Goal: Communication & Community: Answer question/provide support

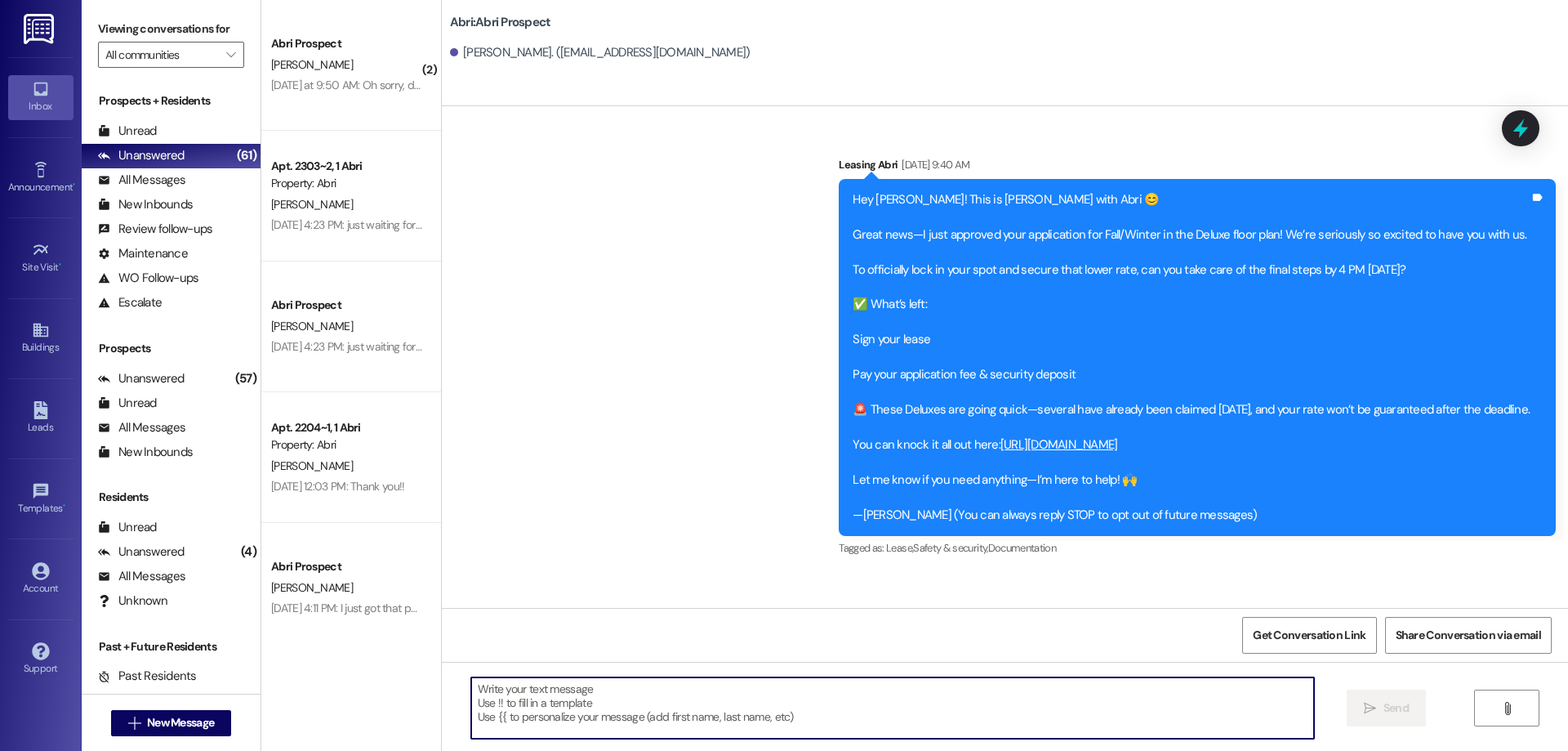
scroll to position [444, 0]
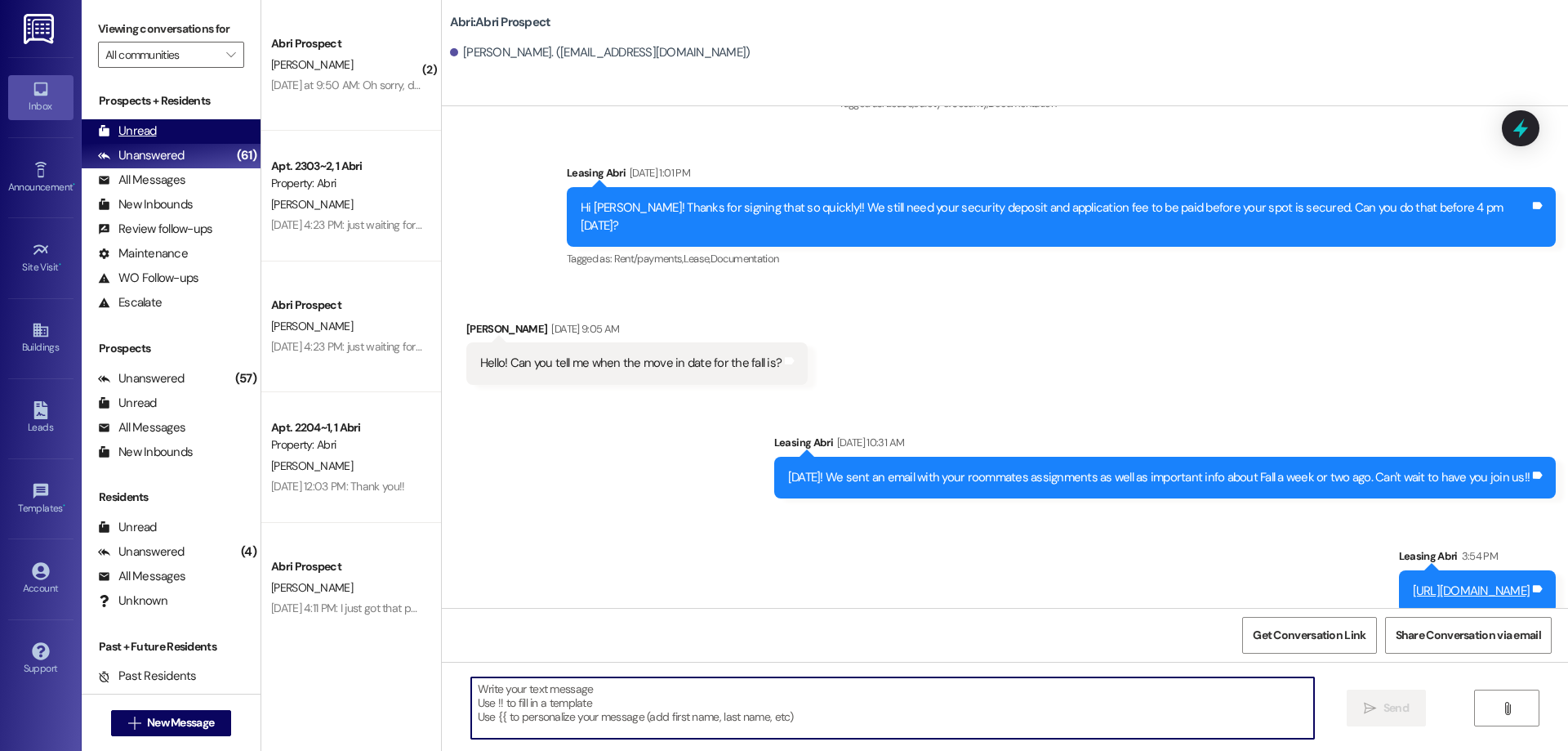
click at [136, 136] on div "Unread" at bounding box center [128, 131] width 59 height 17
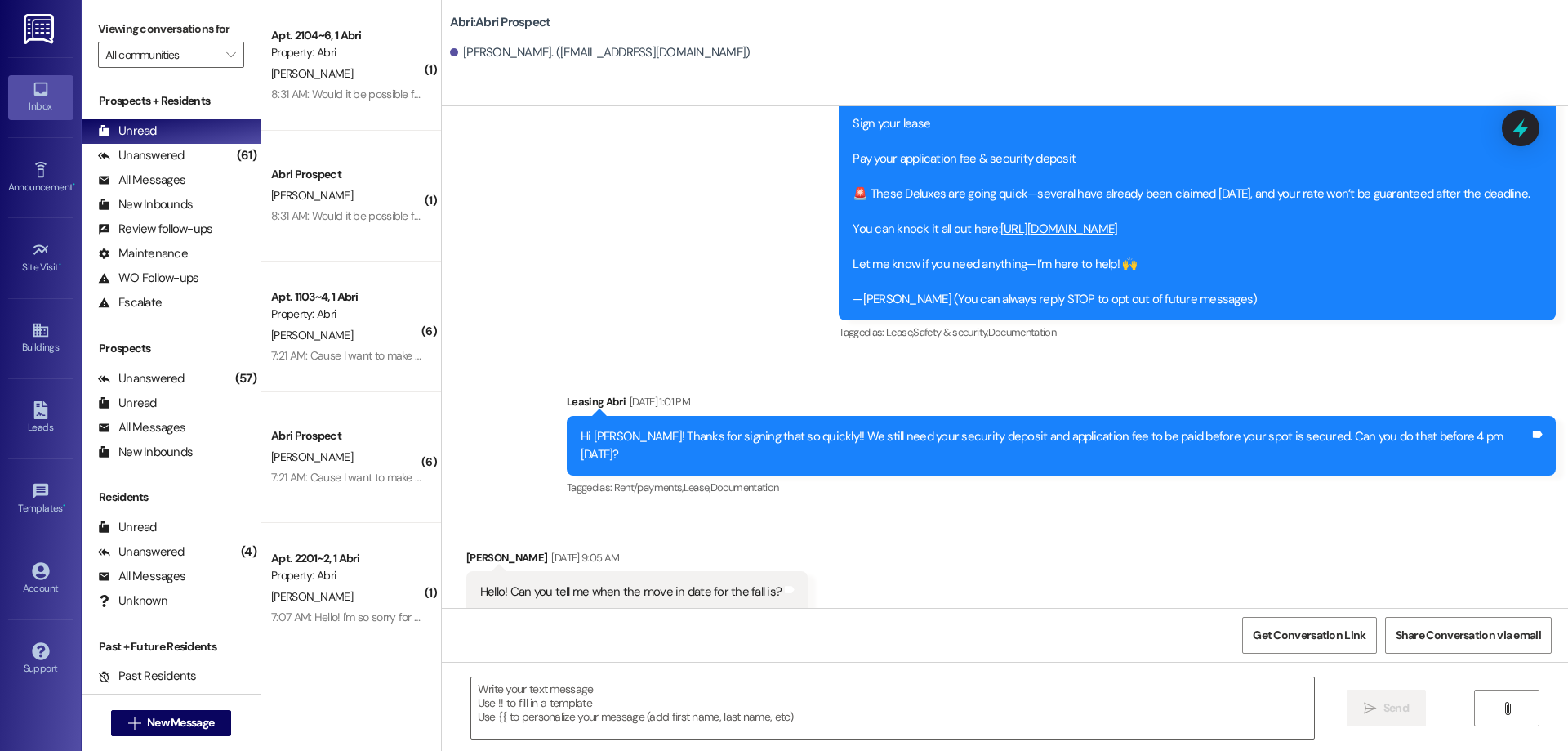
scroll to position [535, 0]
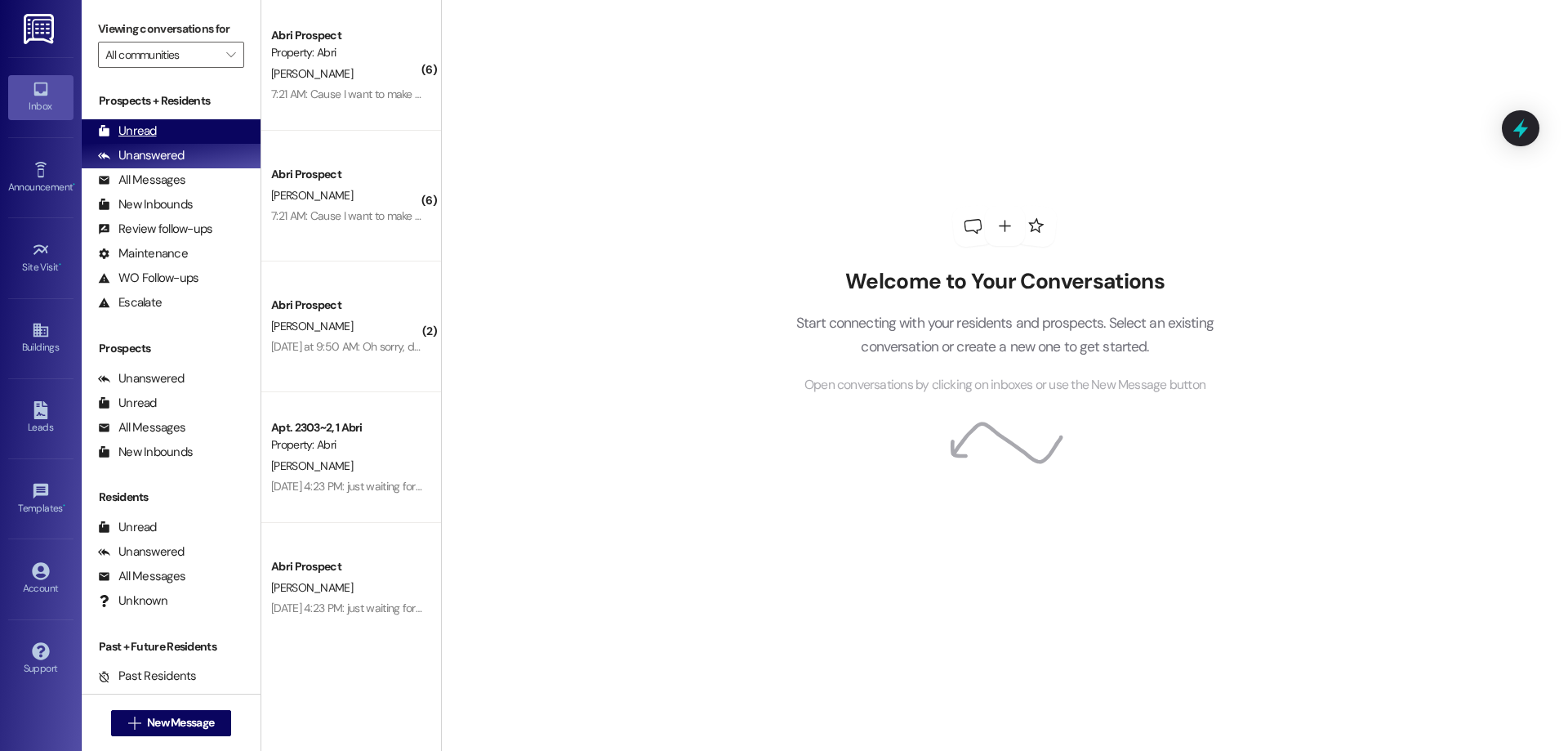
click at [147, 136] on div "Unread" at bounding box center [128, 131] width 59 height 17
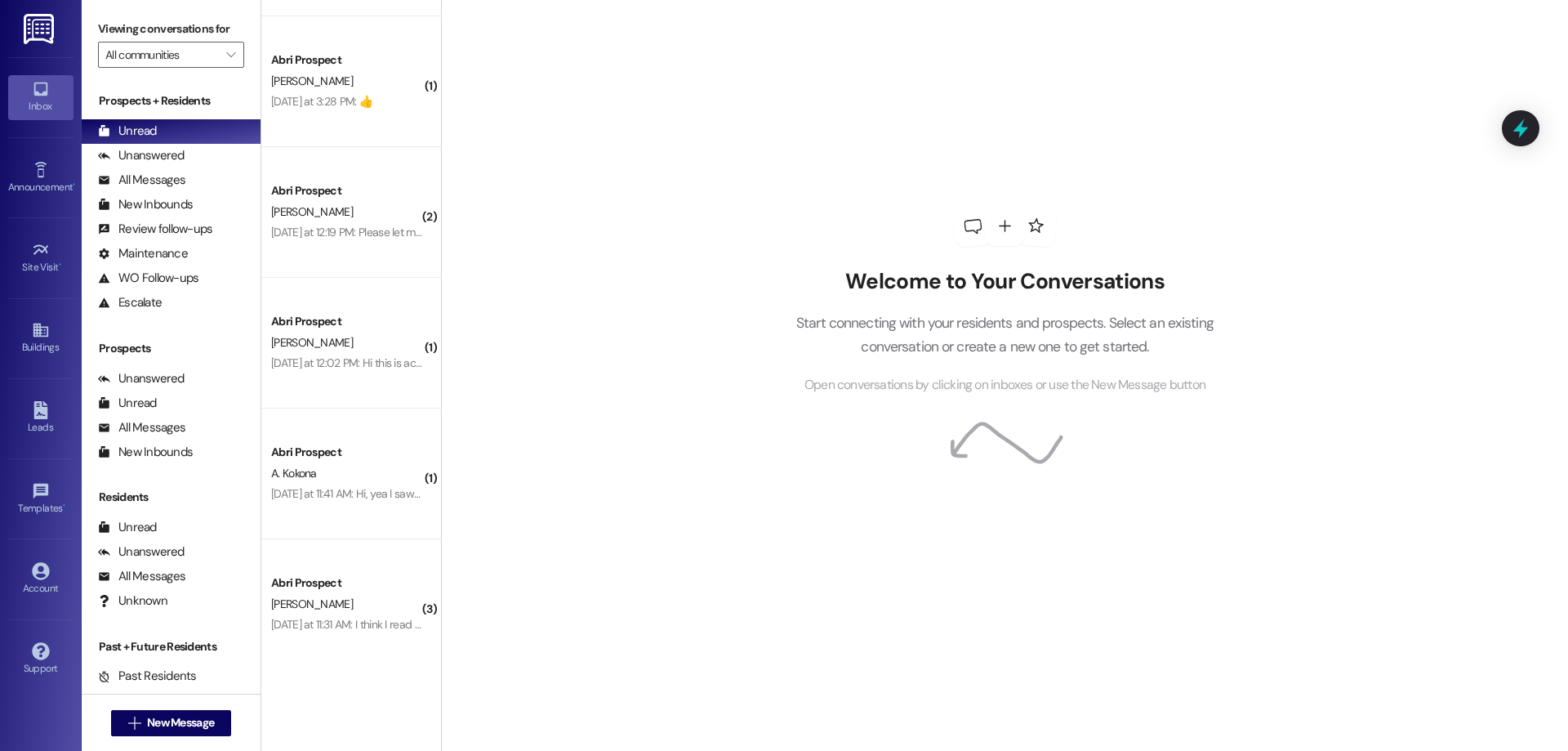
scroll to position [2110, 0]
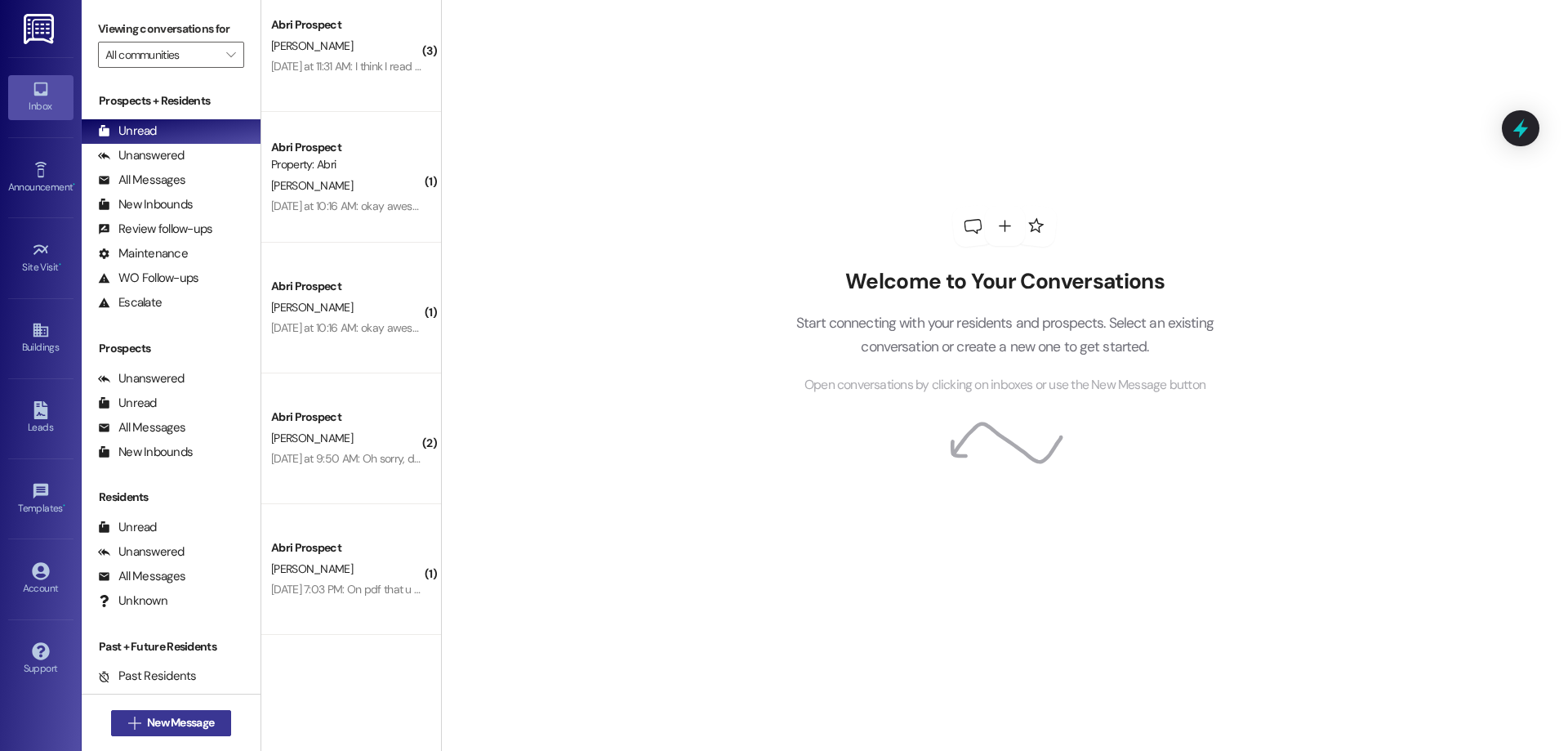
click at [201, 716] on button " New Message" at bounding box center [171, 723] width 121 height 26
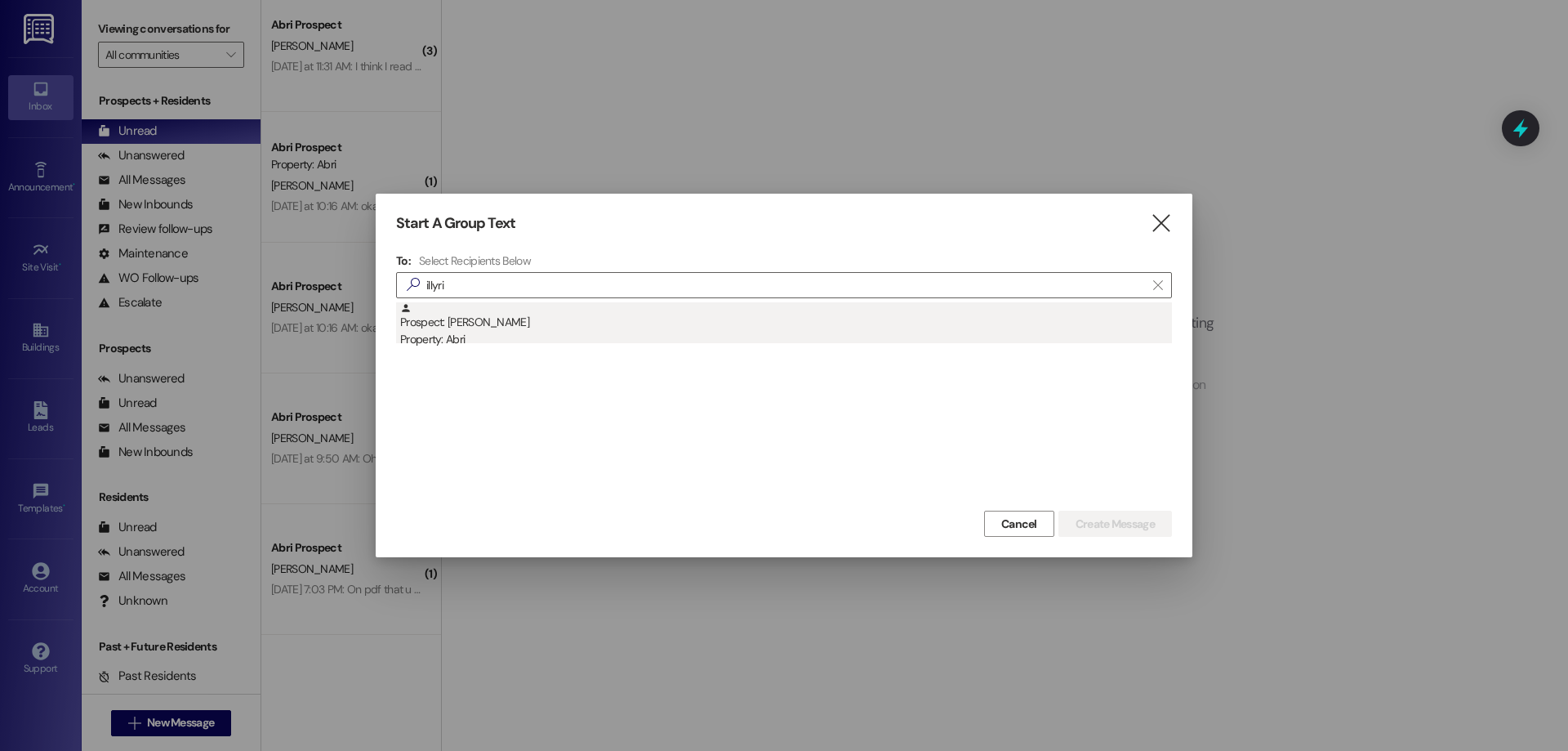
click at [595, 334] on div "Property: Abri" at bounding box center [786, 340] width 772 height 17
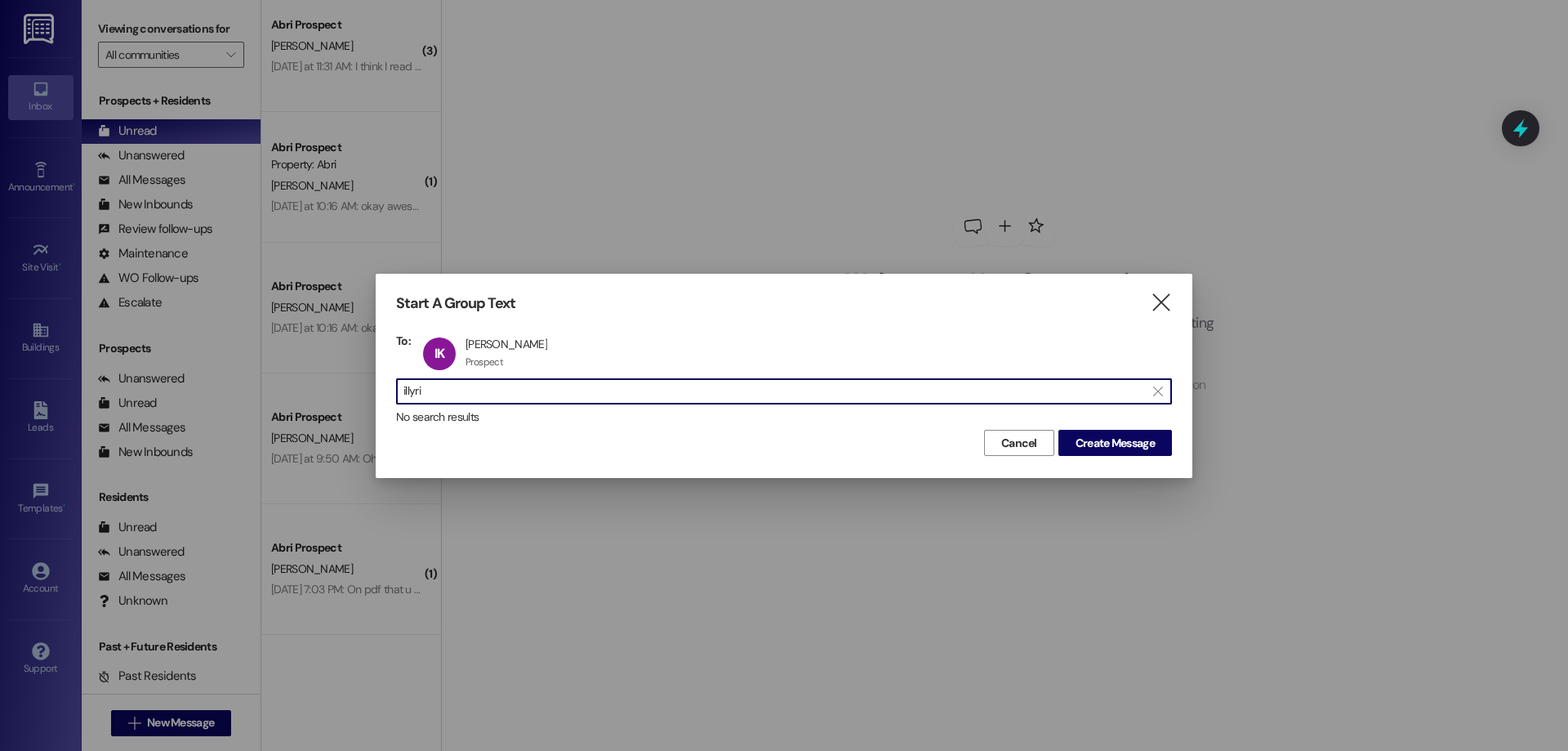
drag, startPoint x: 491, startPoint y: 389, endPoint x: 378, endPoint y: 389, distance: 113.0
click at [384, 389] on div "Start A Group Text  To: IK Illyria [PERSON_NAME] Illyria [PERSON_NAME][GEOGRAP…" at bounding box center [784, 376] width 817 height 203
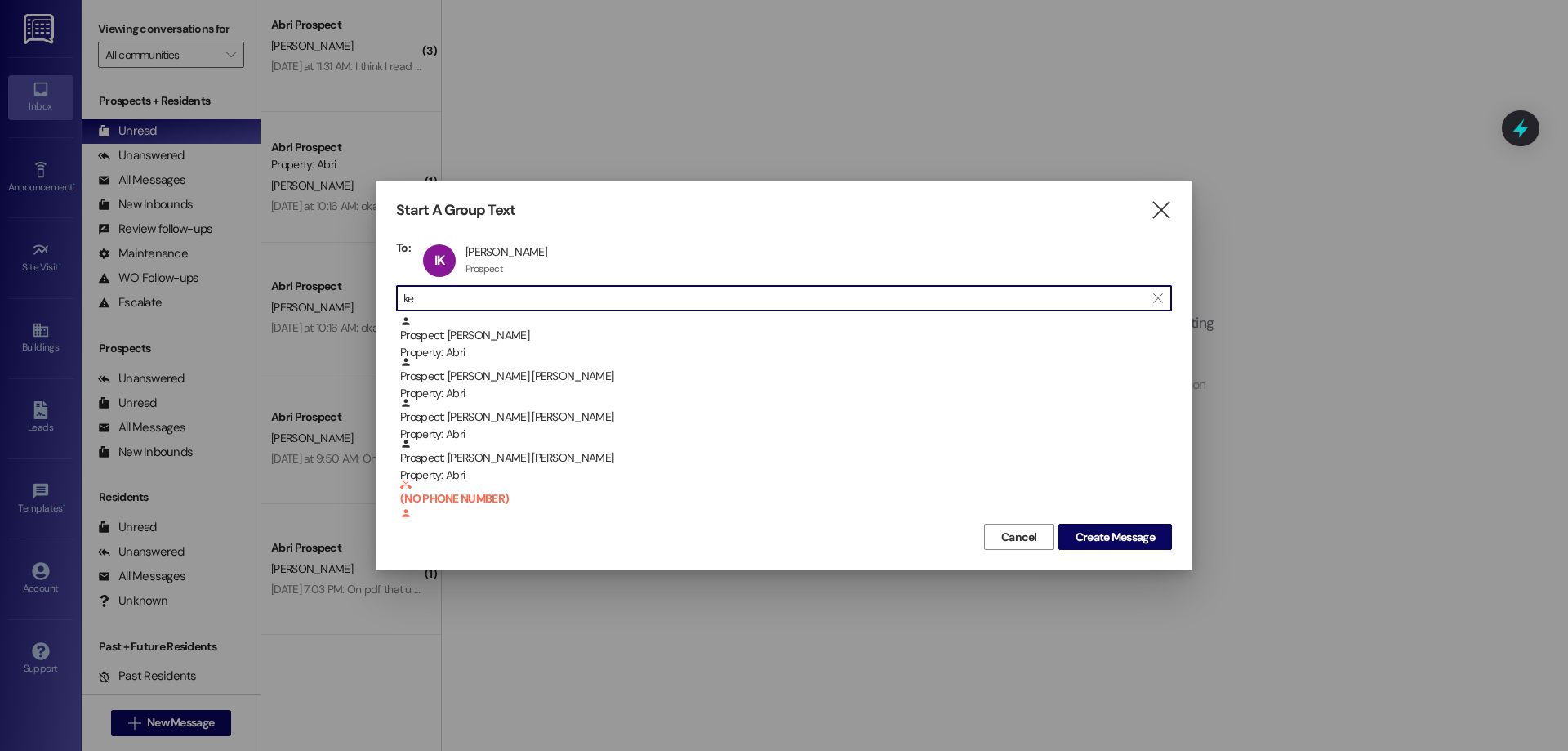
type input "k"
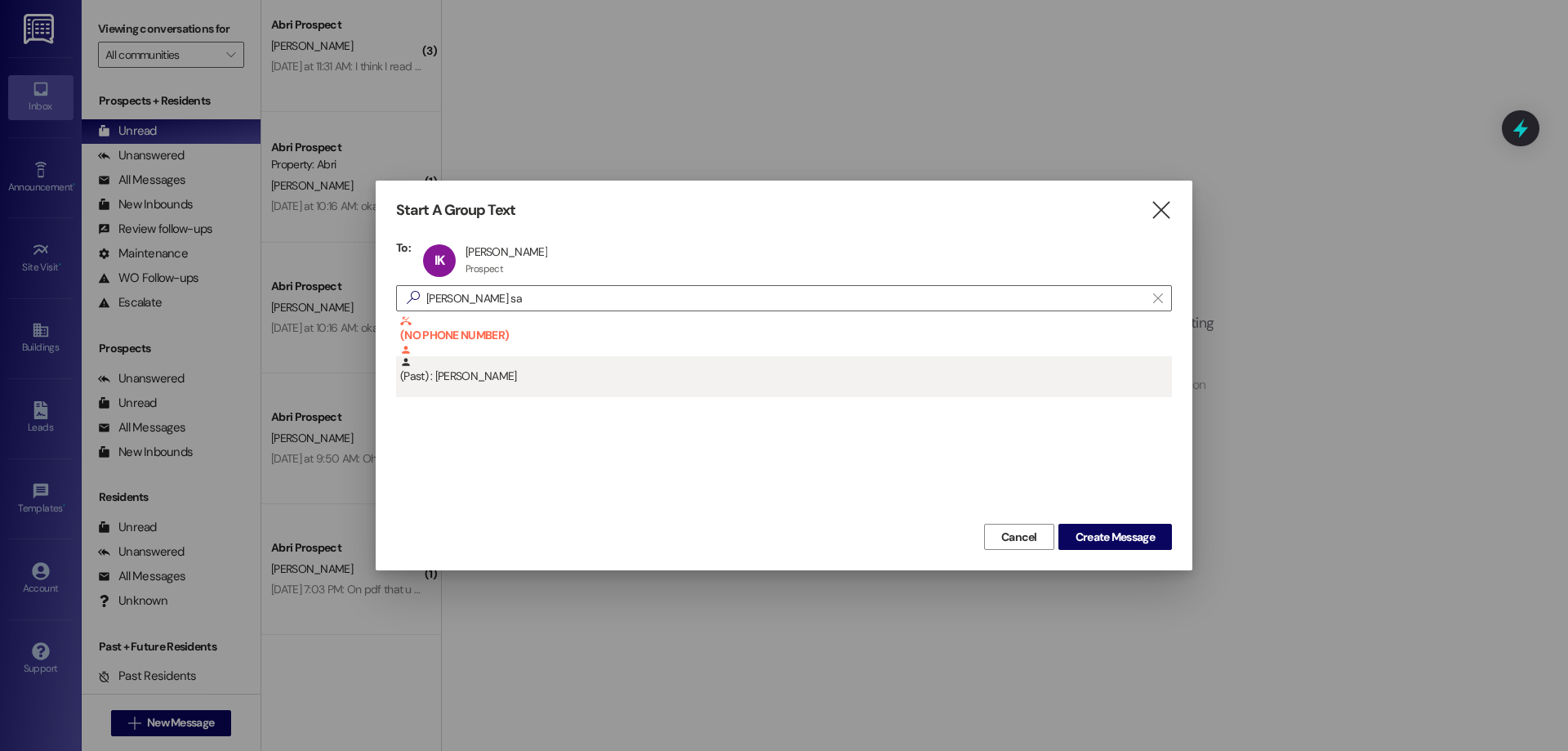
click at [508, 372] on div "(Past) : [PERSON_NAME]" at bounding box center [786, 370] width 772 height 29
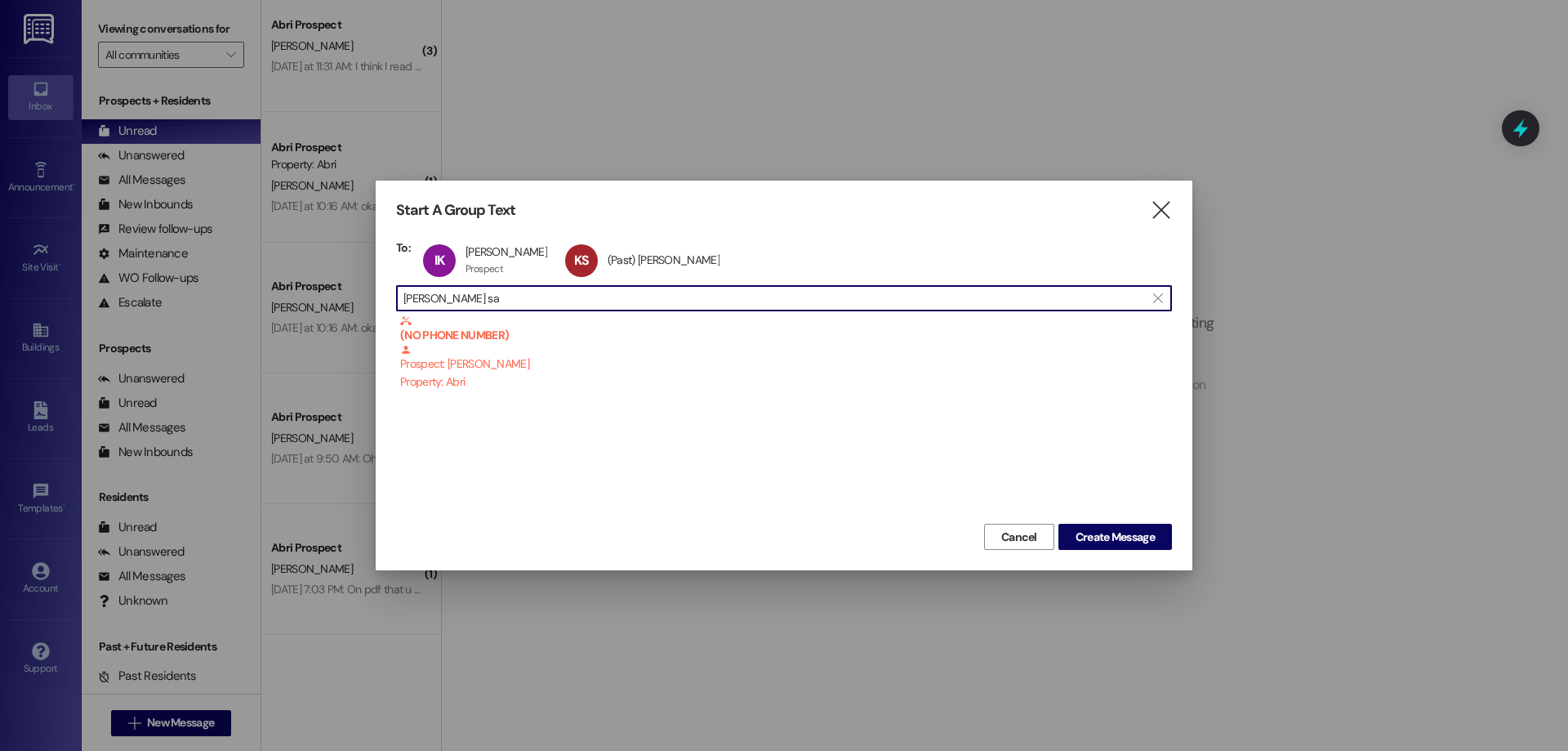
drag, startPoint x: 518, startPoint y: 303, endPoint x: 362, endPoint y: 297, distance: 156.1
click at [365, 296] on div "Start A Group Text  To: IK Illyria Kennedy Illyria Kennedy Prospect Prospect c…" at bounding box center [784, 376] width 1568 height 751
type input "r"
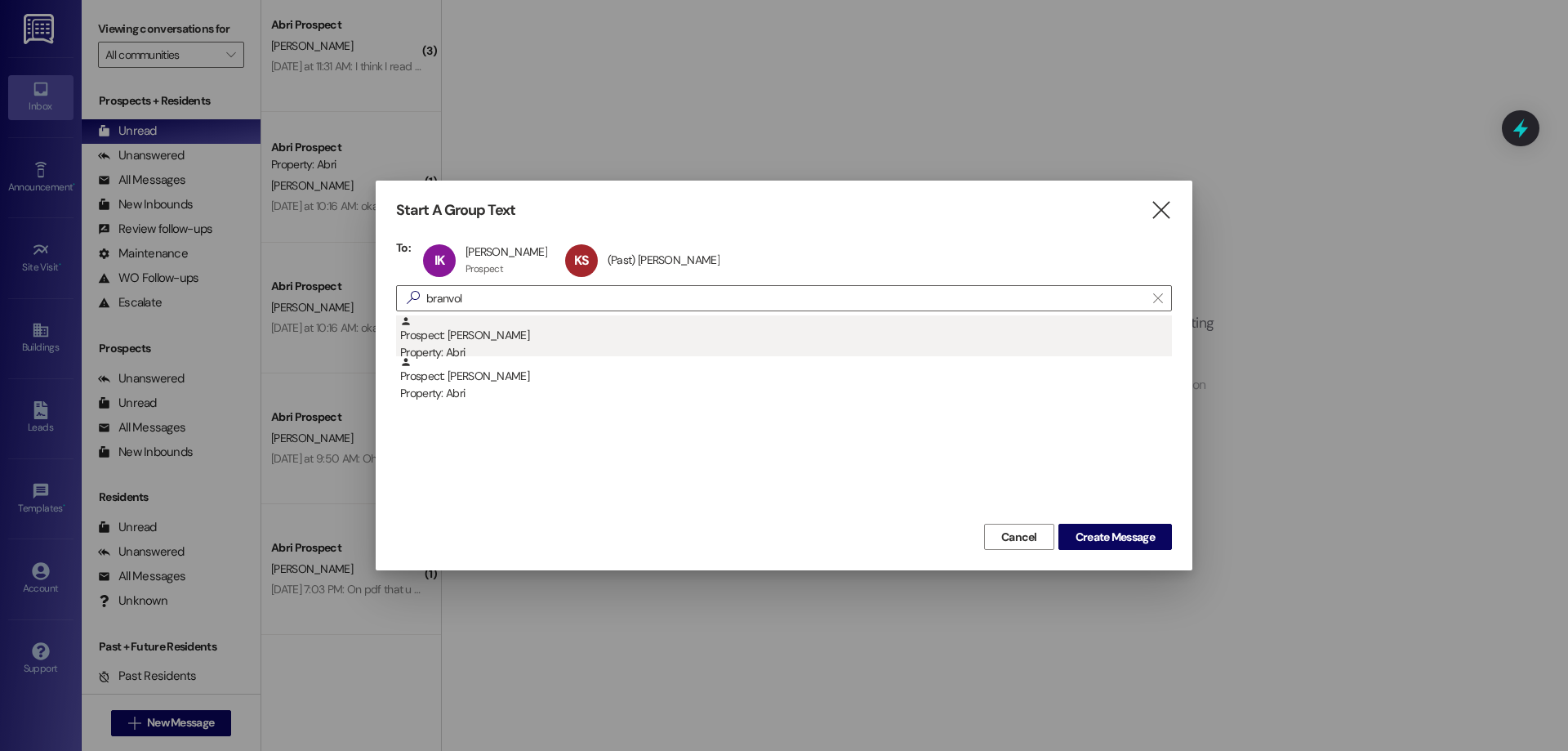
click at [494, 340] on div "Prospect: Abigail Branvold Property: Abri" at bounding box center [786, 339] width 772 height 47
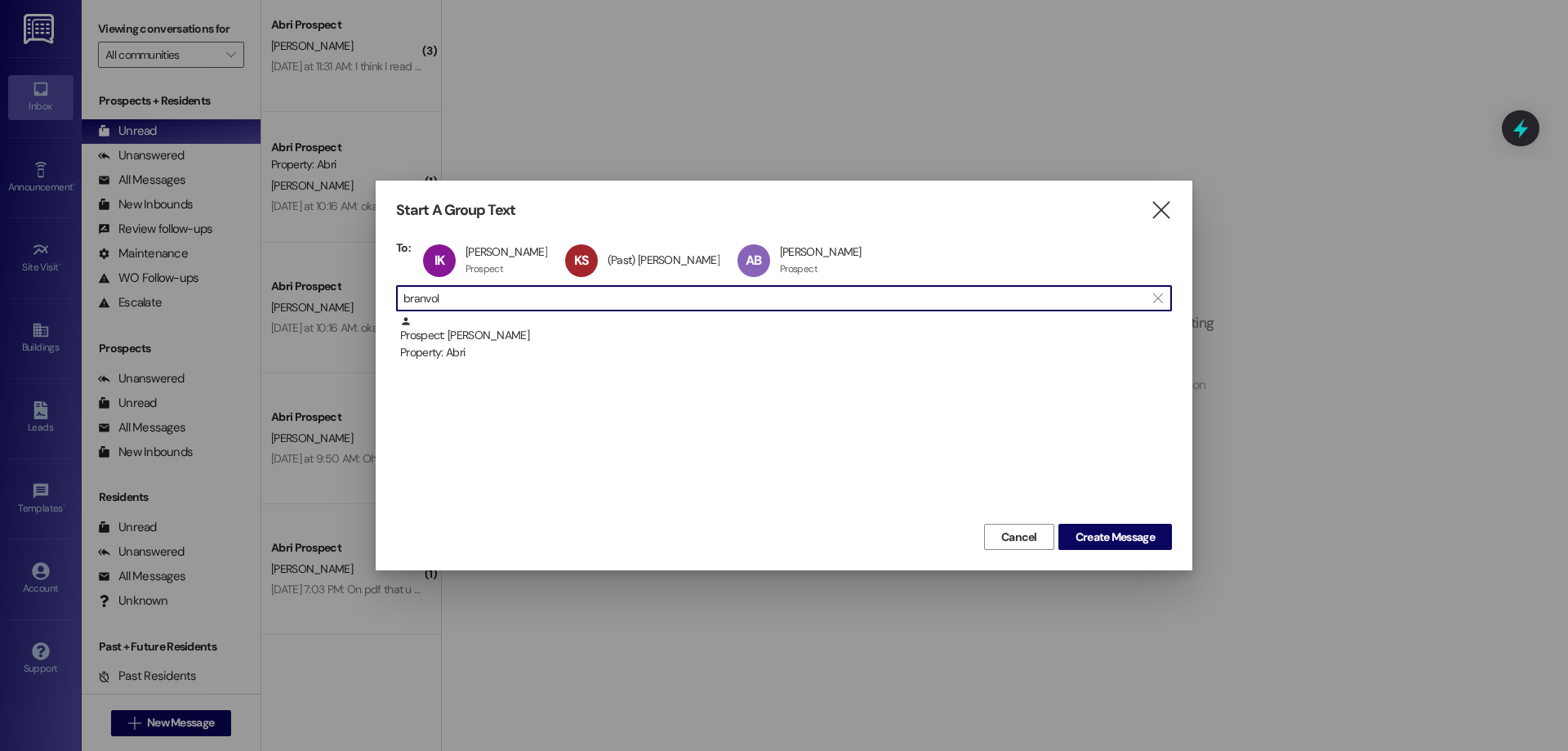
drag, startPoint x: 464, startPoint y: 302, endPoint x: 336, endPoint y: 292, distance: 128.4
click at [337, 293] on div "Start A Group Text  To: IK Illyria Kennedy Illyria Kennedy Prospect Prospect c…" at bounding box center [784, 376] width 1568 height 751
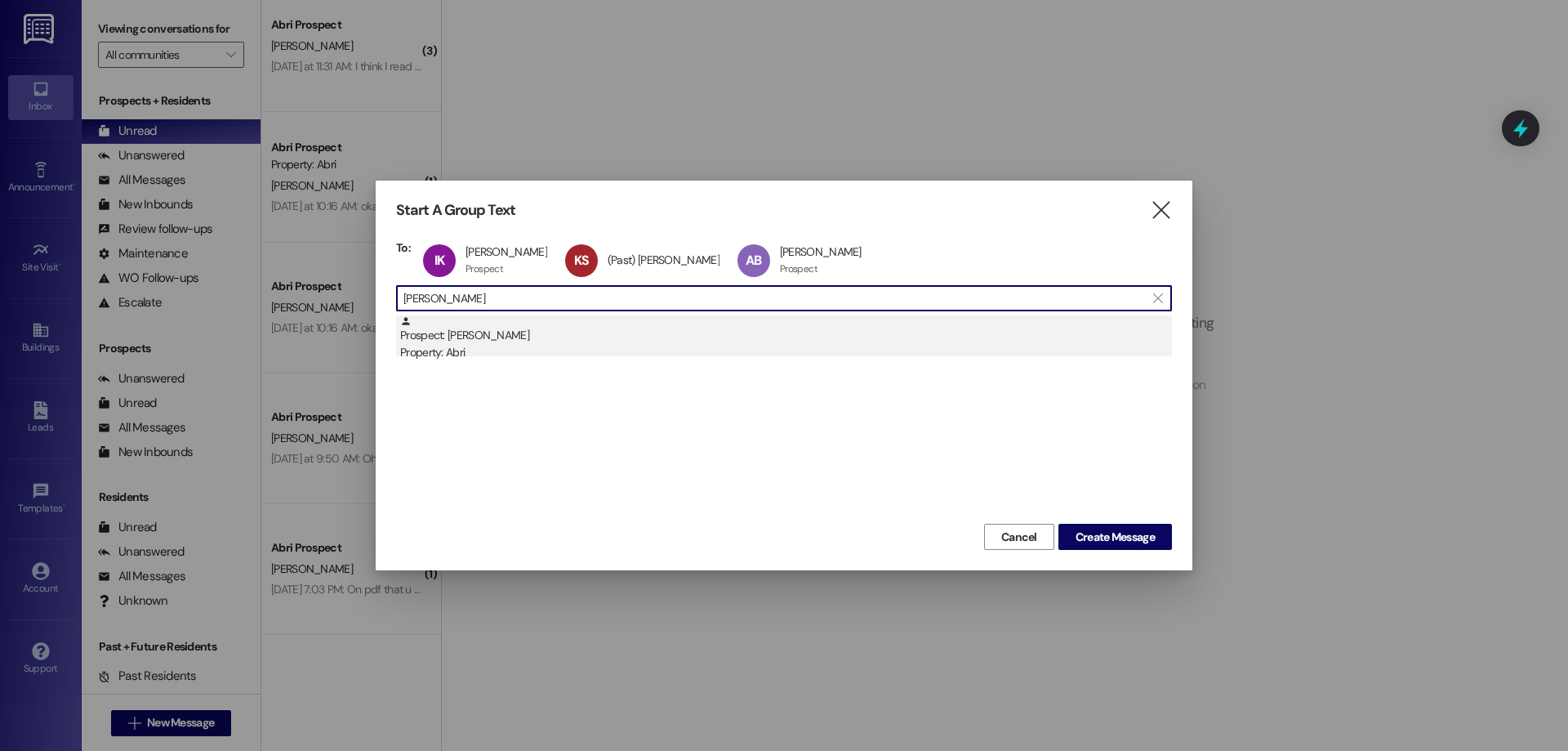
click at [435, 347] on div "Property: Abri" at bounding box center [786, 353] width 772 height 17
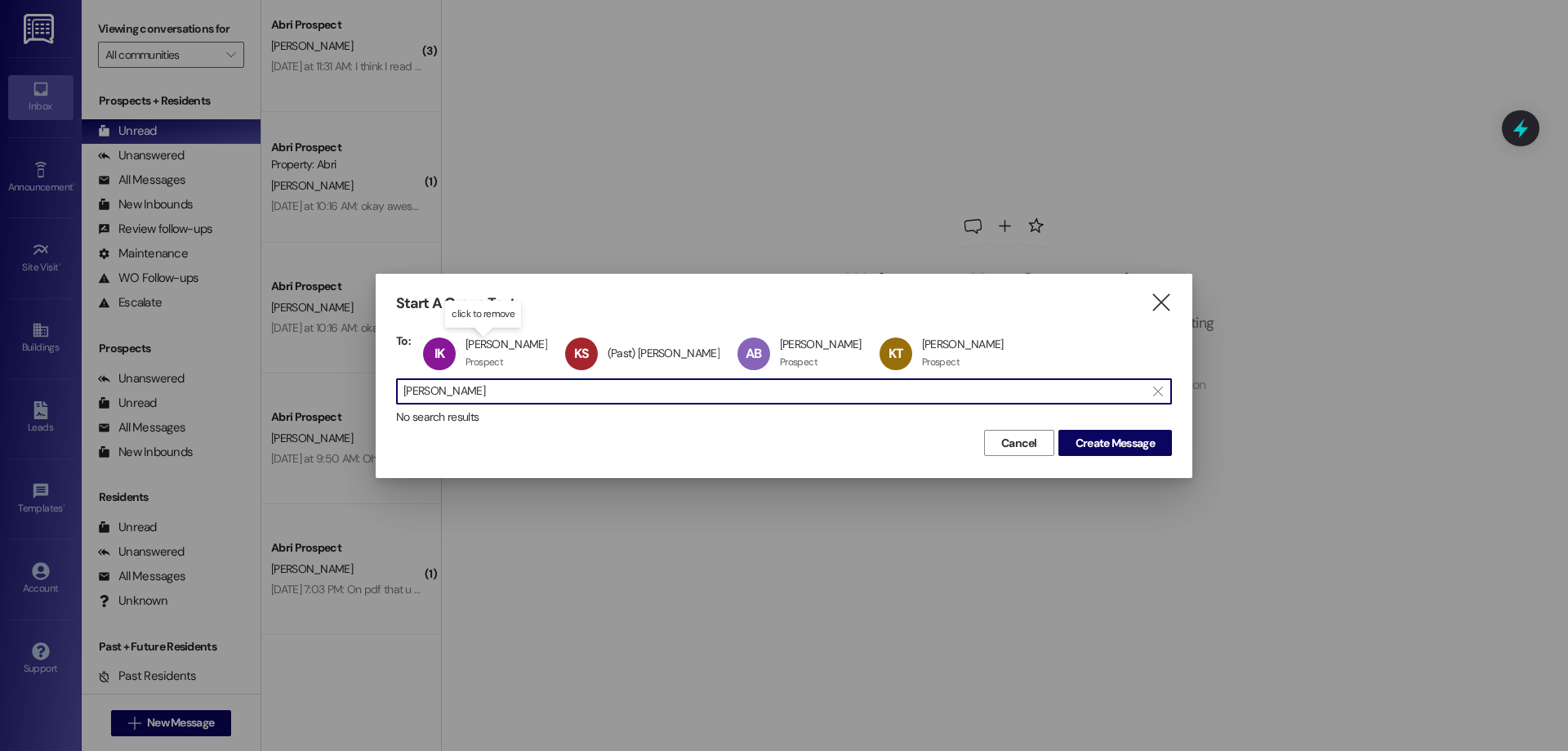
drag, startPoint x: 478, startPoint y: 396, endPoint x: 277, endPoint y: 393, distance: 201.0
click at [280, 392] on div "Start A Group Text  To: IK Illyria Kennedy Illyria Kennedy Prospect Prospect c…" at bounding box center [784, 376] width 1568 height 751
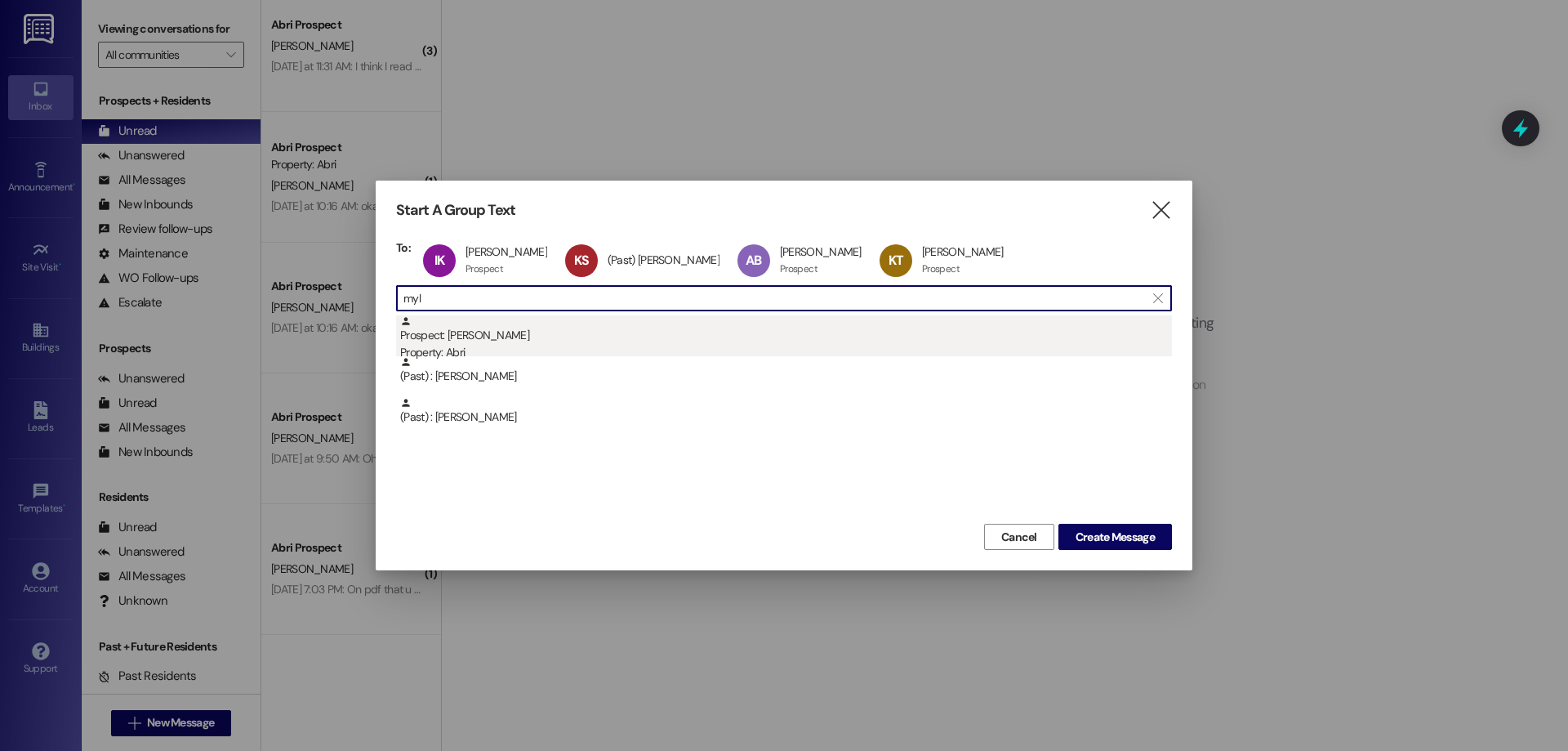
type input "myl"
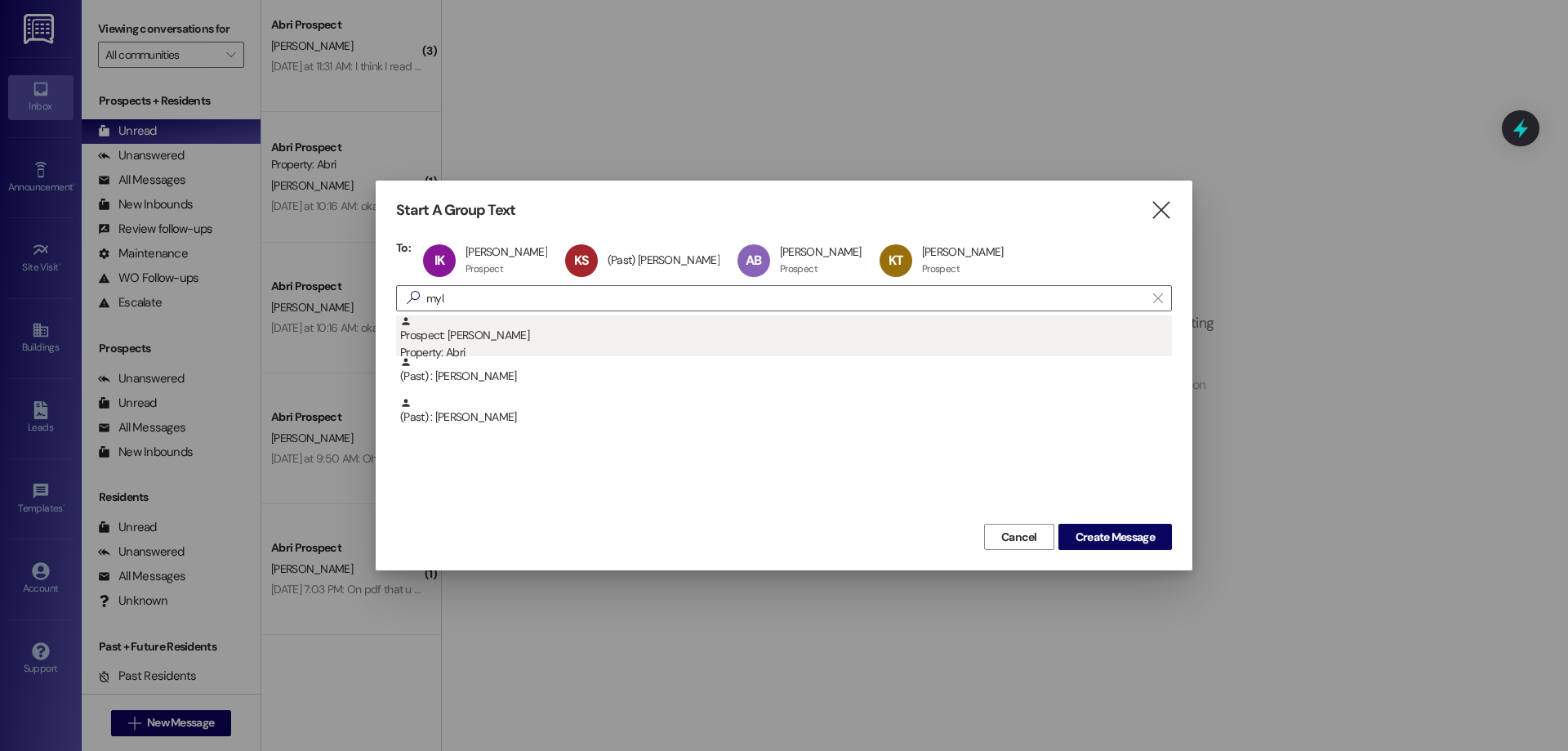
click at [510, 338] on div "Prospect: [PERSON_NAME] Property: Abri" at bounding box center [786, 339] width 772 height 47
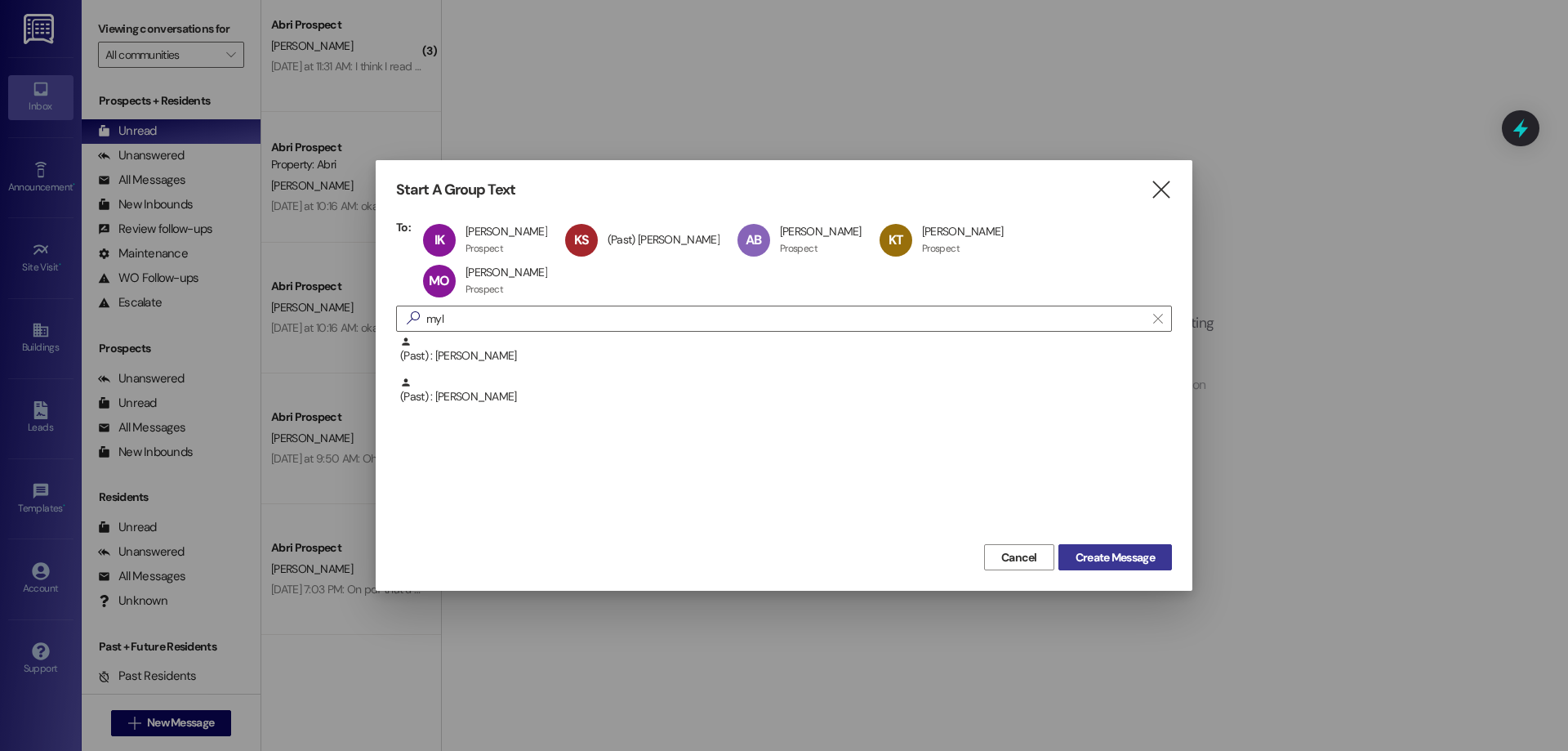
click at [1086, 548] on span "Create Message" at bounding box center [1114, 557] width 79 height 17
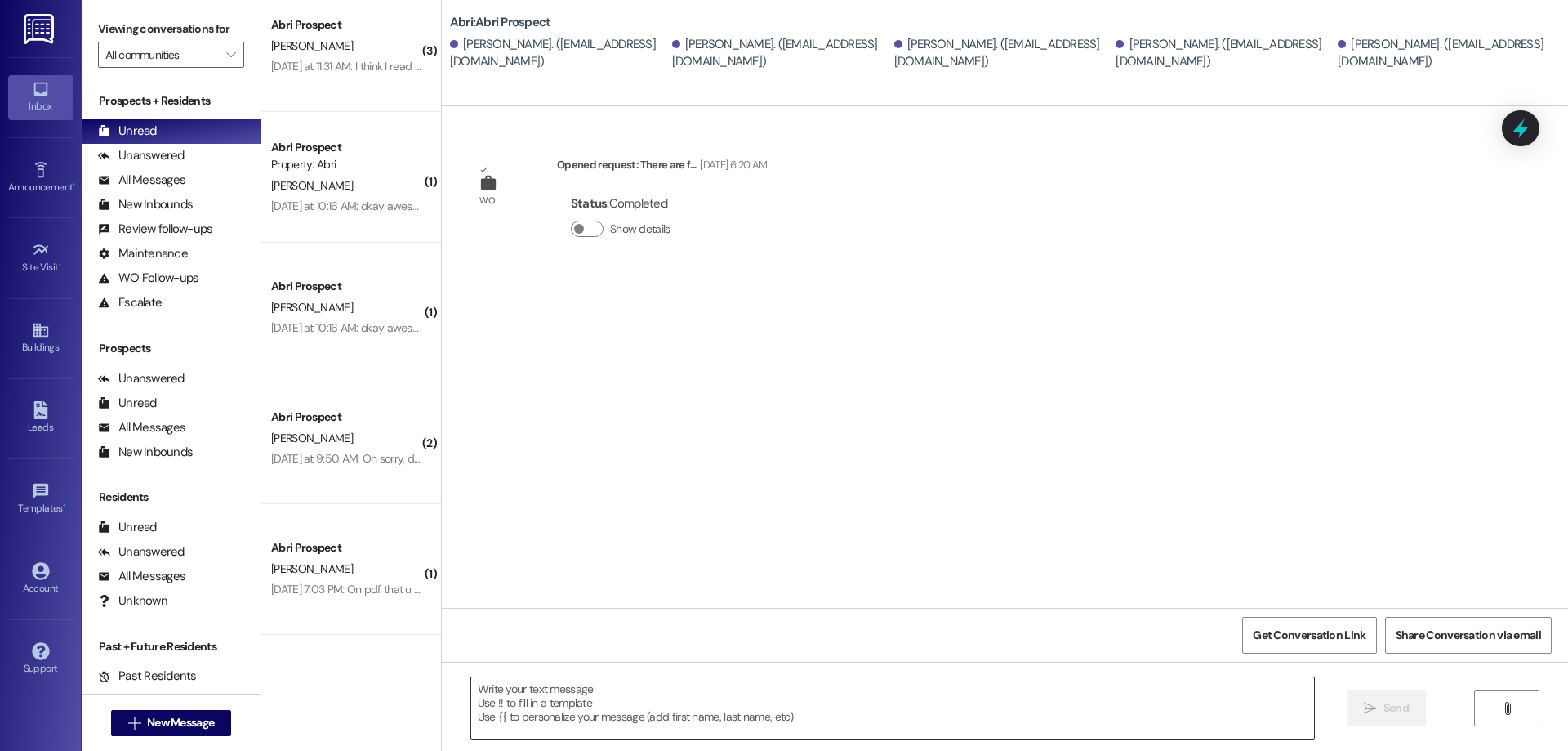
click at [654, 716] on textarea at bounding box center [893, 708] width 843 height 61
click at [1073, 718] on textarea at bounding box center [893, 708] width 843 height 61
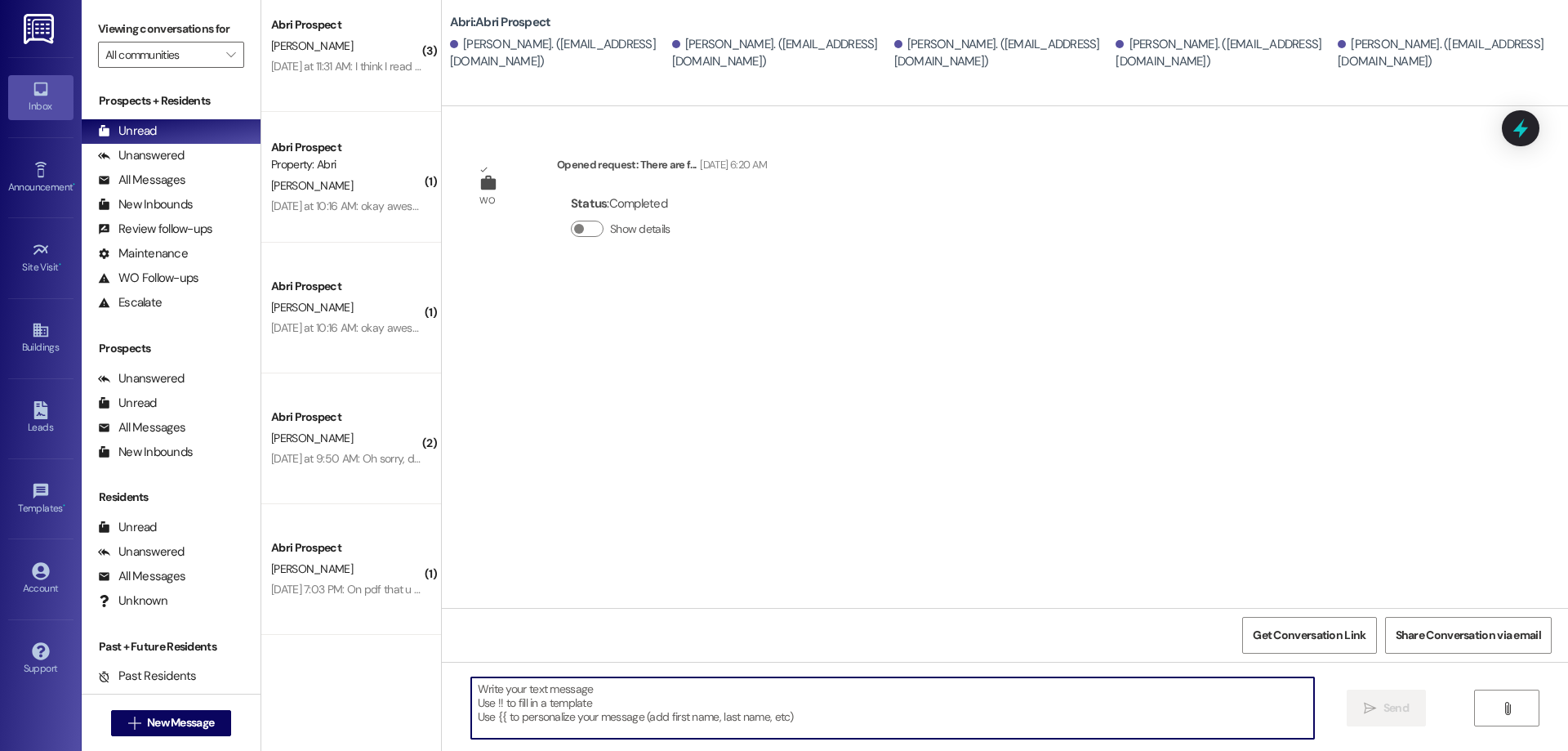
paste textarea "Hey girls! Just a quick heads-up—your new roommate, Alayna, has a medical accom…"
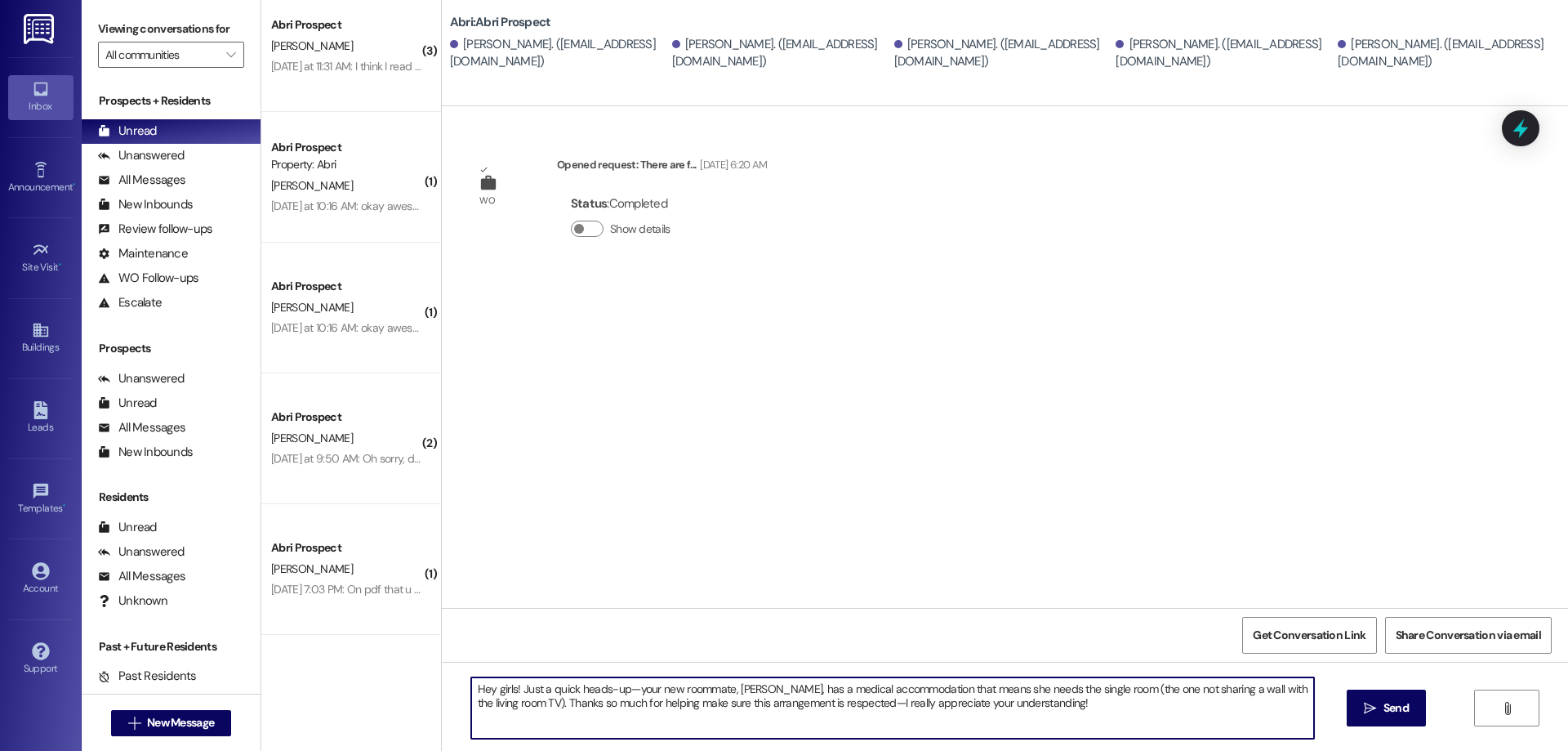
click at [854, 706] on textarea "Hey girls! Just a quick heads-up—your new roommate, Alayna, has a medical accom…" at bounding box center [893, 708] width 843 height 61
click at [1145, 700] on textarea "Hey girls! Just a quick heads-up—your new roommate, Alayna, has a medical accom…" at bounding box center [893, 708] width 843 height 61
click at [486, 689] on textarea "Hey girls! Just a quick heads-up—your new roommate, Alayna, has a medical accom…" at bounding box center [893, 708] width 843 height 61
type textarea "Hey girls! Just a quick heads-up—your new roommate, Alayna, has a medical accom…"
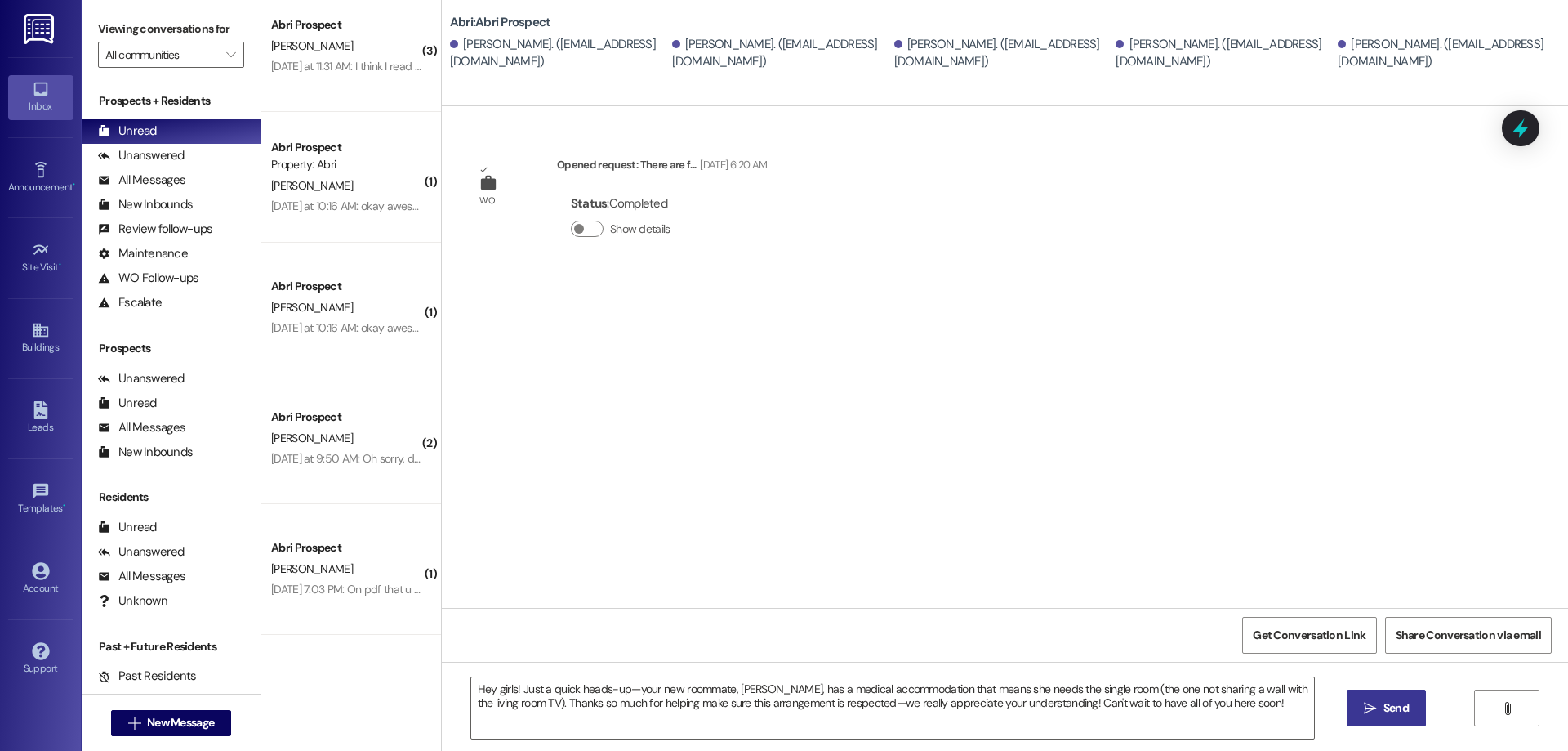
click at [1367, 709] on icon "" at bounding box center [1370, 708] width 12 height 13
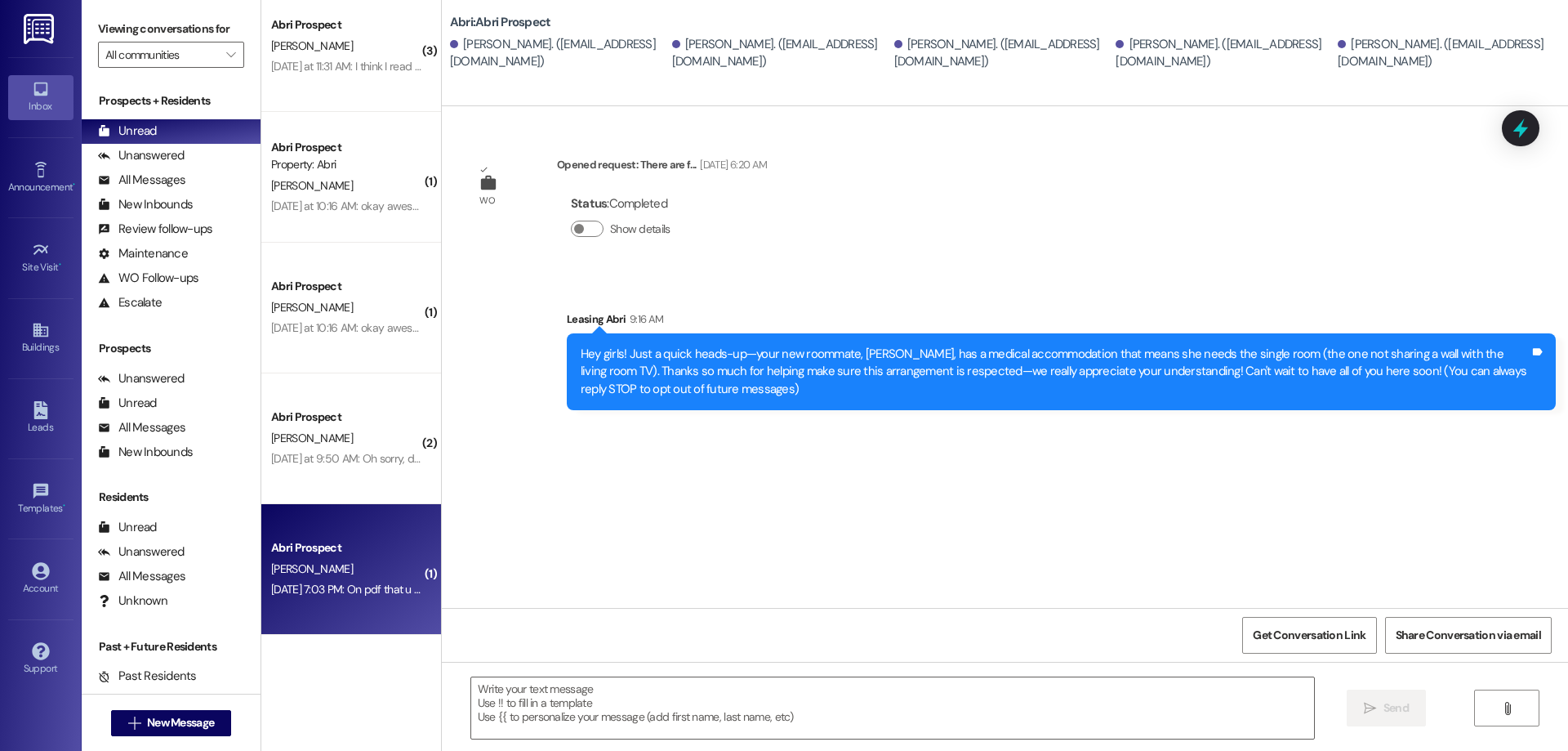
click at [340, 535] on div "Abri Prospect A. Branvold Sep 02, 2025 at 7:03 PM: On pdf that u sent me it men…" at bounding box center [351, 569] width 180 height 130
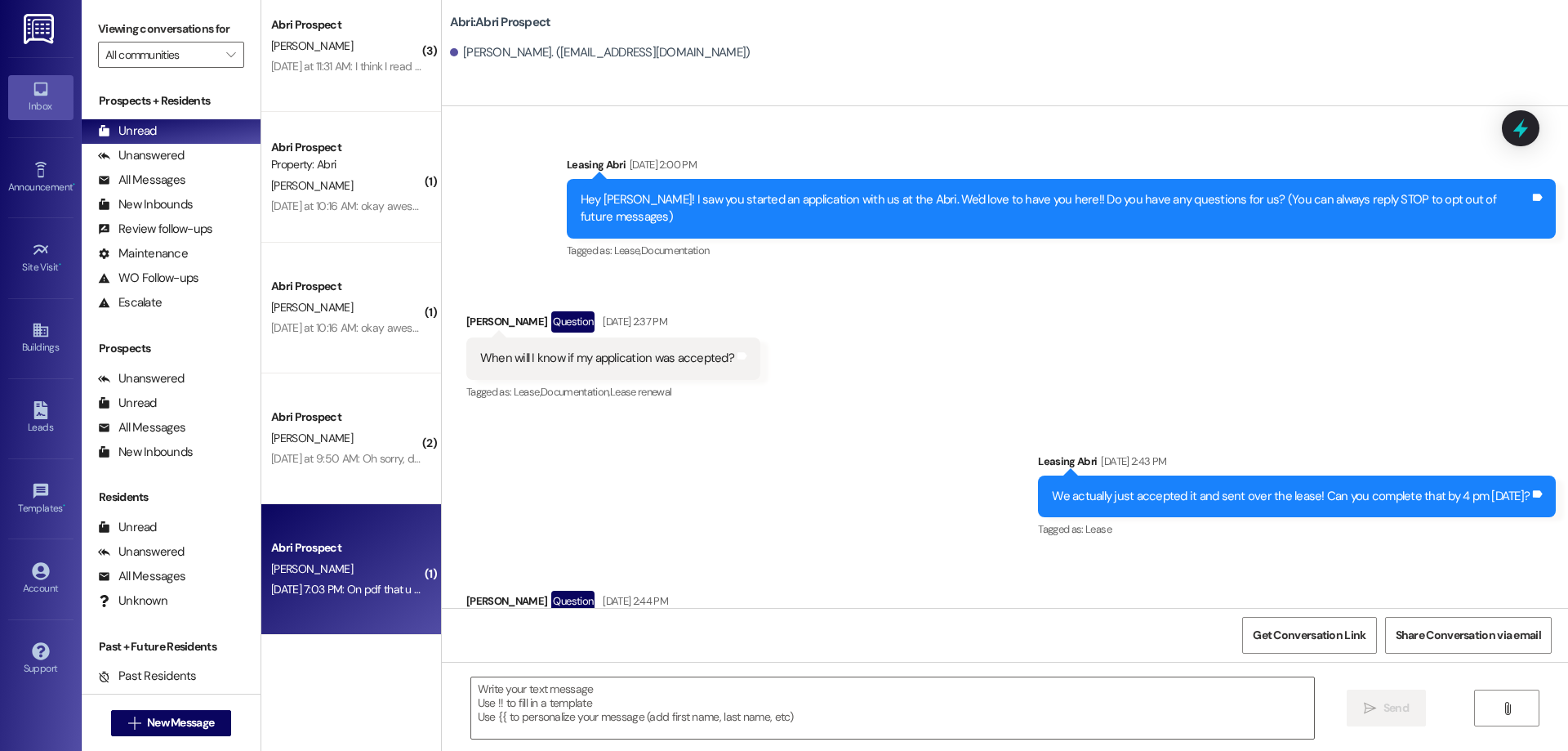
scroll to position [6131, 0]
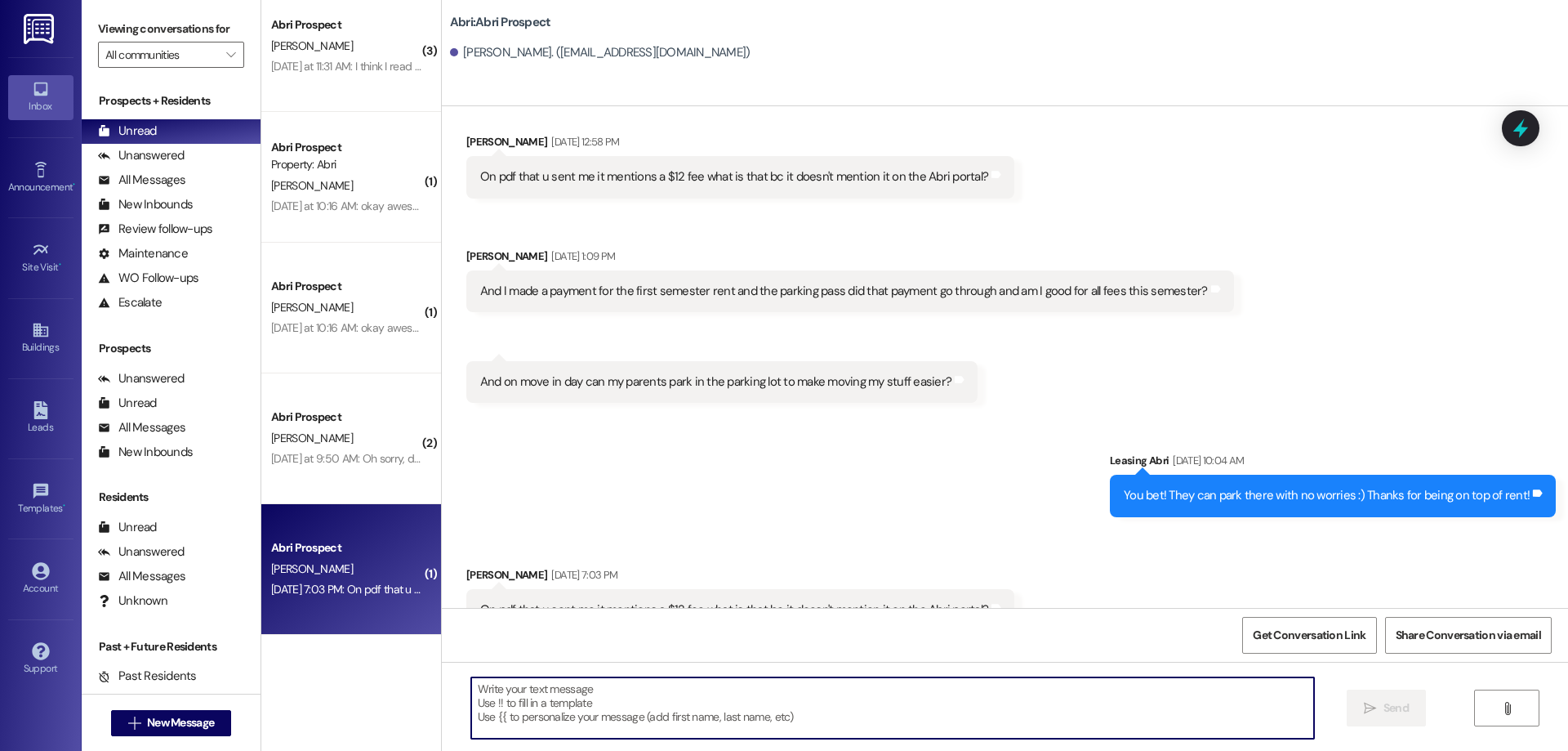
click at [754, 709] on textarea at bounding box center [893, 708] width 843 height 61
type textarea "T"
type textarea "I"
type textarea "O"
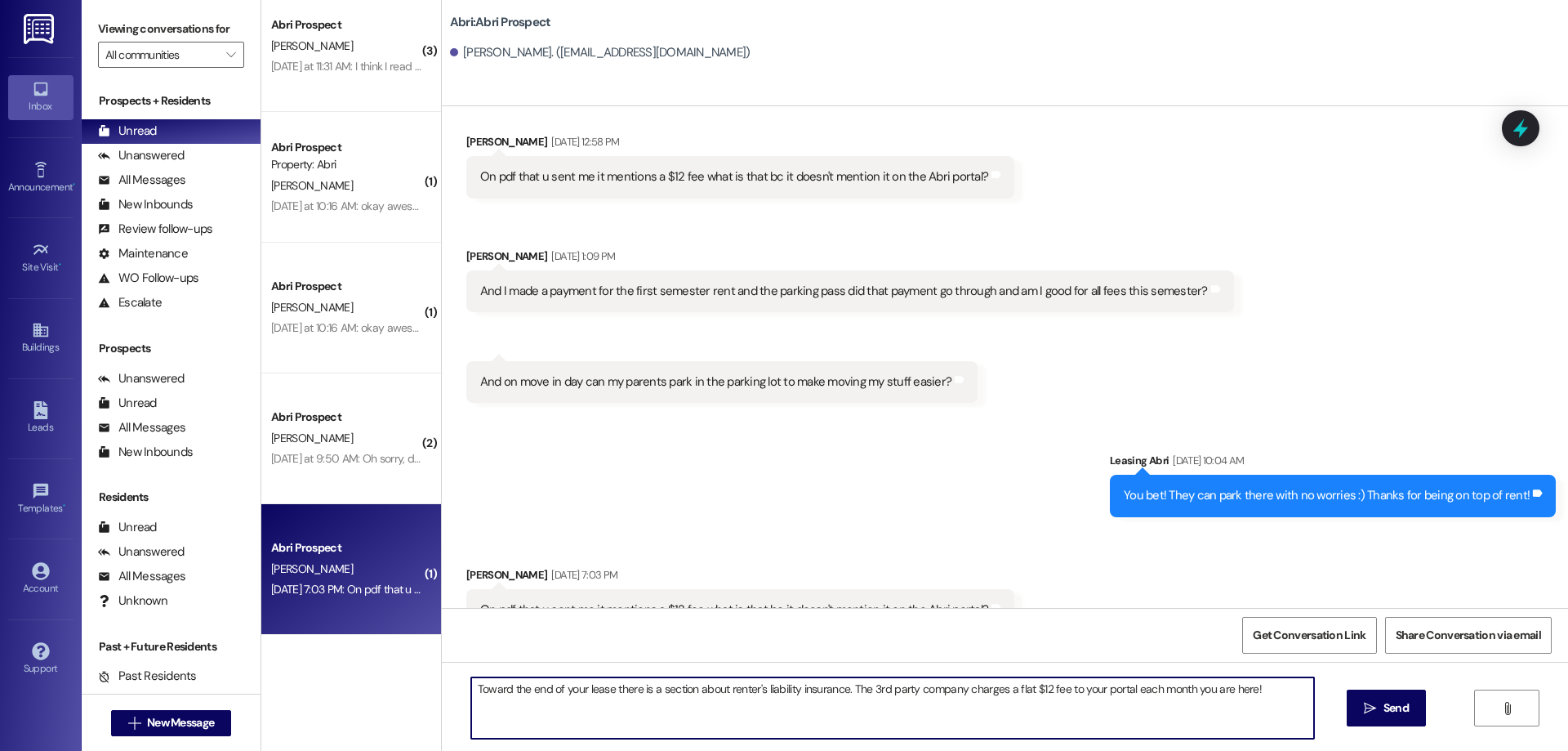
type textarea "Toward the end of your lease there is a section about renter's liability insura…"
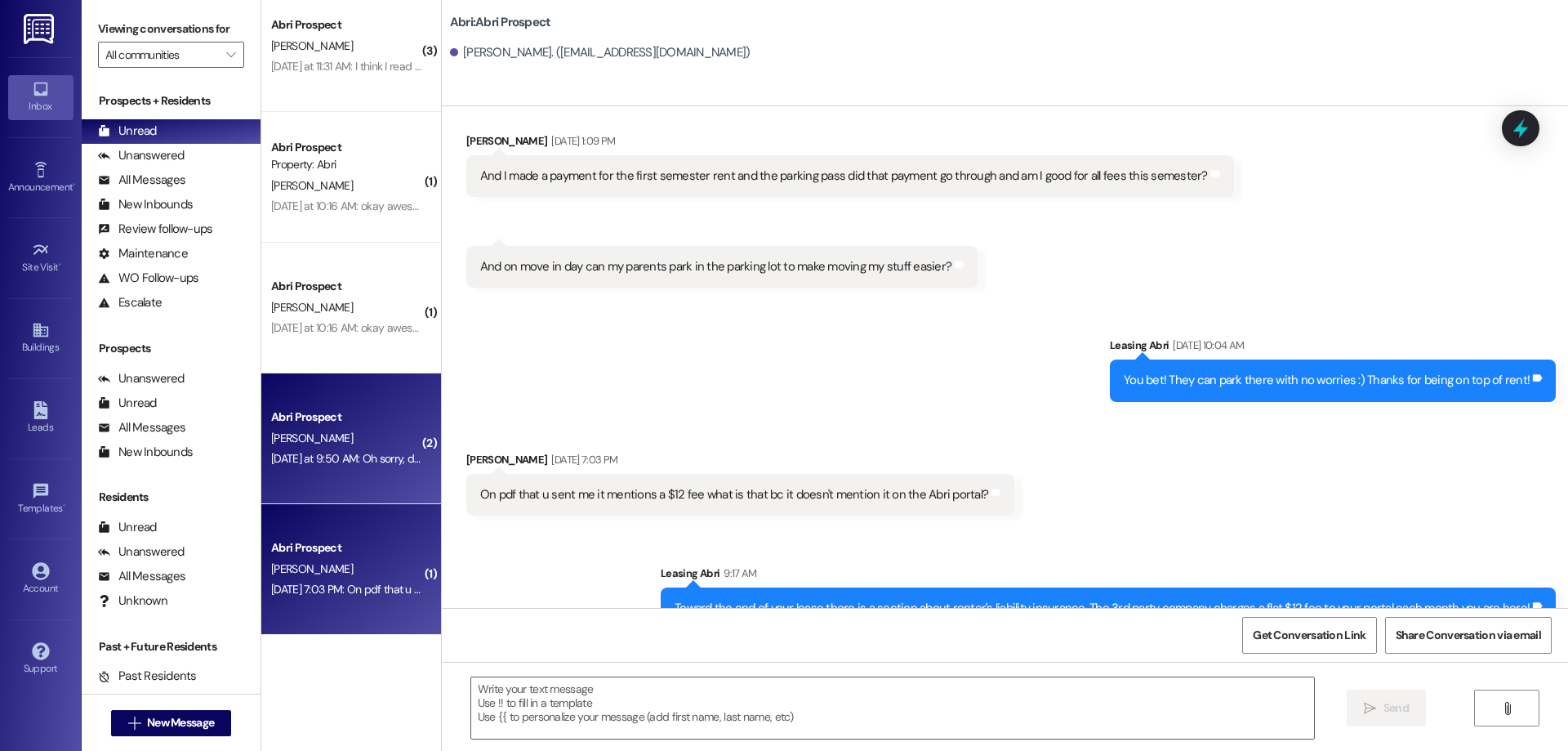
click at [387, 457] on div "Yesterday at 9:50 AM: Oh sorry, dishwasher Yesterday at 9:50 AM: Oh sorry, dish…" at bounding box center [367, 458] width 191 height 15
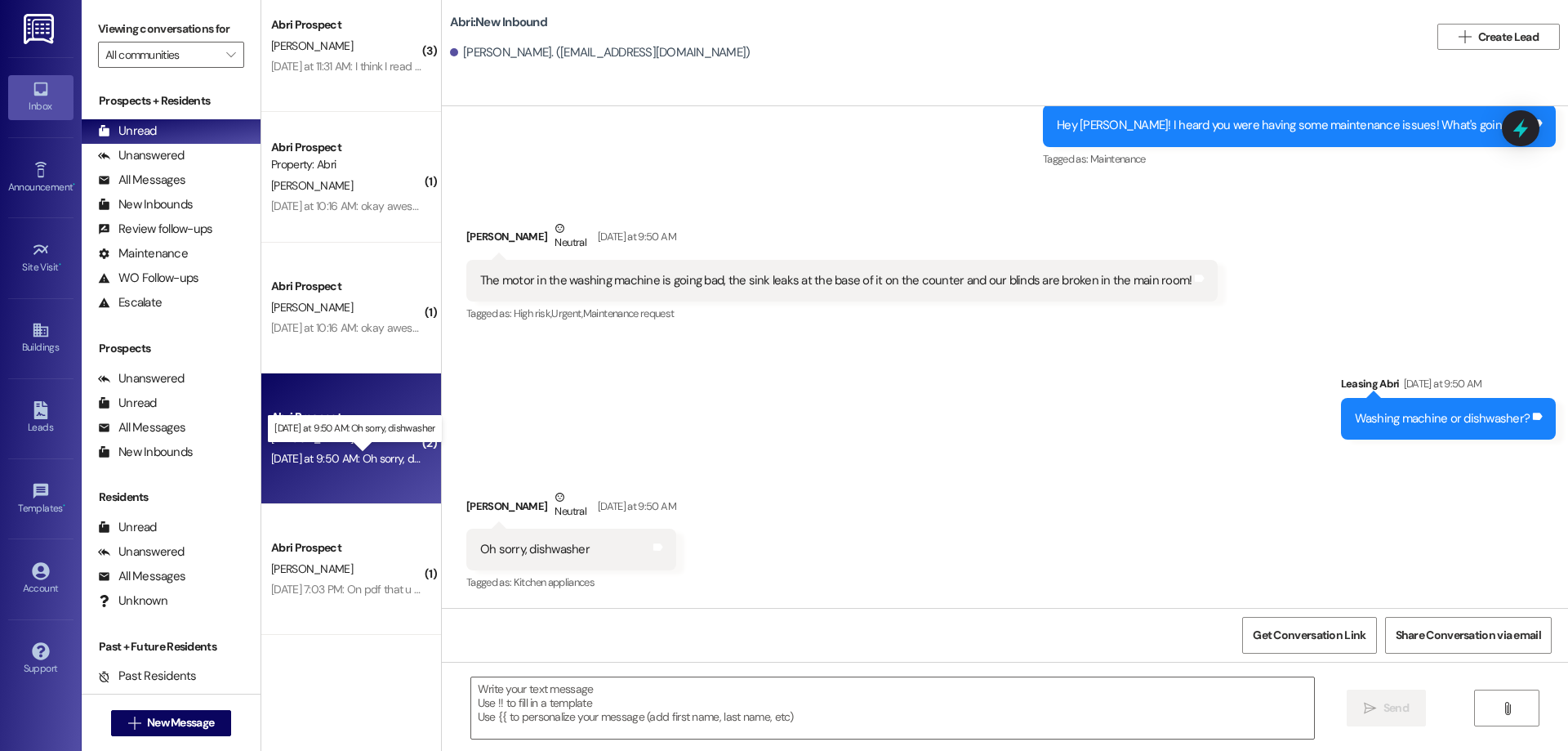
scroll to position [861, 0]
click at [651, 695] on textarea at bounding box center [893, 708] width 843 height 61
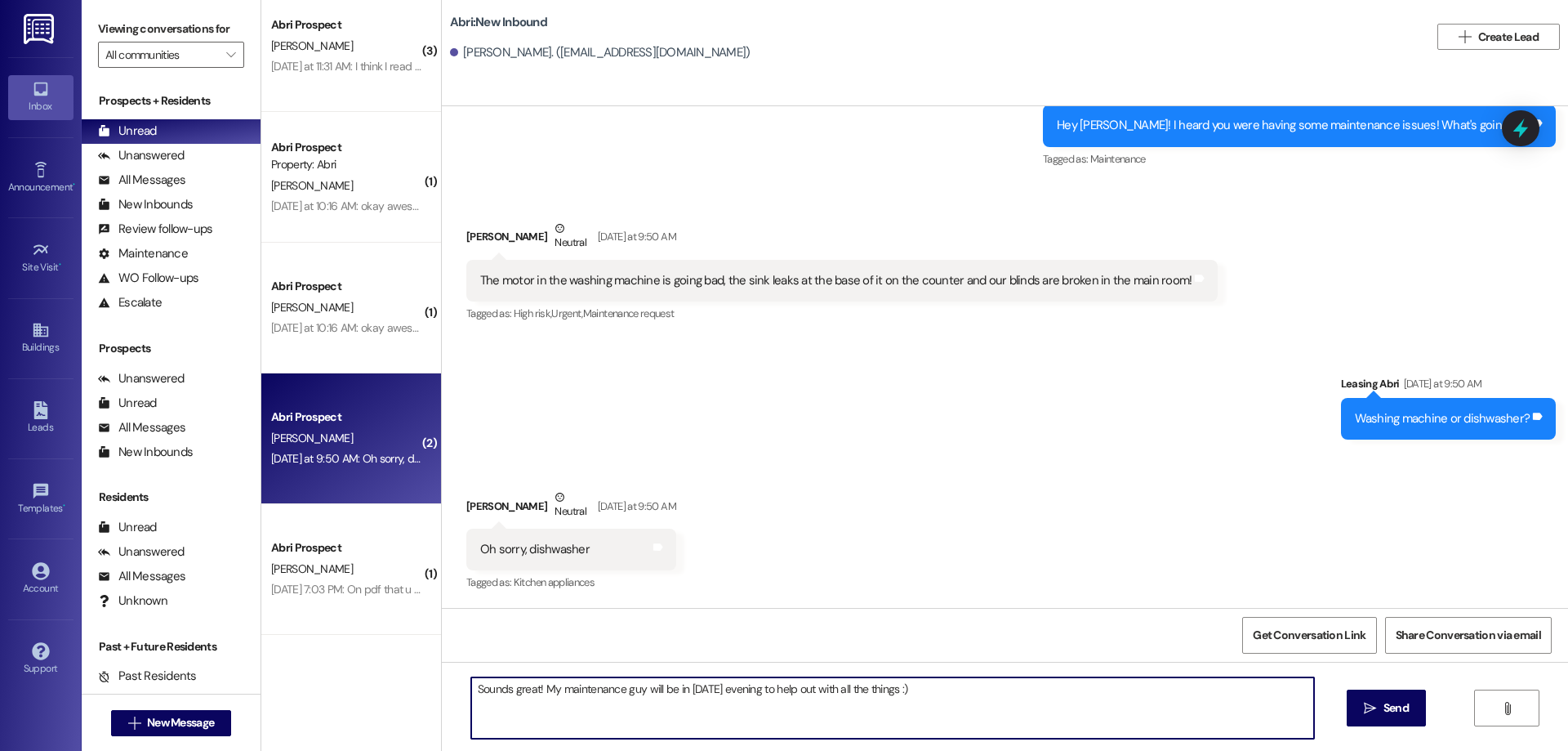
type textarea "Sounds great! My maintenance guy will be in tomorrow evening to help out with a…"
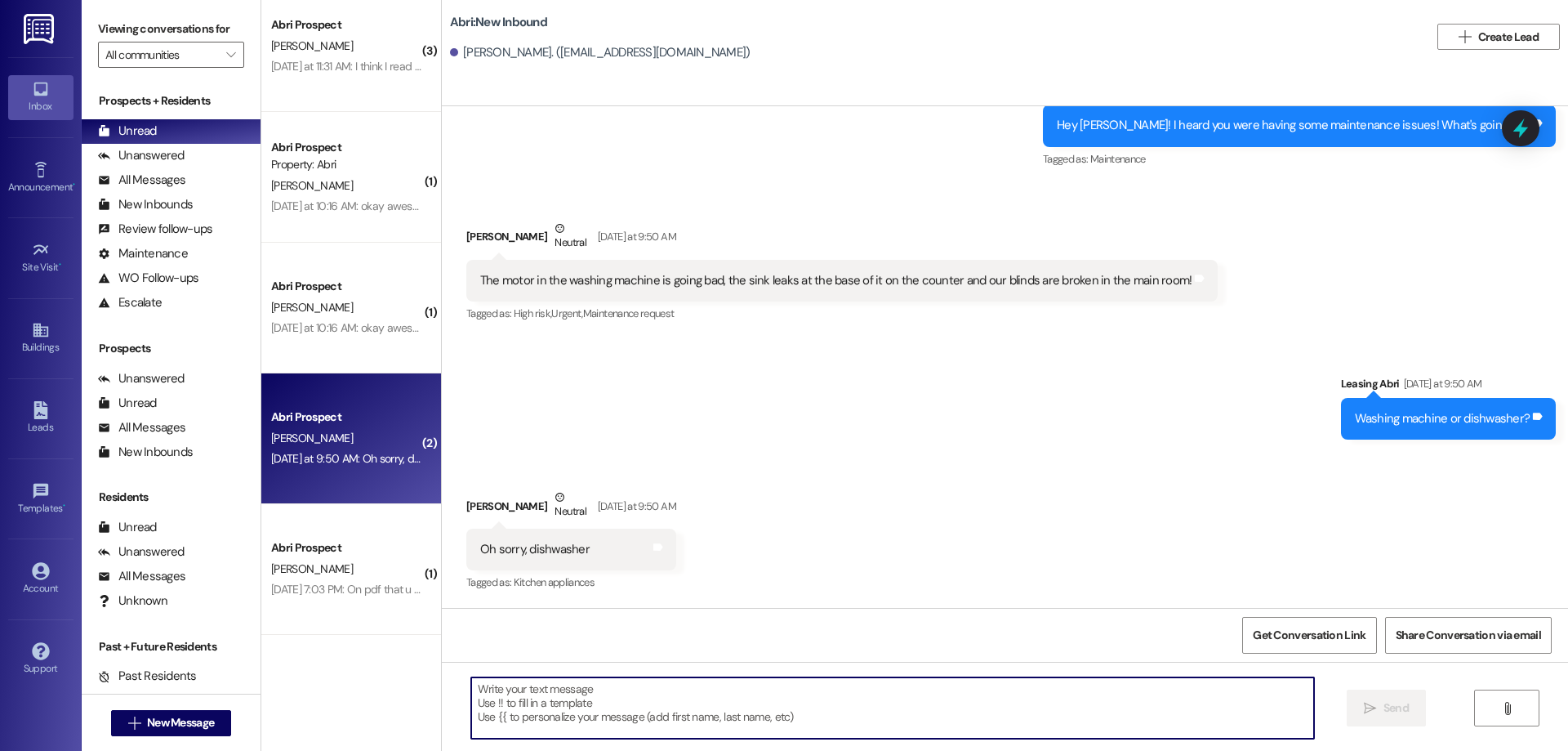
scroll to position [974, 0]
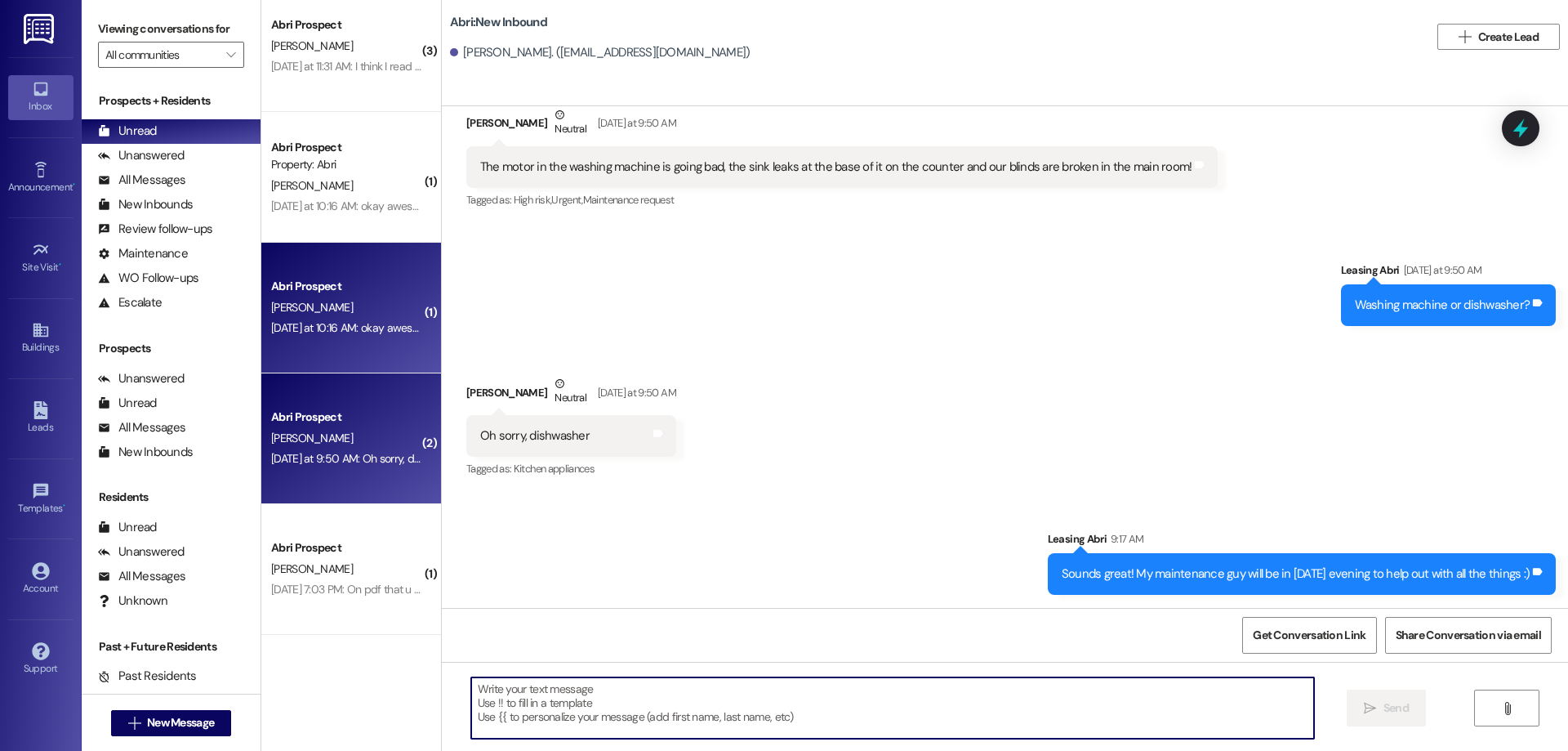
click at [309, 321] on div "Yesterday at 10:16 AM: okay awesome! Yesterday at 10:16 AM: okay awesome!" at bounding box center [354, 327] width 165 height 15
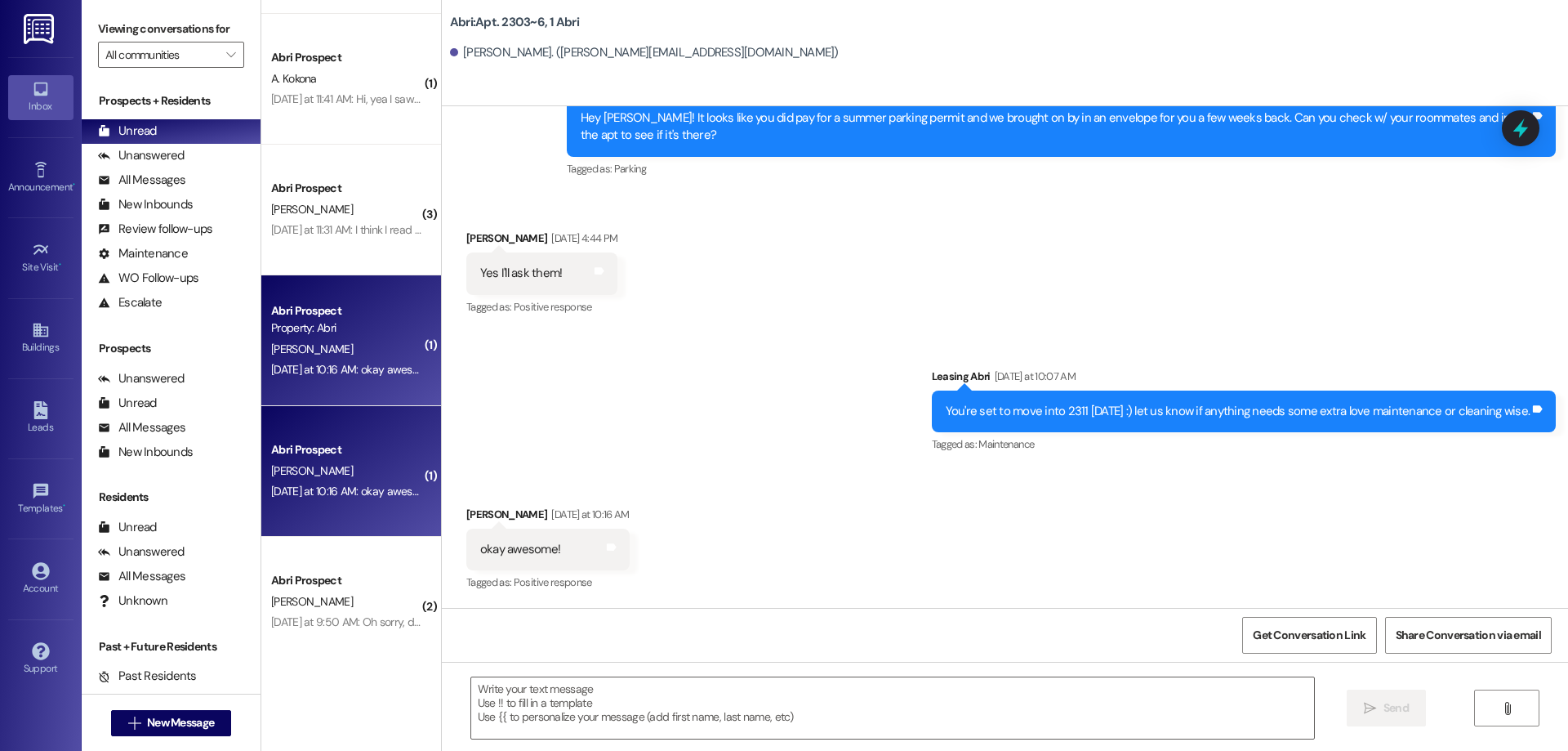
scroll to position [1864, 0]
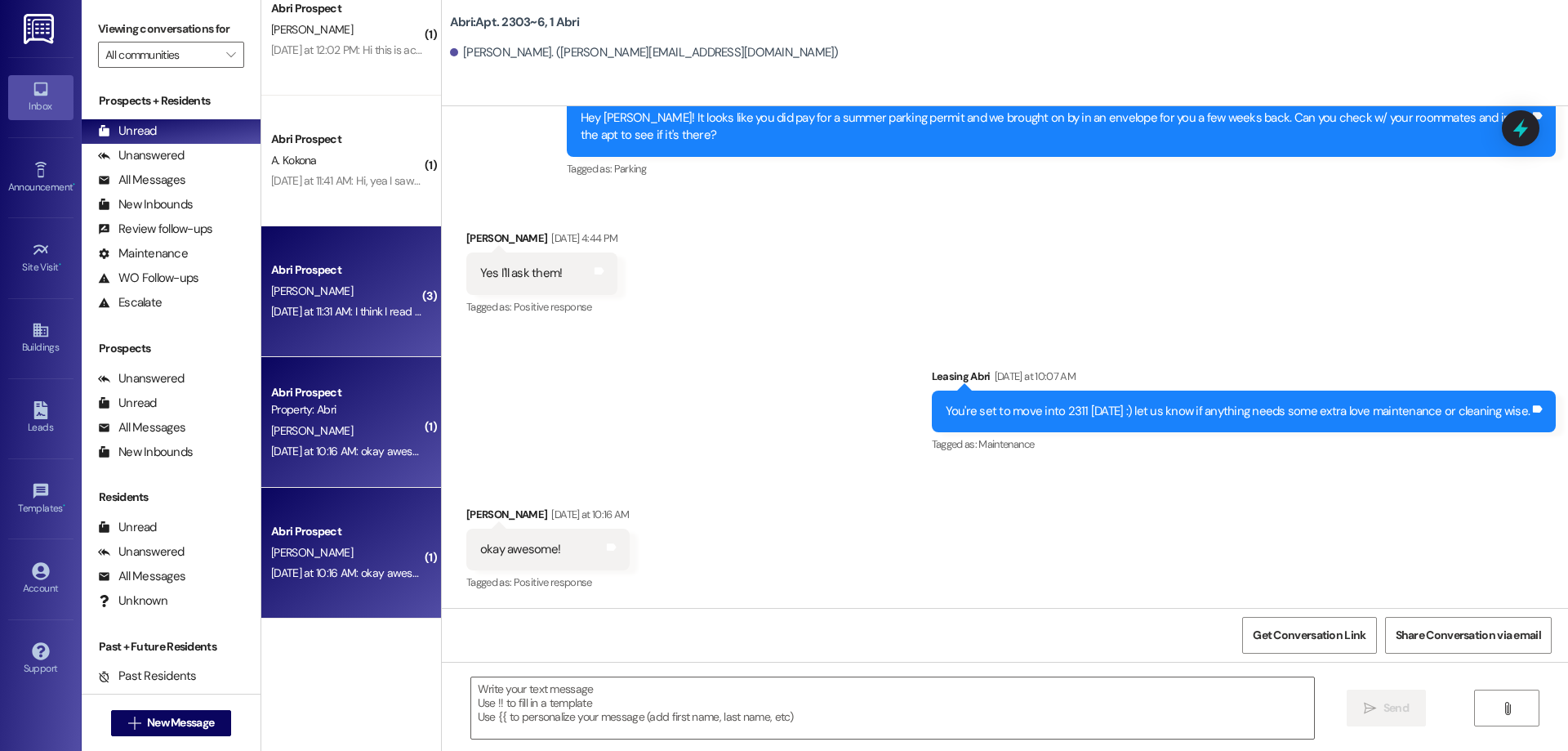
click at [345, 256] on div "Abri Prospect C. Kerr Yesterday at 11:31 AM: I think I read something wrong Yes…" at bounding box center [351, 291] width 180 height 130
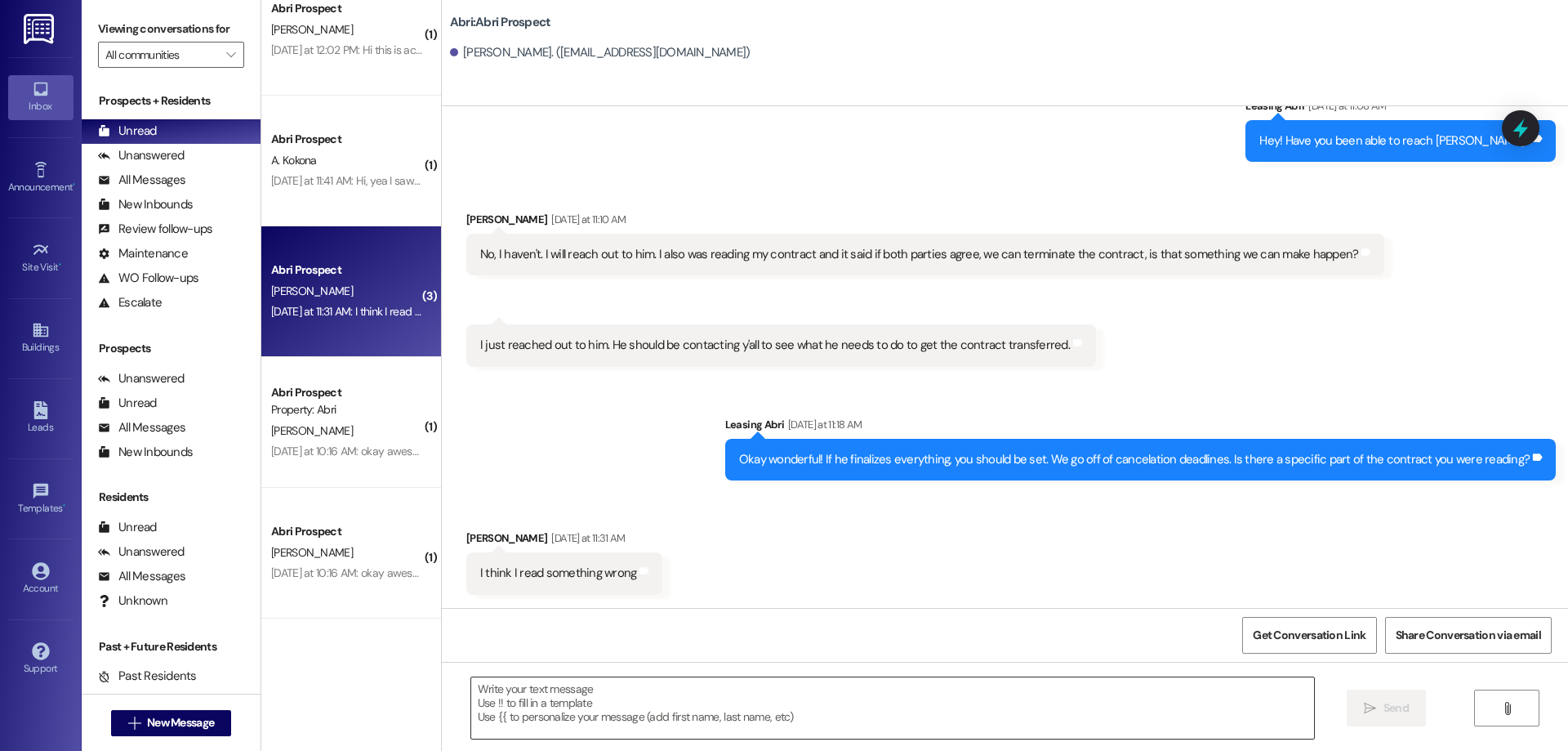
scroll to position [3726, 0]
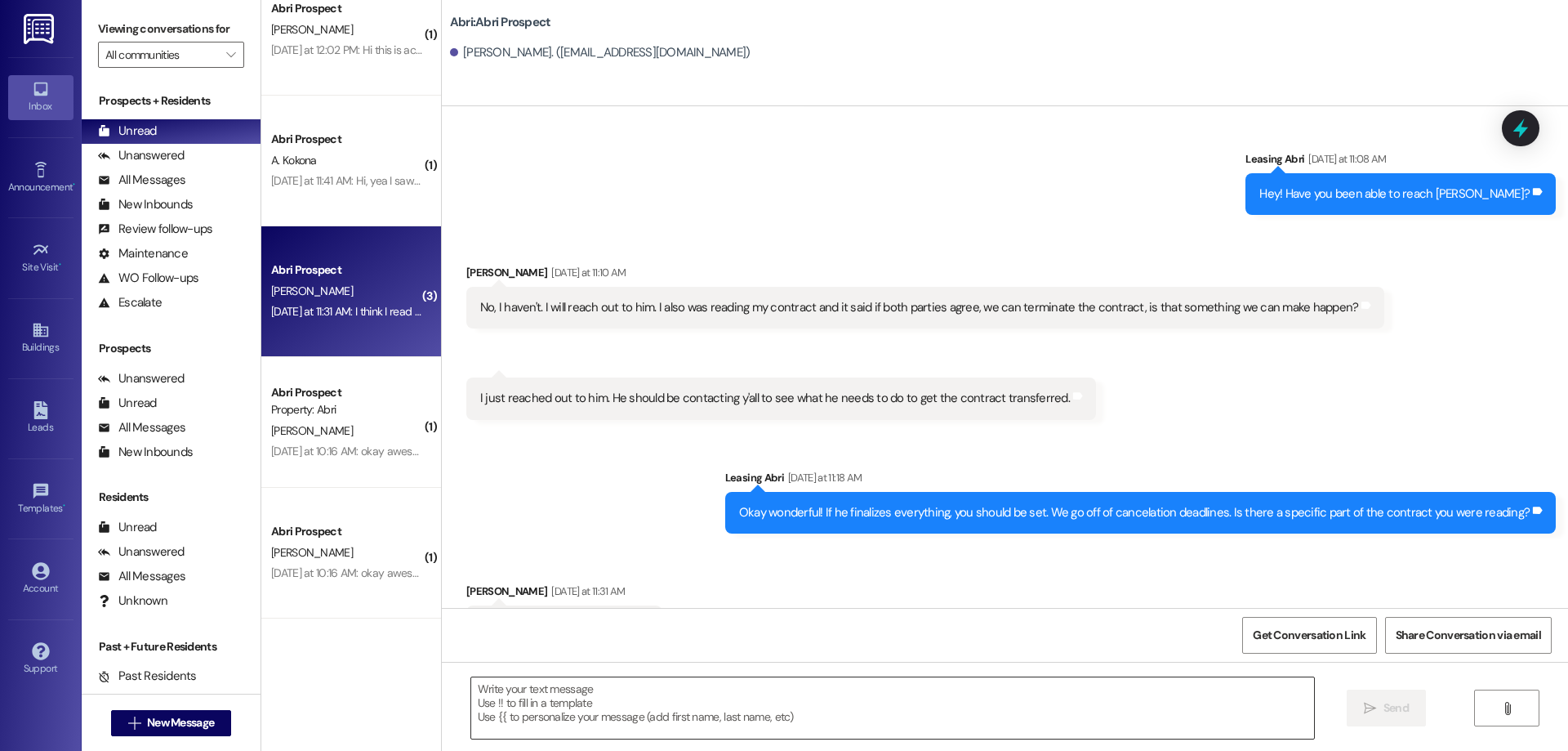
click at [656, 700] on textarea at bounding box center [893, 708] width 843 height 61
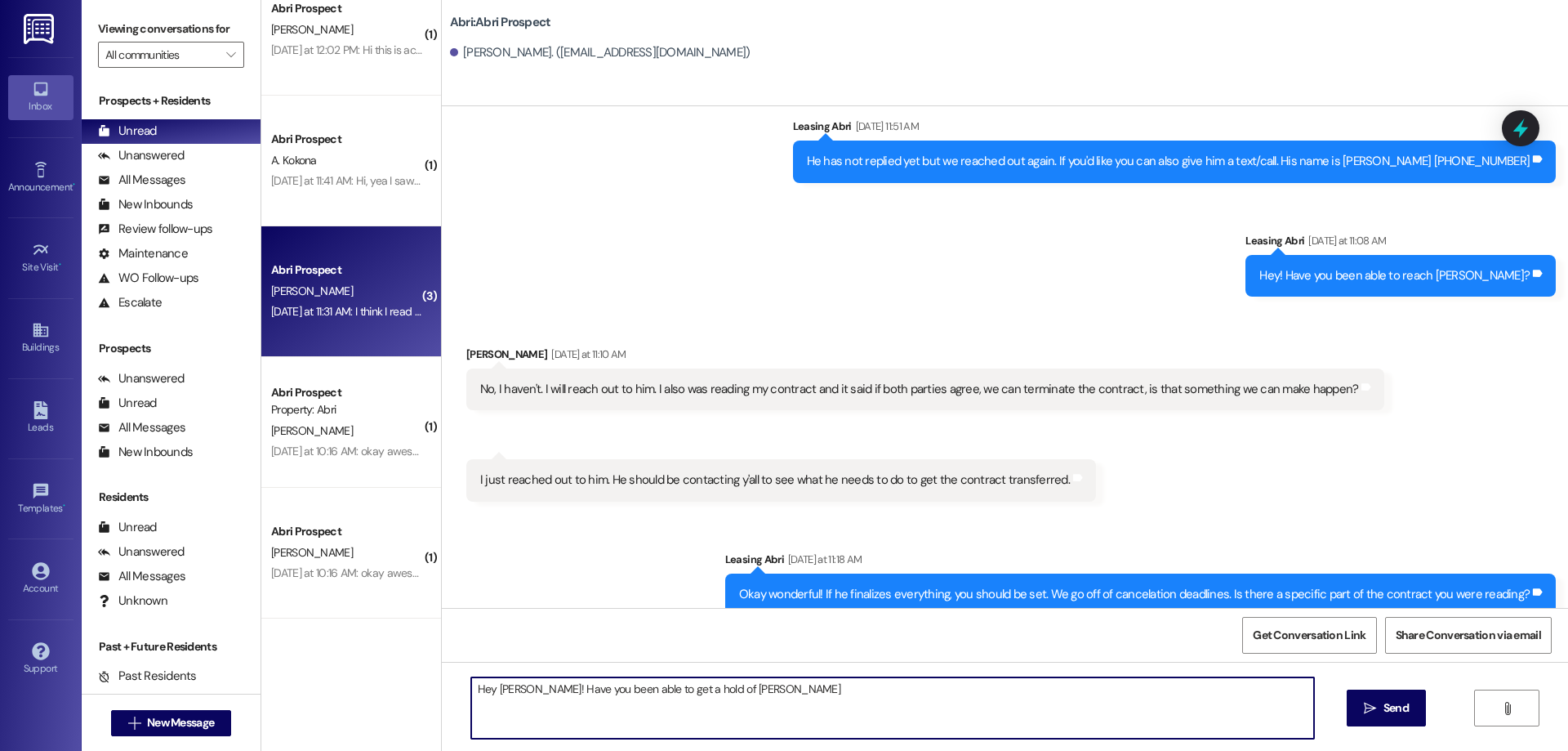
scroll to position [3564, 0]
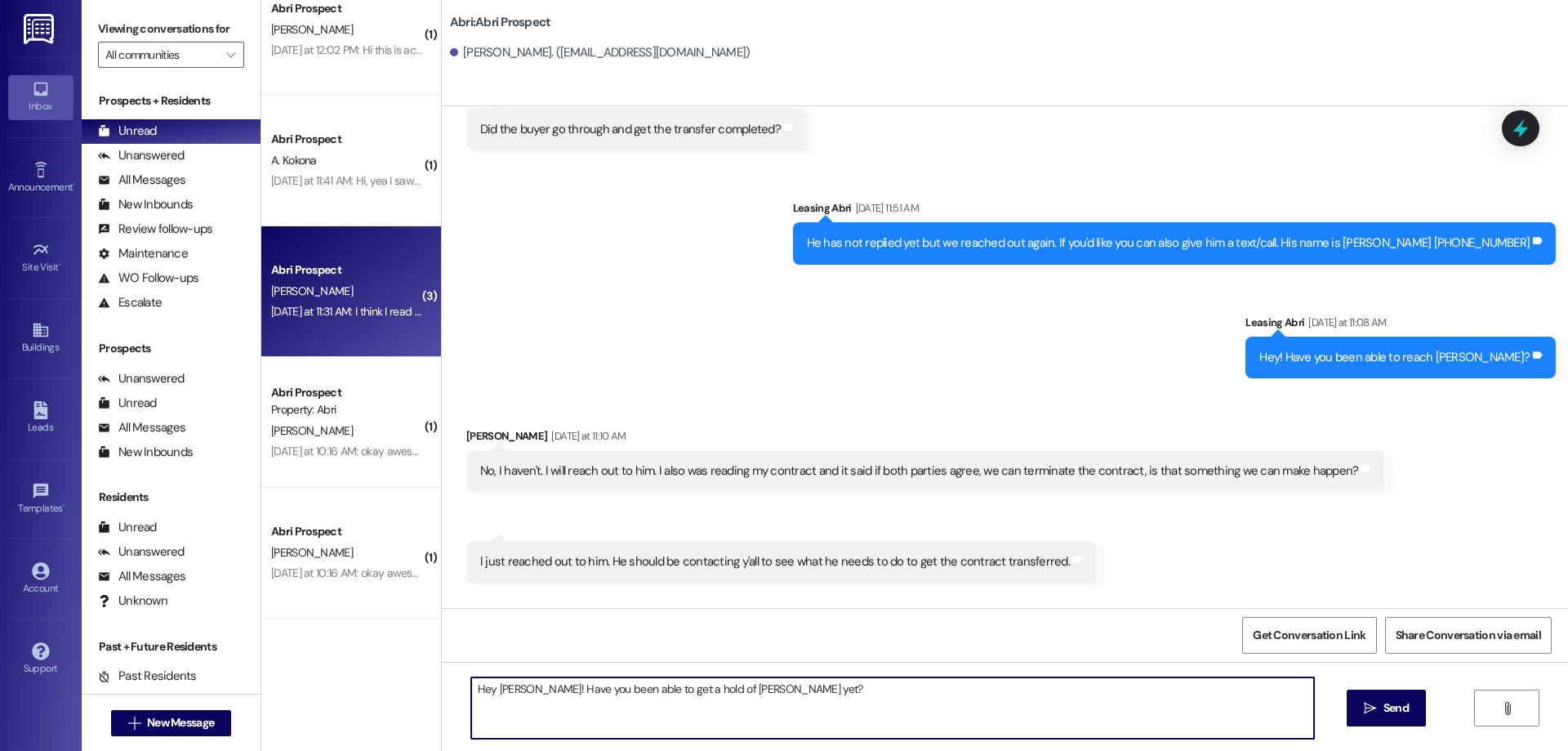
type textarea "Hey [PERSON_NAME]! Have you been able to get a hold of [PERSON_NAME] yet?"
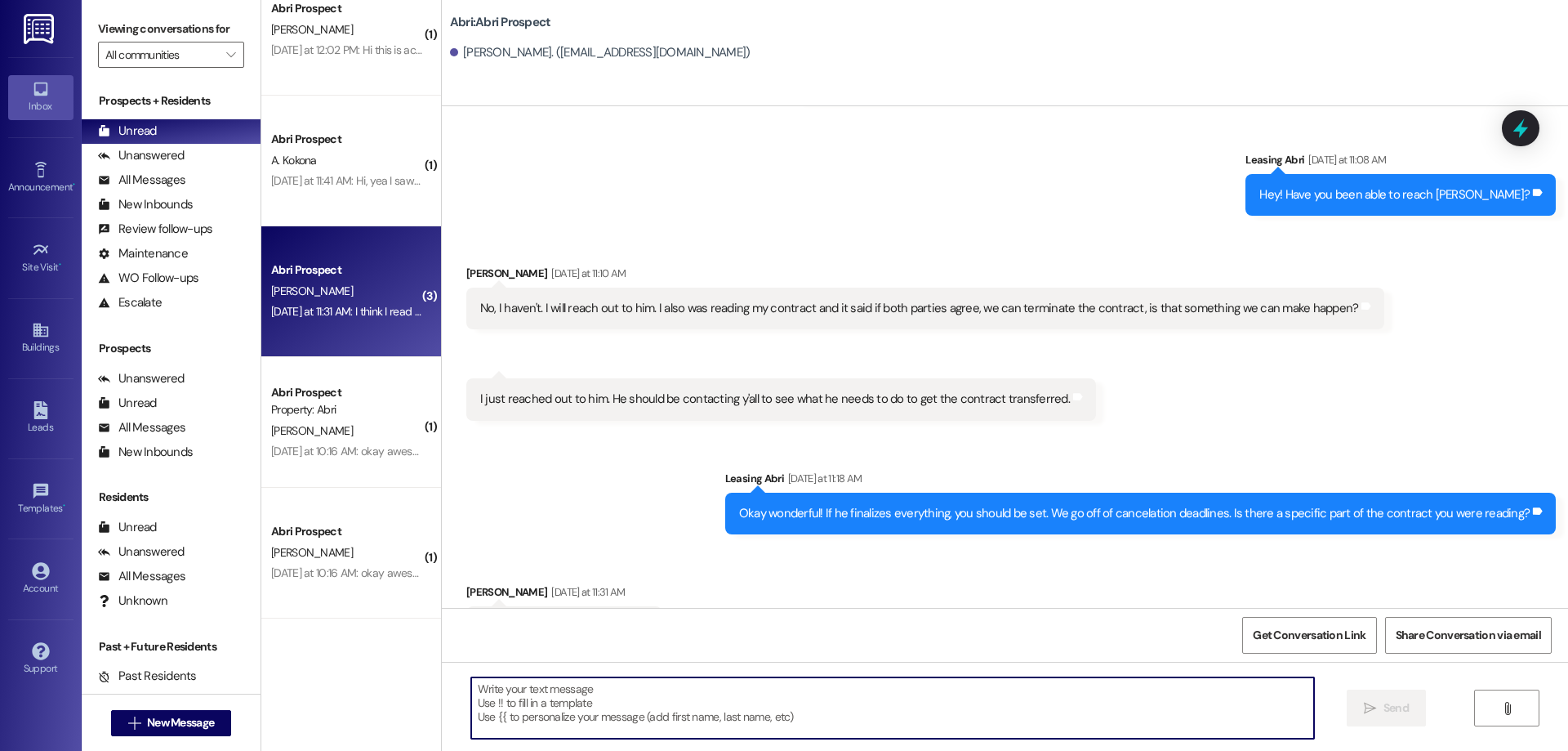
scroll to position [3841, 0]
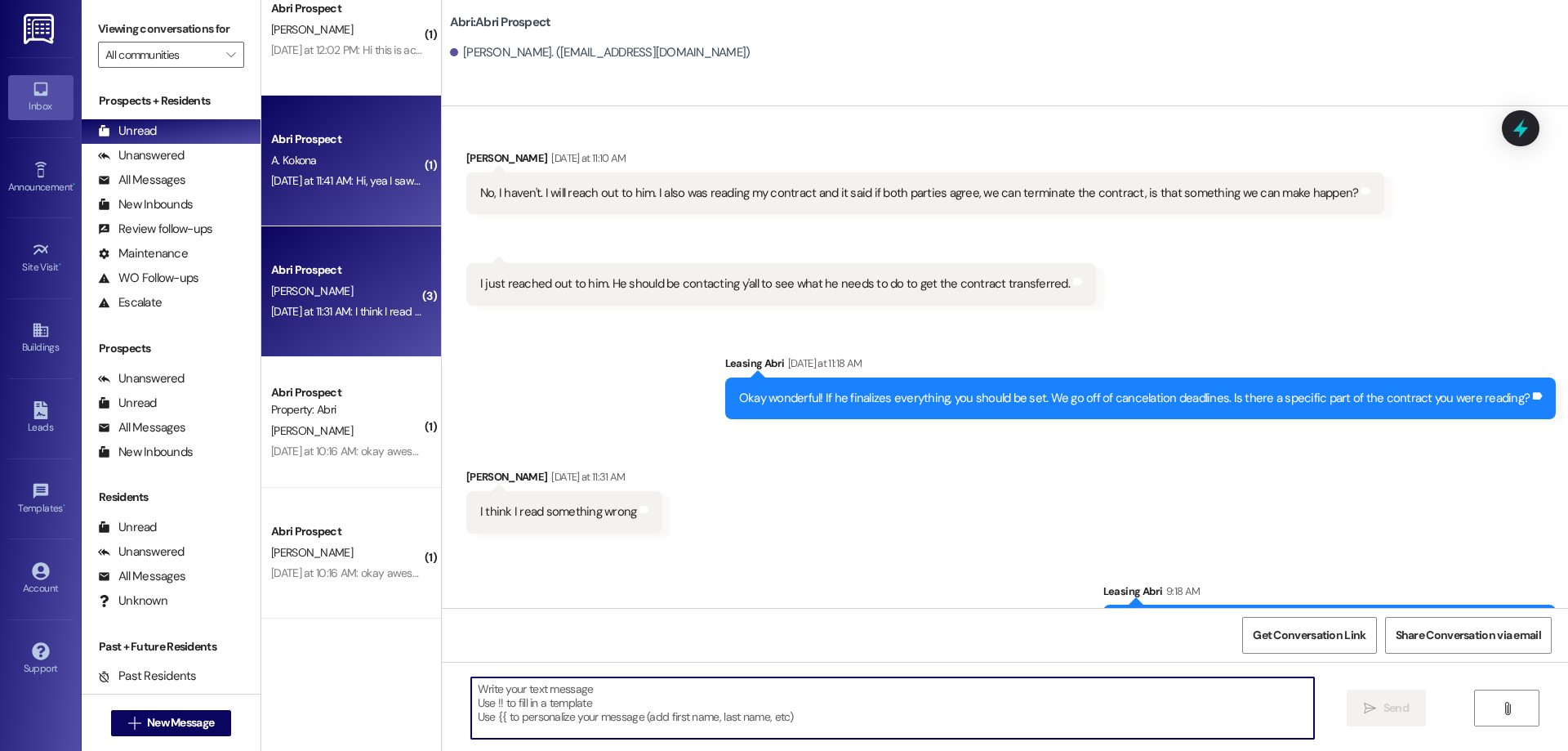
click at [355, 192] on div "Abri Prospect A. Kokona Yesterday at 11:41 AM: Hi, yea I saw it! I will sign it…" at bounding box center [351, 161] width 180 height 130
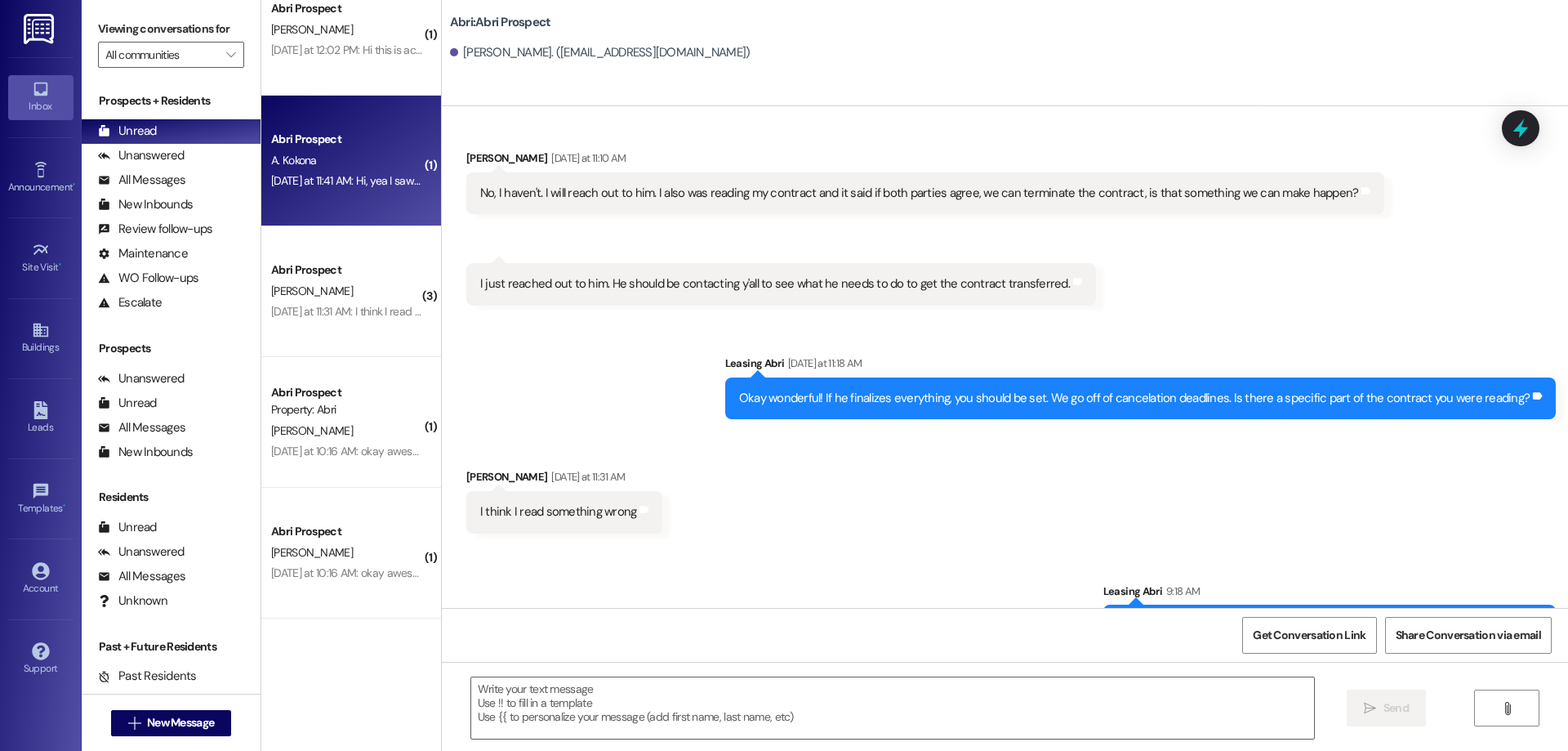
scroll to position [0, 0]
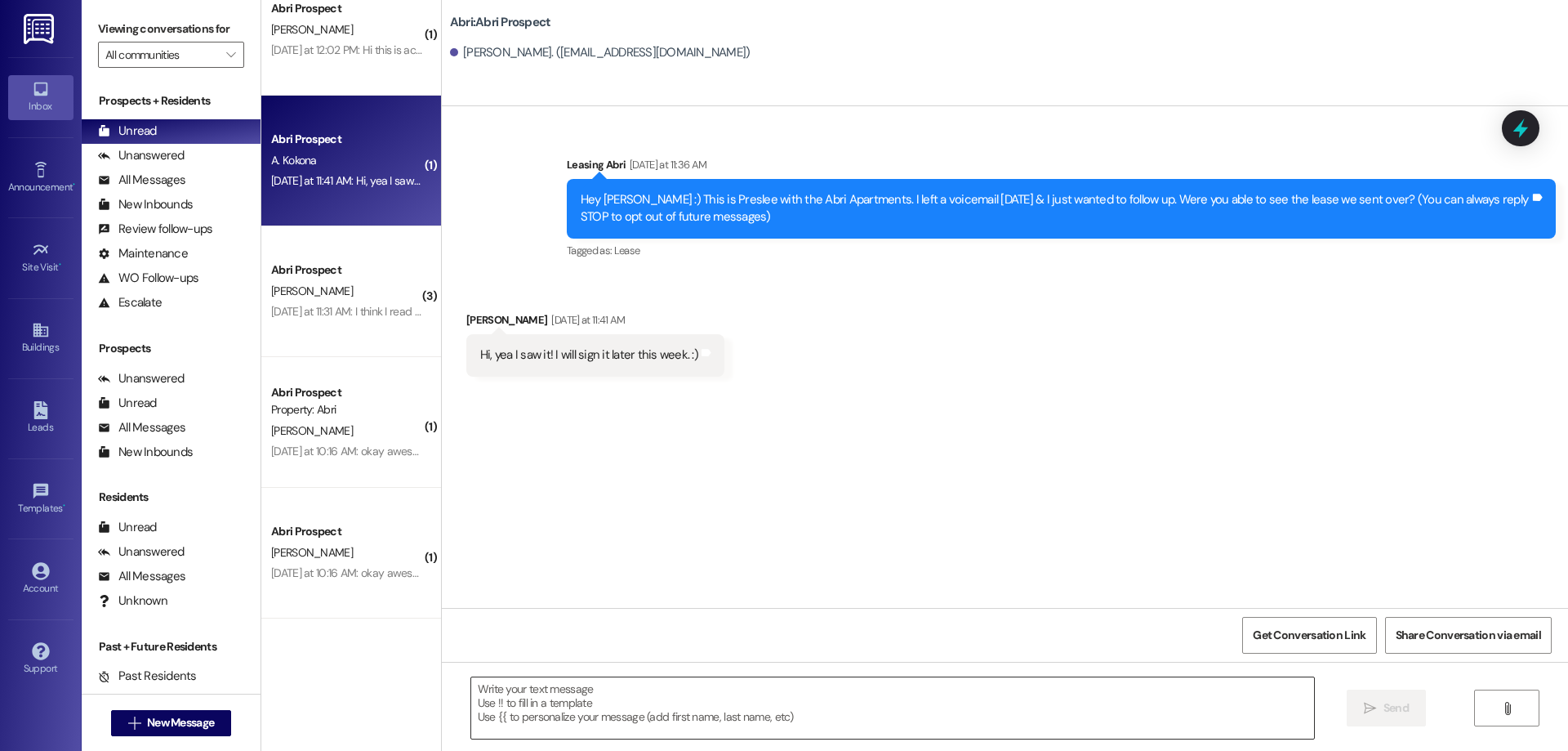
click at [733, 696] on textarea at bounding box center [893, 708] width 843 height 61
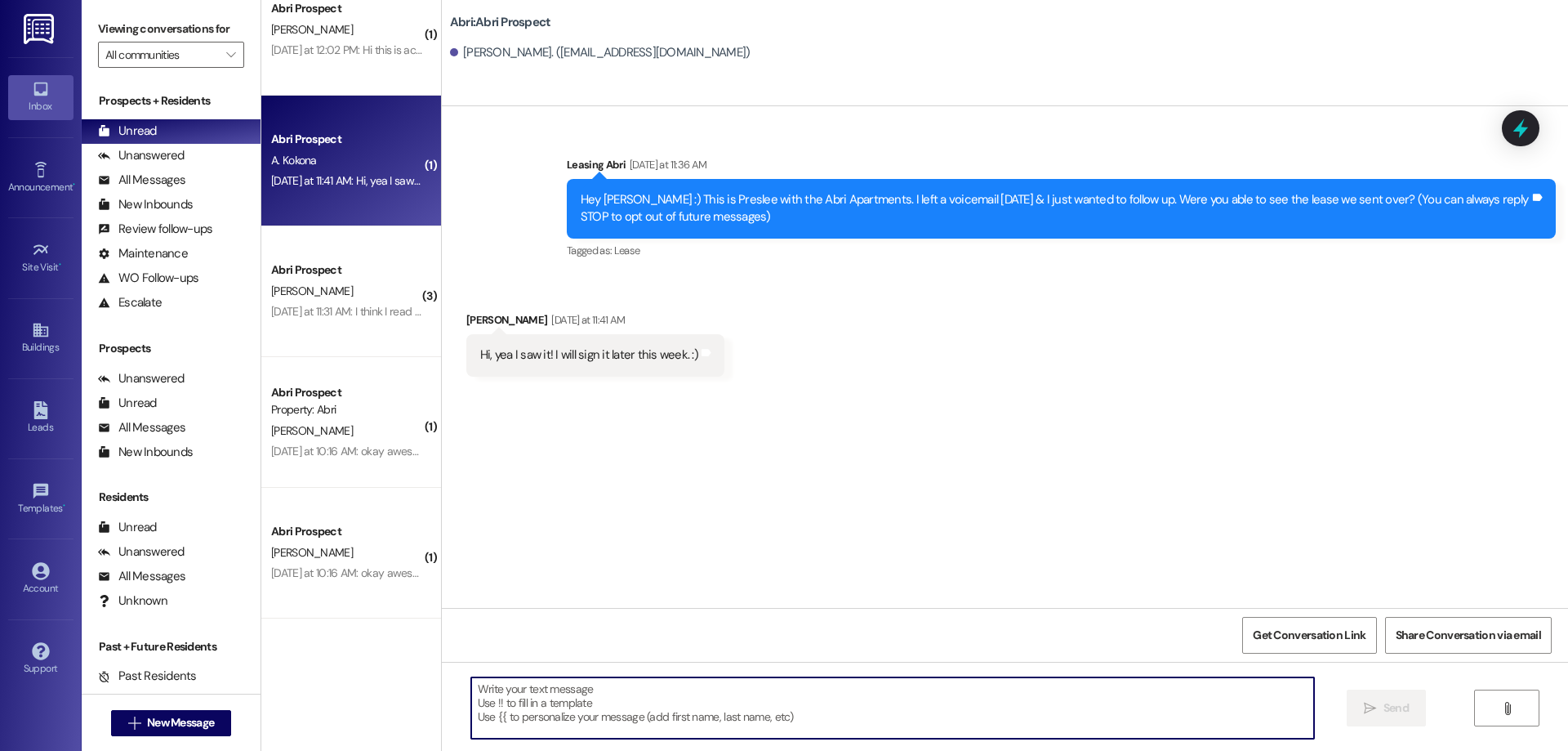
type textarea "H"
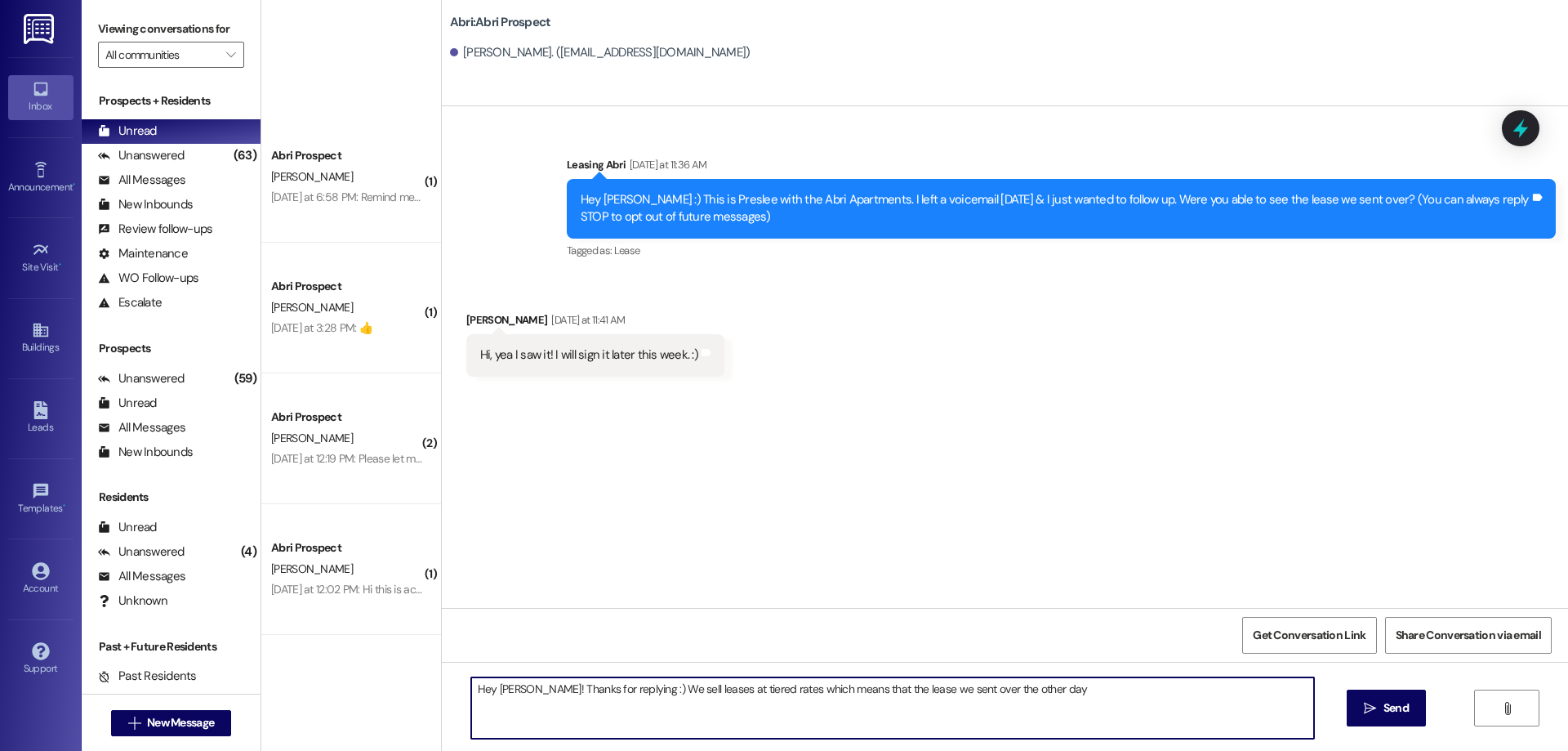
scroll to position [1456, 0]
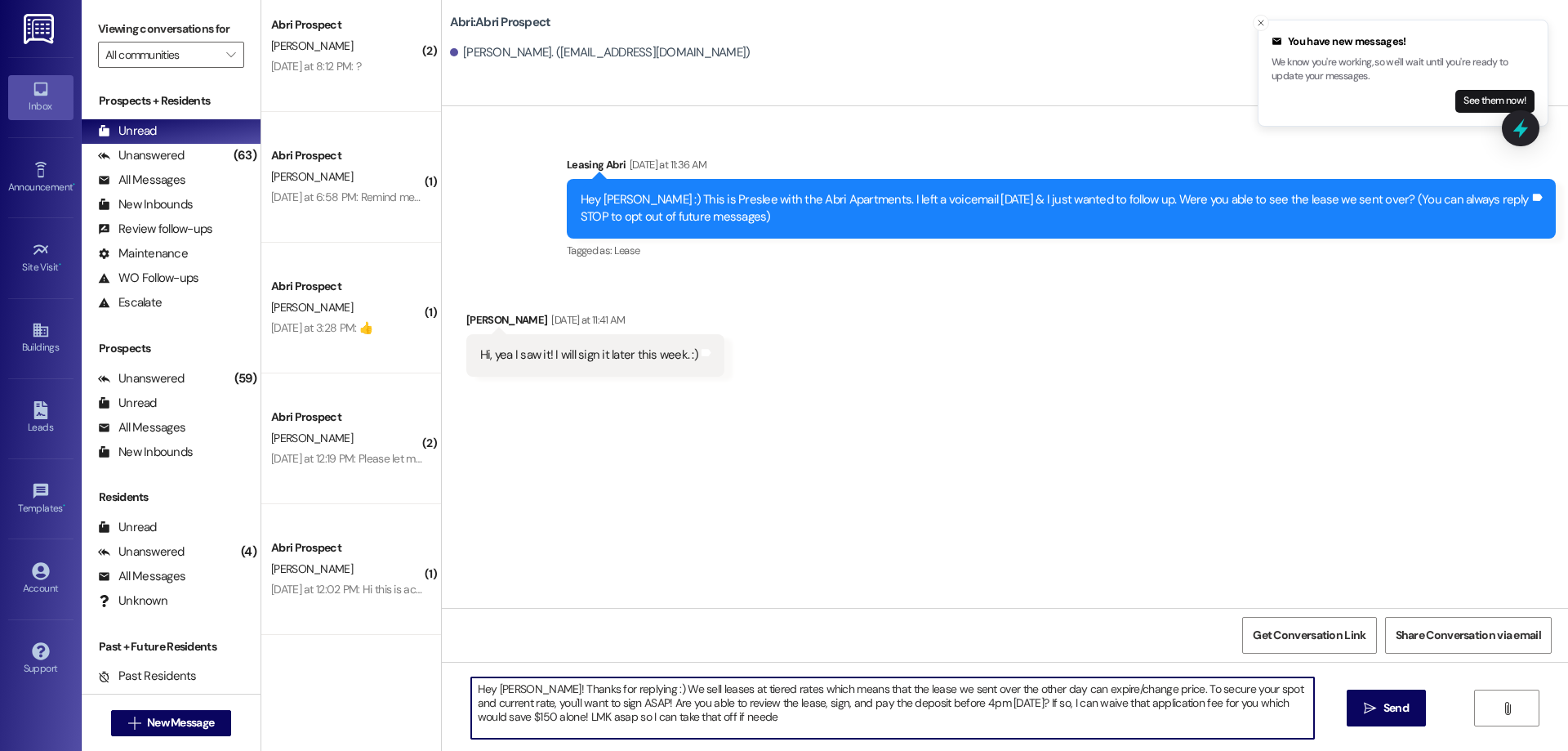
type textarea "Hey Aurora! Thanks for replying :) We sell leases at tiered rates which means t…"
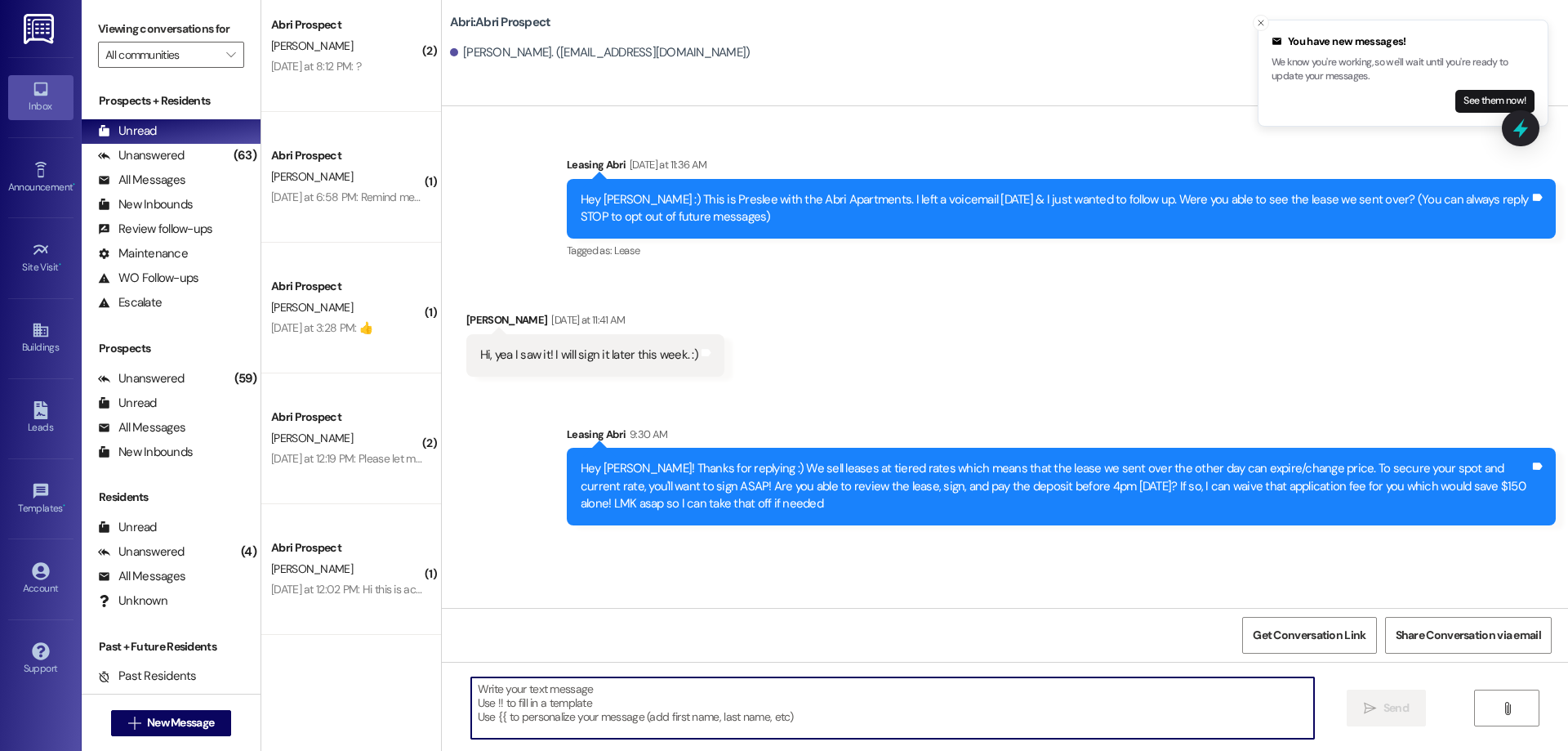
click at [1121, 477] on div "Hey Aurora! Thanks for replying :) We sell leases at tiered rates which means t…" at bounding box center [1055, 486] width 949 height 52
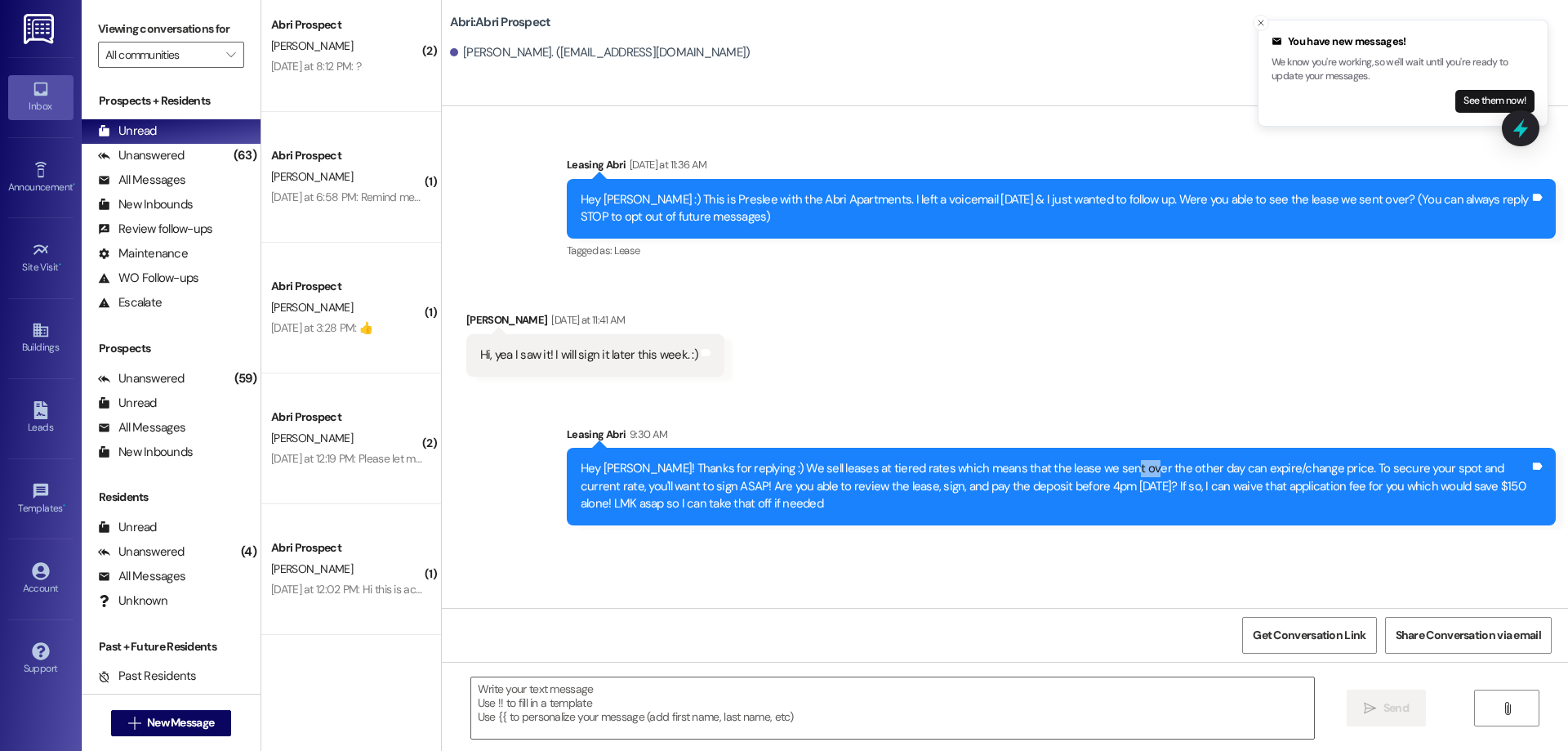
click at [1121, 477] on div "Hey Aurora! Thanks for replying :) We sell leases at tiered rates which means t…" at bounding box center [1055, 486] width 949 height 52
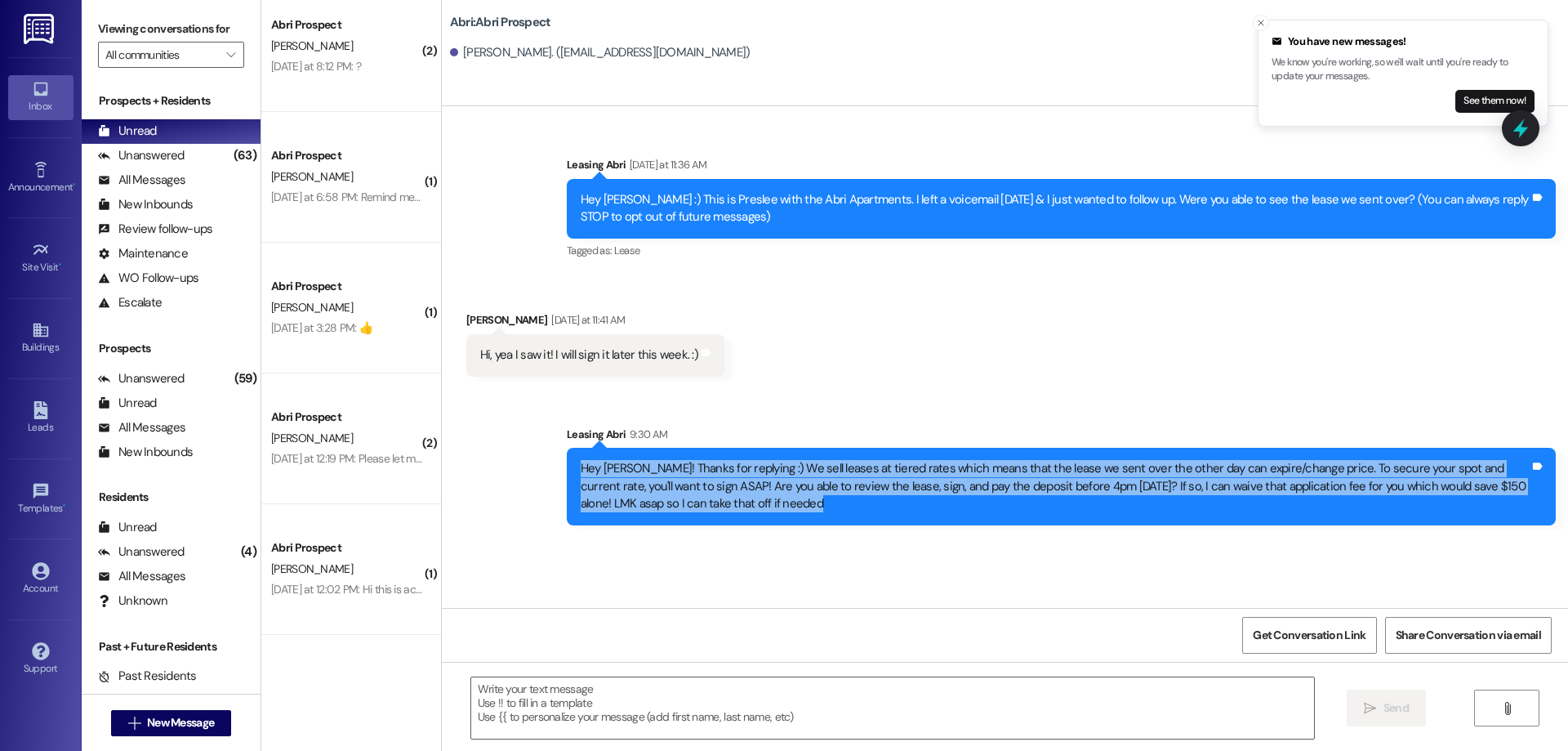
click at [1121, 477] on div "Hey Aurora! Thanks for replying :) We sell leases at tiered rates which means t…" at bounding box center [1055, 486] width 949 height 52
copy div "Hey Aurora! Thanks for replying :) We sell leases at tiered rates which means t…"
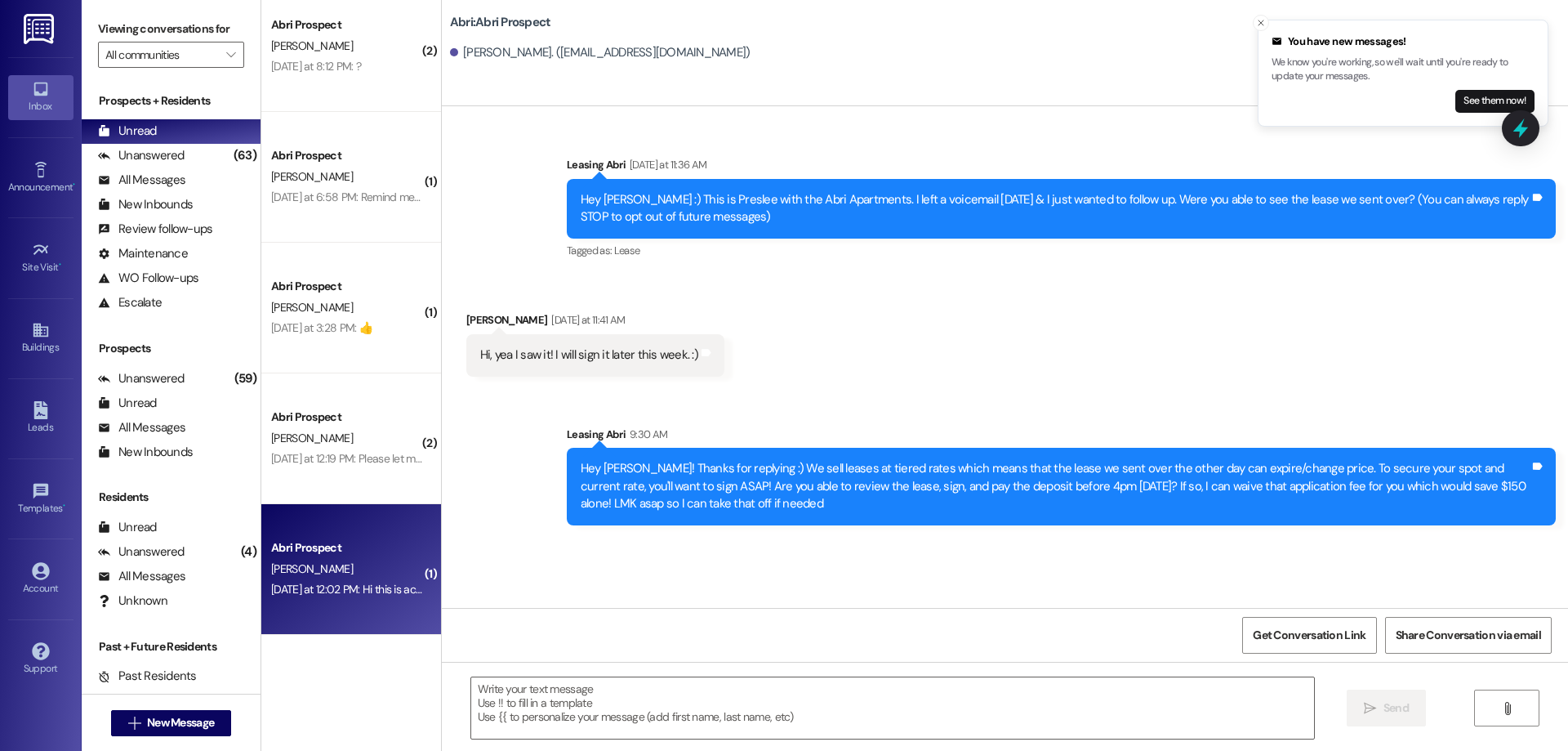
click at [355, 549] on div "Abri Prospect" at bounding box center [347, 548] width 151 height 17
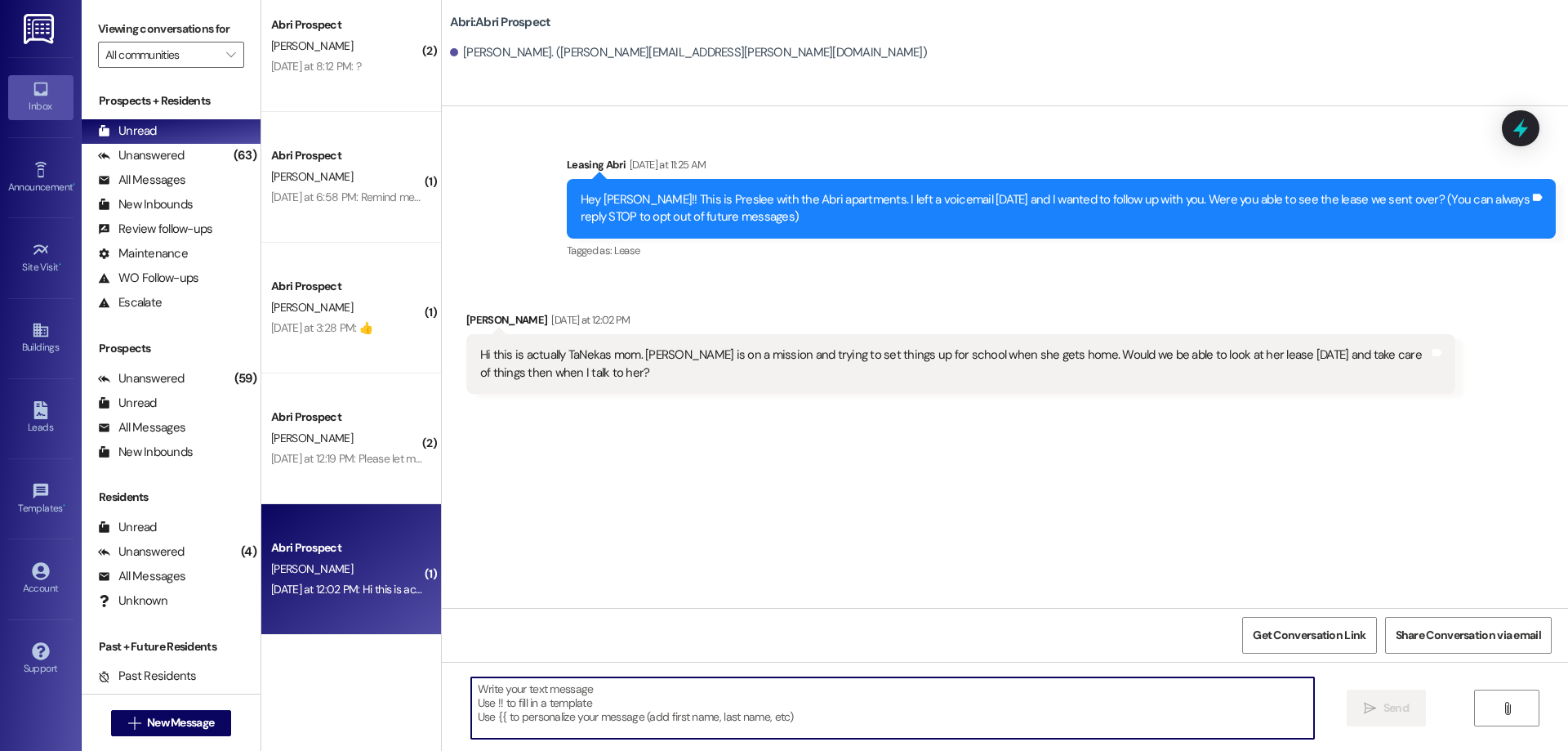
click at [767, 708] on textarea at bounding box center [893, 708] width 843 height 61
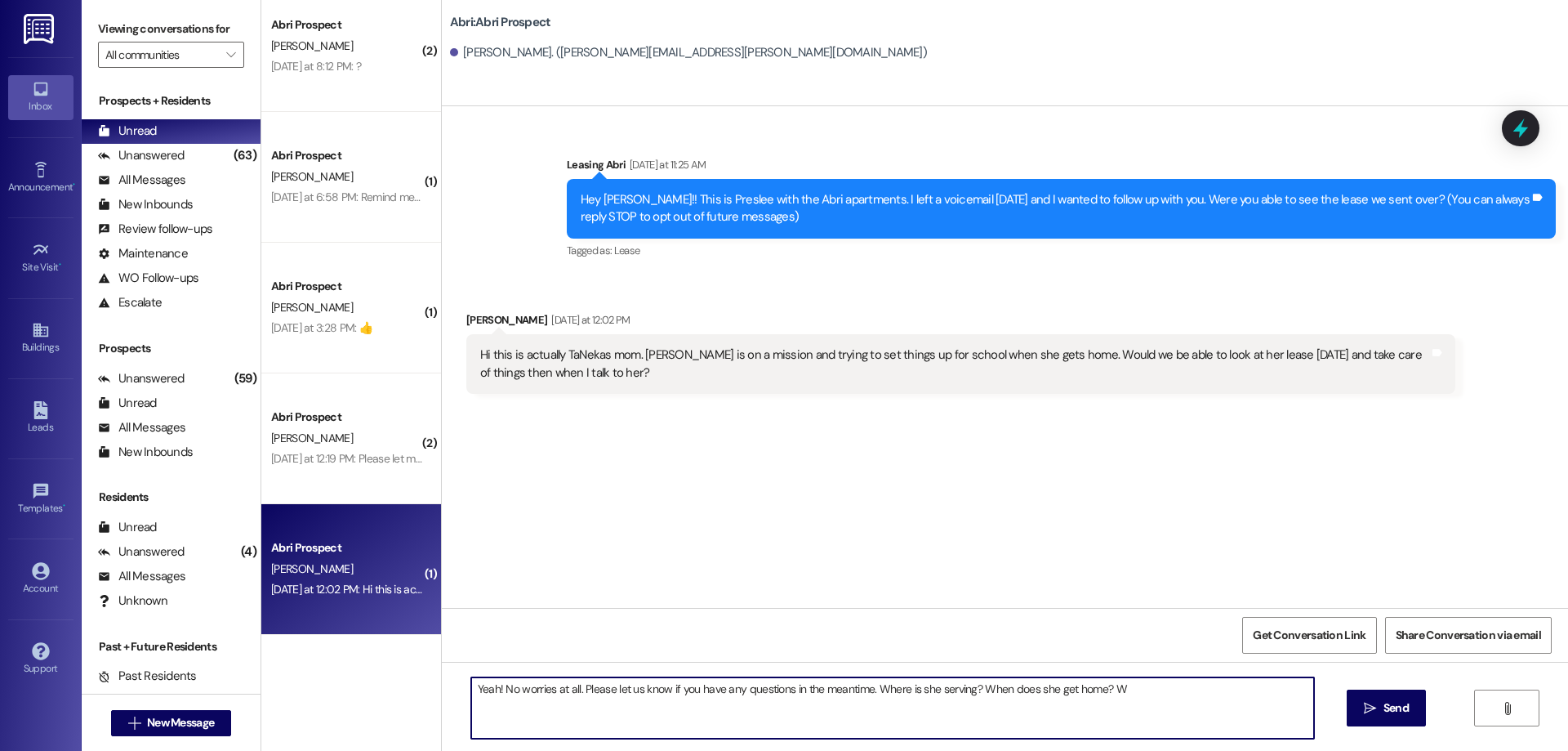
type textarea "Yeah! No worries at all. Please let us know if you have any questions in the me…"
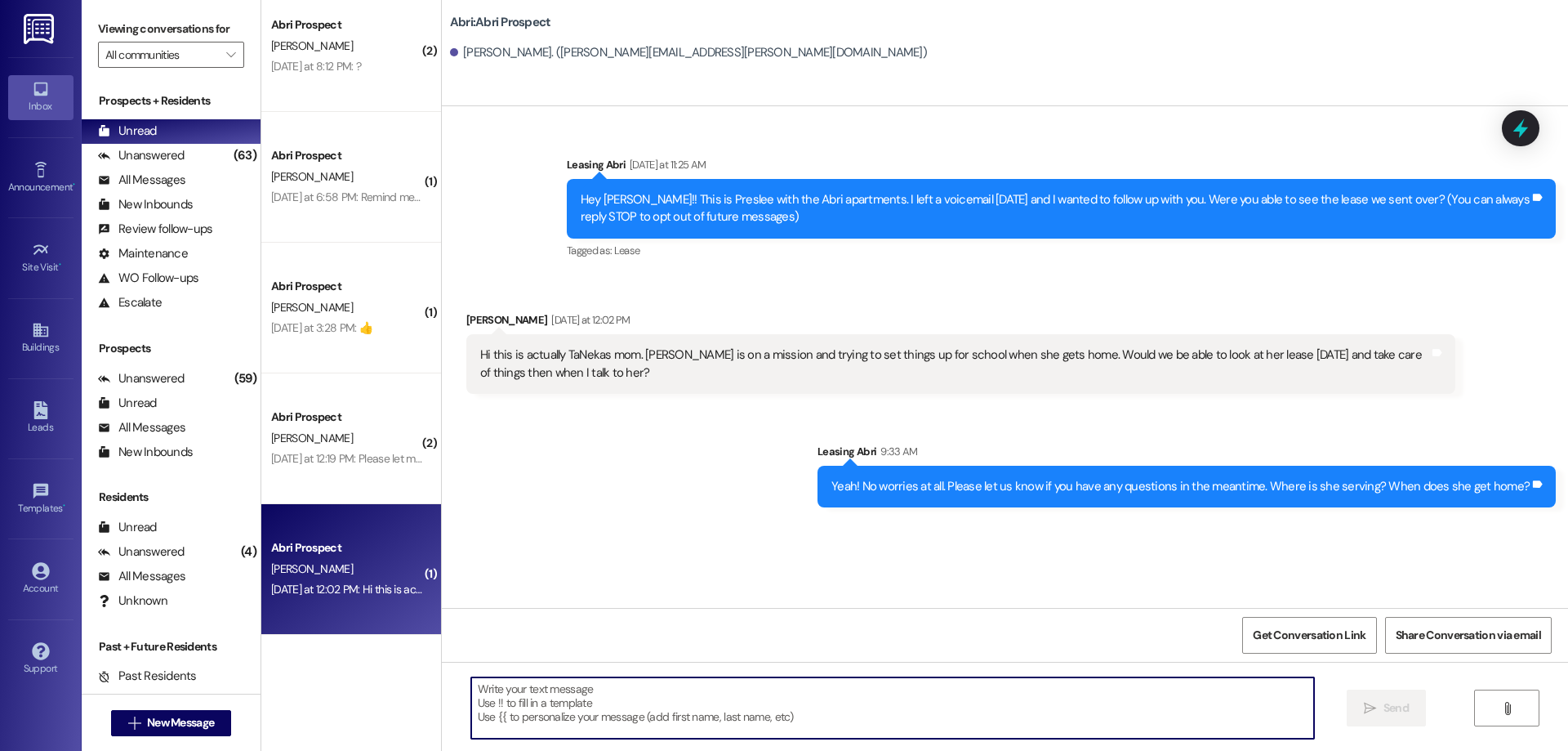
click at [898, 487] on div "Yeah! No worries at all. Please let us know if you have any questions in the me…" at bounding box center [1180, 487] width 698 height 17
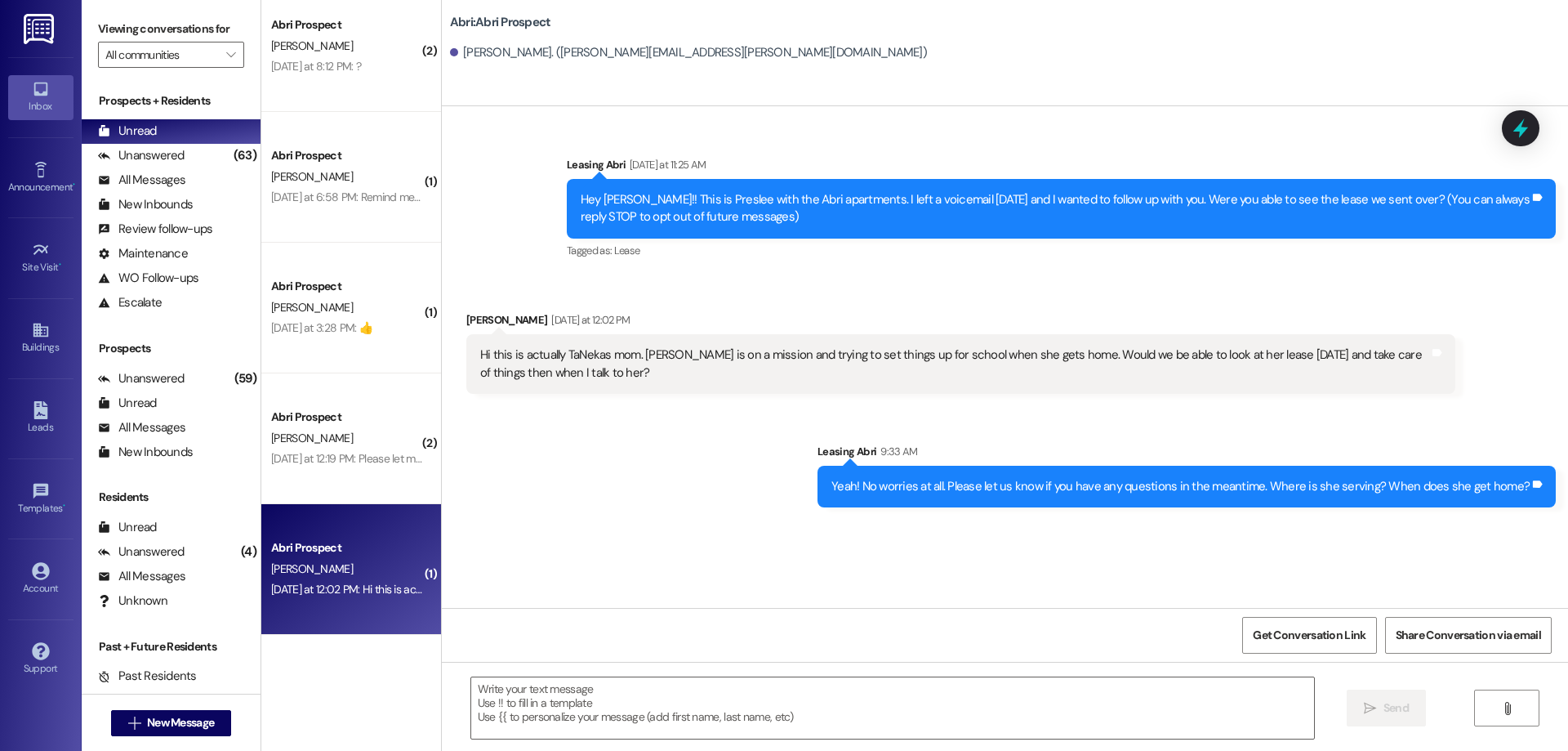
click at [896, 486] on div "Yeah! No worries at all. Please let us know if you have any questions in the me…" at bounding box center [1180, 487] width 698 height 17
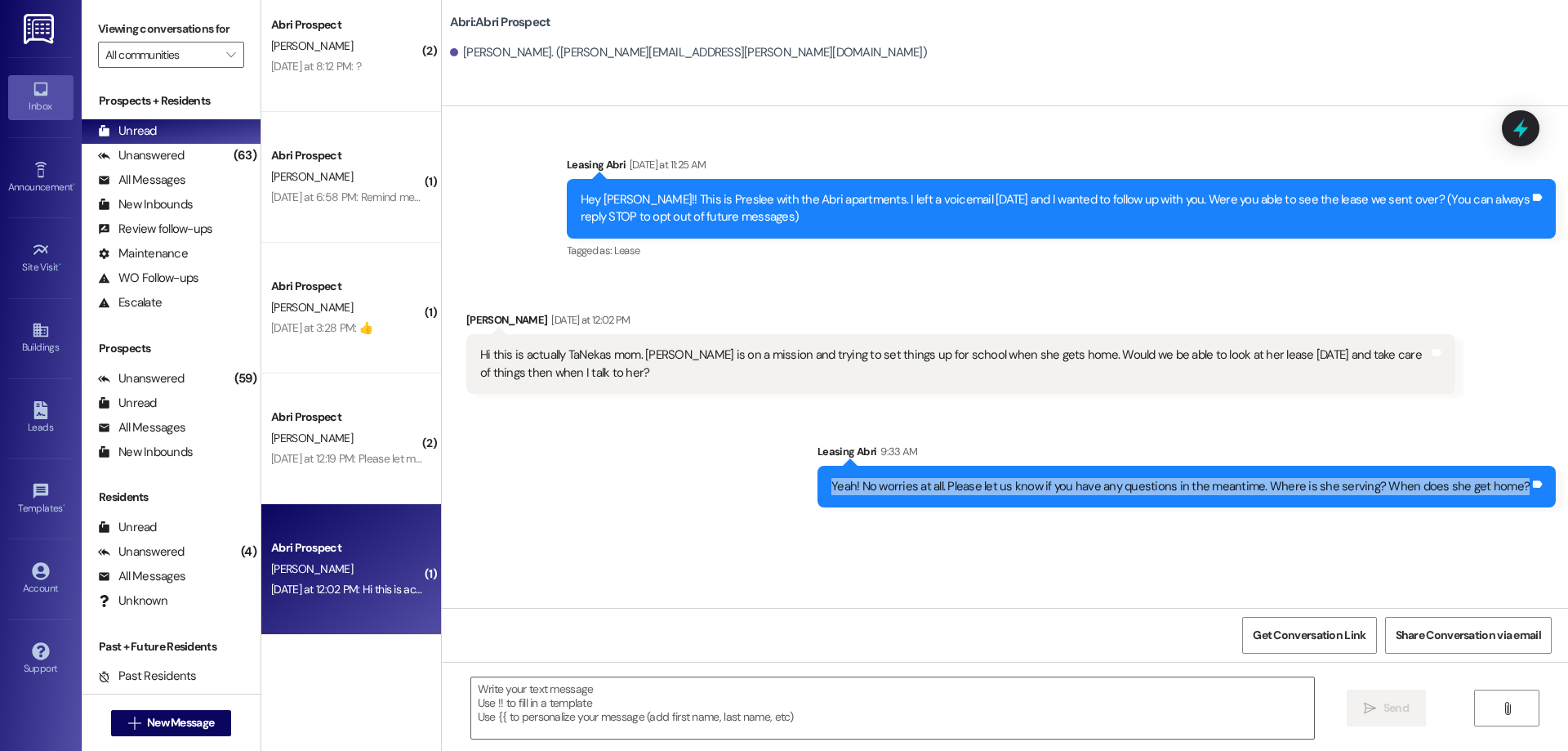
click at [896, 486] on div "Yeah! No worries at all. Please let us know if you have any questions in the me…" at bounding box center [1180, 487] width 698 height 17
copy div "Yeah! No worries at all. Please let us know if you have any questions in the me…"
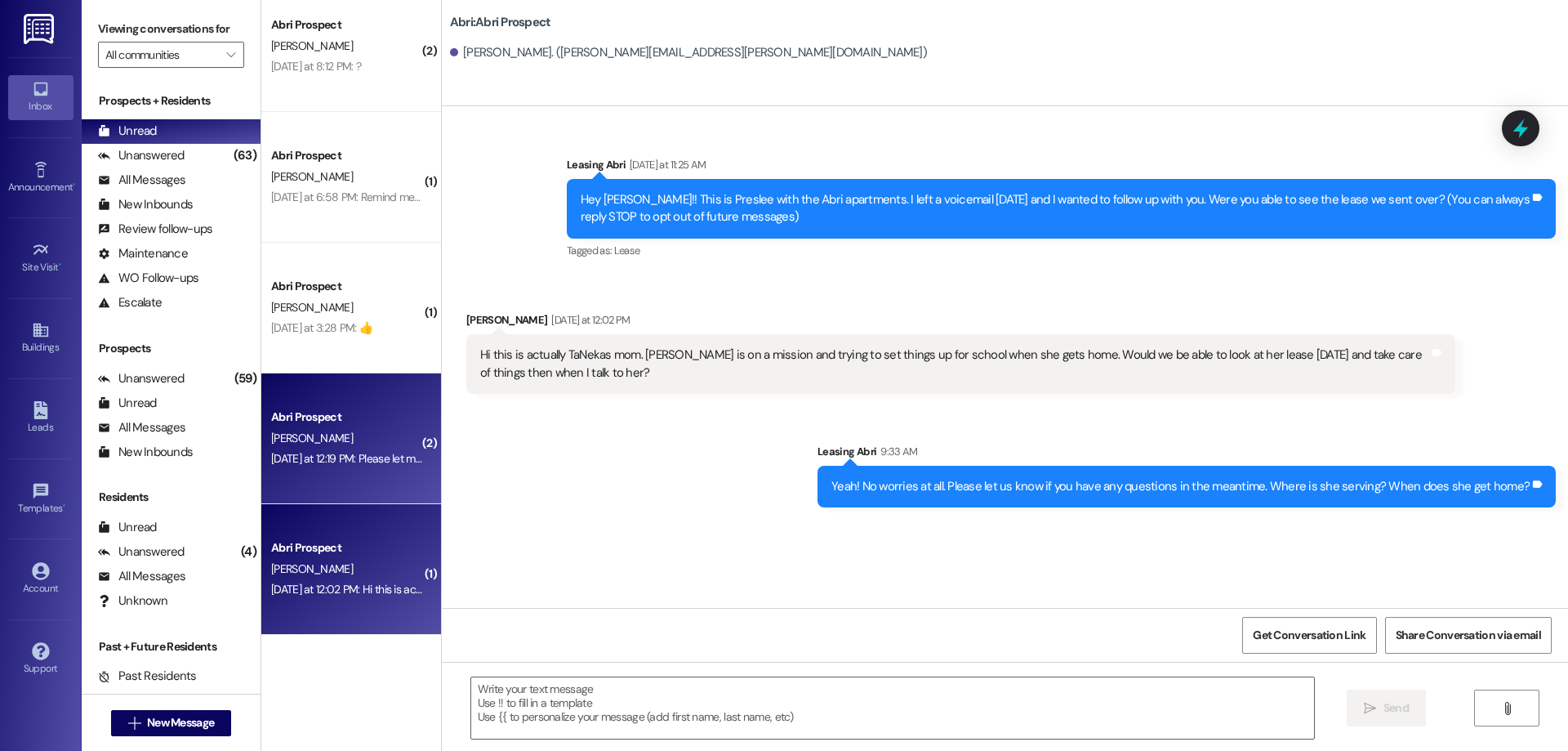
click at [341, 461] on div "Yesterday at 12:19 PM: Please let me know what I need to do next so I do not ge…" at bounding box center [520, 458] width 497 height 15
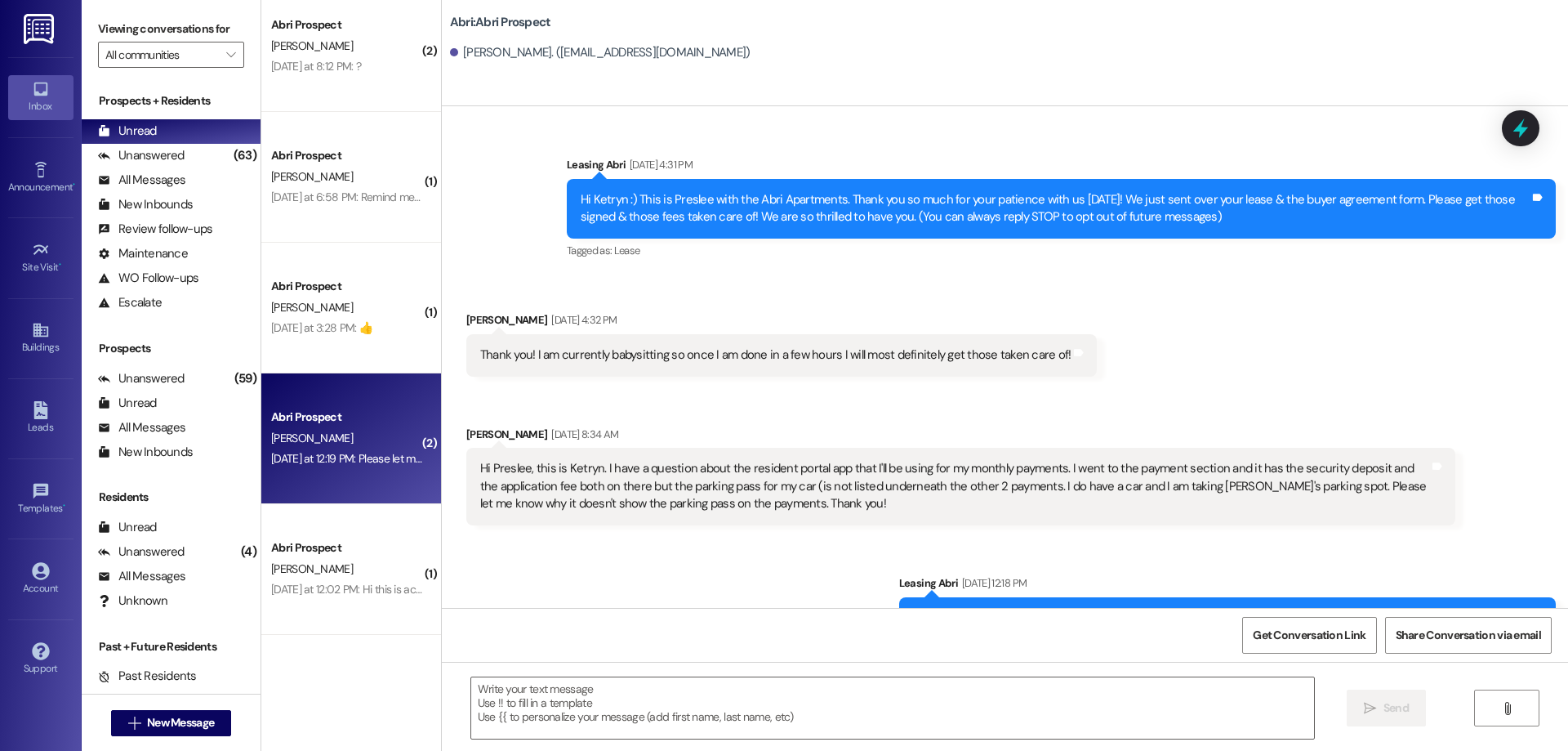
scroll to position [3369, 0]
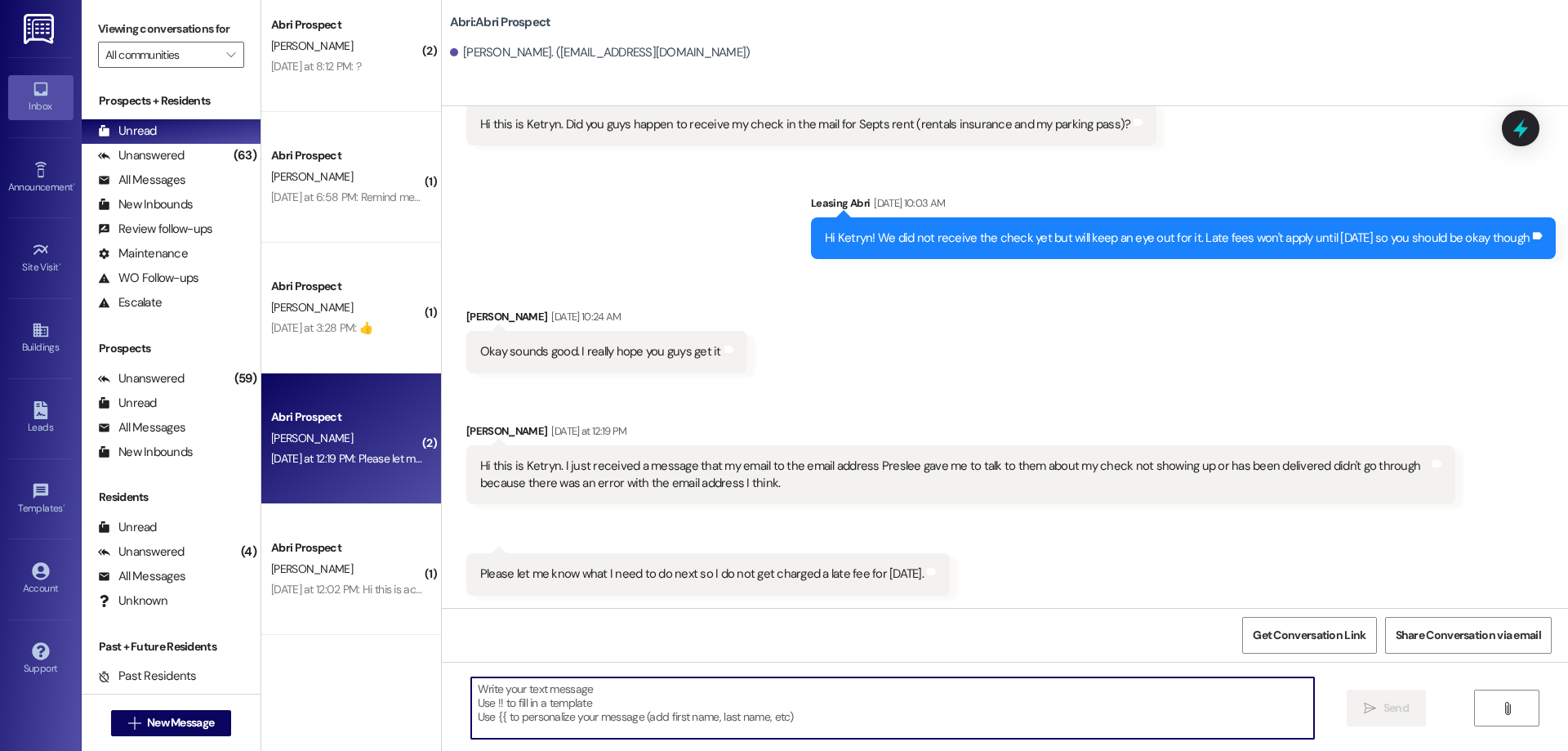
click at [723, 700] on textarea at bounding box center [893, 708] width 843 height 61
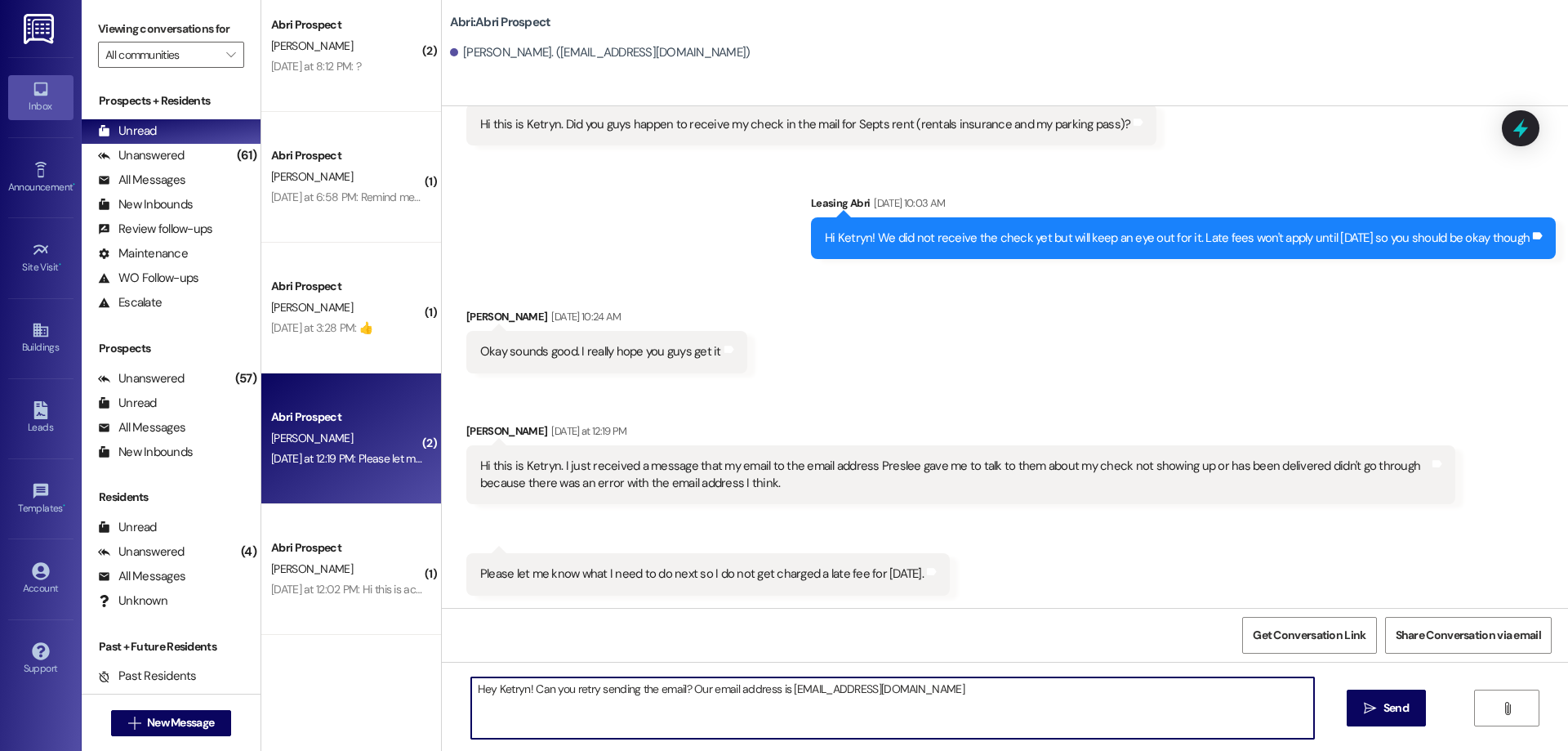
type textarea "Hey Ketryn! Can you retry sending the email? Our email address is abri@redstone…"
type textarea "We also got your voicemail - as long as it's received before the 12th when you …"
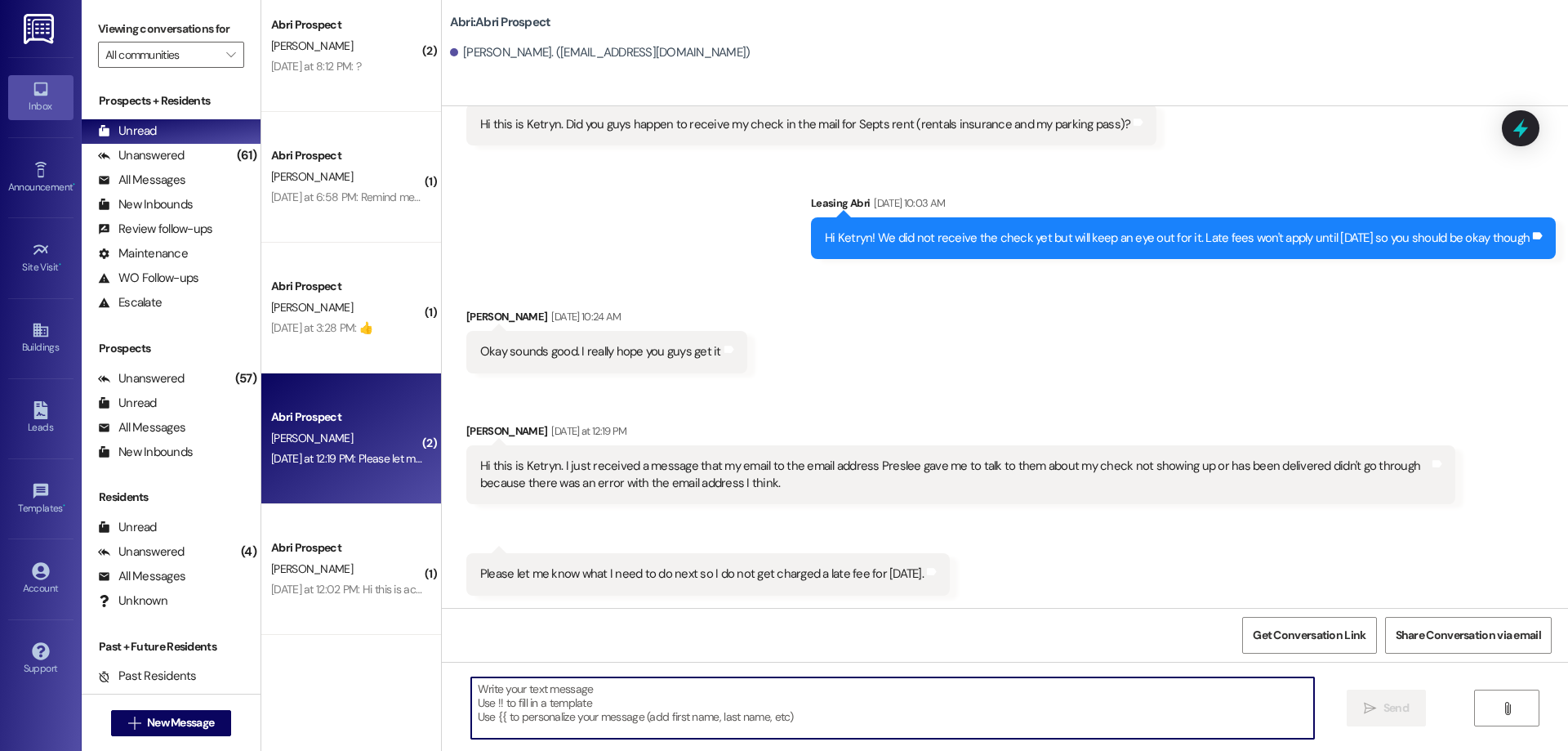
scroll to position [3598, 0]
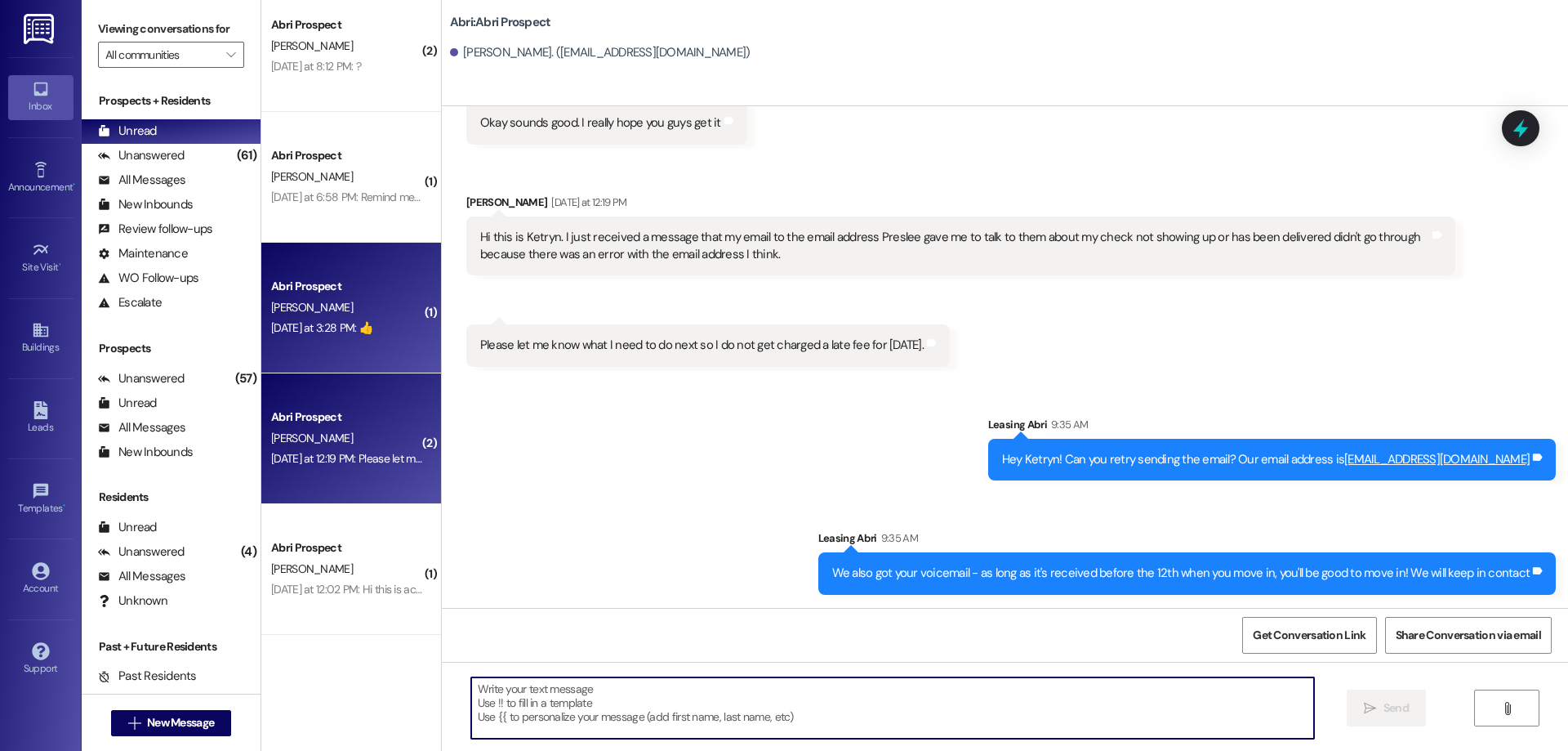
click at [395, 342] on div "Abri Prospect B. Ward Yesterday at 3:28 PM: 👍 Yesterday at 3:28 PM: 👍" at bounding box center [351, 308] width 180 height 130
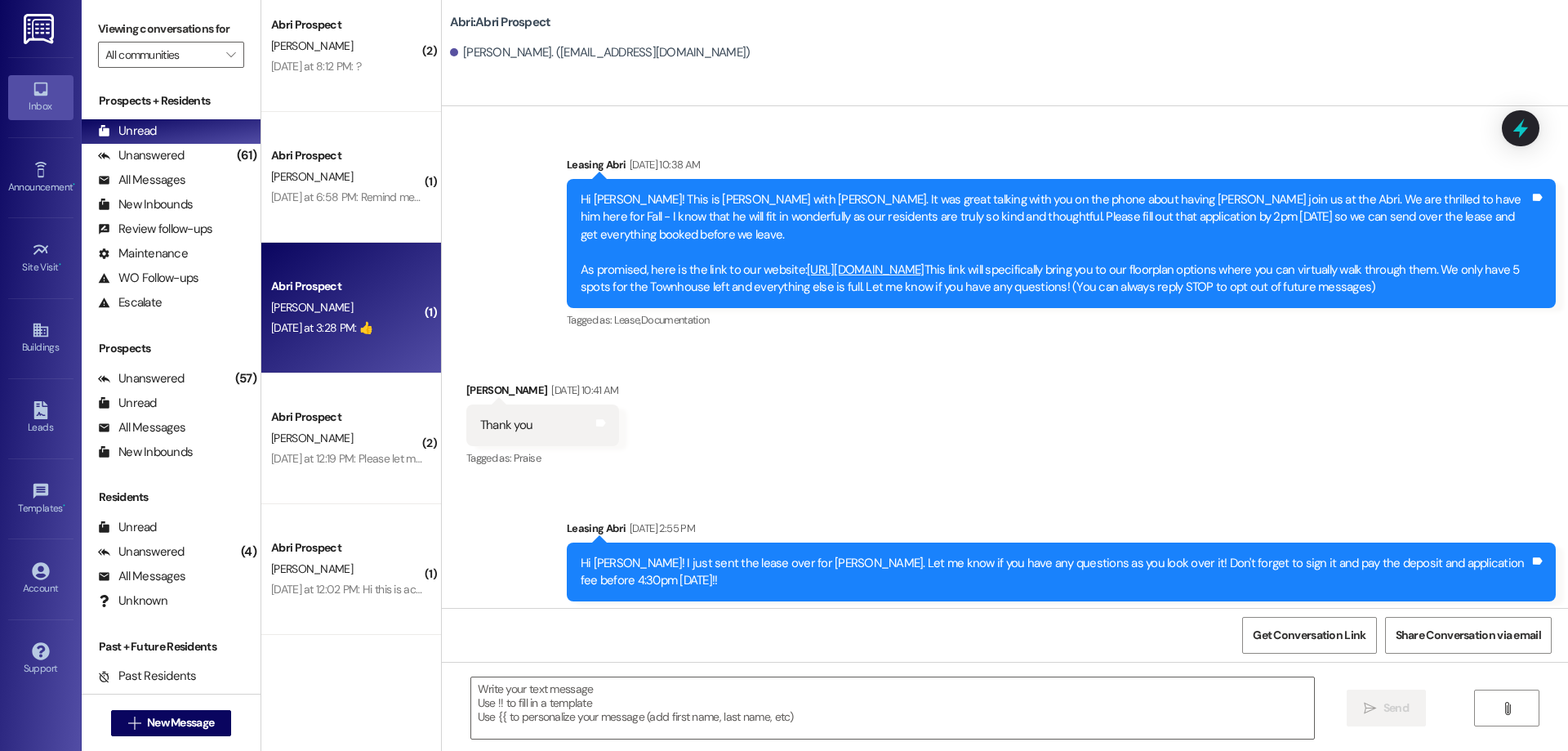
scroll to position [1440, 0]
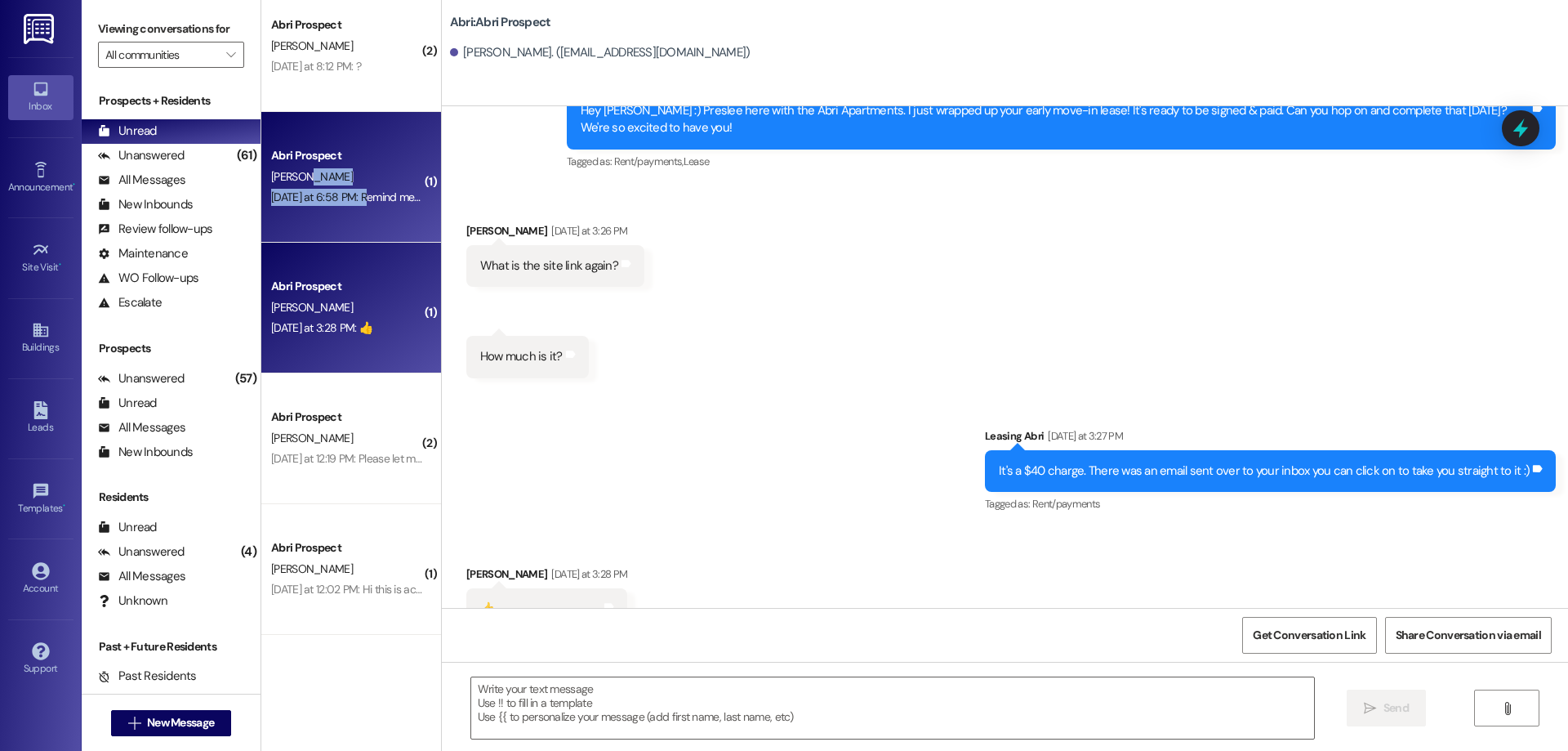
click at [359, 186] on div "Abri Prospect H. Holt Yesterday at 6:58 PM: Remind me what time on Wednesday th…" at bounding box center [351, 177] width 180 height 130
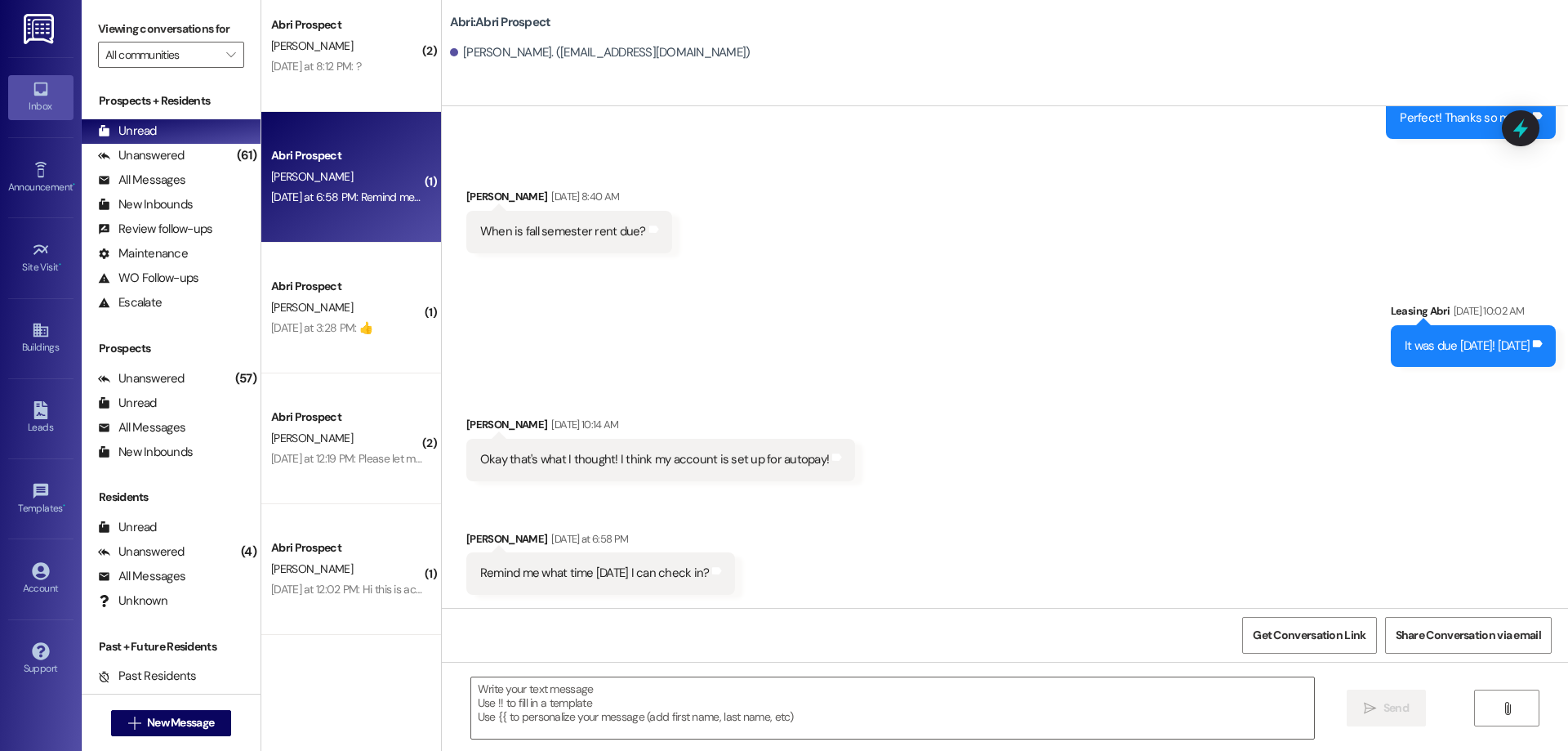
scroll to position [664, 0]
click at [832, 708] on textarea at bounding box center [893, 708] width 843 height 61
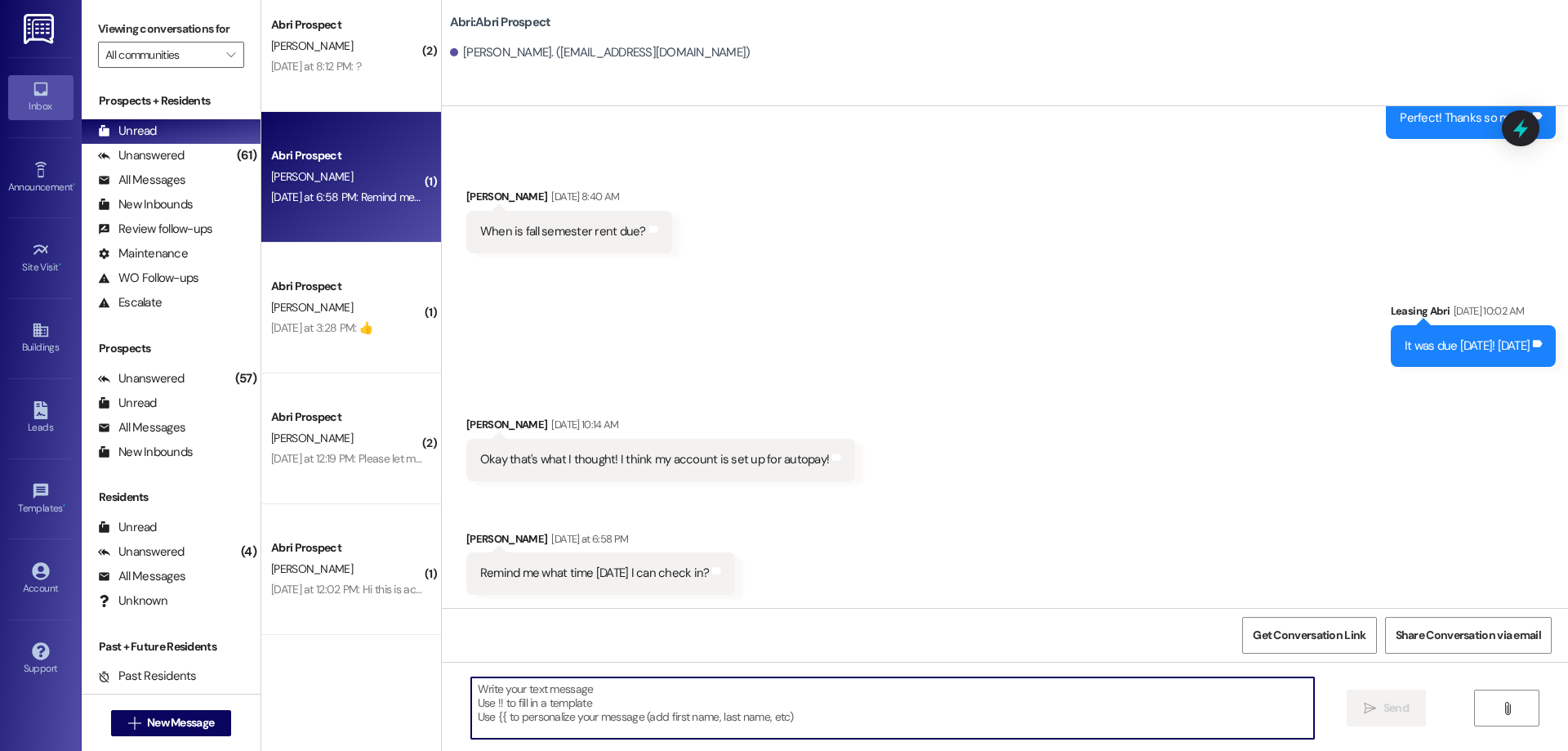
click at [1007, 680] on textarea at bounding box center [893, 708] width 843 height 61
type textarea "4pm-5pm!"
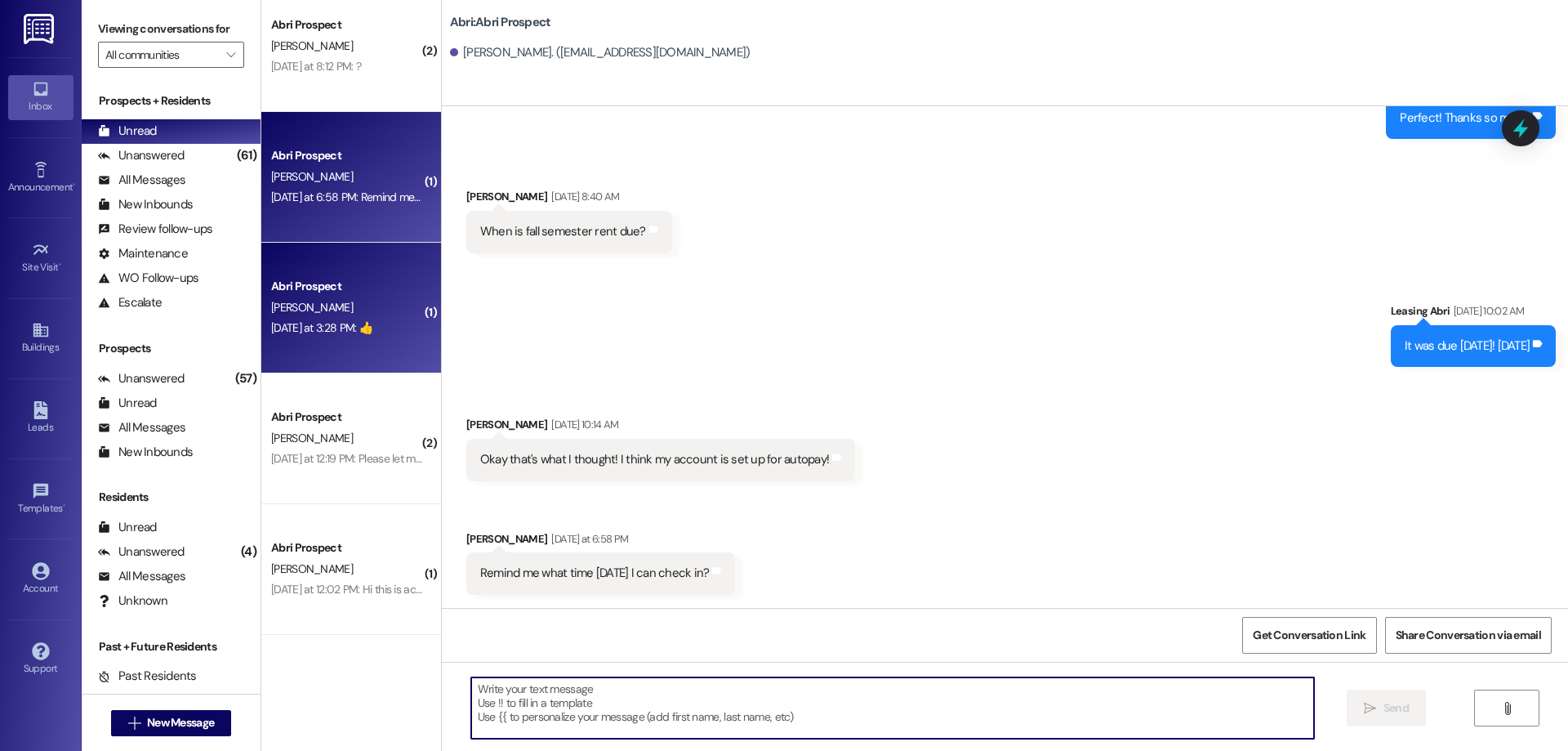
scroll to position [746, 0]
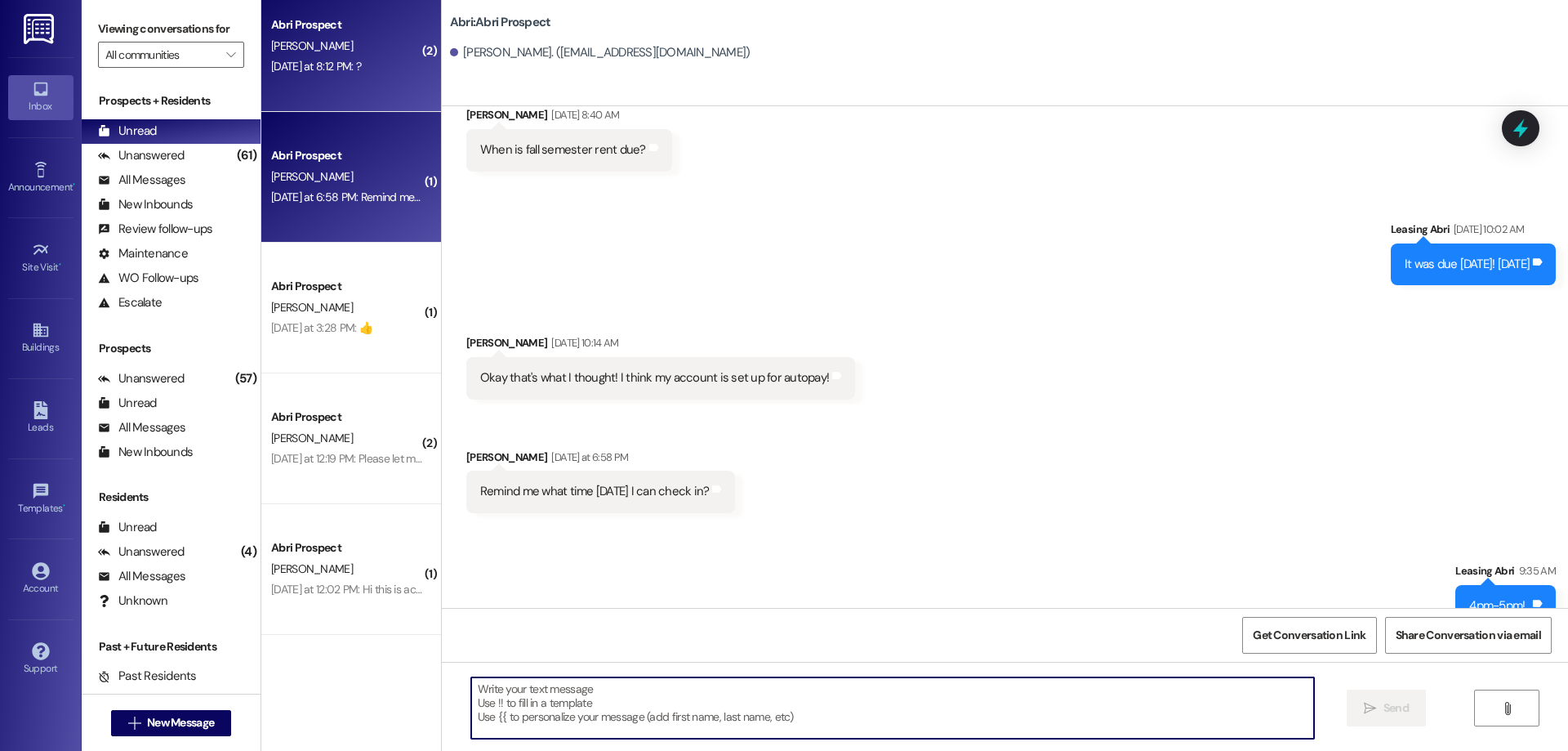
click at [368, 71] on div "Yesterday at 8:12 PM: ? Yesterday at 8:12 PM: ?" at bounding box center [347, 66] width 155 height 20
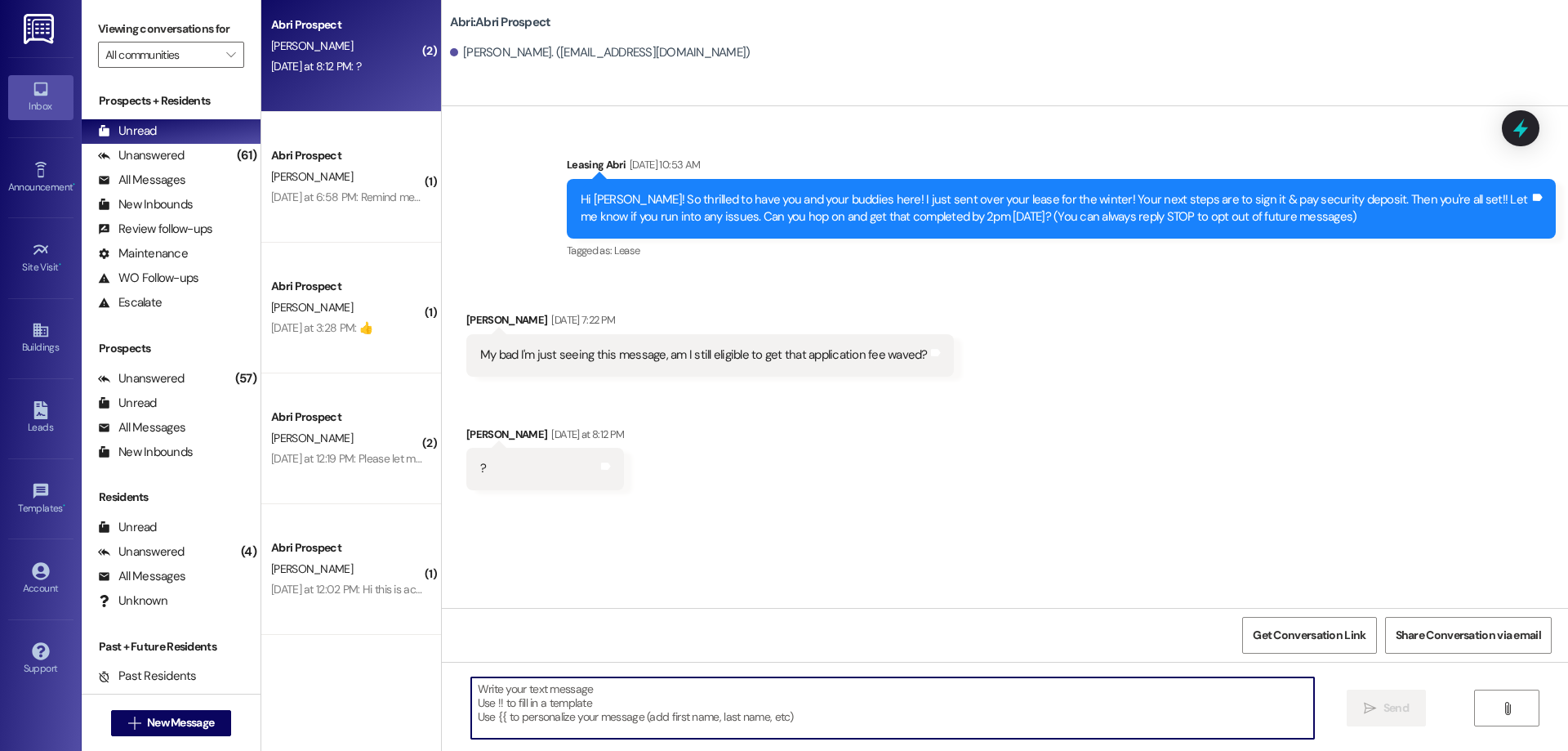
click at [697, 695] on textarea at bounding box center [893, 708] width 843 height 61
click at [787, 695] on textarea "Hey Kelvin!" at bounding box center [893, 708] width 843 height 61
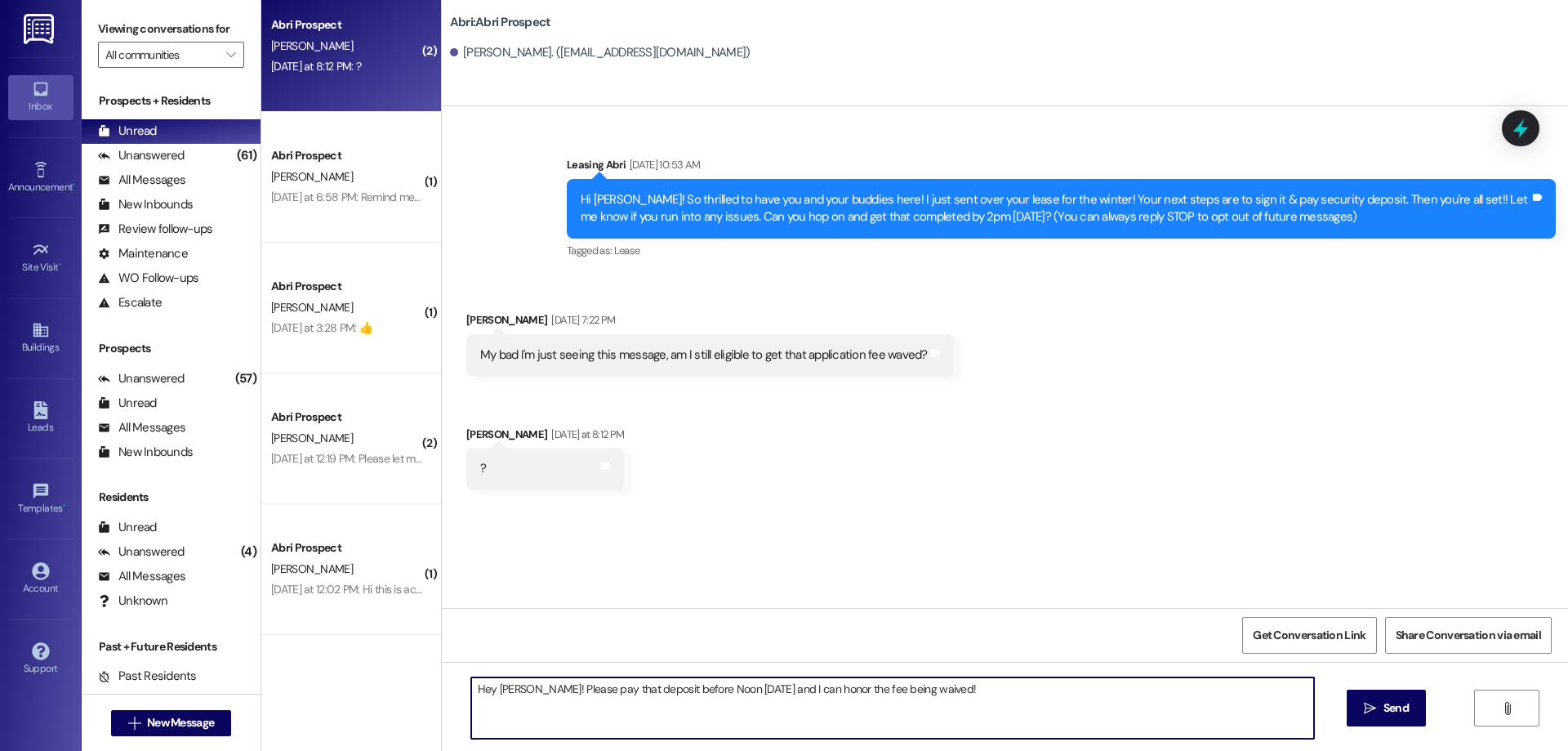
type textarea "Hey Kelvin! Please pay that deposit before Noon today and I can honor the fee b…"
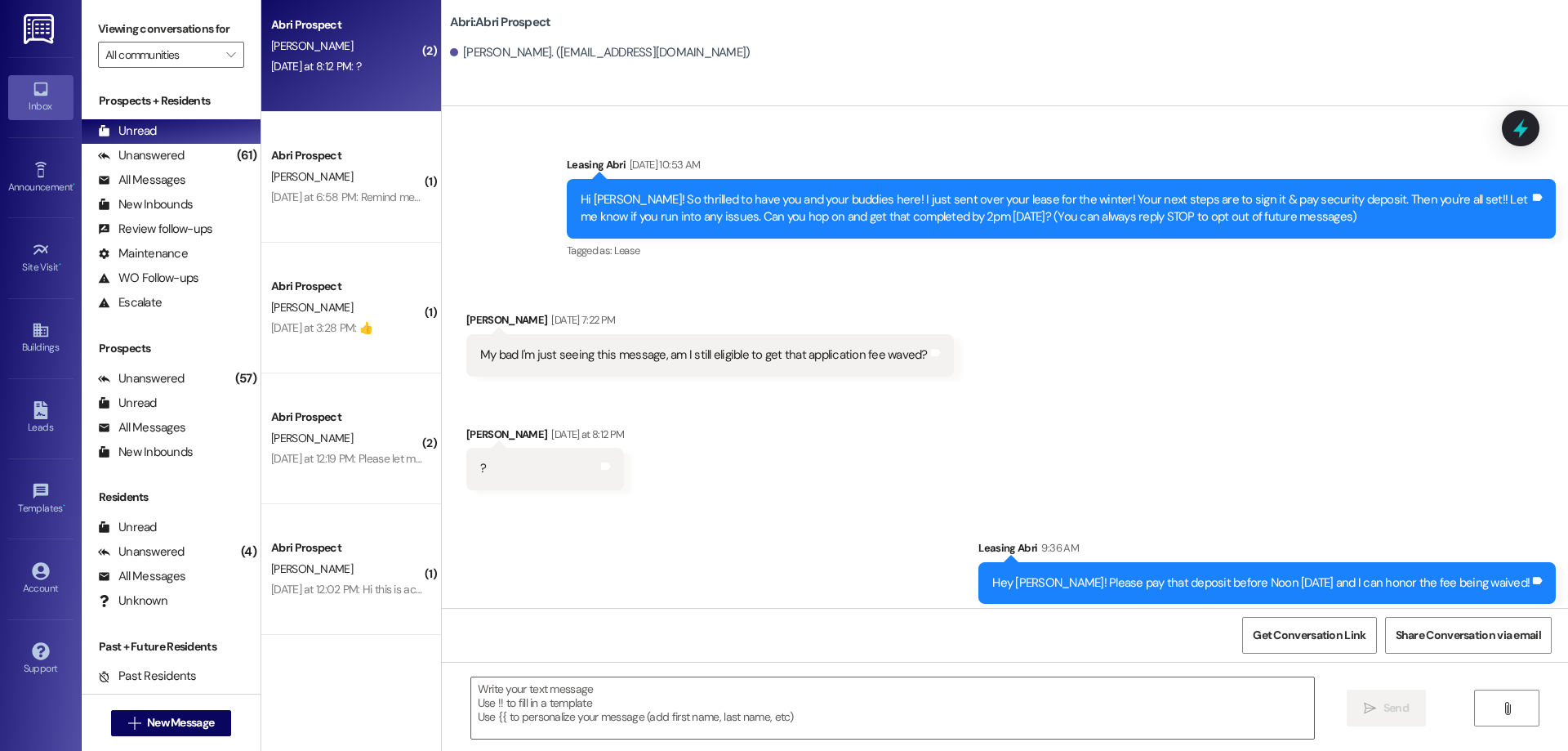
click at [1134, 571] on div "Hey Kelvin! Please pay that deposit before Noon today and I can honor the fee b…" at bounding box center [1267, 582] width 577 height 42
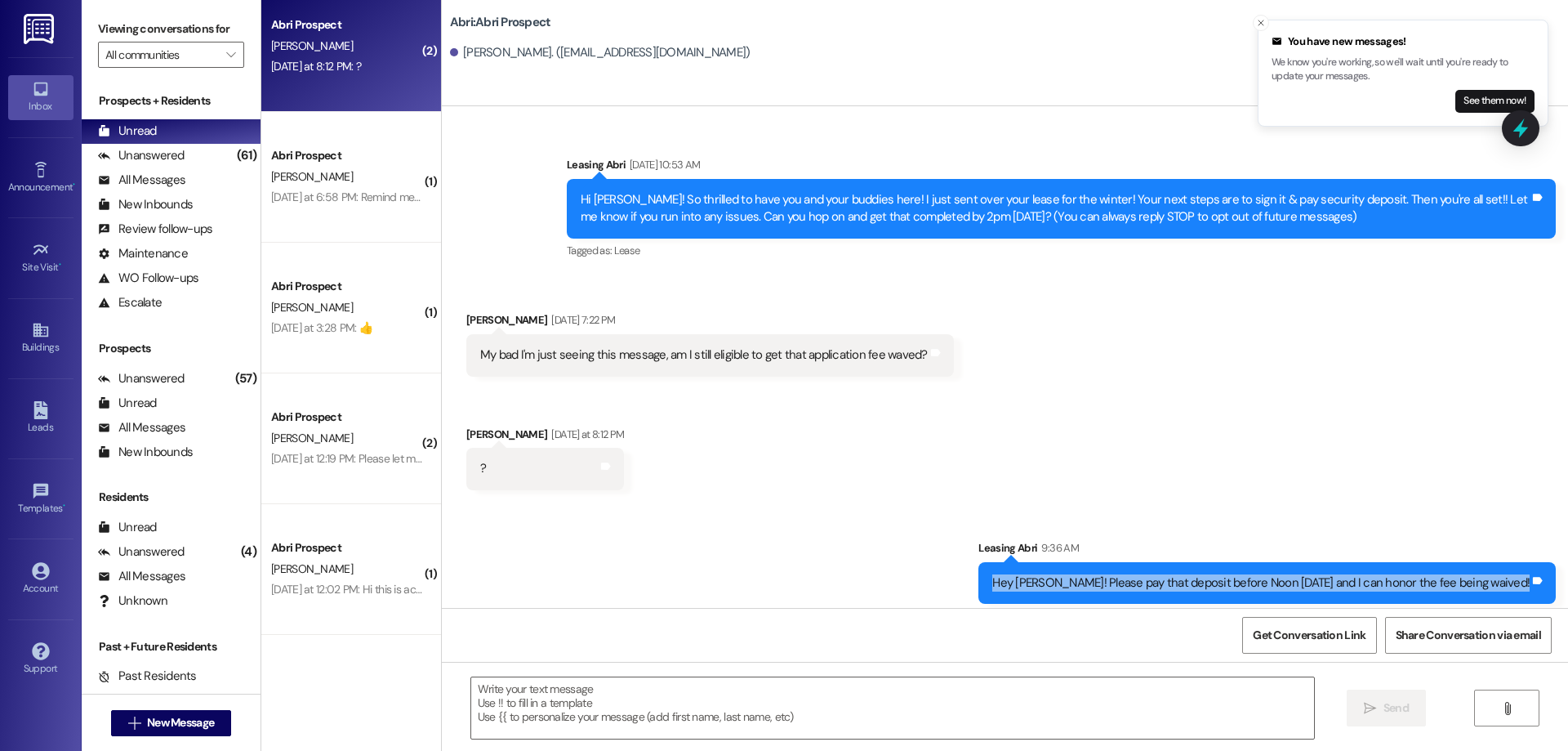
click at [1134, 571] on div "Hey Kelvin! Please pay that deposit before Noon today and I can honor the fee b…" at bounding box center [1267, 582] width 577 height 42
copy div "Hey Kelvin! Please pay that deposit before Noon today and I can honor the fee b…"
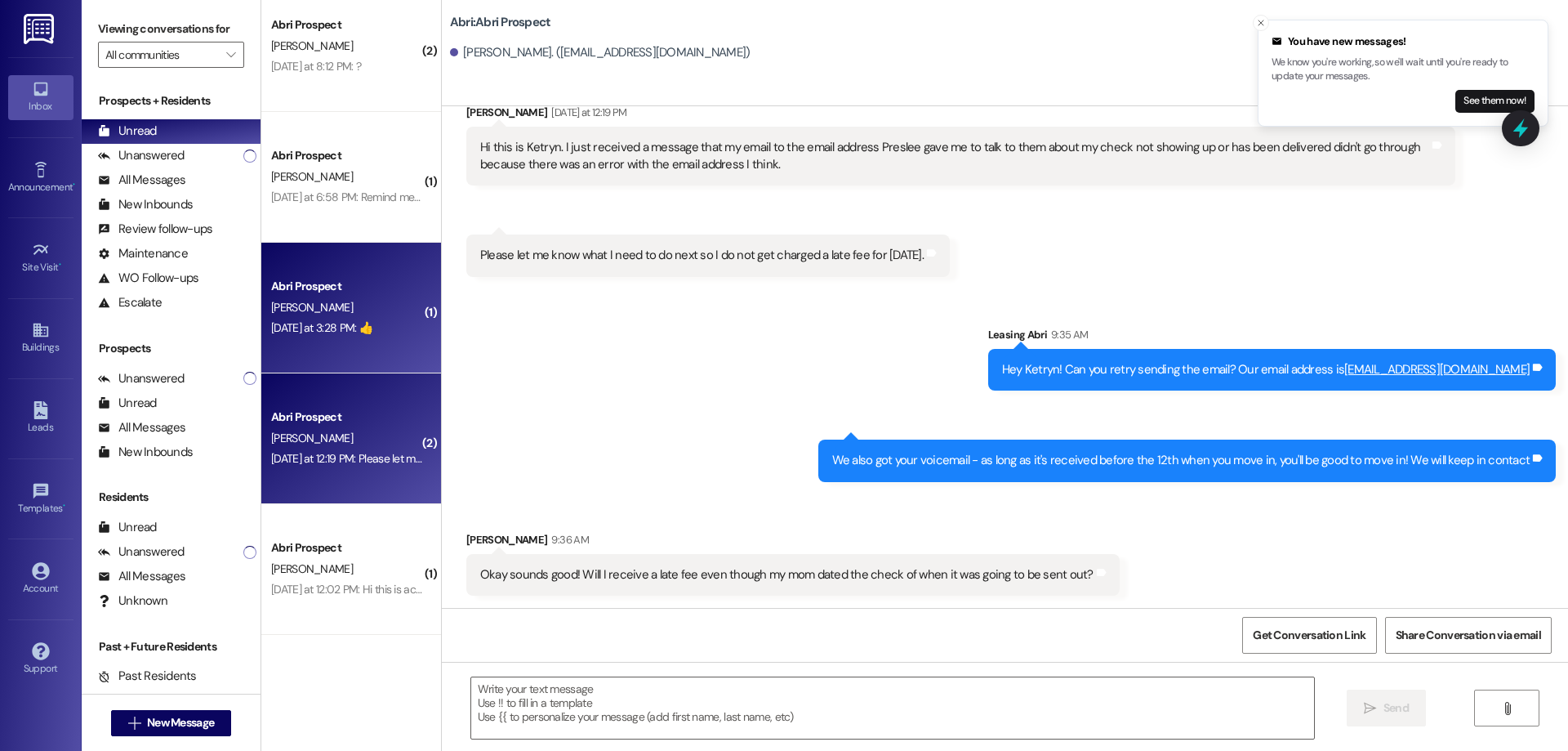
click at [362, 305] on div "B. Ward" at bounding box center [347, 307] width 155 height 20
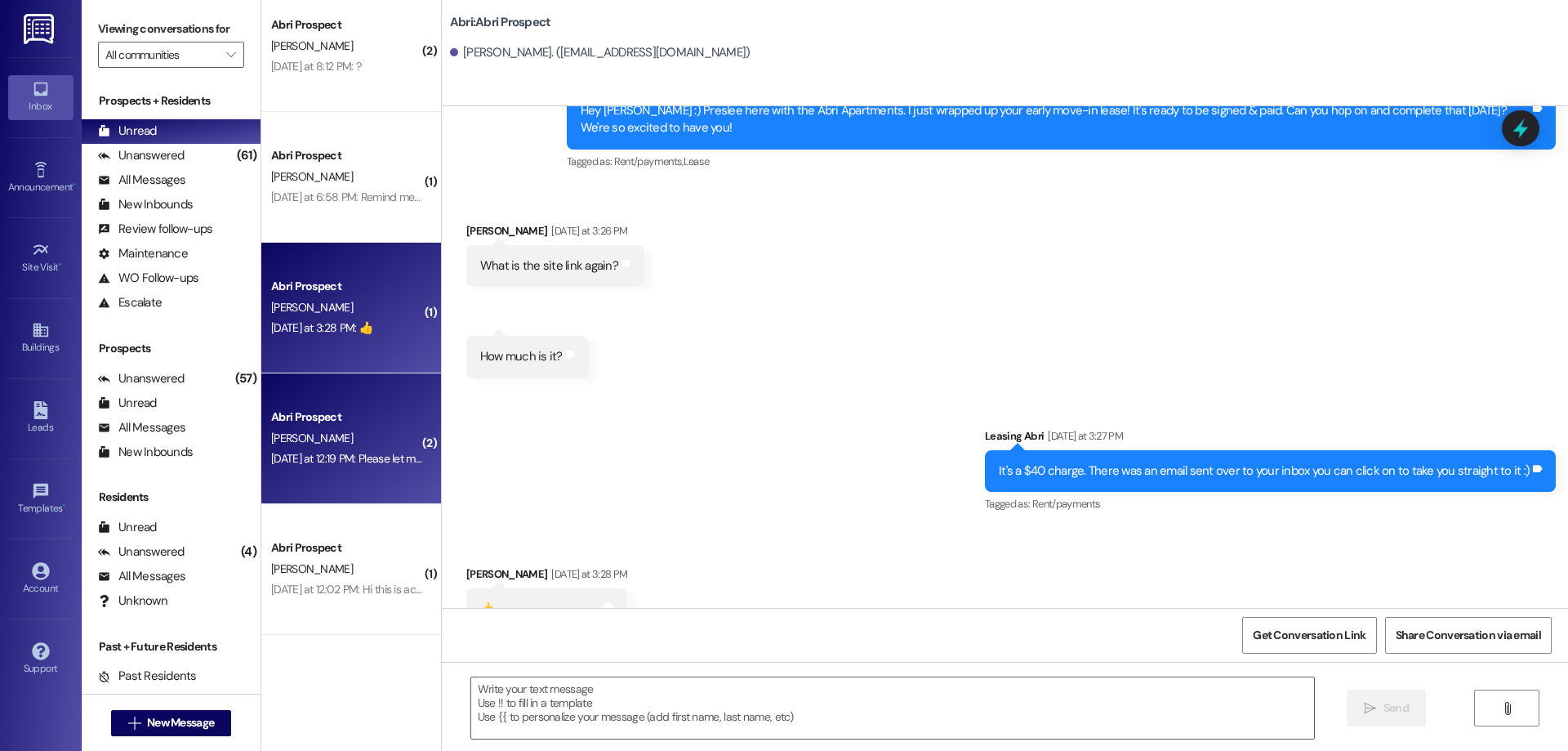
click at [368, 417] on div "Abri Prospect" at bounding box center [347, 417] width 151 height 17
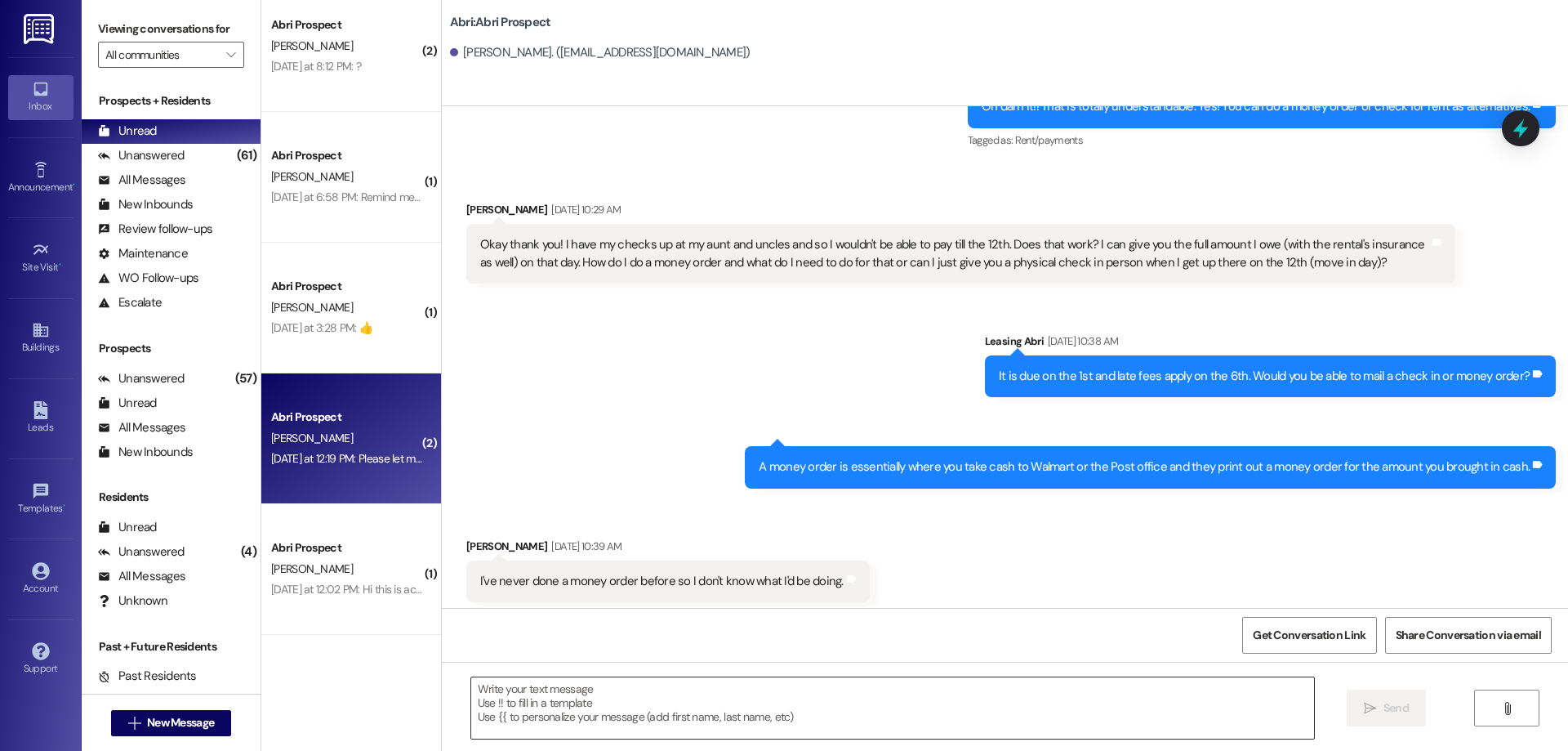
scroll to position [3687, 0]
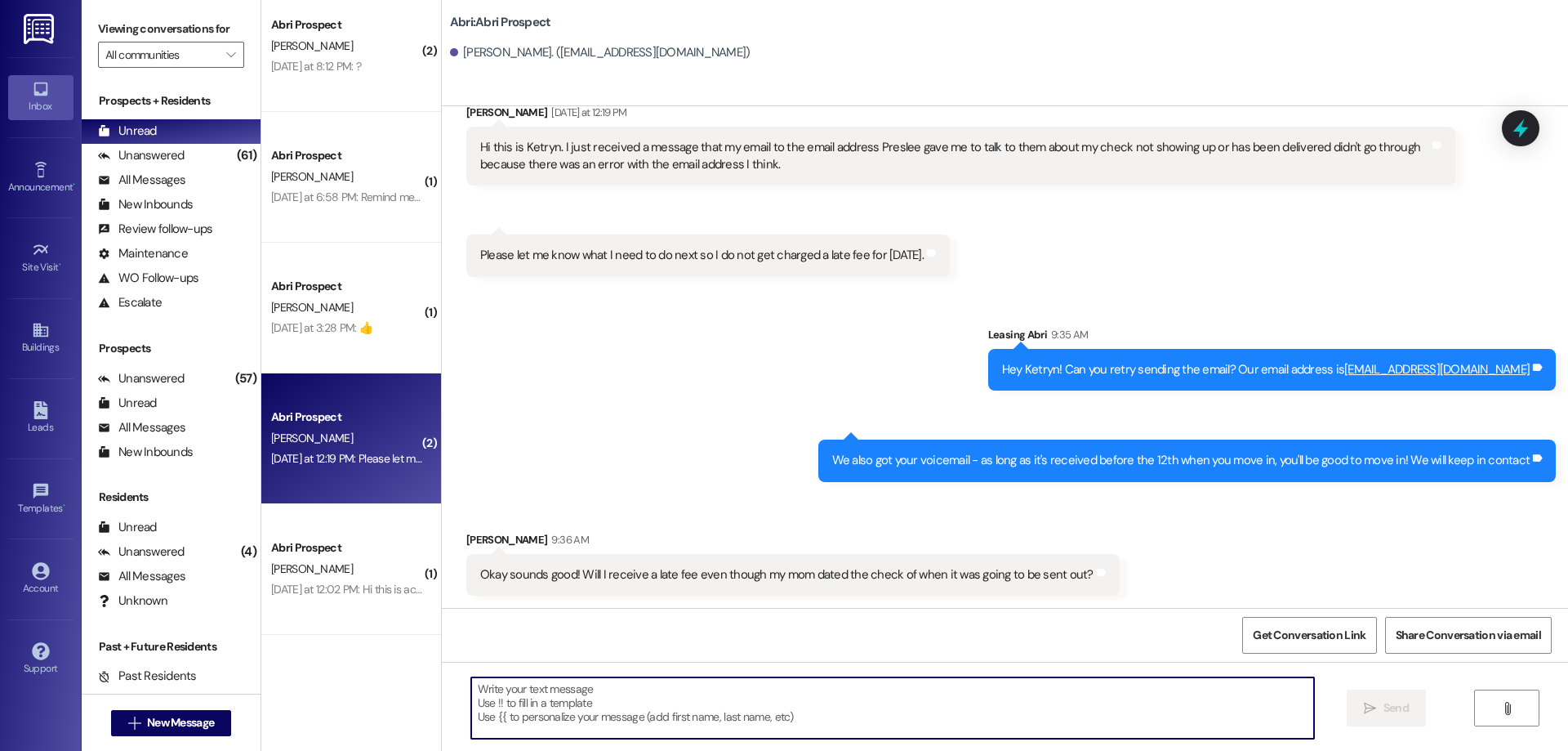
click at [752, 718] on textarea at bounding box center [893, 708] width 843 height 61
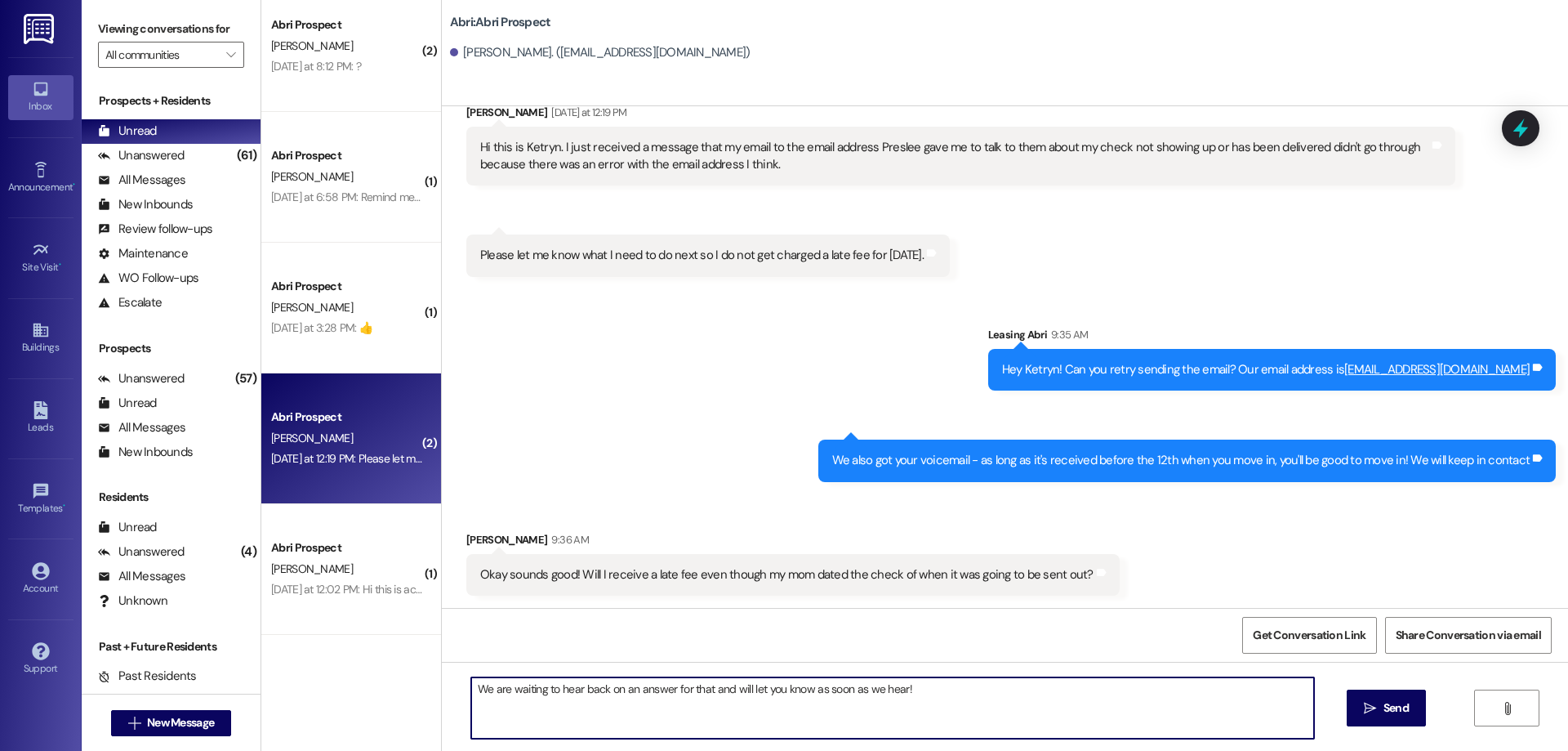
type textarea "We are waiting to hear back on an answer for that and will let you know as soon…"
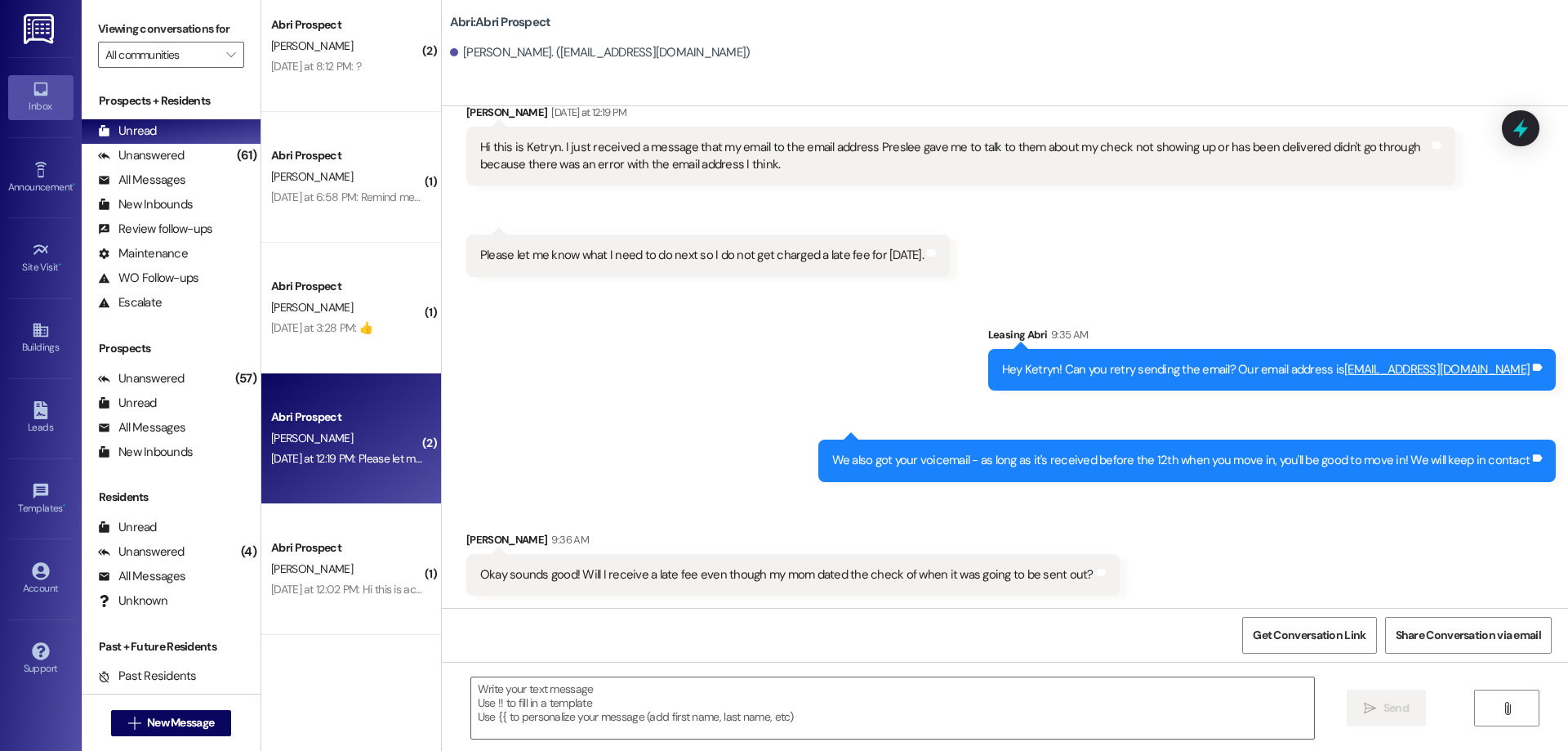
scroll to position [3915, 0]
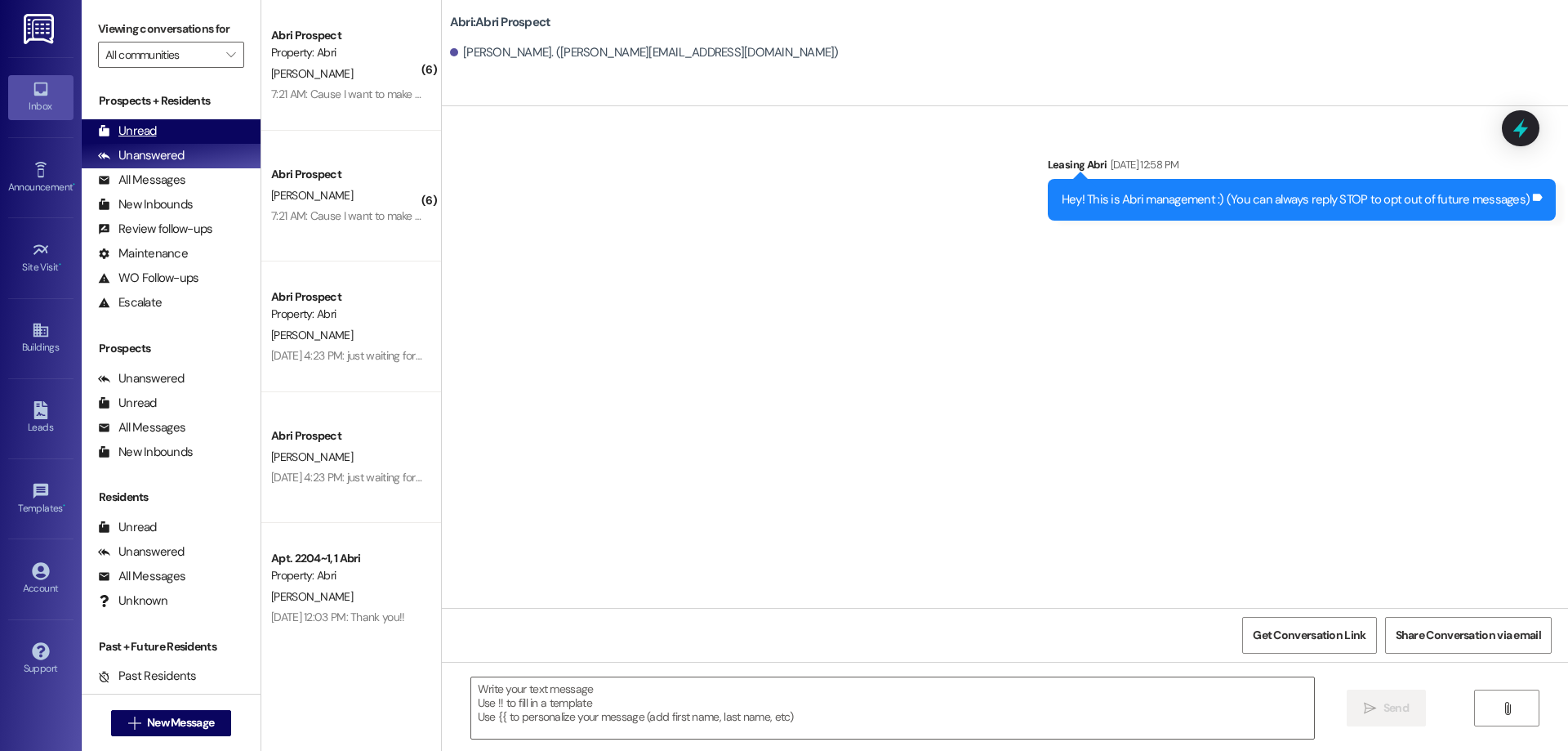
click at [159, 138] on div "Unread (0)" at bounding box center [171, 131] width 179 height 24
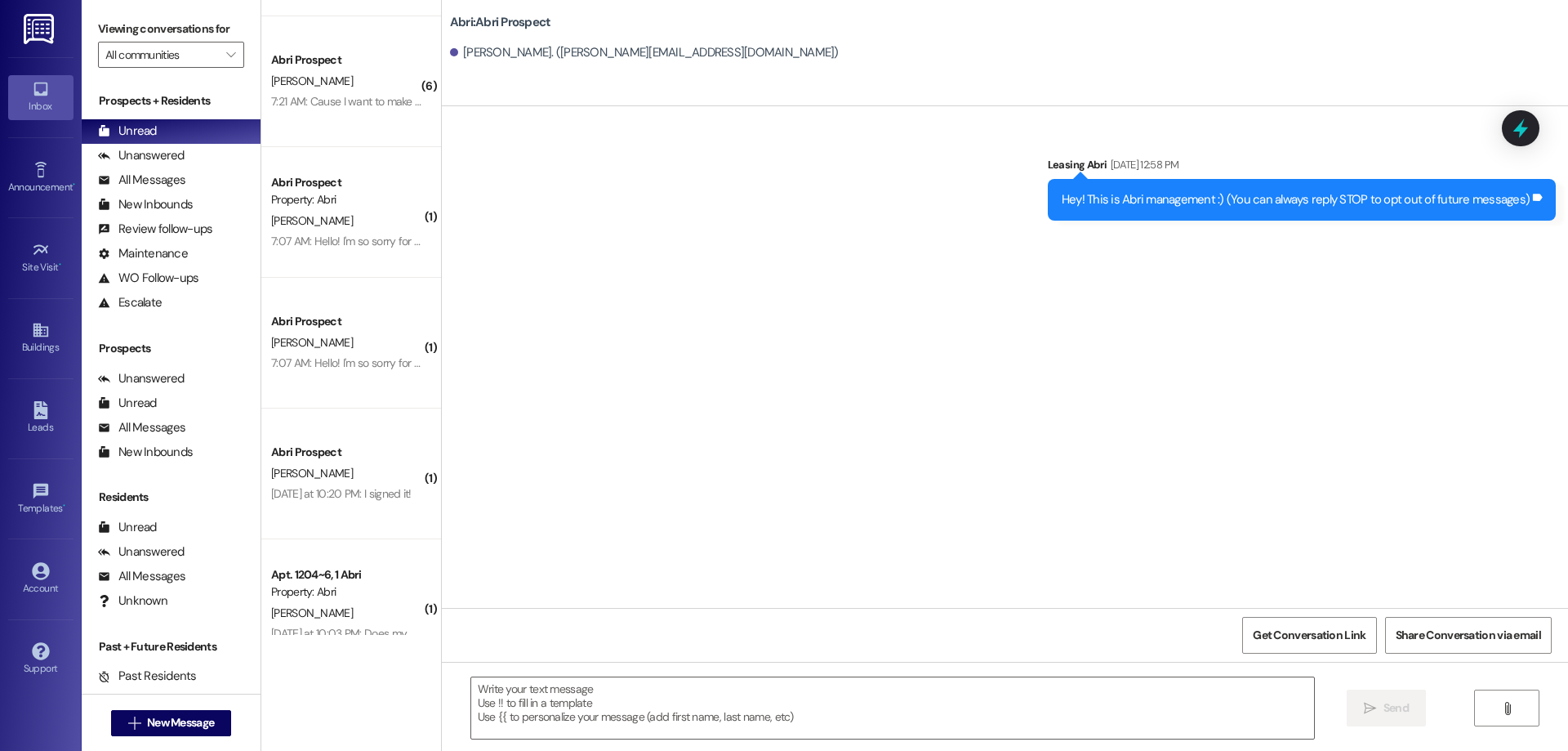
scroll to position [1195, 0]
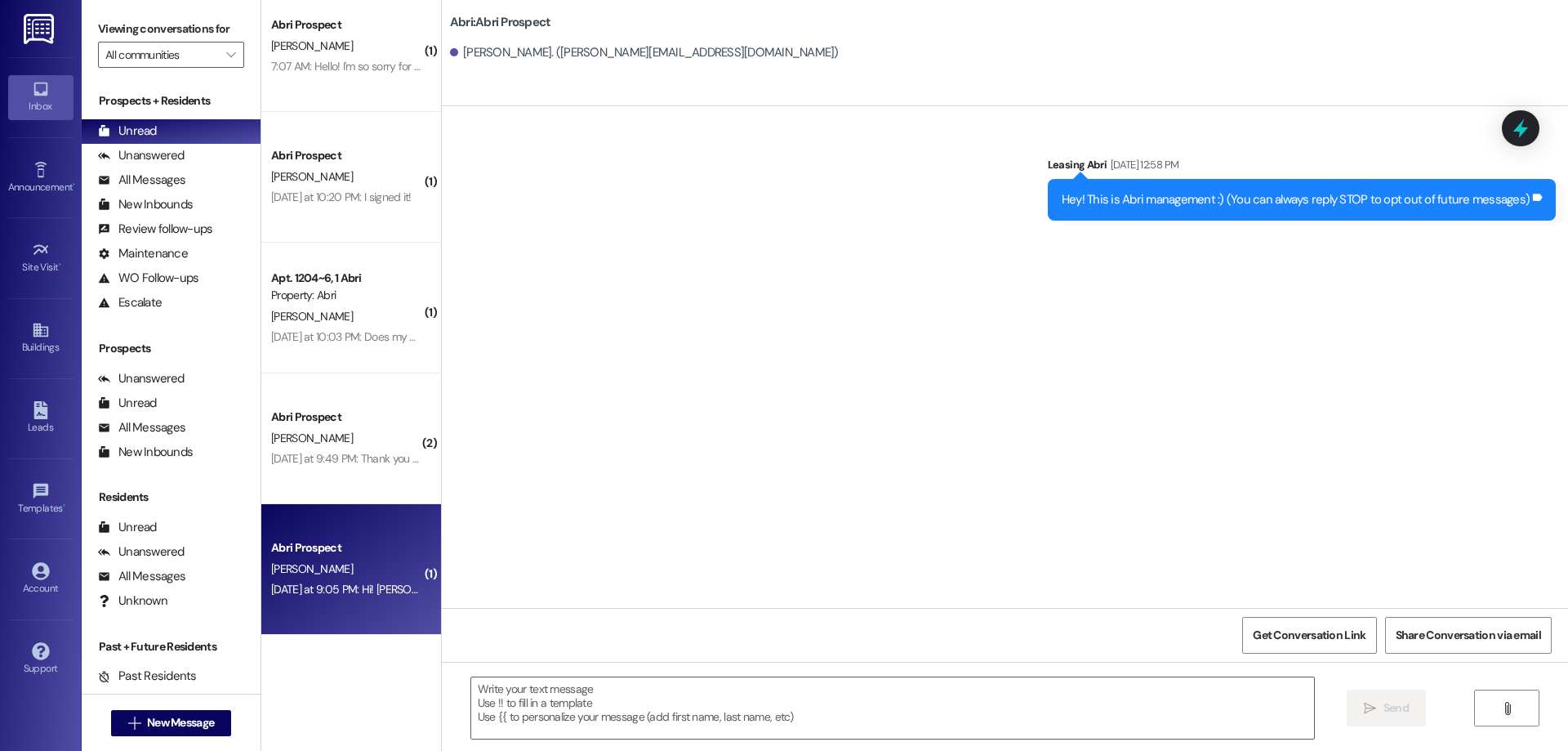
click at [360, 549] on div "Abri Prospect" at bounding box center [347, 548] width 151 height 17
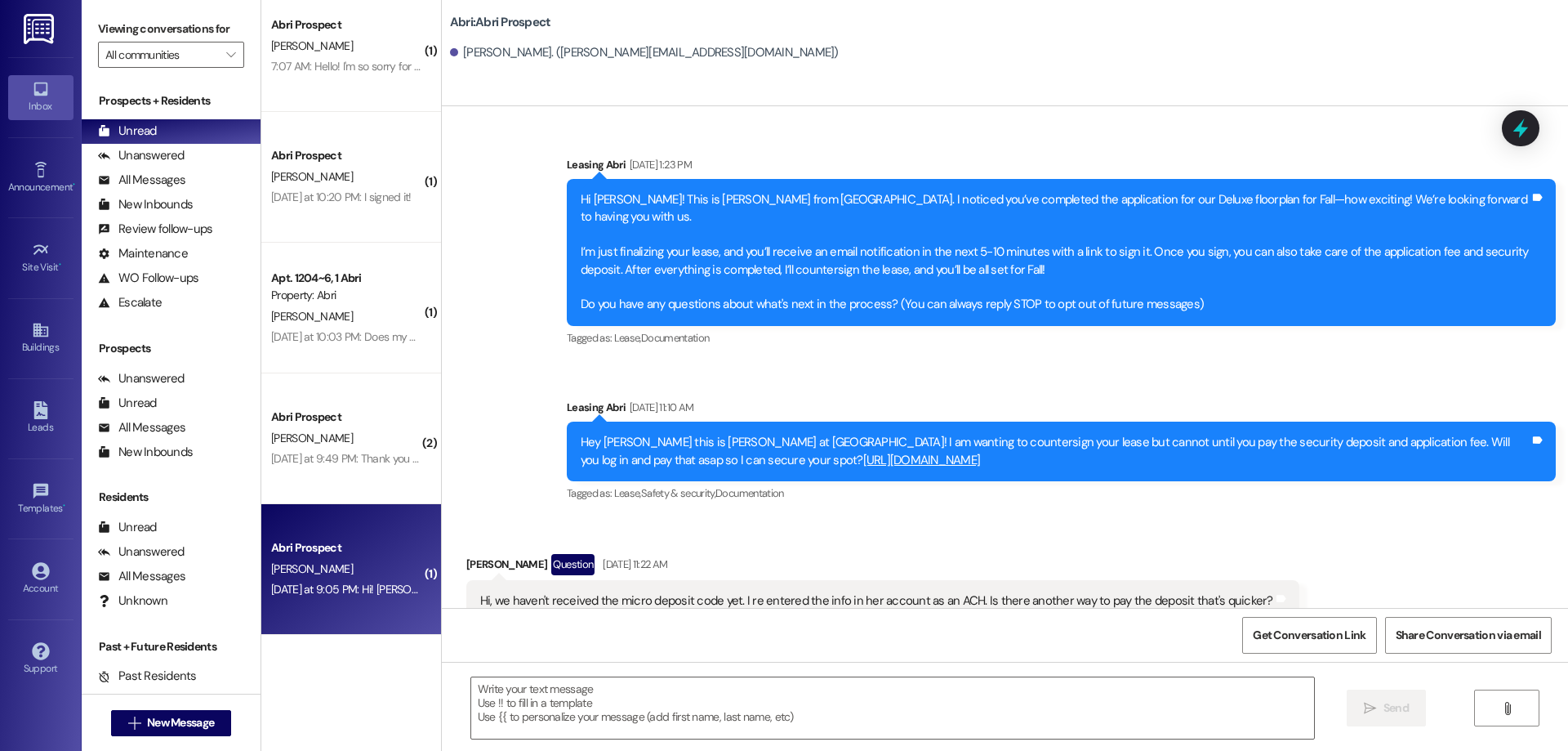
scroll to position [2704, 0]
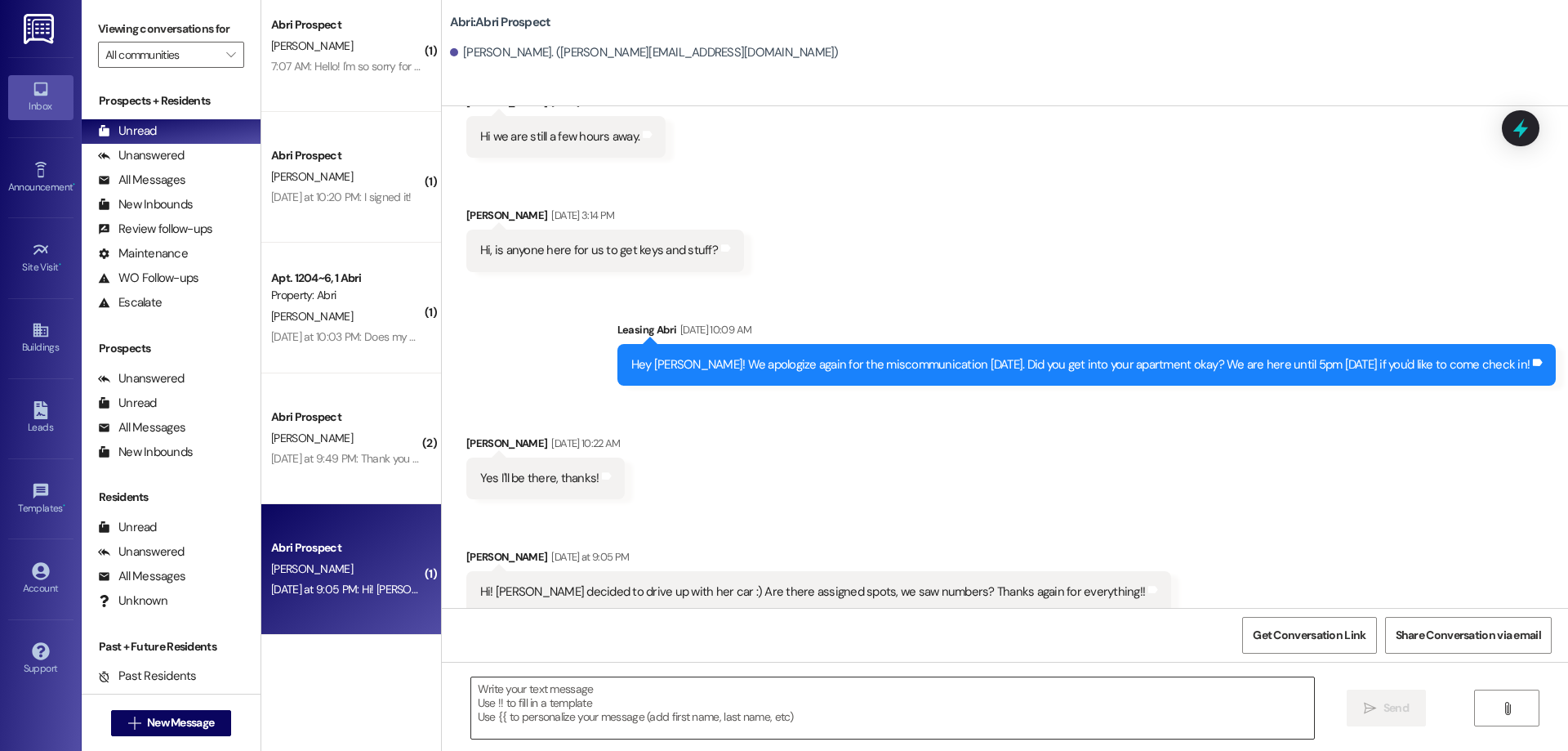
click at [1029, 676] on div at bounding box center [893, 708] width 845 height 63
click at [1040, 714] on textarea at bounding box center [893, 708] width 843 height 61
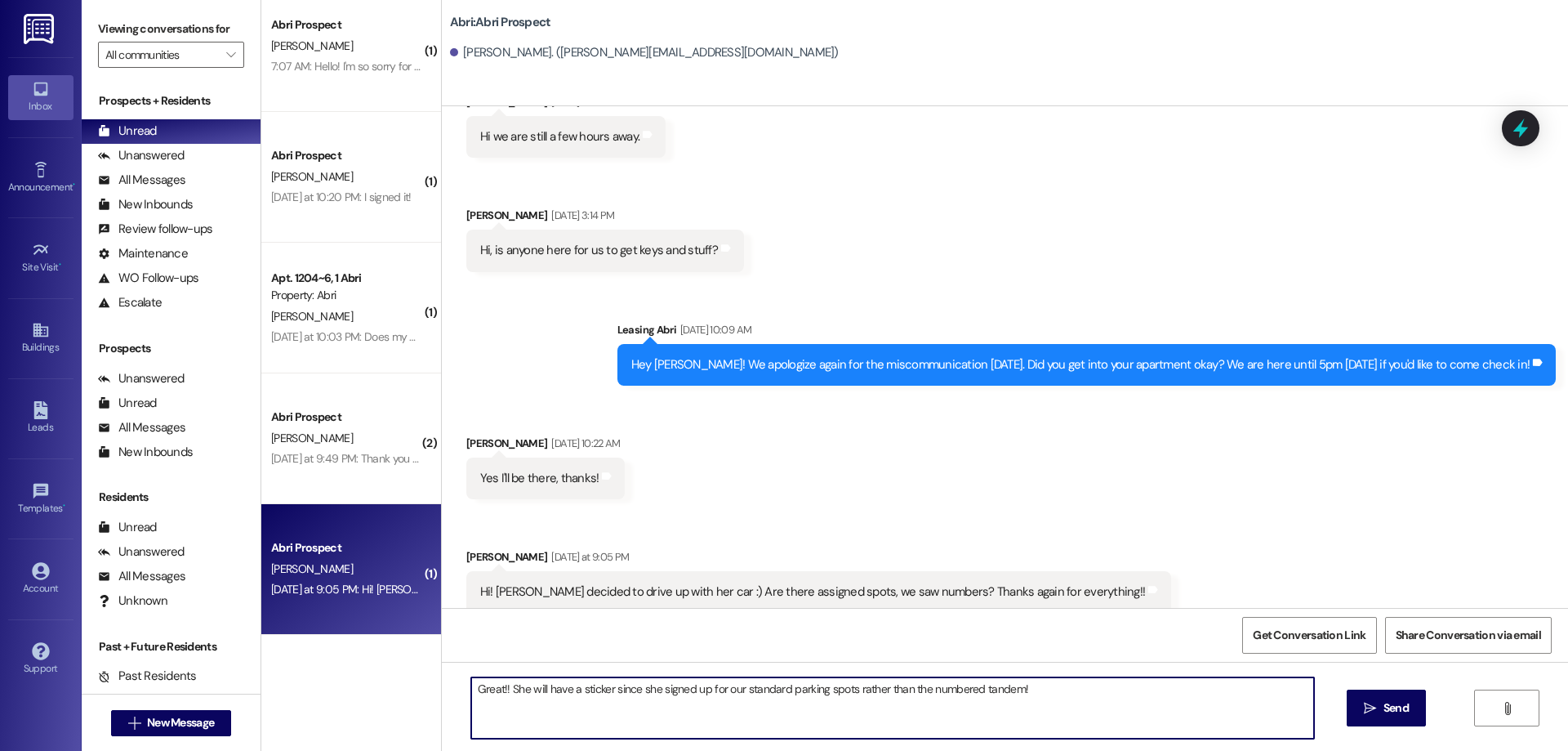
type textarea "Great!! She will have a sticker since she signed up for our standard parking sp…"
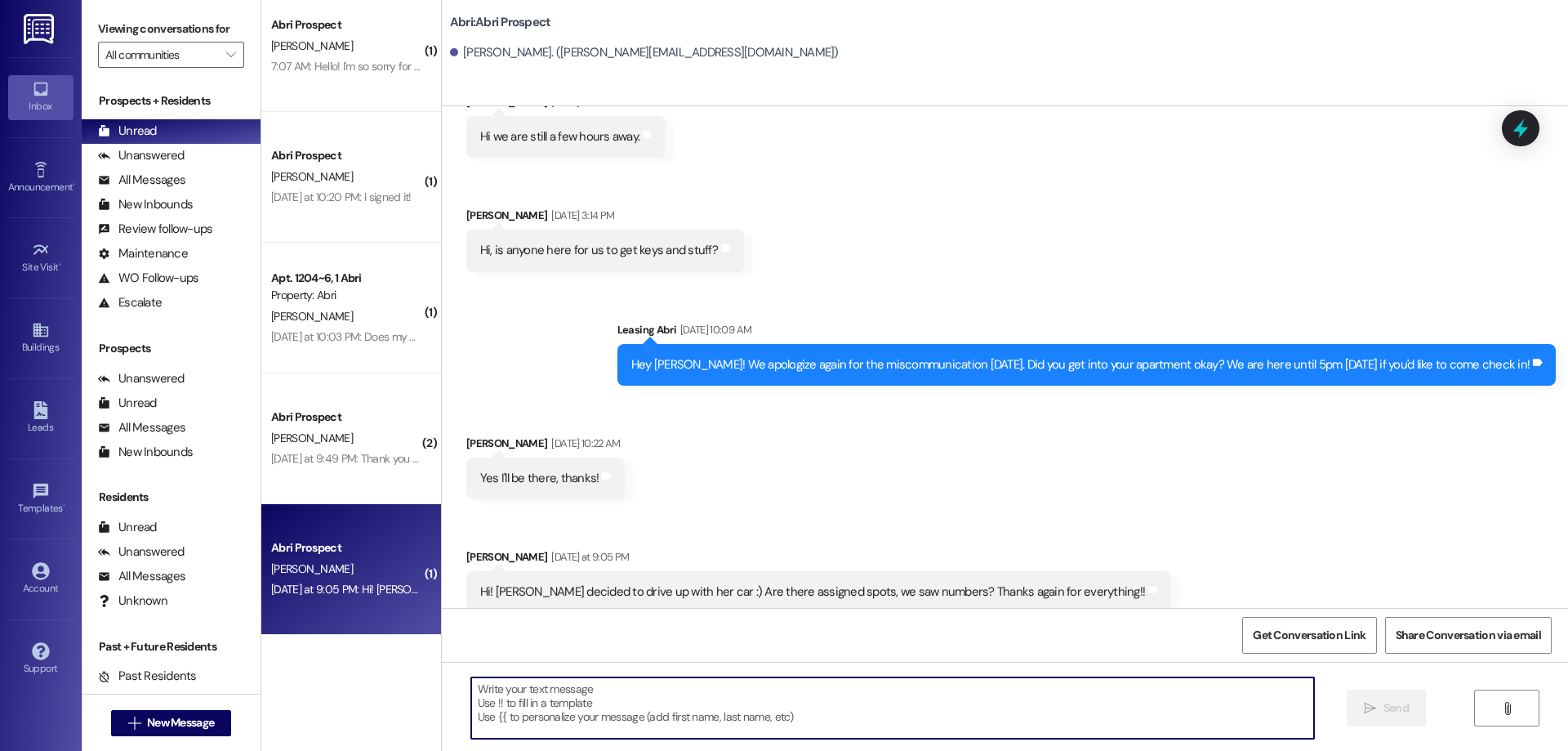
scroll to position [2820, 0]
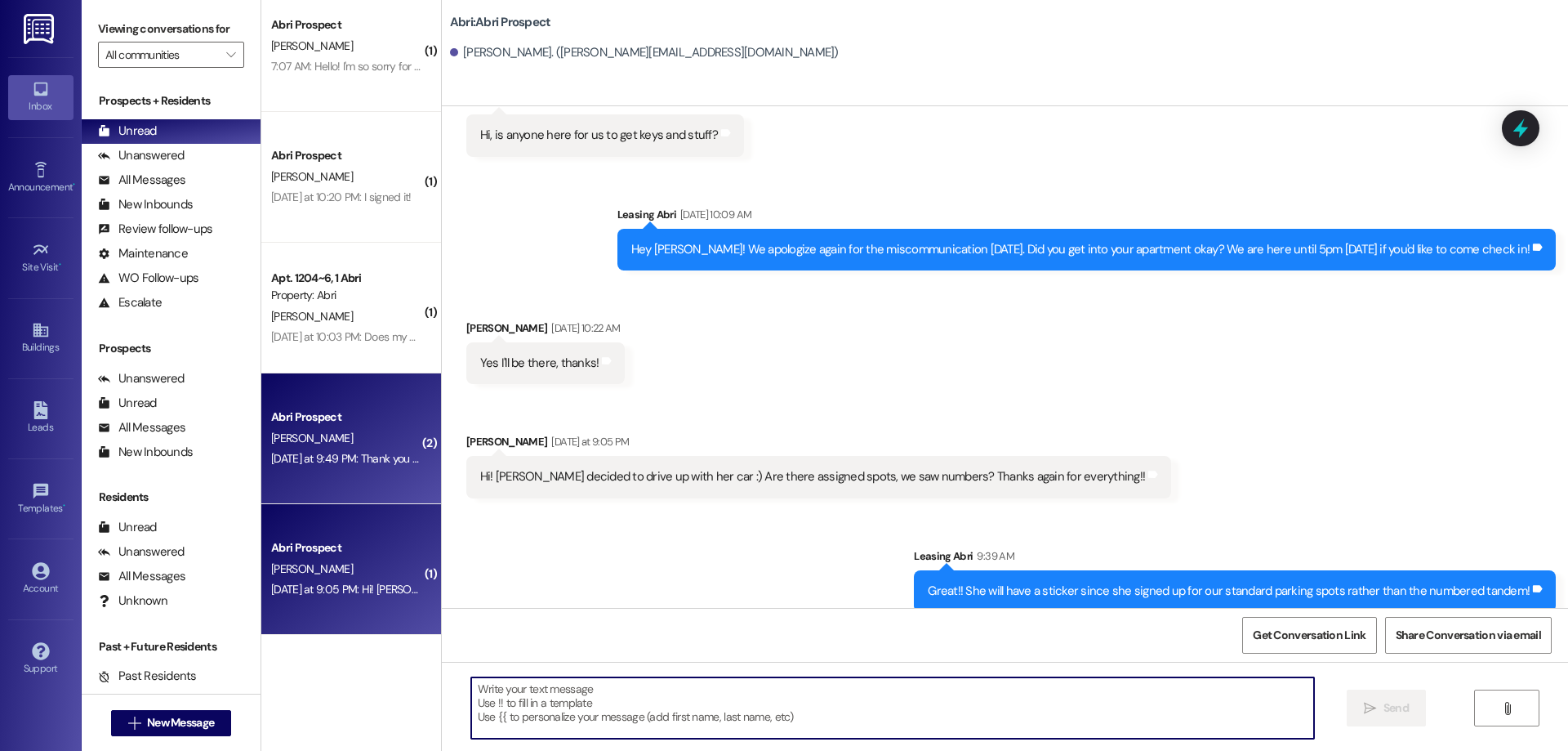
click at [329, 435] on div "[PERSON_NAME]" at bounding box center [347, 437] width 155 height 20
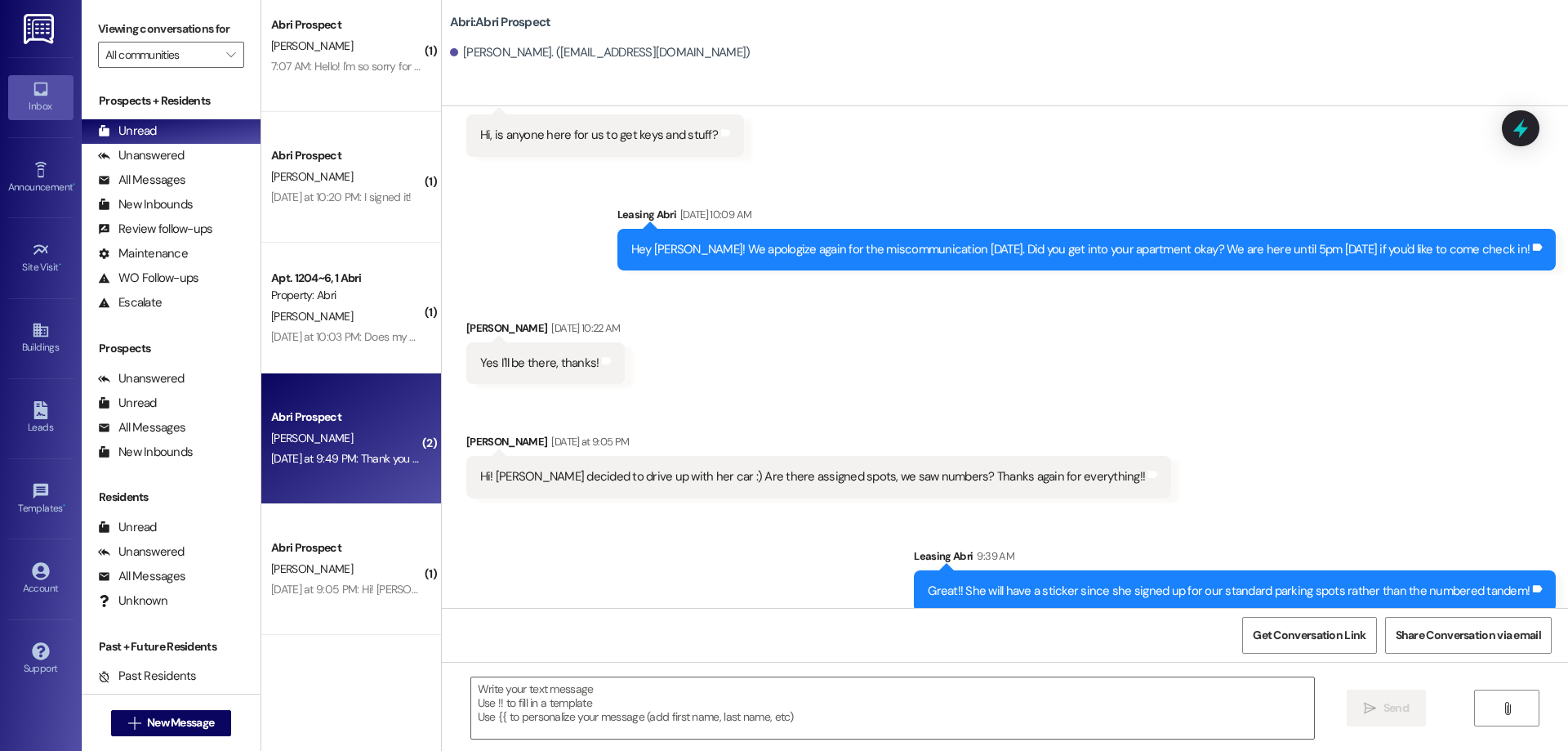
scroll to position [3, 0]
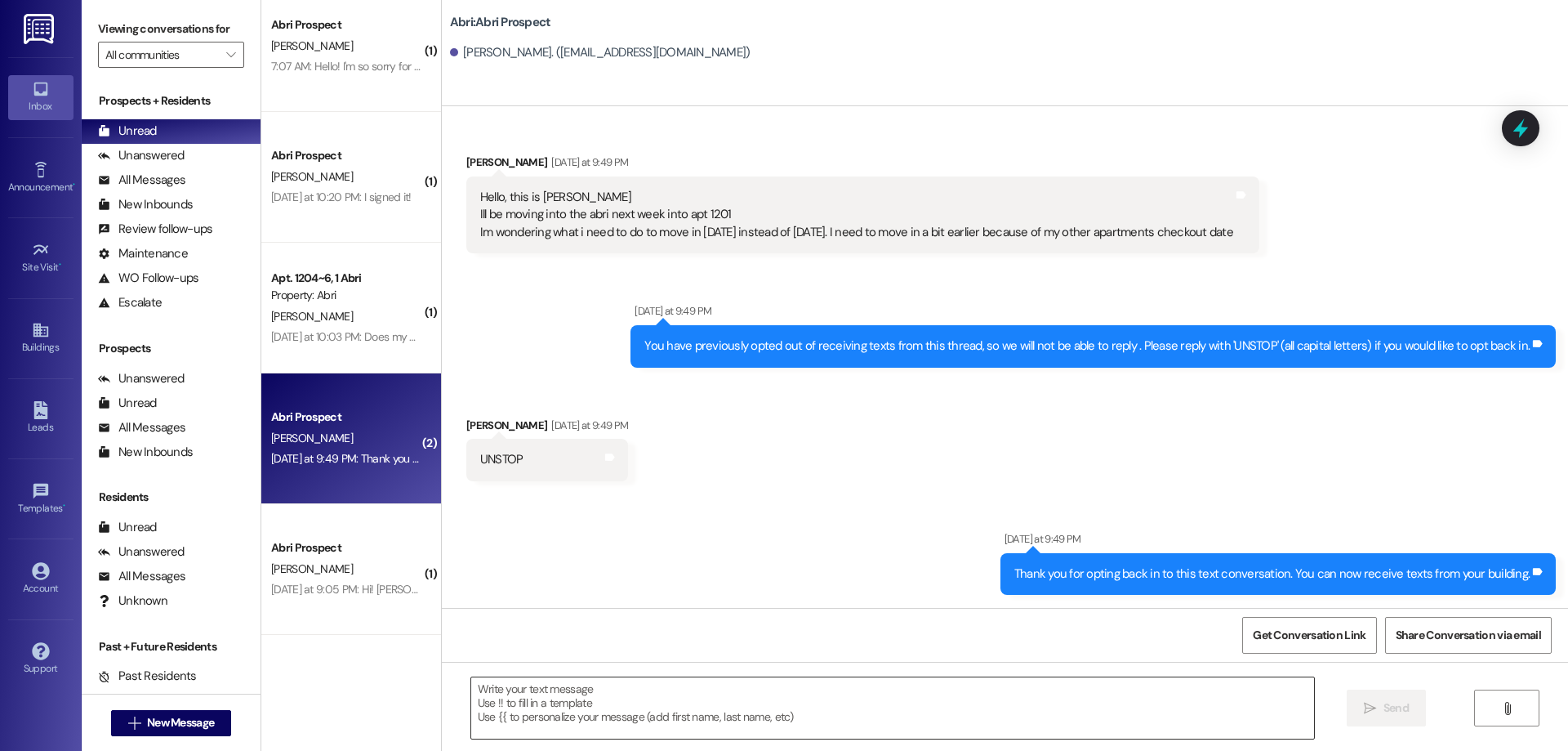
click at [934, 727] on textarea at bounding box center [893, 708] width 843 height 61
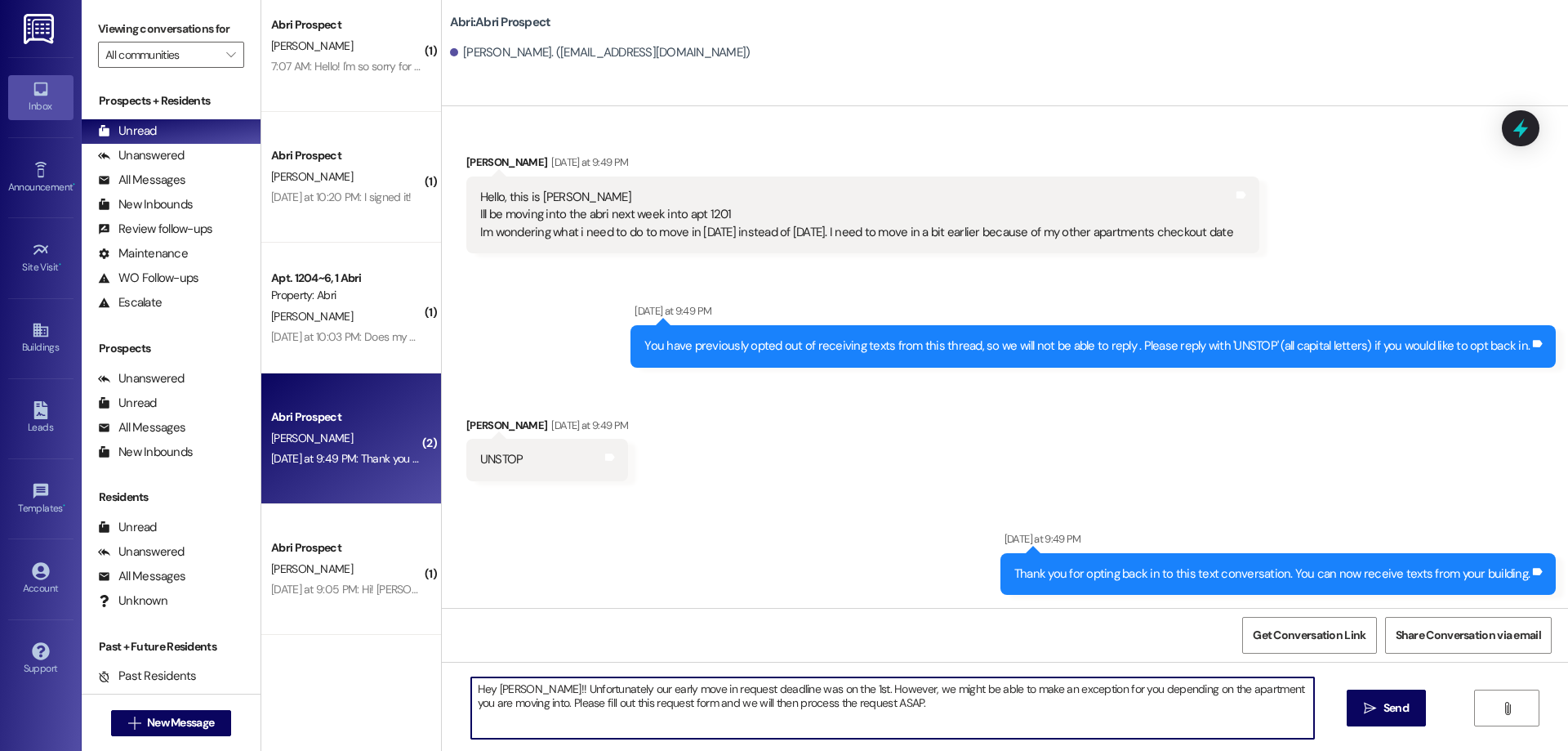
paste textarea "https://forms.office.com/r/BAwc3M48AH"
type textarea "Hey Trevor!! Unfortunately our early move in request deadline was on the 1st. H…"
click at [1399, 712] on span "Send" at bounding box center [1396, 708] width 25 height 17
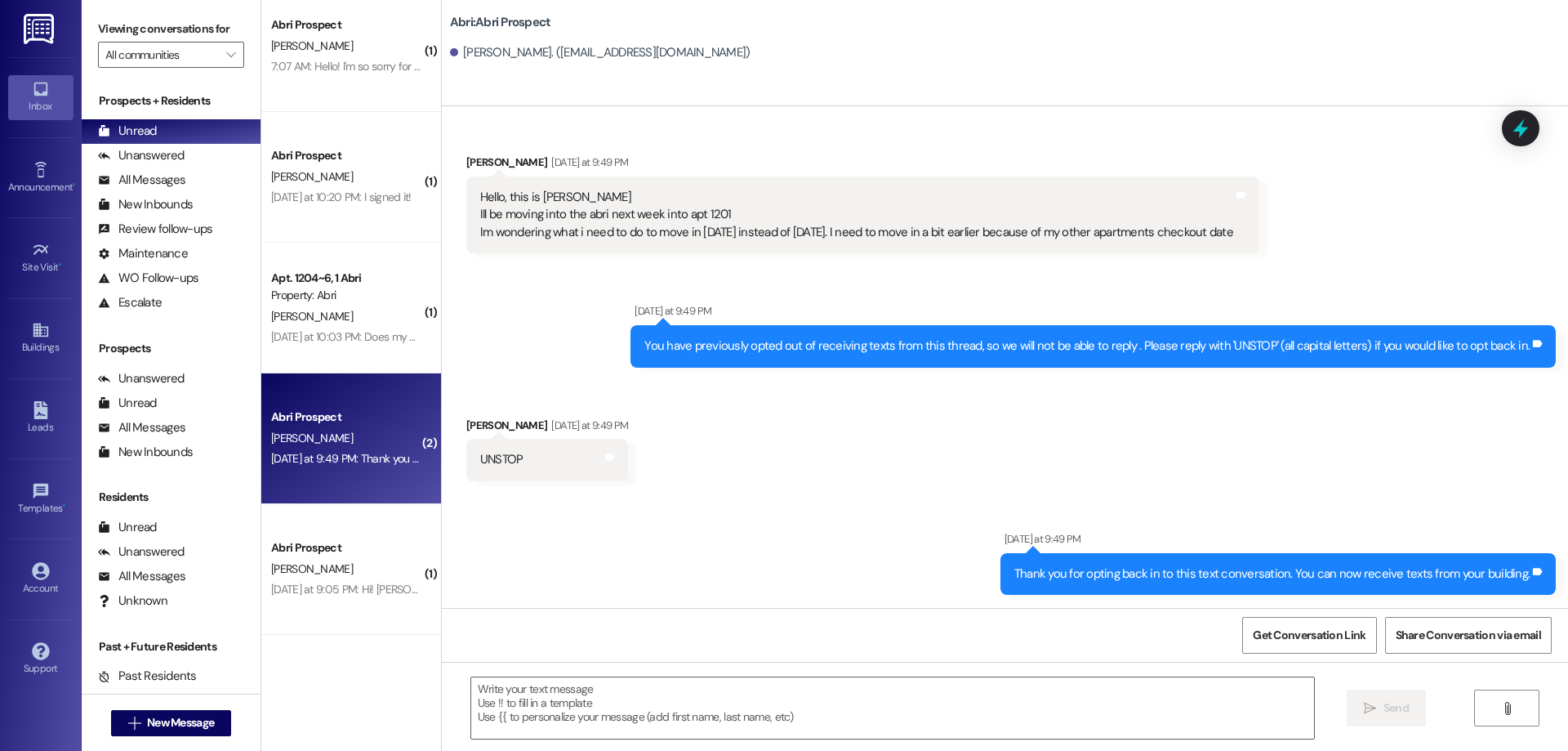
scroll to position [134, 0]
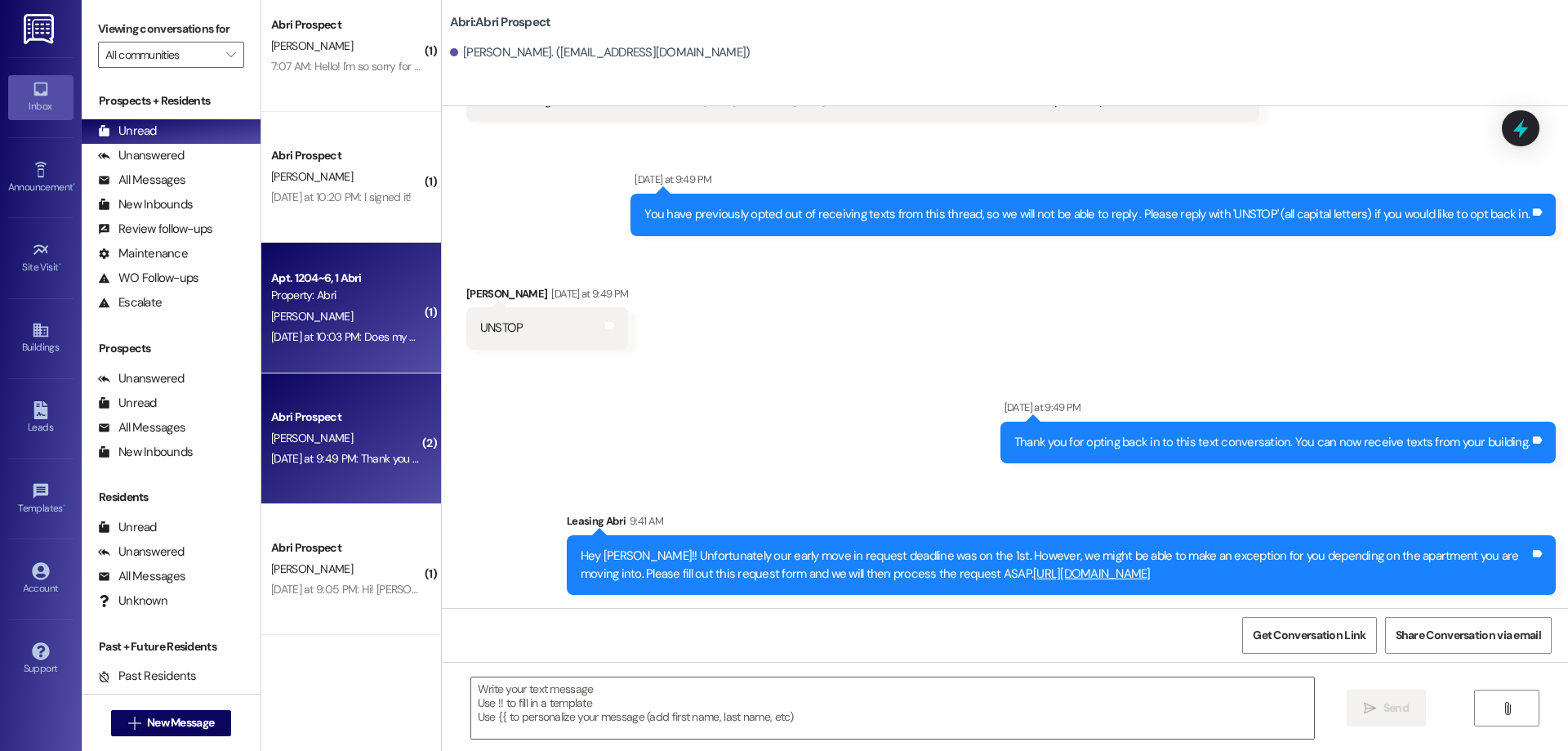
click at [406, 324] on div "Apt. 1204~6, 1 Abri Property: Abri N. Meyers Yesterday at 10:03 PM: Does my par…" at bounding box center [351, 308] width 180 height 130
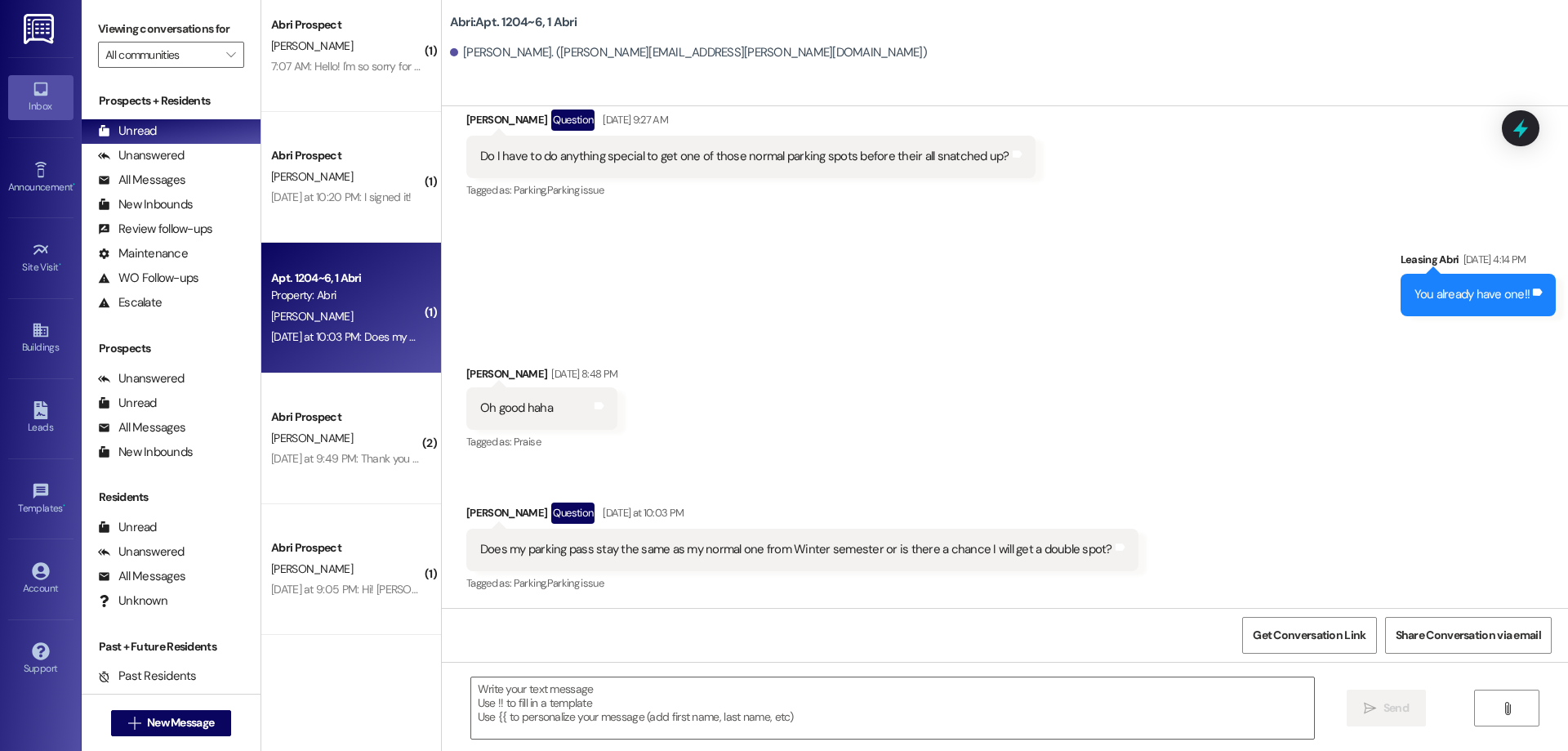
scroll to position [10212, 0]
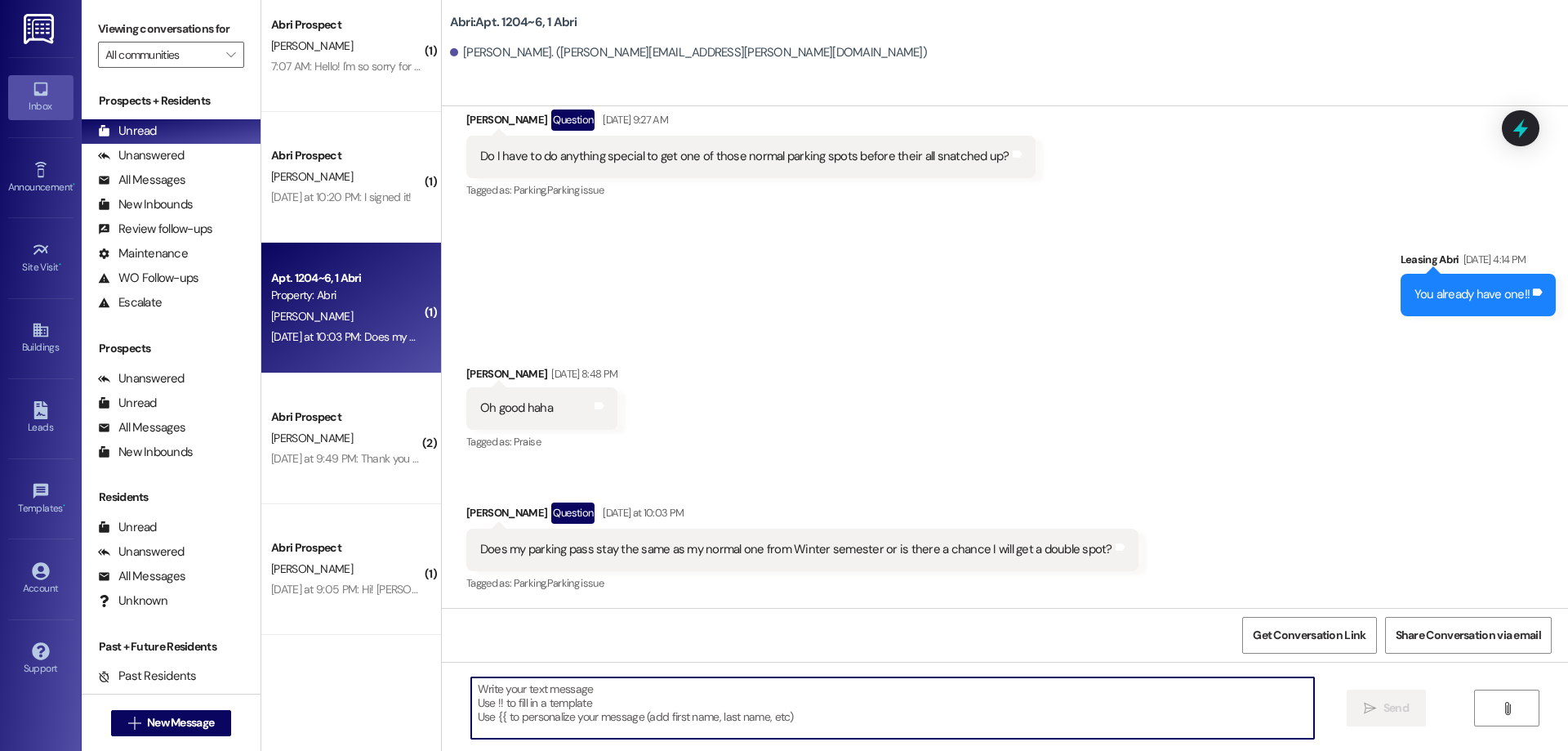
click at [743, 700] on textarea at bounding box center [893, 708] width 843 height 61
click at [1157, 716] on textarea at bounding box center [893, 708] width 843 height 61
click at [914, 688] on textarea at bounding box center [893, 708] width 843 height 61
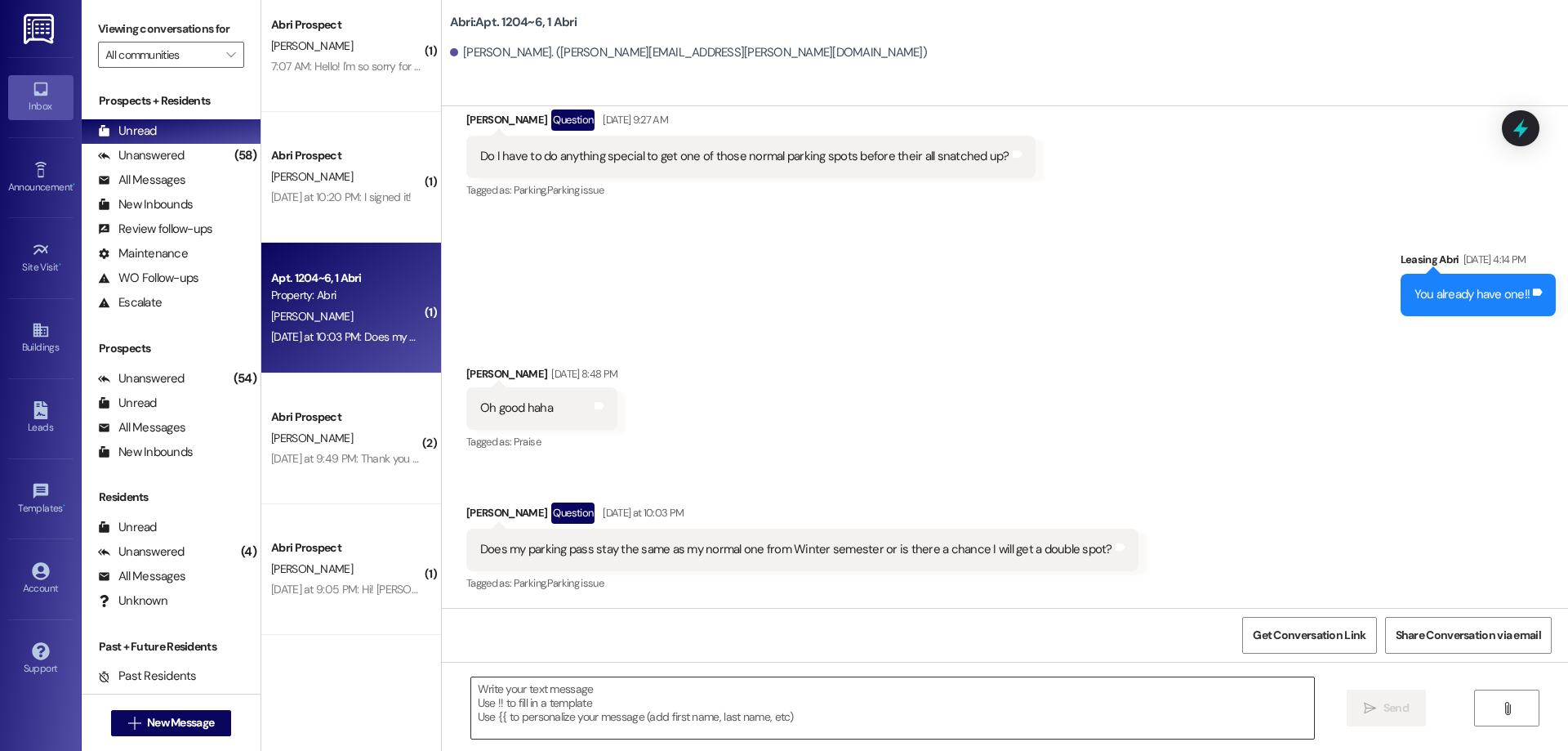
click at [1001, 700] on textarea at bounding box center [893, 708] width 843 height 61
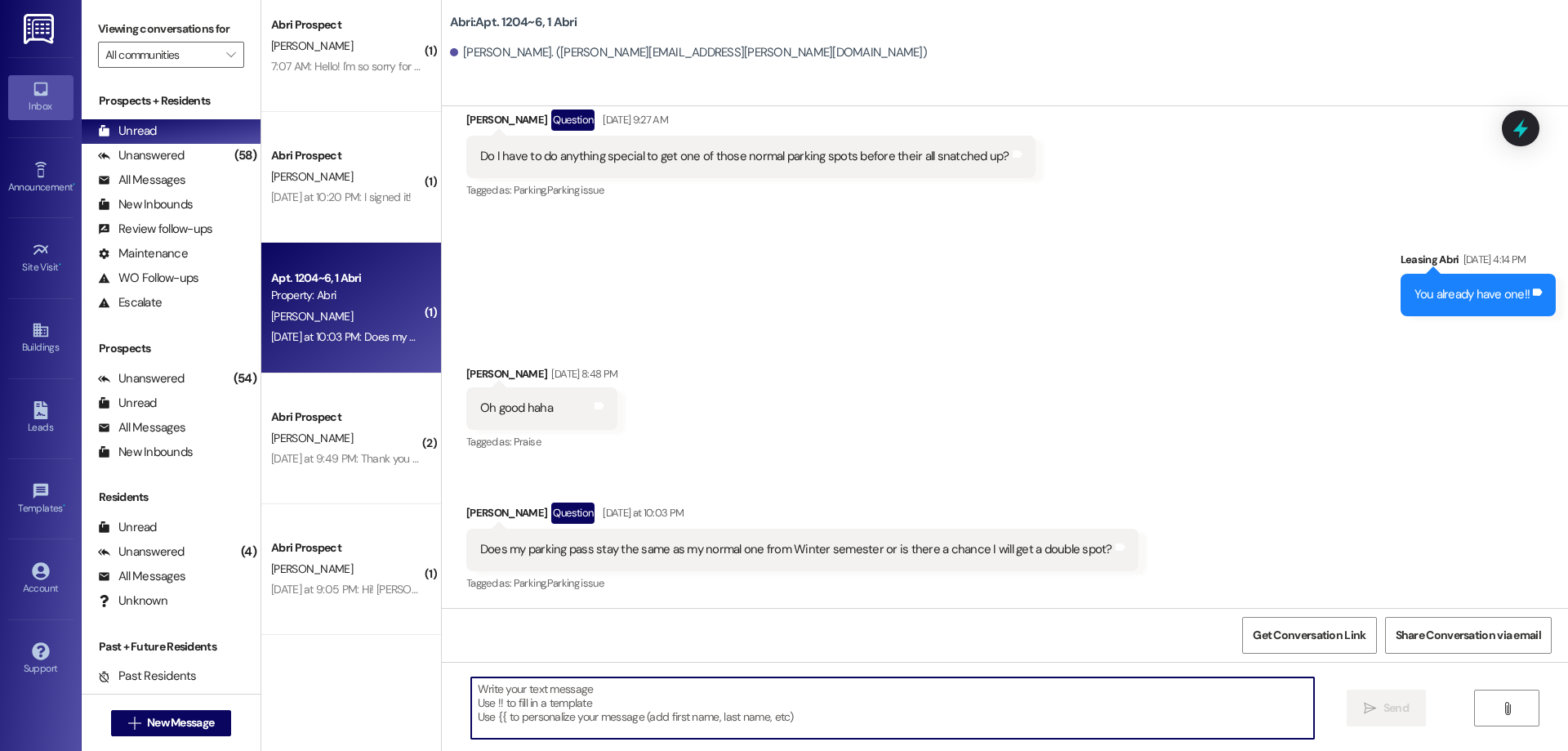
type textarea "G"
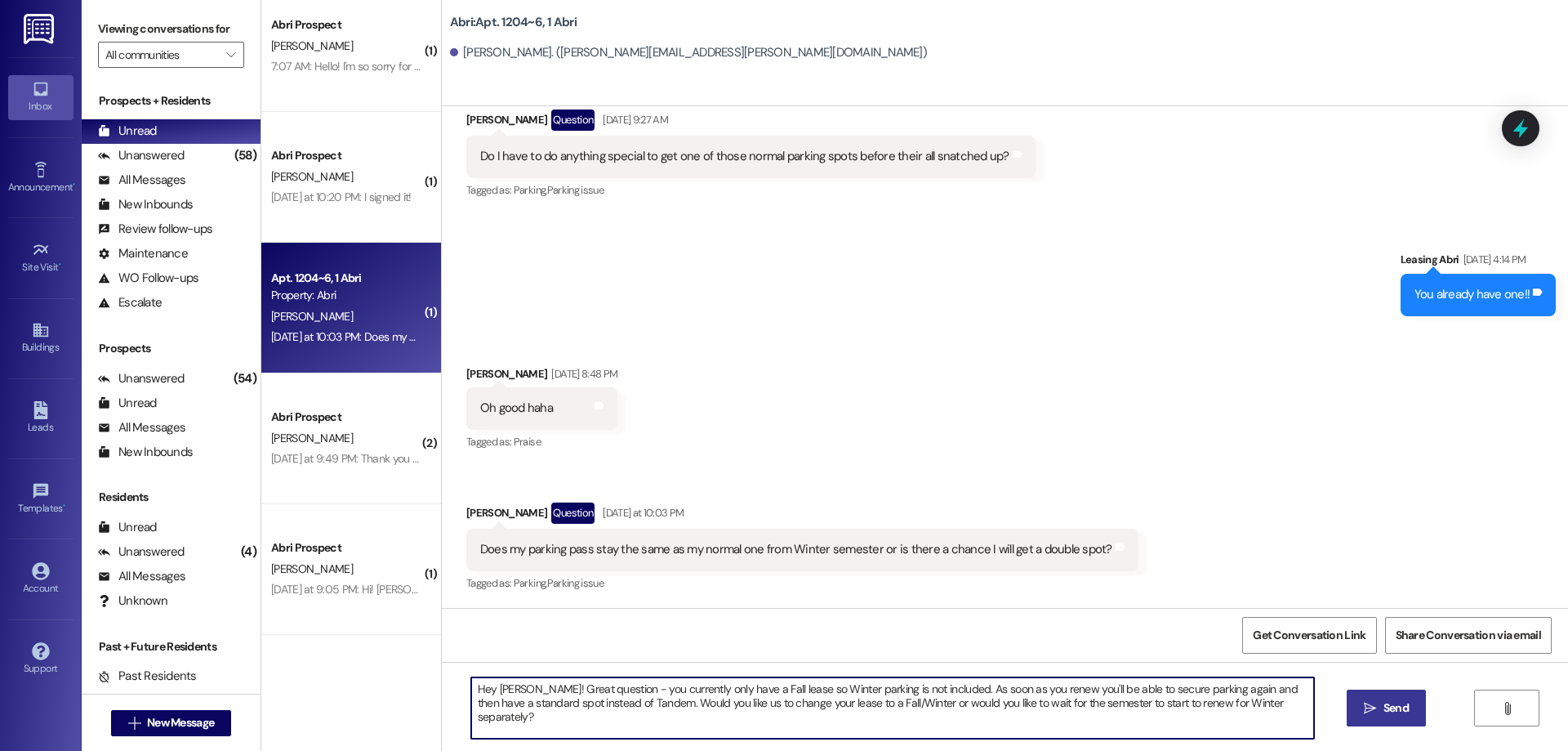
type textarea "Hey Nathan! Great question - you currently only have a Fall lease so Winter par…"
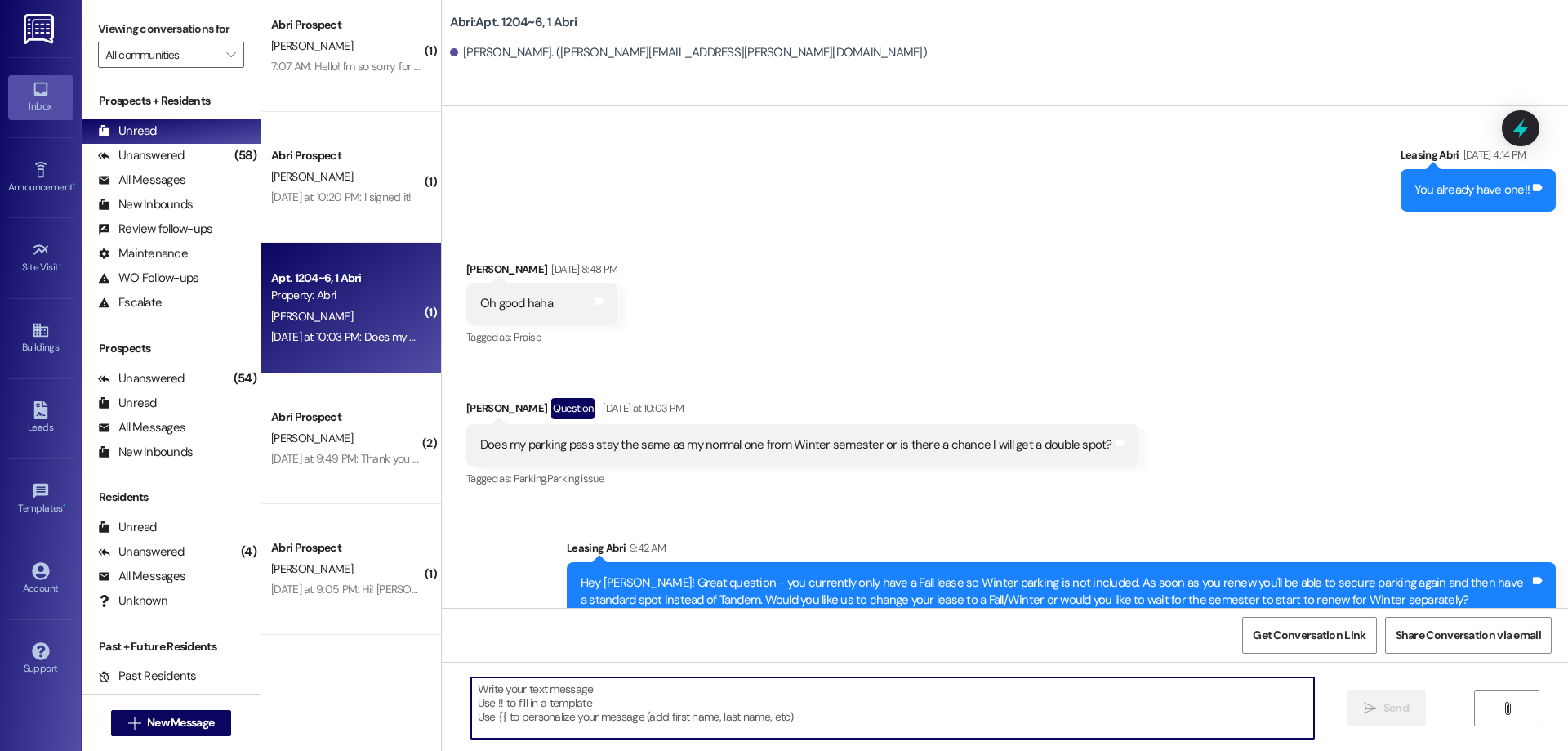
scroll to position [10342, 0]
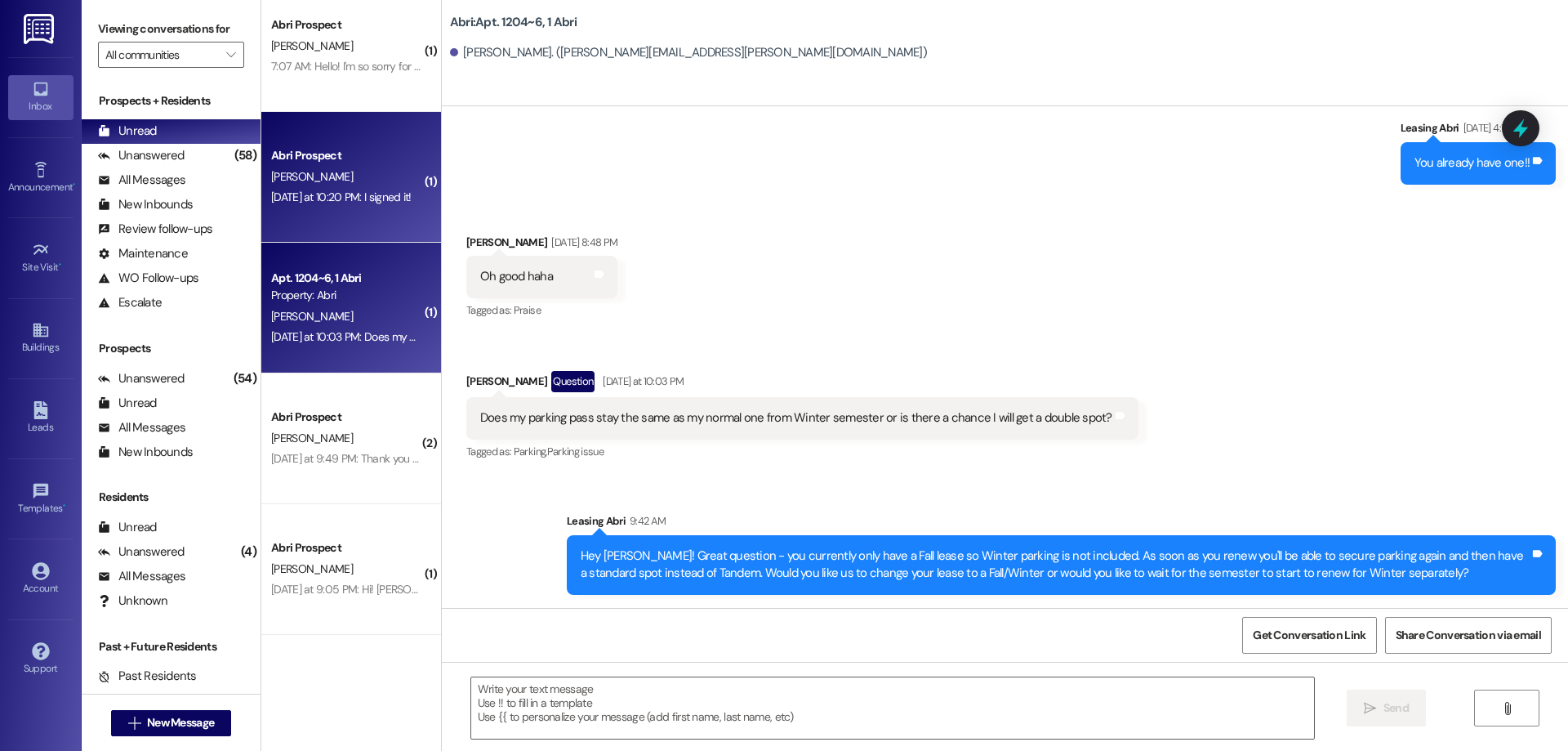
click at [338, 185] on div "[PERSON_NAME]" at bounding box center [347, 176] width 155 height 20
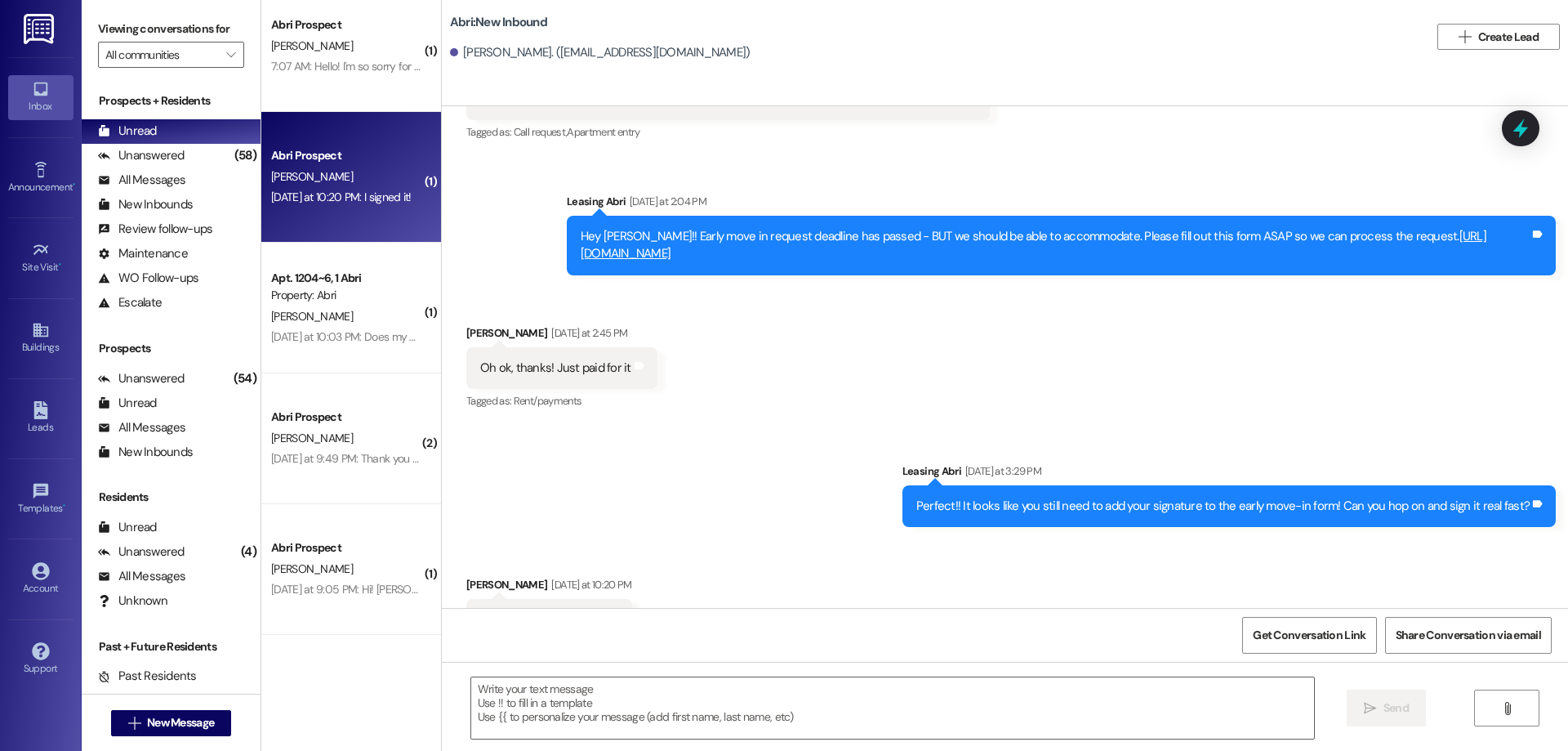
scroll to position [1032, 0]
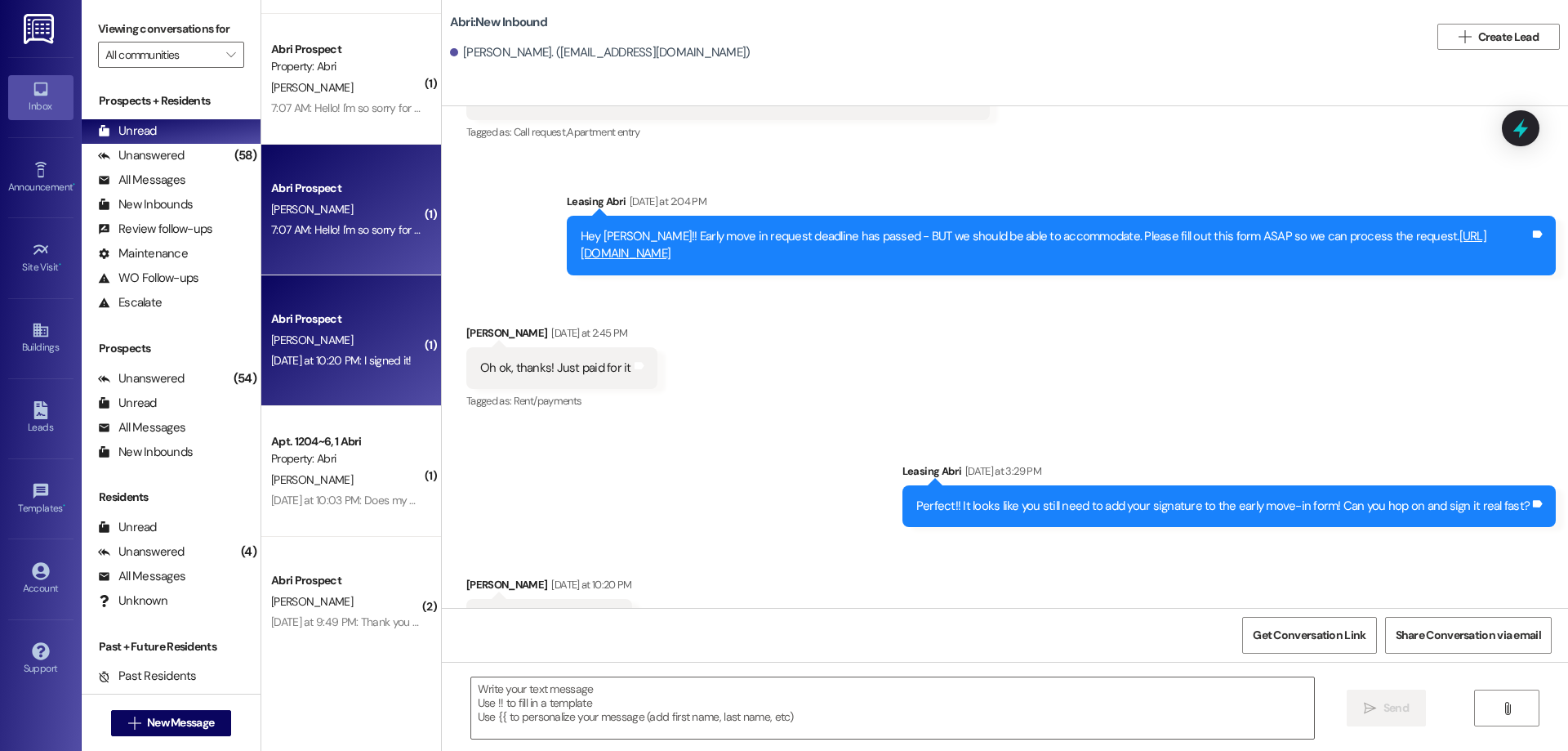
click at [356, 238] on div "7:07 AM: Hello! I'm so sorry for the late response, do you still have availabil…" at bounding box center [347, 229] width 155 height 20
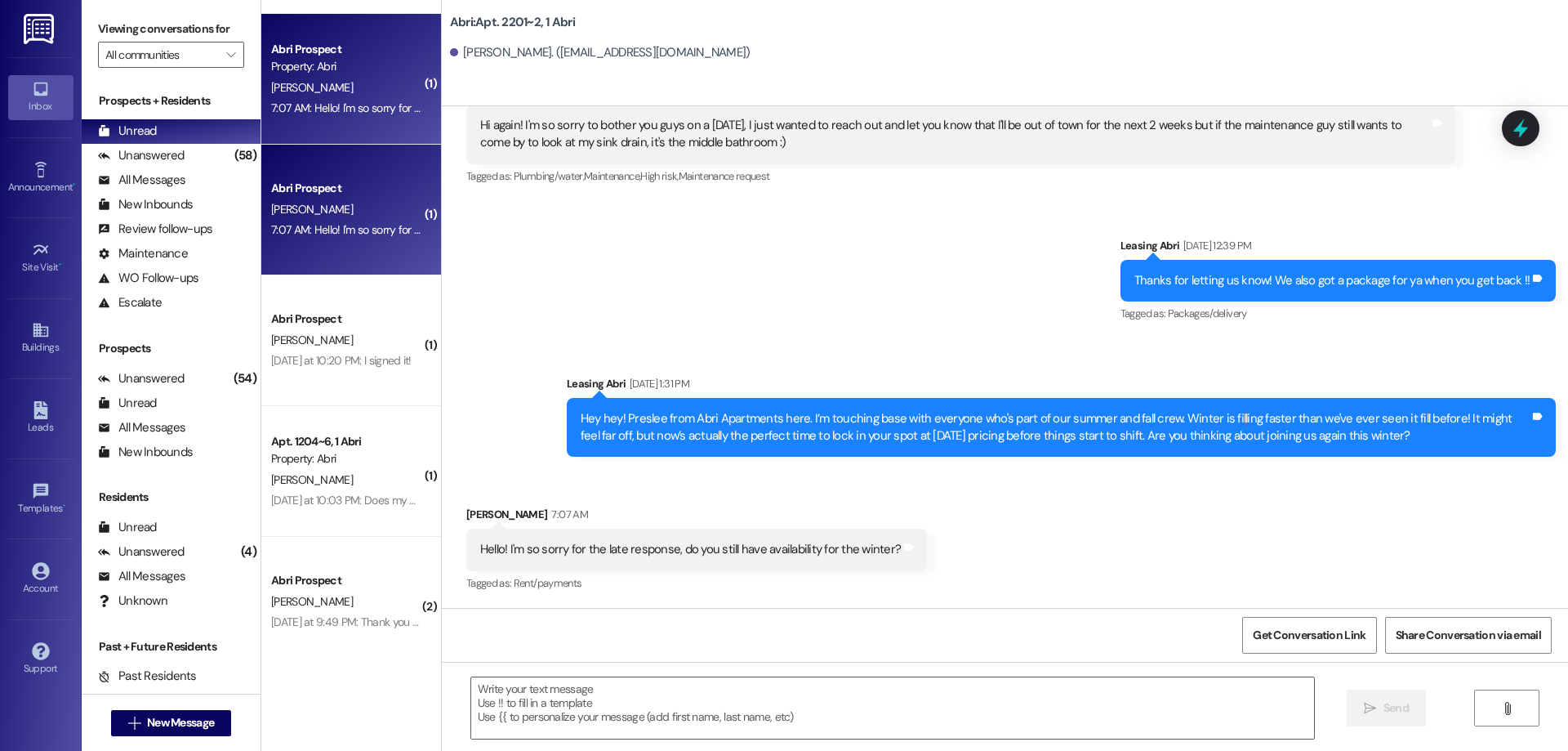
scroll to position [46266, 0]
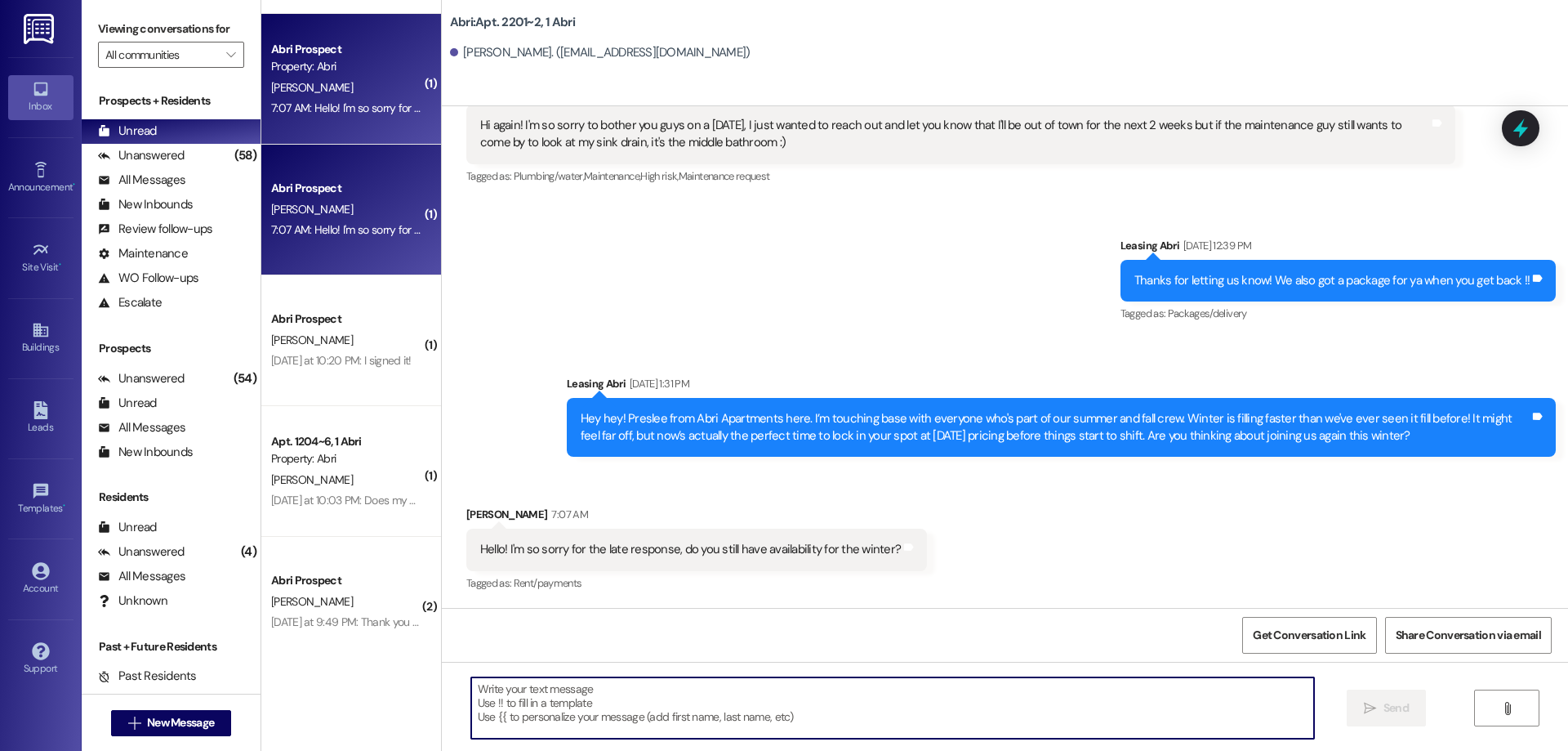
click at [771, 688] on textarea at bounding box center [893, 708] width 843 height 61
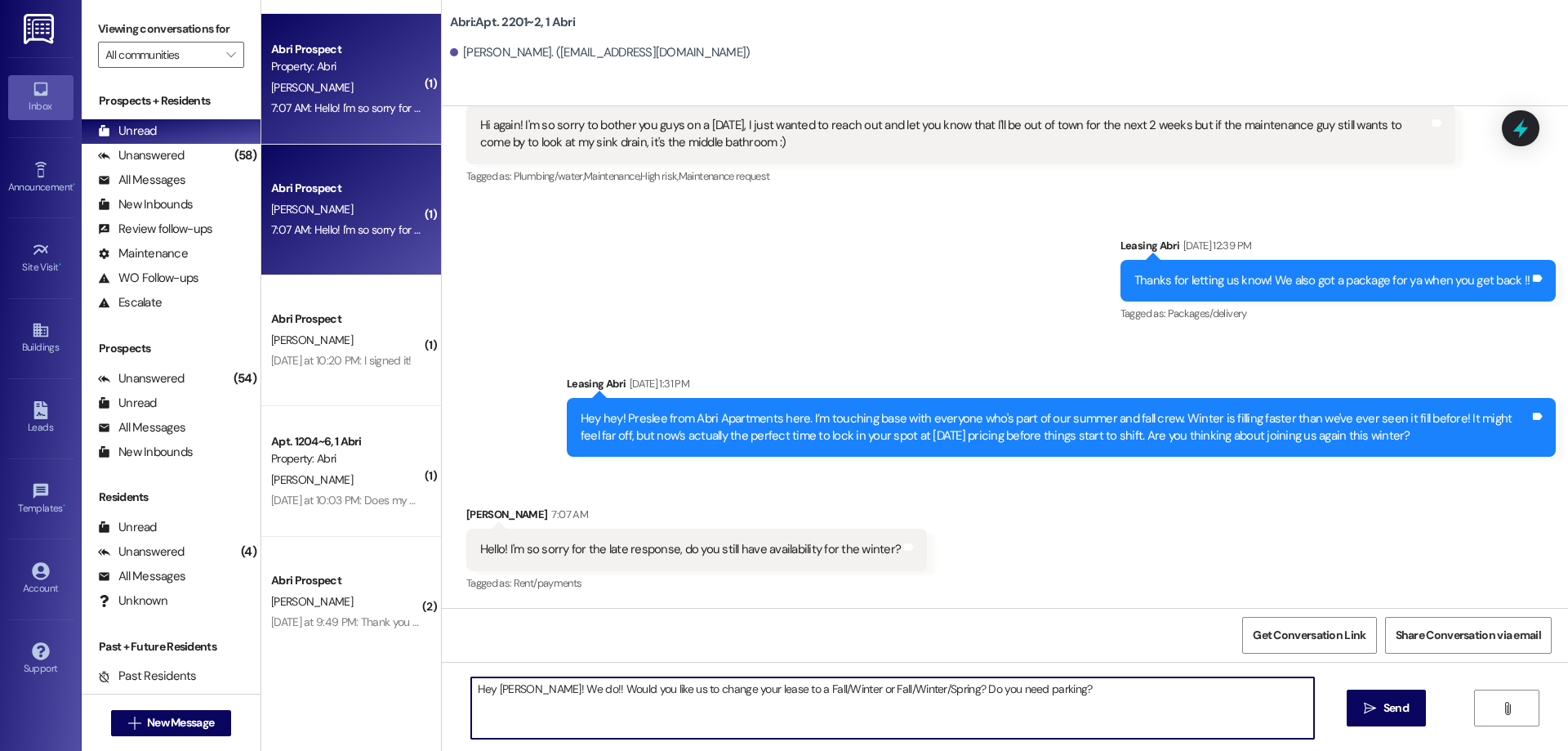
type textarea "Hey Gabby! We do!! Would you like us to change your lease to a Fall/Winter or F…"
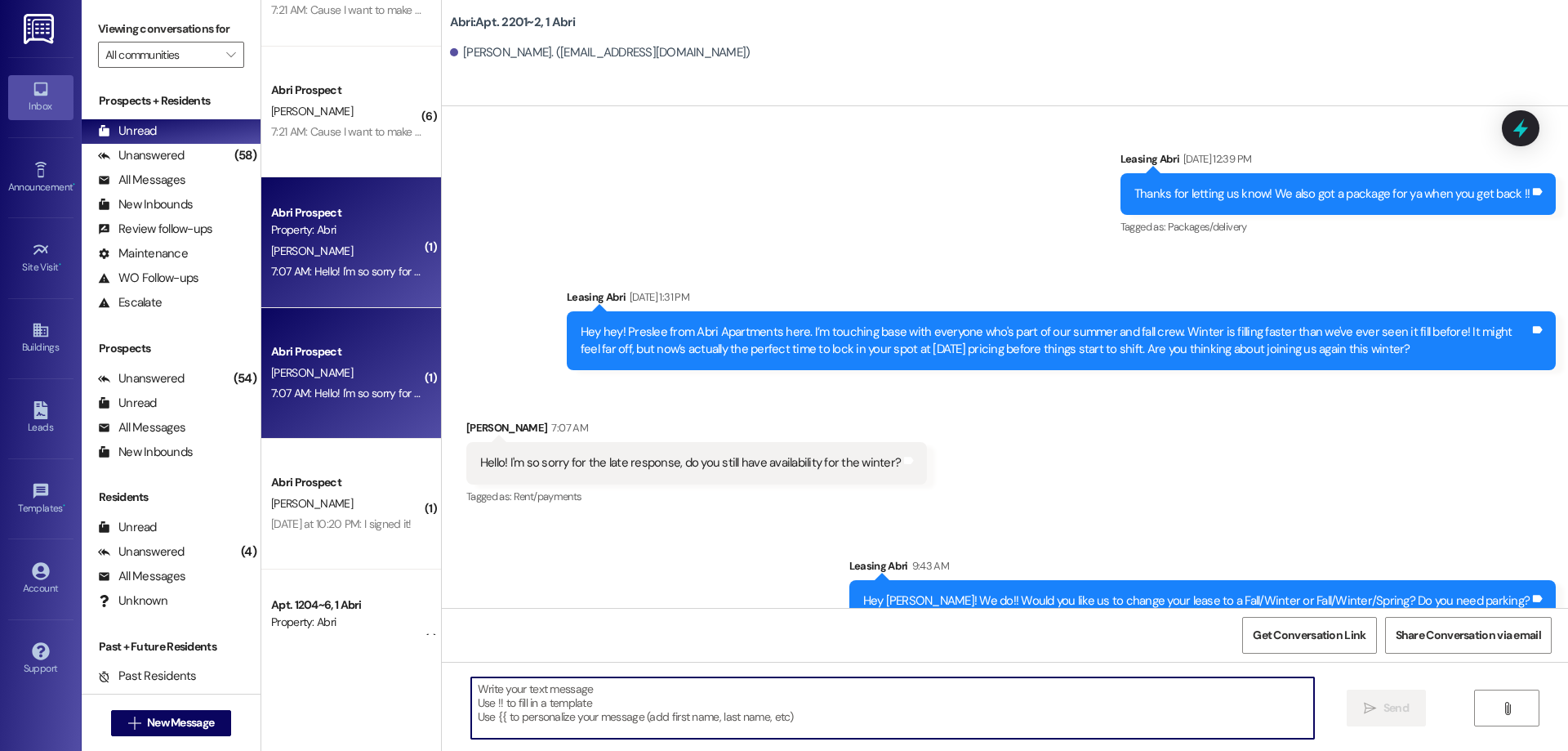
scroll to position [787, 0]
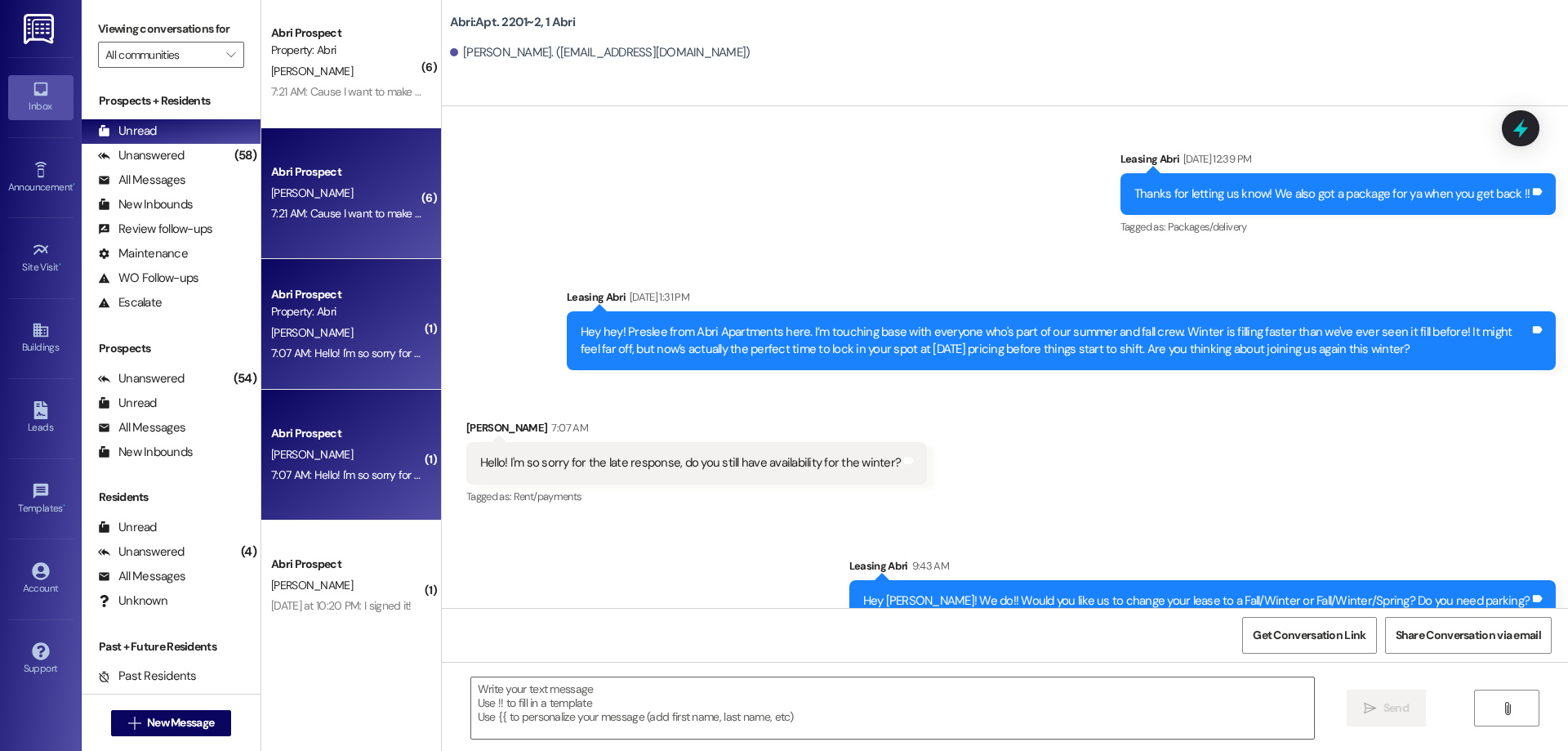
click at [333, 183] on div "J. brunson" at bounding box center [347, 192] width 155 height 20
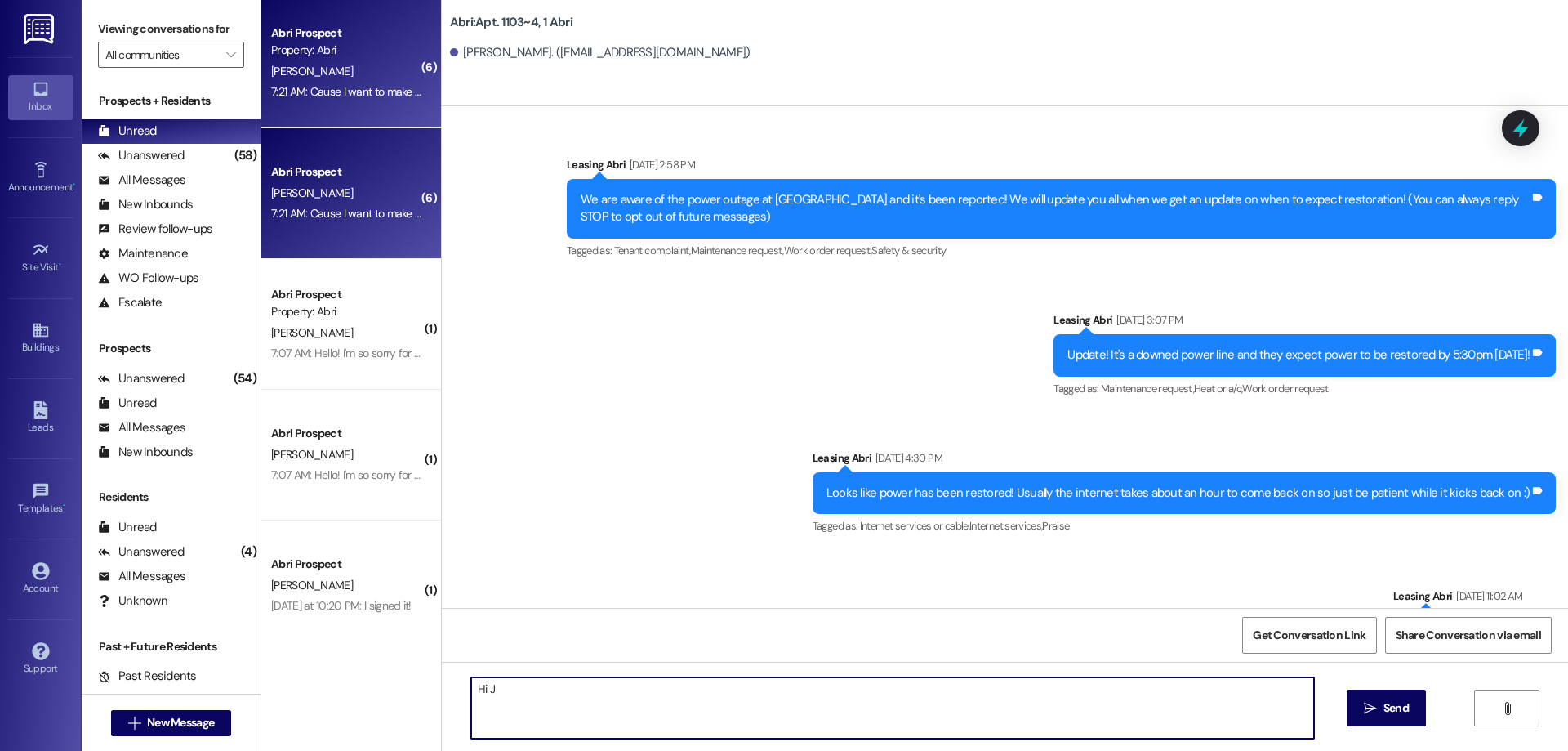
scroll to position [84361, 0]
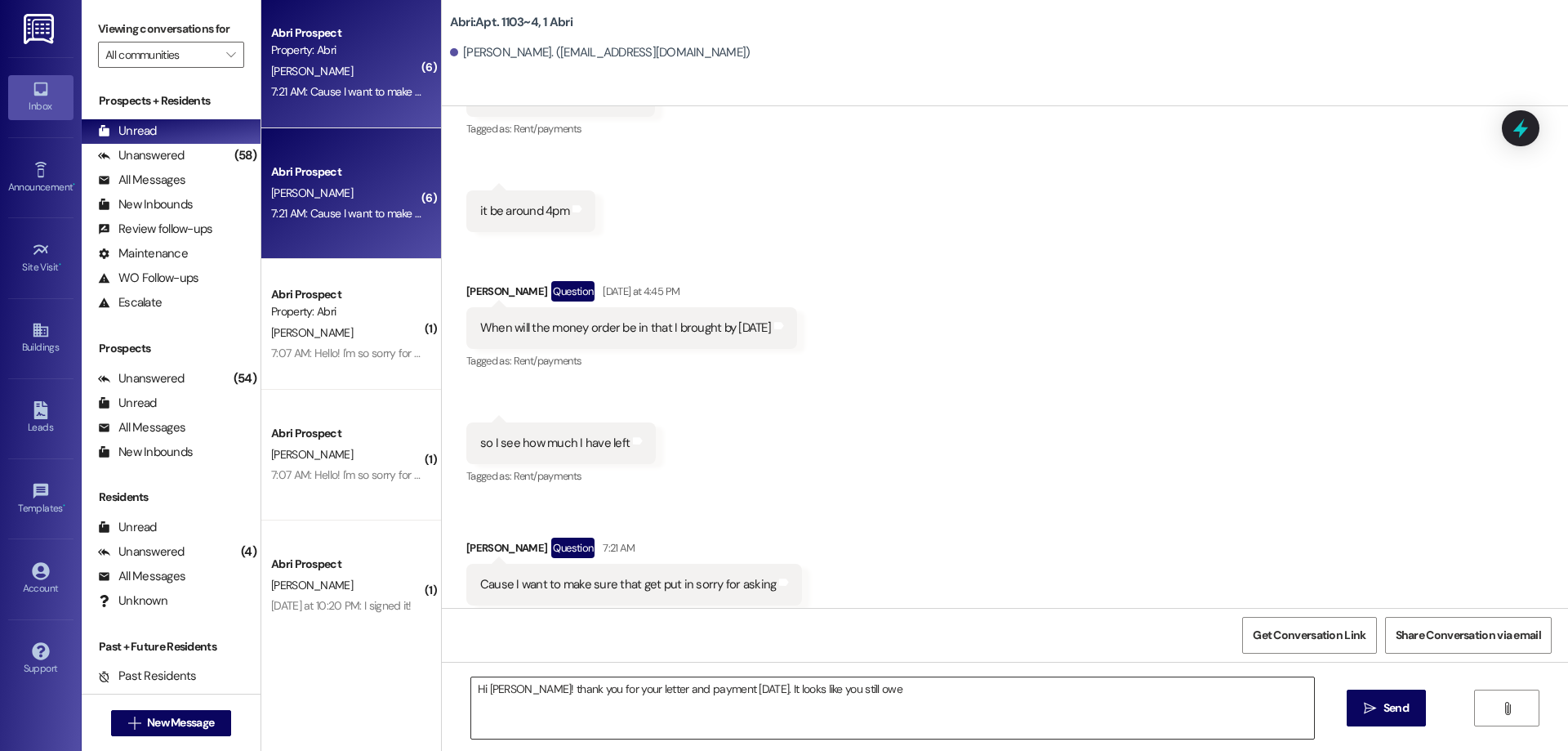
click at [933, 694] on textarea "Hi Jaden! thank you for your letter and payment yesterday. It looks like you st…" at bounding box center [893, 708] width 843 height 61
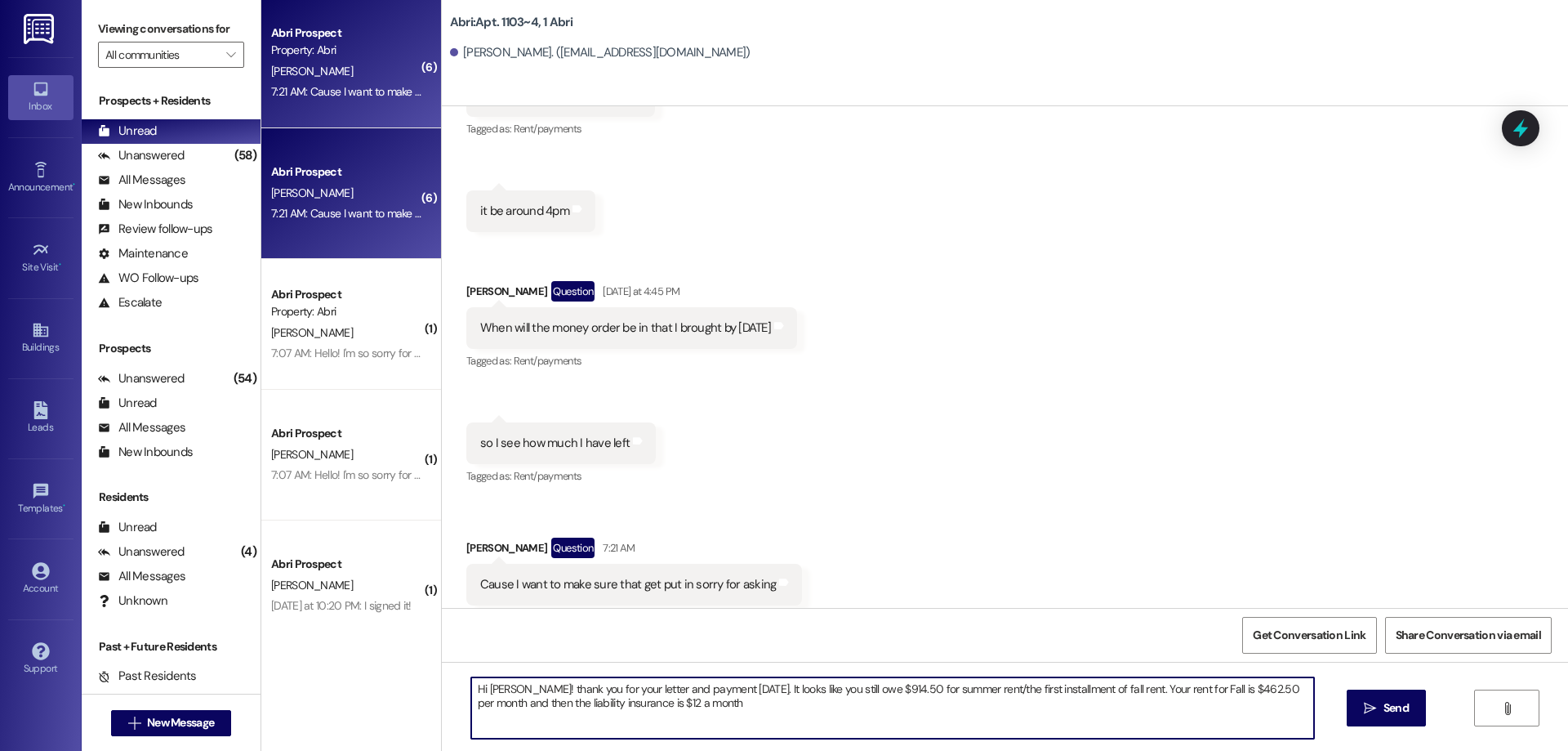
type textarea "Hi Jaden! thank you for your letter and payment yesterday. It looks like you st…"
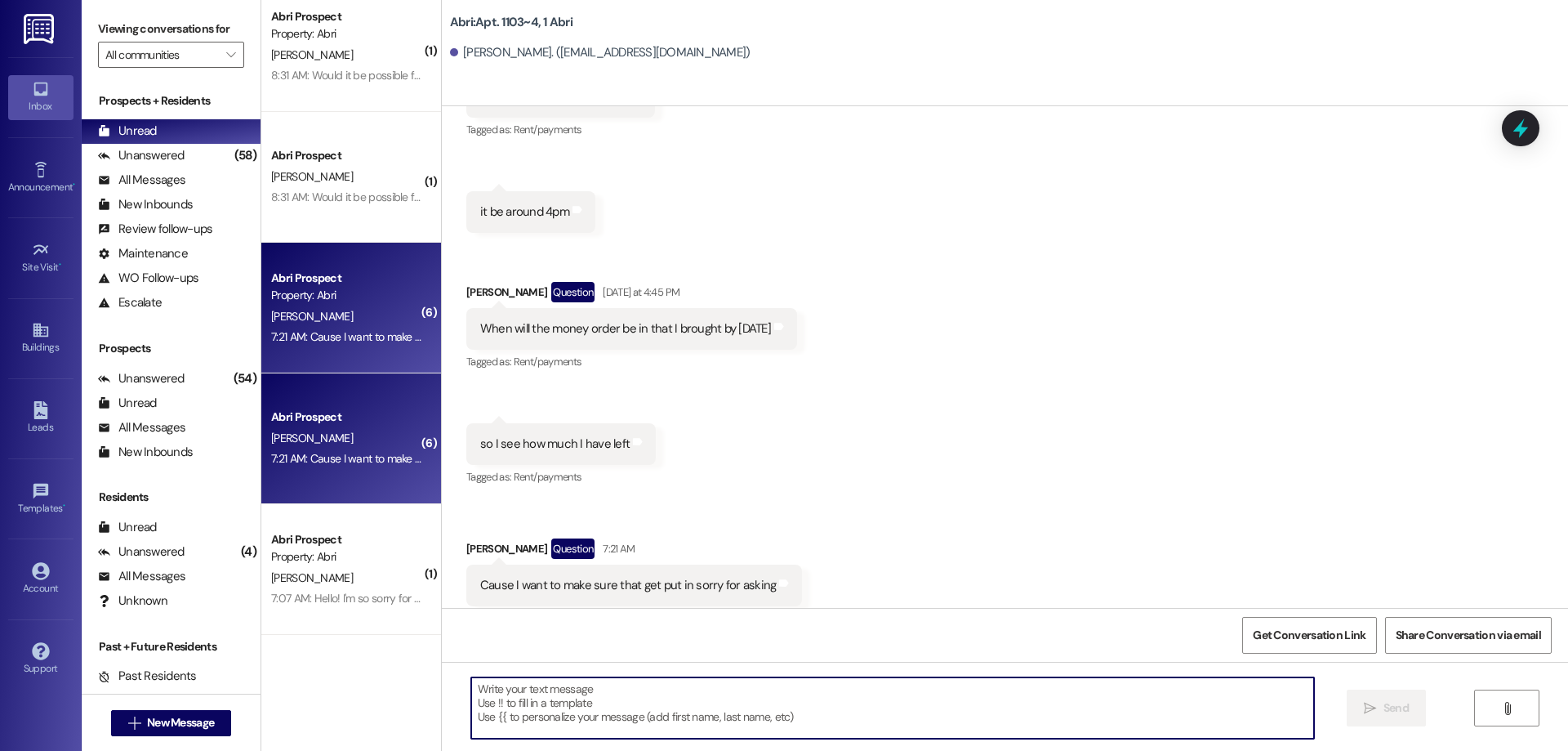
scroll to position [460, 0]
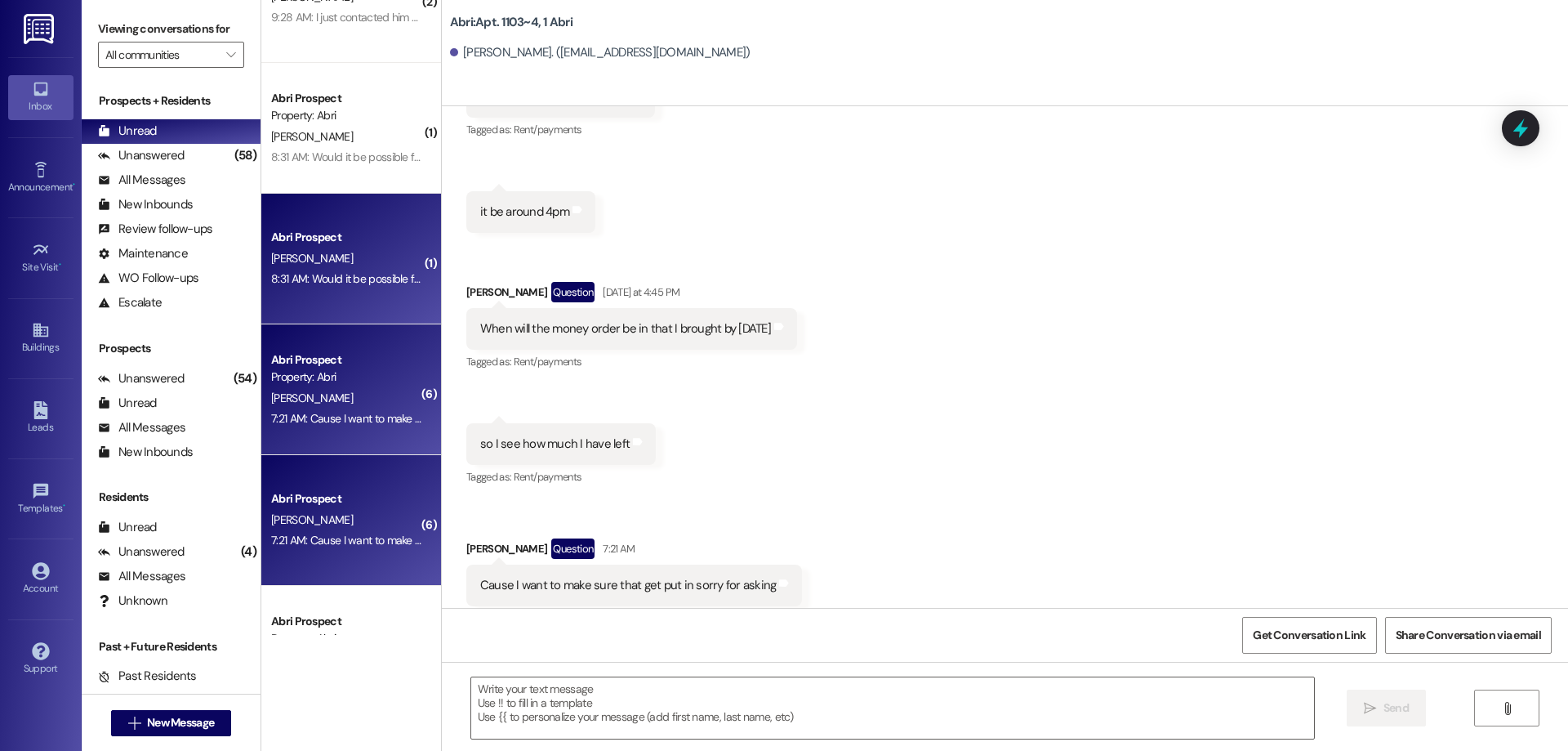
click at [356, 244] on div "Abri Prospect" at bounding box center [347, 237] width 151 height 17
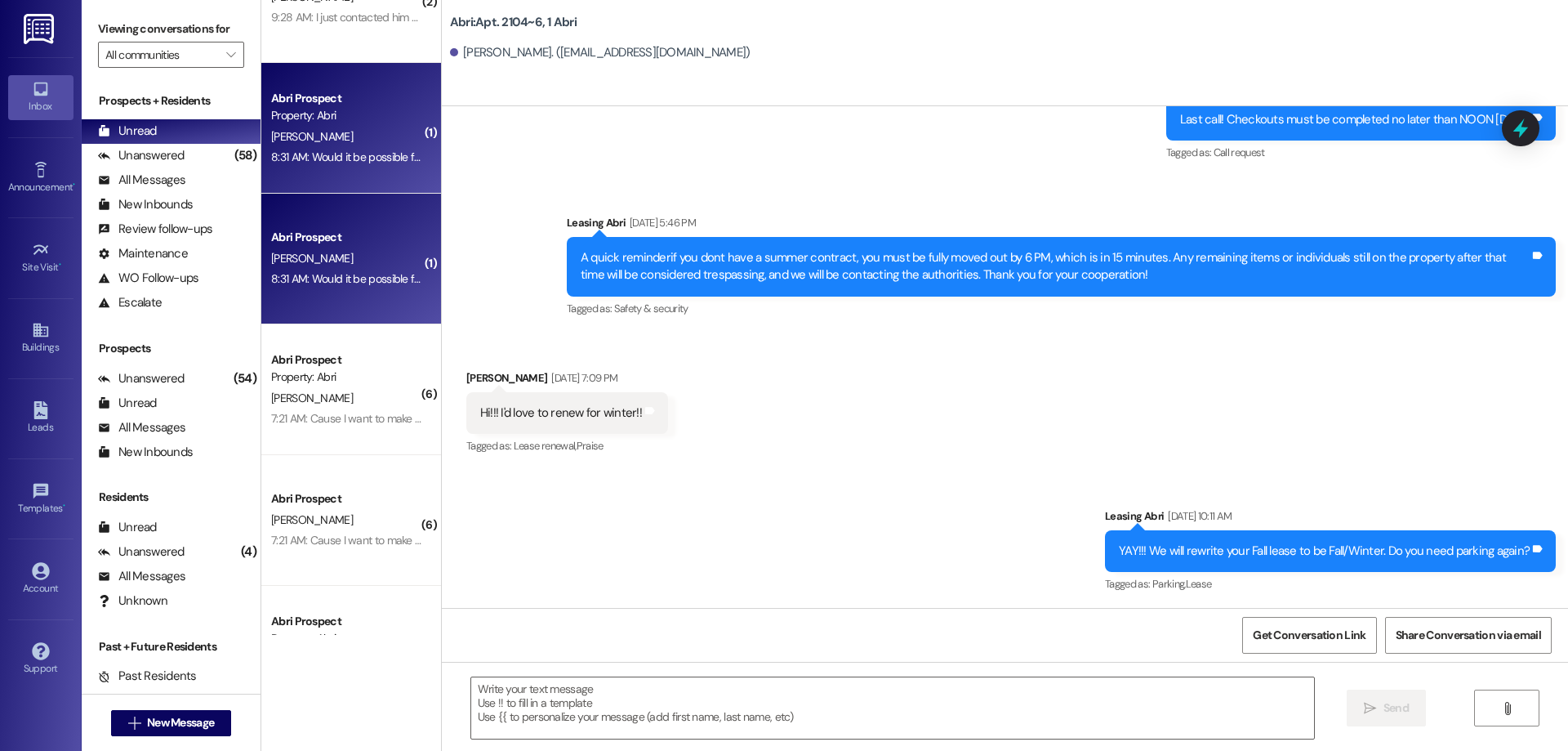
scroll to position [11540, 0]
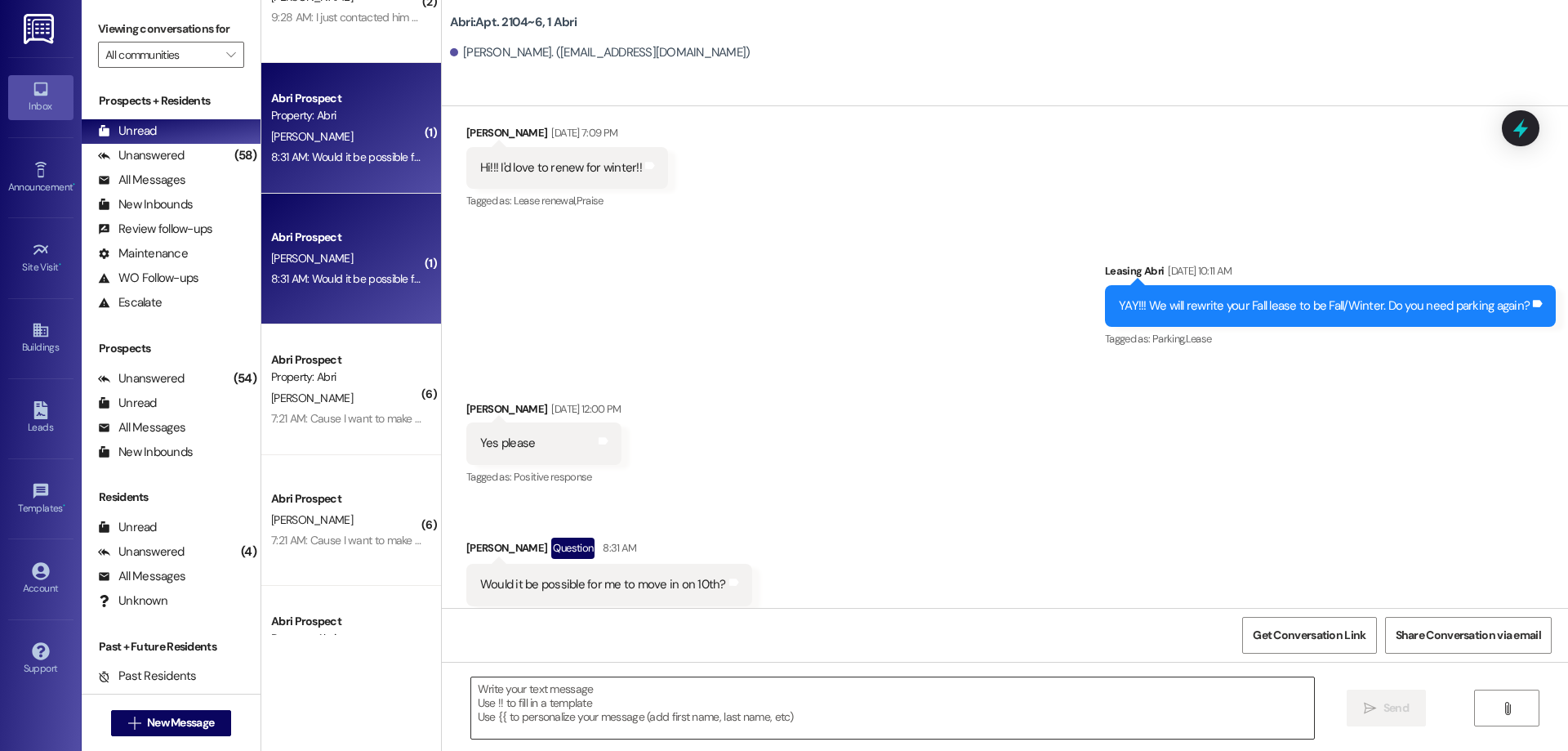
click at [659, 716] on textarea at bounding box center [893, 708] width 843 height 61
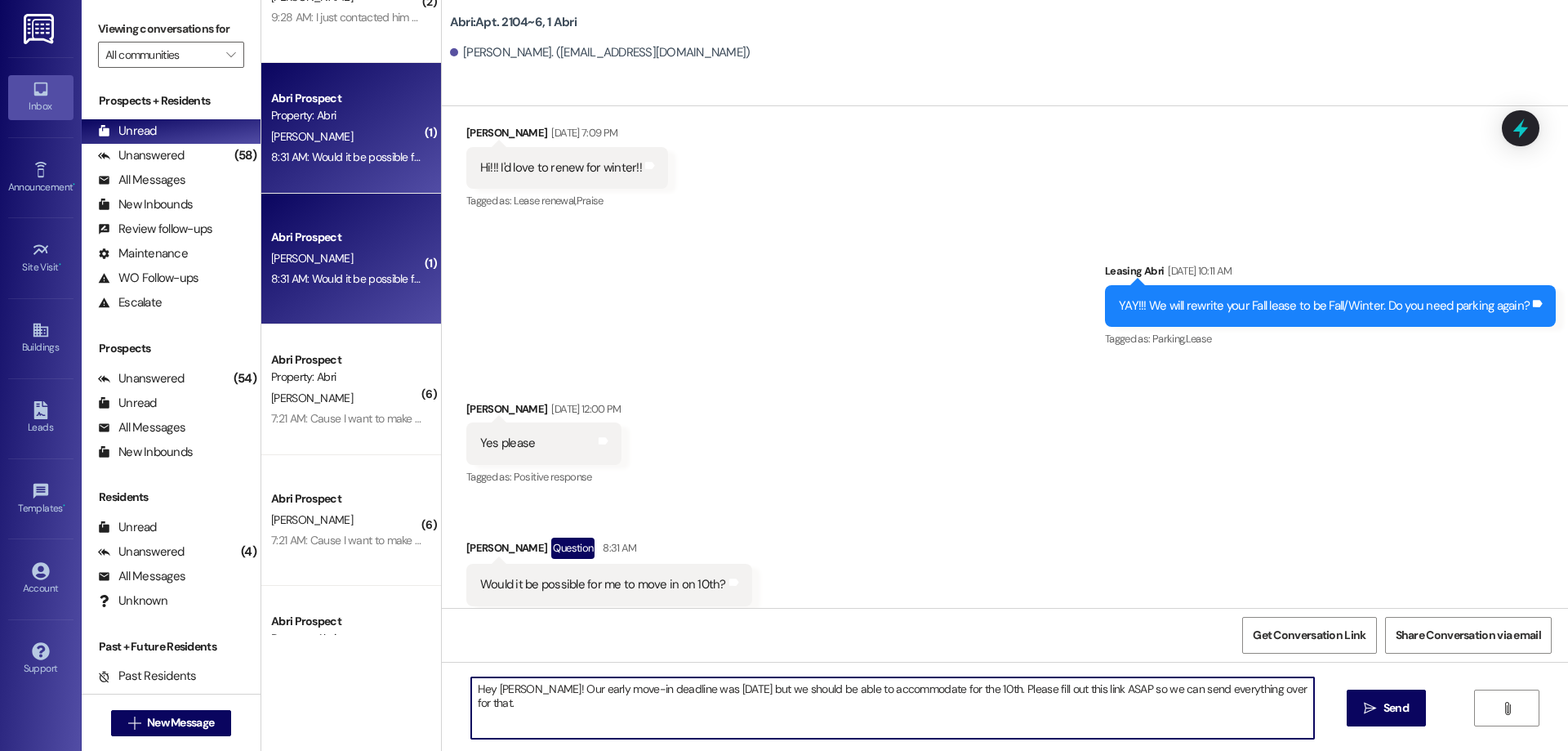
paste textarea "[URL][DOMAIN_NAME]"
type textarea "Hey Sydney! Our early move-in deadline was Monday but we should be able to acco…"
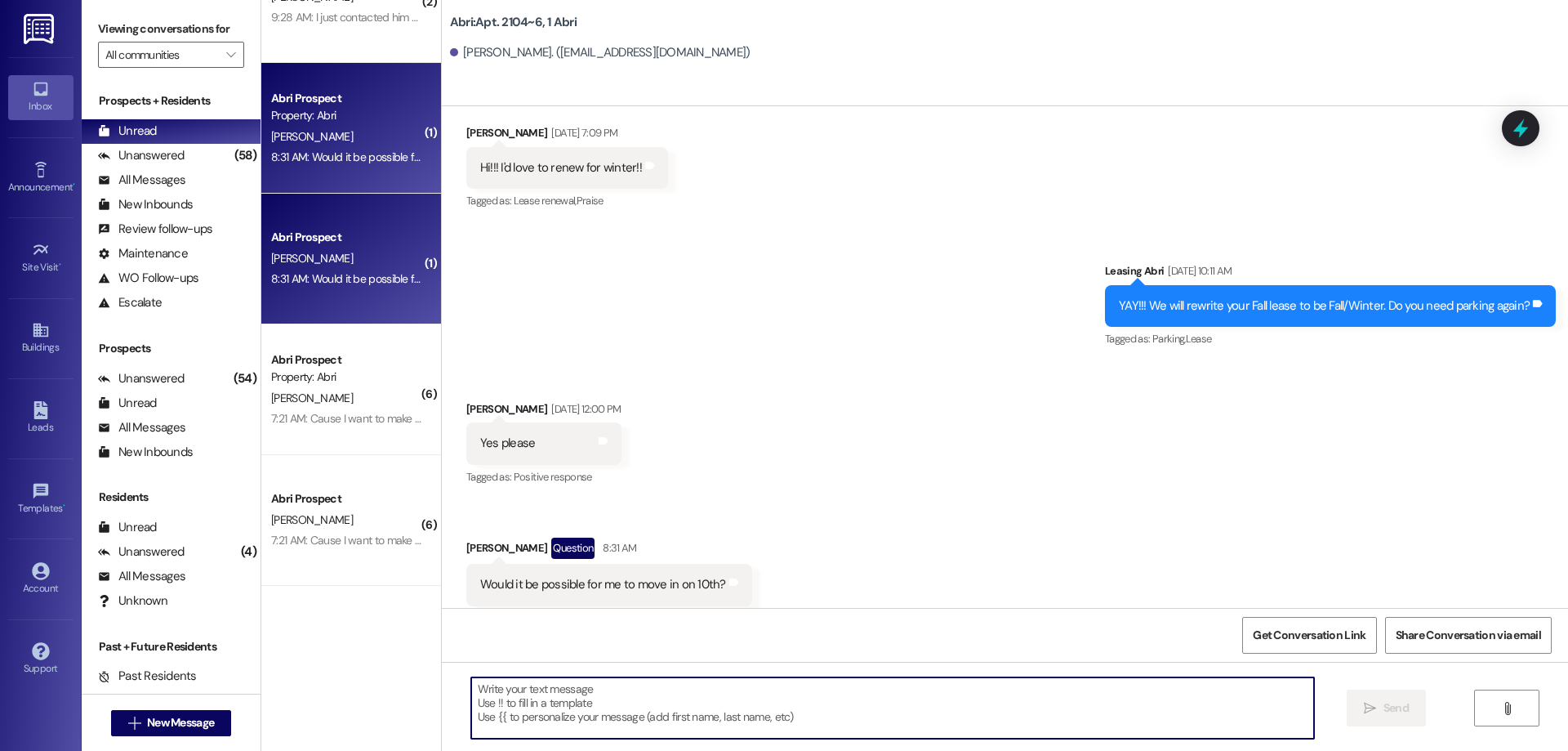
scroll to position [133, 0]
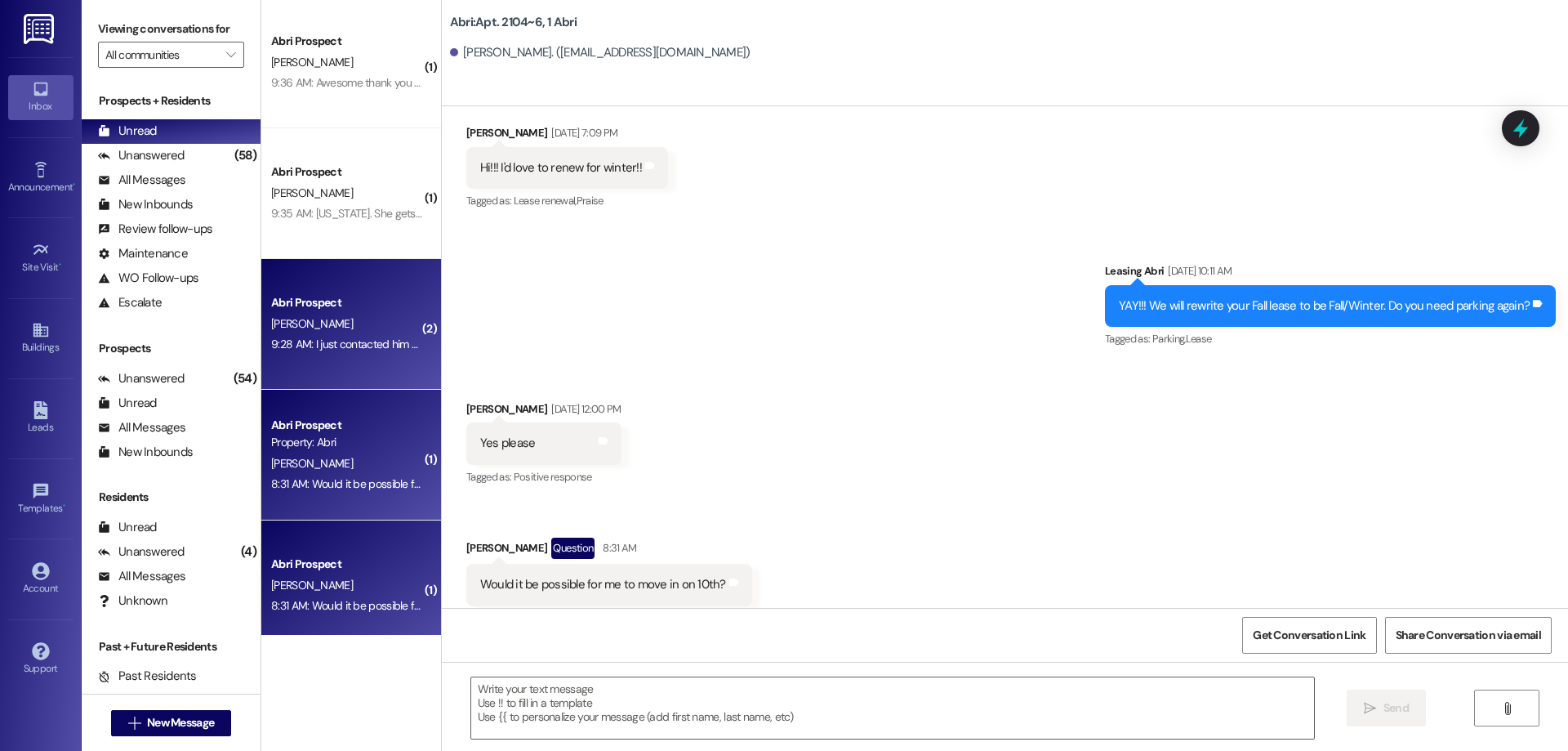
click at [365, 311] on div "Abri Prospect" at bounding box center [347, 302] width 151 height 17
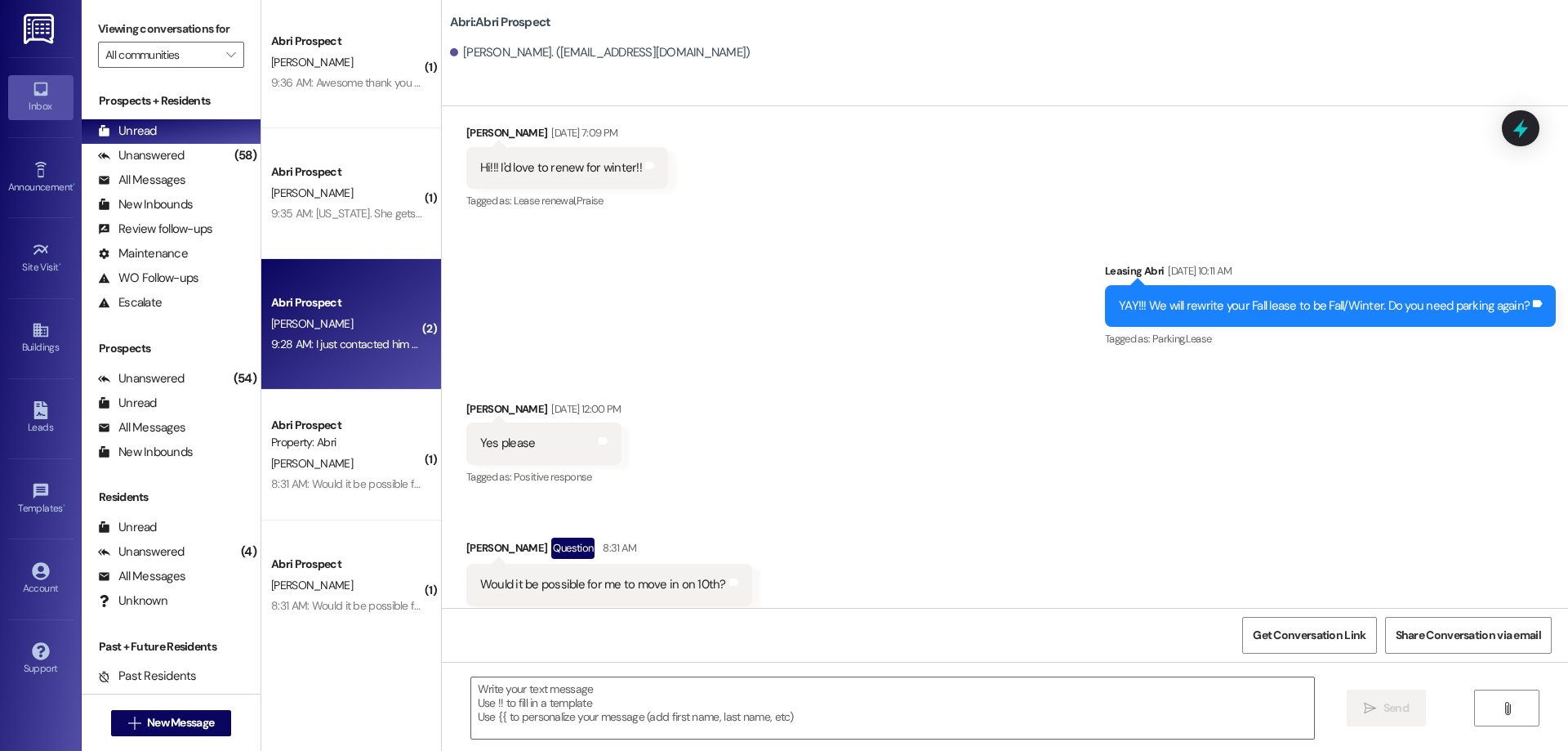
scroll to position [4068, 0]
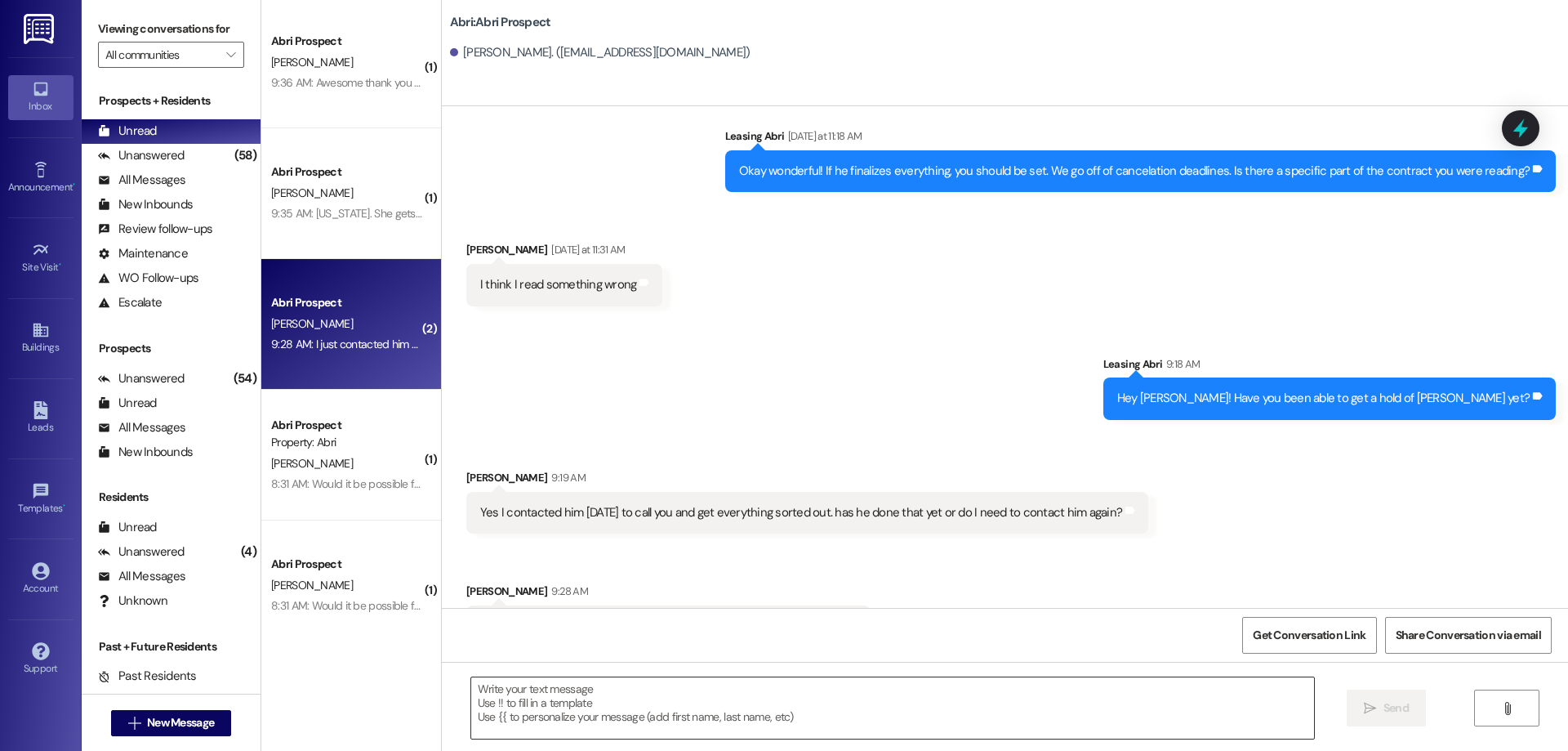
click at [731, 703] on textarea at bounding box center [893, 708] width 843 height 61
click at [908, 698] on textarea at bounding box center [893, 708] width 843 height 61
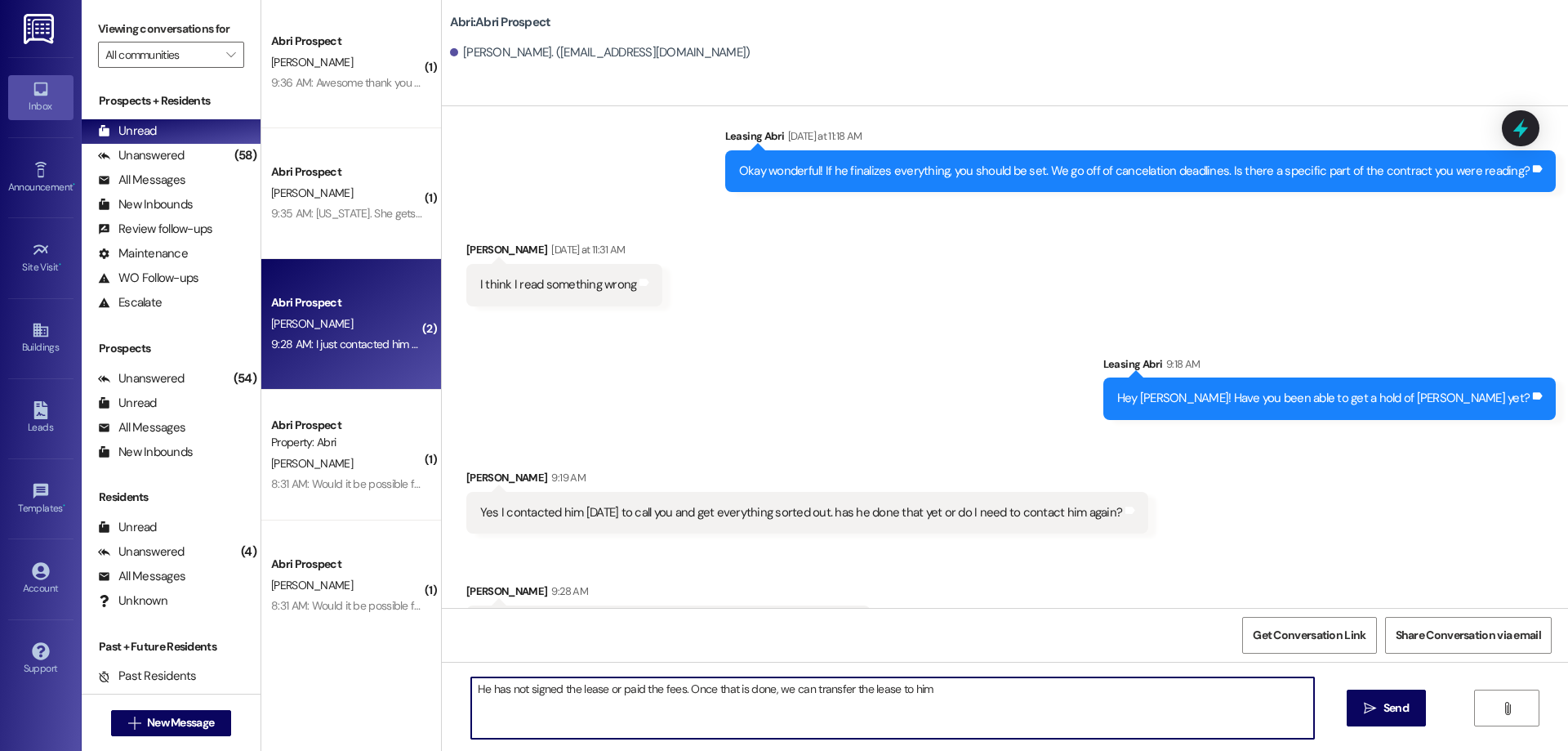
type textarea "He has not signed the lease or paid the fees. Once that is done, we can transfe…"
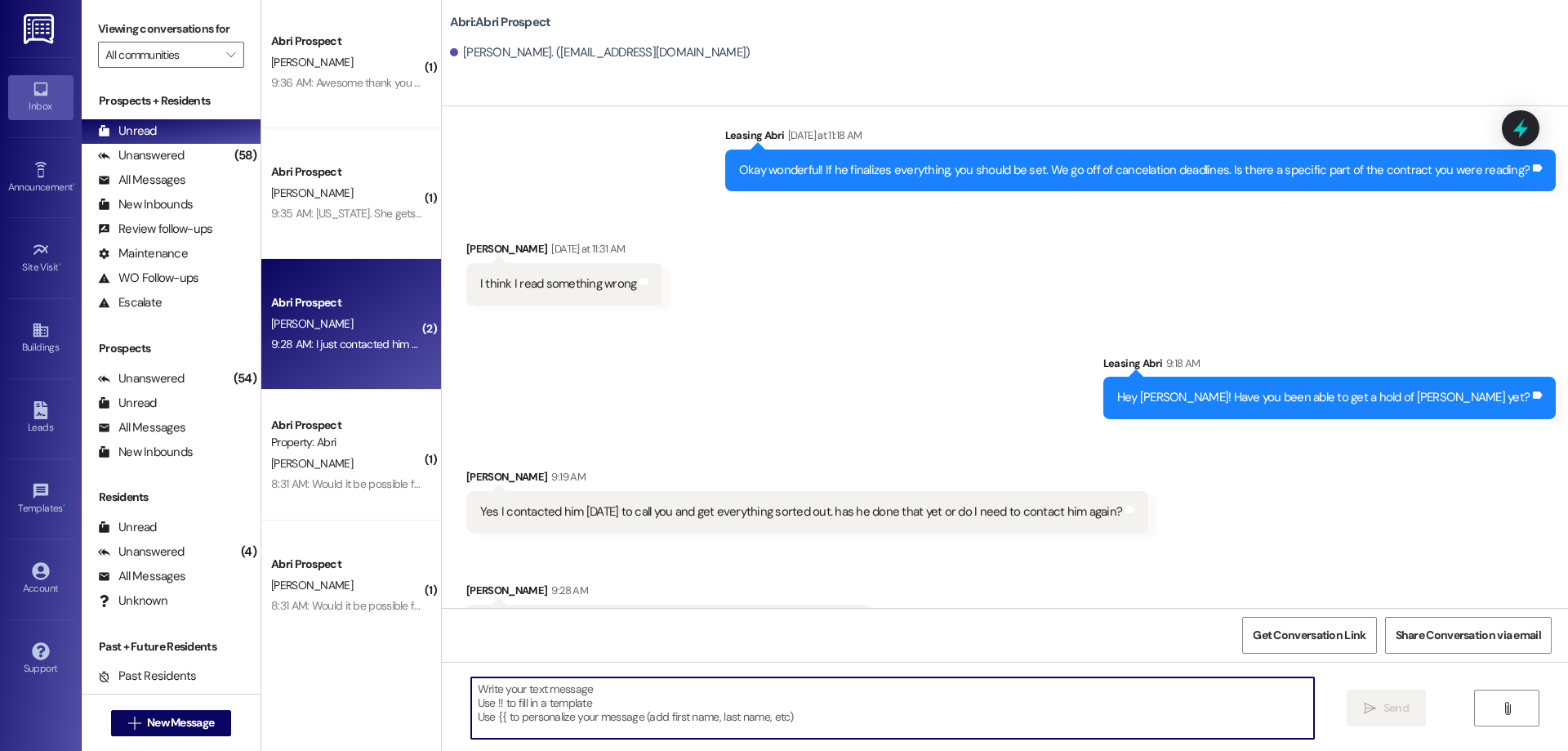
scroll to position [4183, 0]
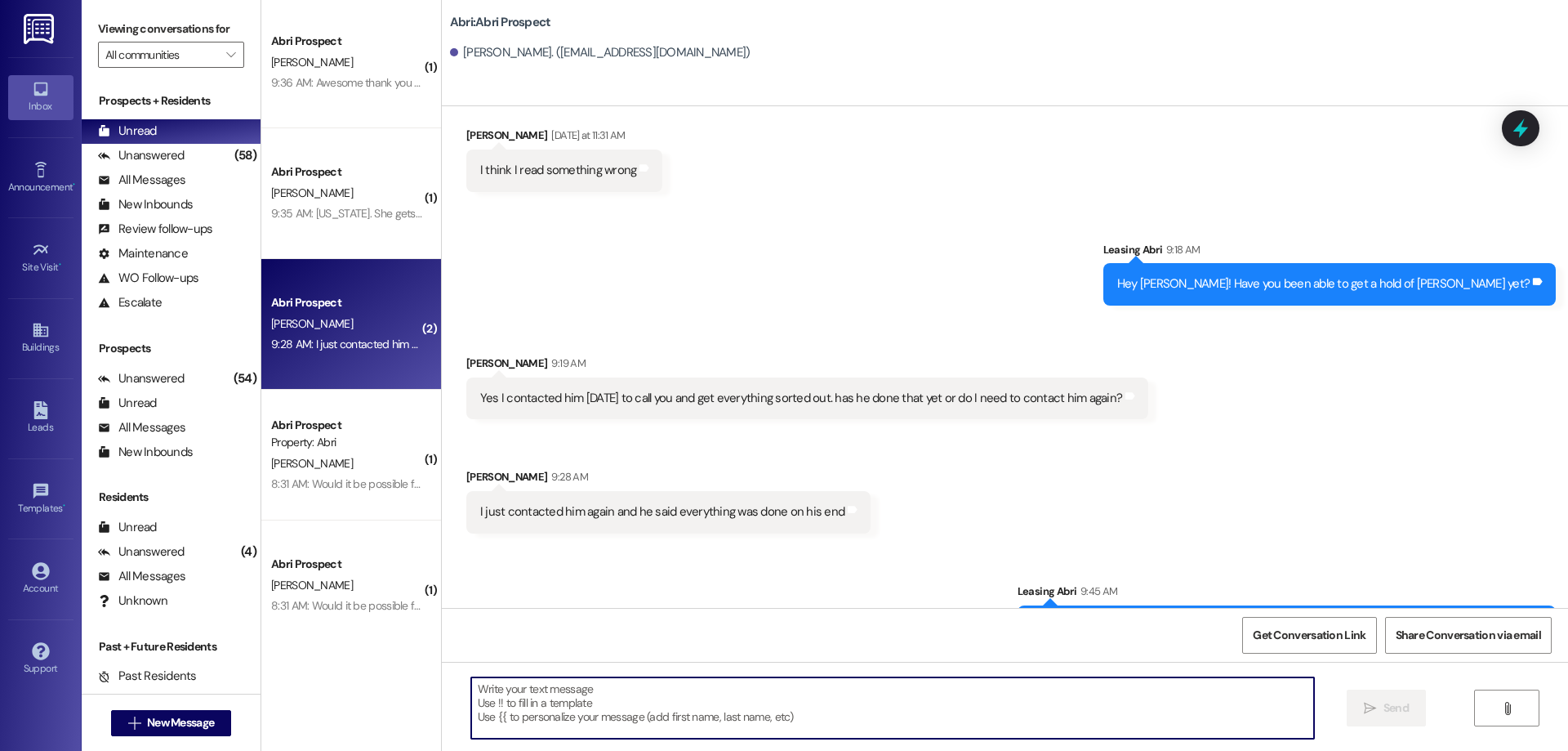
click at [910, 696] on textarea at bounding box center [893, 708] width 843 height 61
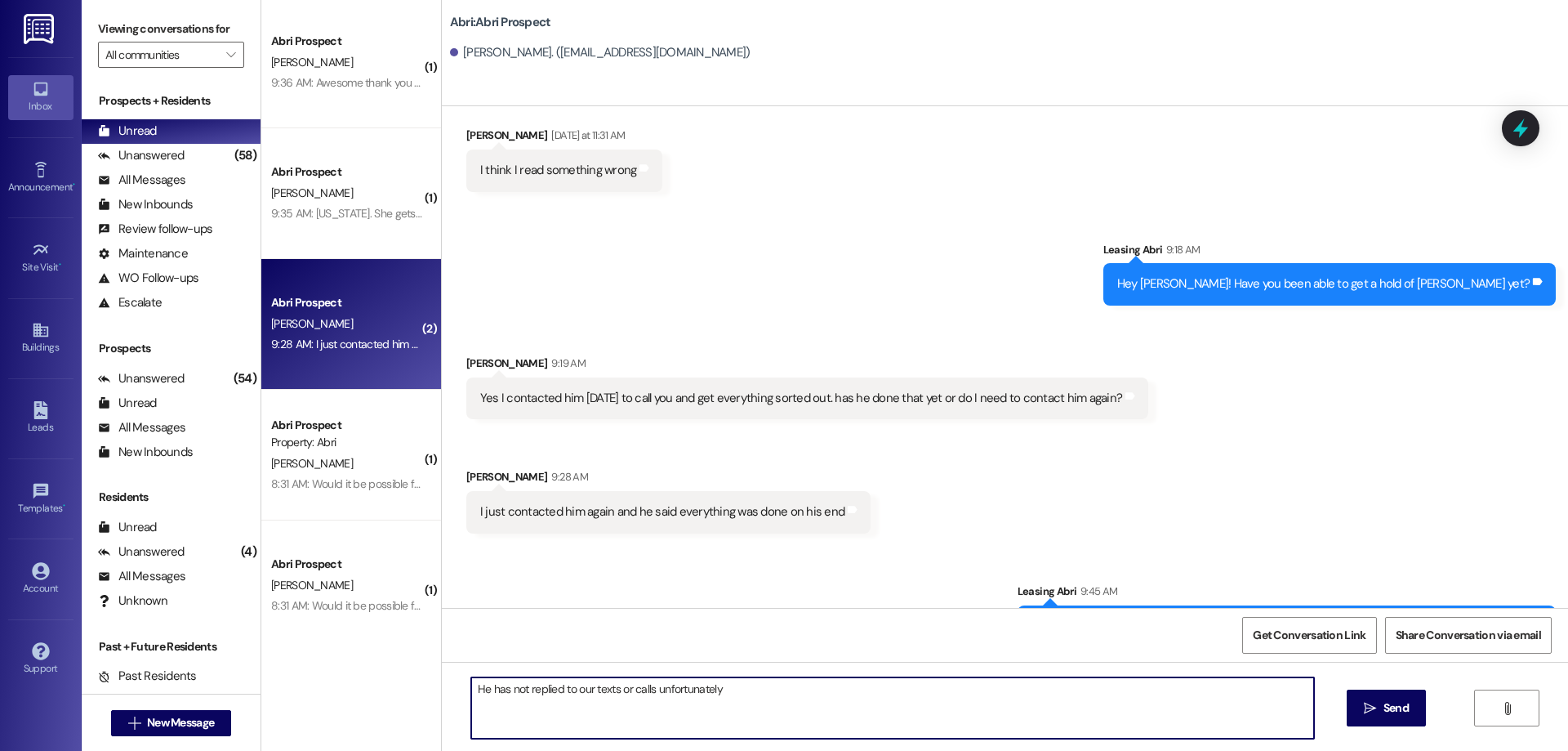
type textarea "He has not replied to our texts or calls unfortunately"
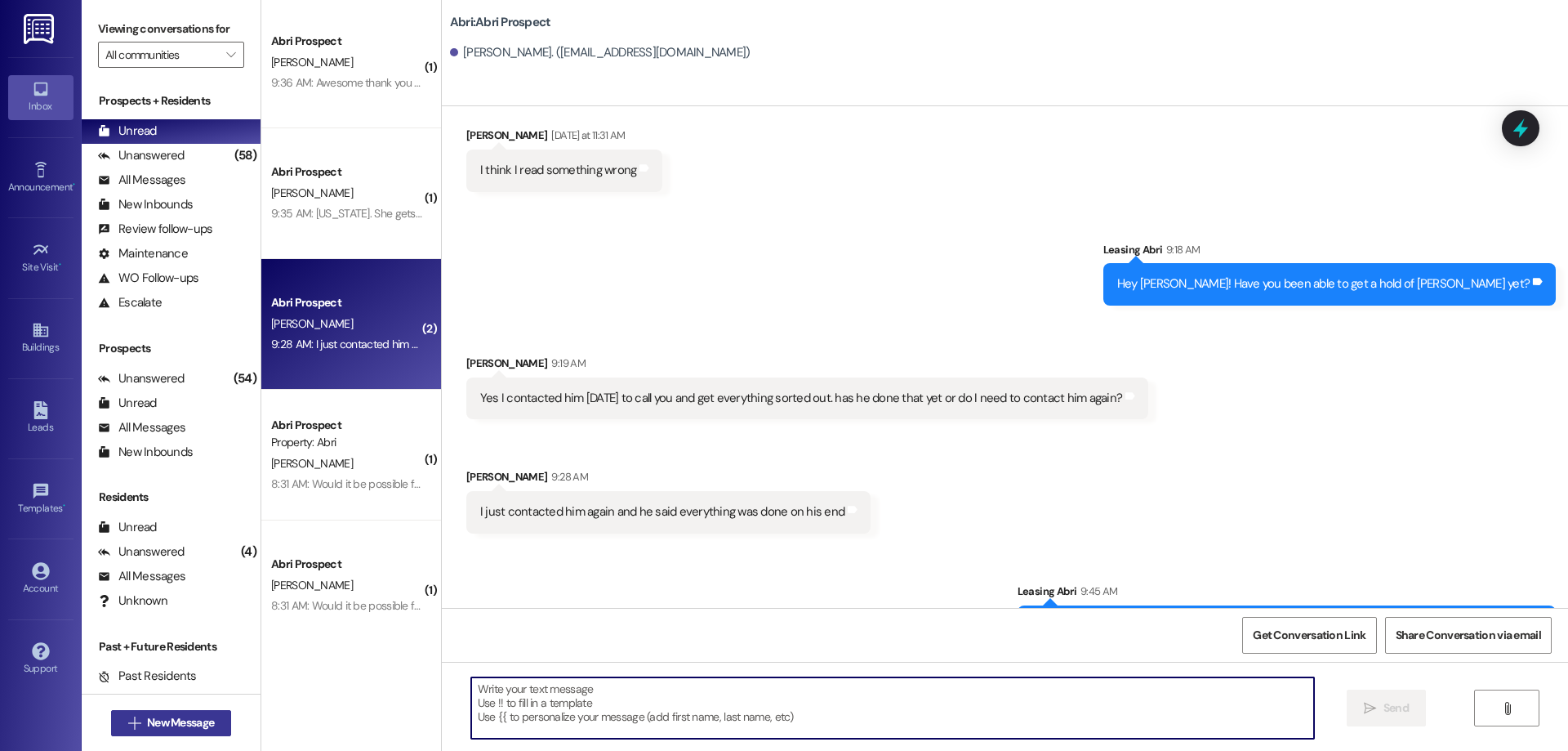
click at [183, 726] on span "New Message" at bounding box center [180, 722] width 67 height 17
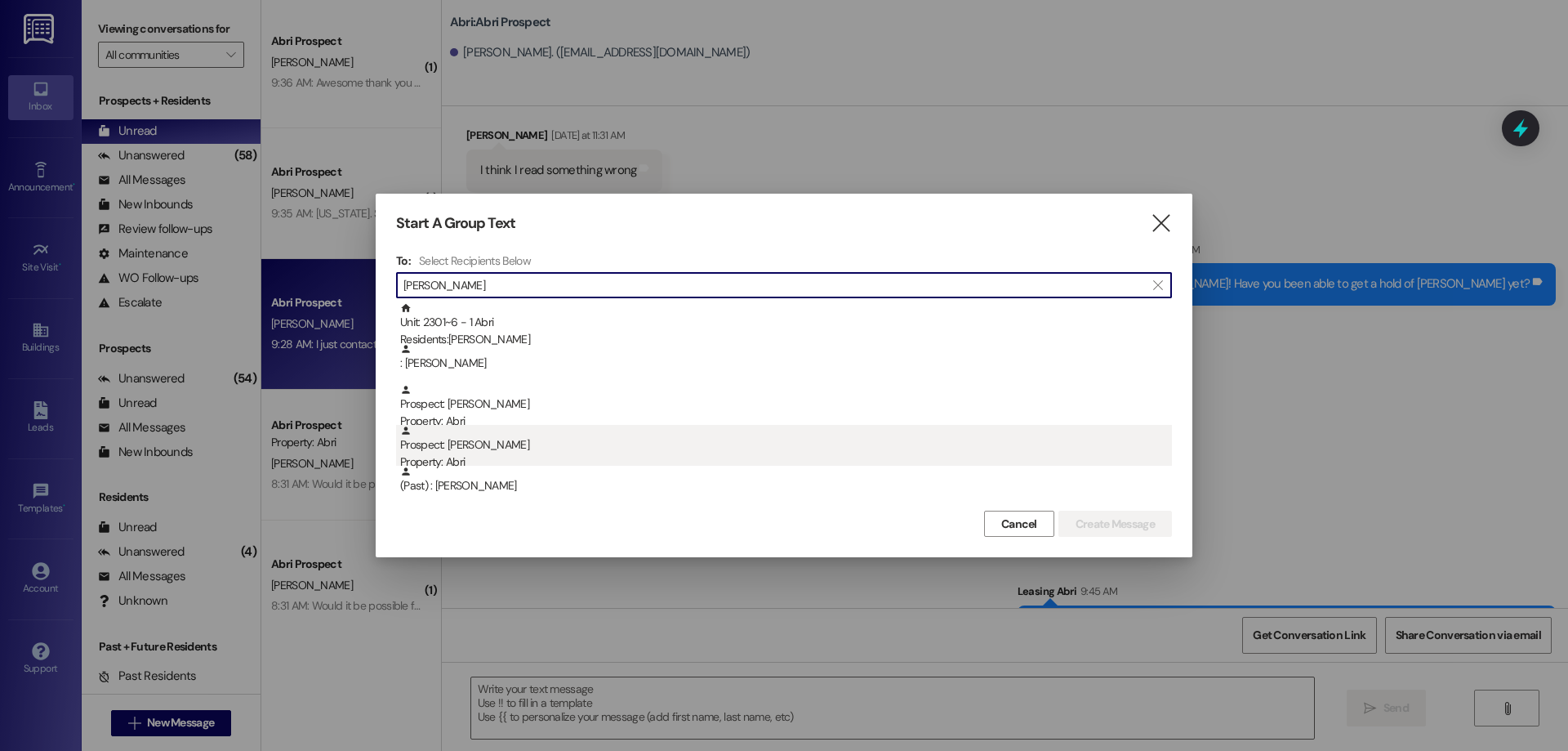
type input "[PERSON_NAME]"
click at [531, 446] on div "Prospect: [PERSON_NAME] Property: Abri" at bounding box center [786, 449] width 772 height 47
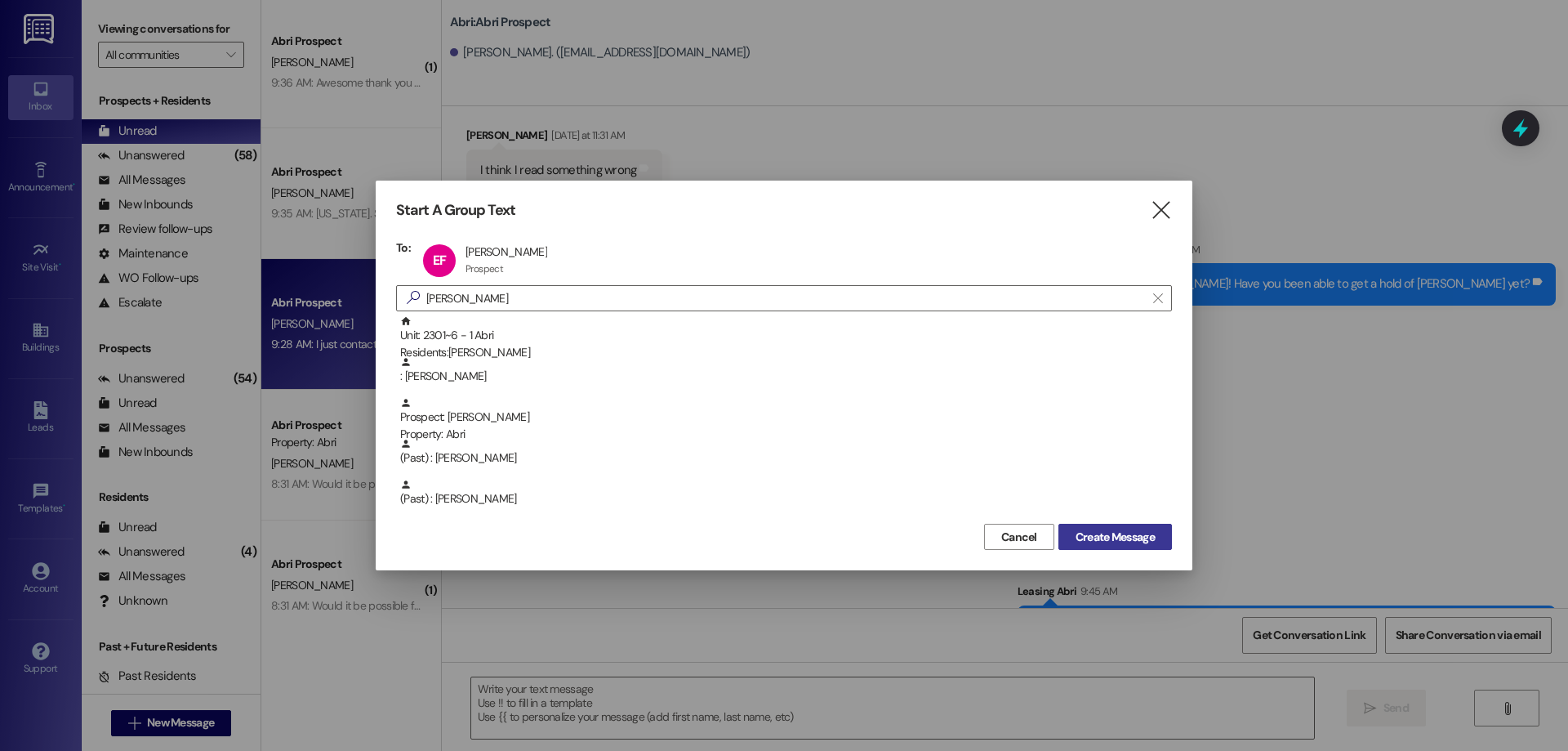
click at [1102, 539] on span "Create Message" at bounding box center [1114, 537] width 79 height 17
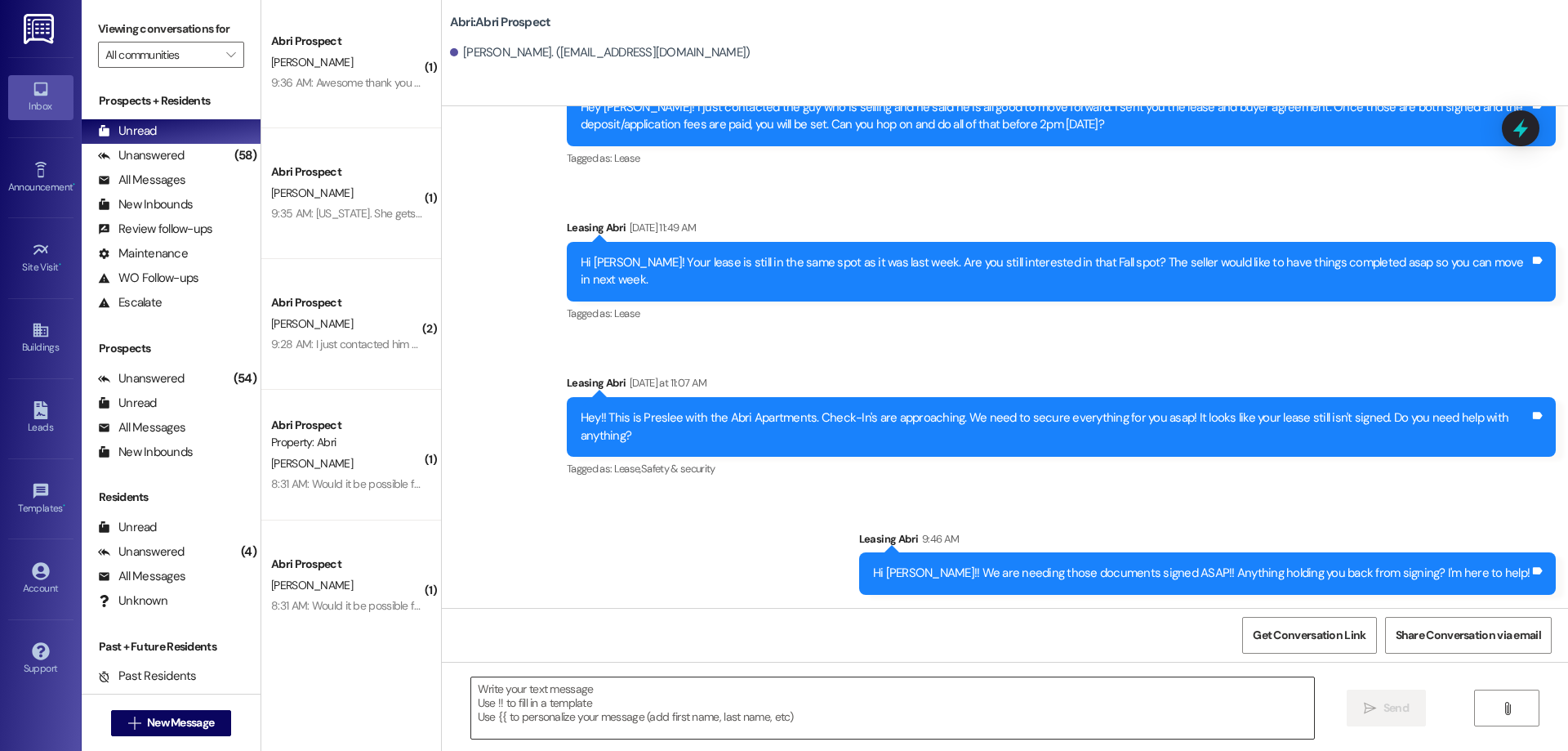
scroll to position [361, 0]
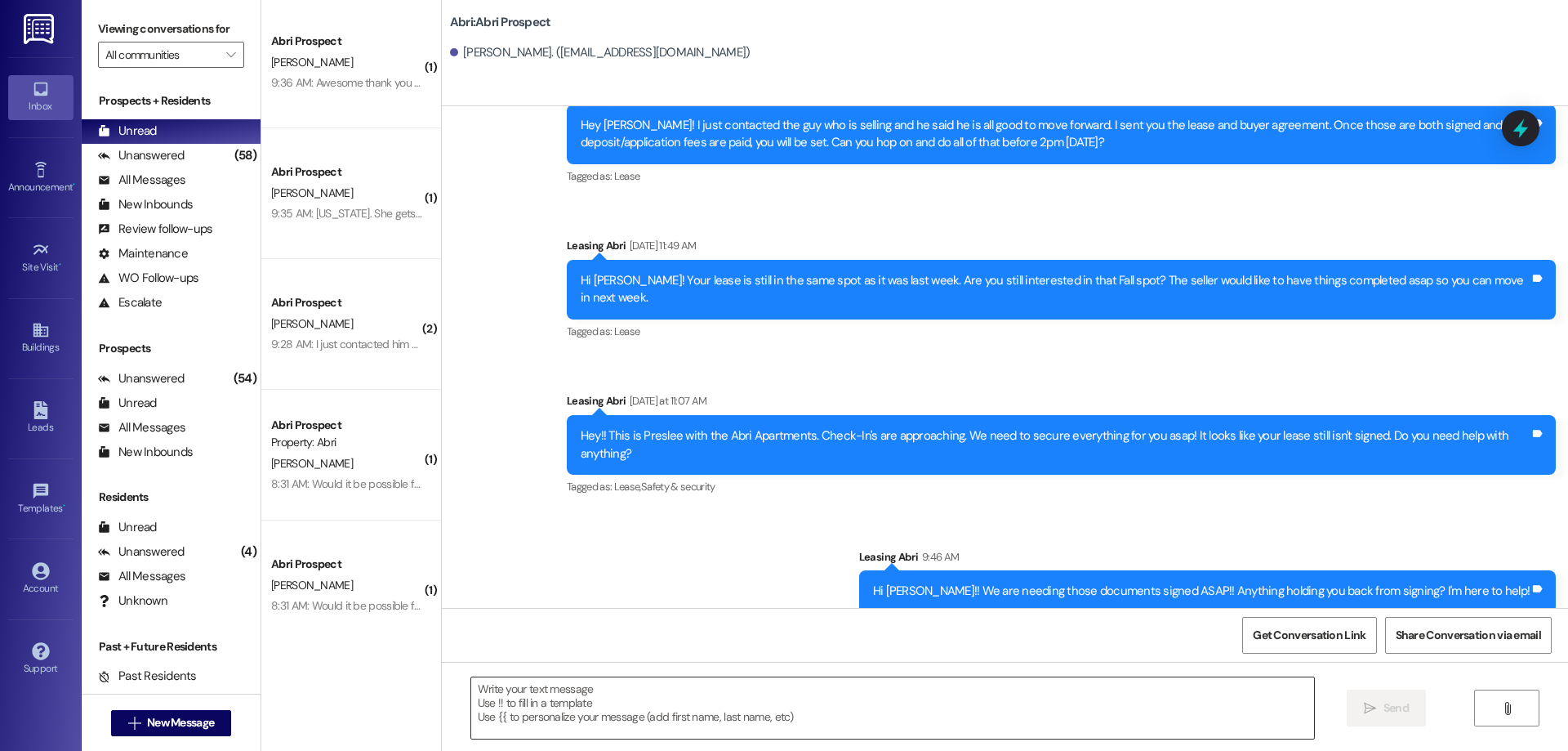
click at [642, 696] on textarea at bounding box center [893, 708] width 843 height 61
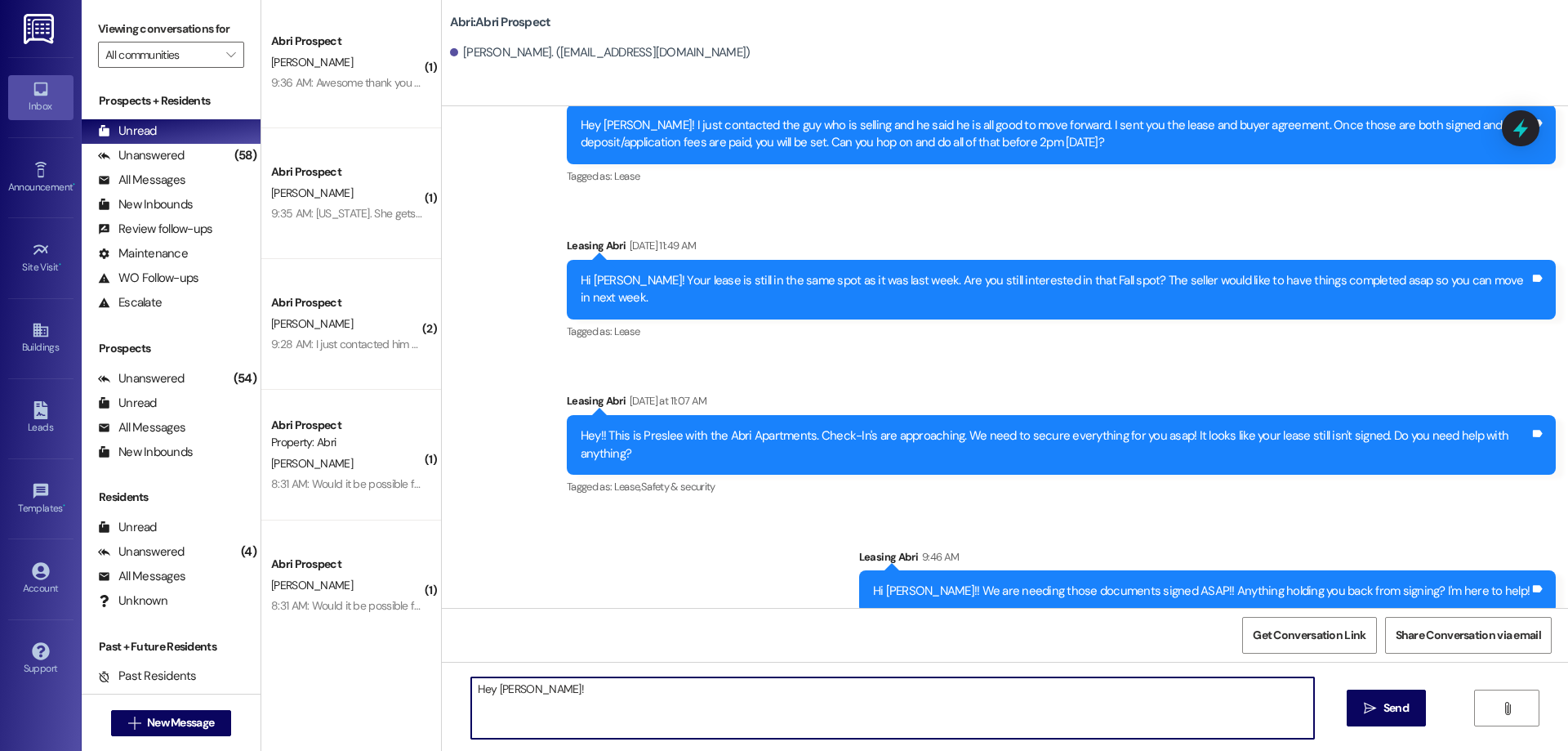
type textarea "="
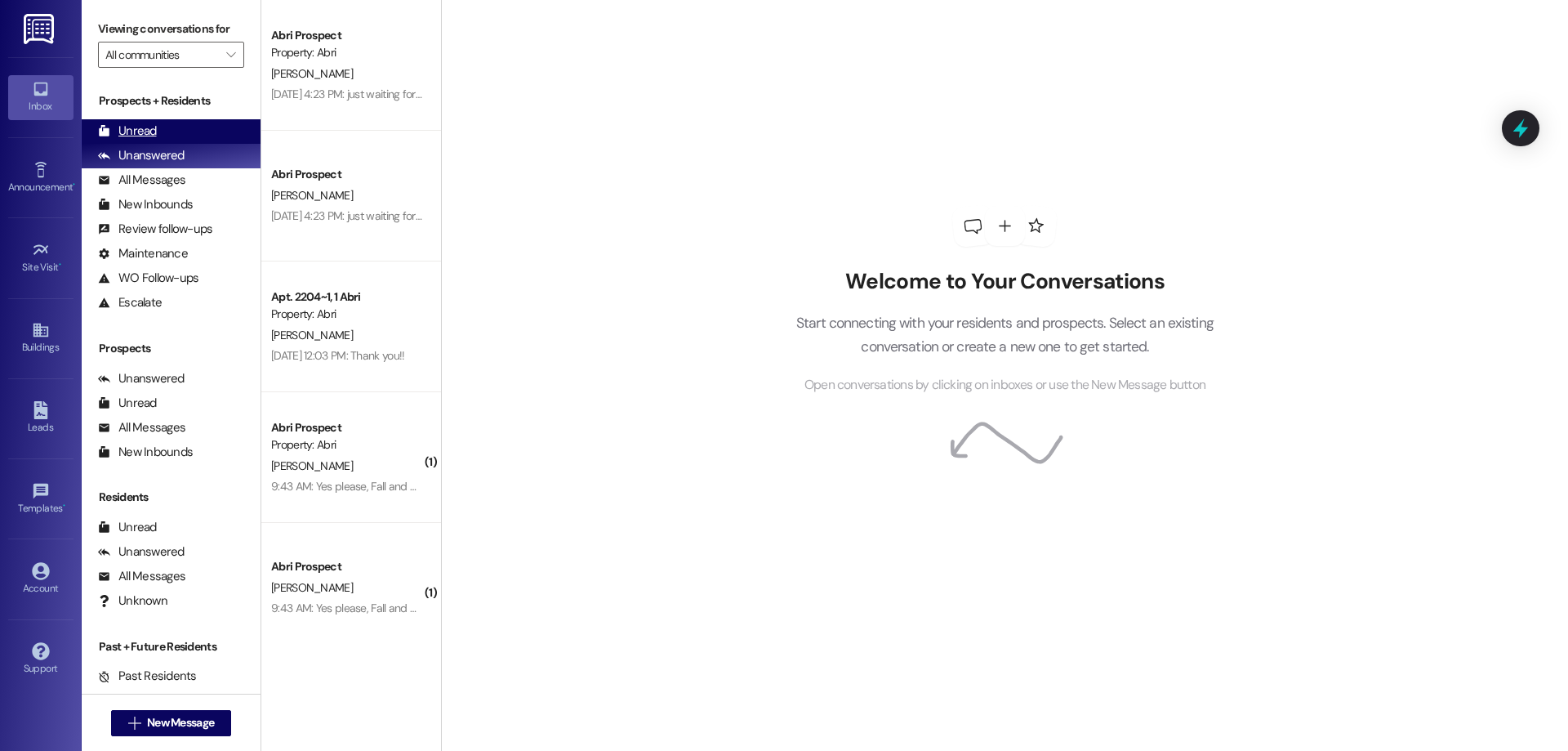
click at [137, 128] on div "Unread" at bounding box center [128, 131] width 59 height 17
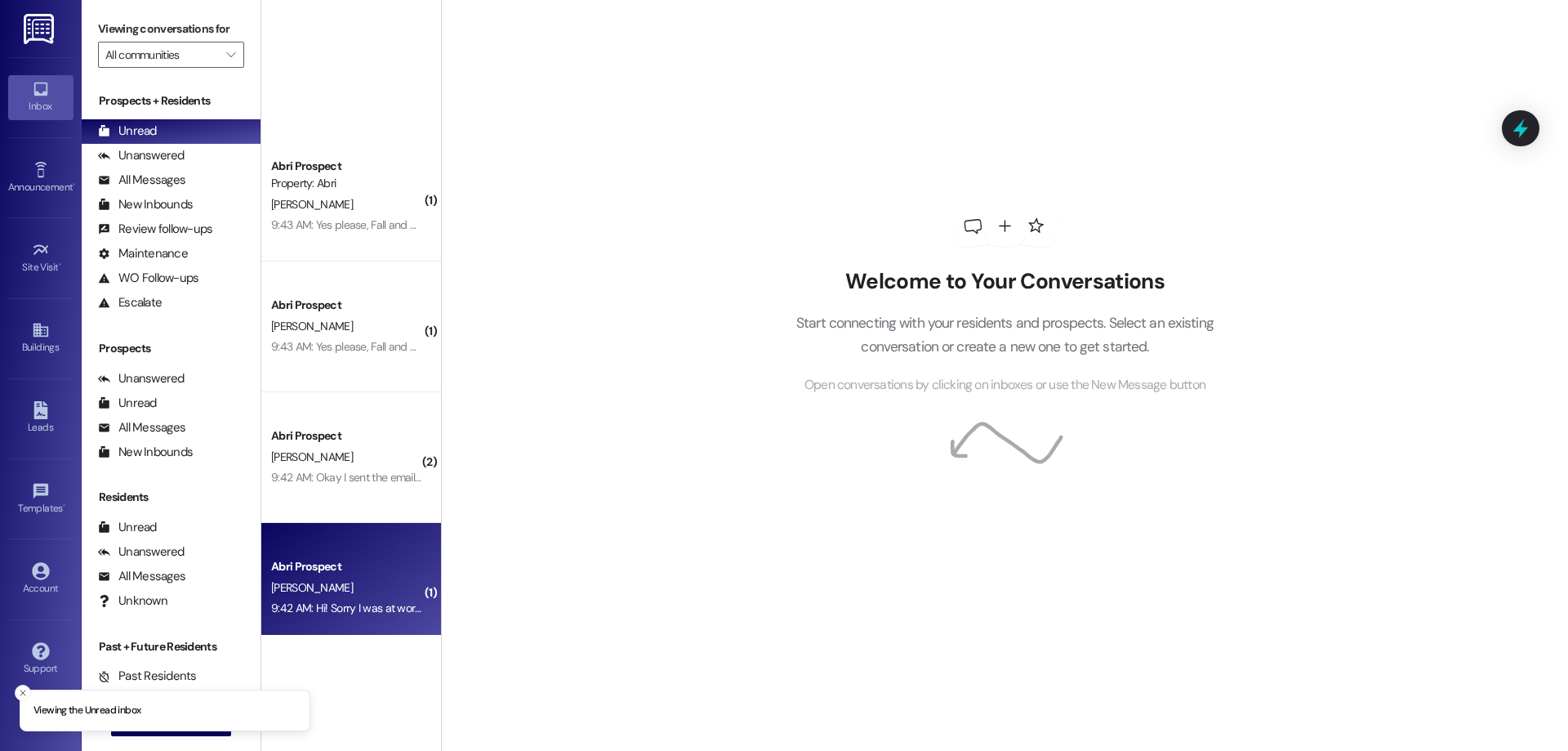
scroll to position [280, 0]
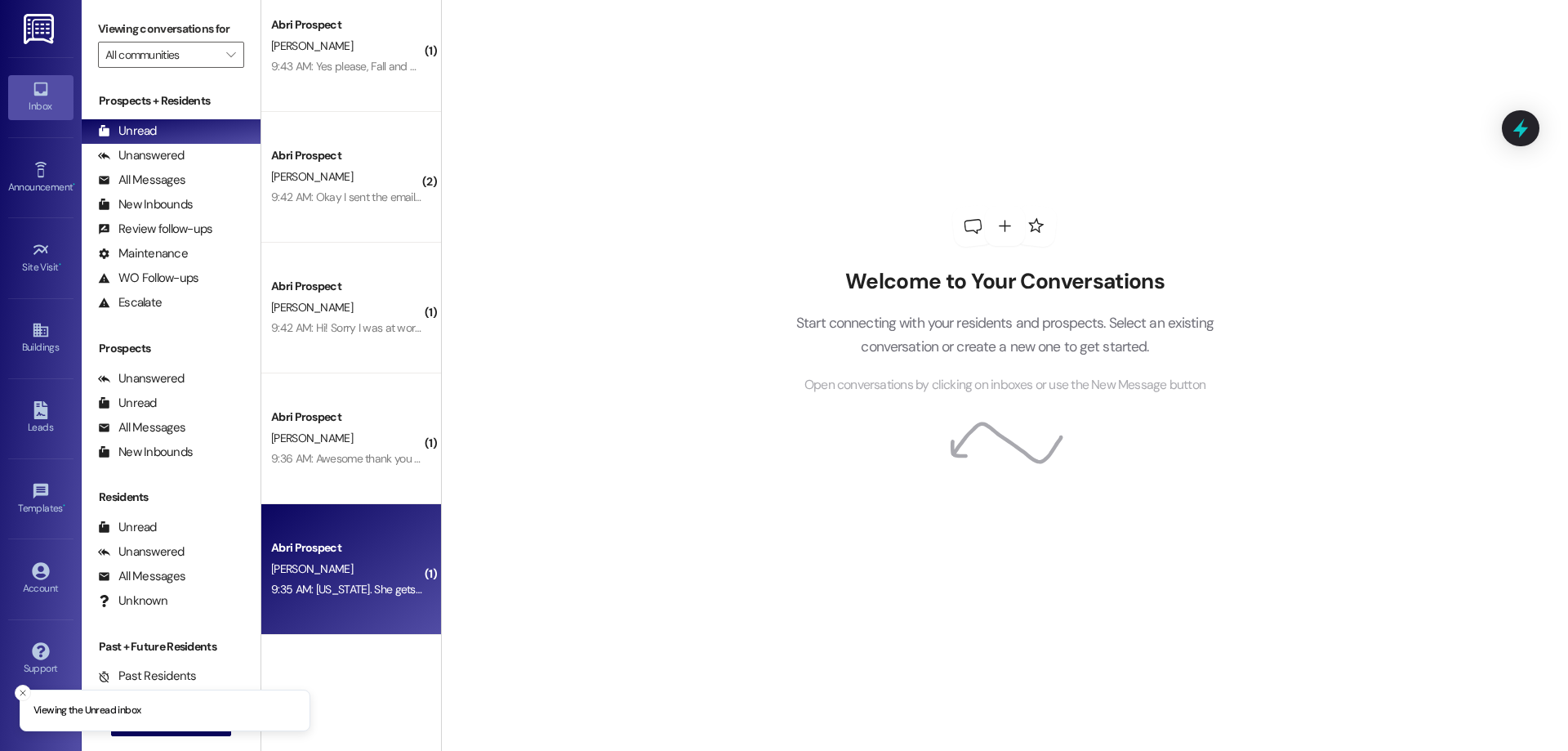
click at [375, 587] on div "9:35 AM: South Carolina. She gets home in November and planning on starting sch…" at bounding box center [491, 588] width 440 height 15
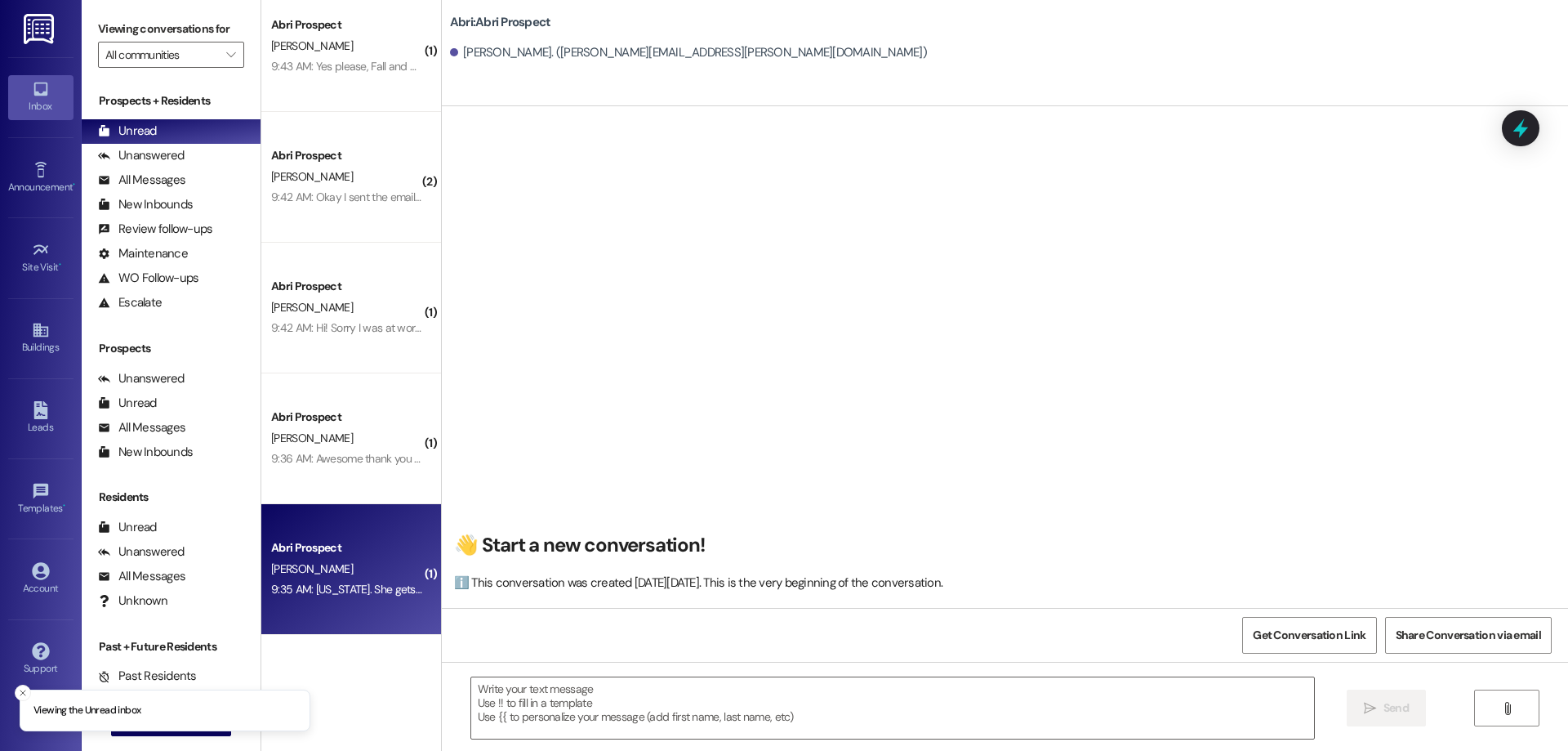
scroll to position [26, 0]
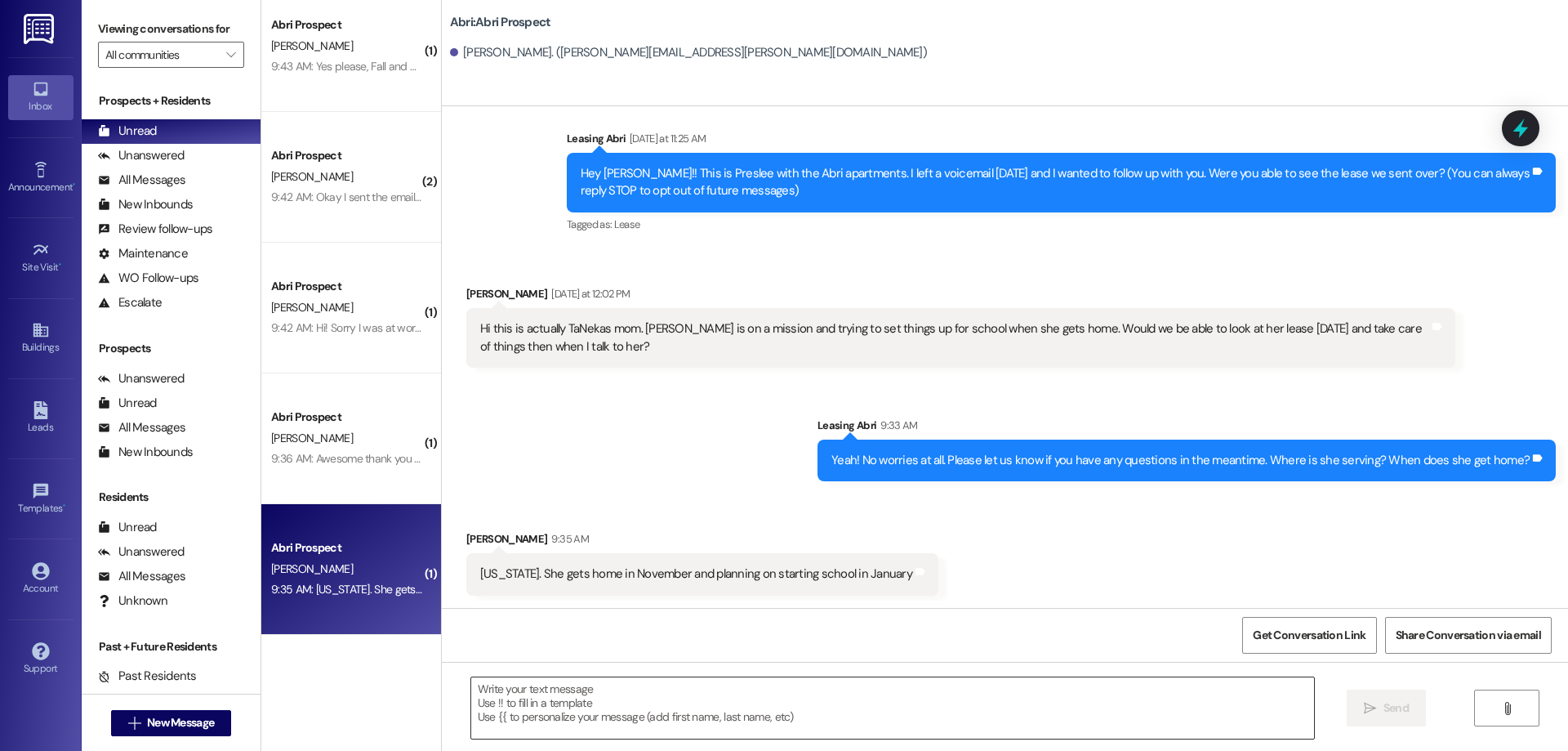
click at [839, 716] on textarea at bounding box center [893, 708] width 843 height 61
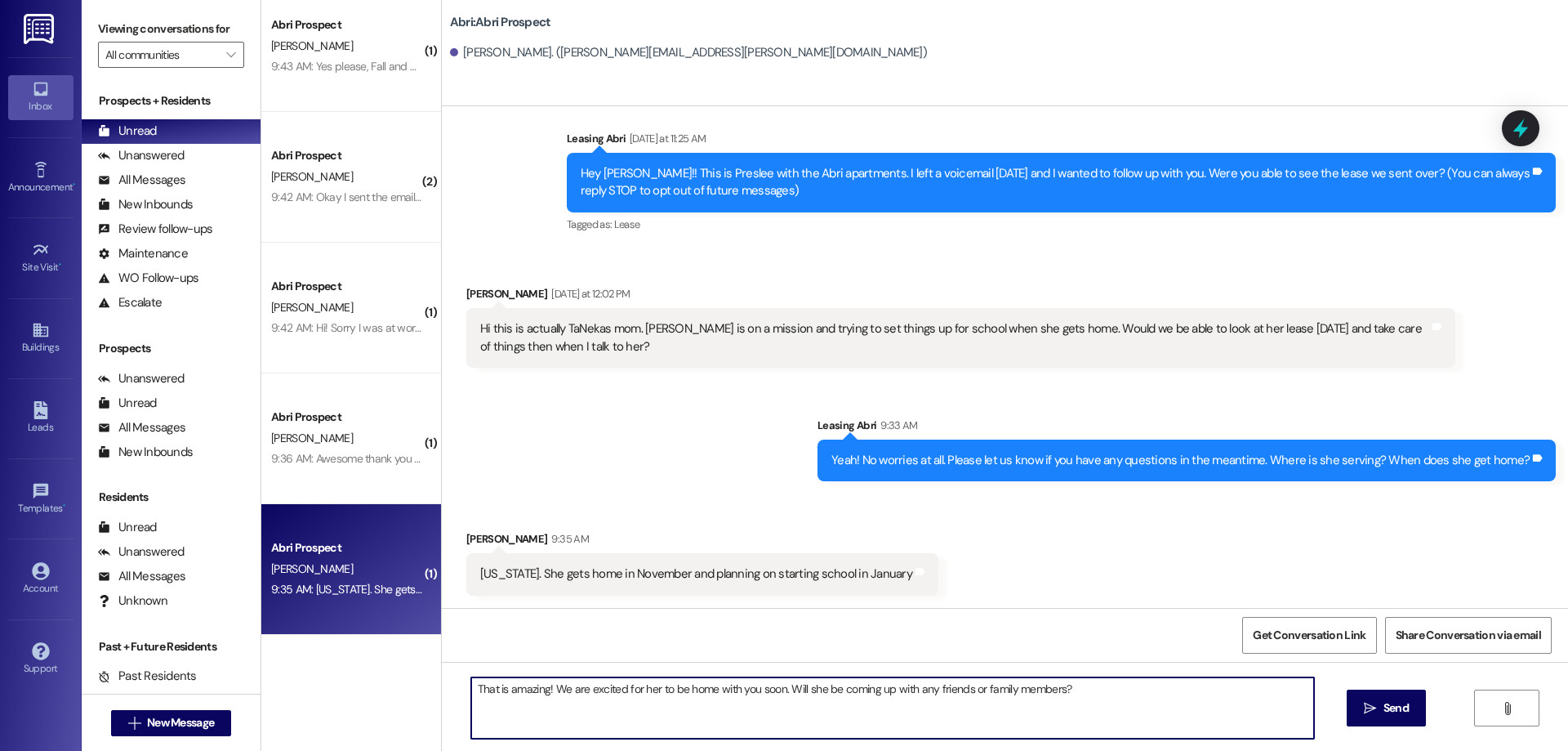
type textarea "That is amazing! We are excited for her to be home with you soon. Will she be c…"
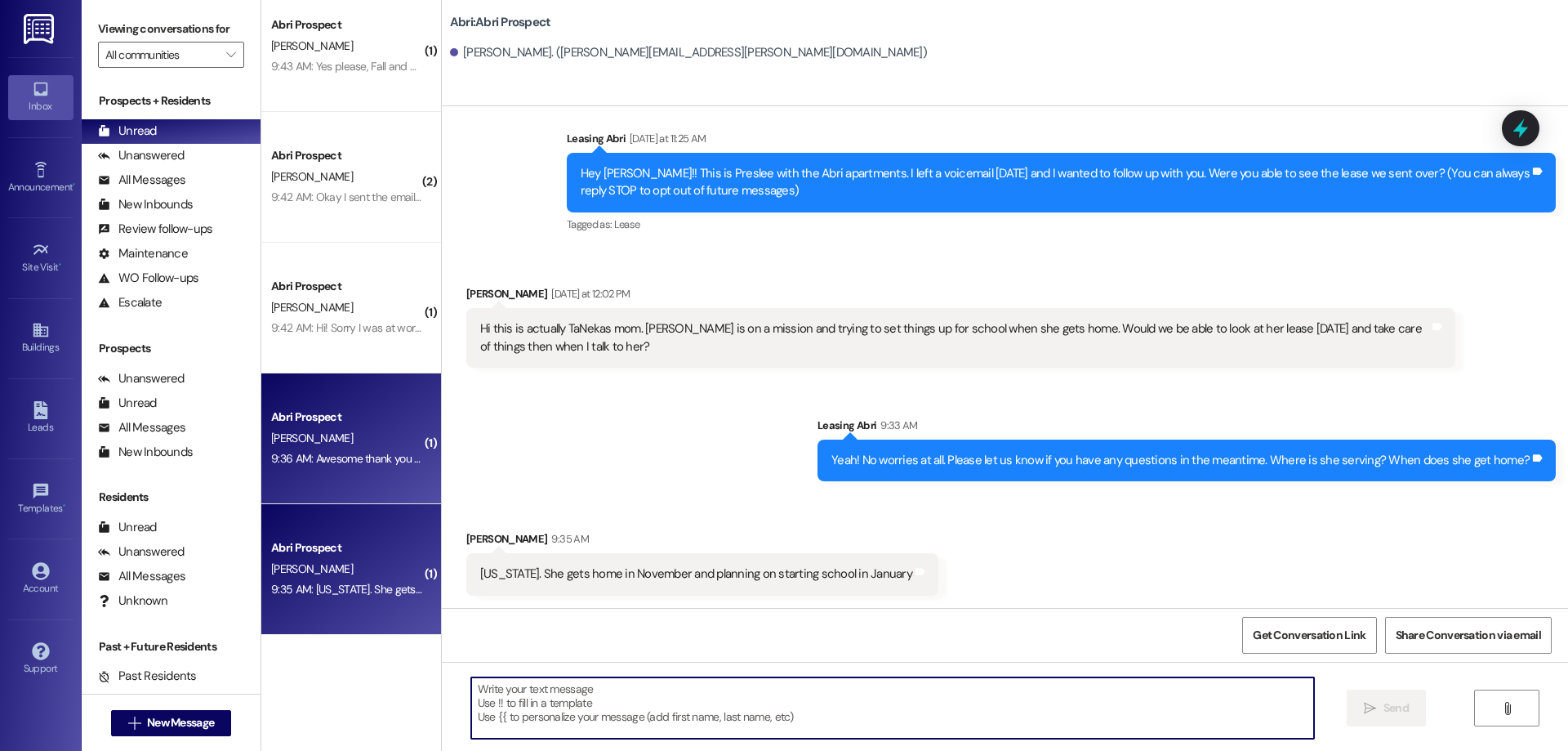
click at [348, 467] on div "9:36 AM: Awesome thank you so much! 9:36 AM: Awesome thank you so much!" at bounding box center [347, 458] width 155 height 20
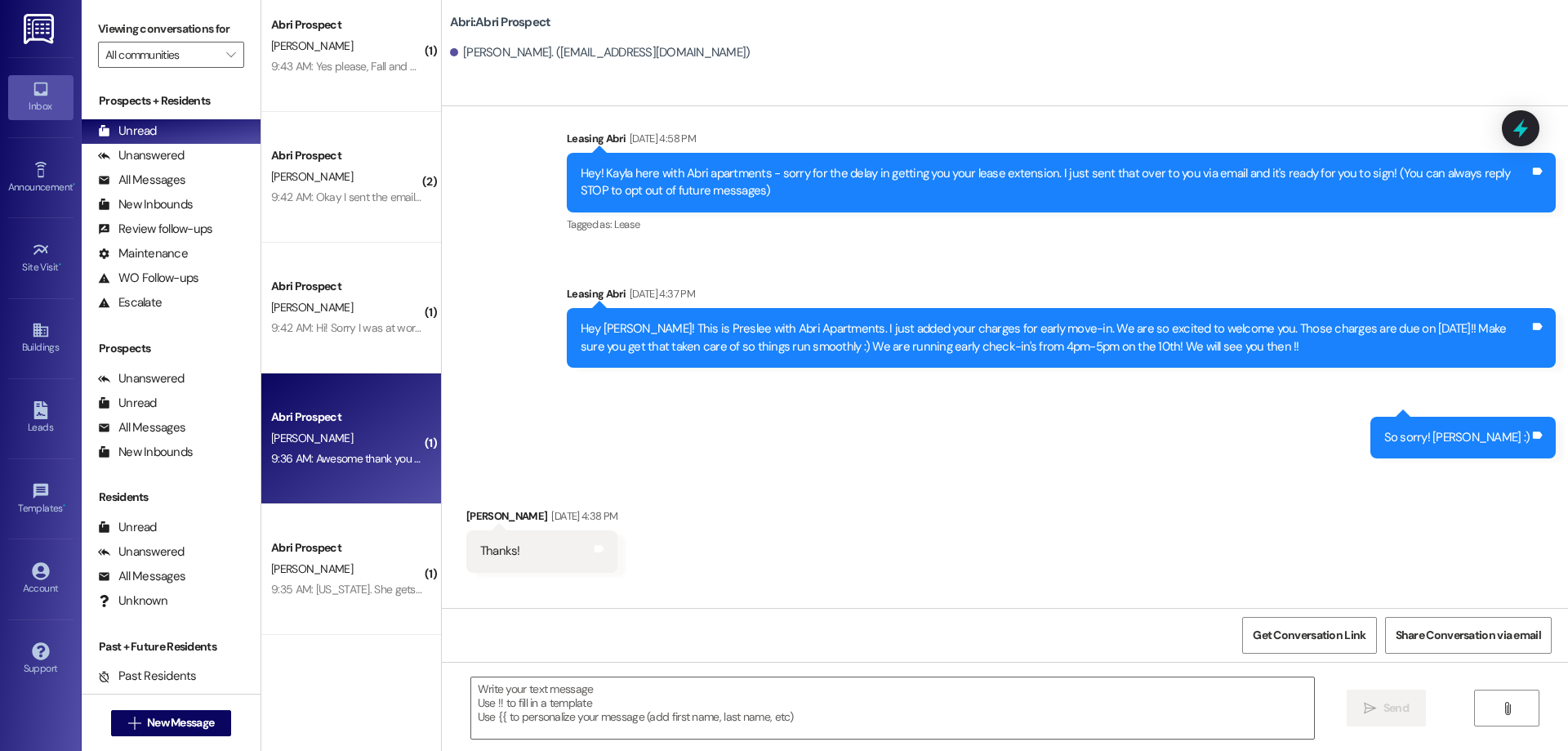
scroll to position [891, 0]
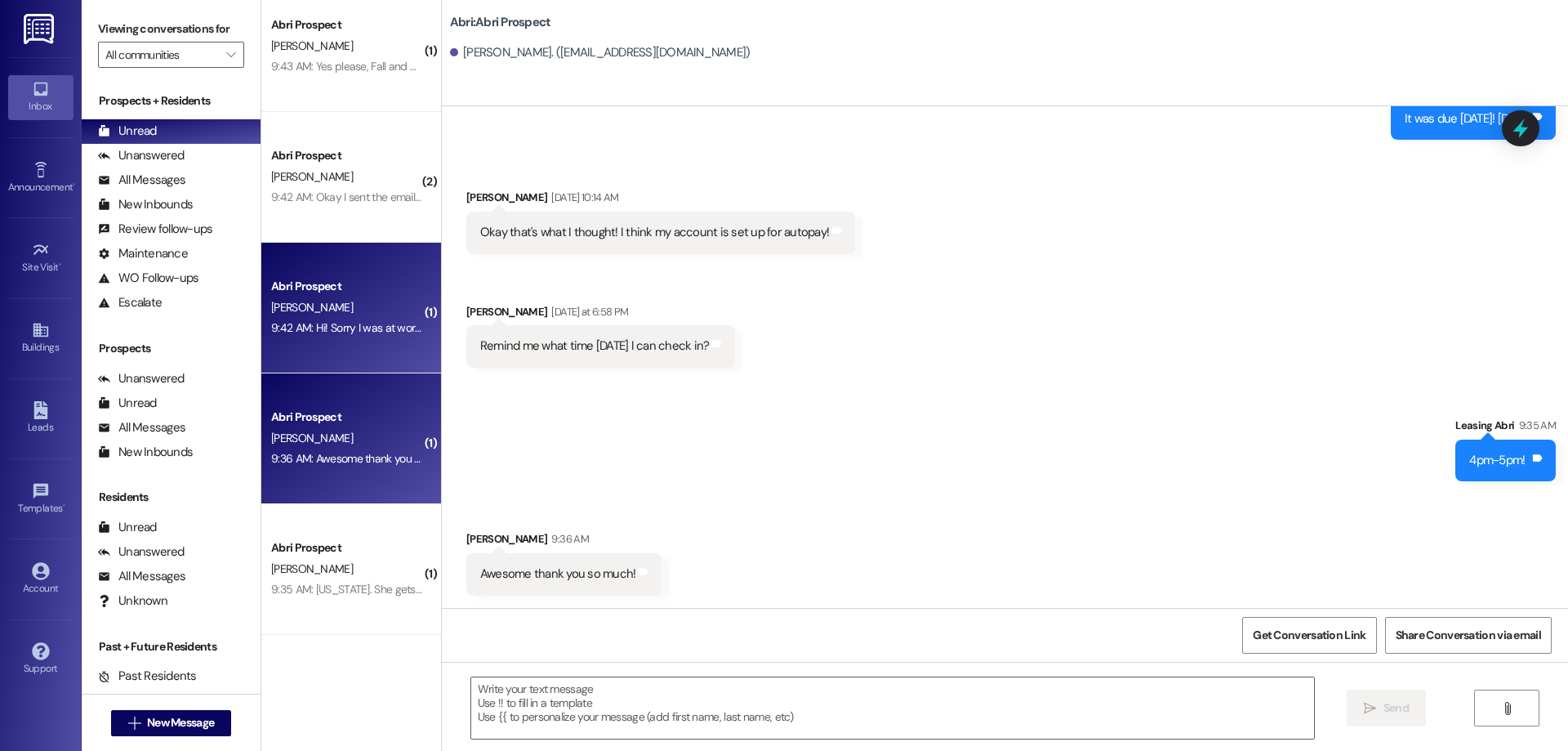
click at [372, 331] on div "9:42 AM: Hi! Sorry I was at work till late last night! I can sign now :) 9:42 A…" at bounding box center [424, 327] width 307 height 15
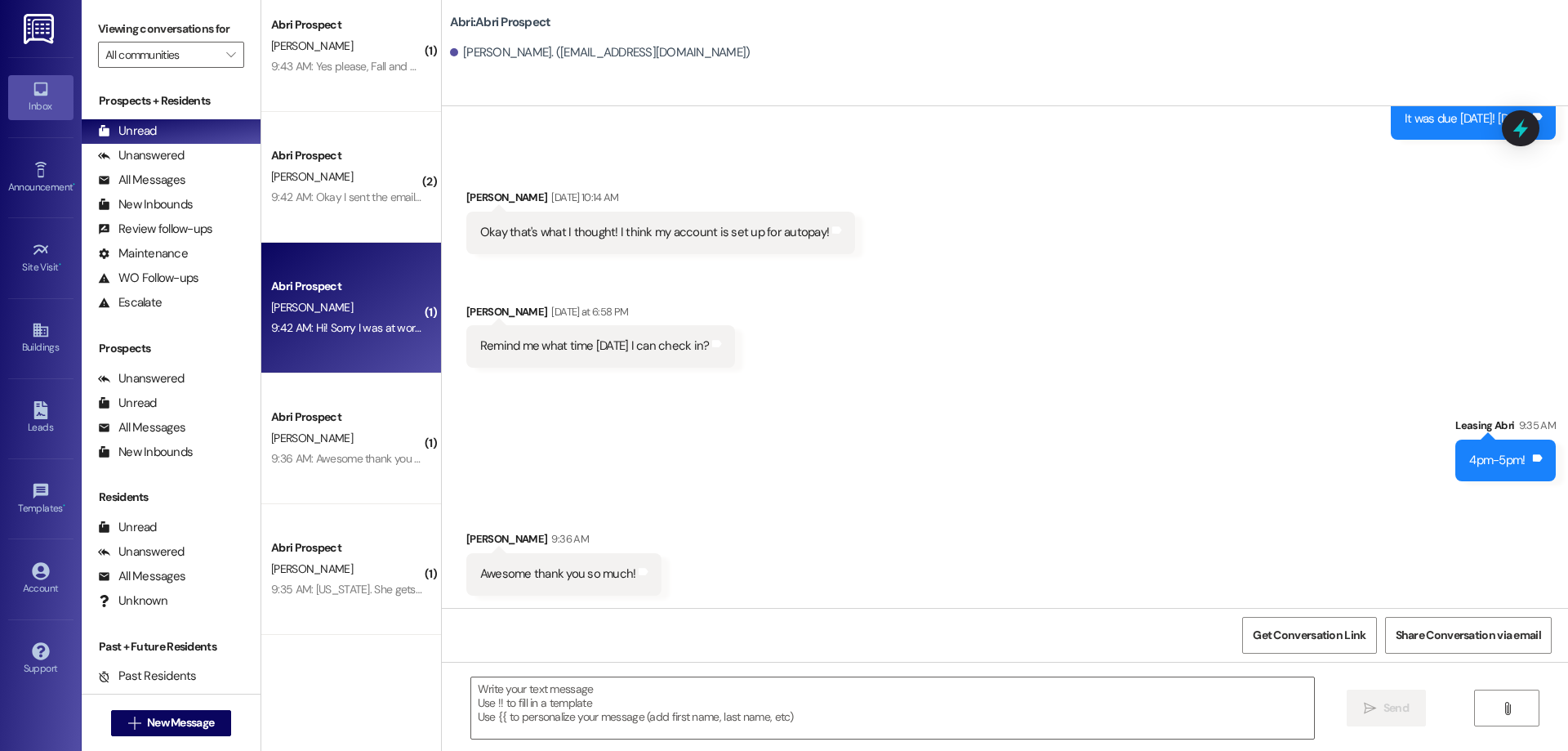
scroll to position [716, 0]
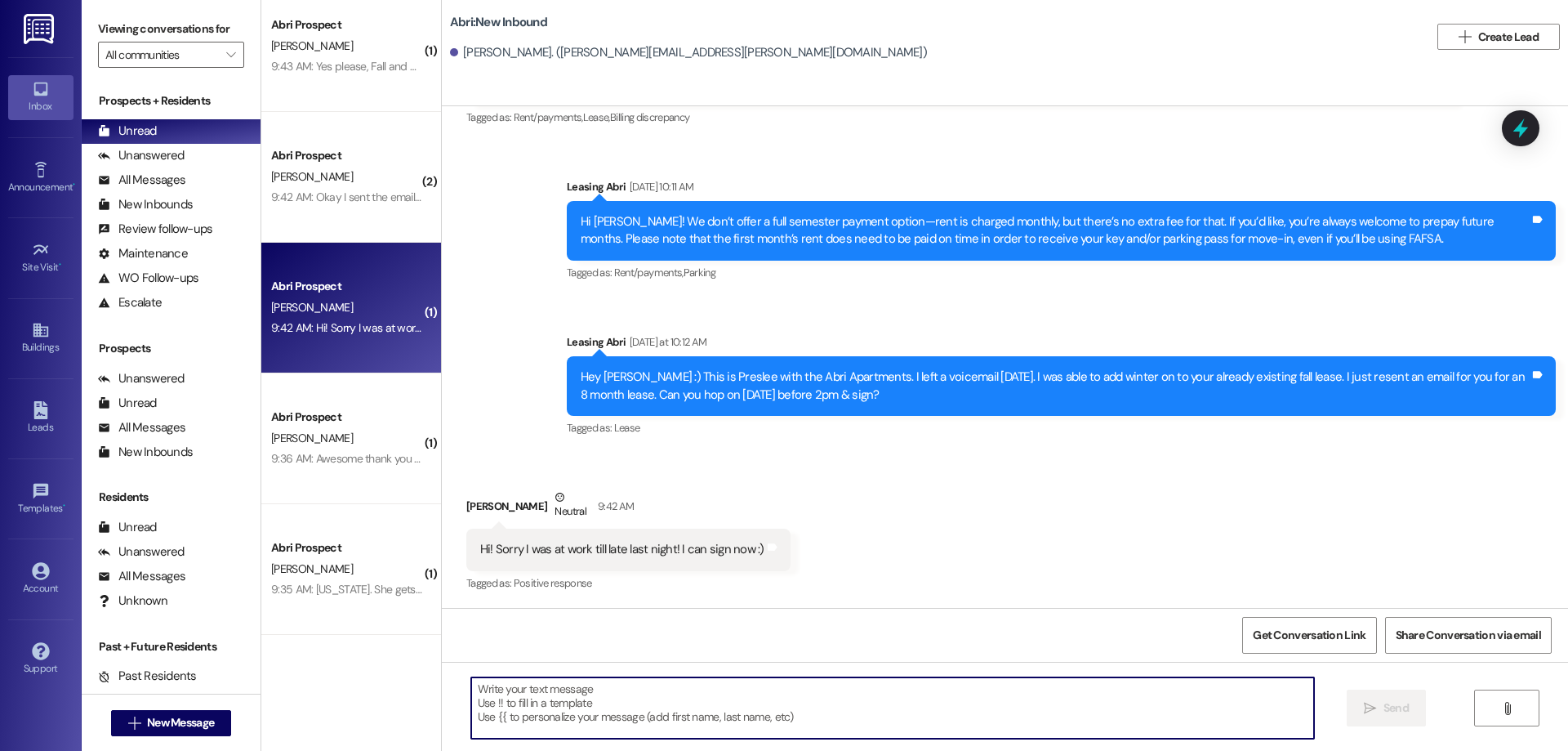
click at [753, 707] on textarea at bounding box center [893, 708] width 843 height 61
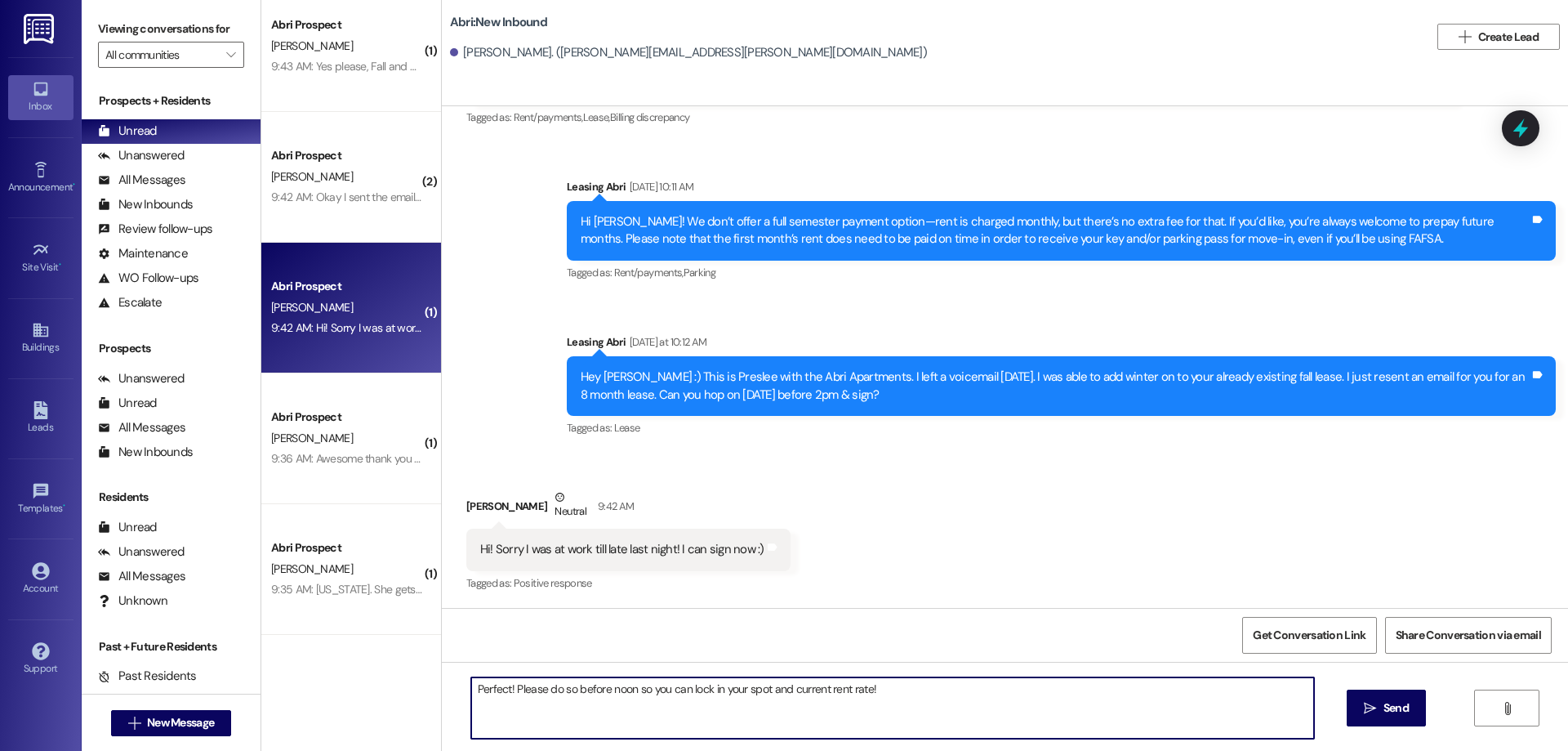
type textarea "Perfect! Please do so before noon so you can lock in your spot and current rent…"
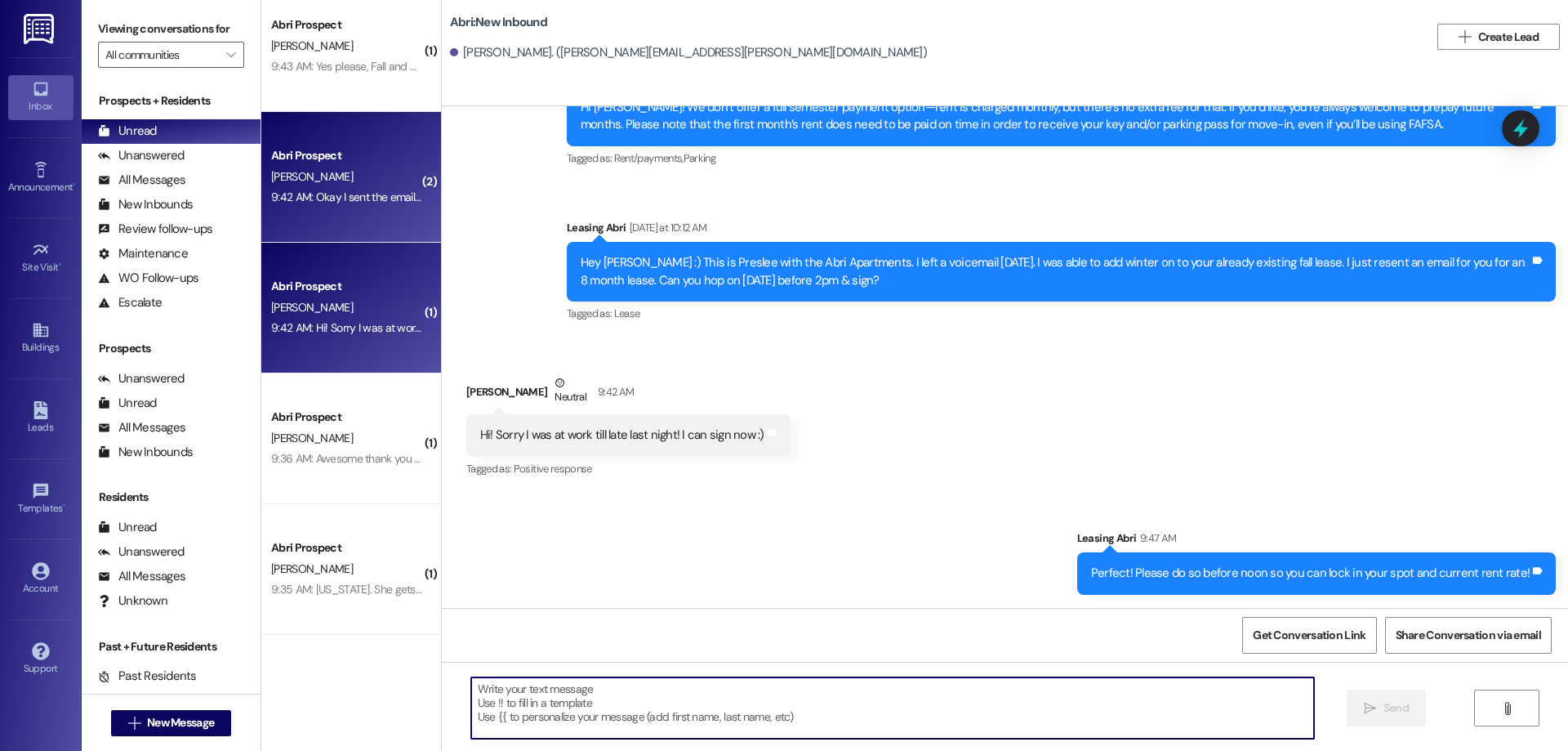
click at [367, 192] on div "9:42 AM: Okay I sent the email through the one you gave me, thanks 9:42 AM: Oka…" at bounding box center [432, 196] width 322 height 15
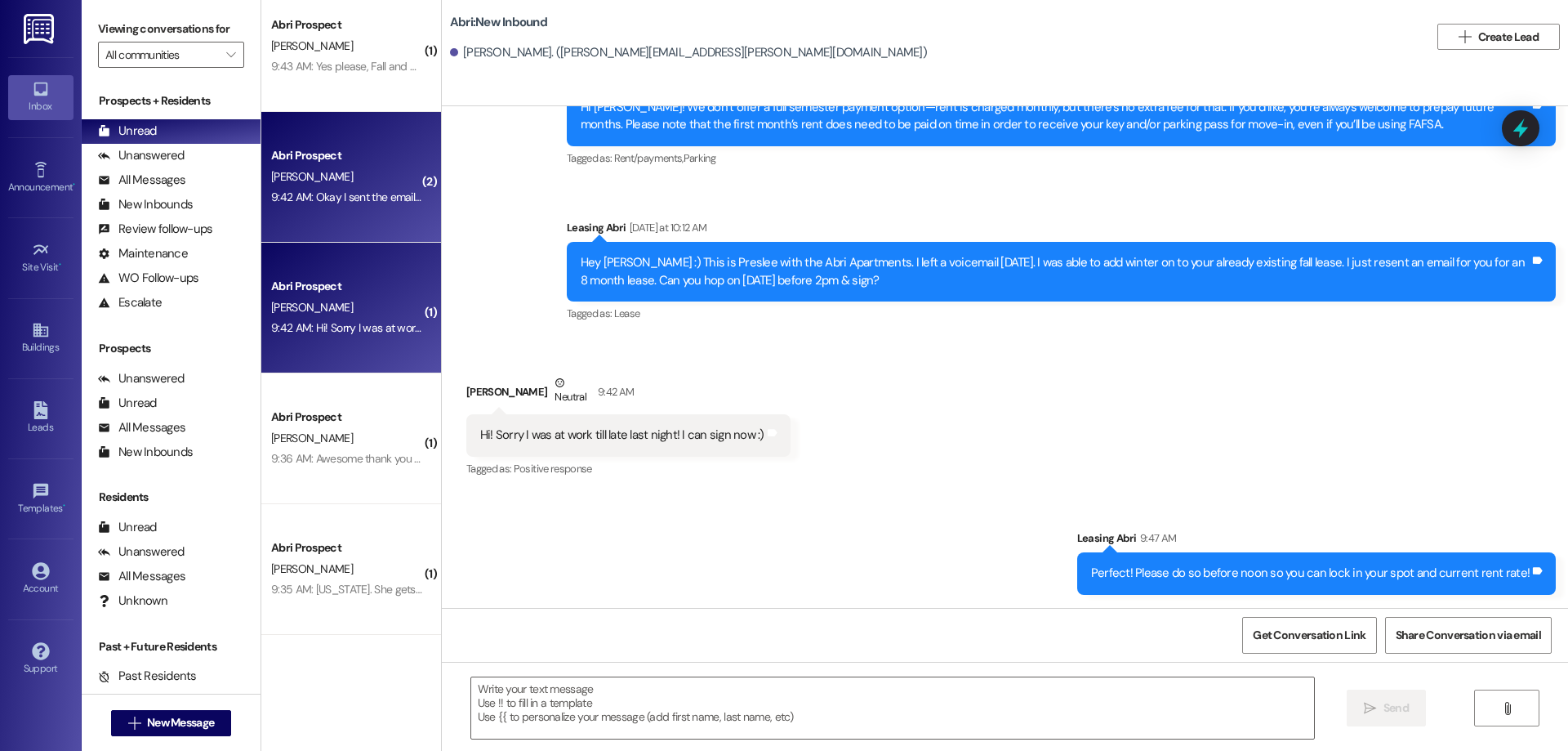
scroll to position [4006, 0]
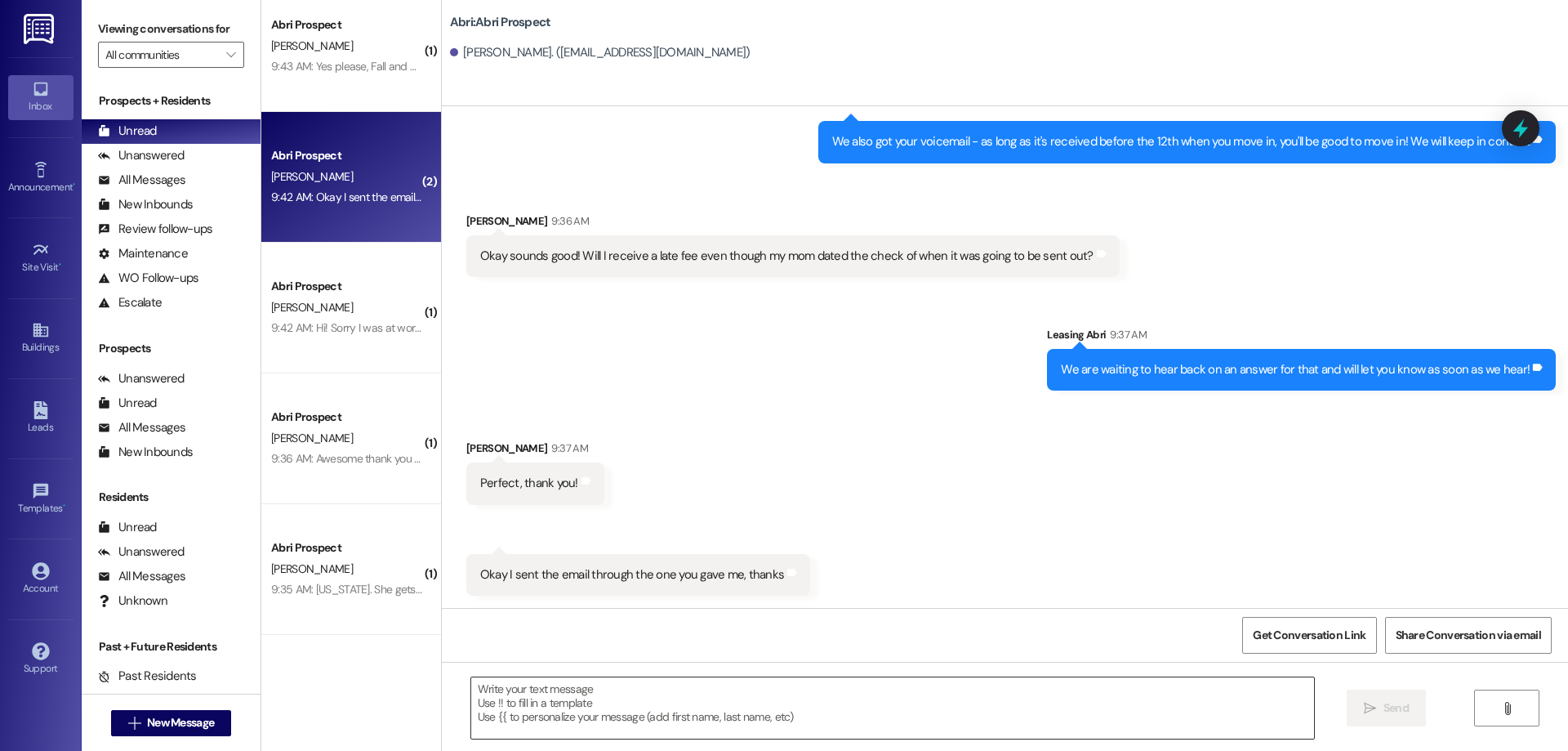
click at [654, 723] on textarea at bounding box center [893, 708] width 843 height 61
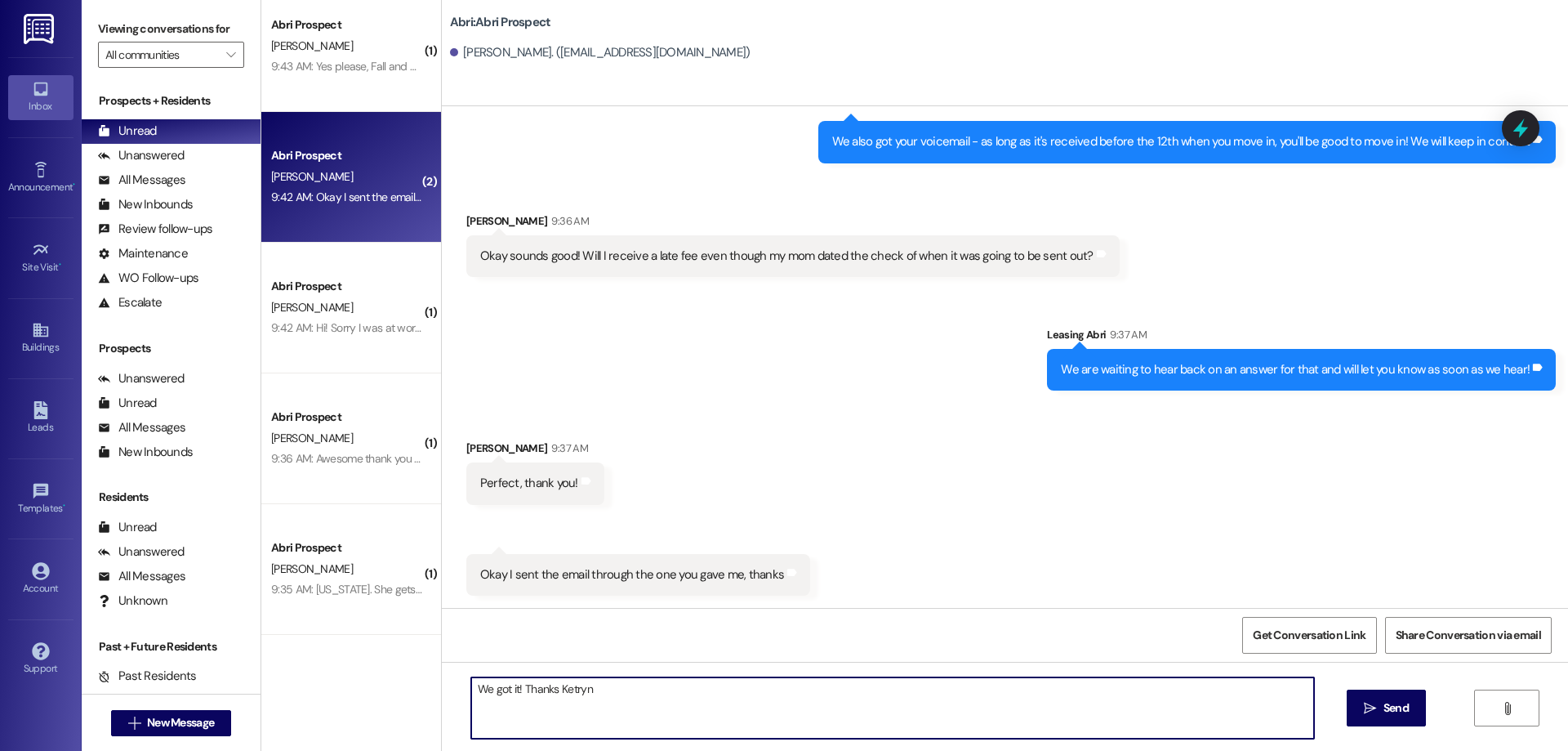
type textarea "We got it! Thanks Ketryn"
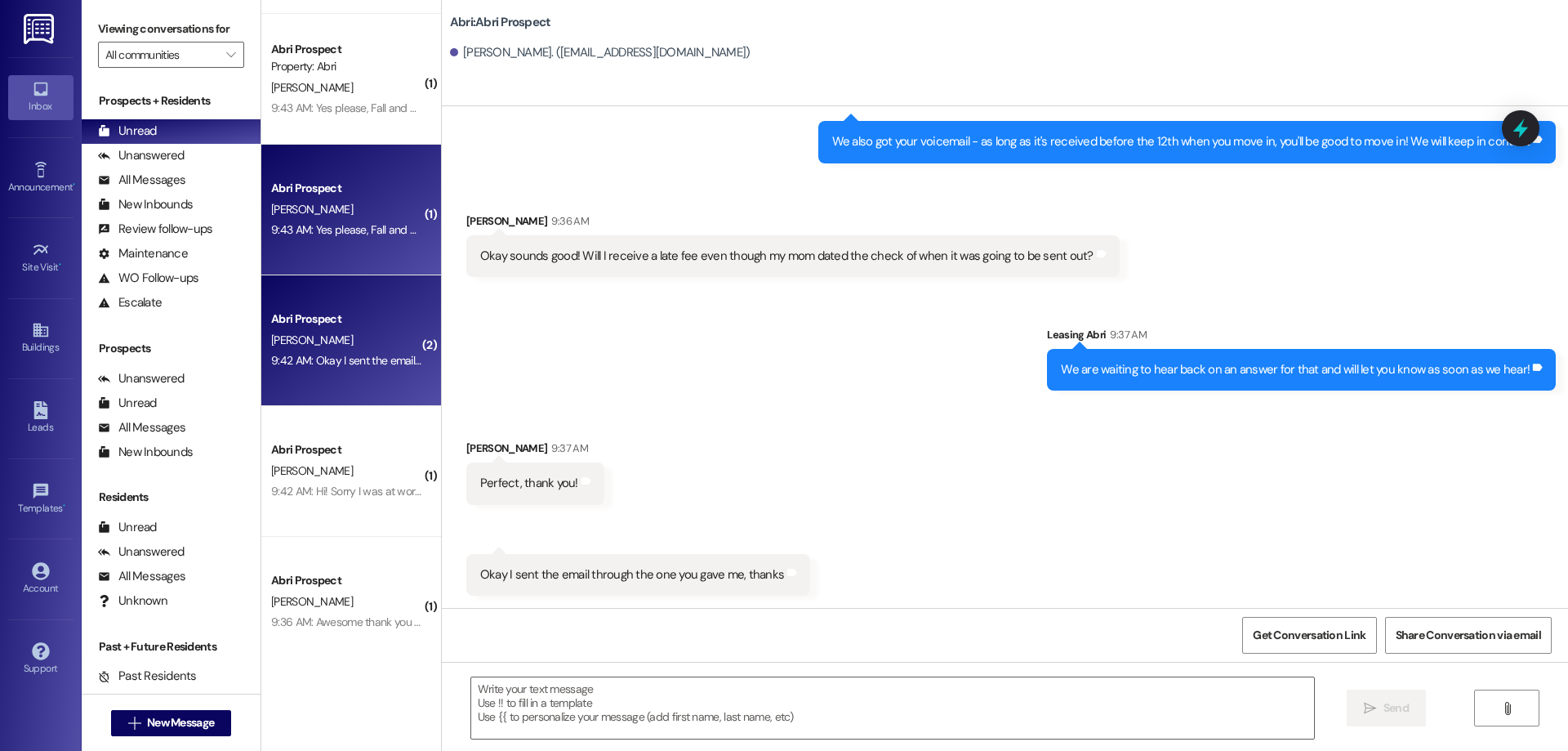
click at [378, 216] on div "[PERSON_NAME]" at bounding box center [347, 209] width 155 height 20
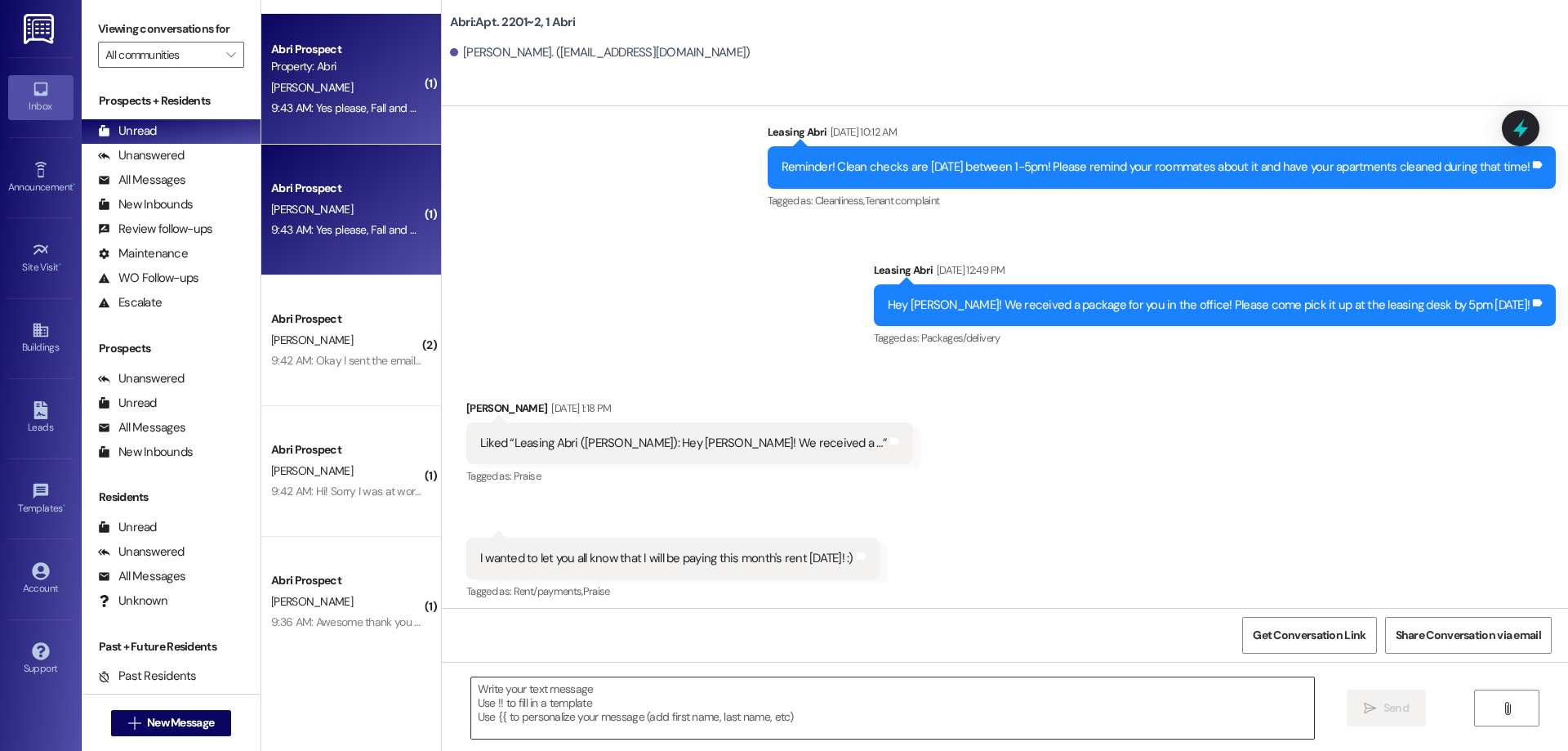
click at [743, 704] on textarea at bounding box center [893, 708] width 843 height 61
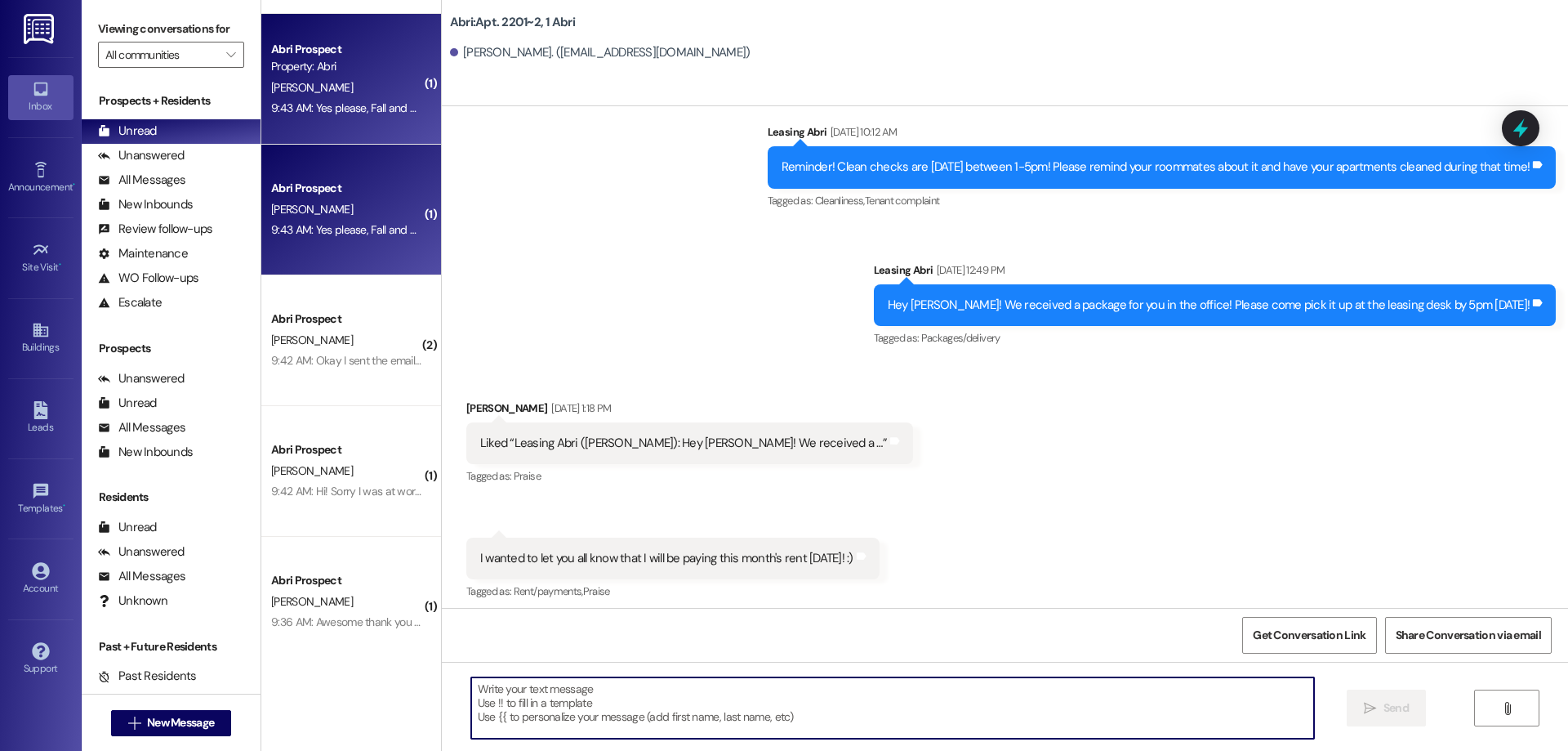
scroll to position [46545, 0]
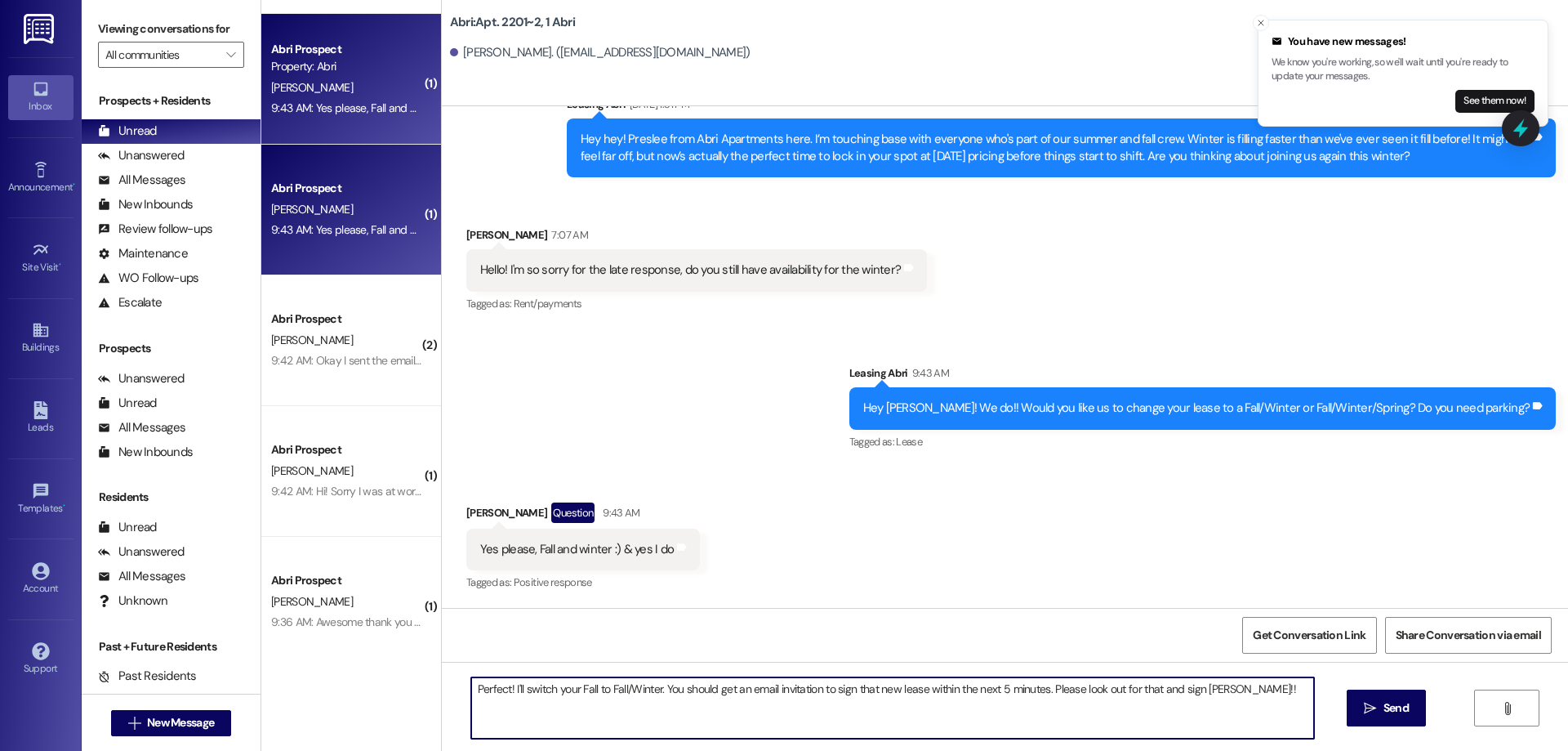
type textarea "Perfect! I'll switch your Fall to Fall/Winter. You should get an email invitati…"
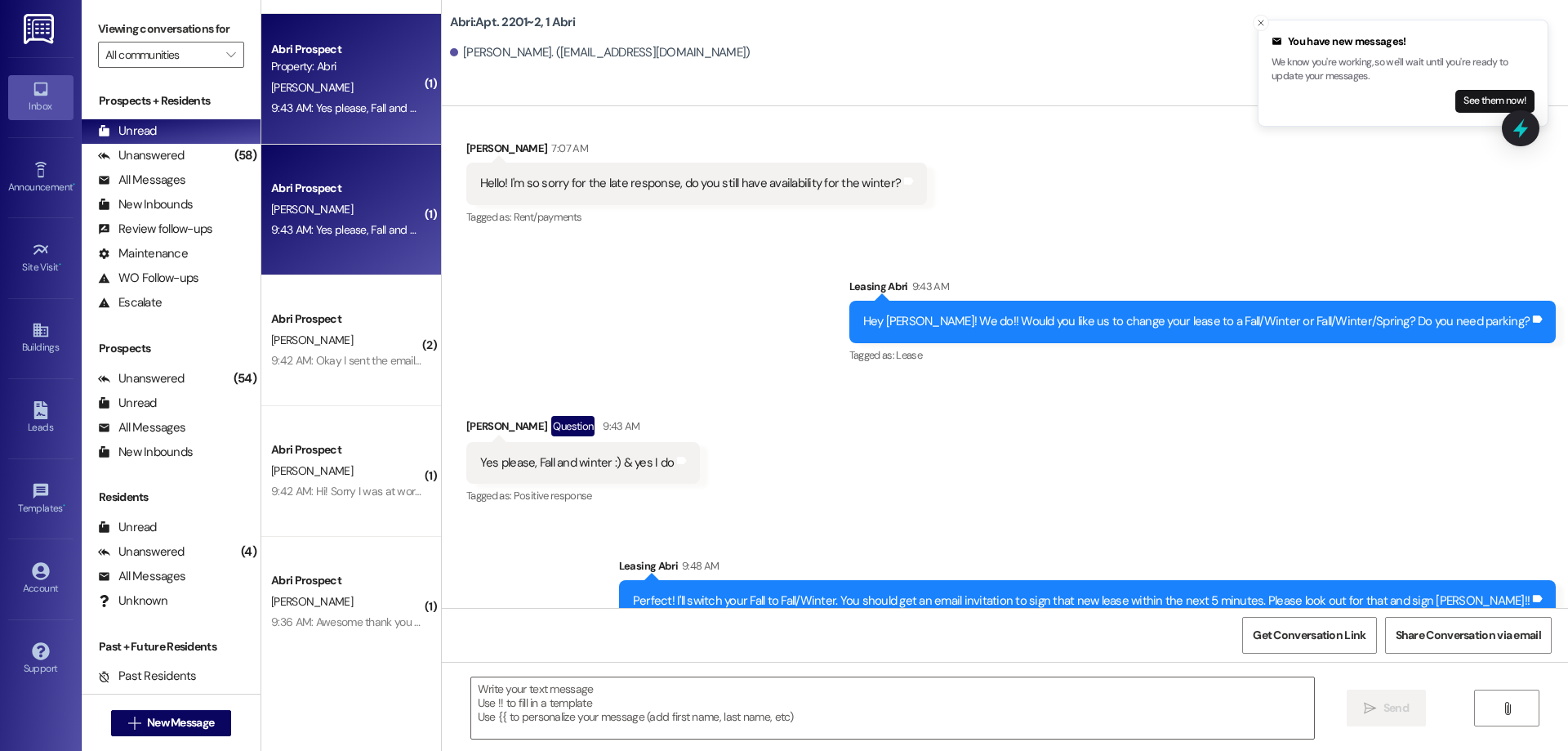
scroll to position [46659, 0]
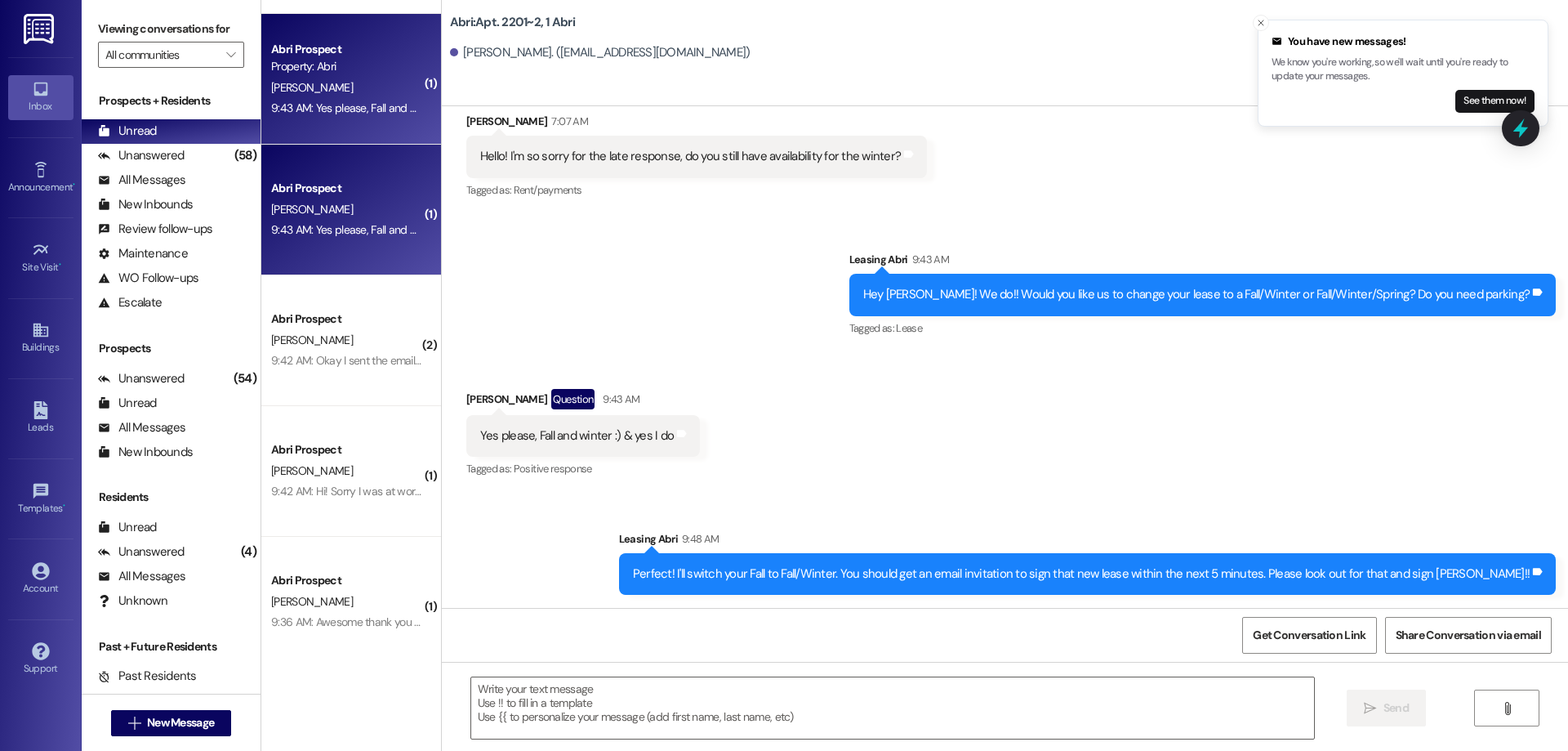
click at [1259, 23] on icon "Close toast" at bounding box center [1260, 23] width 10 height 10
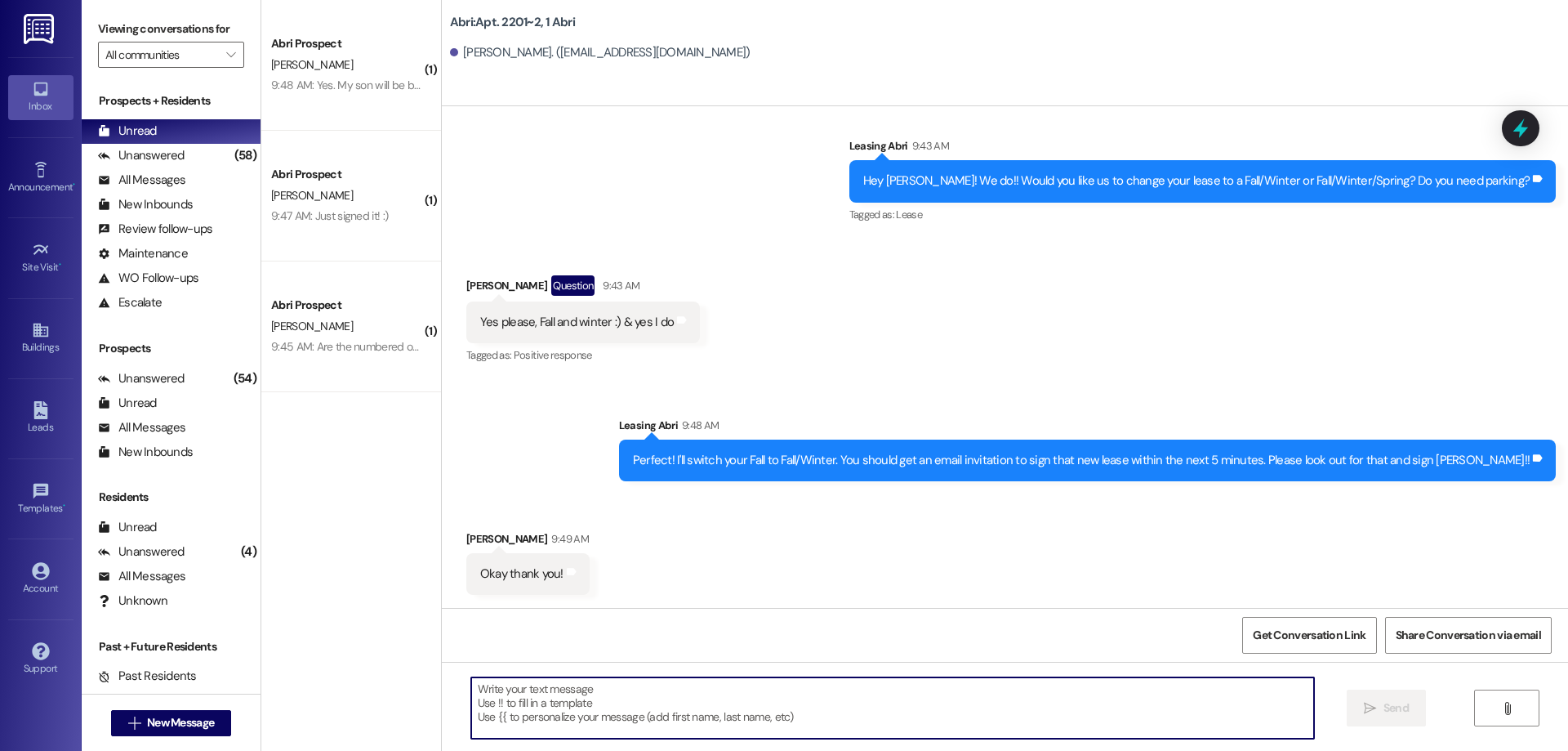
scroll to position [46774, 0]
drag, startPoint x: 818, startPoint y: 694, endPoint x: 823, endPoint y: 701, distance: 8.6
click at [822, 701] on textarea at bounding box center [893, 708] width 843 height 61
type textarea "It should have just sent to your BYUI email :)"
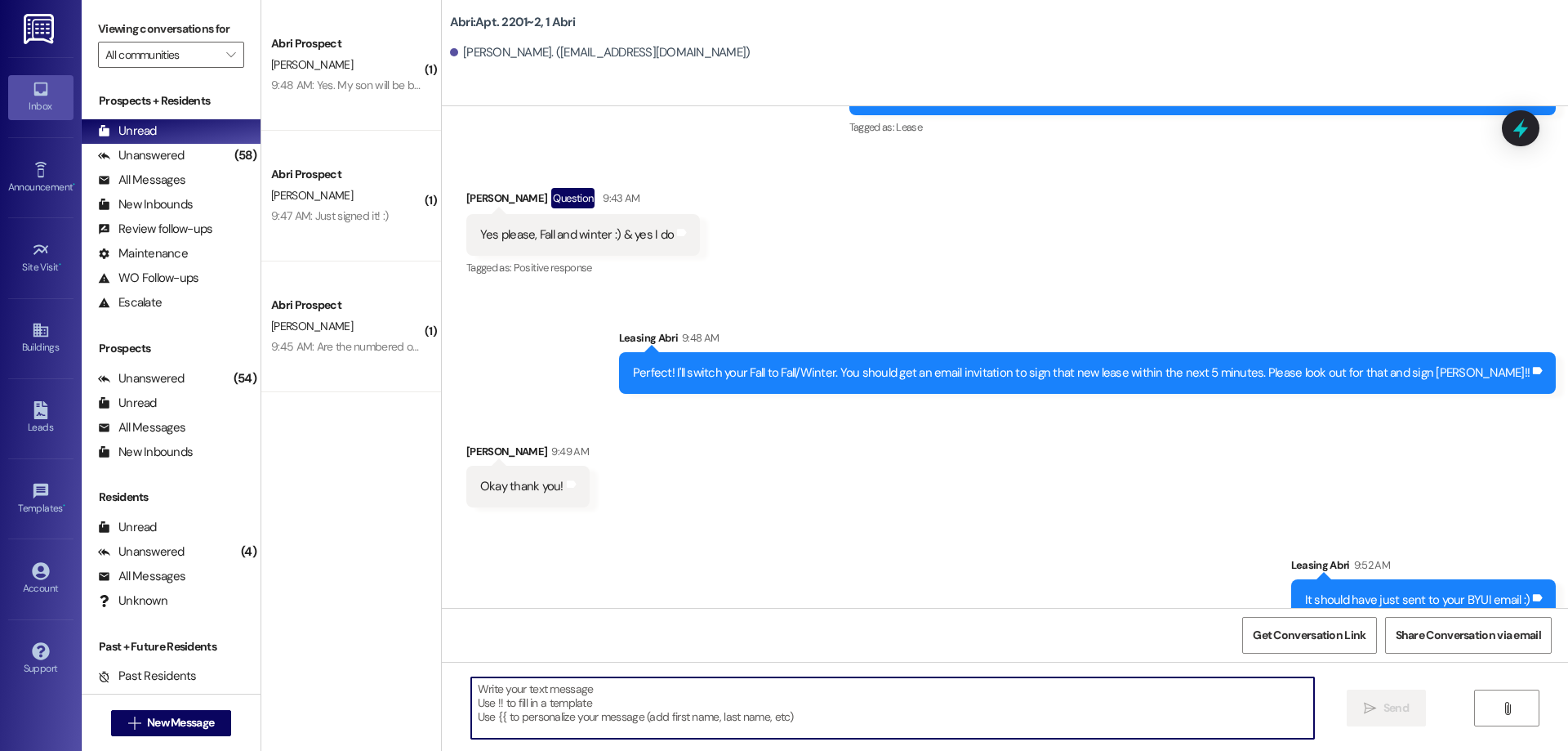
scroll to position [46887, 0]
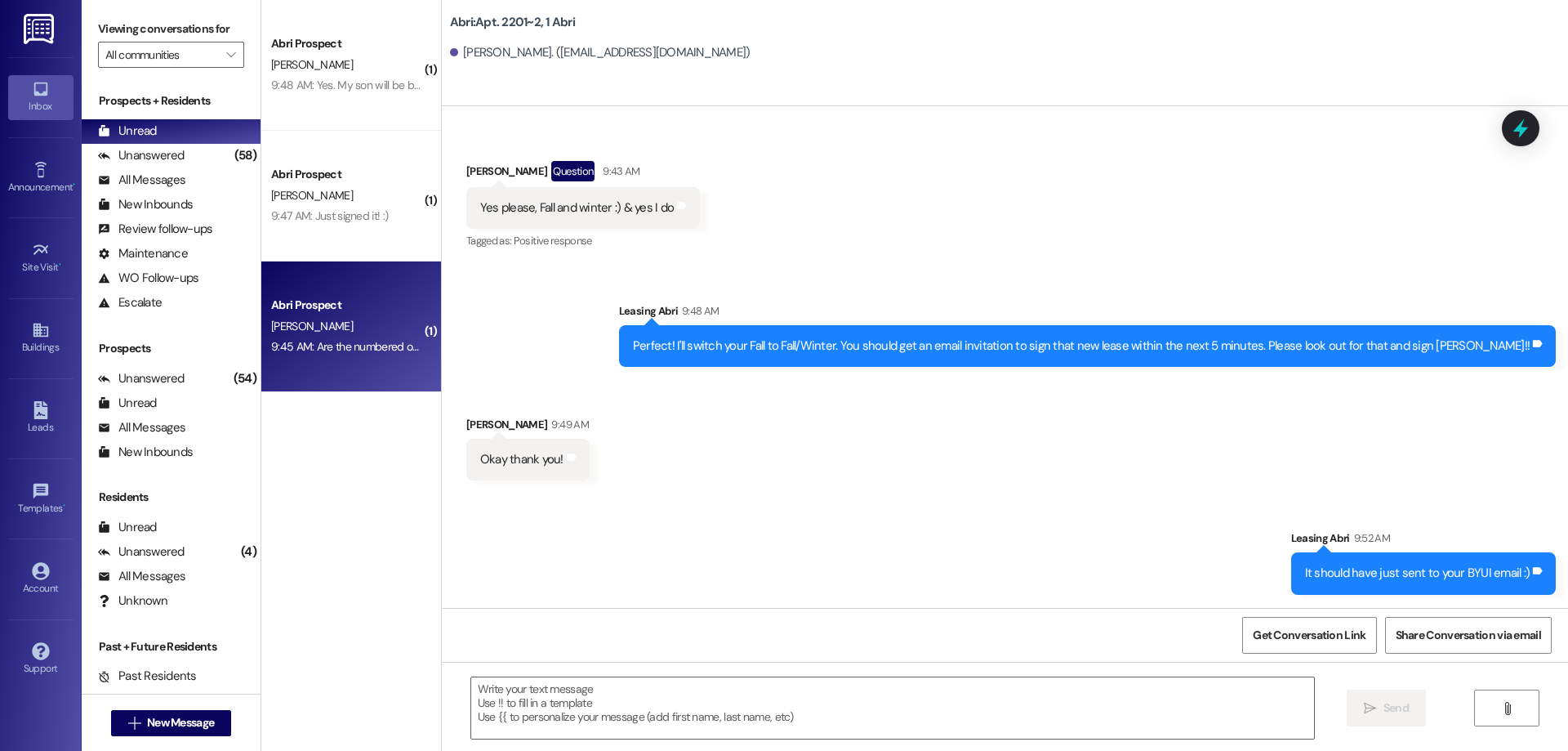
click at [342, 347] on div "9:45 AM: Are the numbered ones still available ? 9:45 AM: Are the numbered ones…" at bounding box center [384, 346] width 227 height 15
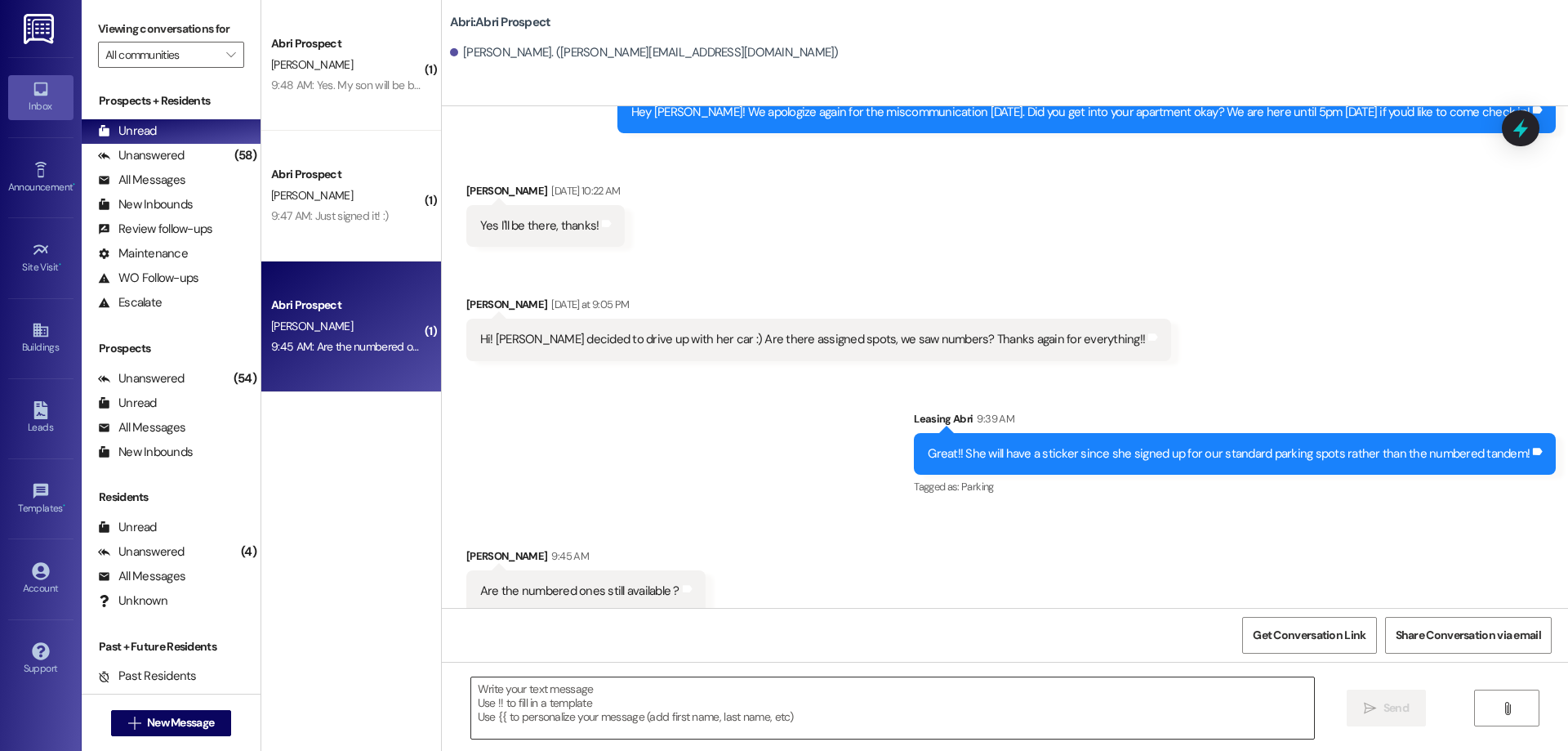
click at [767, 701] on textarea at bounding box center [893, 708] width 843 height 61
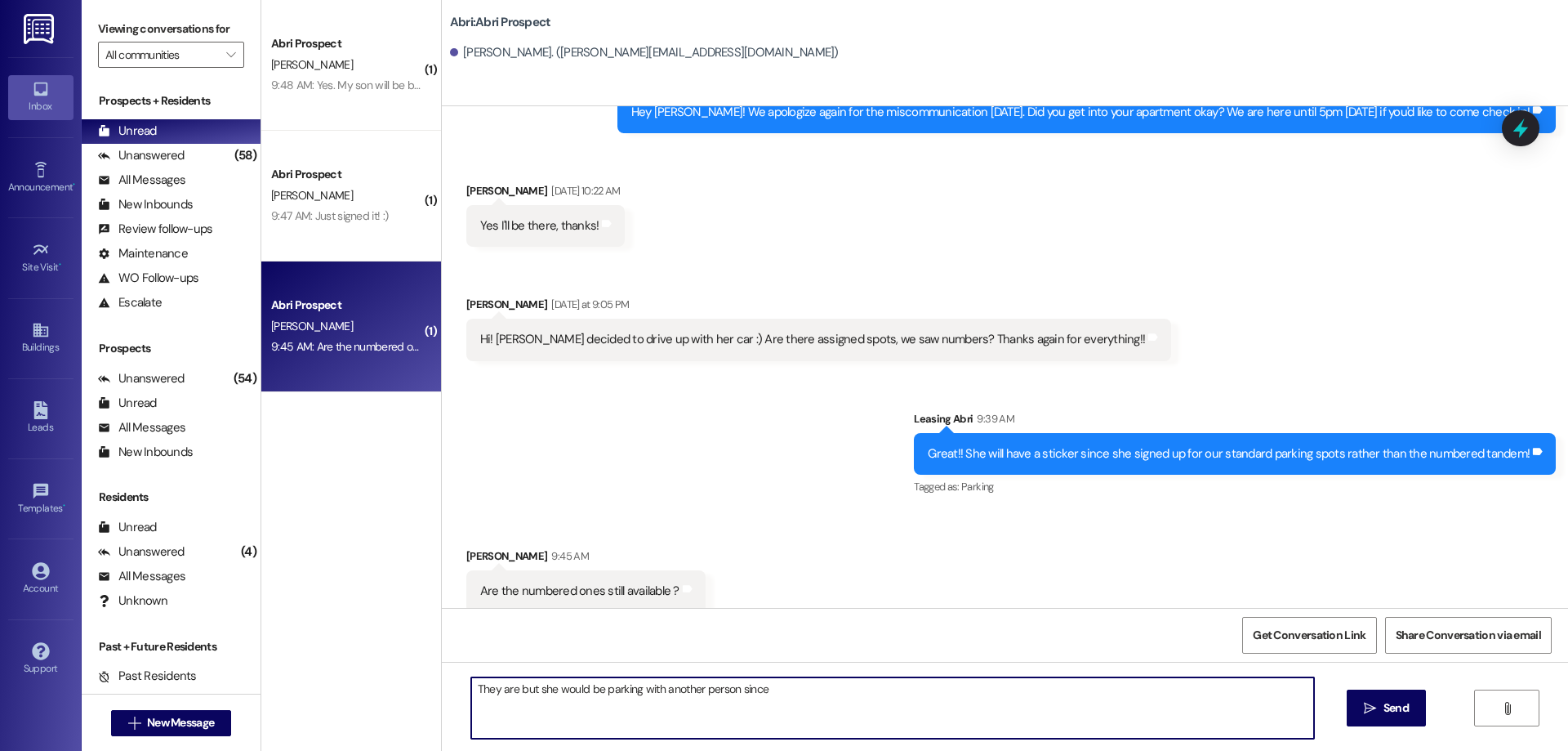
drag, startPoint x: 501, startPoint y: 691, endPoint x: 373, endPoint y: 679, distance: 128.6
click at [373, 679] on div "( 1 ) Abri Prospect T. Nunn 9:48 AM: Yes. My son will be back up there and she …" at bounding box center [914, 376] width 1306 height 751
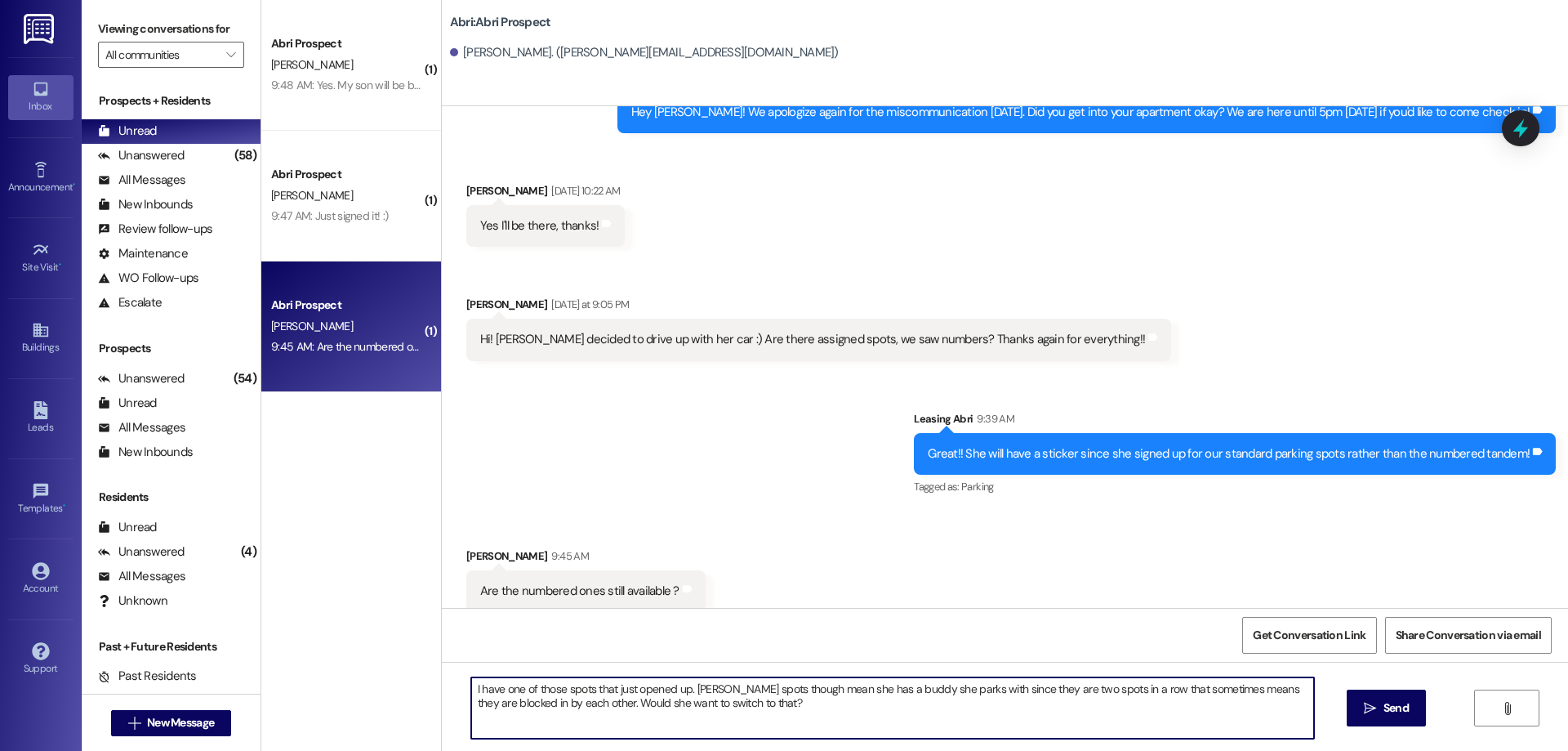
type textarea "I have one of those spots that just opened up. [PERSON_NAME] spots though mean …"
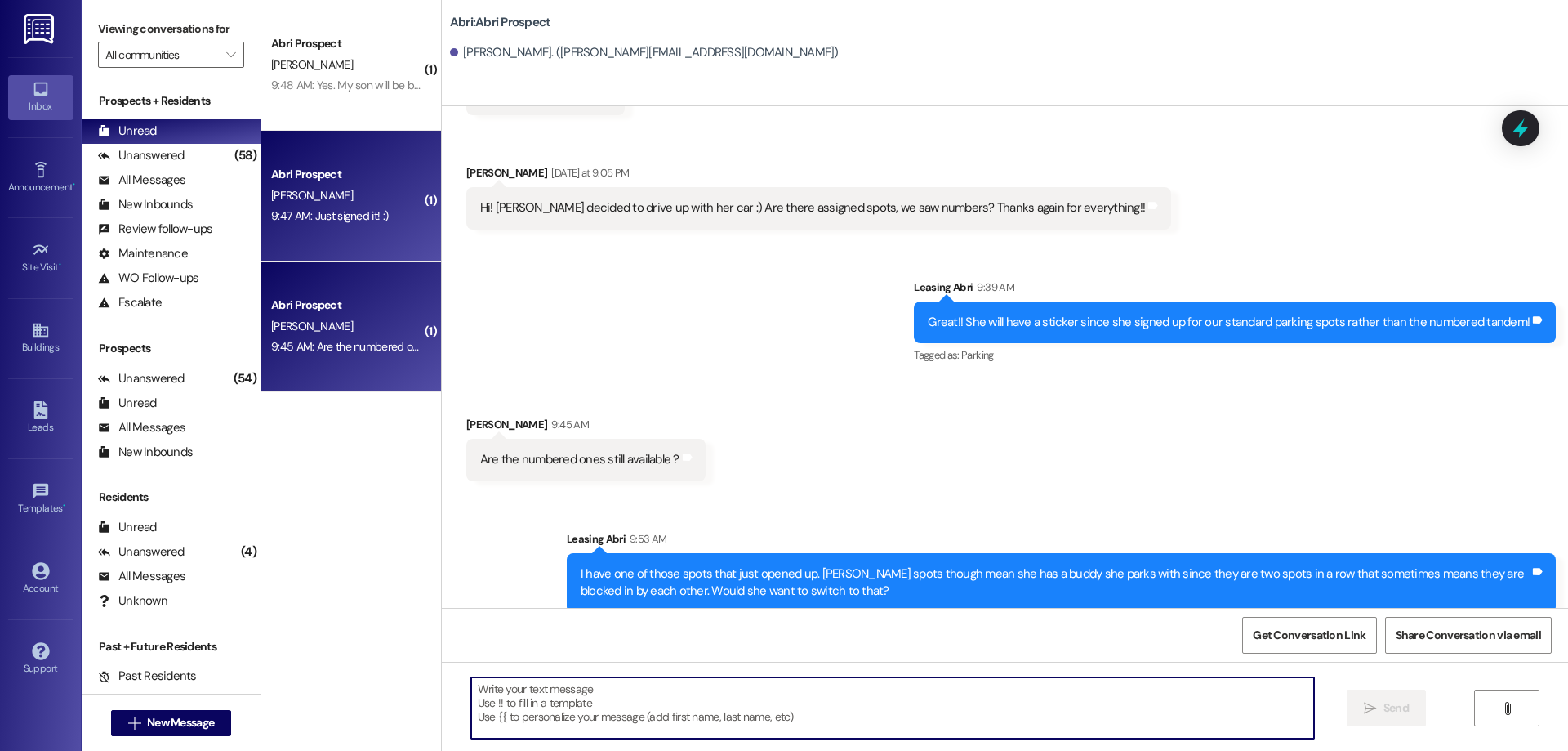
click at [380, 209] on div "9:47 AM: Just signed it! :) 9:47 AM: Just signed it! :)" at bounding box center [347, 216] width 155 height 20
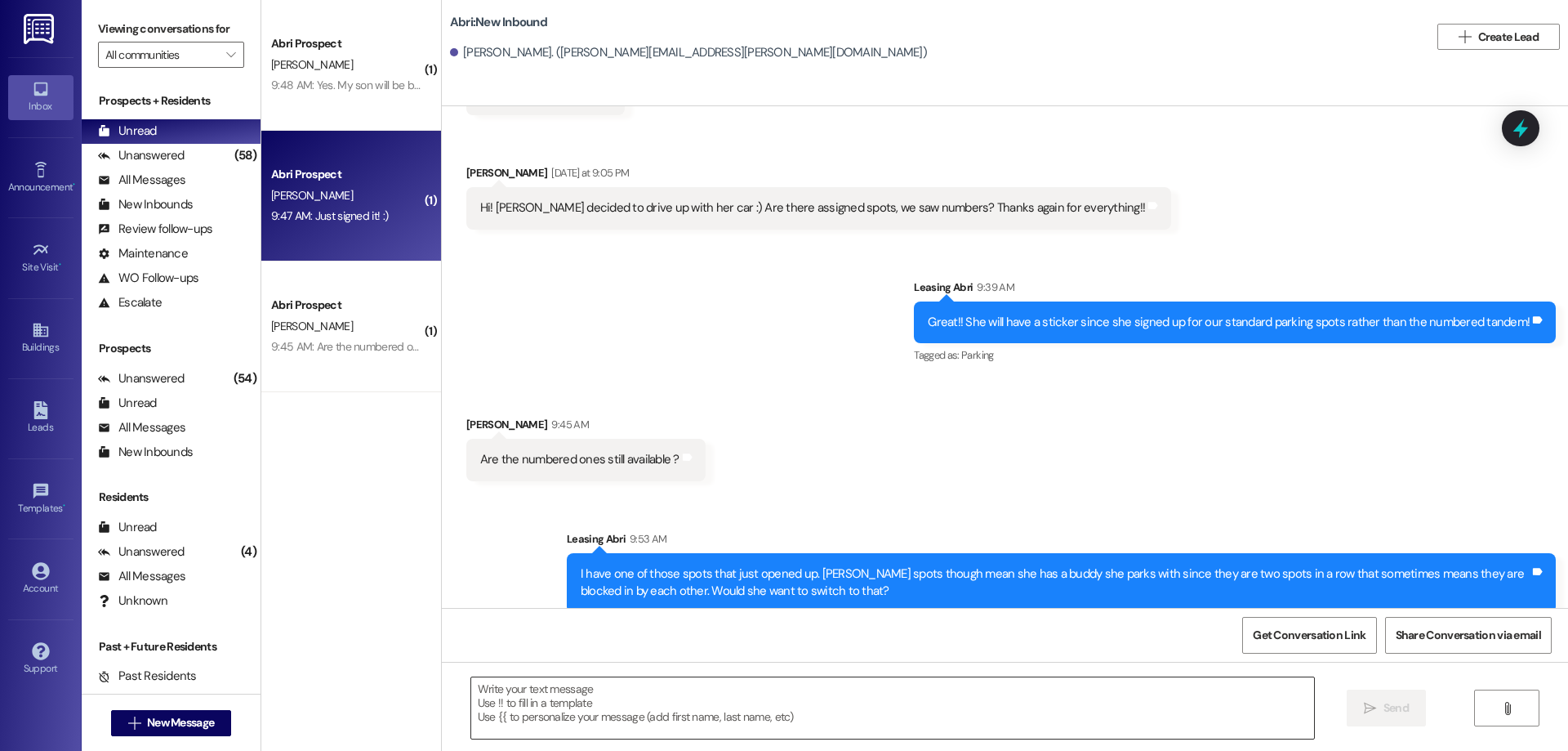
scroll to position [993, 0]
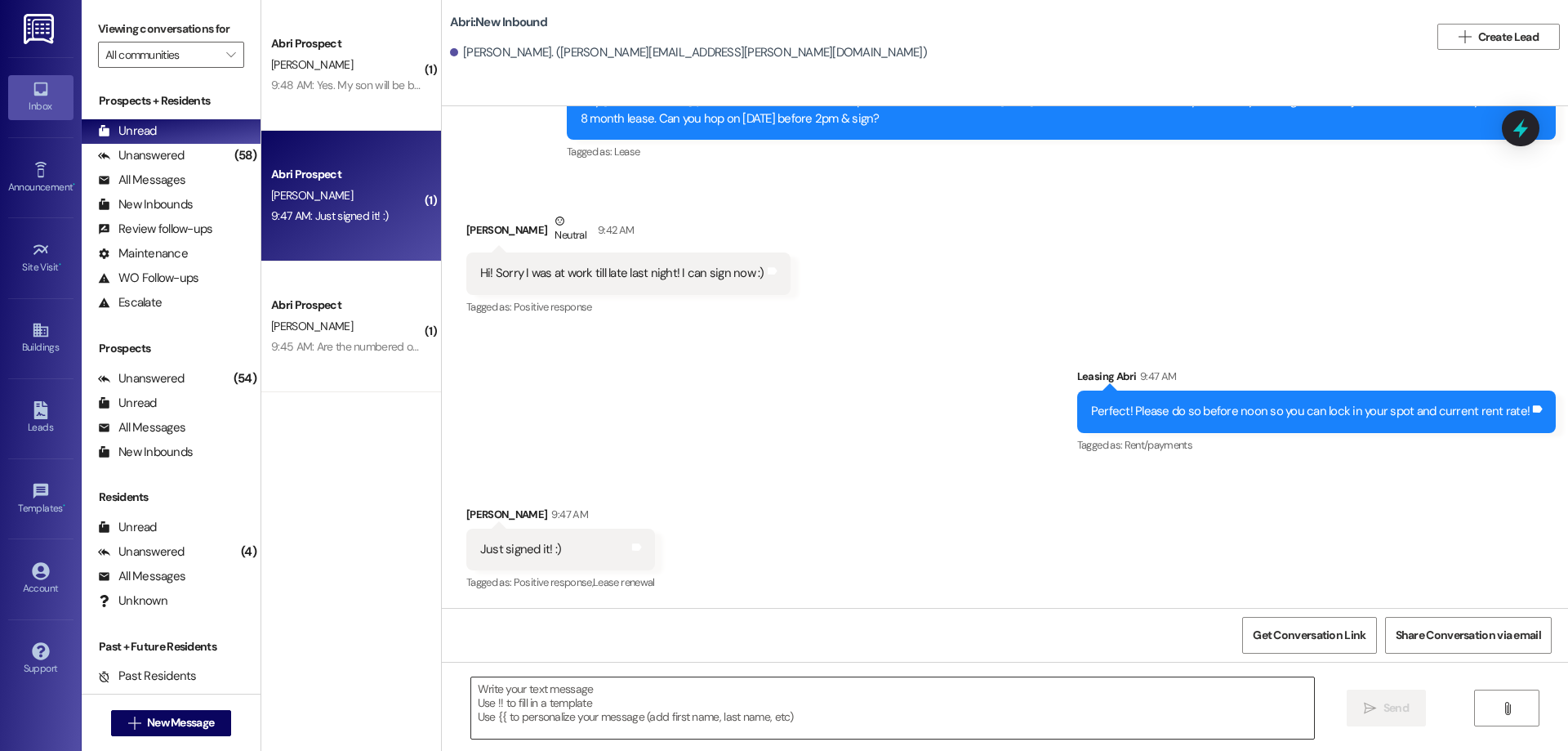
click at [696, 723] on textarea at bounding box center [893, 708] width 843 height 61
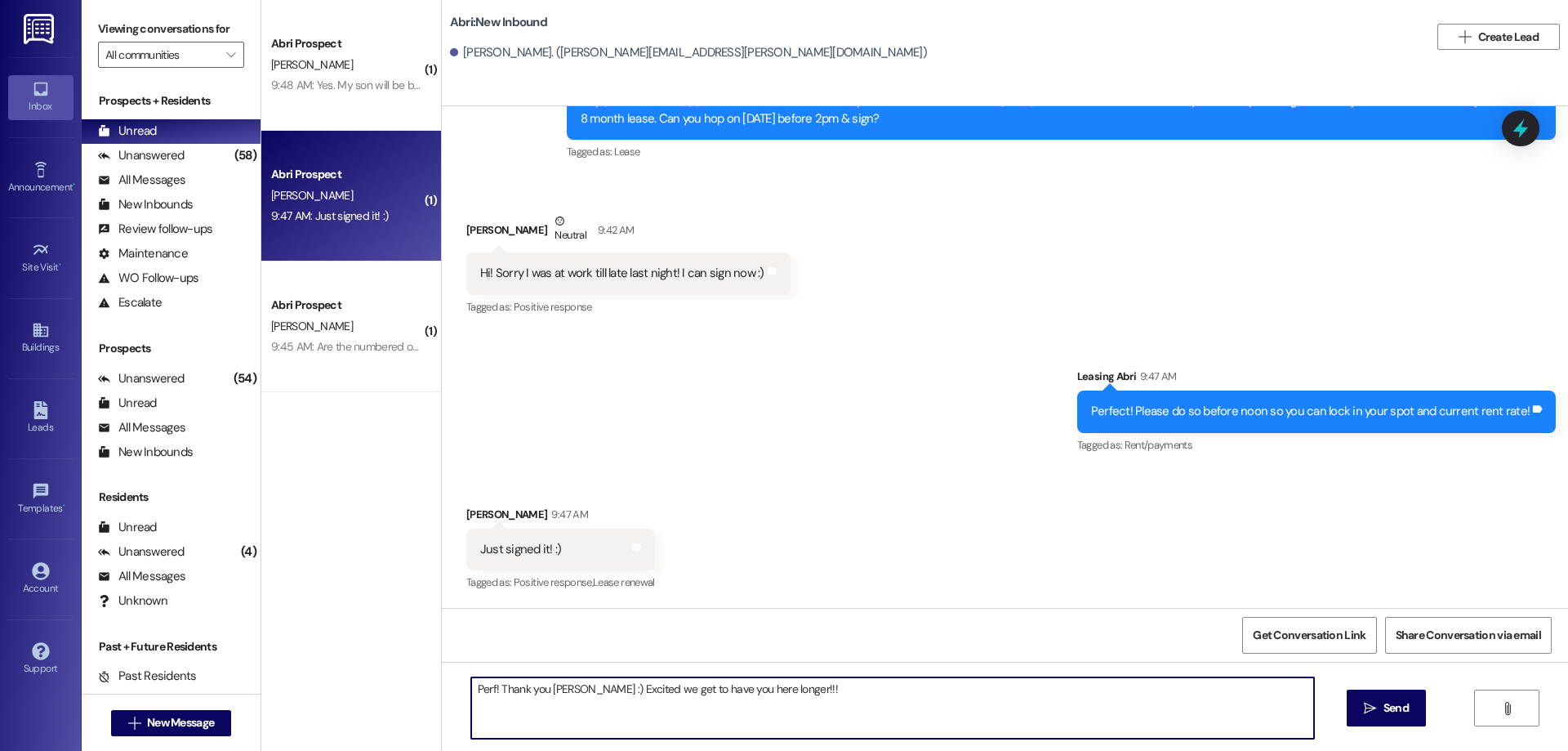
type textarea "Perf! Thank you Audra :) Excited we get to have you here longer!!!"
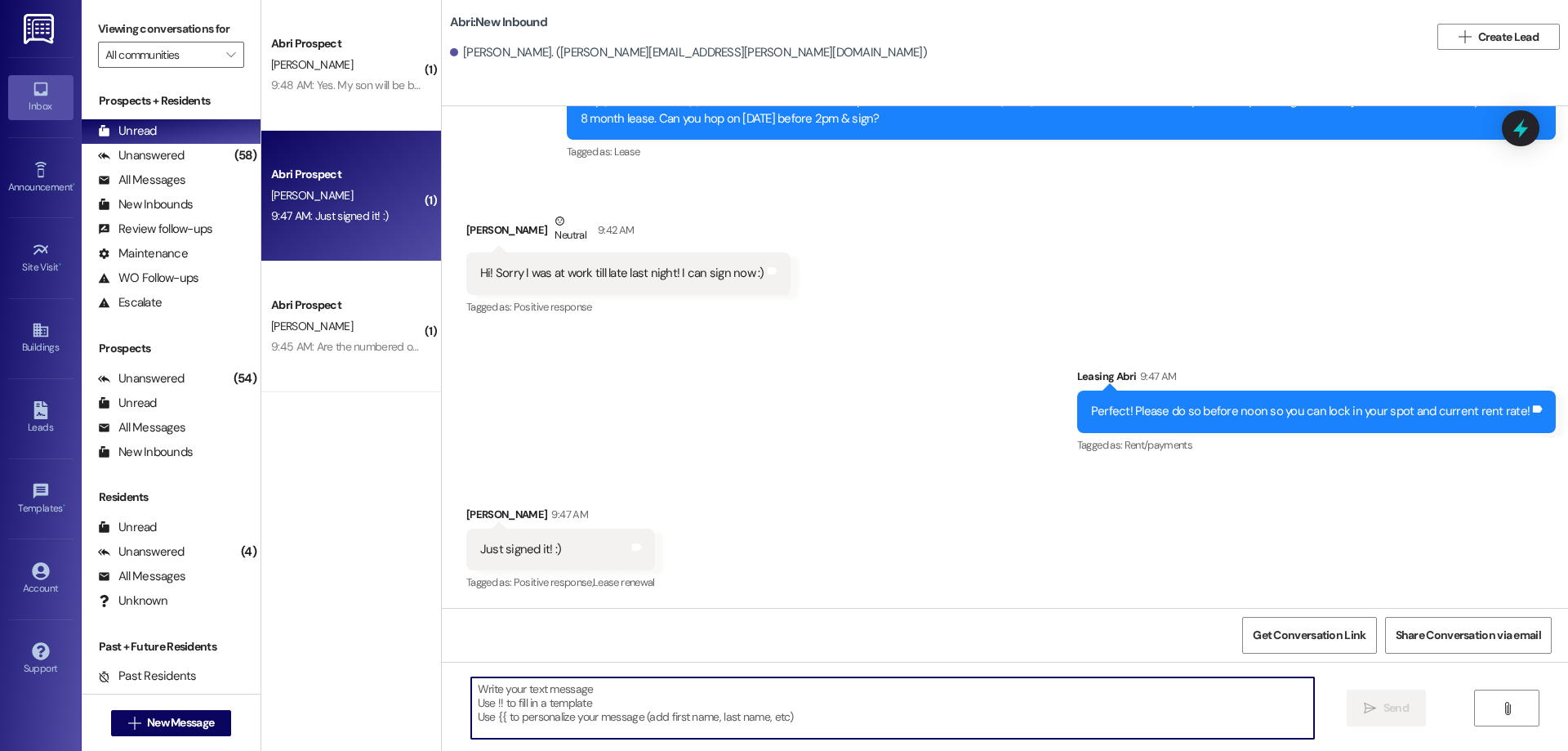
scroll to position [1106, 0]
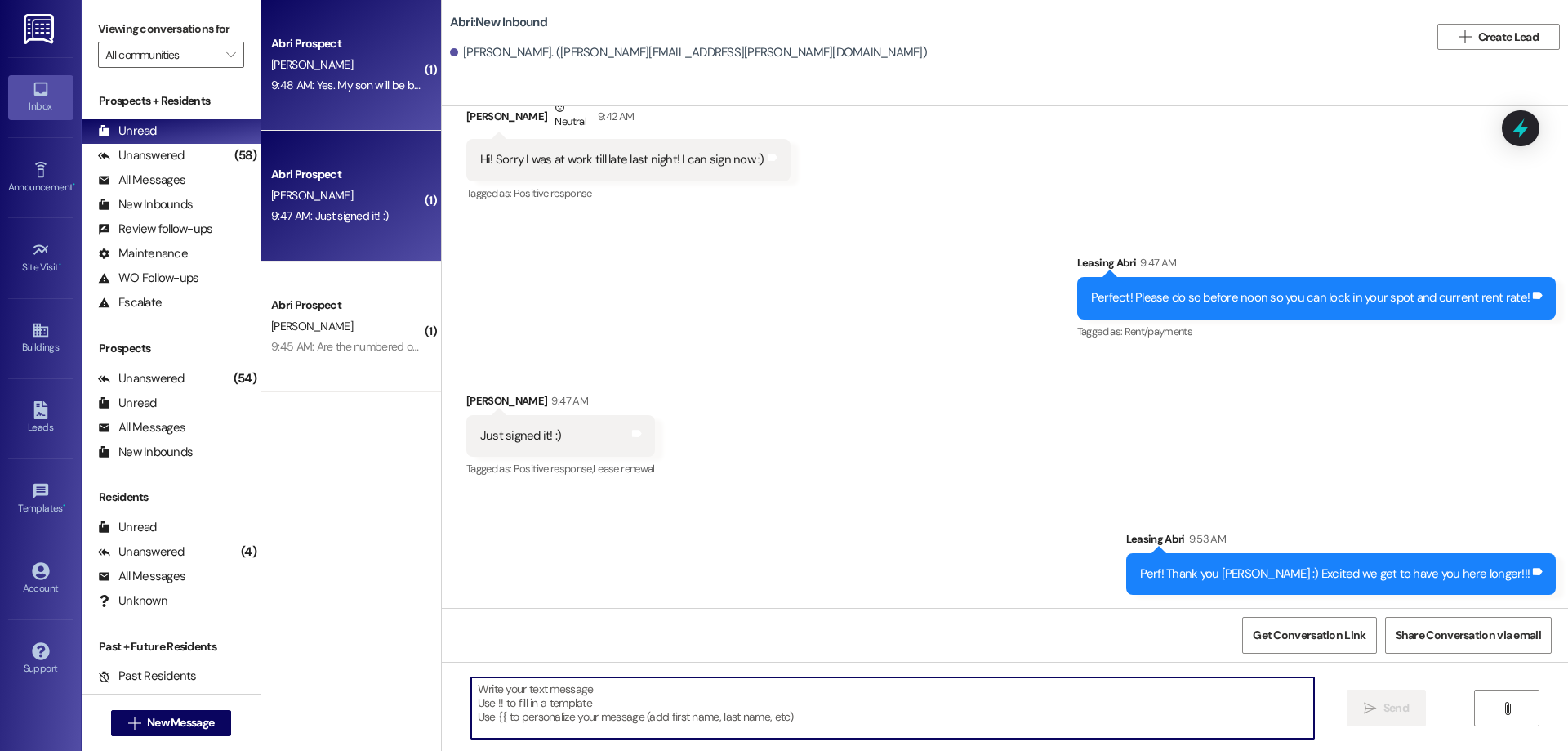
click at [361, 103] on div "Abri Prospect T. Nunn 9:48 AM: Yes. My son will be back up there and she is pla…" at bounding box center [351, 65] width 180 height 130
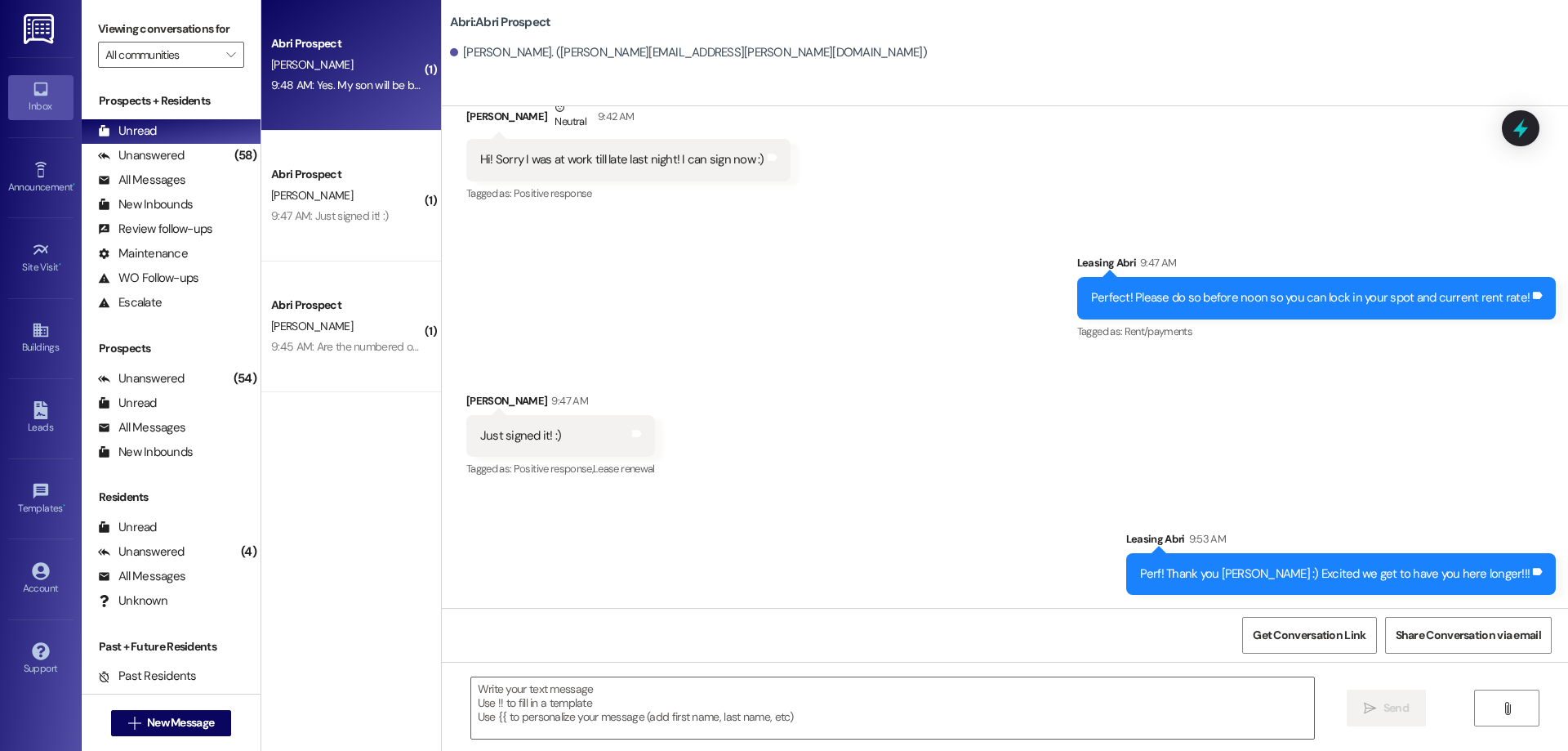
scroll to position [254, 0]
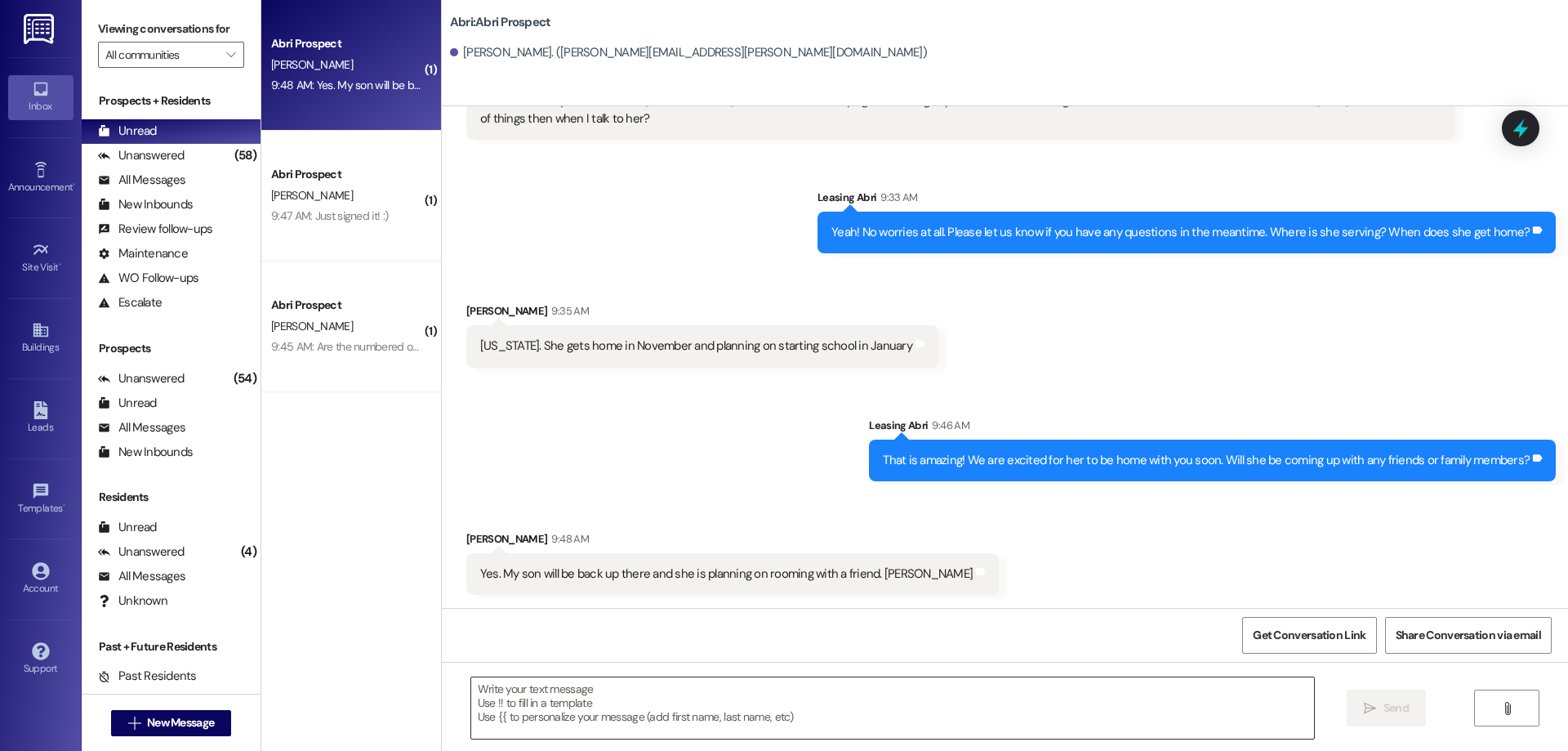
click at [761, 721] on textarea at bounding box center [893, 708] width 843 height 61
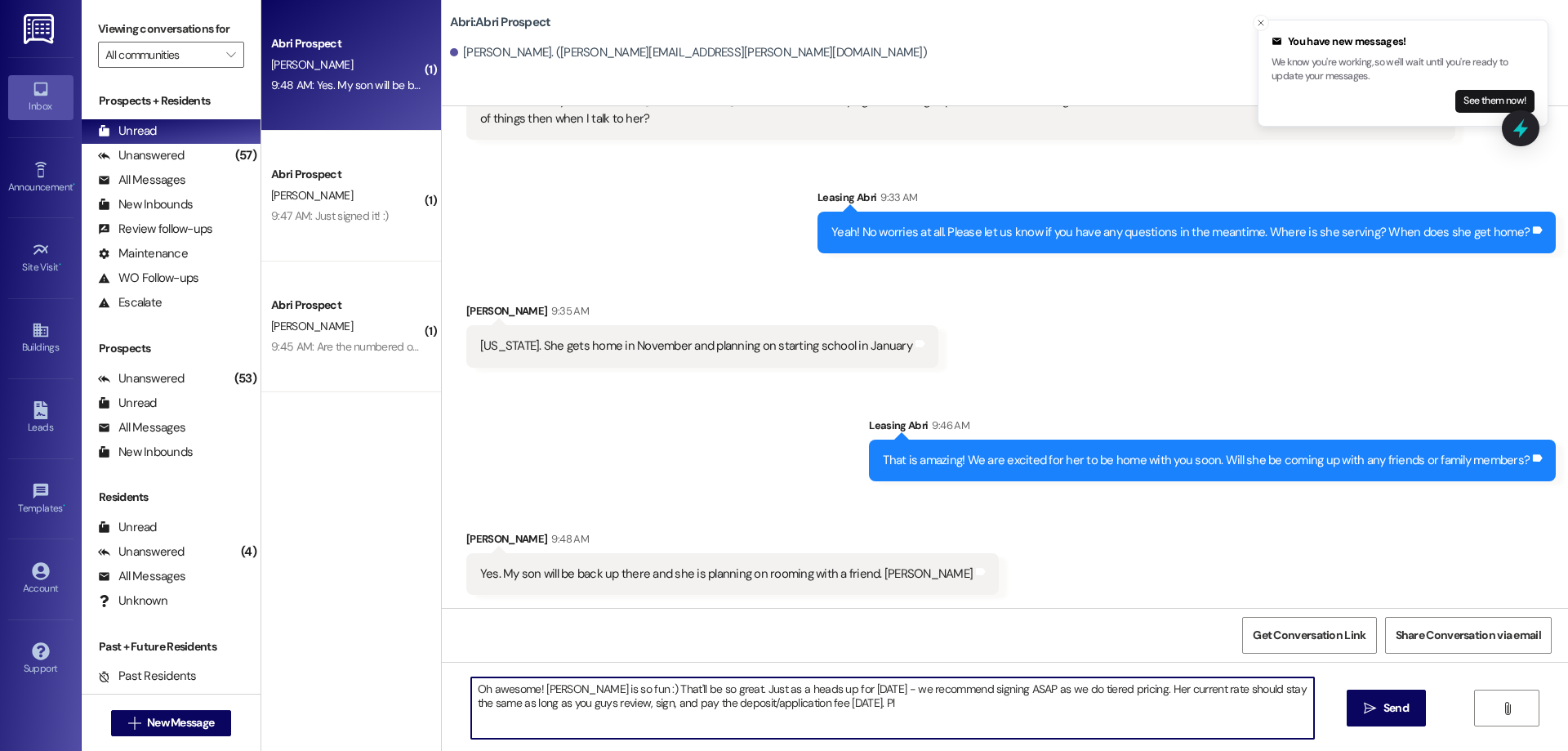
type textarea "Oh awesome! Brooke is so fun :) That'll be so great. Just as a heads up for Mon…"
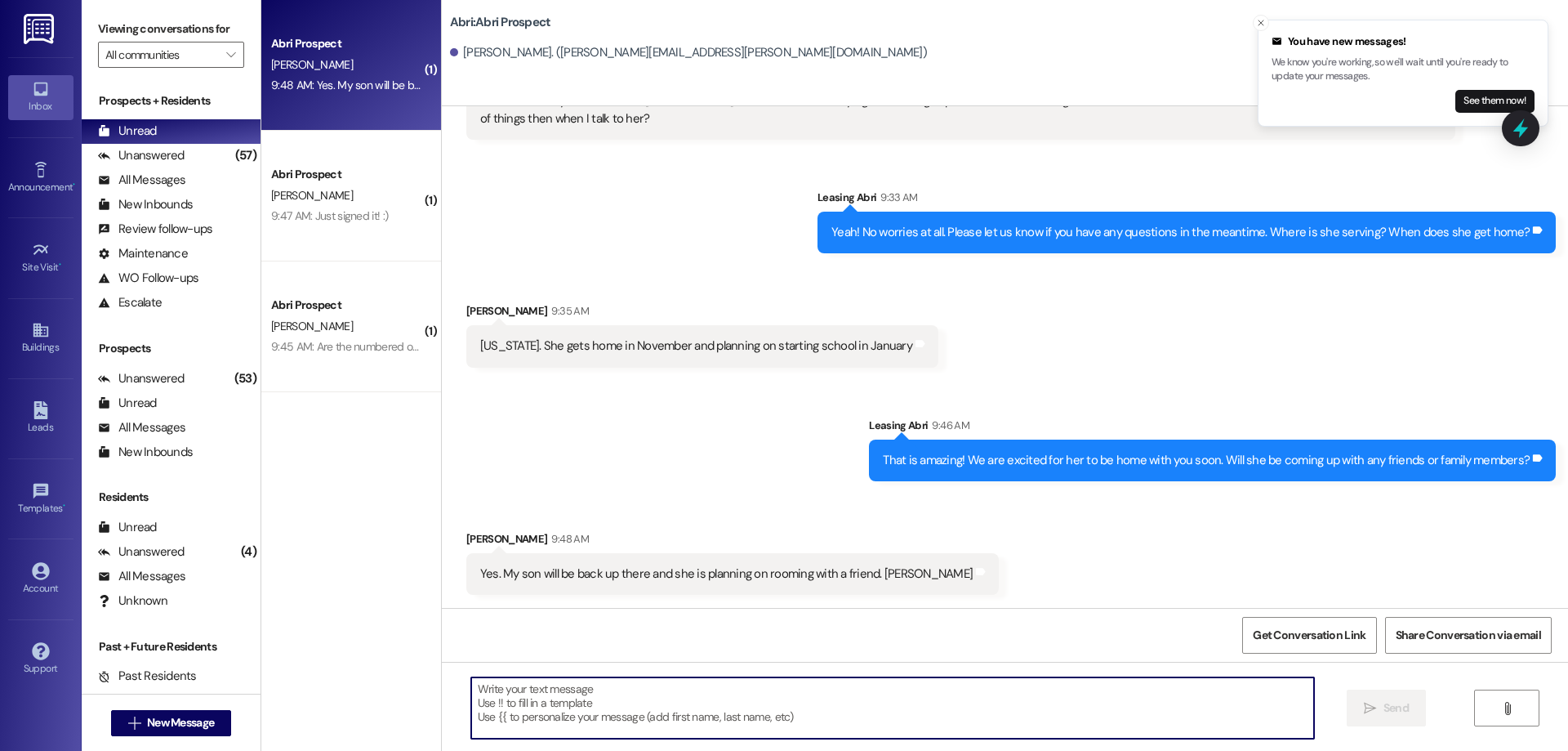
click at [1085, 699] on textarea at bounding box center [893, 708] width 843 height 61
paste textarea "That’s awesome! Brooke is such a fun addition :) Just a quick heads up for Mond…"
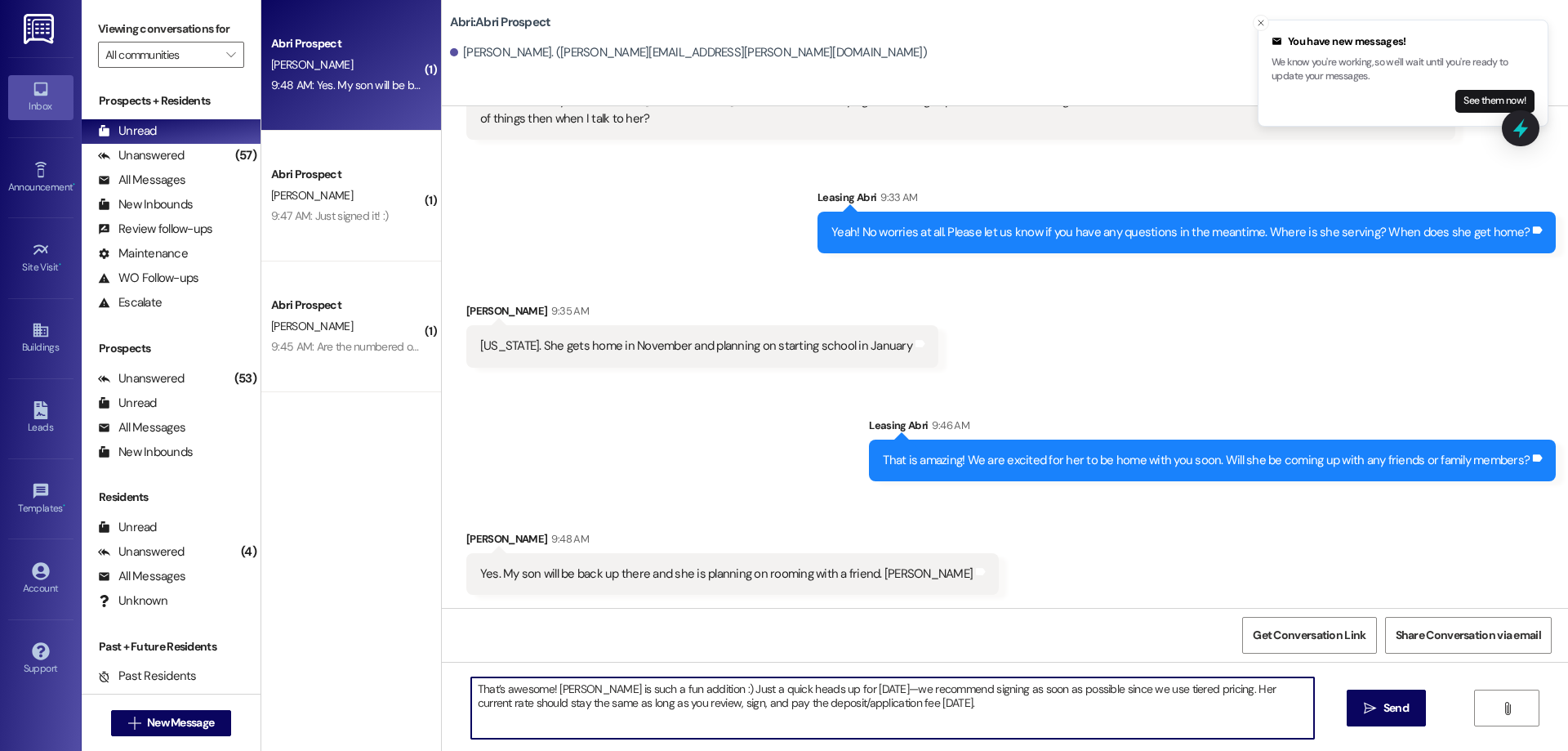
drag, startPoint x: 683, startPoint y: 691, endPoint x: 644, endPoint y: 692, distance: 39.0
click at [644, 692] on textarea "That’s awesome! Brooke is such a fun addition :) Just a quick heads up for Mond…" at bounding box center [893, 708] width 843 height 61
click at [918, 708] on textarea "That’s awesome! Brooke is such a fun girl :) Just a quick heads up for Monday—w…" at bounding box center [893, 708] width 843 height 61
type textarea "That’s awesome! Brooke is such a fun girl :) Just a quick heads up for Monday—w…"
click at [1412, 717] on button " Send" at bounding box center [1385, 708] width 79 height 37
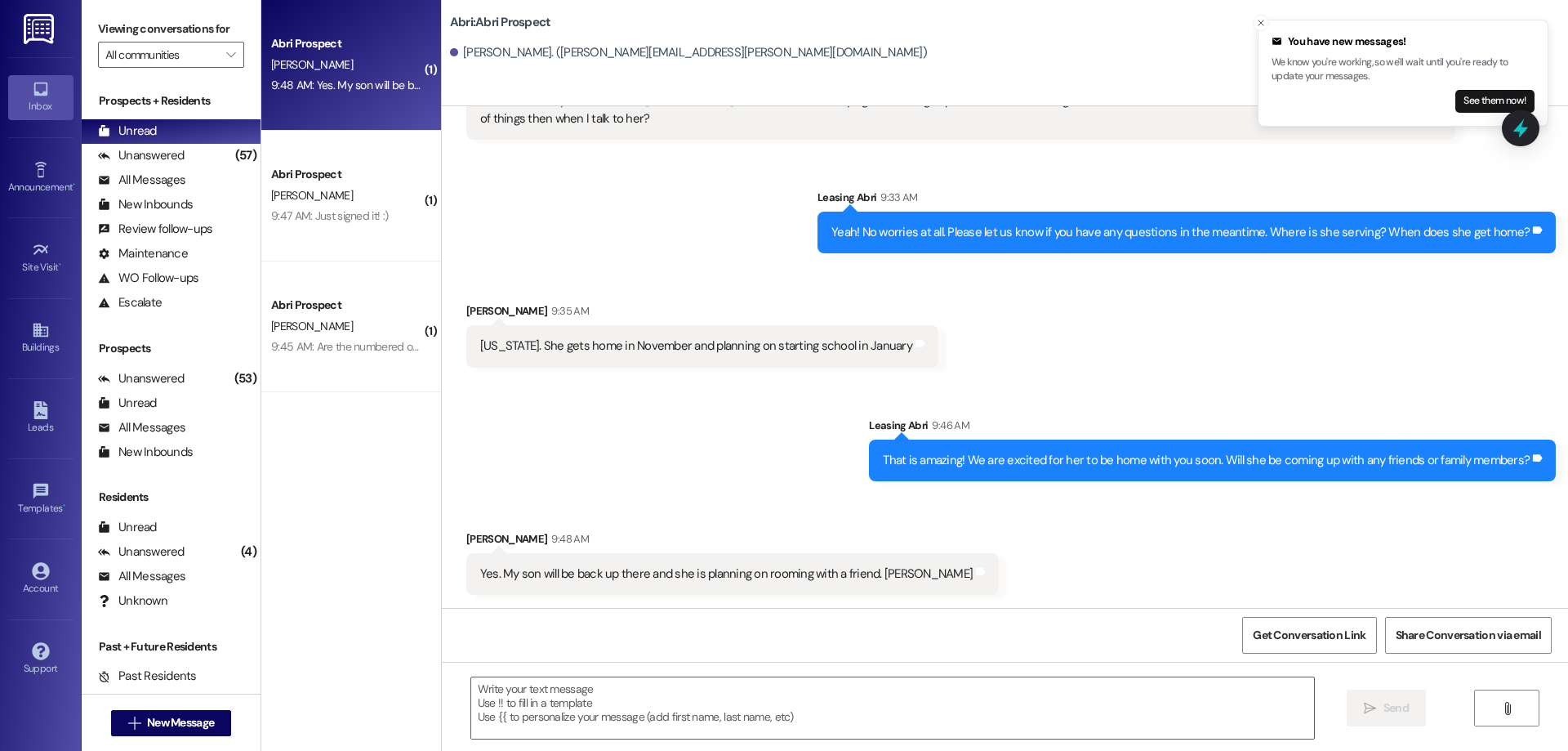
scroll to position [385, 0]
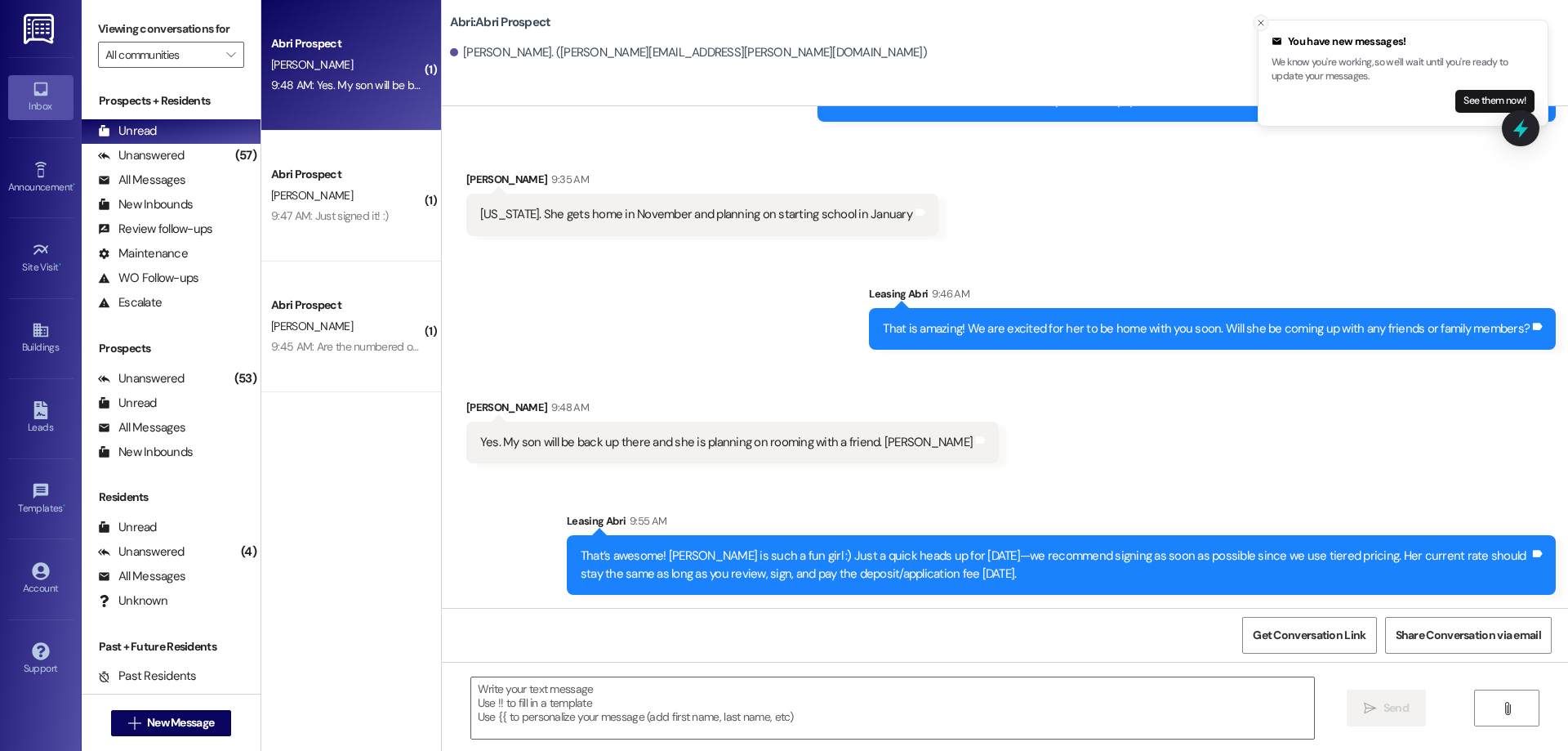
click at [1266, 16] on button "Close toast" at bounding box center [1260, 23] width 17 height 17
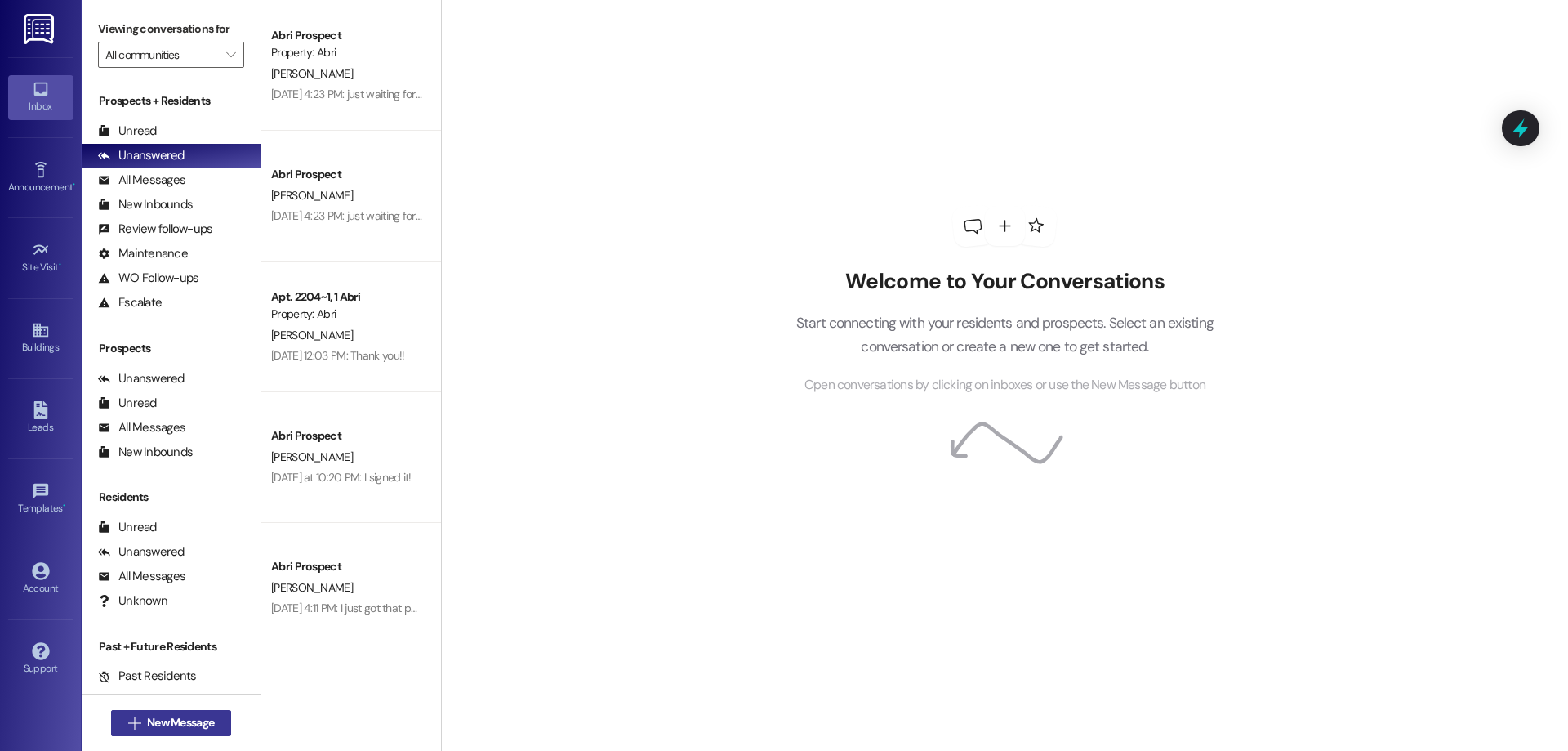
click at [175, 718] on span "New Message" at bounding box center [180, 722] width 67 height 17
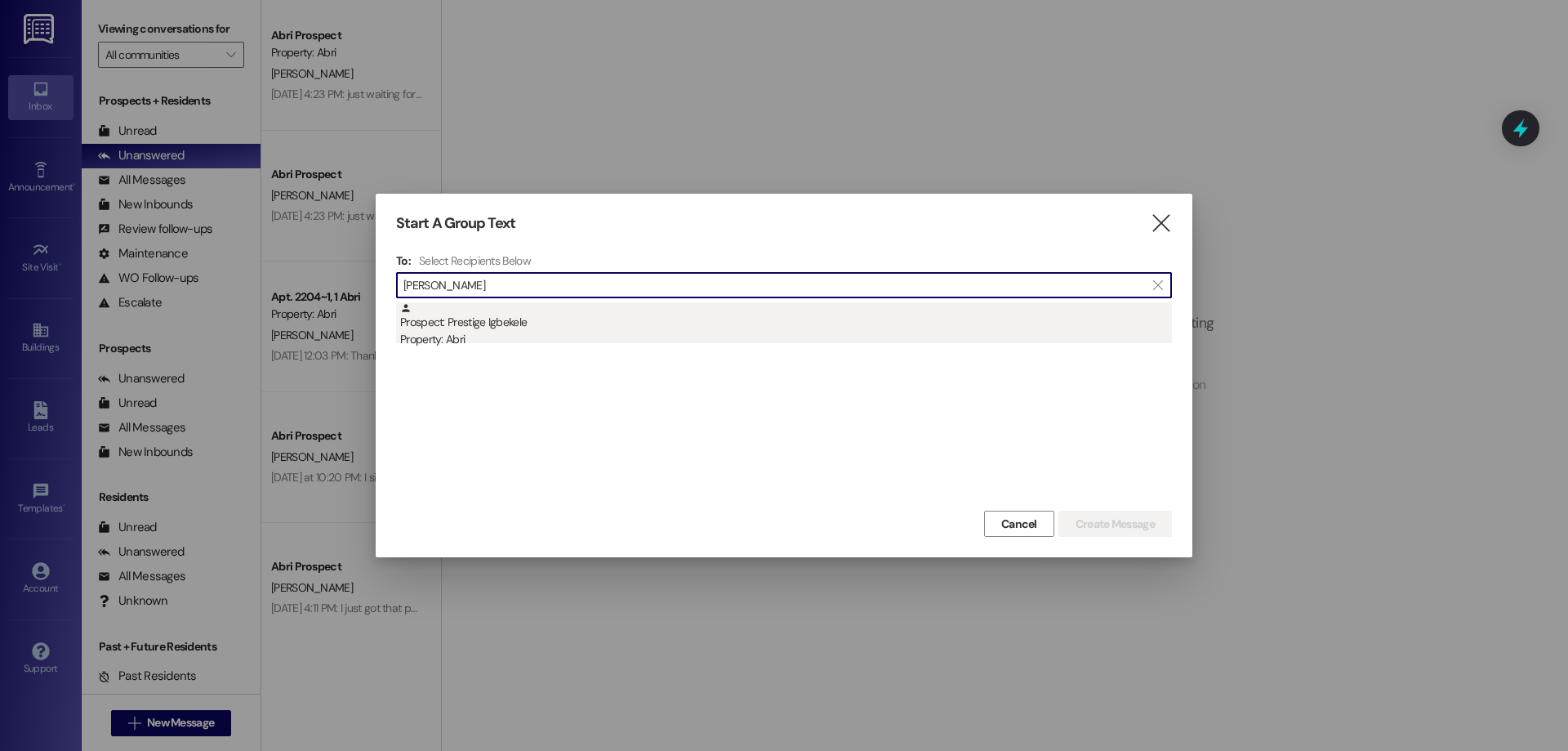
type input "[PERSON_NAME]"
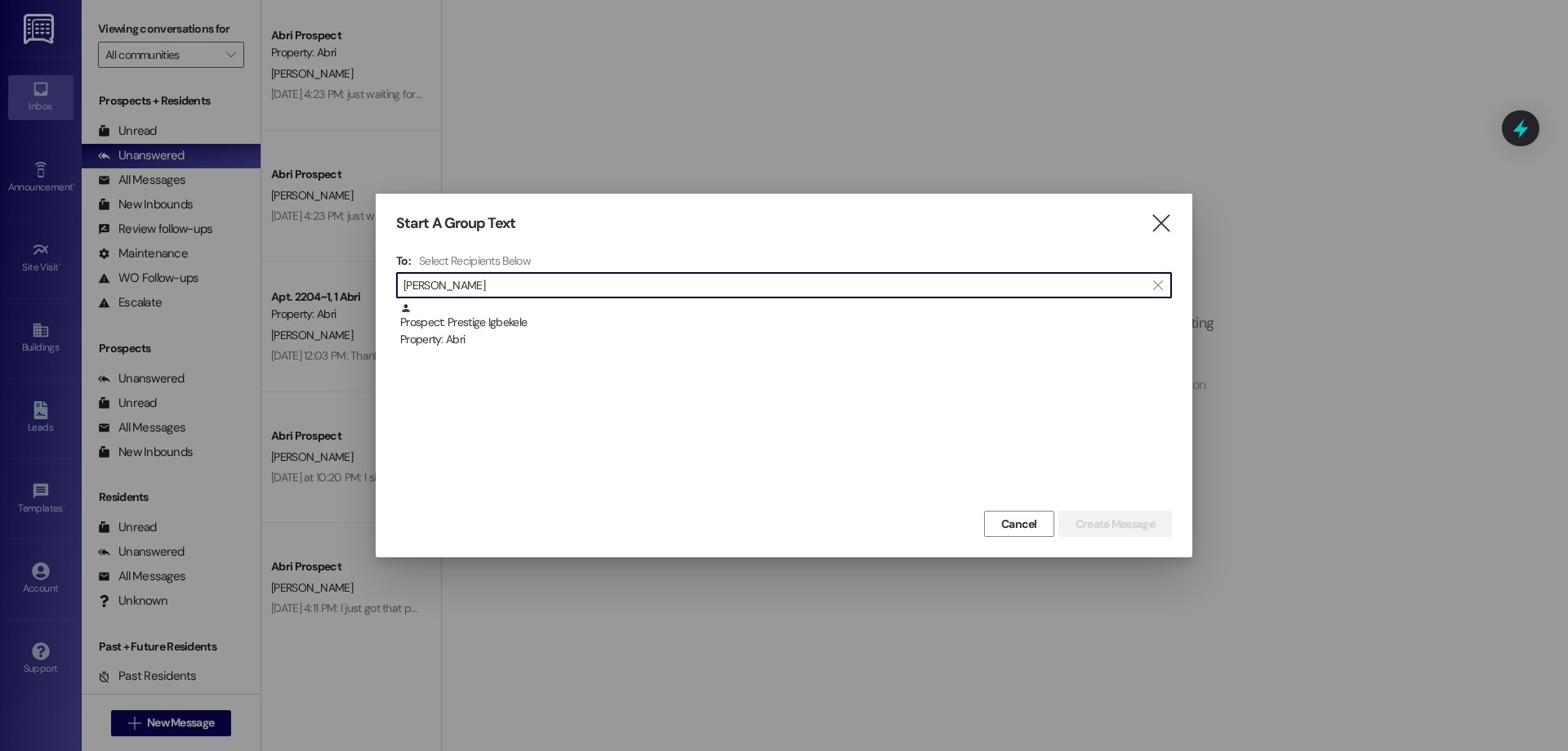
drag, startPoint x: 548, startPoint y: 346, endPoint x: 668, endPoint y: 351, distance: 120.1
click at [547, 343] on div "Property: Abri" at bounding box center [786, 340] width 772 height 17
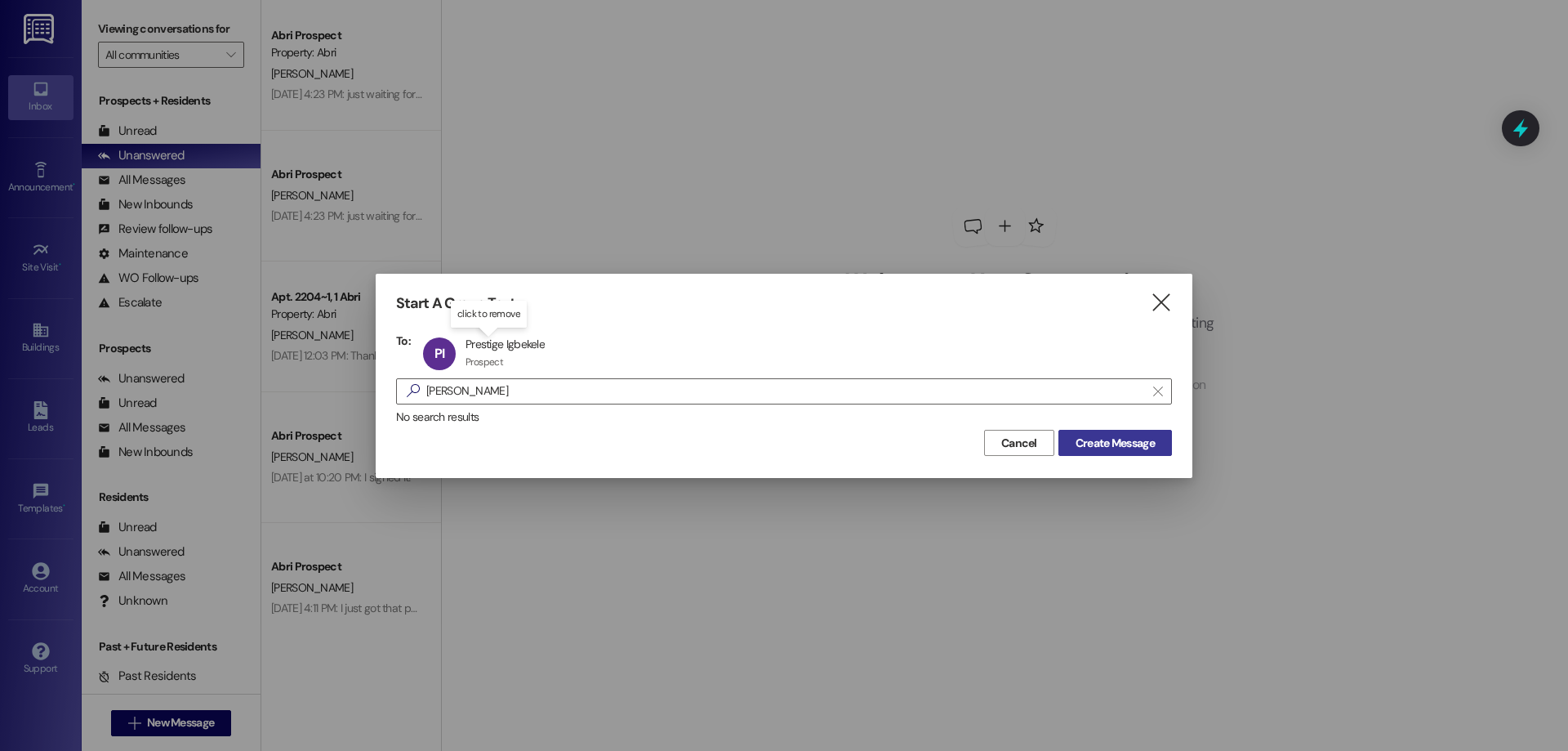
click at [1114, 446] on button "Create Message" at bounding box center [1115, 442] width 114 height 26
click at [1113, 439] on div "Welcome to Your Conversations Start connecting with your residents and prospect…" at bounding box center [1005, 300] width 490 height 601
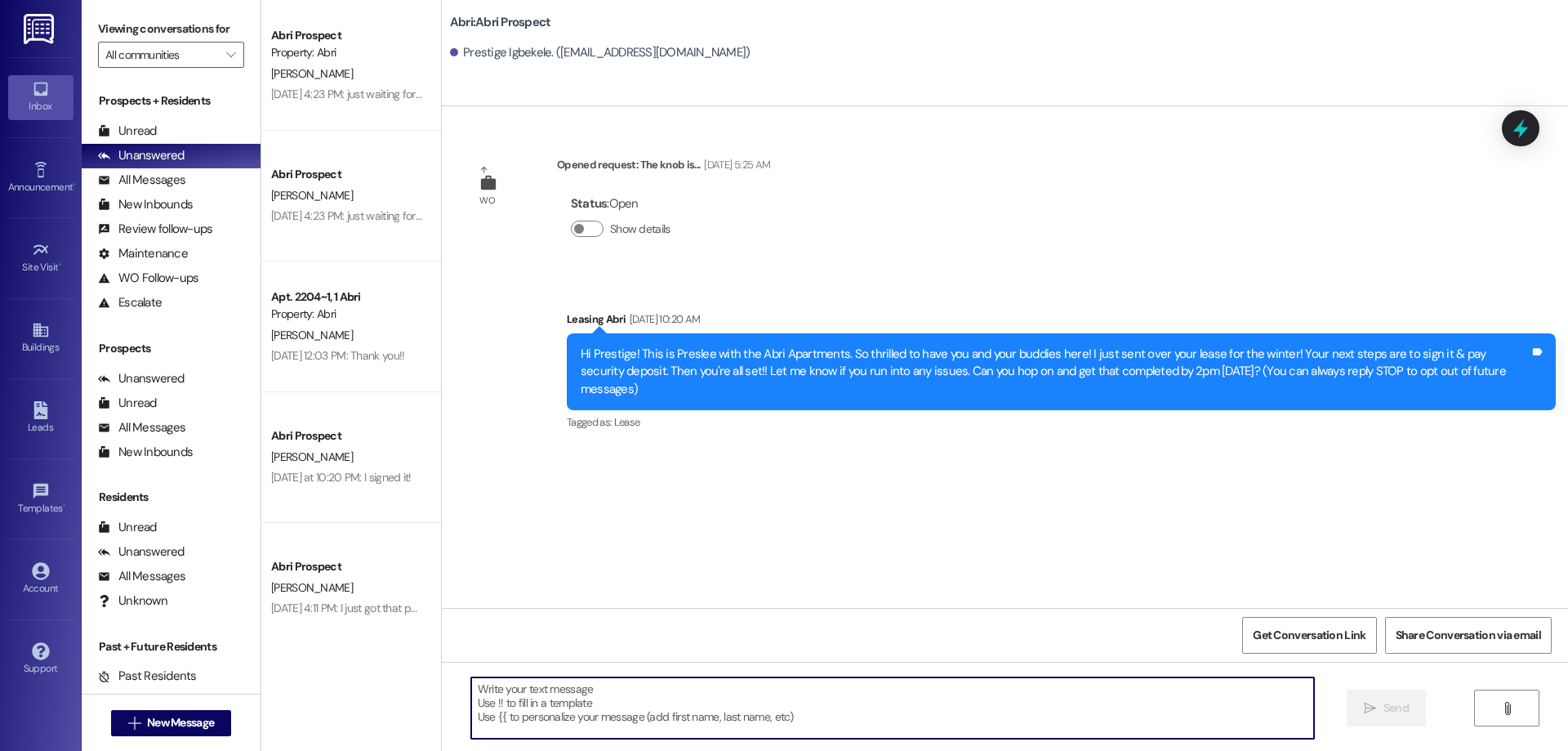
click at [715, 705] on textarea at bounding box center [893, 708] width 843 height 61
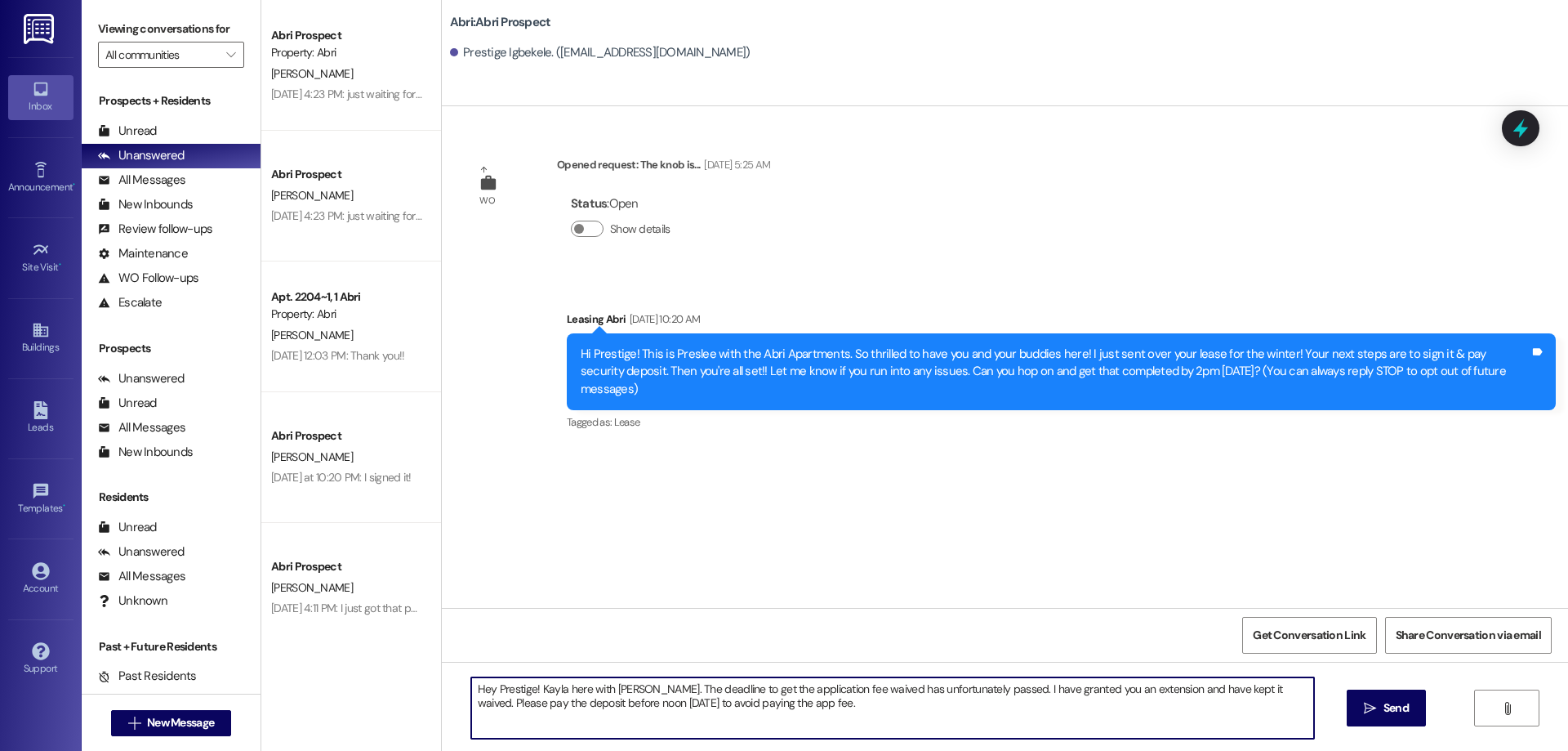
type textarea "Hey Prestige! Kayla here with Abri. The deadline to get the application fee wai…"
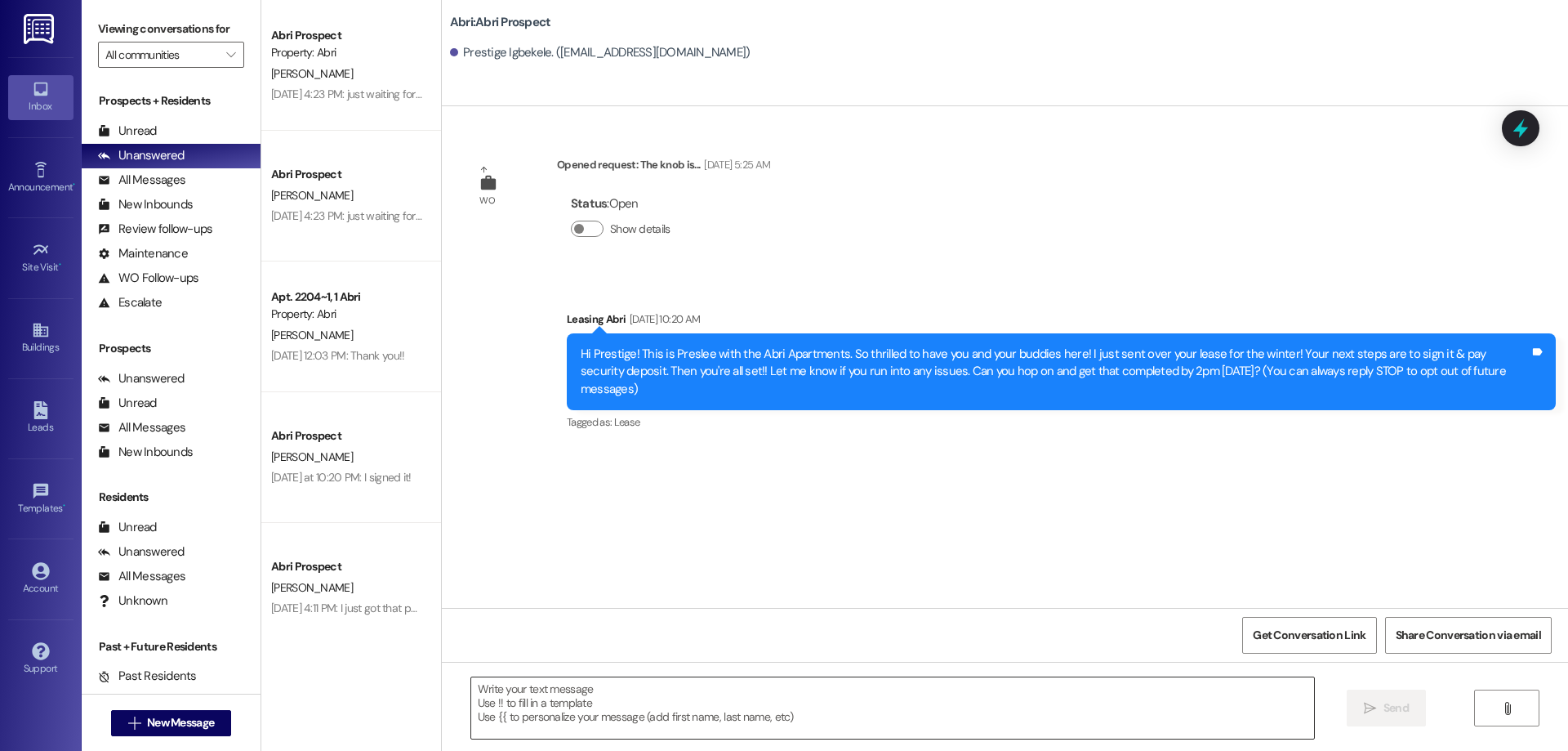
click at [947, 716] on textarea at bounding box center [893, 708] width 843 height 61
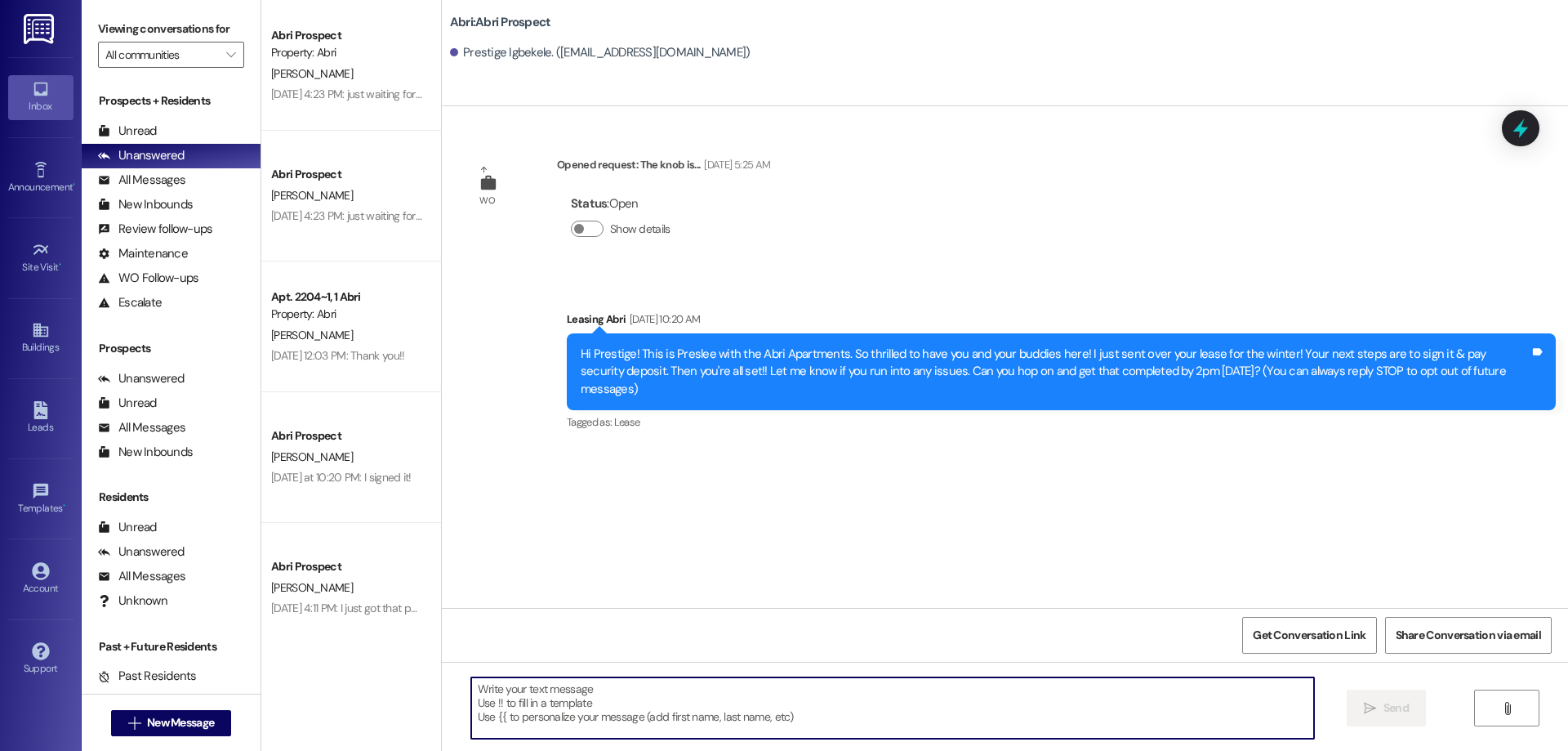
paste textarea "Hey Prestige! Kayla here with Abri. The deadline to have the application fee wa…"
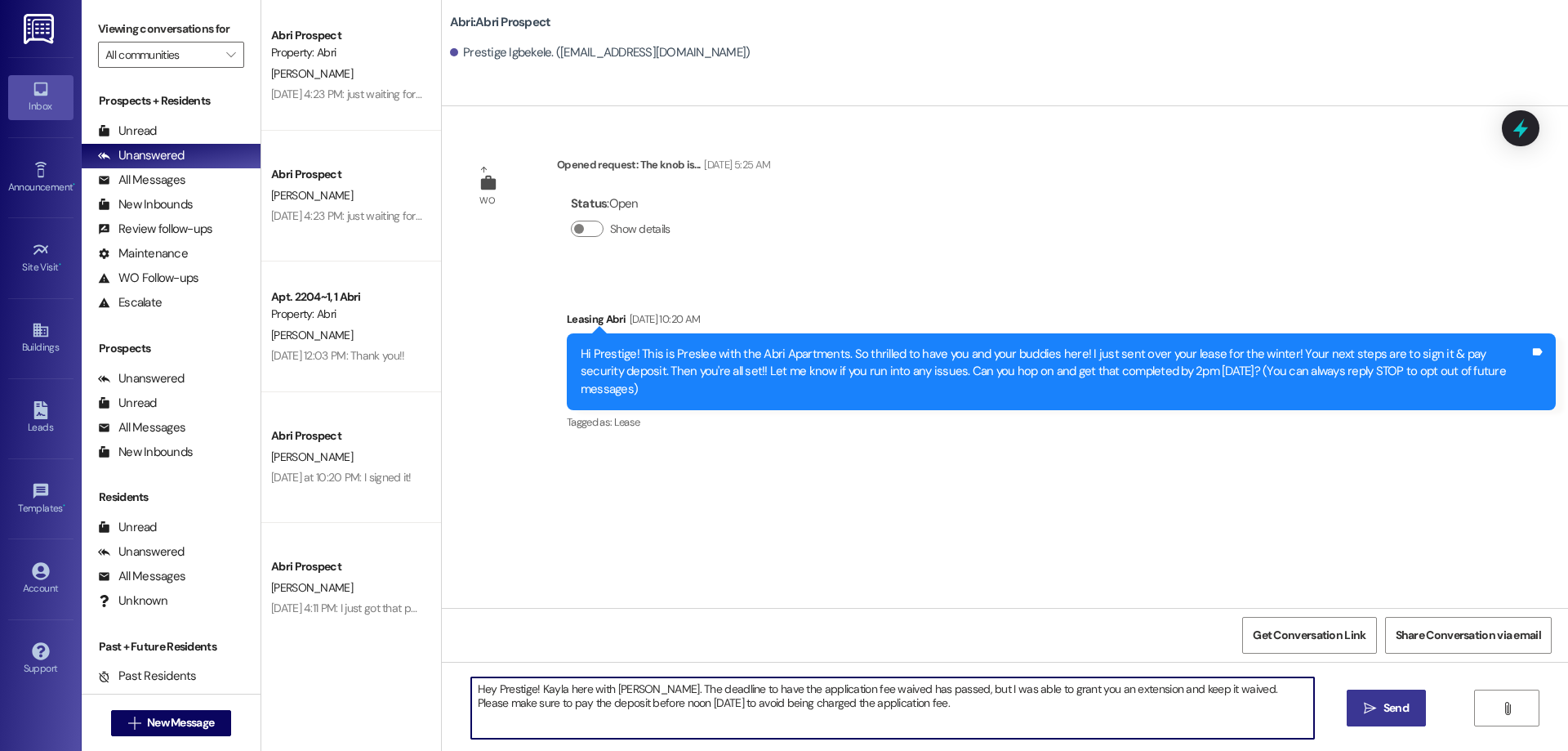
type textarea "Hey Prestige! Kayla here with Abri. The deadline to have the application fee wa…"
click at [1372, 707] on icon "" at bounding box center [1370, 708] width 12 height 13
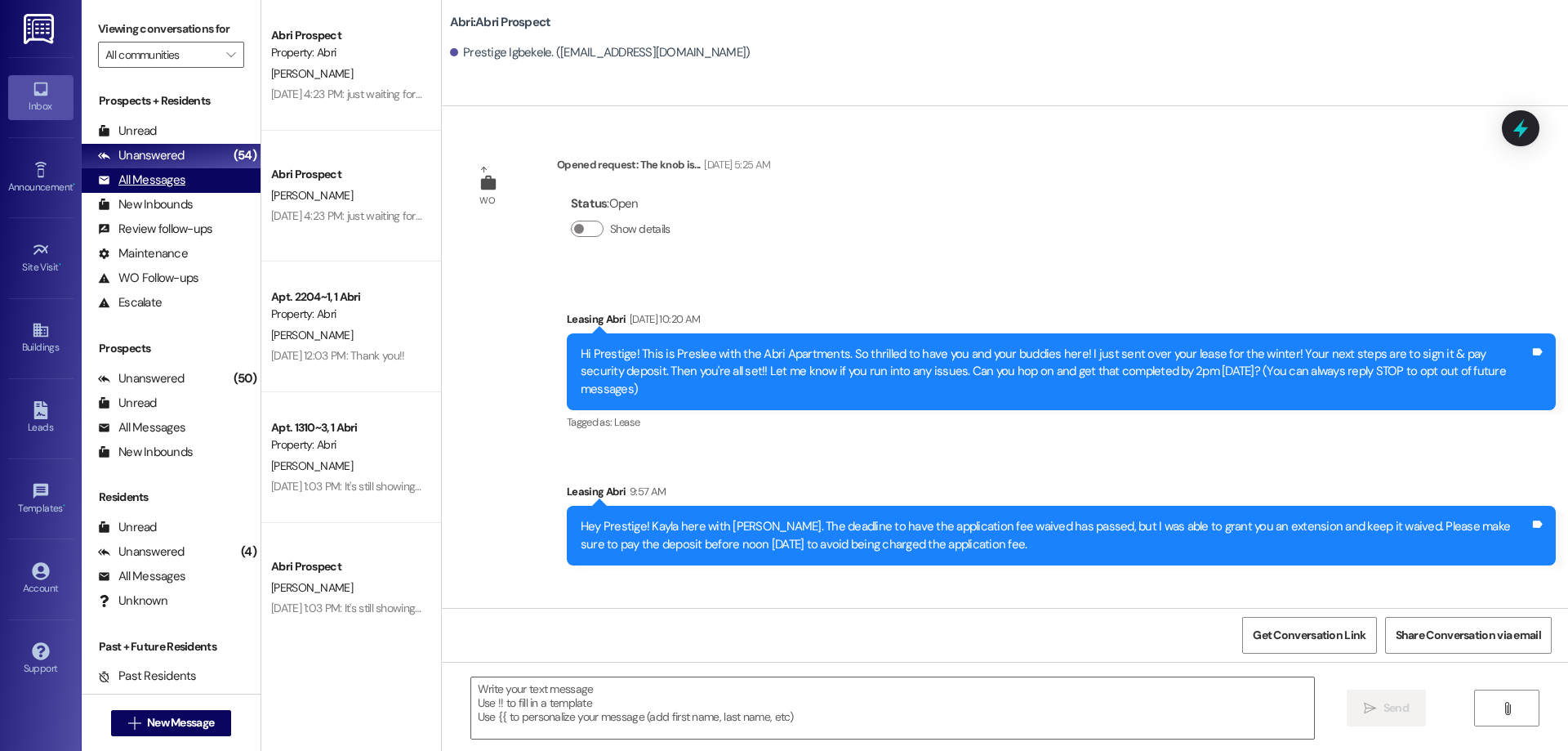
click at [180, 183] on div "All Messages" at bounding box center [142, 180] width 88 height 17
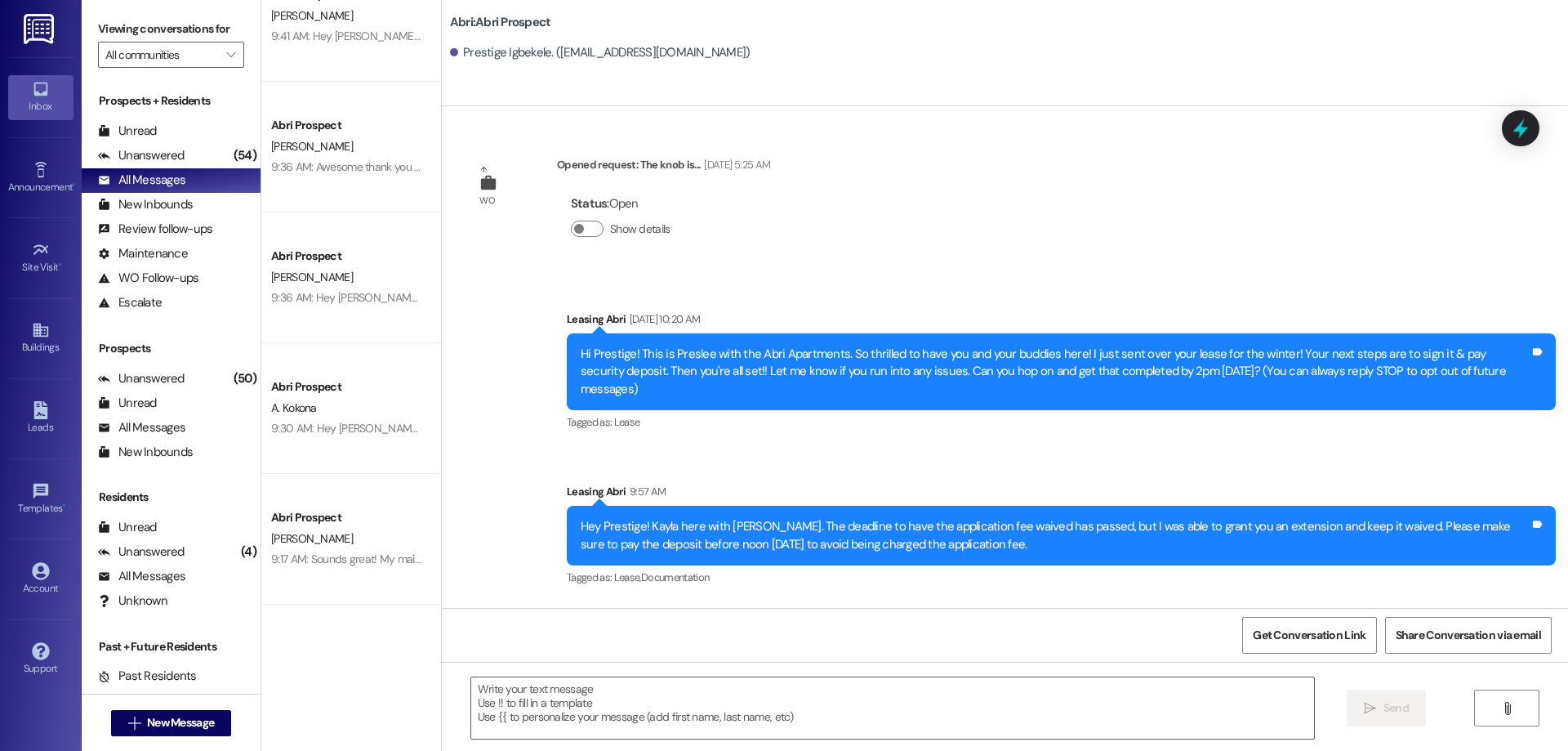
scroll to position [2123, 0]
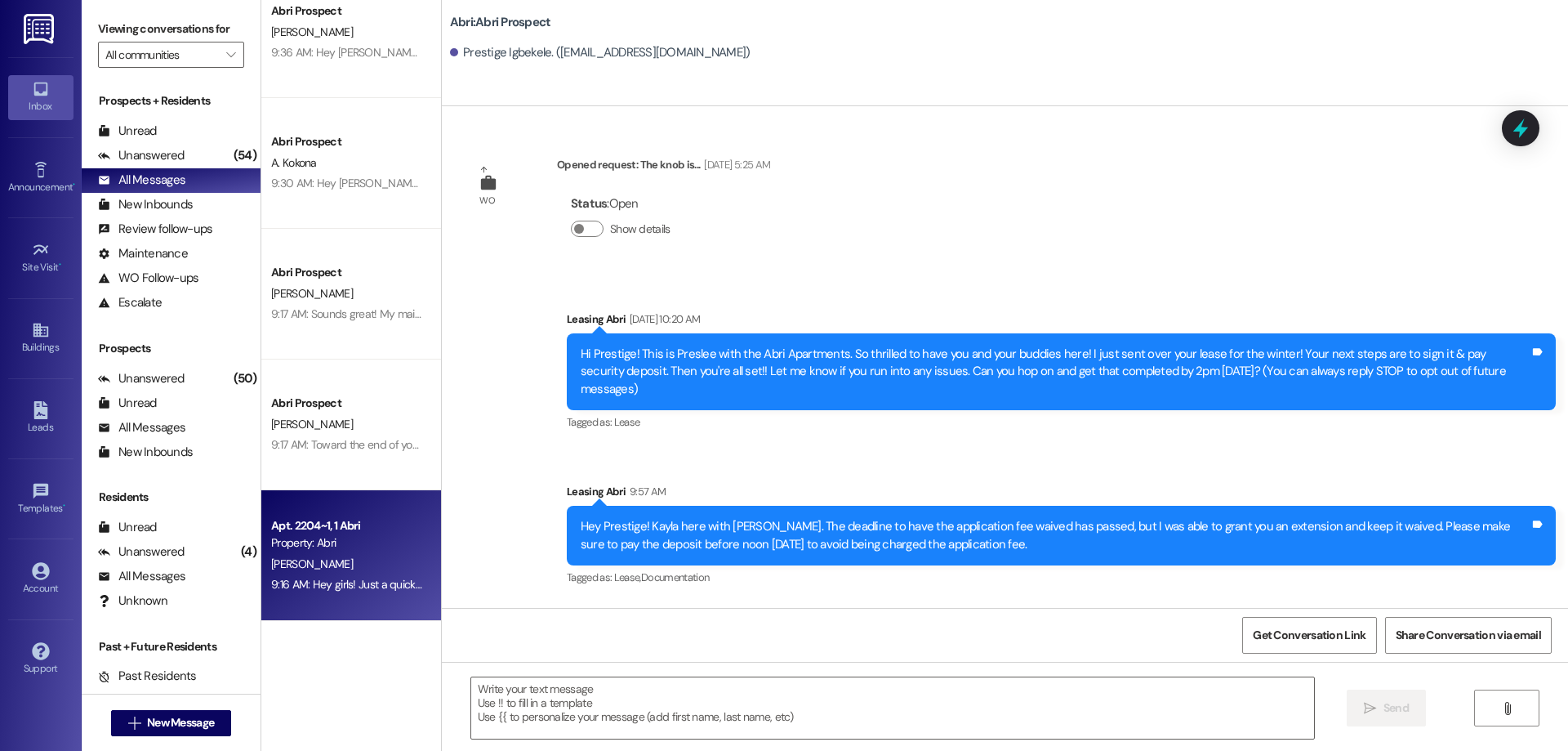
click at [355, 548] on div "Property: Abri" at bounding box center [347, 543] width 151 height 17
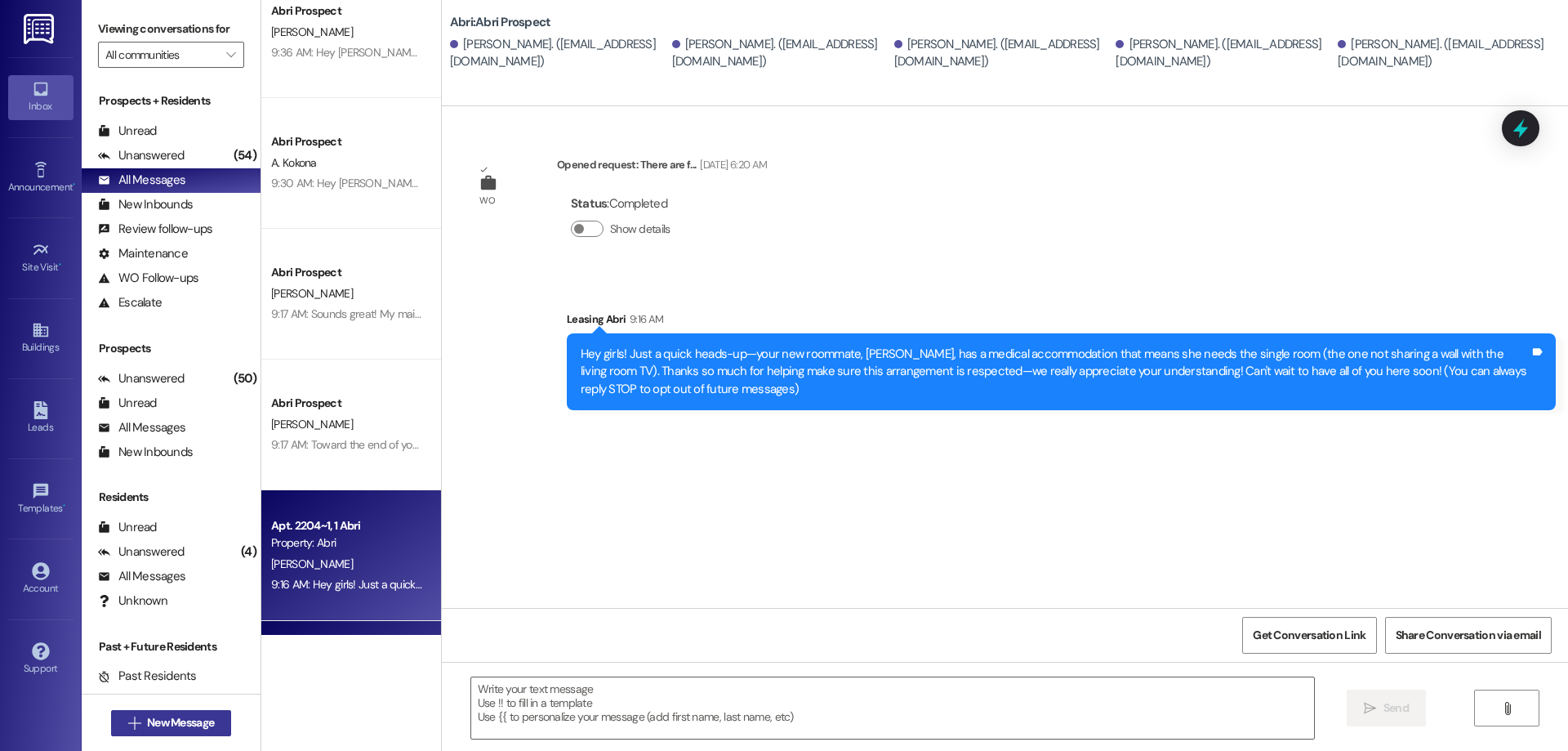
click at [186, 730] on span "New Message" at bounding box center [180, 722] width 67 height 17
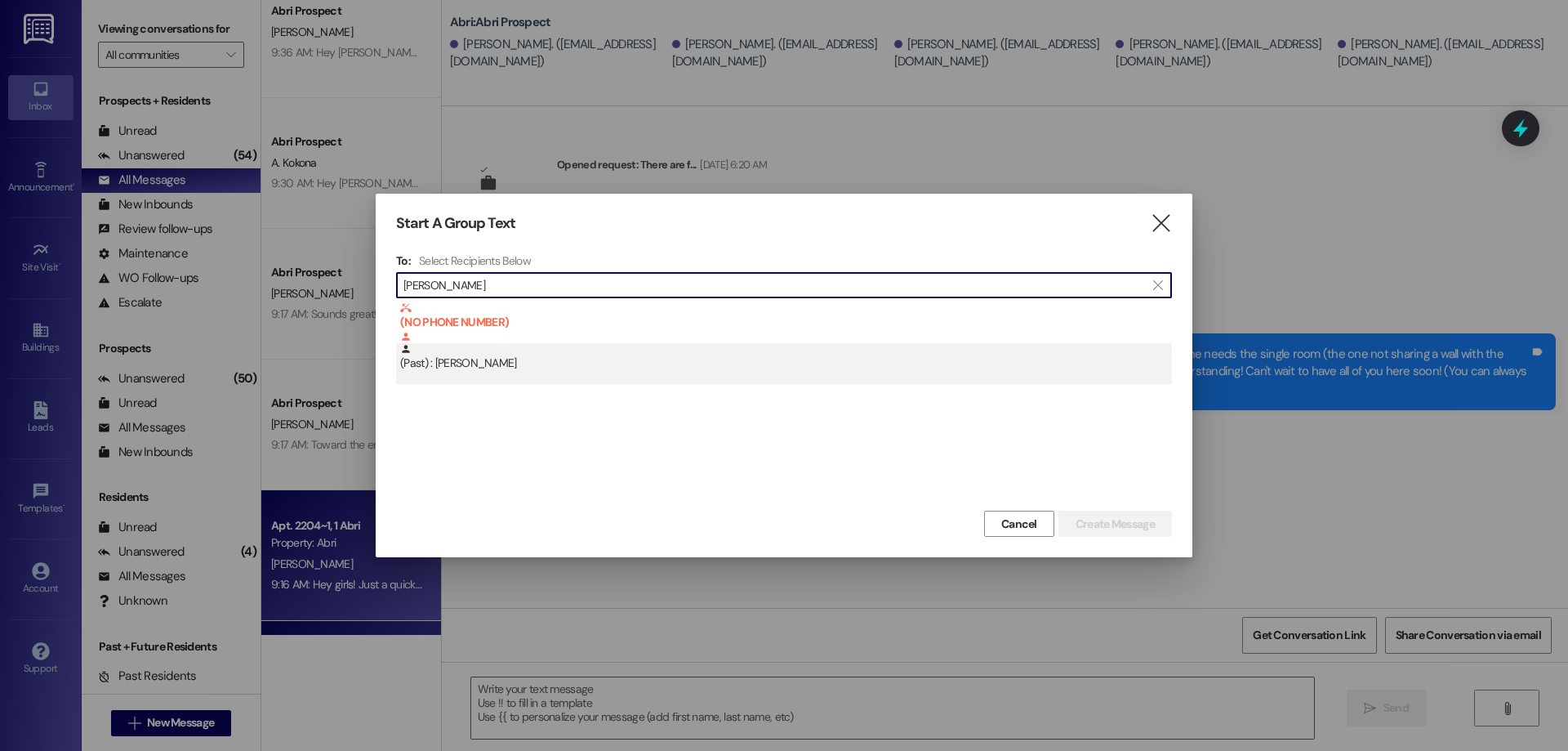
type input "kylie sanders"
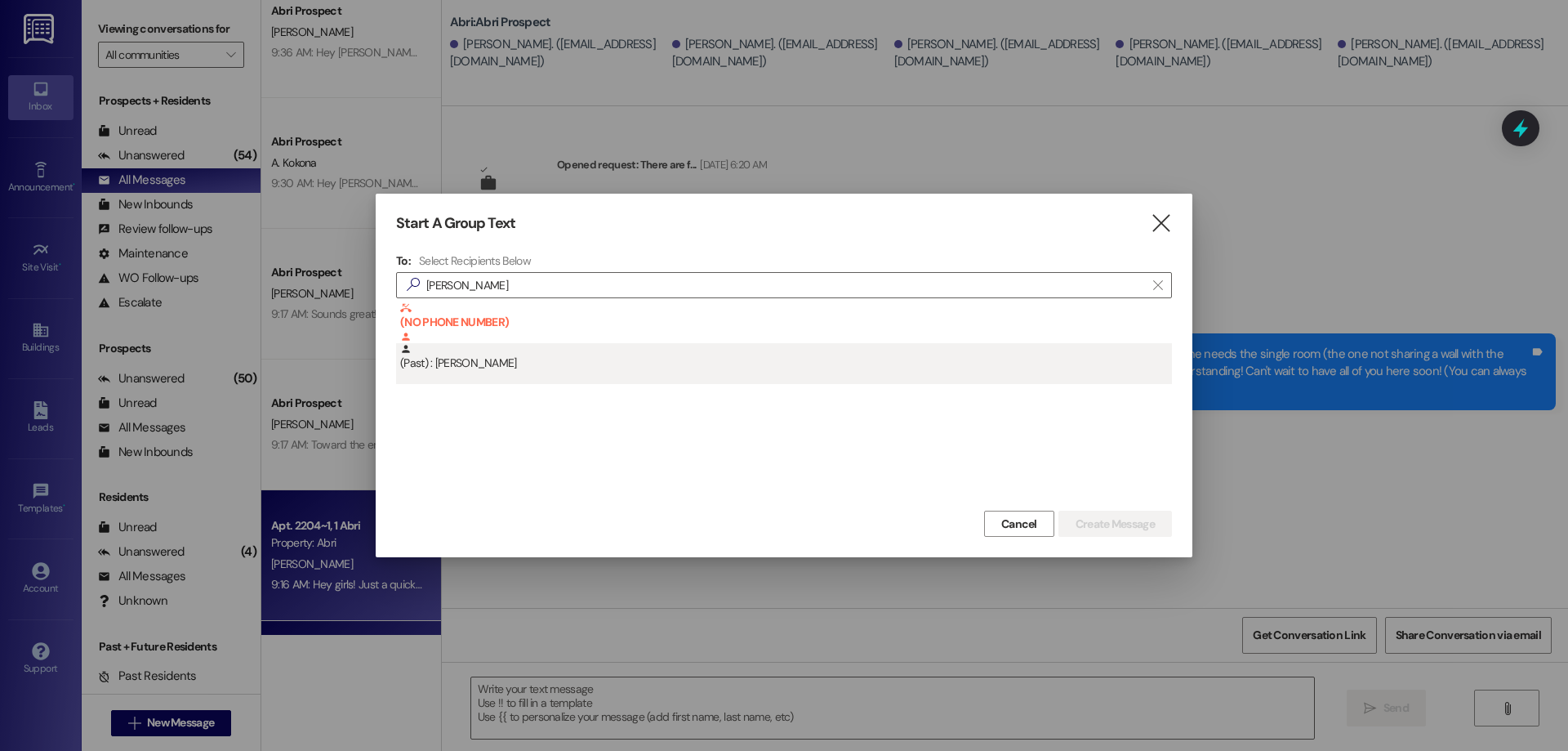
click at [495, 363] on div "(Past) : [PERSON_NAME]" at bounding box center [786, 357] width 772 height 29
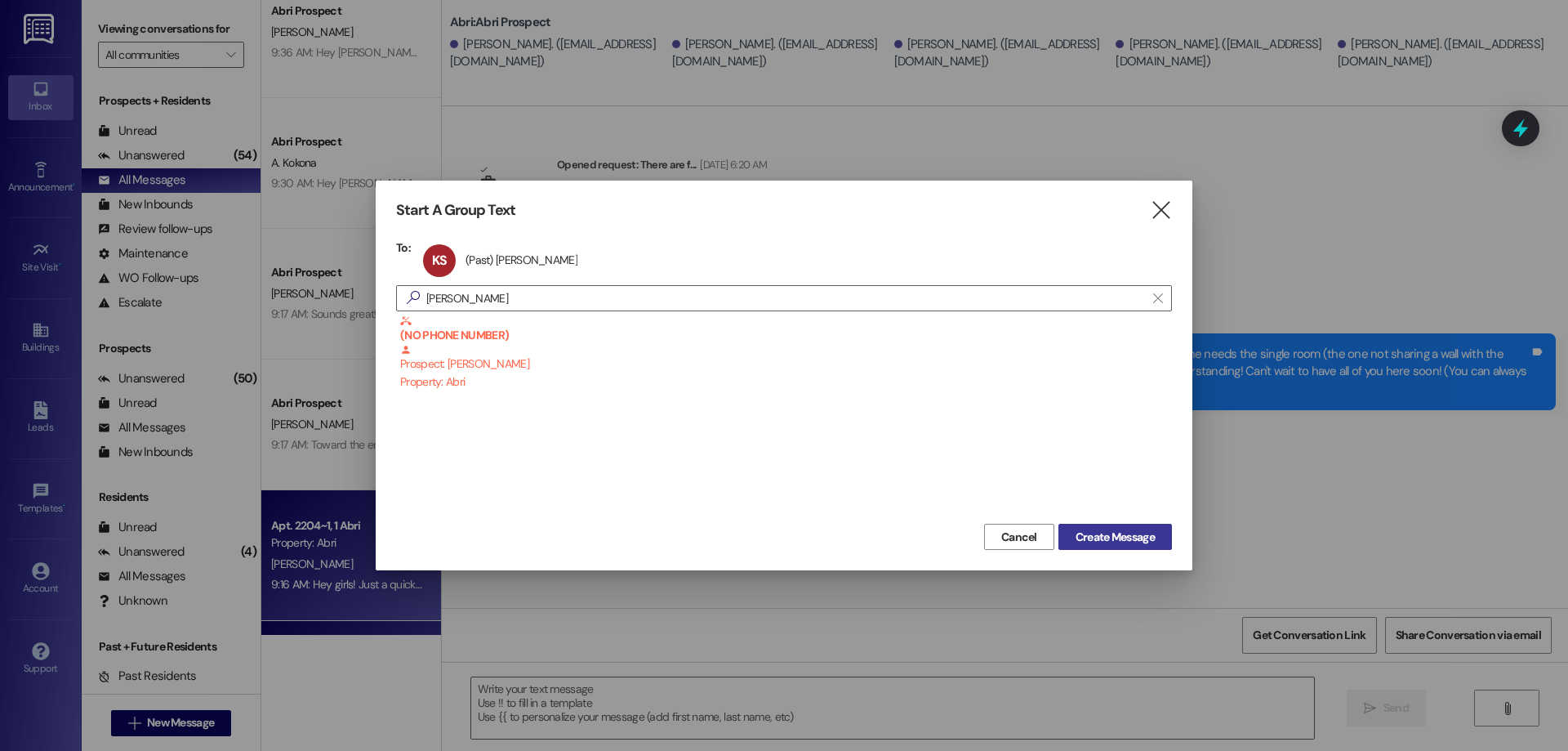
click at [1108, 548] on button "Create Message" at bounding box center [1115, 536] width 114 height 26
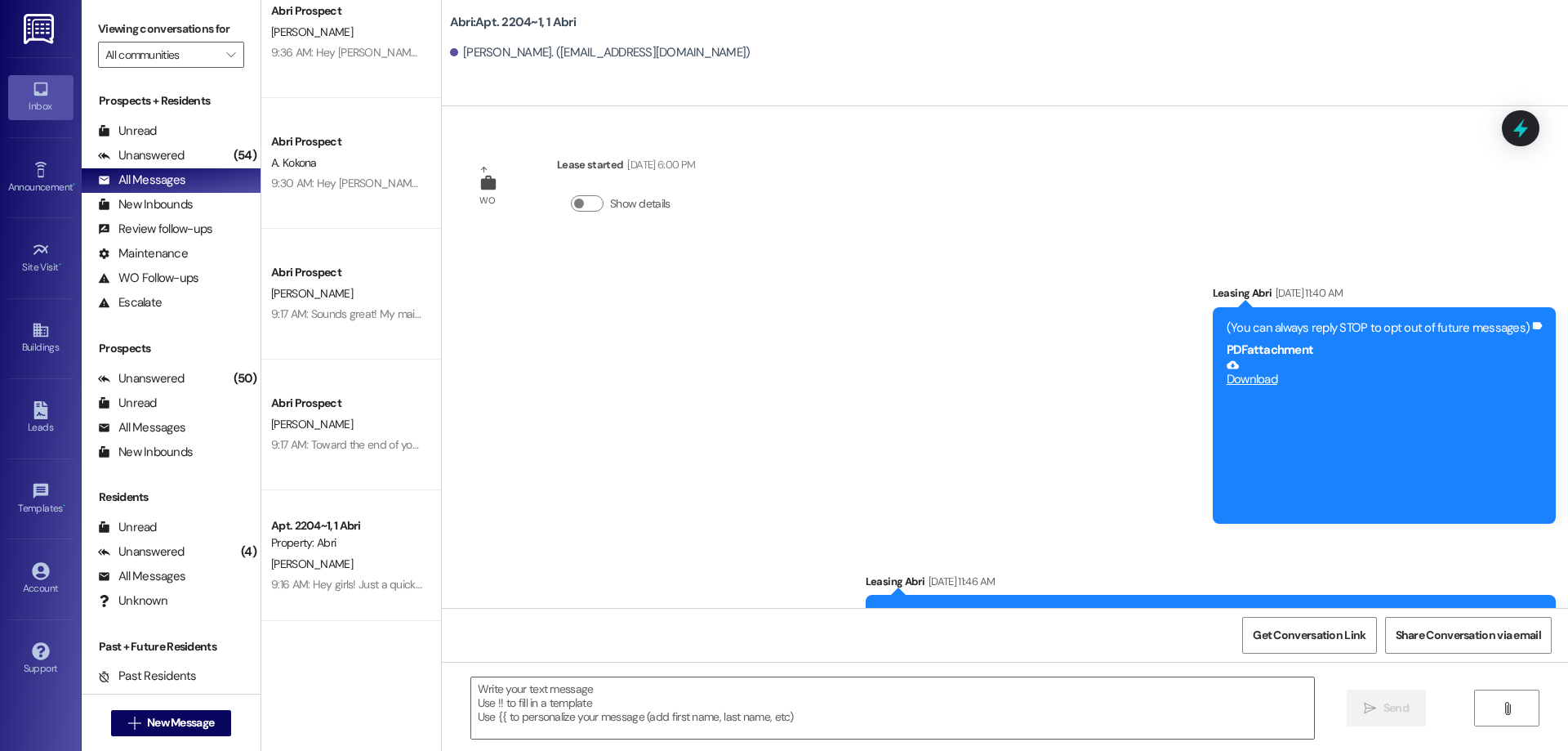
scroll to position [8337, 0]
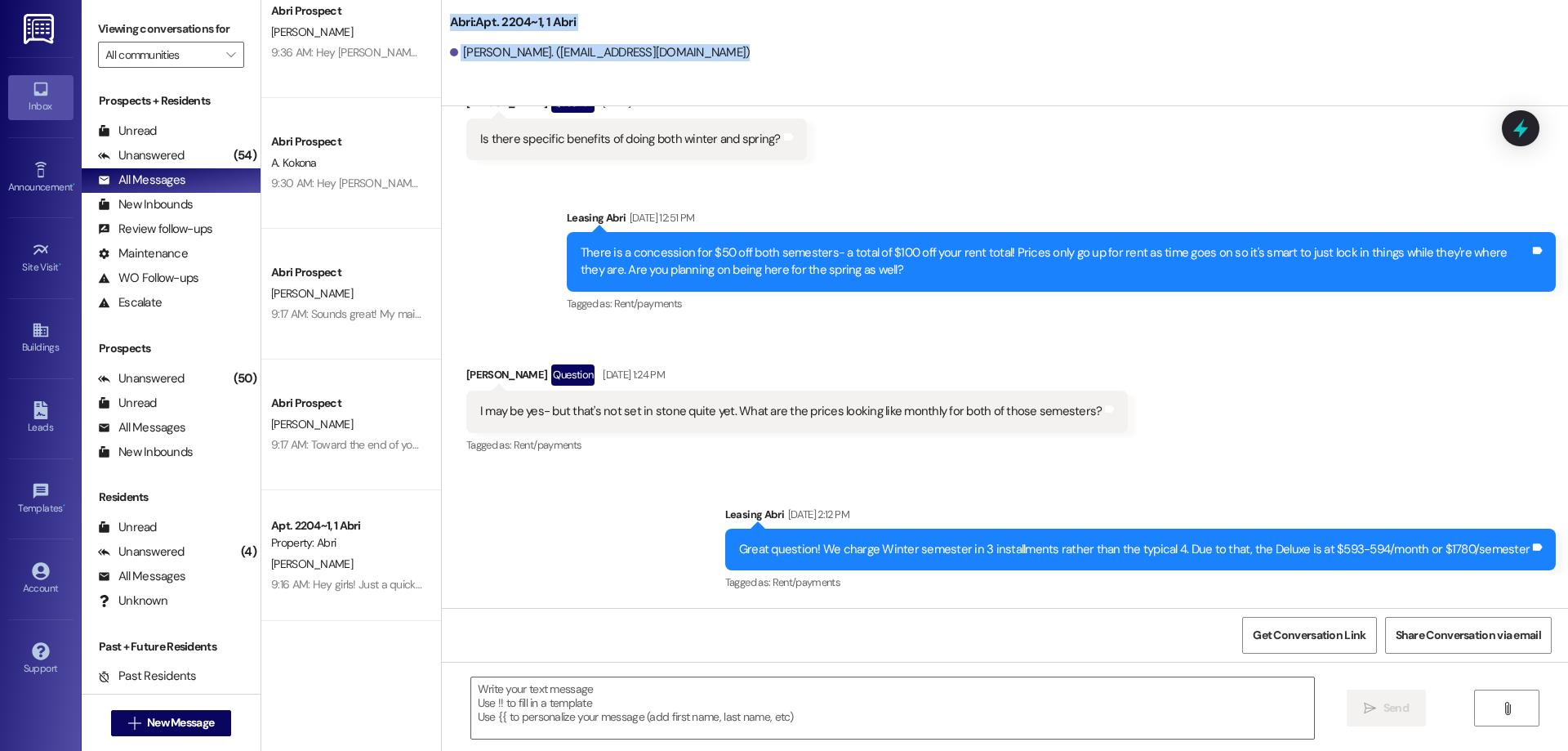
drag, startPoint x: 717, startPoint y: 56, endPoint x: 433, endPoint y: 20, distance: 286.3
click at [442, 20] on div "Abri: Apt. 2204~1, 1 Abri Kylie Sanderson. (kyliesanderson55@gmail.com)" at bounding box center [1005, 37] width 1126 height 65
click at [880, 207] on div "Sent via SMS Leasing Abri Aug 27, 2025 at 12:51 PM There is a concession for $5…" at bounding box center [1061, 262] width 1013 height 130
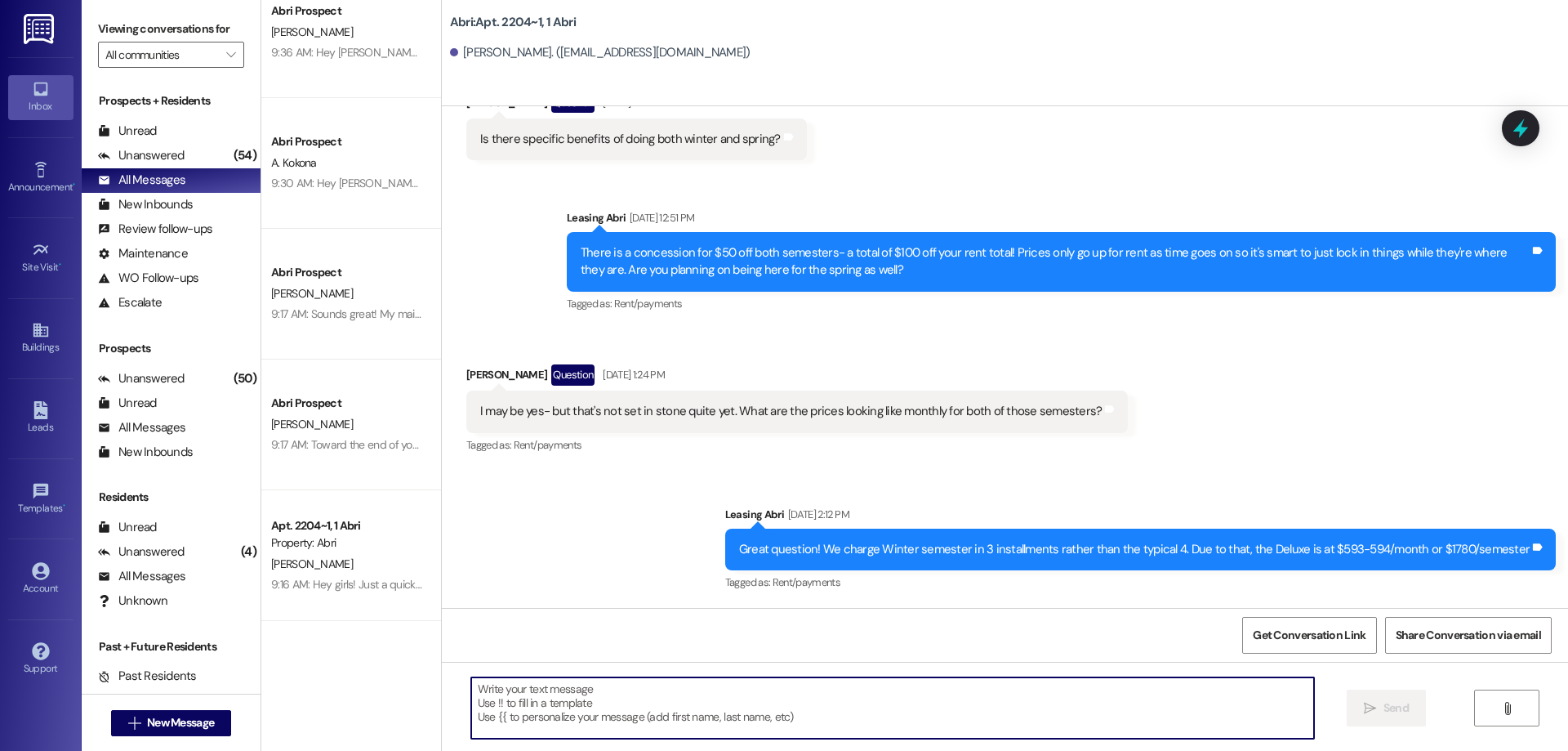
click at [728, 716] on textarea at bounding box center [893, 708] width 843 height 61
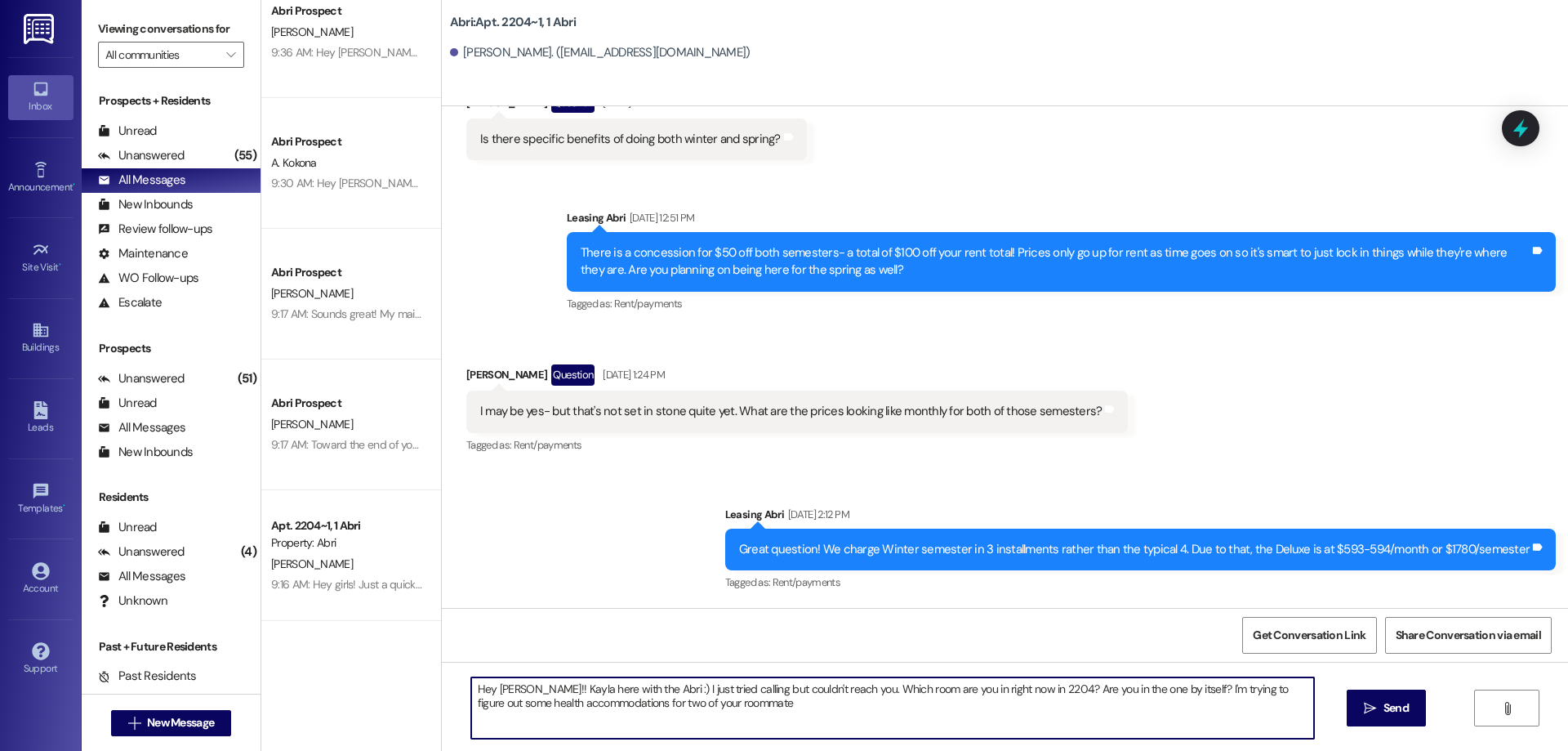
type textarea "Hey Kylie!! Kayla here with the Abri :) I just tried calling but couldn't reach…"
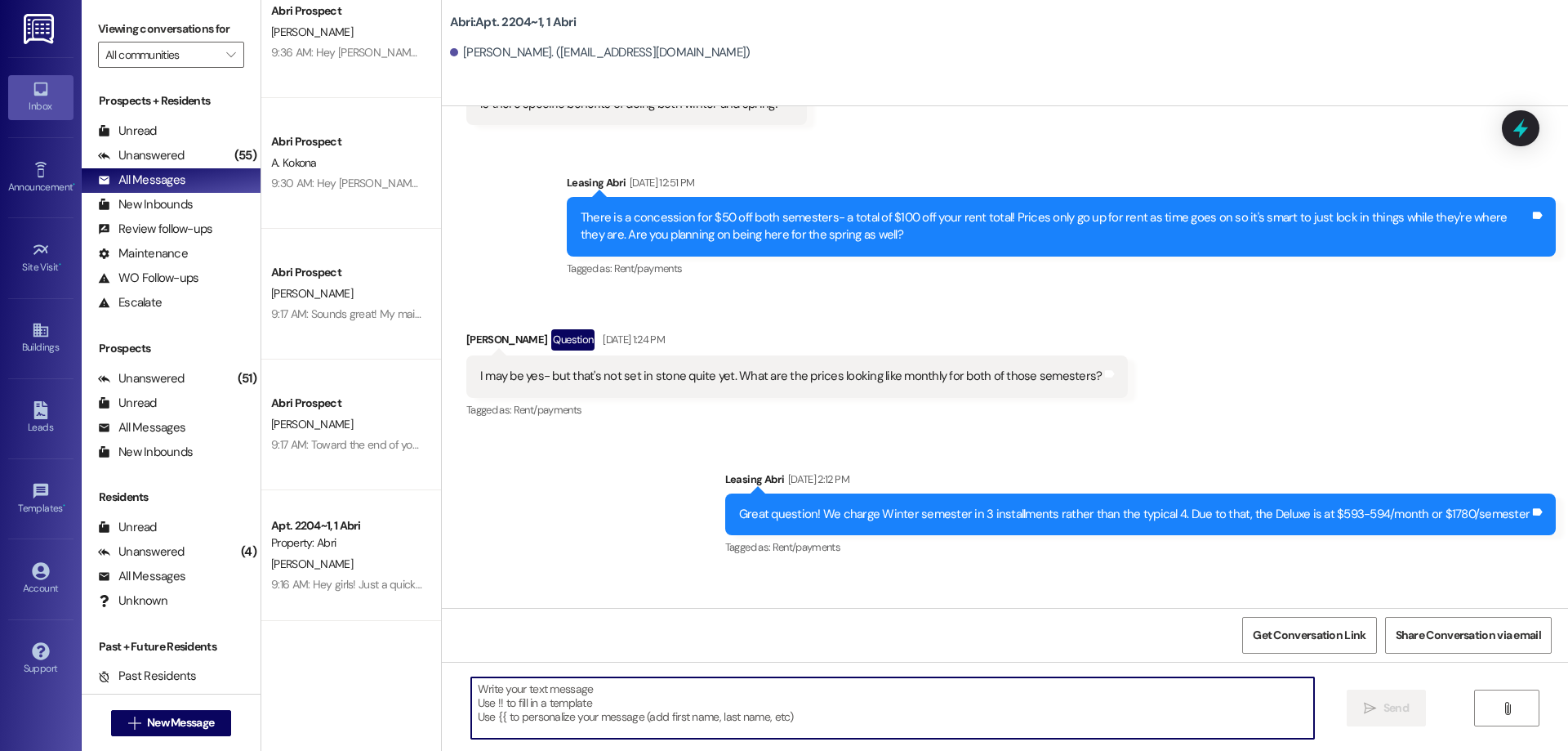
scroll to position [8199, 0]
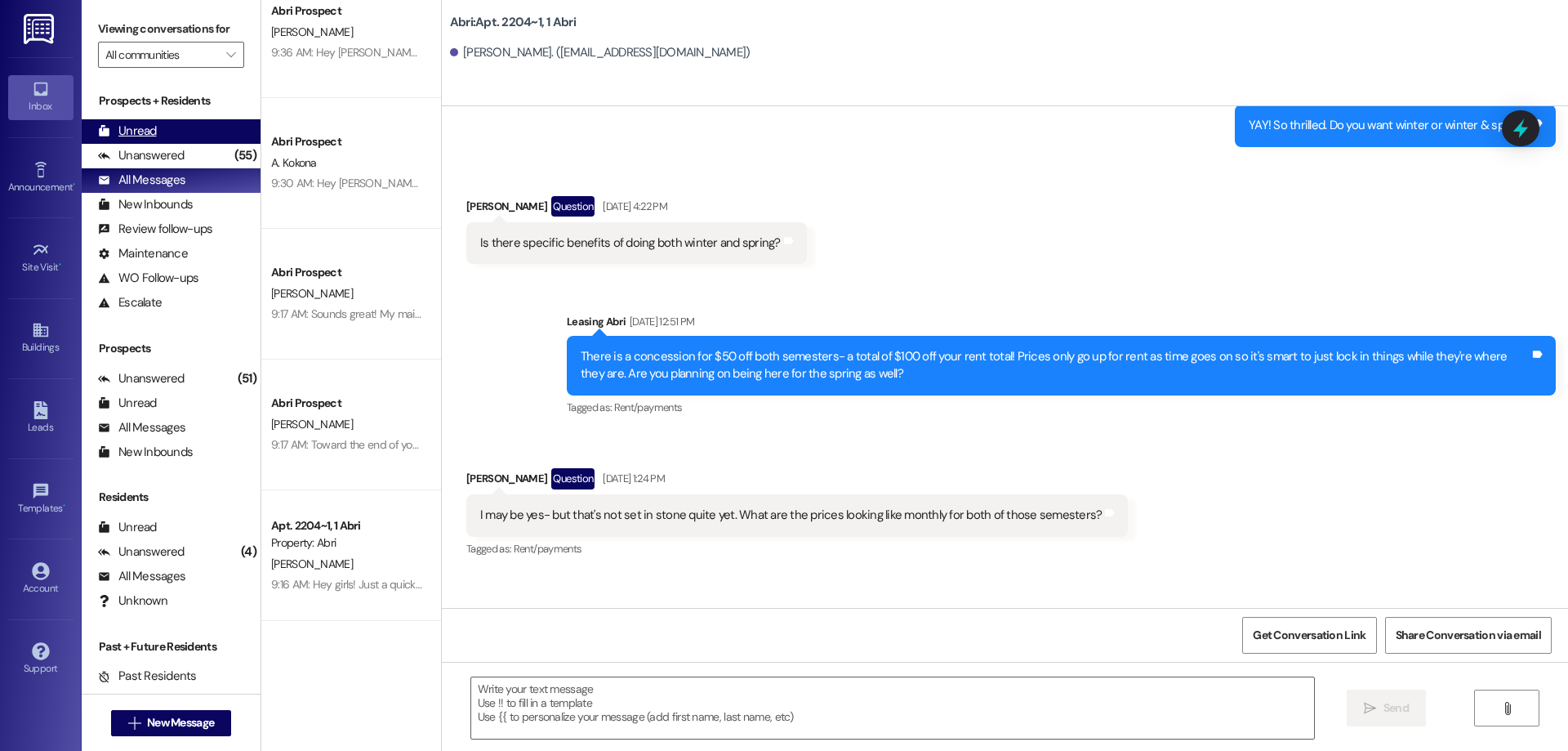
click at [155, 133] on div "Unread" at bounding box center [128, 131] width 59 height 17
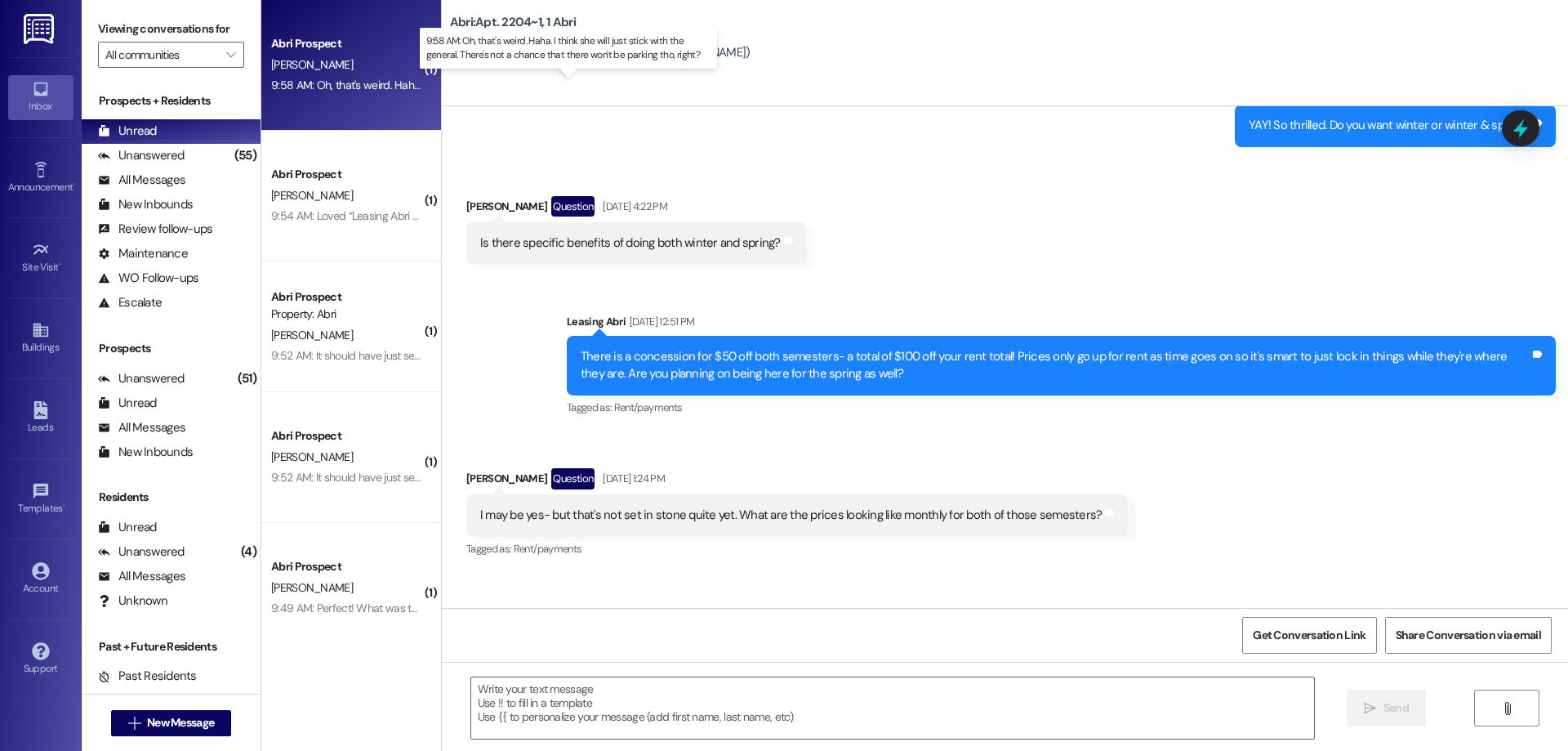
click at [372, 85] on div "9:58 AM: Oh, that's weird. Haha. I think she will just stick with the general. …" at bounding box center [581, 84] width 620 height 15
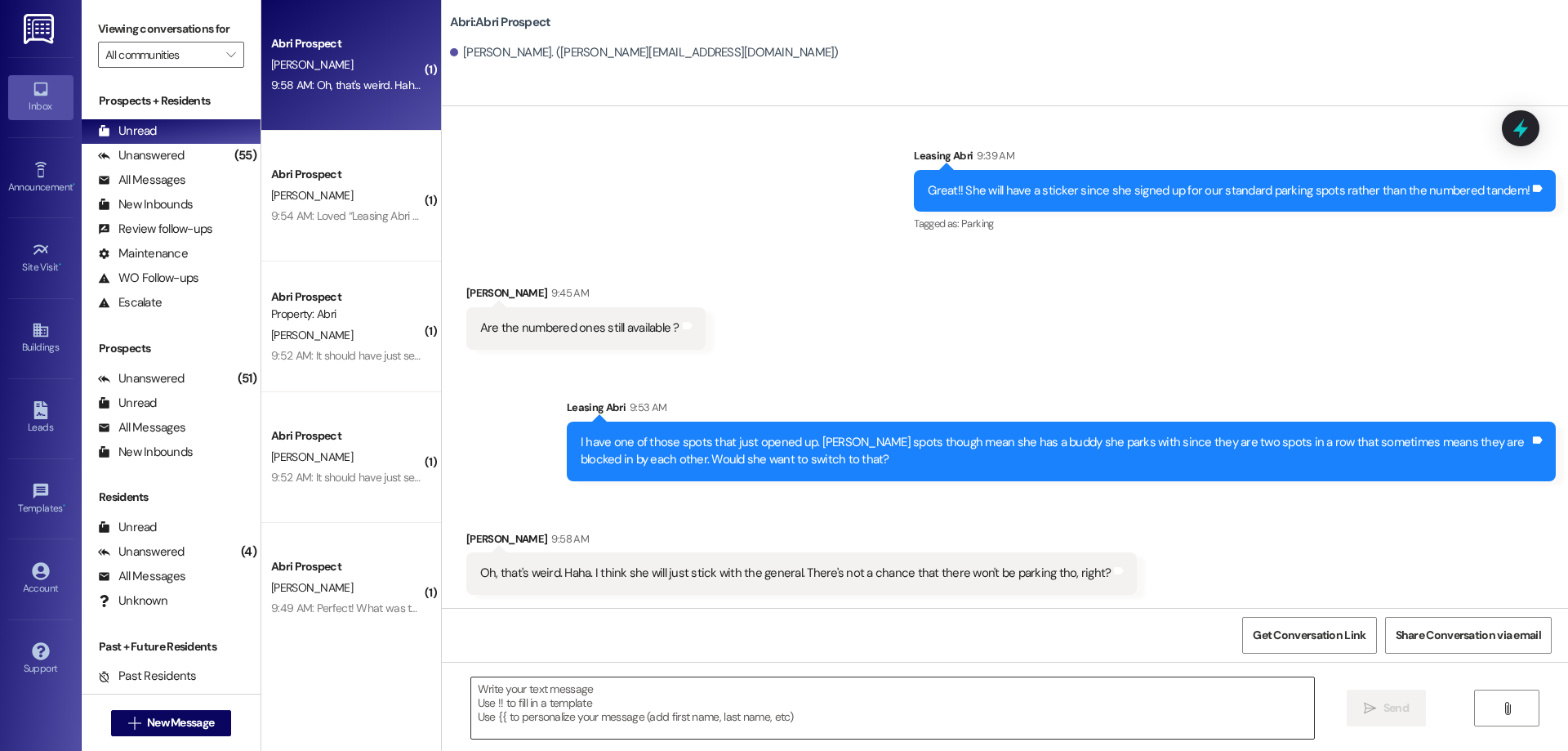
scroll to position [3201, 0]
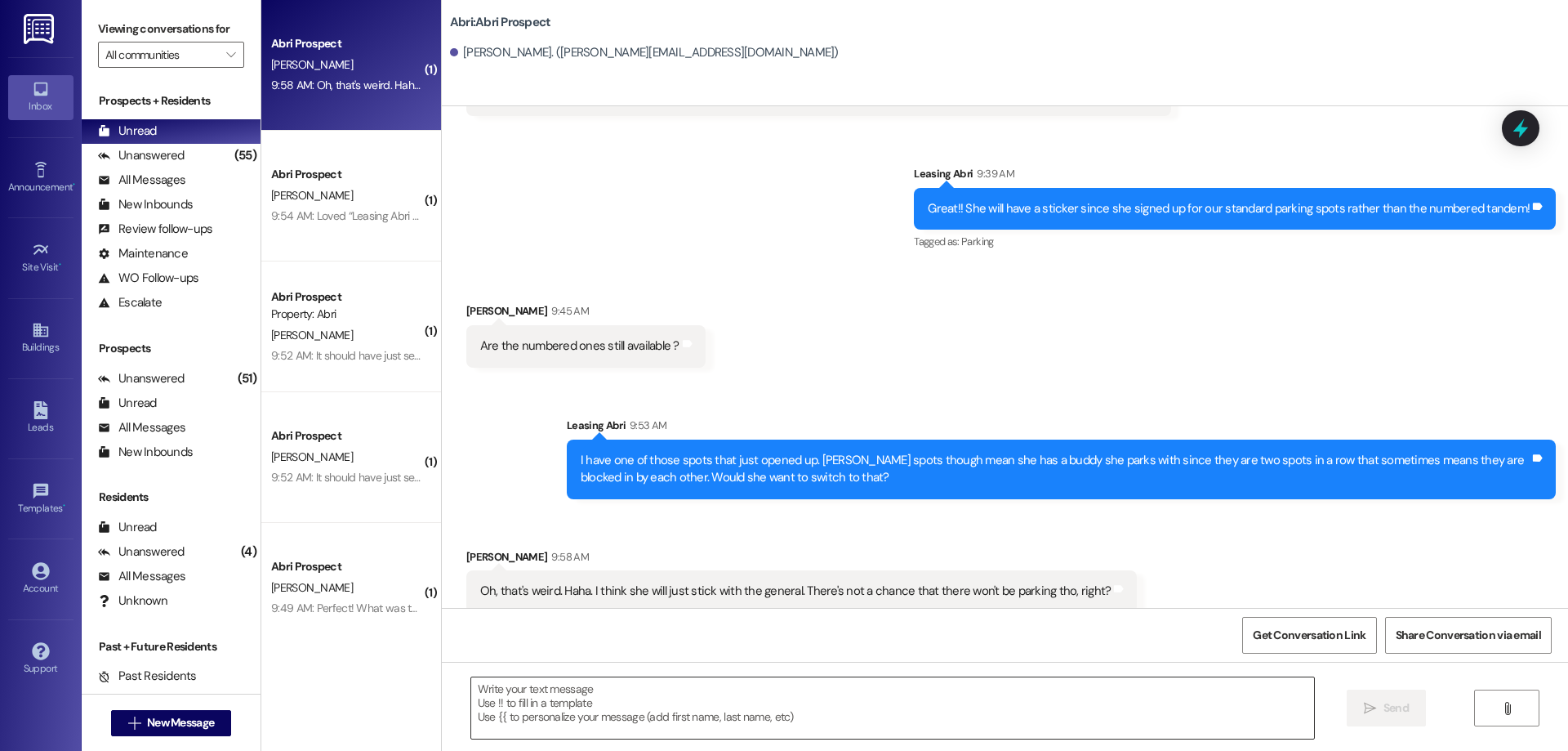
click at [729, 703] on textarea at bounding box center [893, 708] width 843 height 61
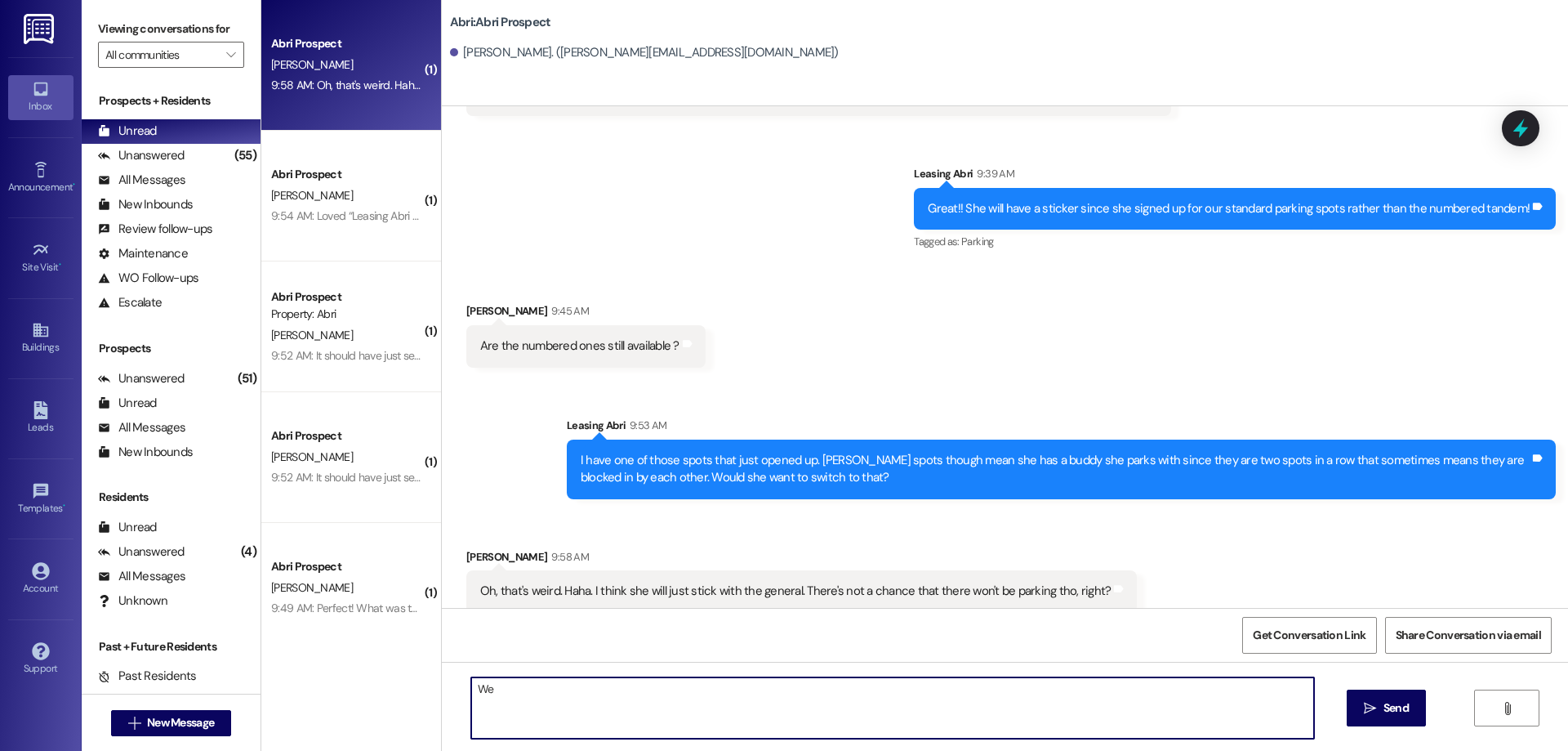
type textarea "W"
type textarea "Nope! We only sell how many spots we have so she will be ok"
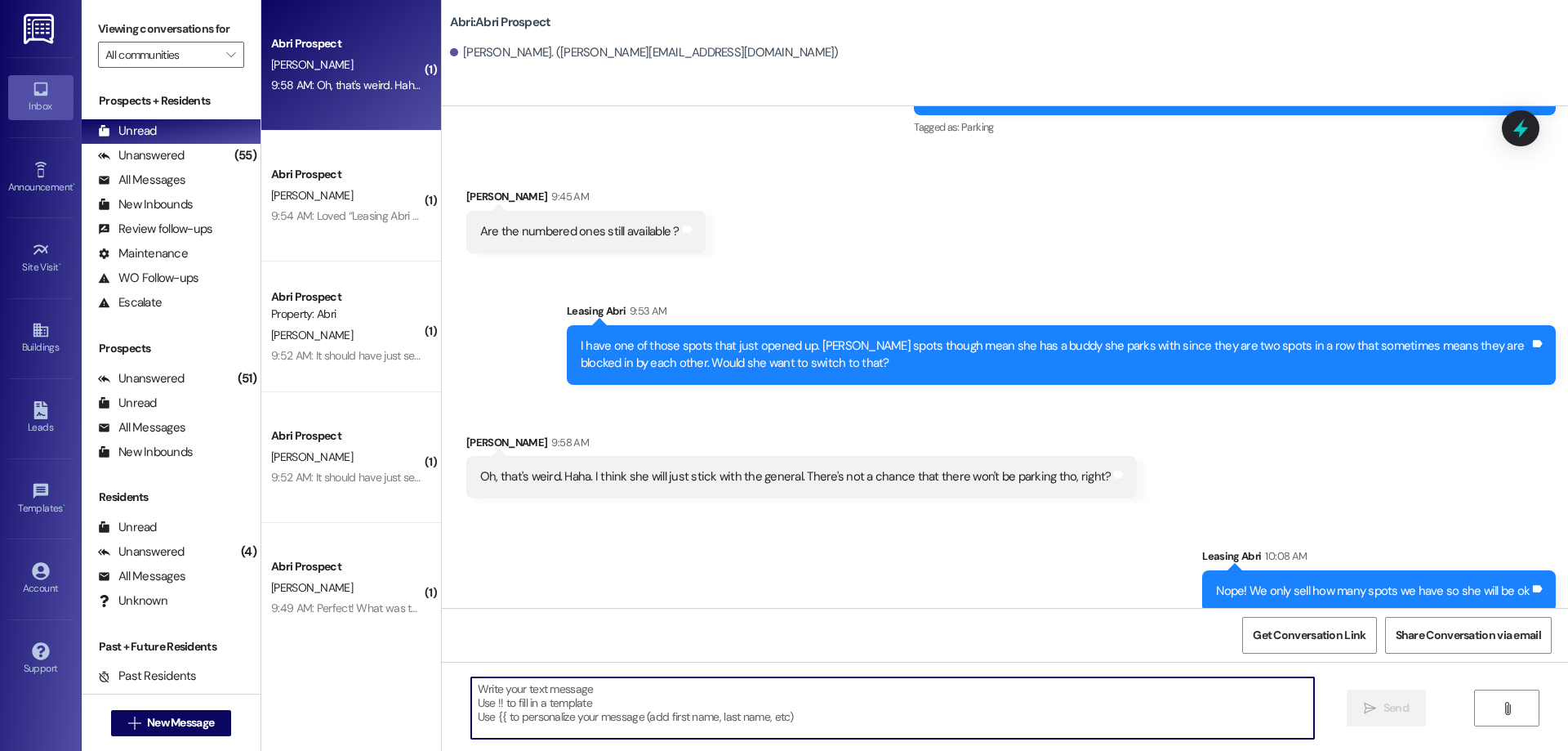
scroll to position [19, 0]
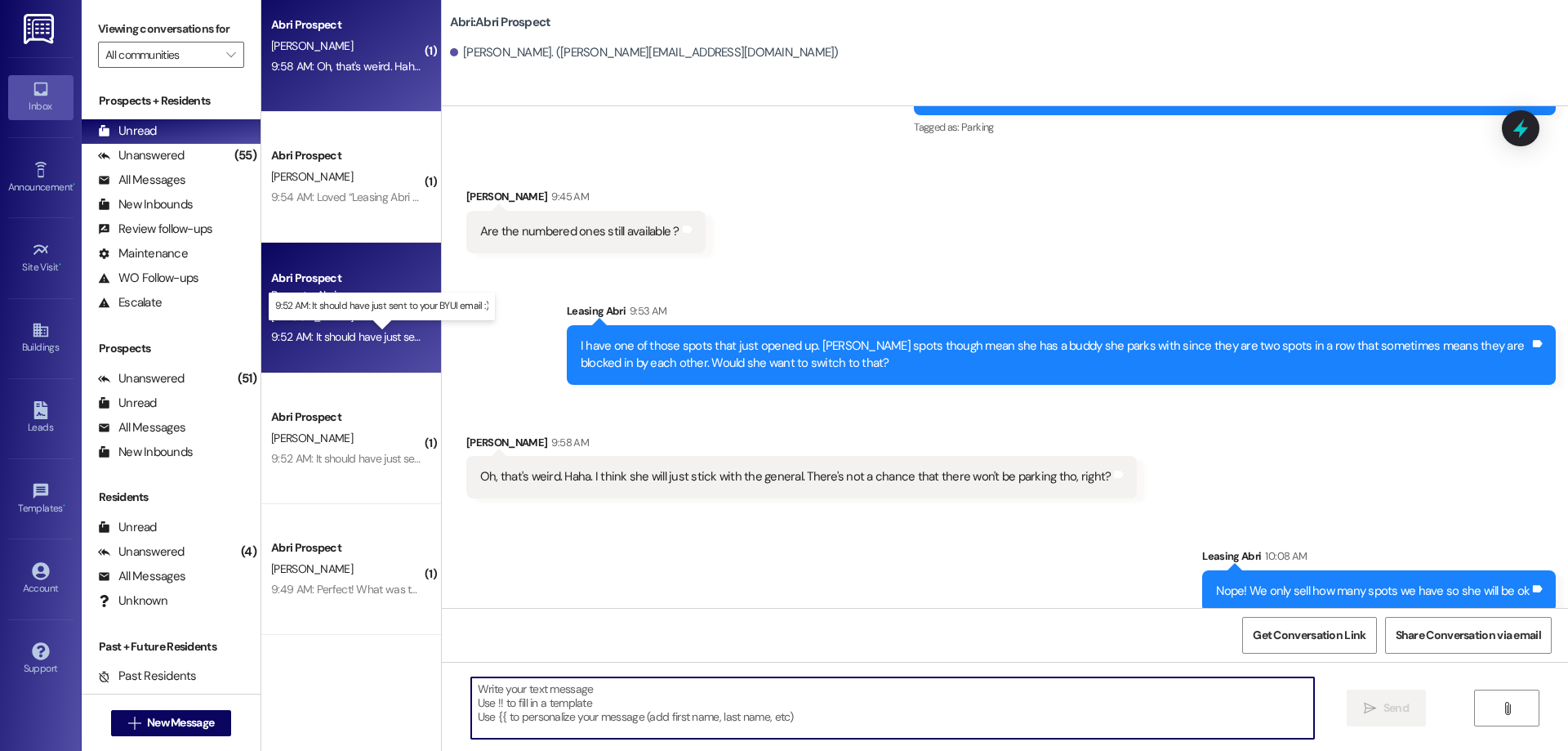
click at [335, 336] on div "9:52 AM: It should have just sent to your BYUI email :) 9:52 AM: It should have…" at bounding box center [395, 336] width 248 height 15
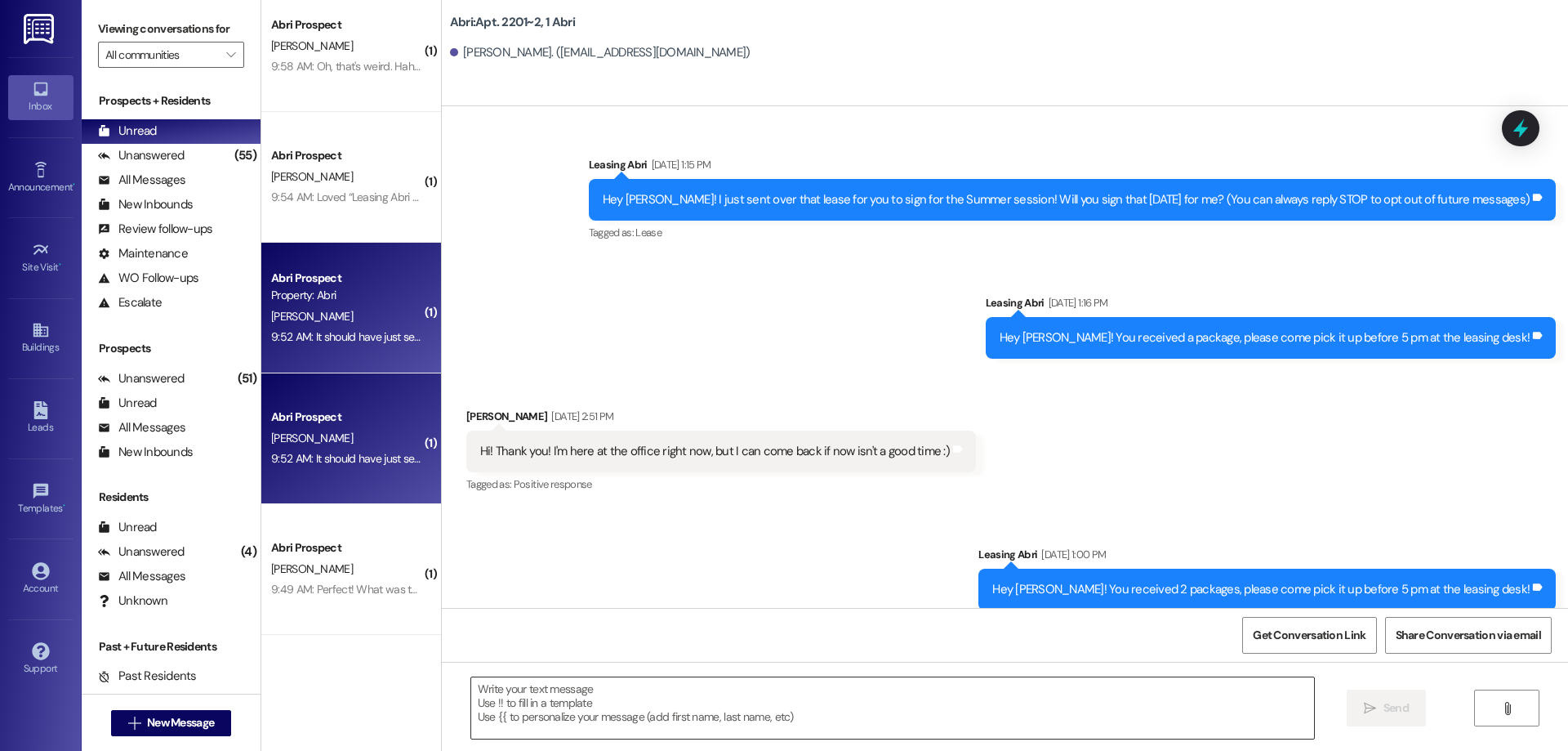
scroll to position [46936, 0]
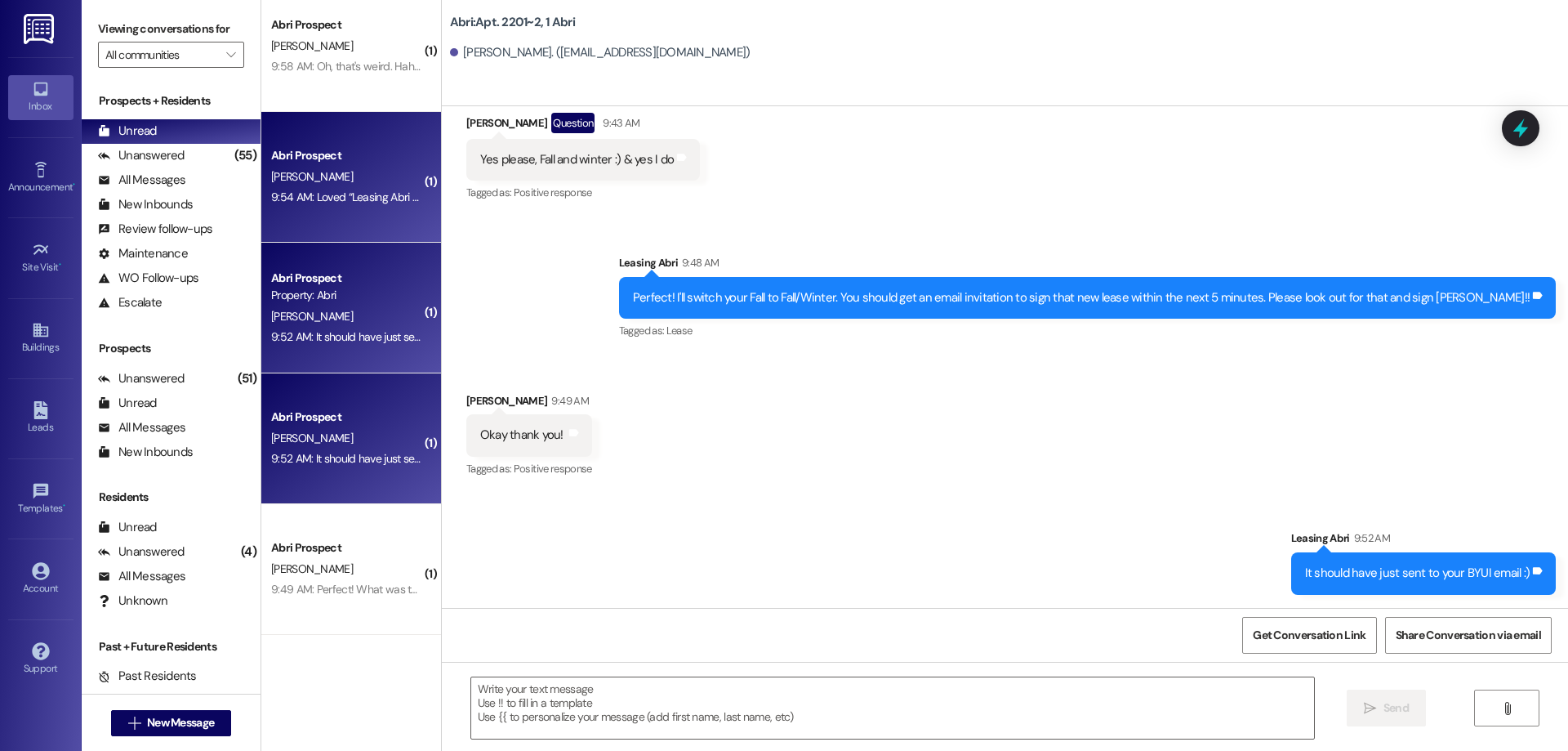
click at [349, 161] on div "Abri Prospect" at bounding box center [347, 156] width 151 height 17
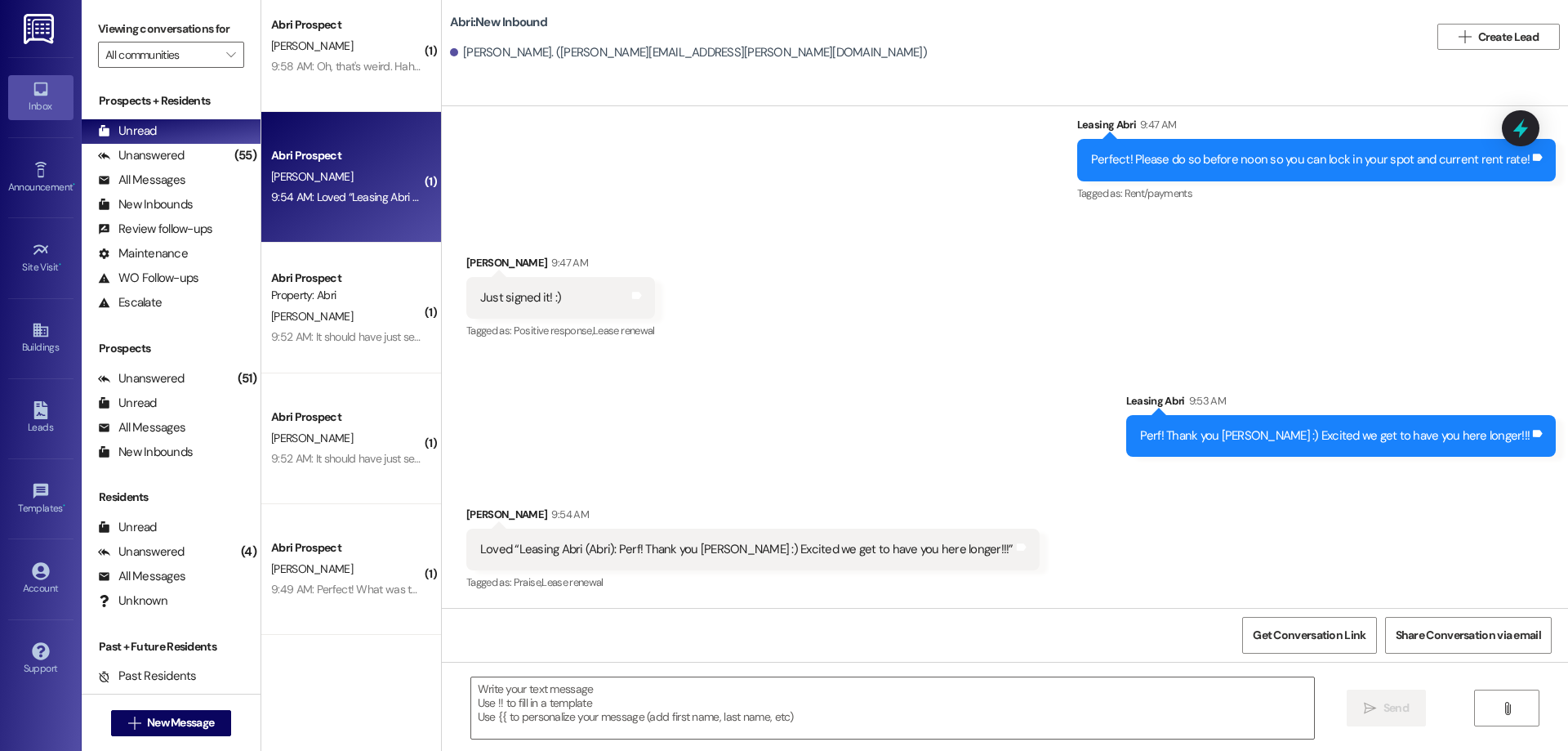
scroll to position [1244, 0]
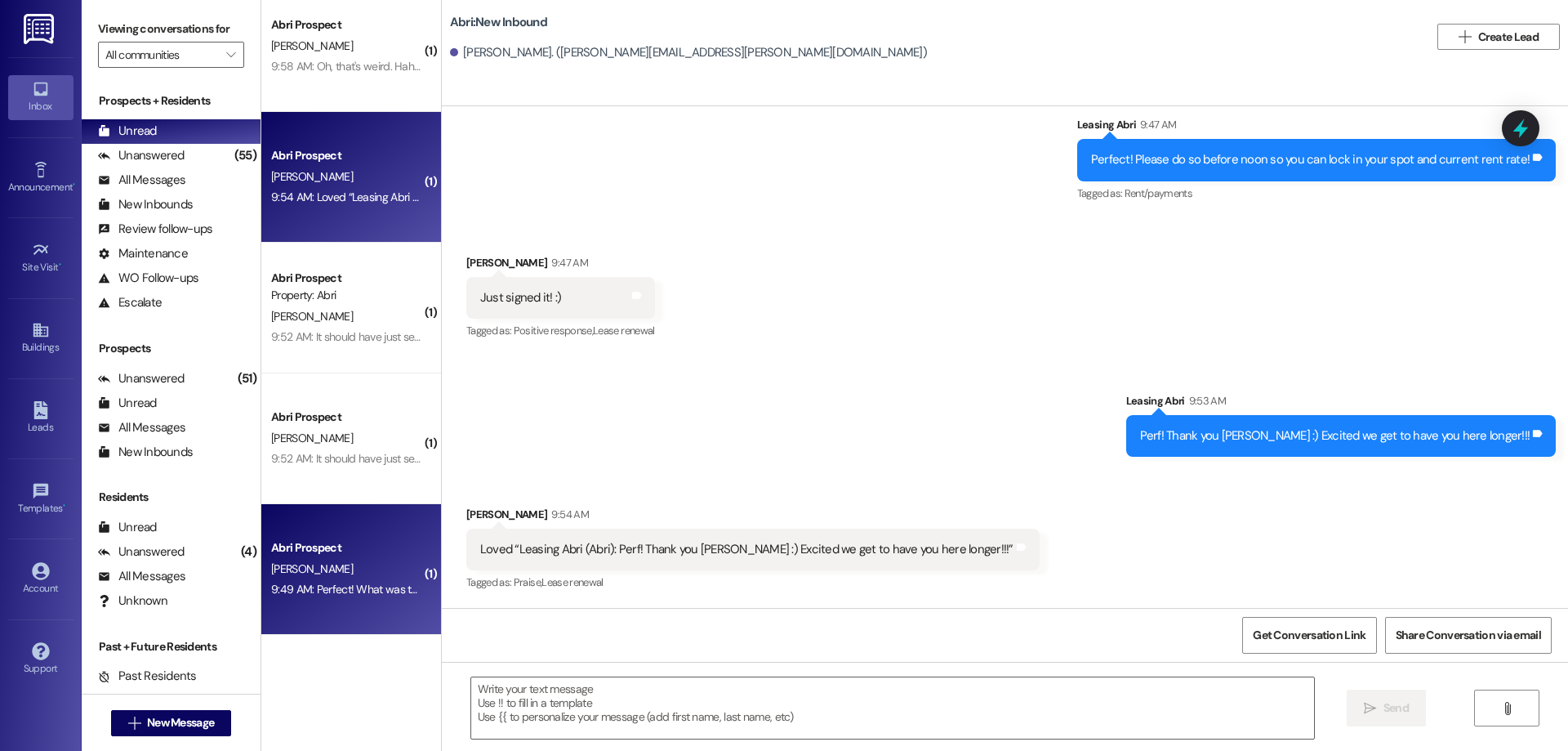
click at [378, 598] on div "9:49 AM: Perfect! What was the email I needed to sent again to that address you…" at bounding box center [347, 588] width 155 height 20
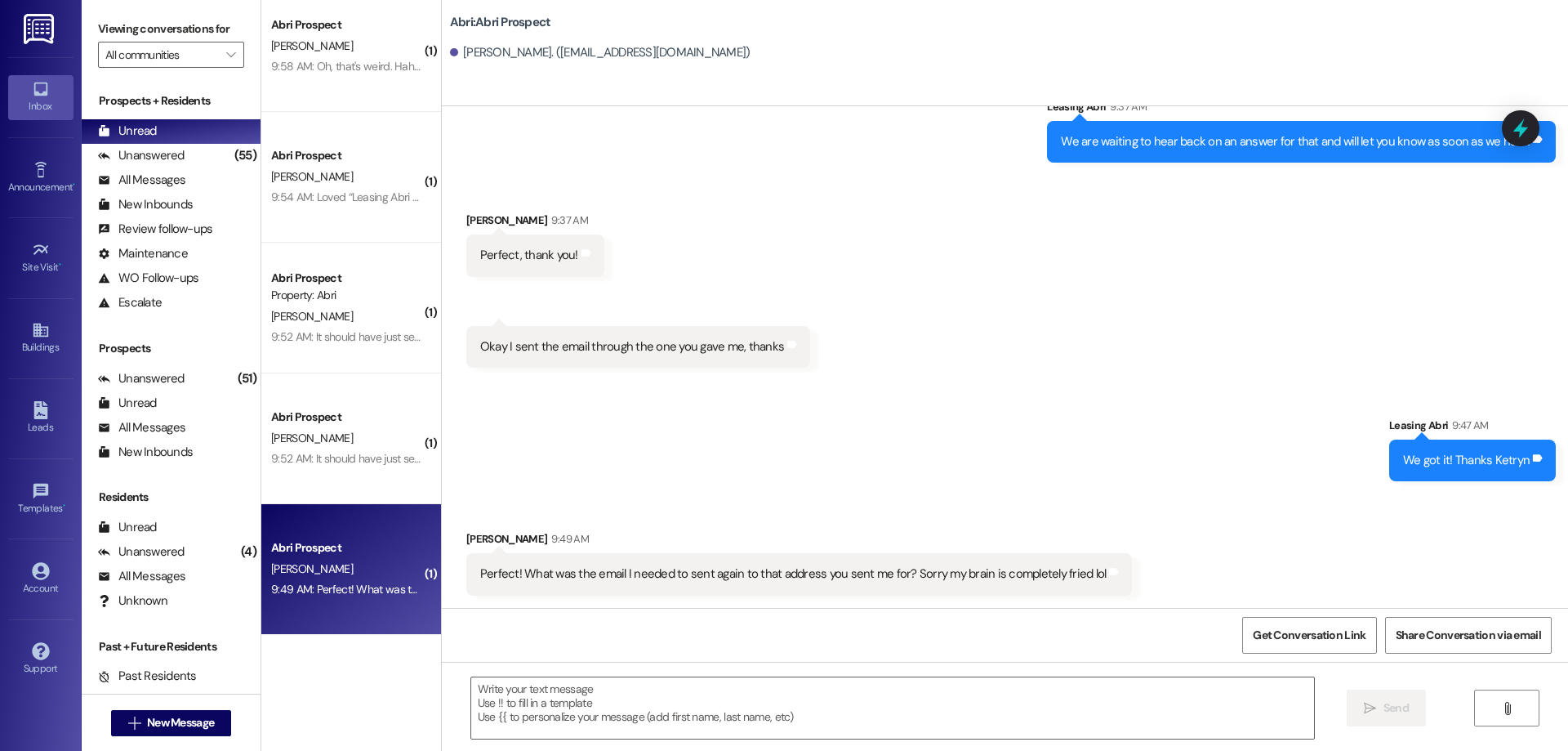
scroll to position [4235, 0]
click at [750, 710] on textarea at bounding box center [893, 708] width 843 height 61
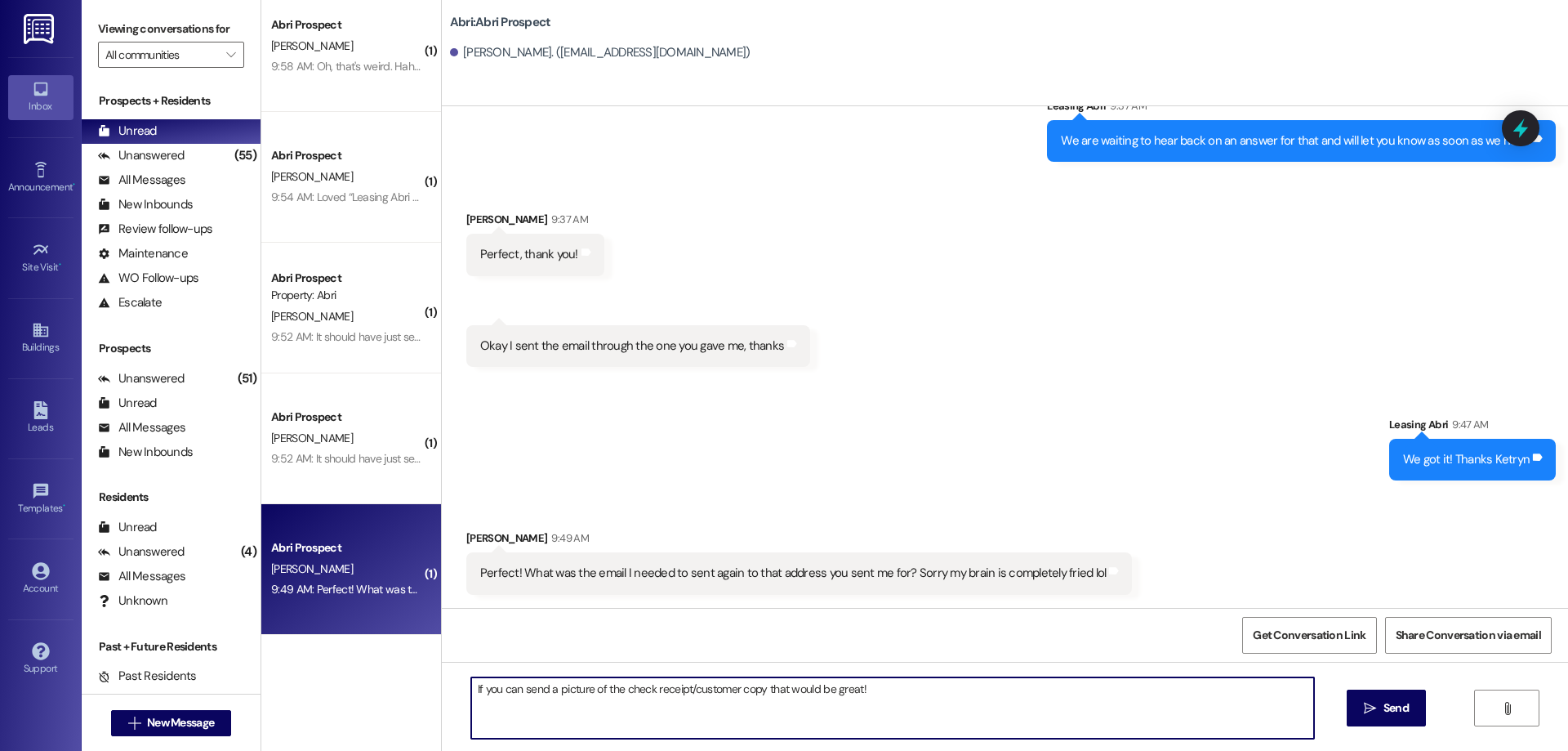
type textarea "If you can send a picture of the check receipt/customer copy that would be grea…"
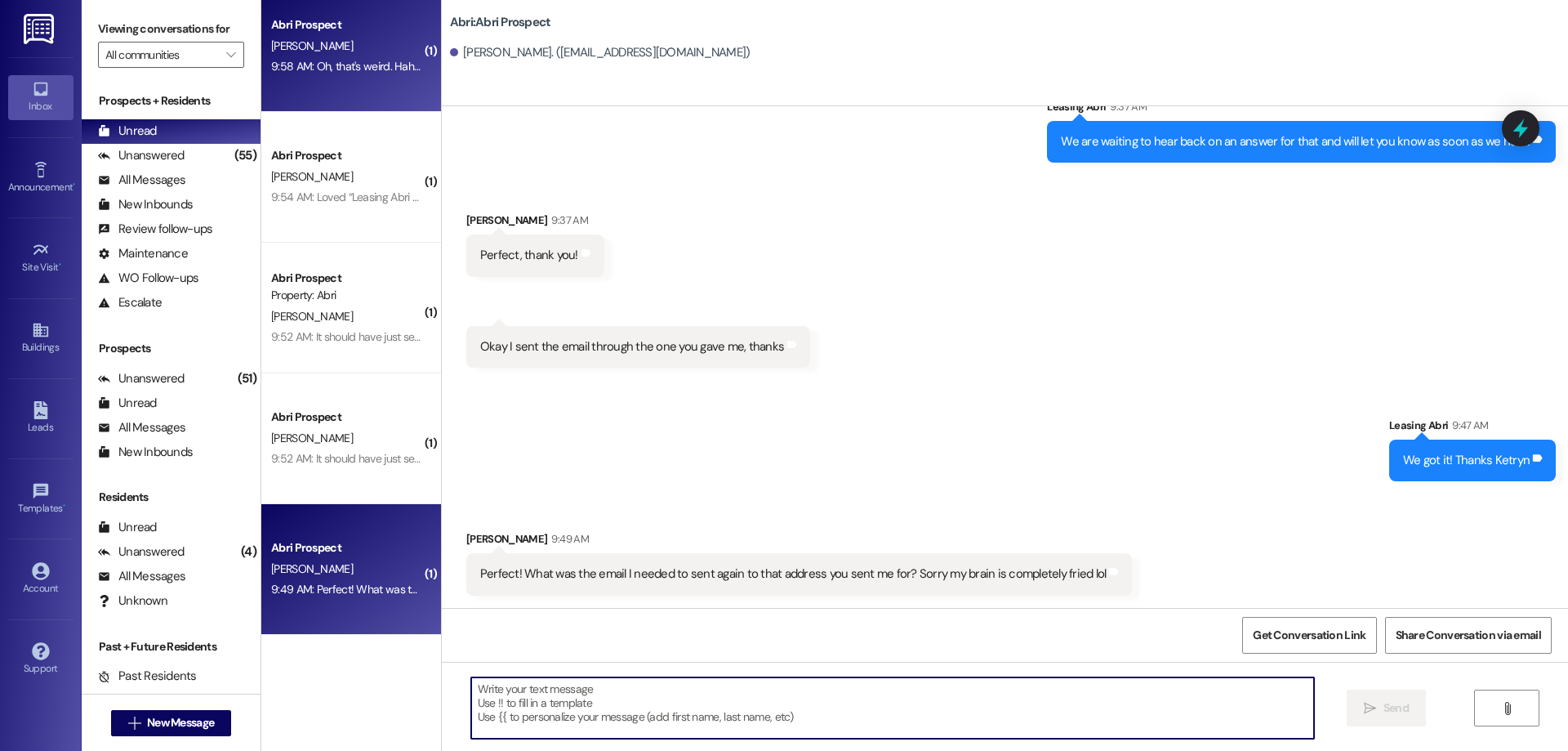
scroll to position [0, 0]
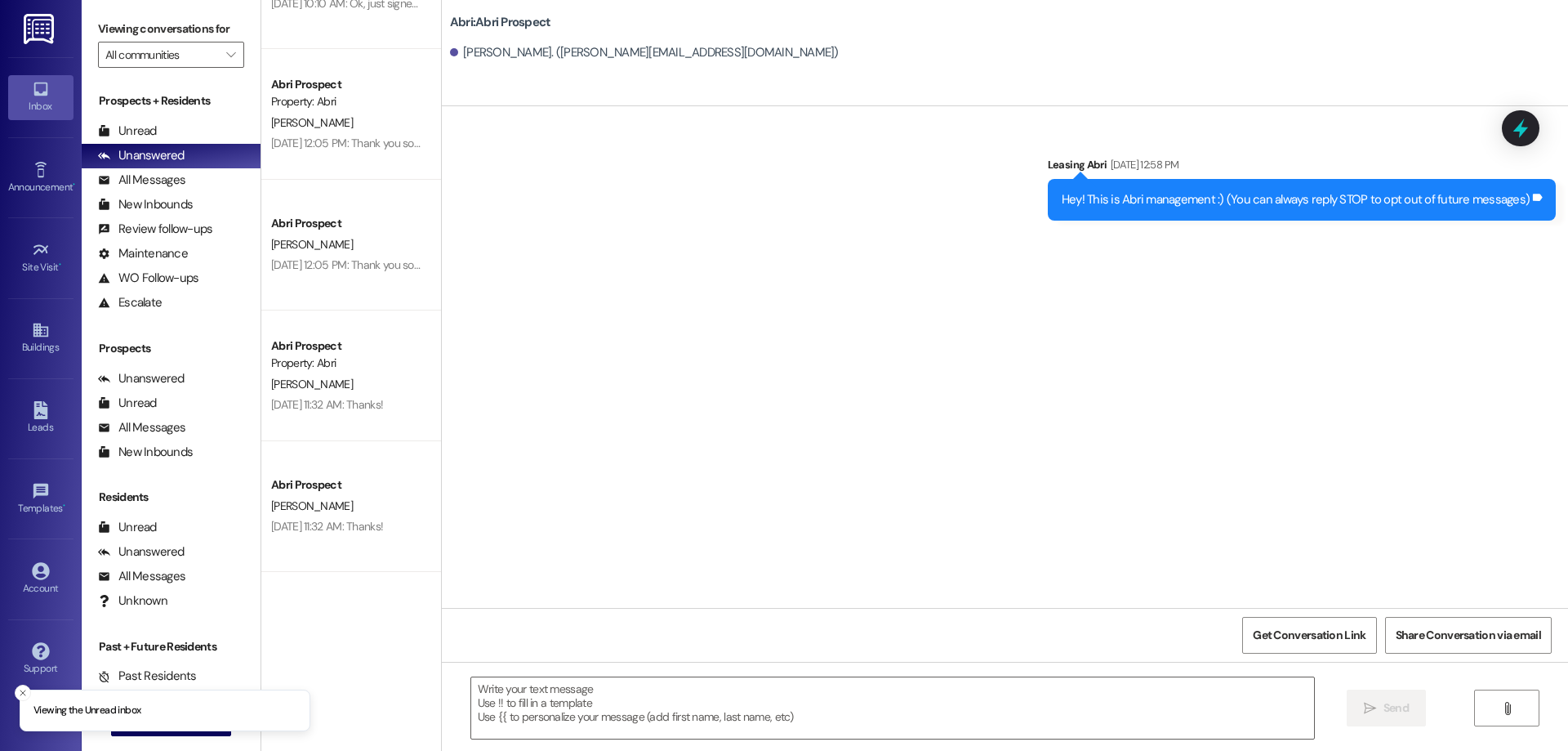
scroll to position [1552, 0]
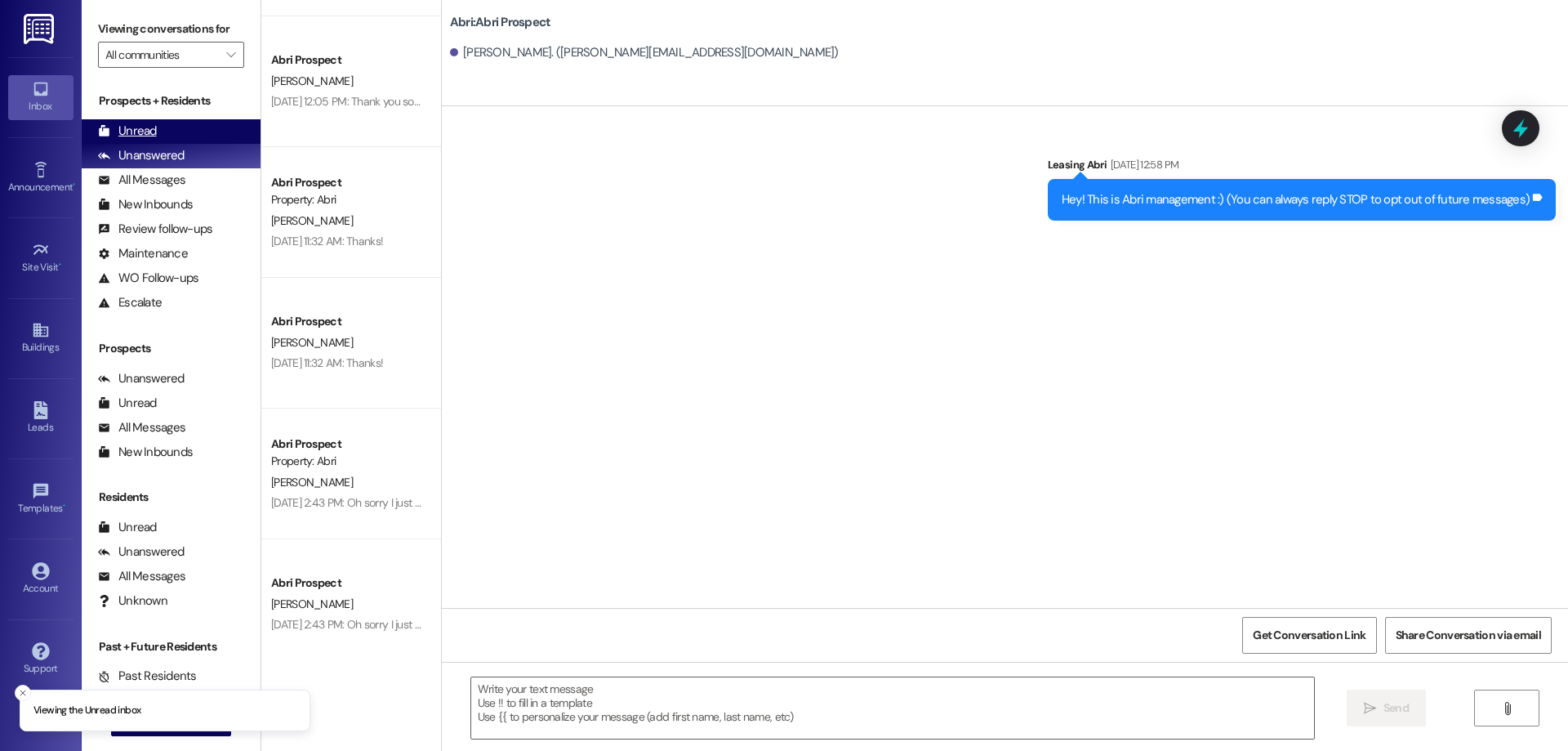
click at [183, 129] on div "Unread (0)" at bounding box center [171, 131] width 179 height 24
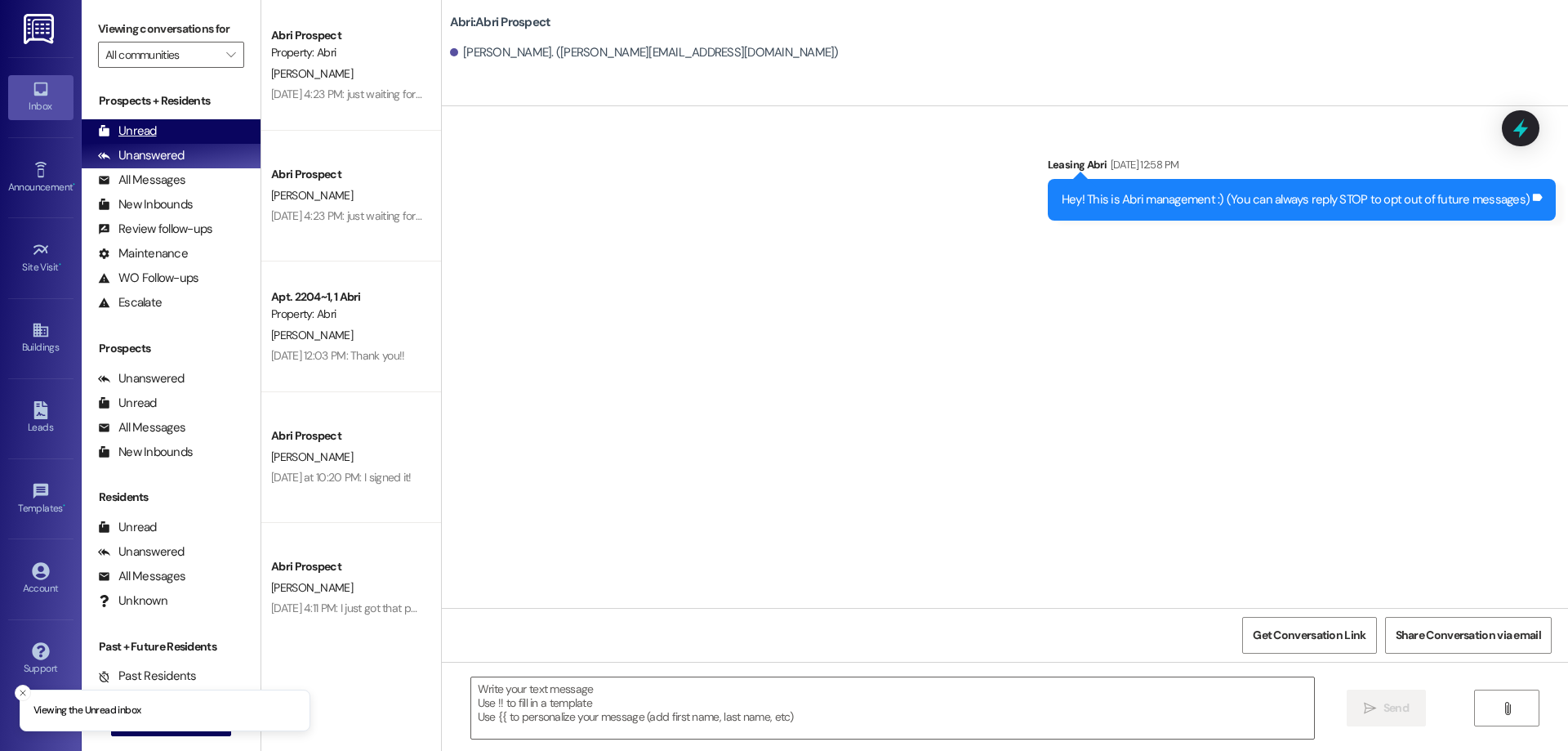
click at [133, 124] on div "Unread" at bounding box center [128, 131] width 59 height 17
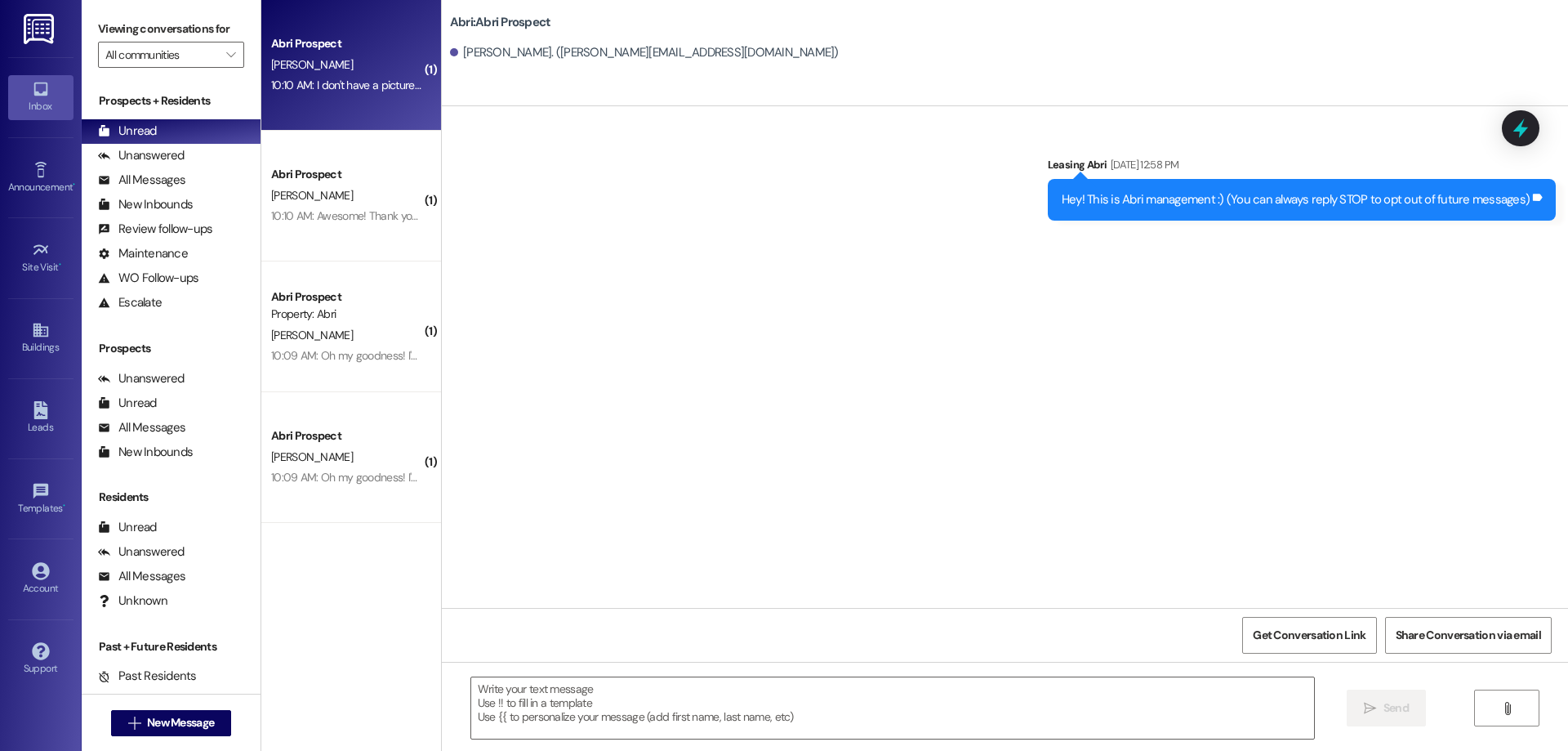
click at [358, 99] on div "Abri Prospect [PERSON_NAME] 10:10 AM: I don't have a picture of the check. I do…" at bounding box center [351, 65] width 180 height 130
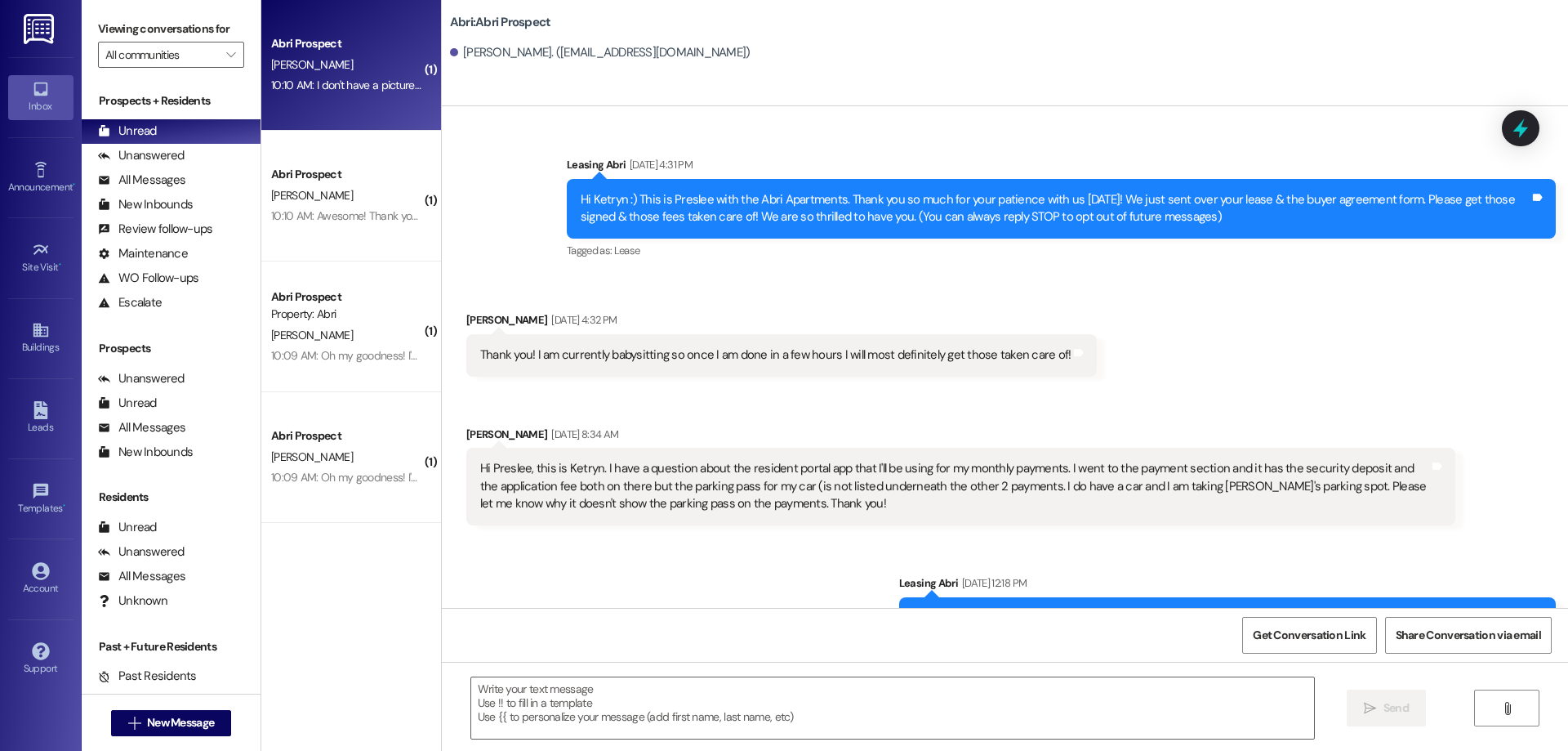
scroll to position [4461, 0]
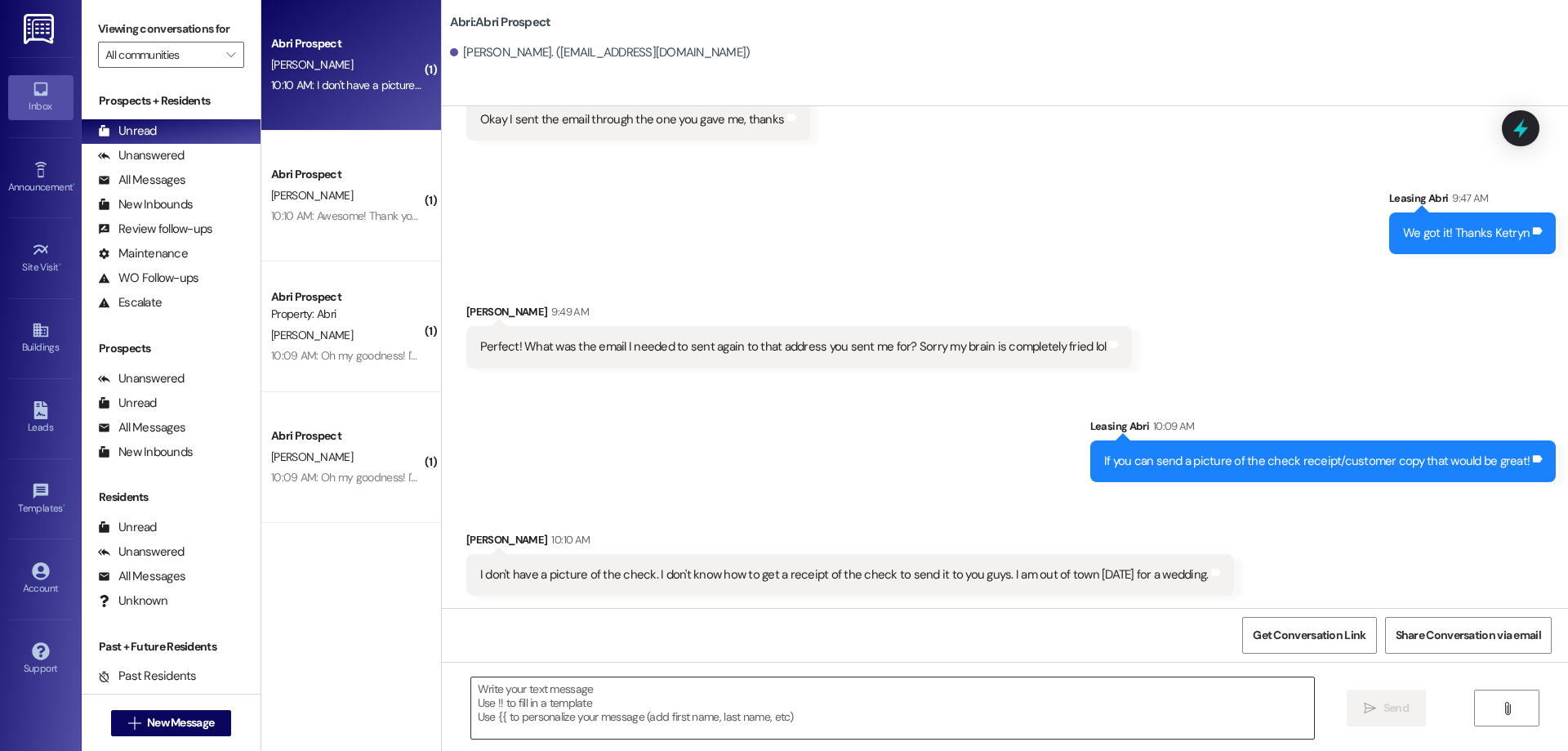
click at [637, 710] on textarea at bounding box center [893, 708] width 843 height 61
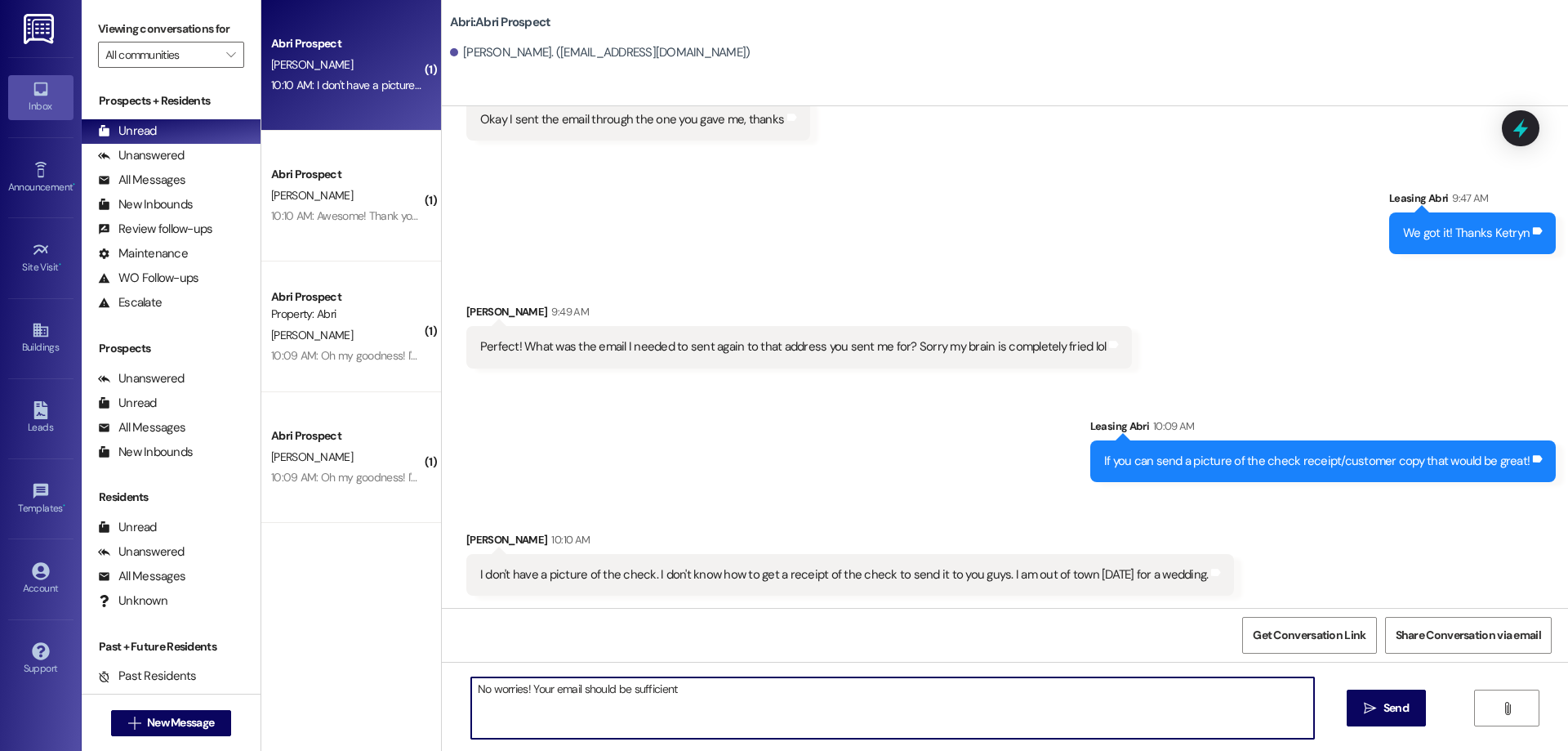
type textarea "No worries! Your email should be sufficient"
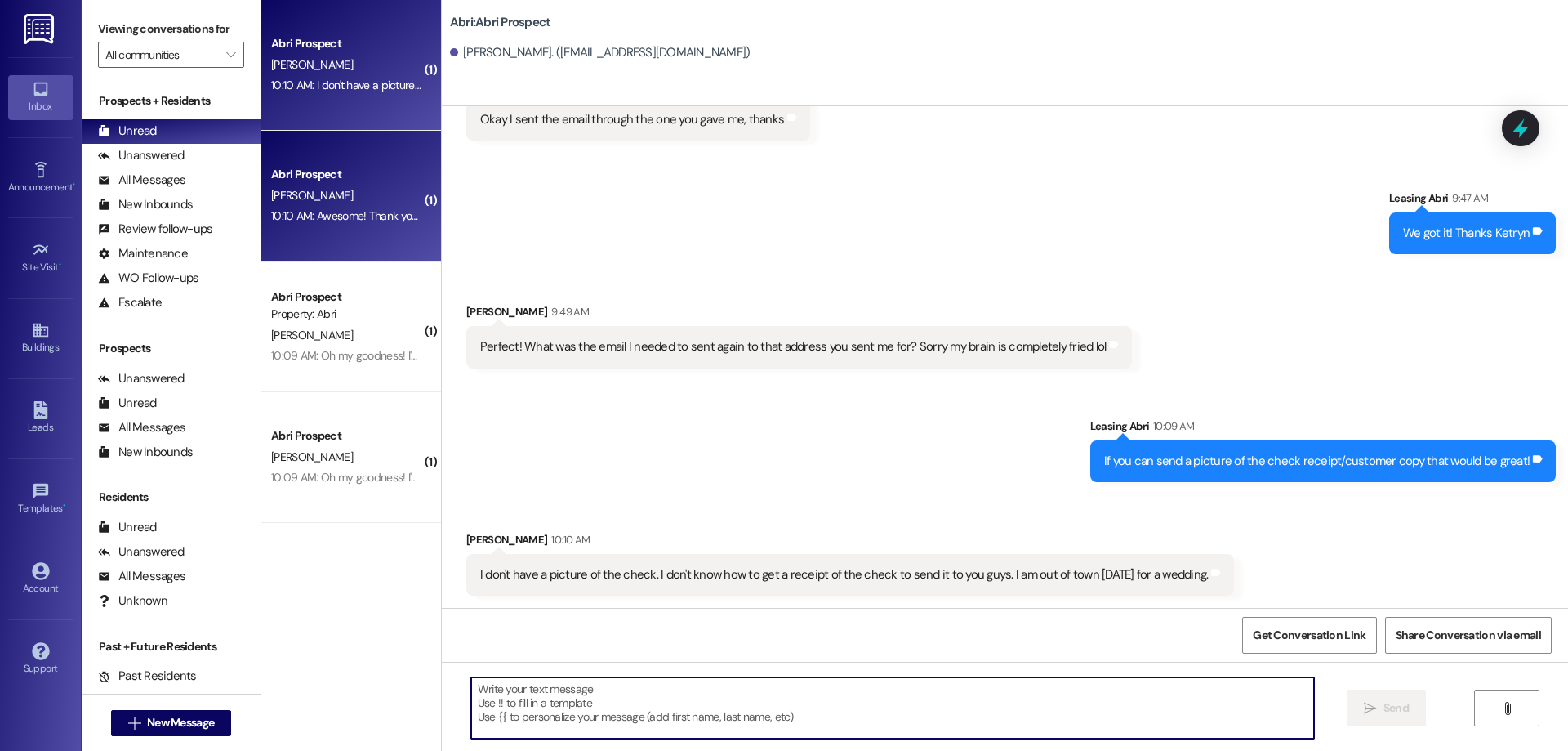
scroll to position [4576, 0]
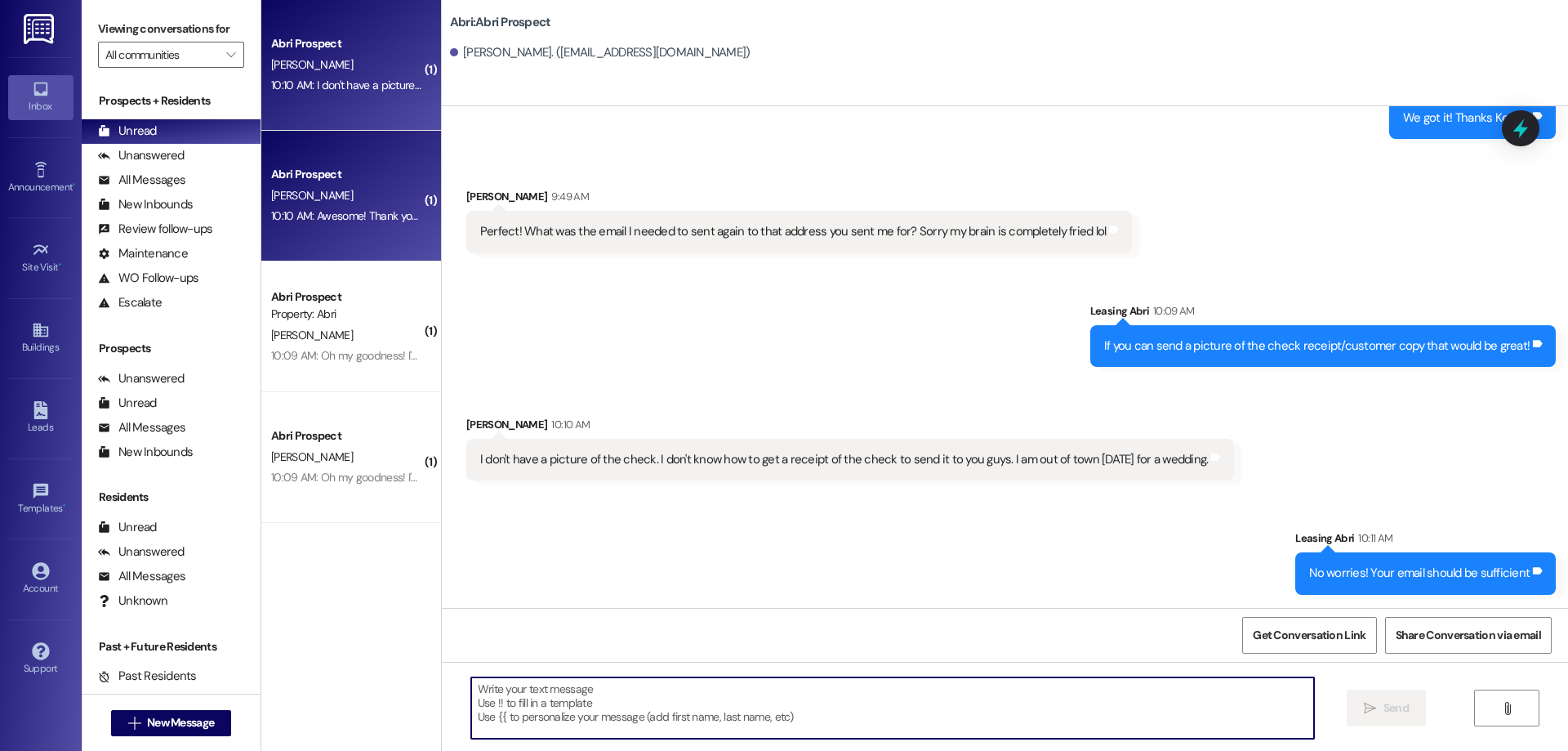
click at [303, 209] on div "10:10 AM: Awesome! Thank you so much ! 10:10 AM: Awesome! Thank you so much !" at bounding box center [369, 216] width 196 height 15
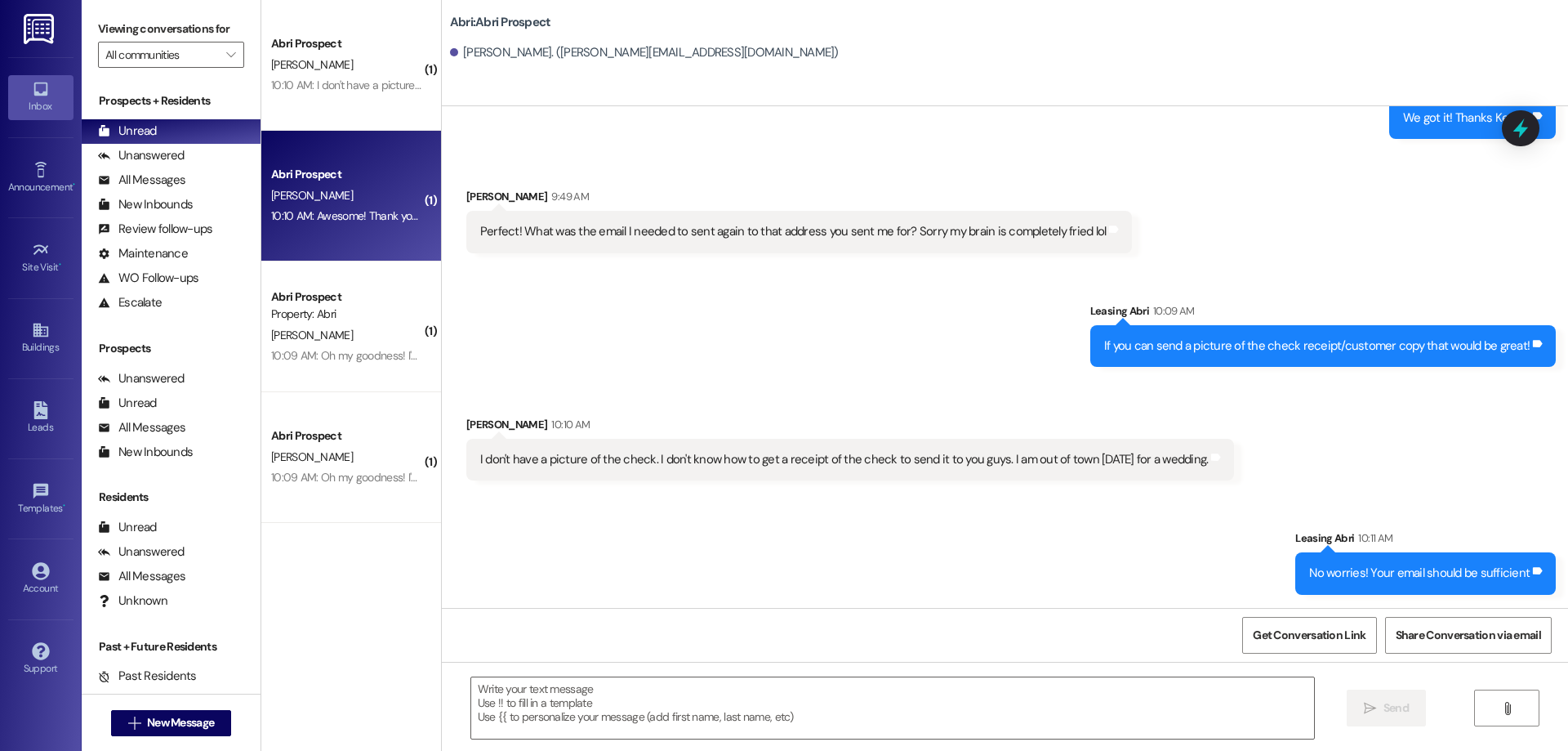
scroll to position [3429, 0]
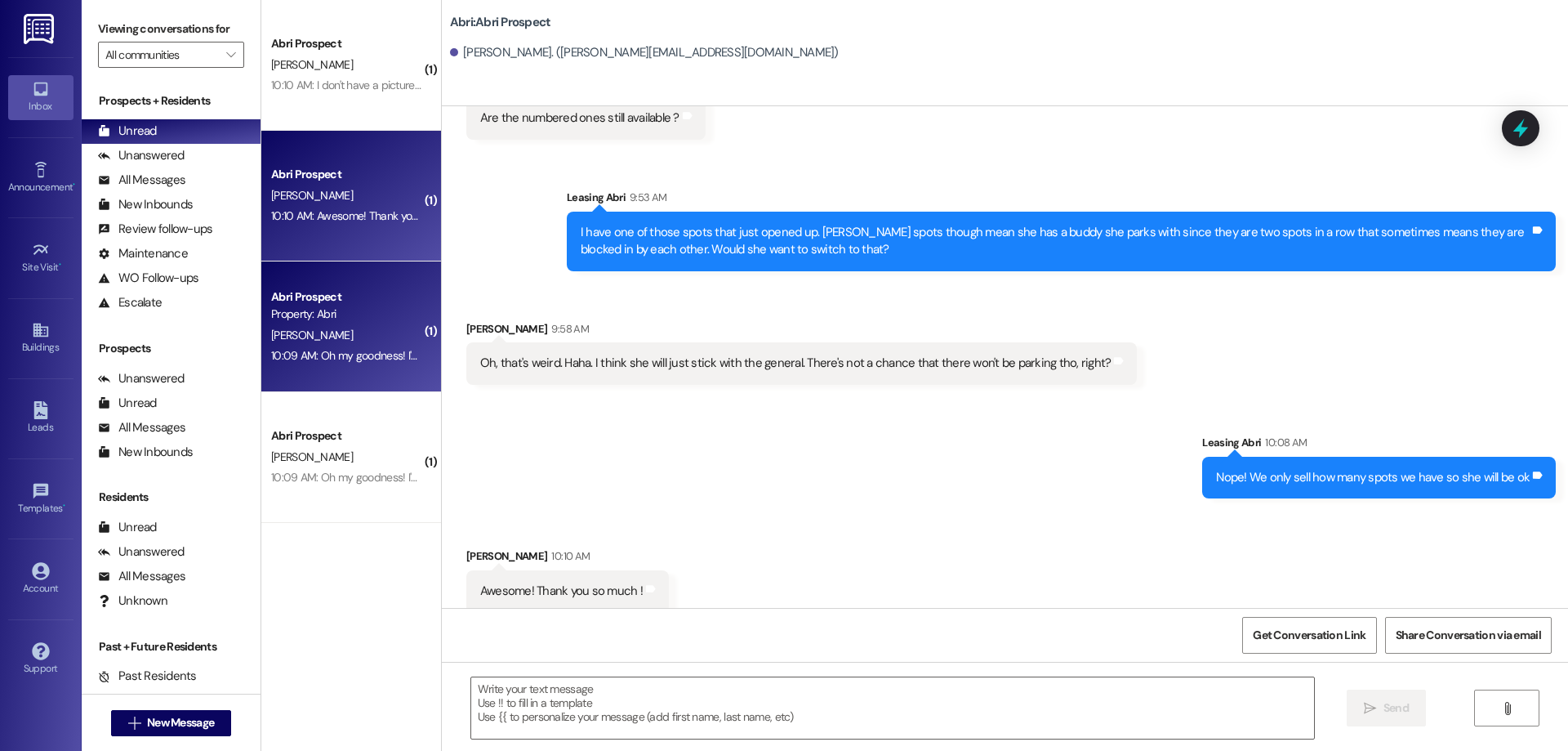
click at [369, 333] on div "[PERSON_NAME]" at bounding box center [347, 335] width 155 height 20
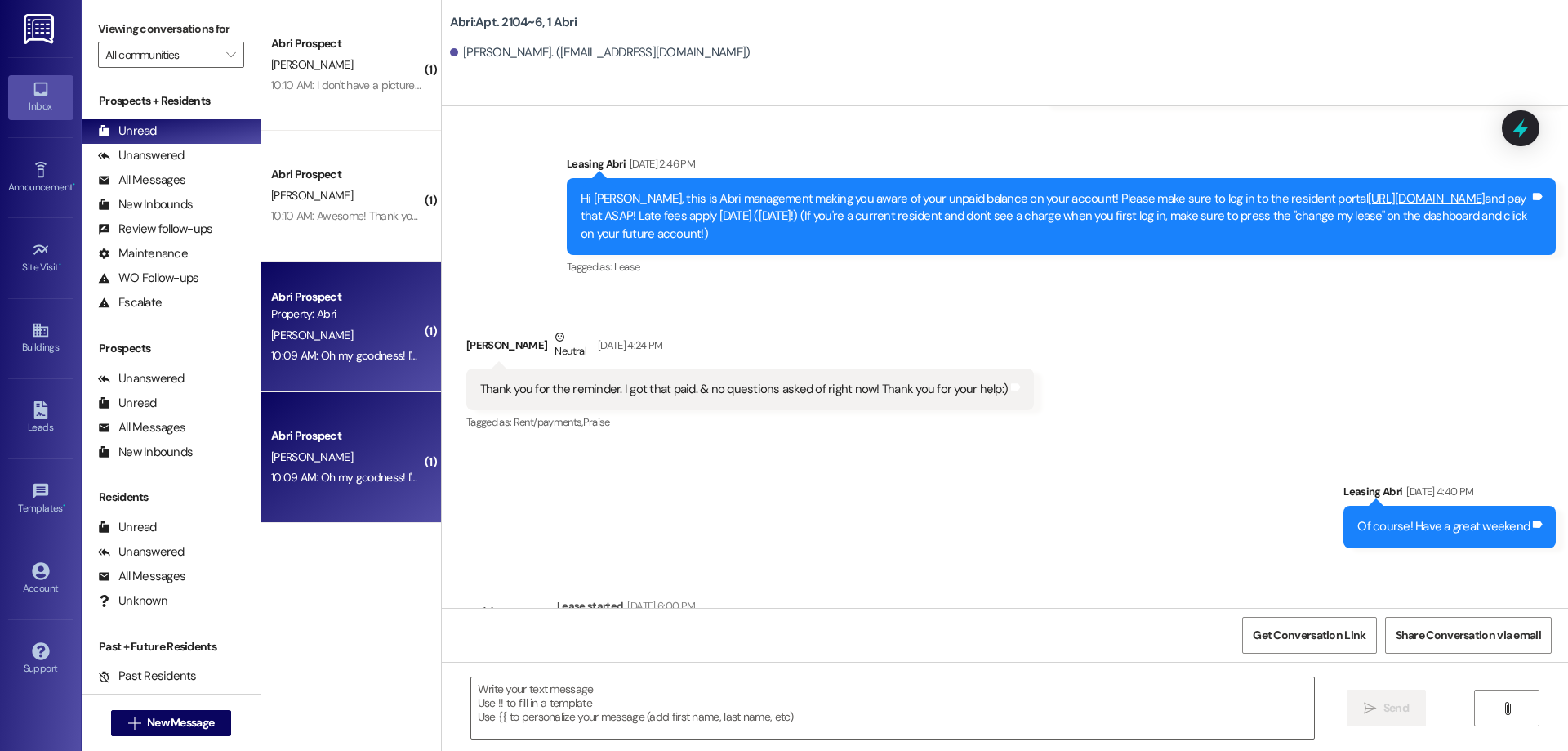
scroll to position [11808, 0]
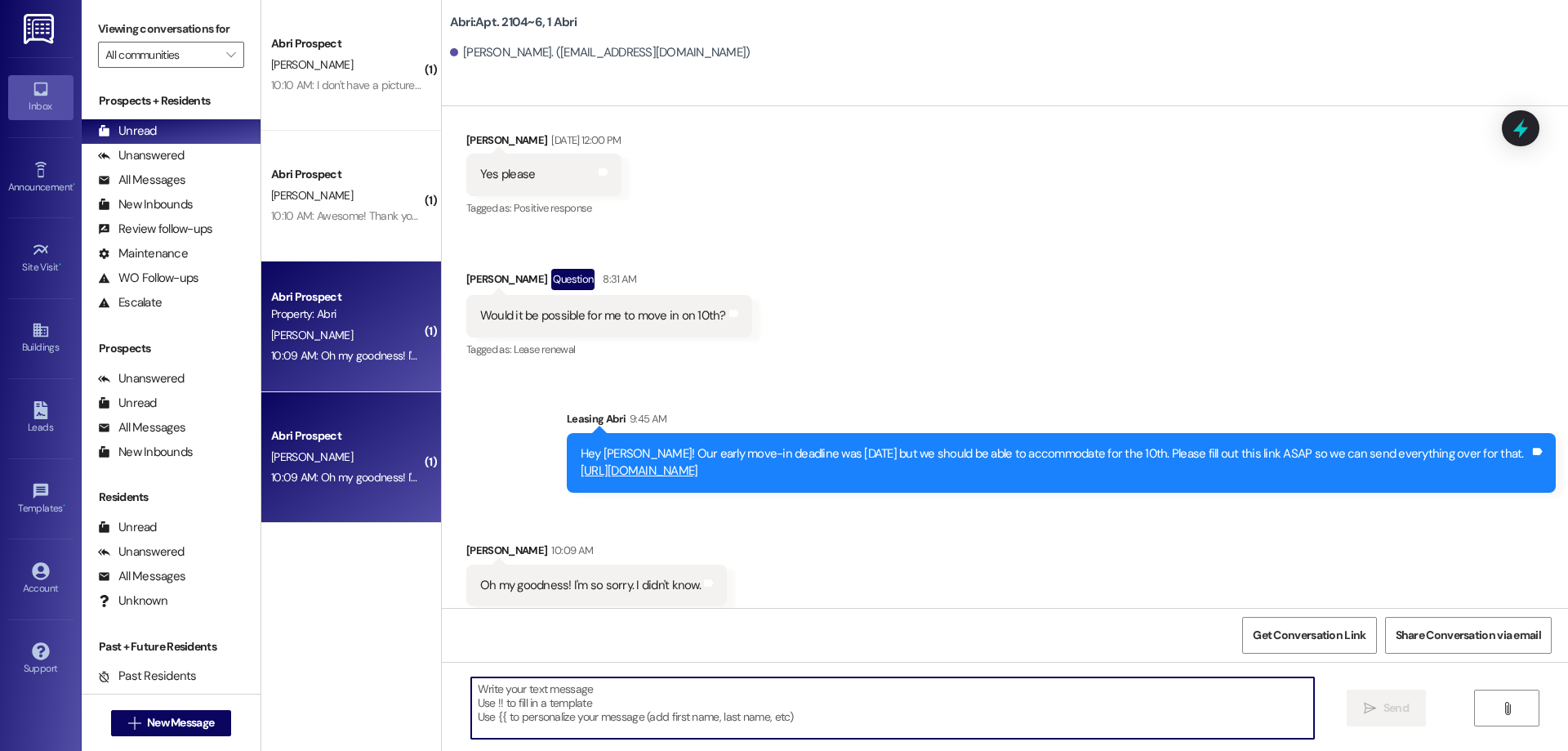
click at [678, 696] on textarea at bounding box center [893, 708] width 843 height 61
type textarea "You're okay!"
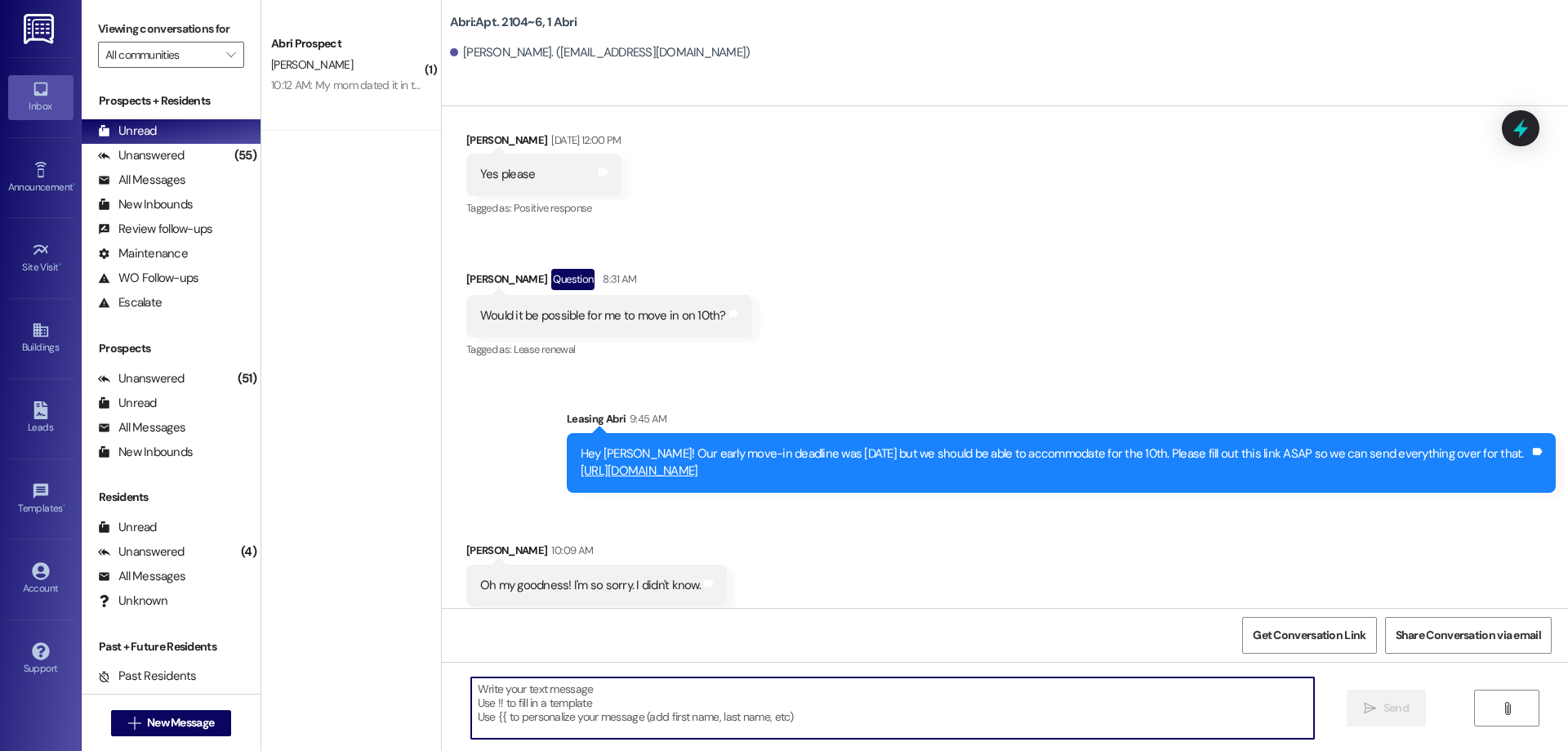
scroll to position [11922, 0]
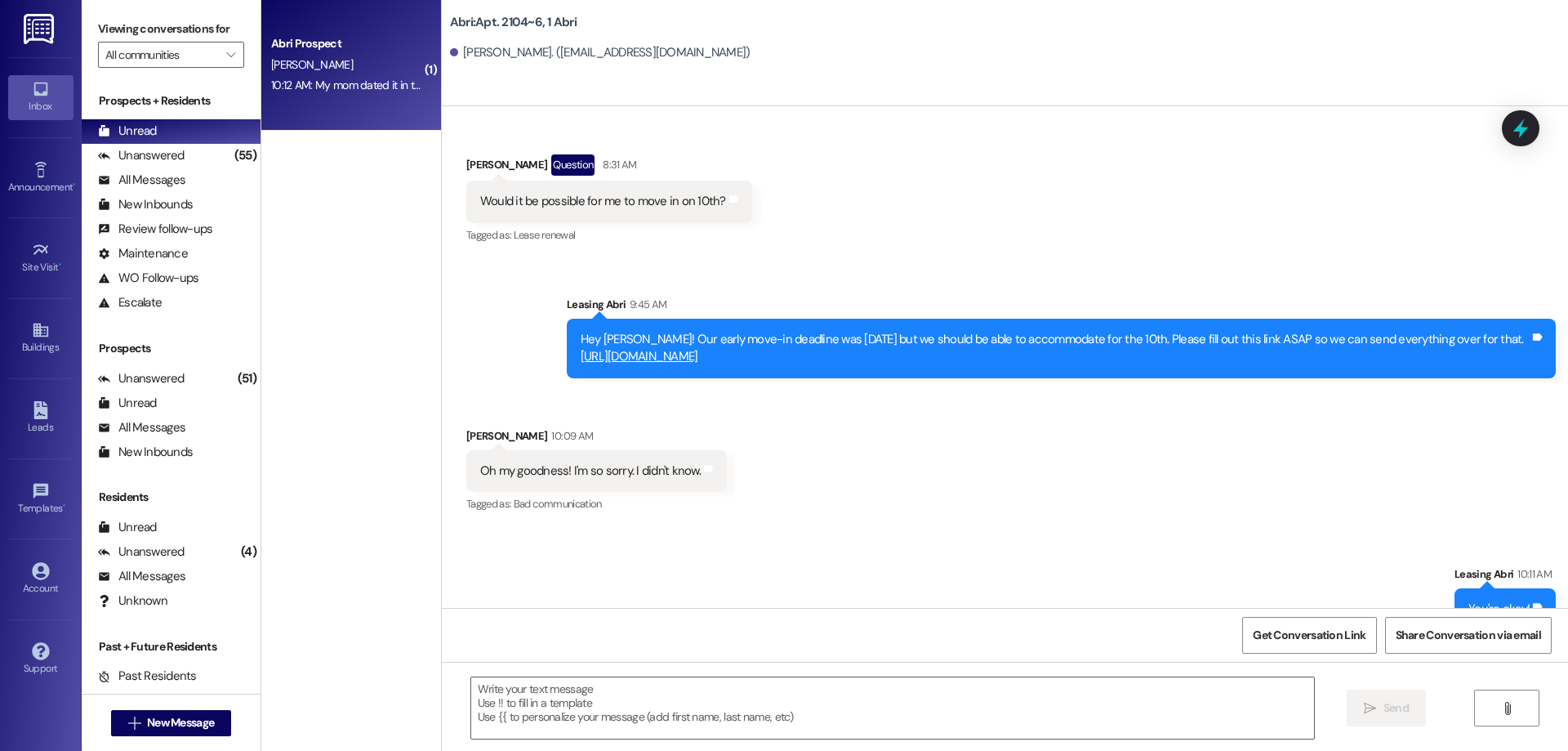
click at [375, 57] on div "[PERSON_NAME]" at bounding box center [347, 64] width 155 height 20
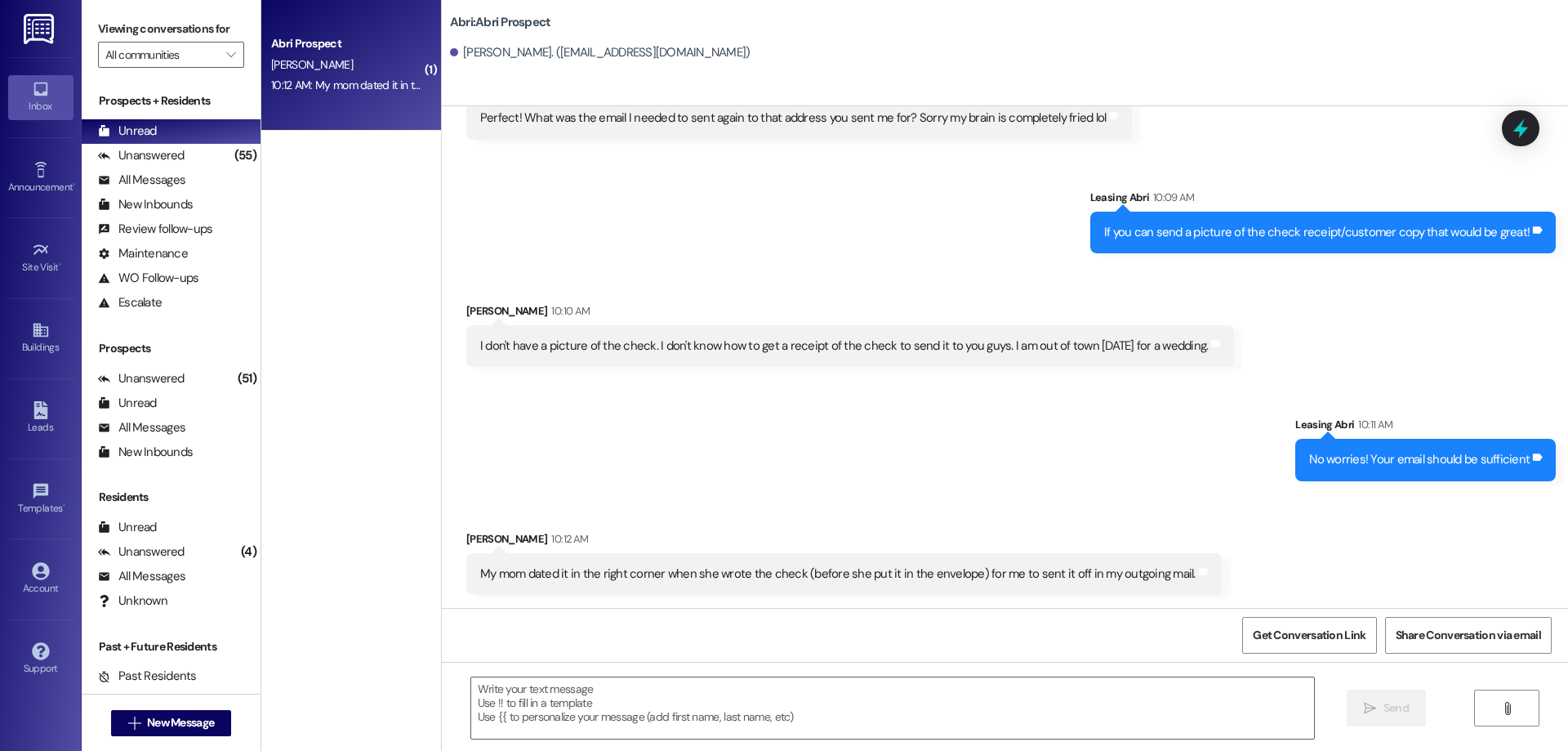
scroll to position [4689, 0]
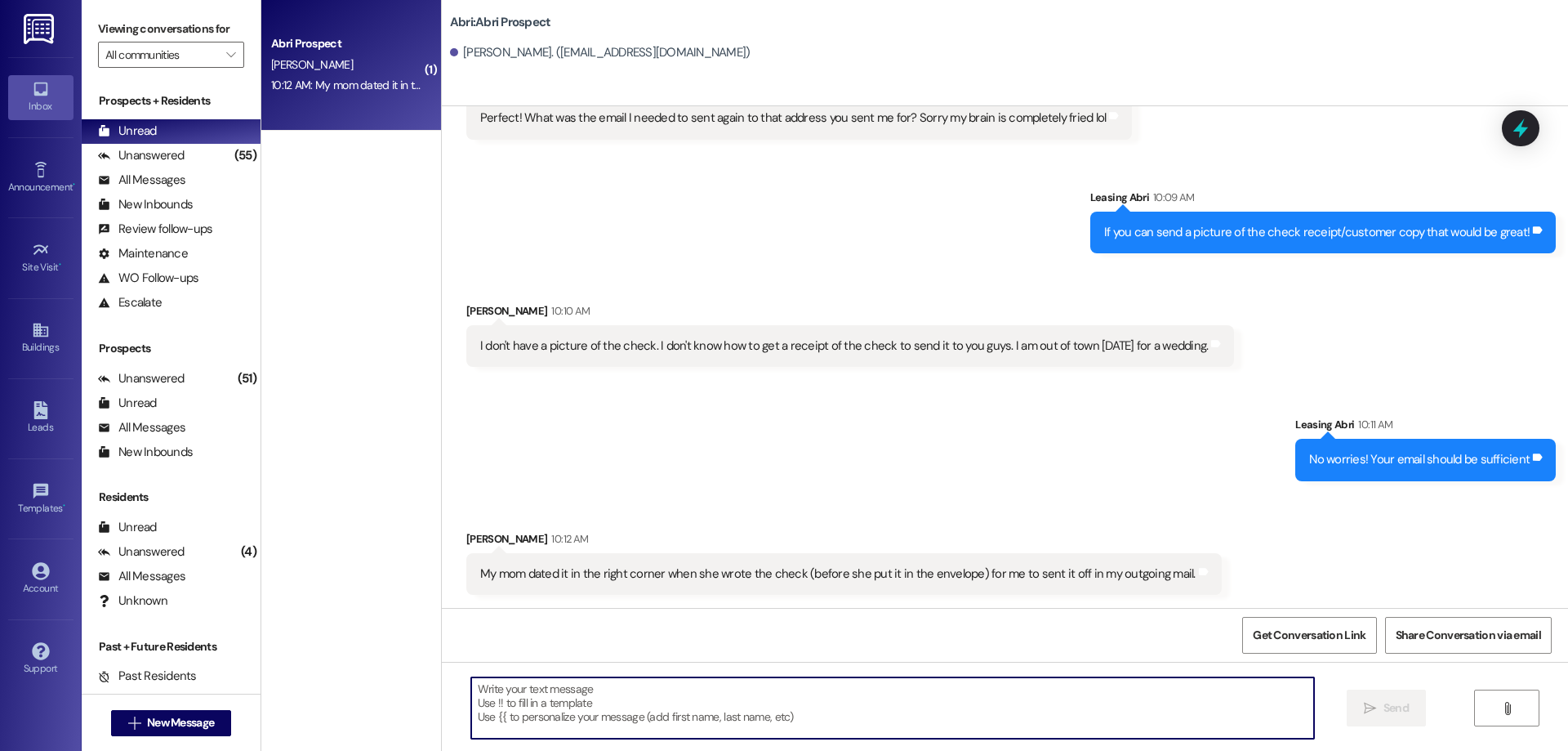
click at [1102, 714] on textarea at bounding box center [893, 708] width 843 height 61
type textarea "Sounds great"
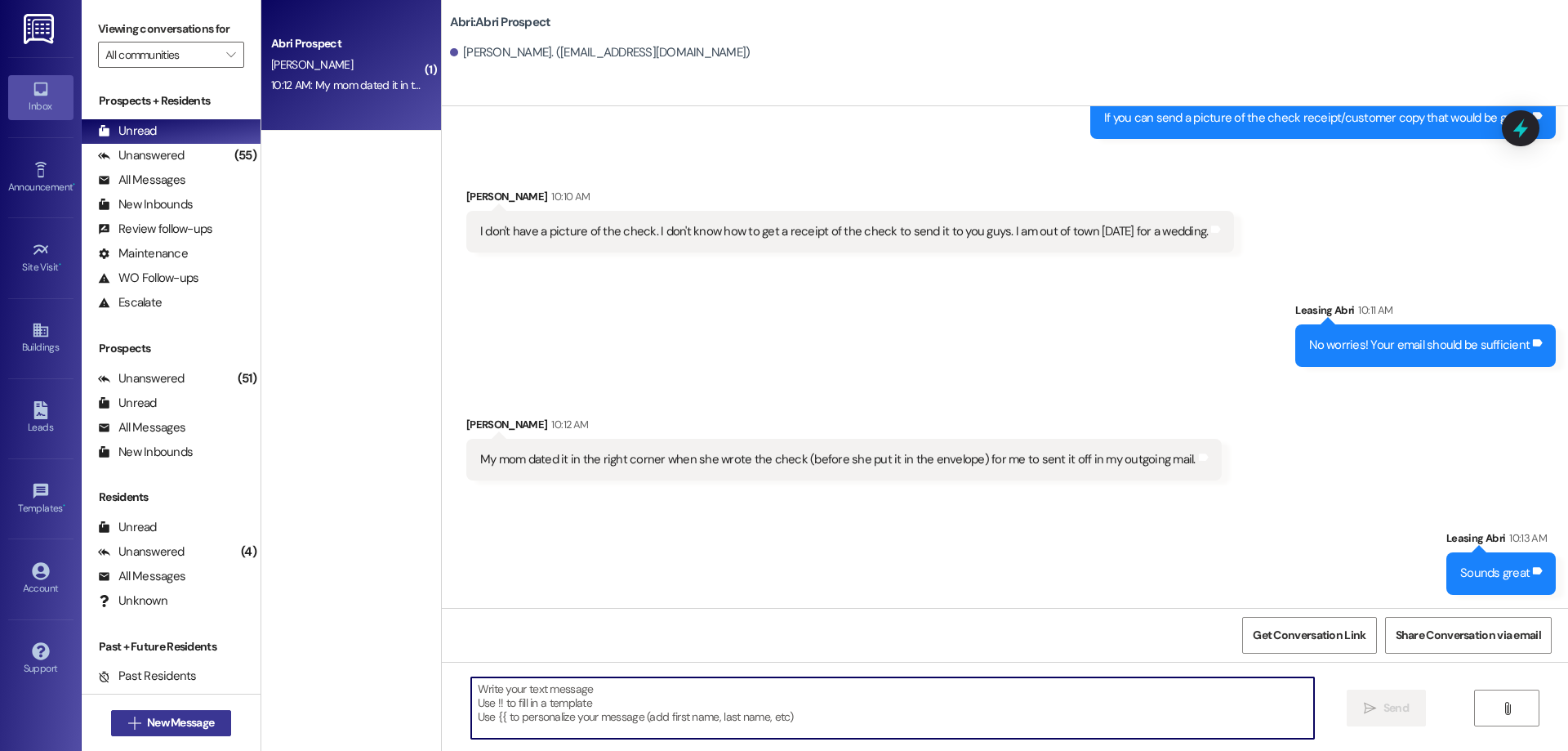
click at [195, 722] on span "New Message" at bounding box center [180, 722] width 67 height 17
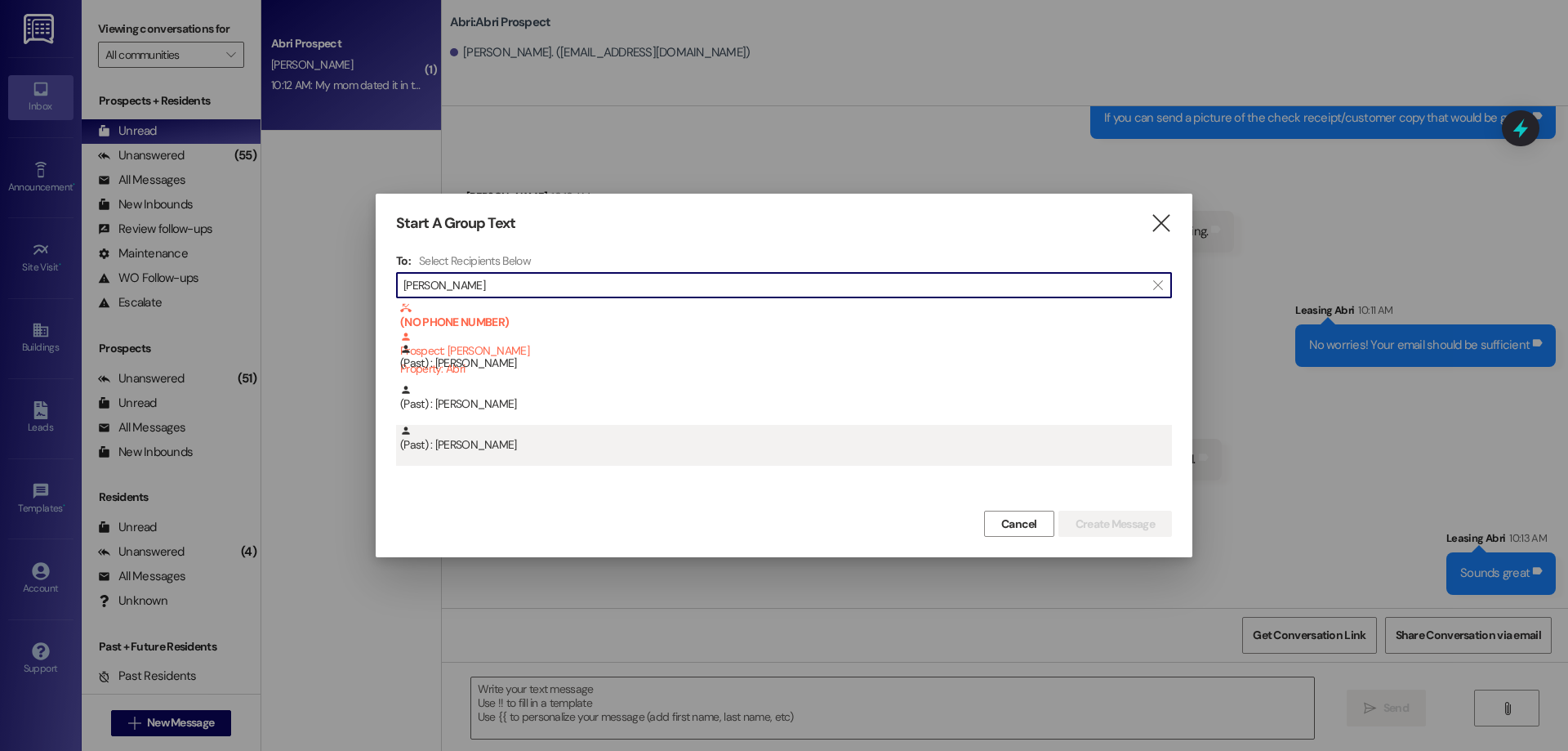
type input "[PERSON_NAME]"
click at [564, 464] on div "(Past) : [PERSON_NAME]" at bounding box center [784, 445] width 776 height 41
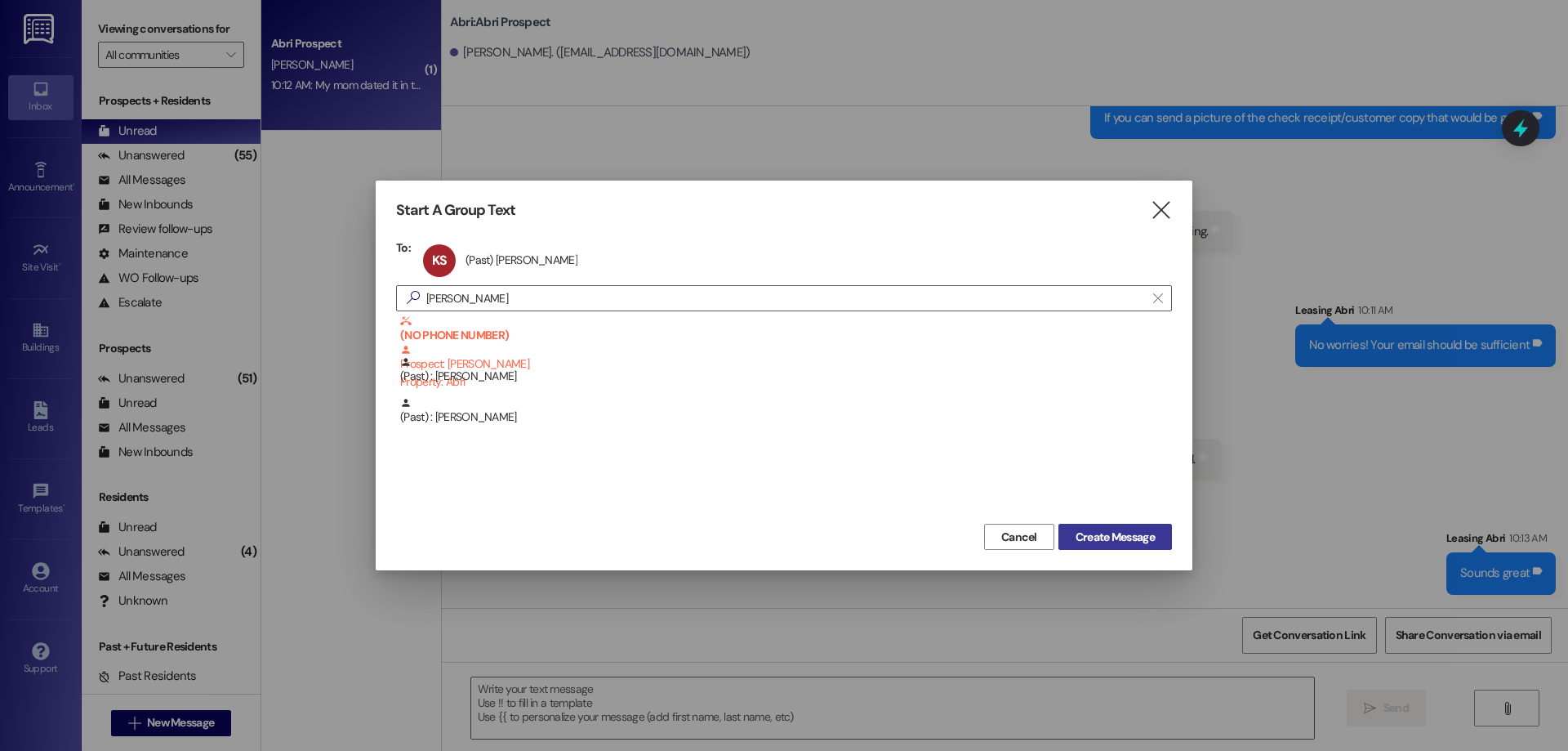
click at [1128, 529] on span "Create Message" at bounding box center [1114, 537] width 79 height 17
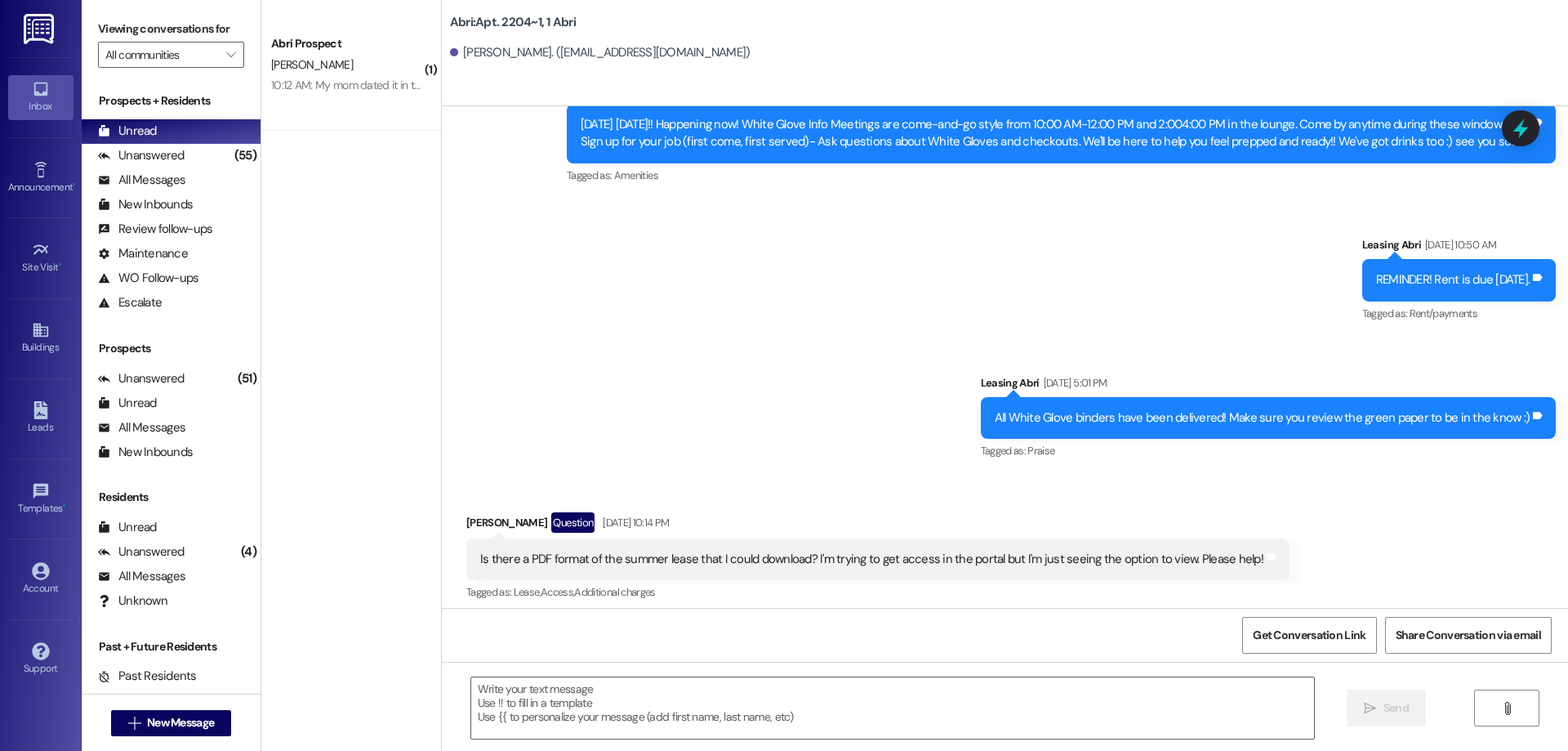
scroll to position [8469, 0]
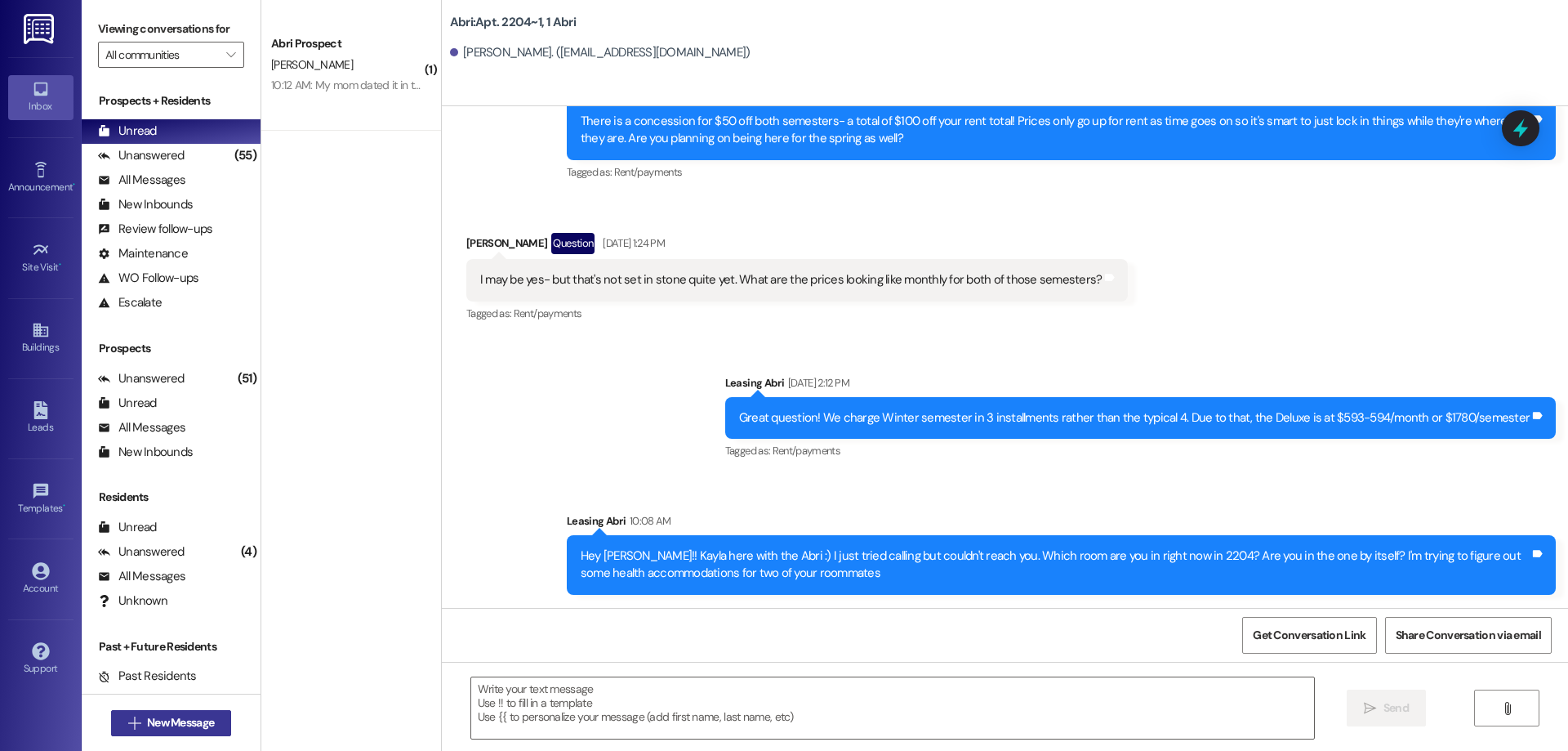
click at [198, 721] on span "New Message" at bounding box center [180, 722] width 67 height 17
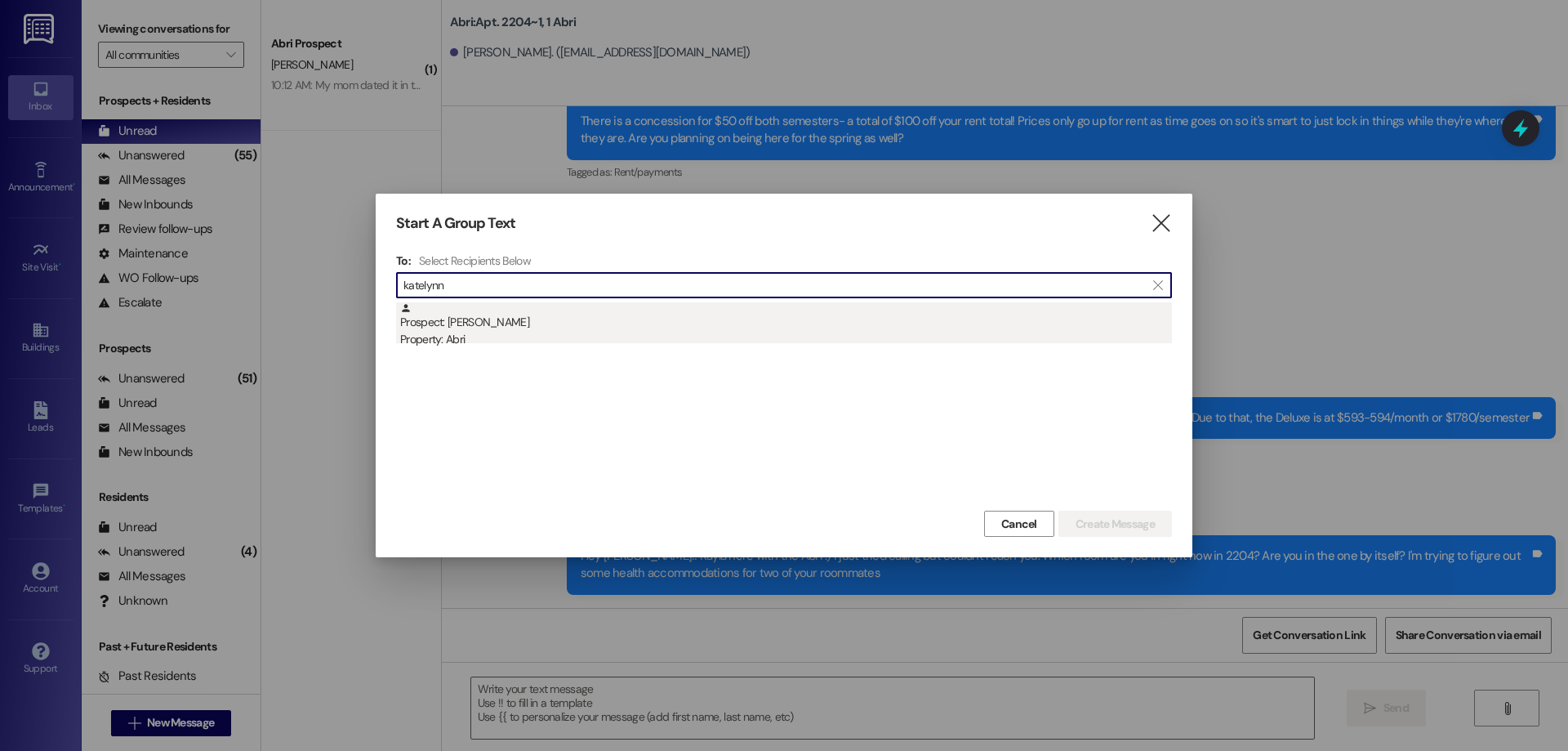
click at [567, 335] on div "Property: Abri" at bounding box center [786, 340] width 772 height 17
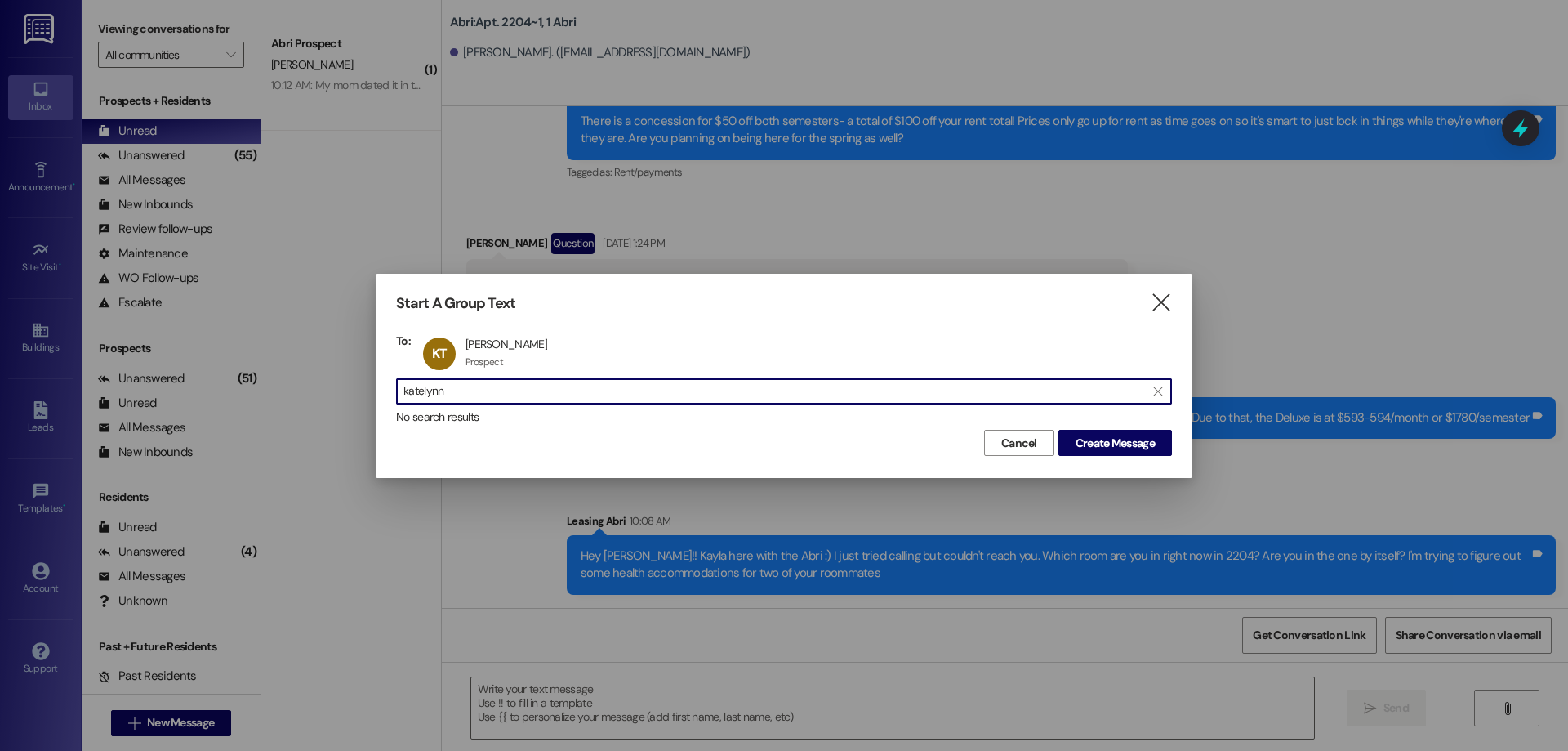
drag, startPoint x: 493, startPoint y: 397, endPoint x: 316, endPoint y: 402, distance: 177.1
click at [316, 402] on div "Start A Group Text  To: KT [PERSON_NAME] [PERSON_NAME] Prospect Prospect click…" at bounding box center [784, 376] width 1568 height 751
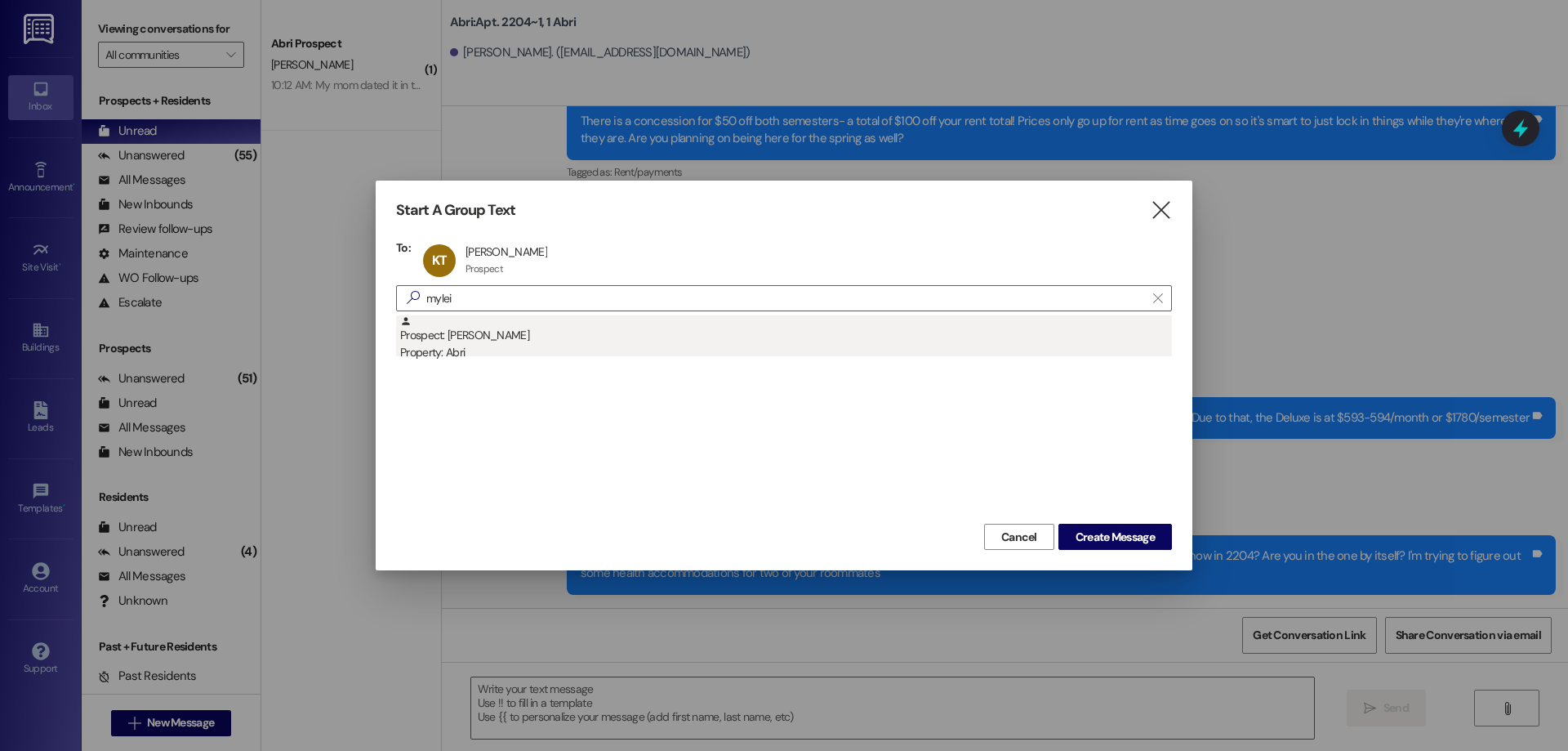
click at [515, 341] on div "Prospect: [PERSON_NAME] Property: Abri" at bounding box center [786, 339] width 772 height 47
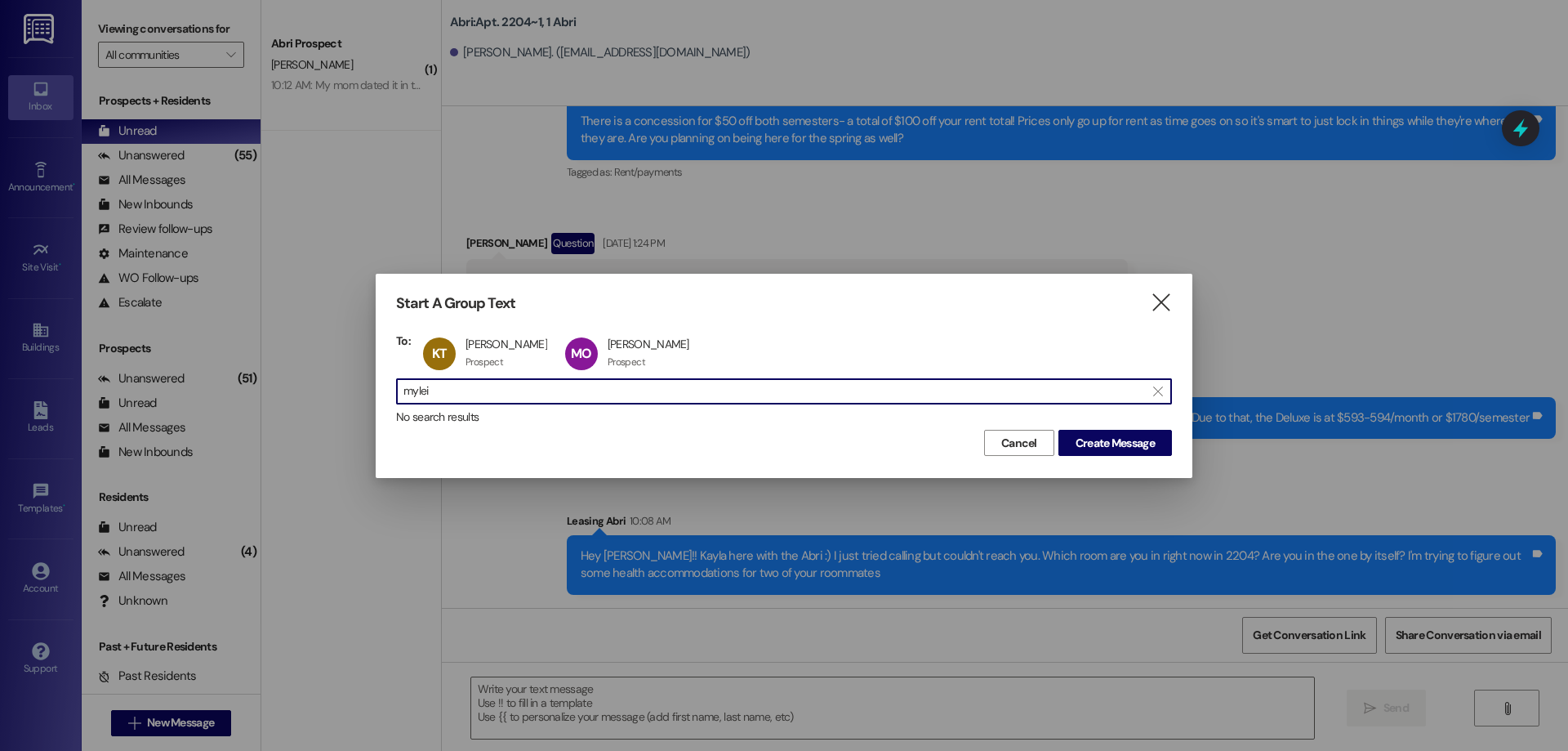
drag, startPoint x: 496, startPoint y: 389, endPoint x: 268, endPoint y: 379, distance: 228.2
click at [268, 379] on div "Start A Group Text  To: KT [PERSON_NAME] [PERSON_NAME] Prospect Prospect click…" at bounding box center [784, 376] width 1568 height 751
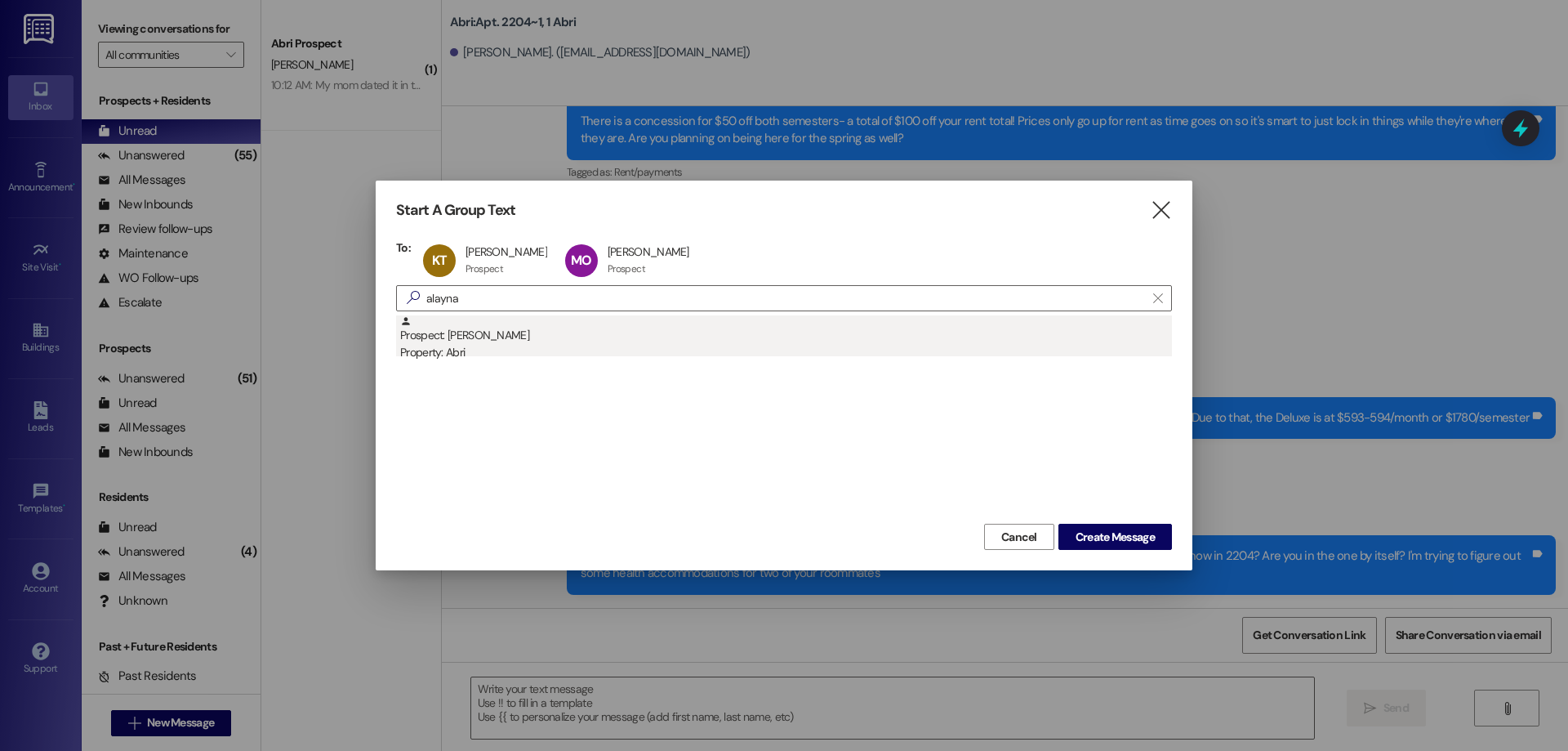
click at [669, 342] on div "Prospect: [PERSON_NAME] Property: Abri" at bounding box center [786, 339] width 772 height 47
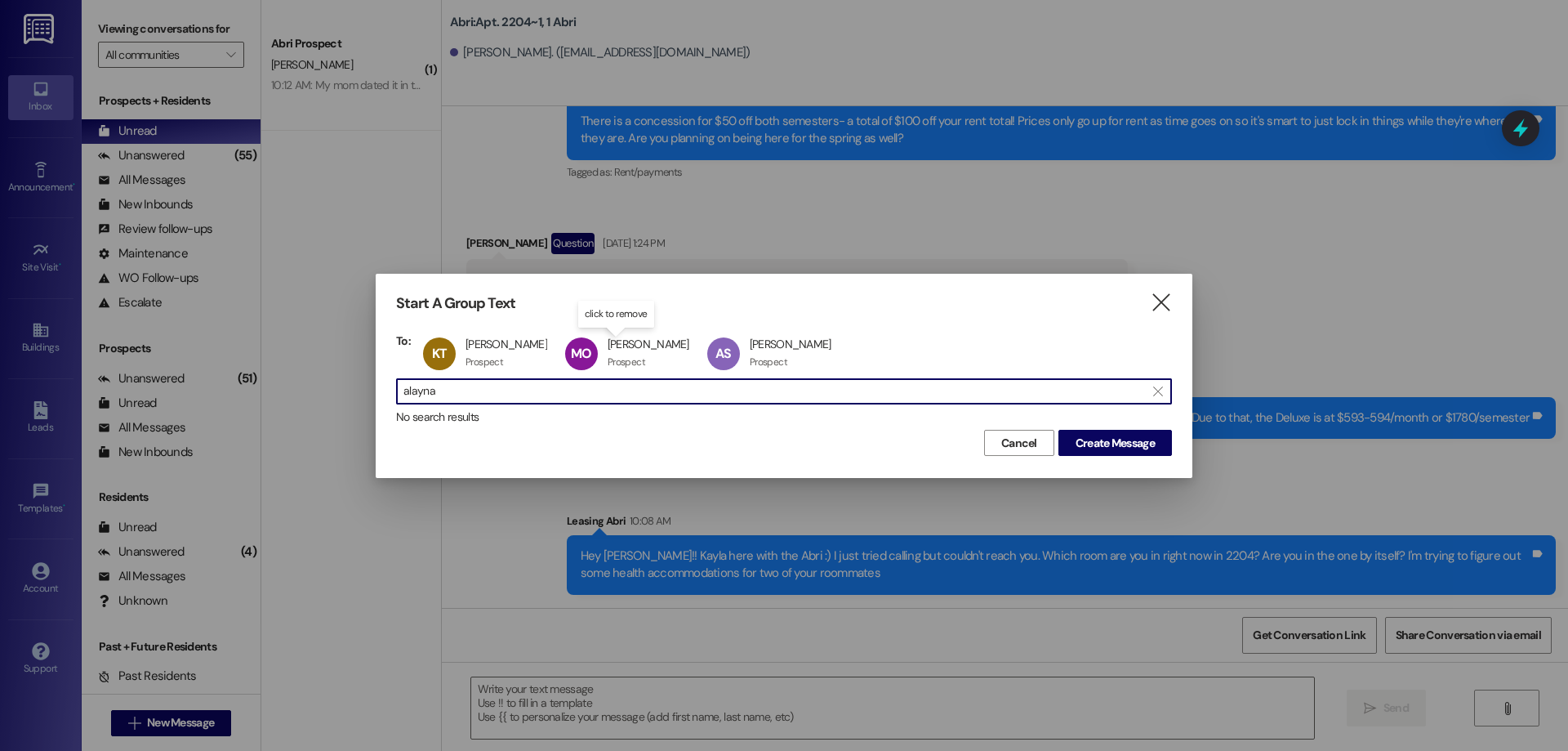
drag, startPoint x: 351, startPoint y: 383, endPoint x: 334, endPoint y: 385, distance: 17.1
click at [334, 385] on div "Start A Group Text  To: KT [PERSON_NAME] [PERSON_NAME] Prospect Prospect click…" at bounding box center [784, 376] width 1568 height 751
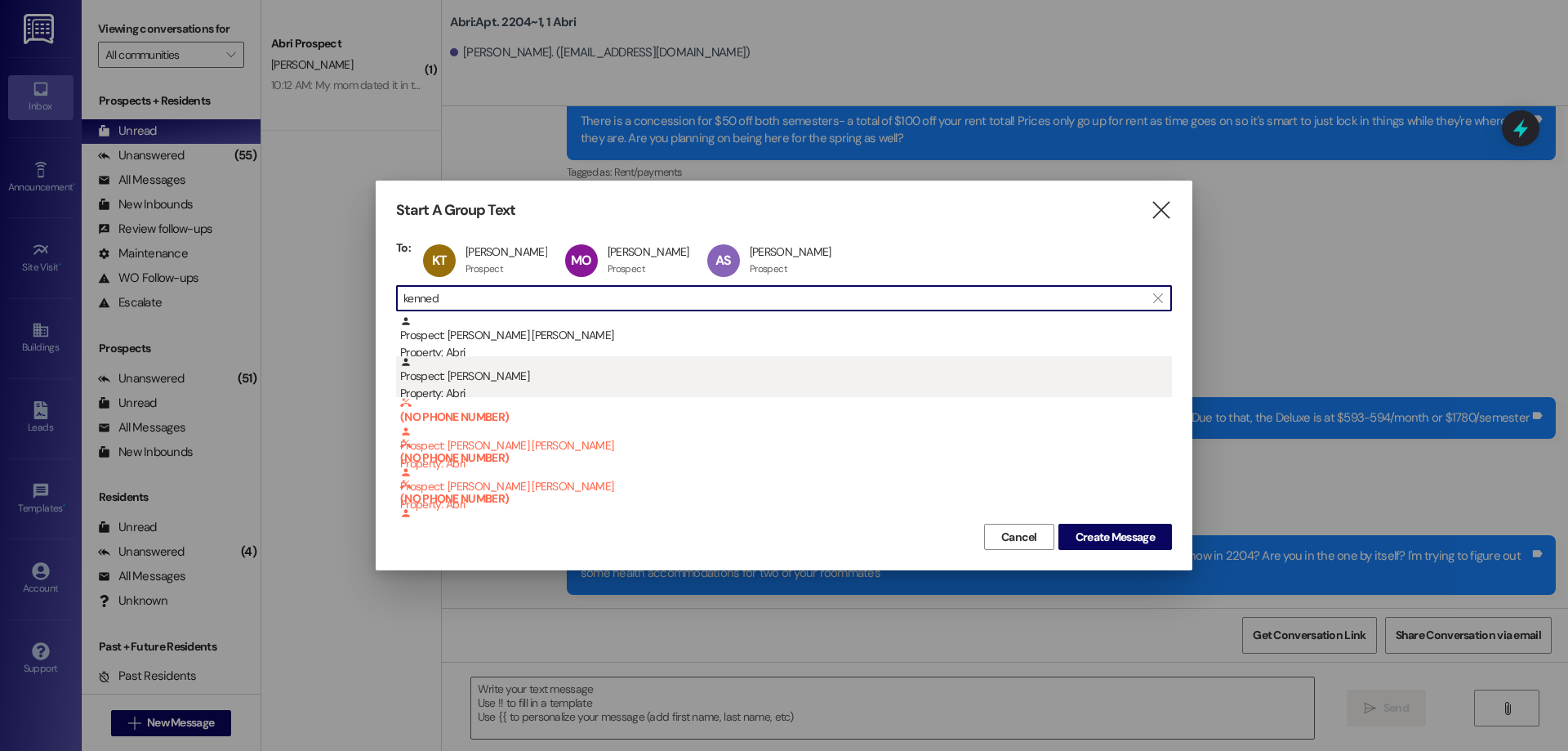
click at [535, 377] on div "Prospect: [PERSON_NAME] Property: Abri" at bounding box center [786, 380] width 772 height 47
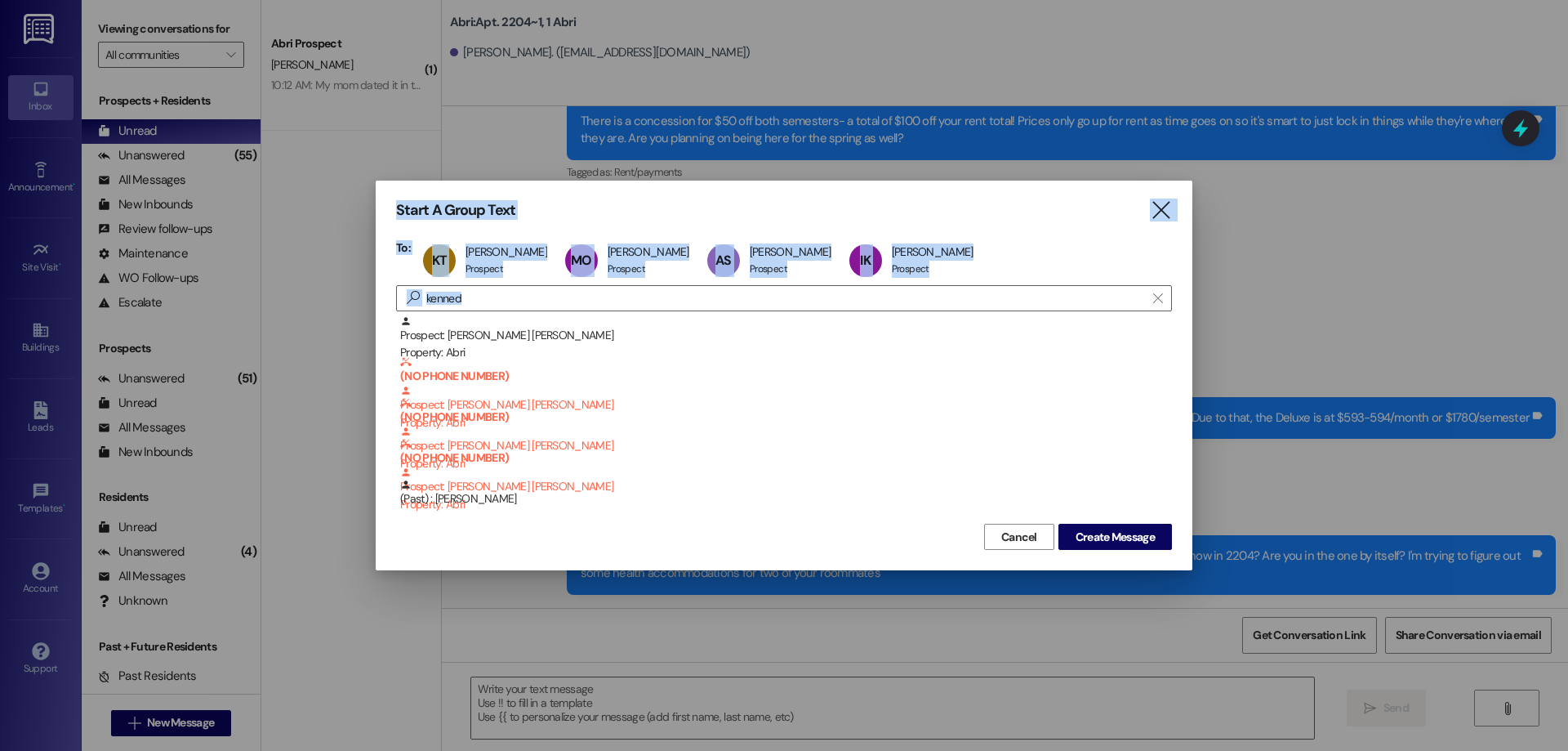
drag, startPoint x: 448, startPoint y: 309, endPoint x: 310, endPoint y: 302, distance: 138.2
click at [311, 302] on div "Start A Group Text  To: KT [PERSON_NAME] [PERSON_NAME] Prospect Prospect click…" at bounding box center [784, 376] width 1568 height 751
click at [488, 286] on div " kenned " at bounding box center [784, 298] width 776 height 26
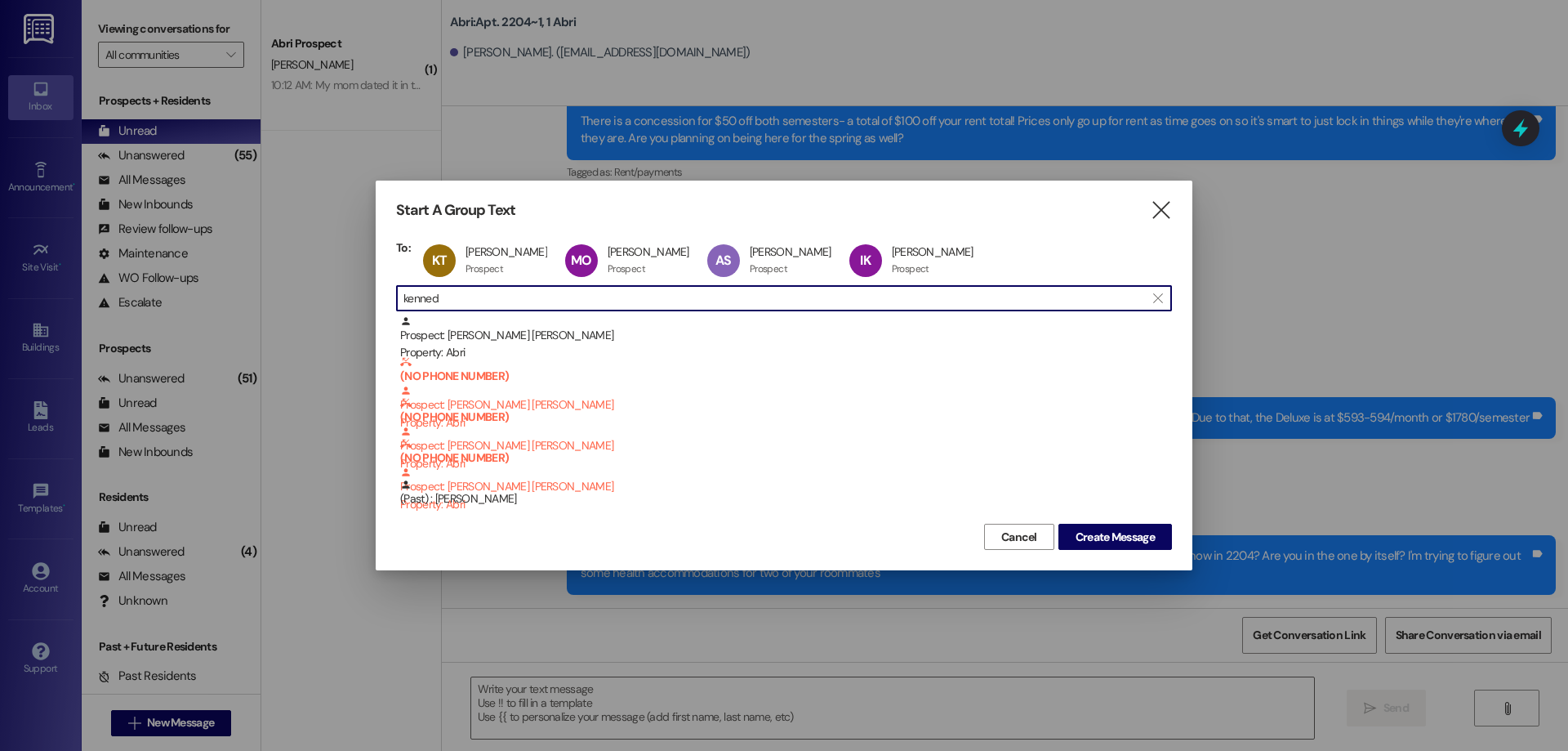
drag, startPoint x: 488, startPoint y: 302, endPoint x: 343, endPoint y: 304, distance: 145.0
click at [343, 304] on div "Start A Group Text  To: KT [PERSON_NAME] [PERSON_NAME] Prospect Prospect click…" at bounding box center [784, 376] width 1568 height 751
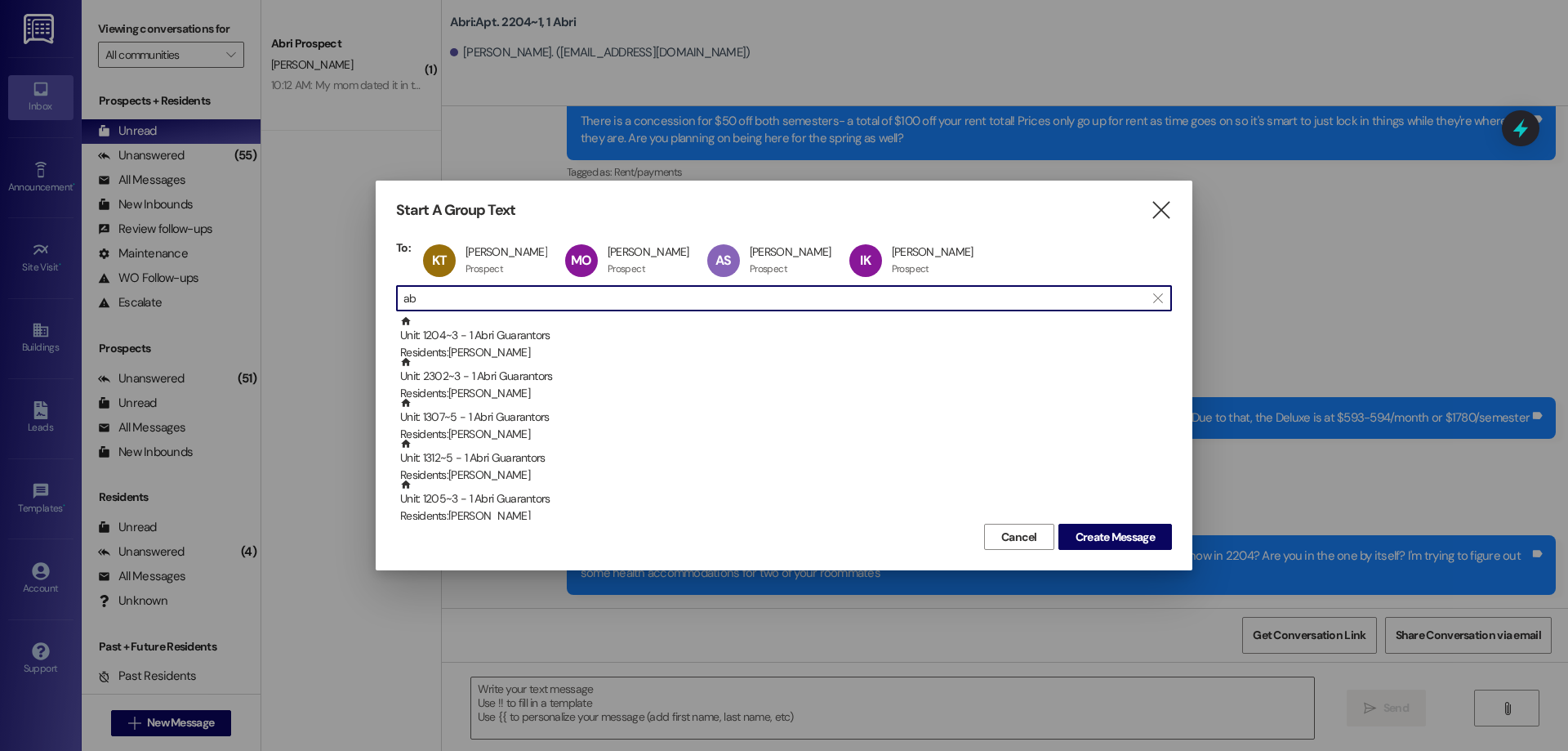
type input "a"
type input "r"
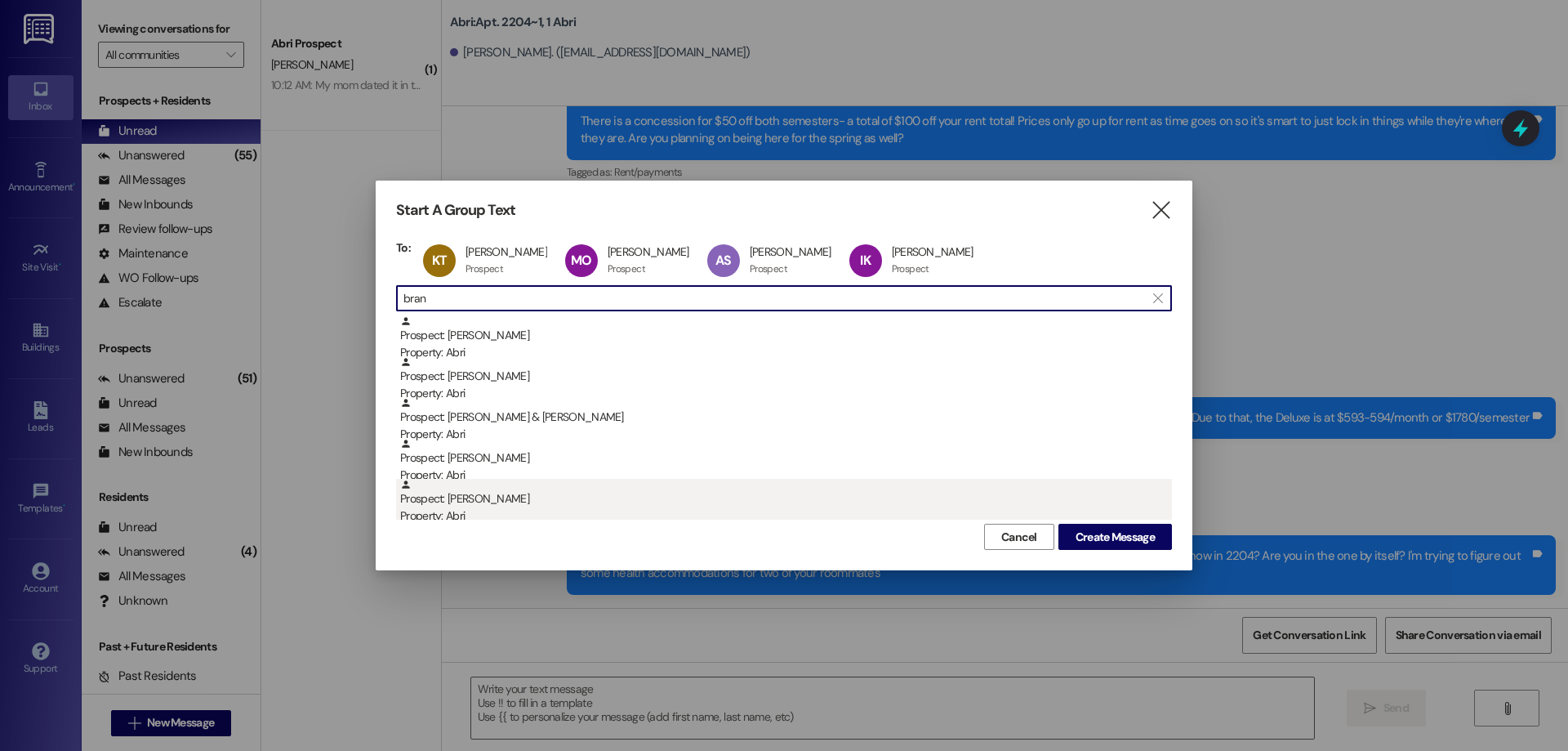
type input "bran"
click at [526, 502] on div "Prospect: [PERSON_NAME] Property: Abri" at bounding box center [786, 502] width 772 height 47
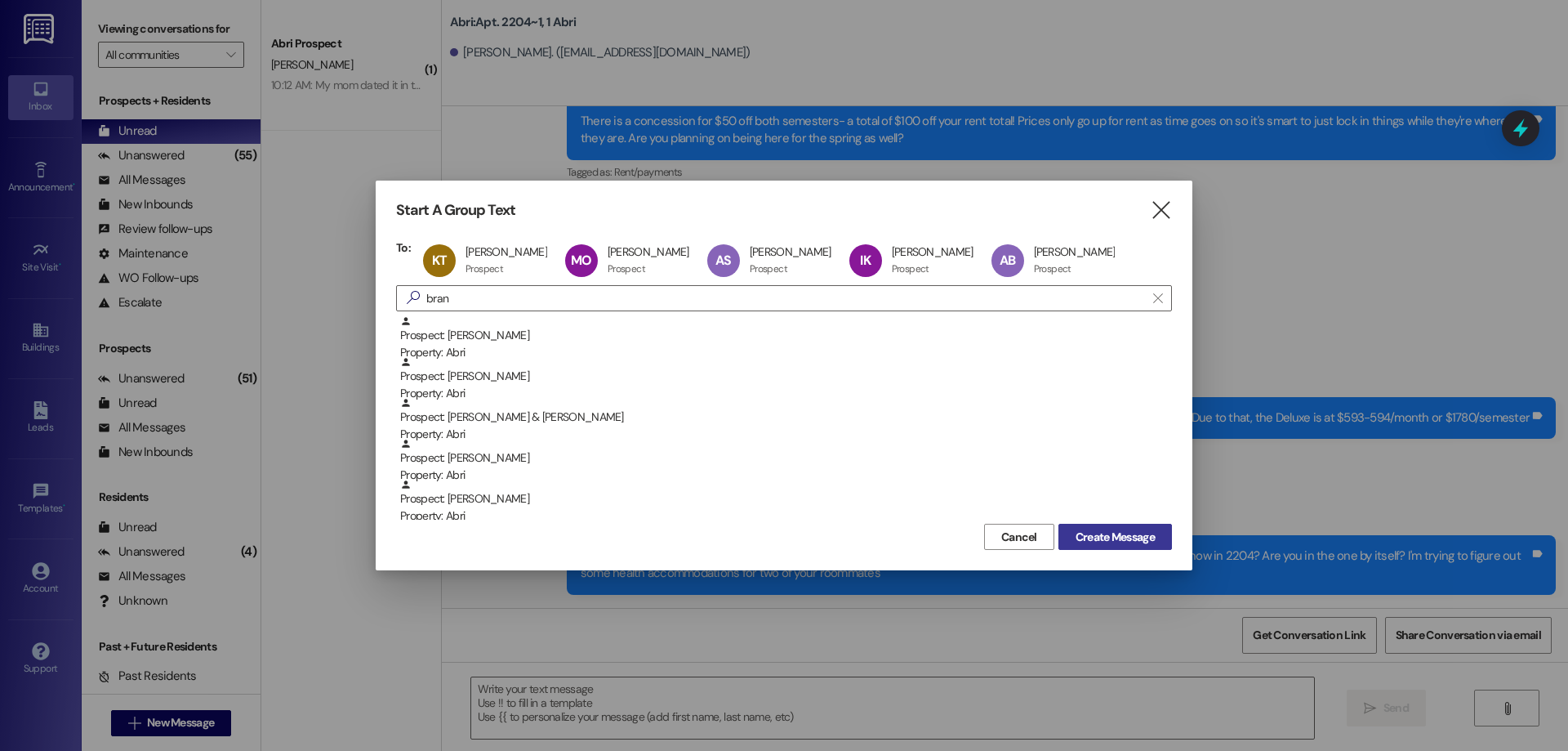
click at [1096, 539] on span "Create Message" at bounding box center [1114, 537] width 79 height 17
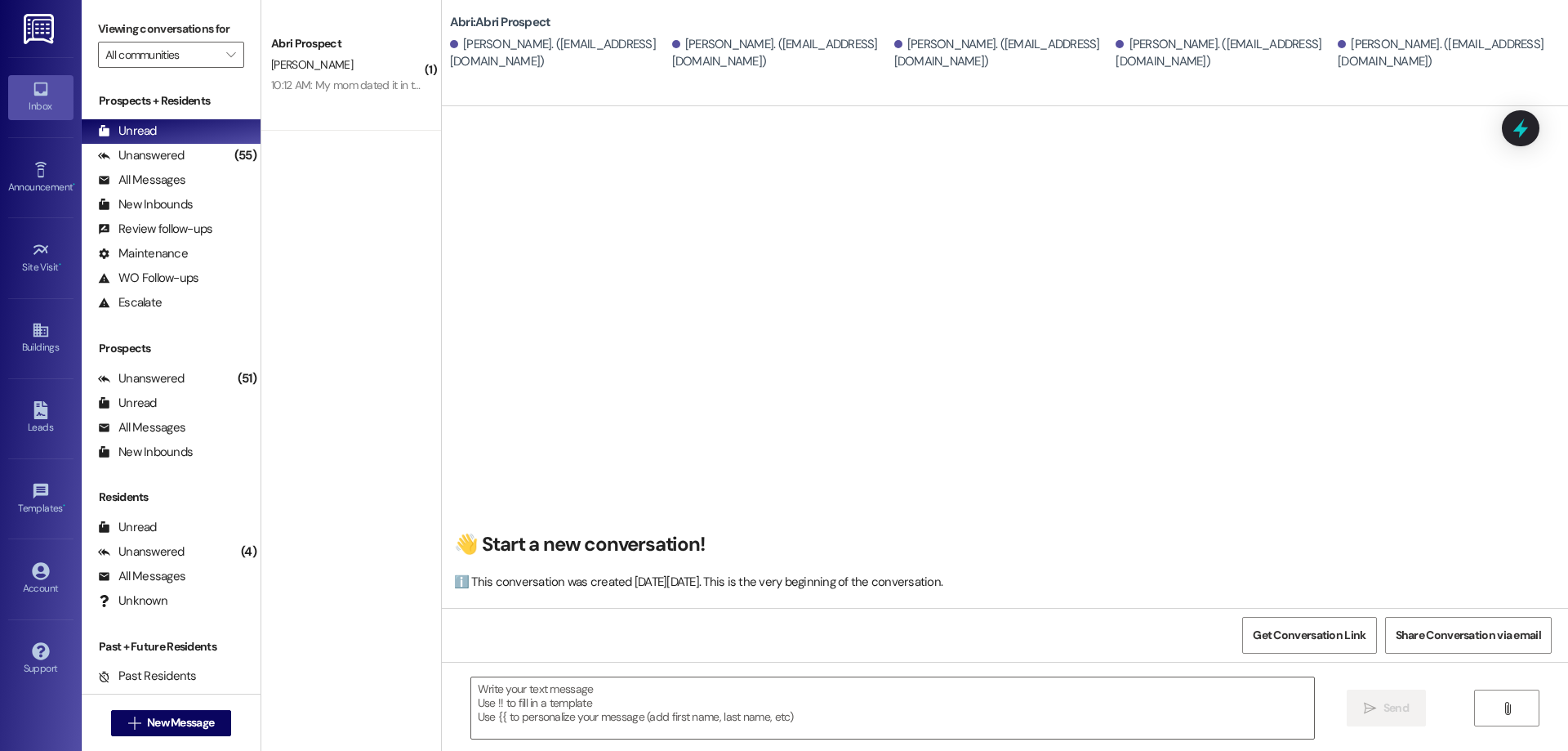
scroll to position [1, 0]
click at [194, 714] on span "New Message" at bounding box center [180, 722] width 67 height 17
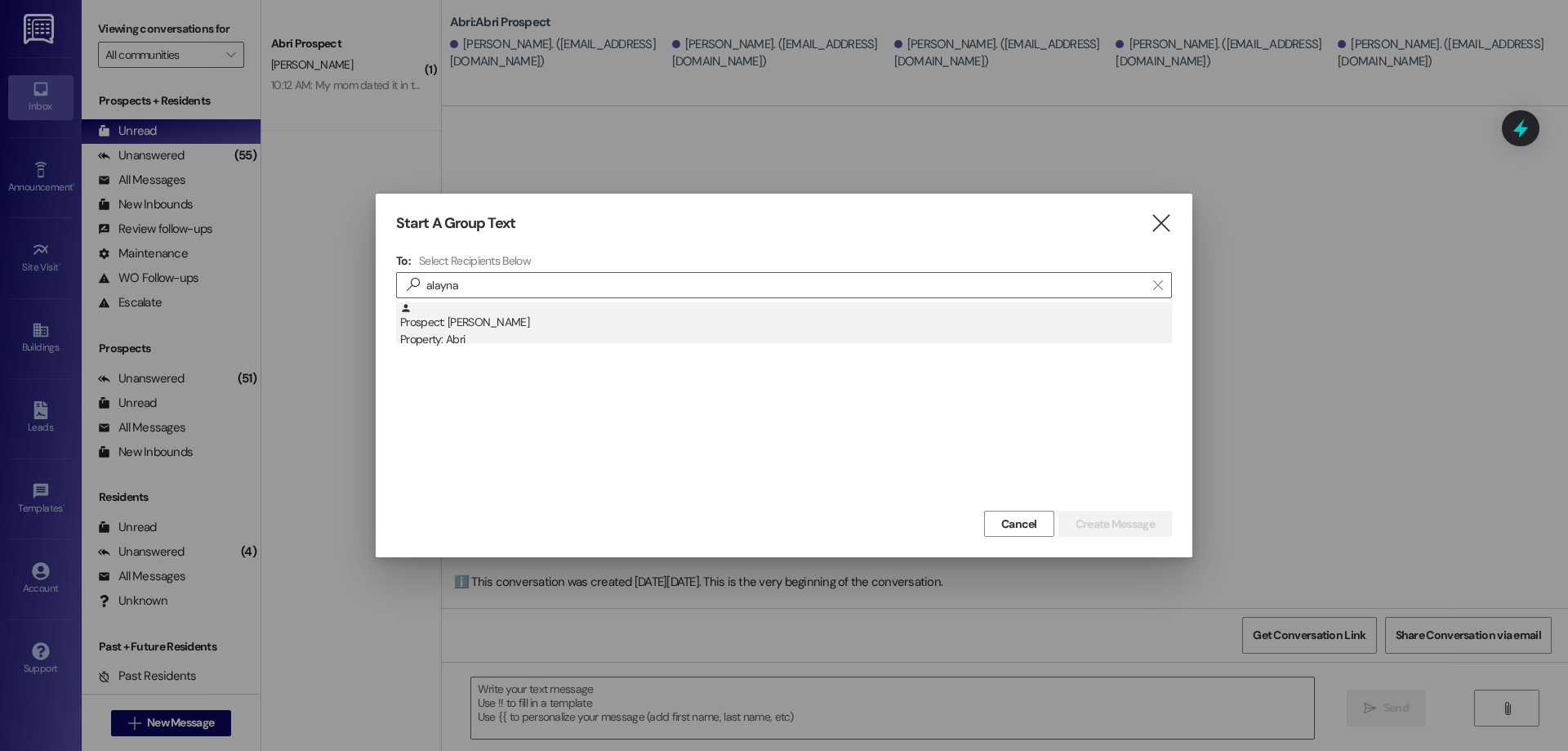
click at [556, 322] on div "Prospect: [PERSON_NAME] Property: Abri" at bounding box center [786, 326] width 772 height 47
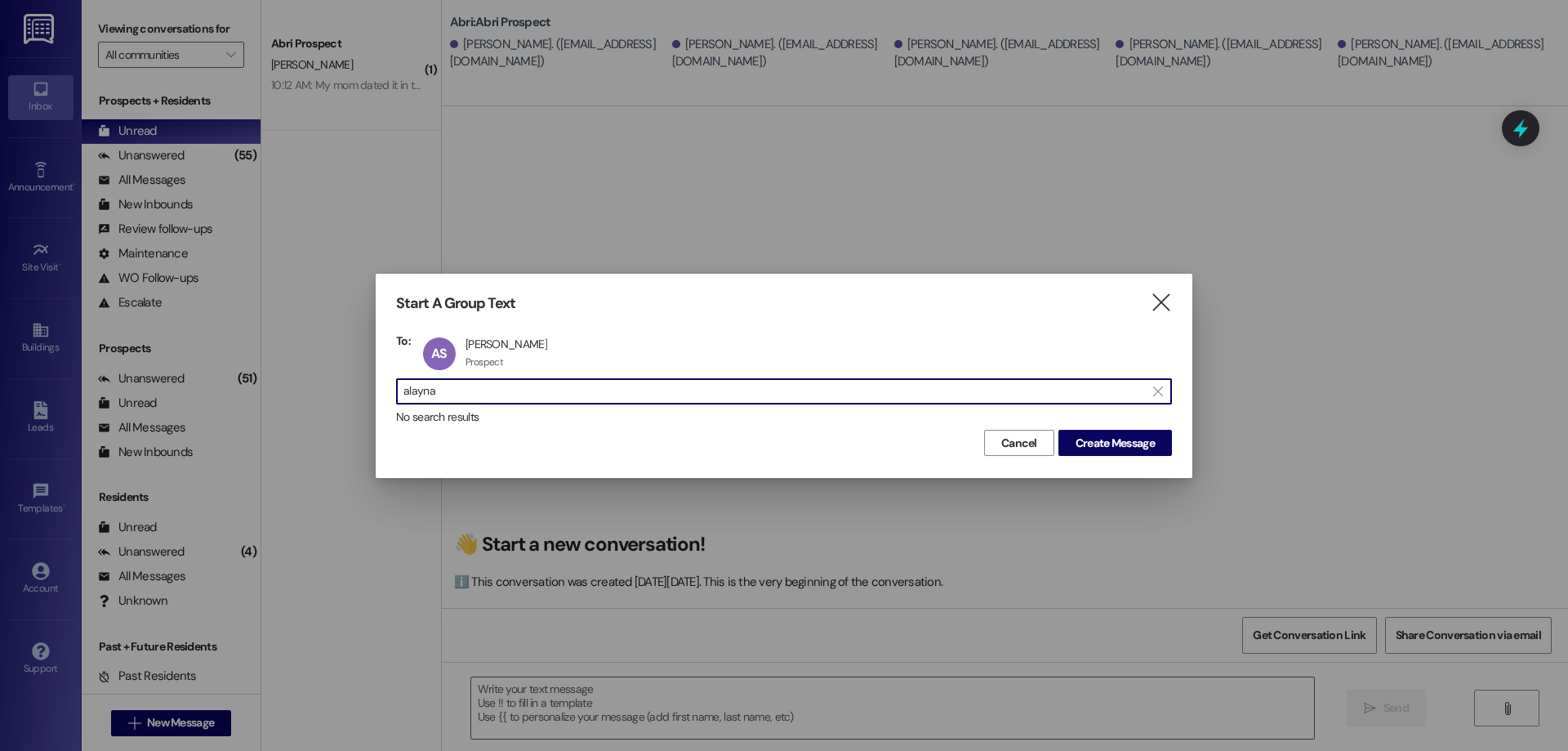
drag, startPoint x: 517, startPoint y: 399, endPoint x: 302, endPoint y: 413, distance: 215.5
click at [302, 413] on div "Start A Group Text  To: AS [PERSON_NAME] [PERSON_NAME] Prospect Prospect click…" at bounding box center [784, 376] width 1568 height 751
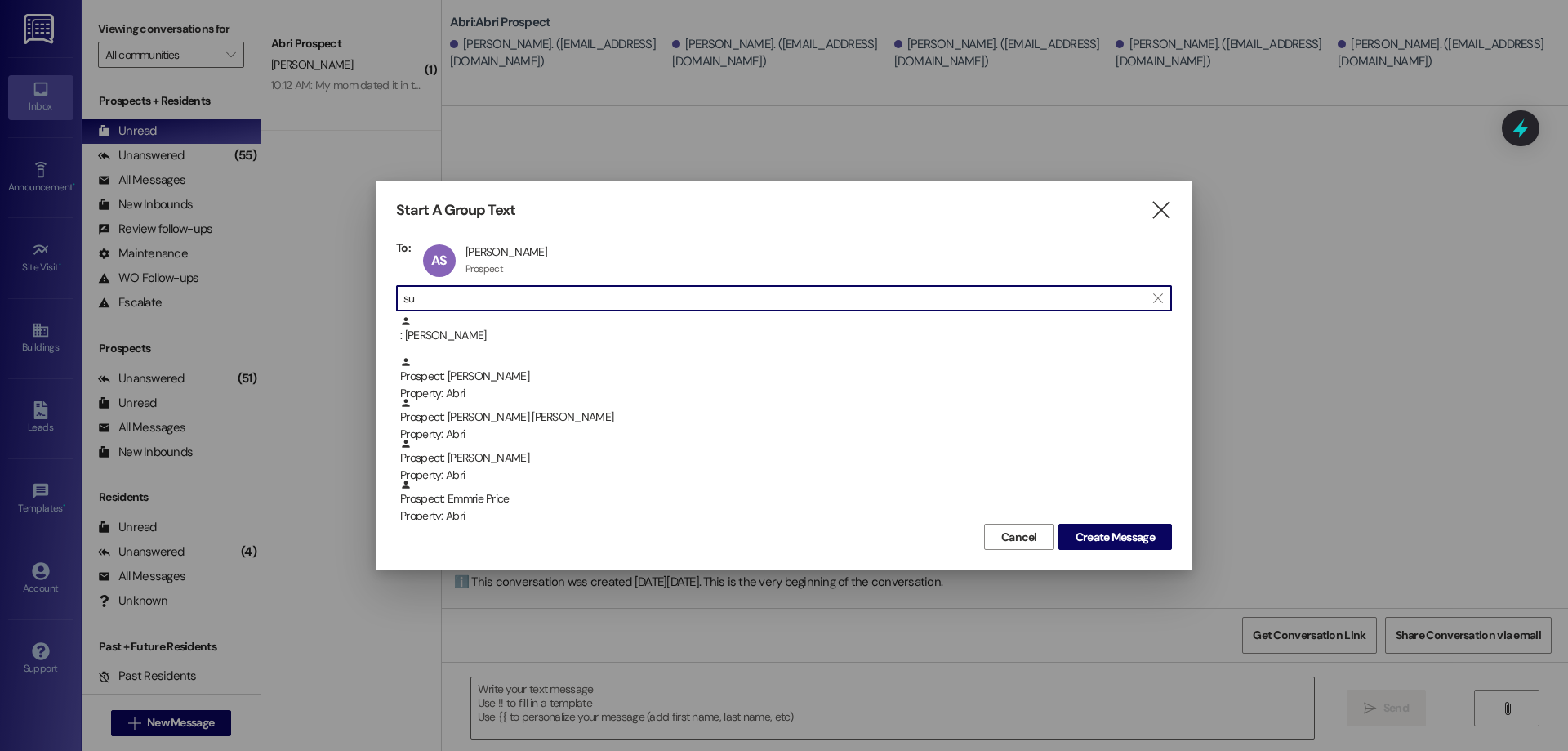
type input "s"
type input "e"
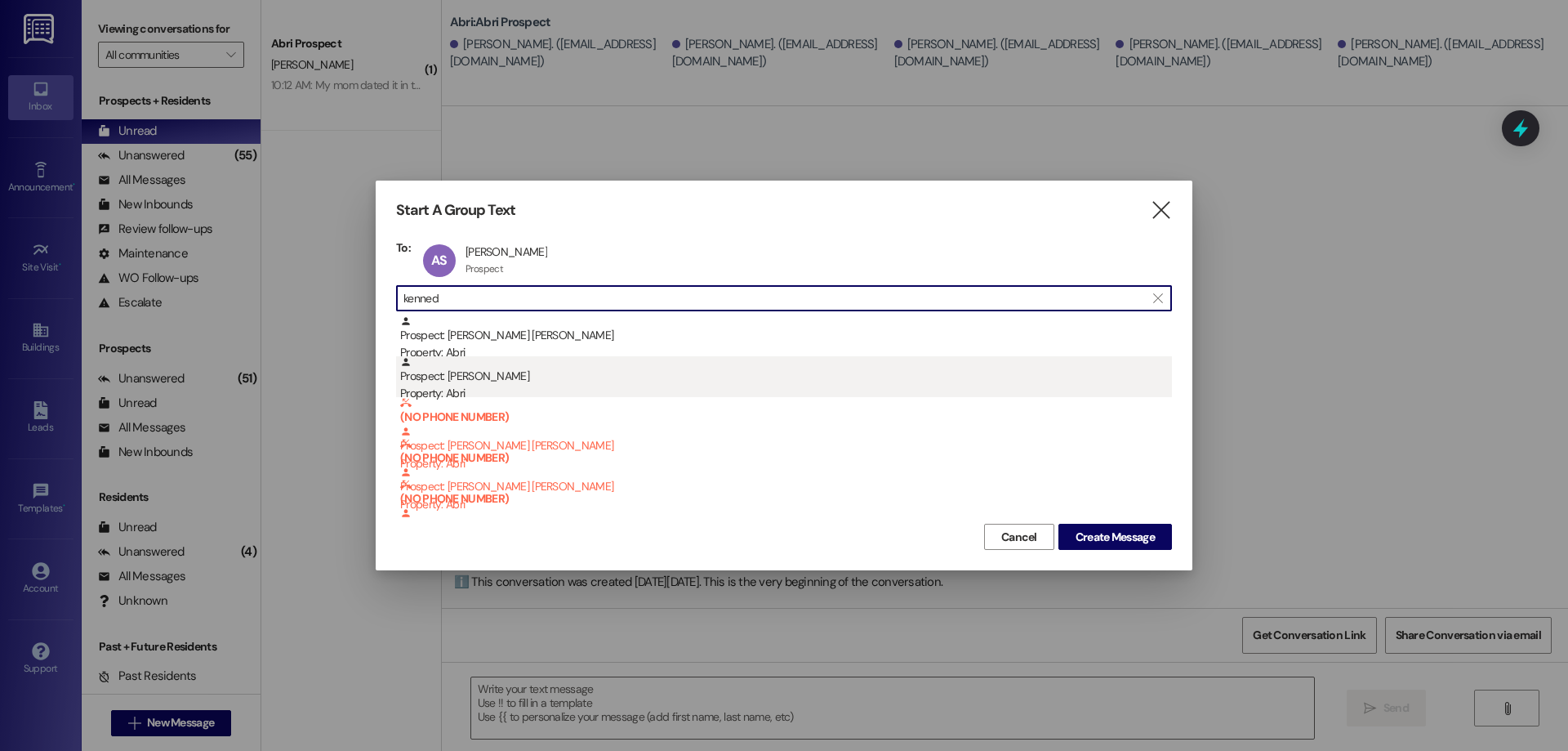
click at [617, 380] on div "Prospect: [PERSON_NAME] Property: Abri" at bounding box center [786, 380] width 772 height 47
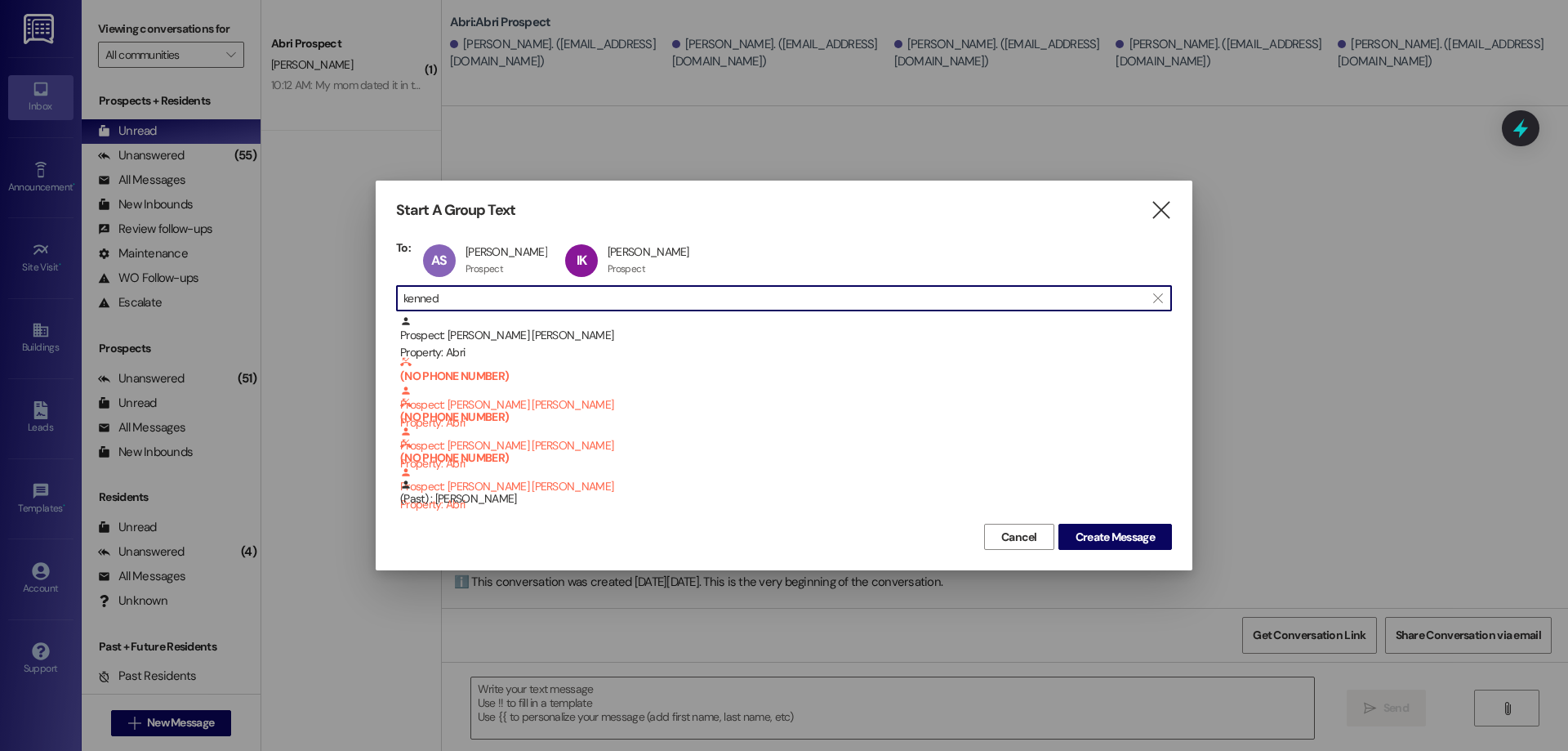
drag, startPoint x: 427, startPoint y: 298, endPoint x: 306, endPoint y: 311, distance: 121.7
click at [308, 309] on div "Start A Group Text  To: AS [PERSON_NAME] [PERSON_NAME] Prospect Prospect click…" at bounding box center [784, 376] width 1568 height 751
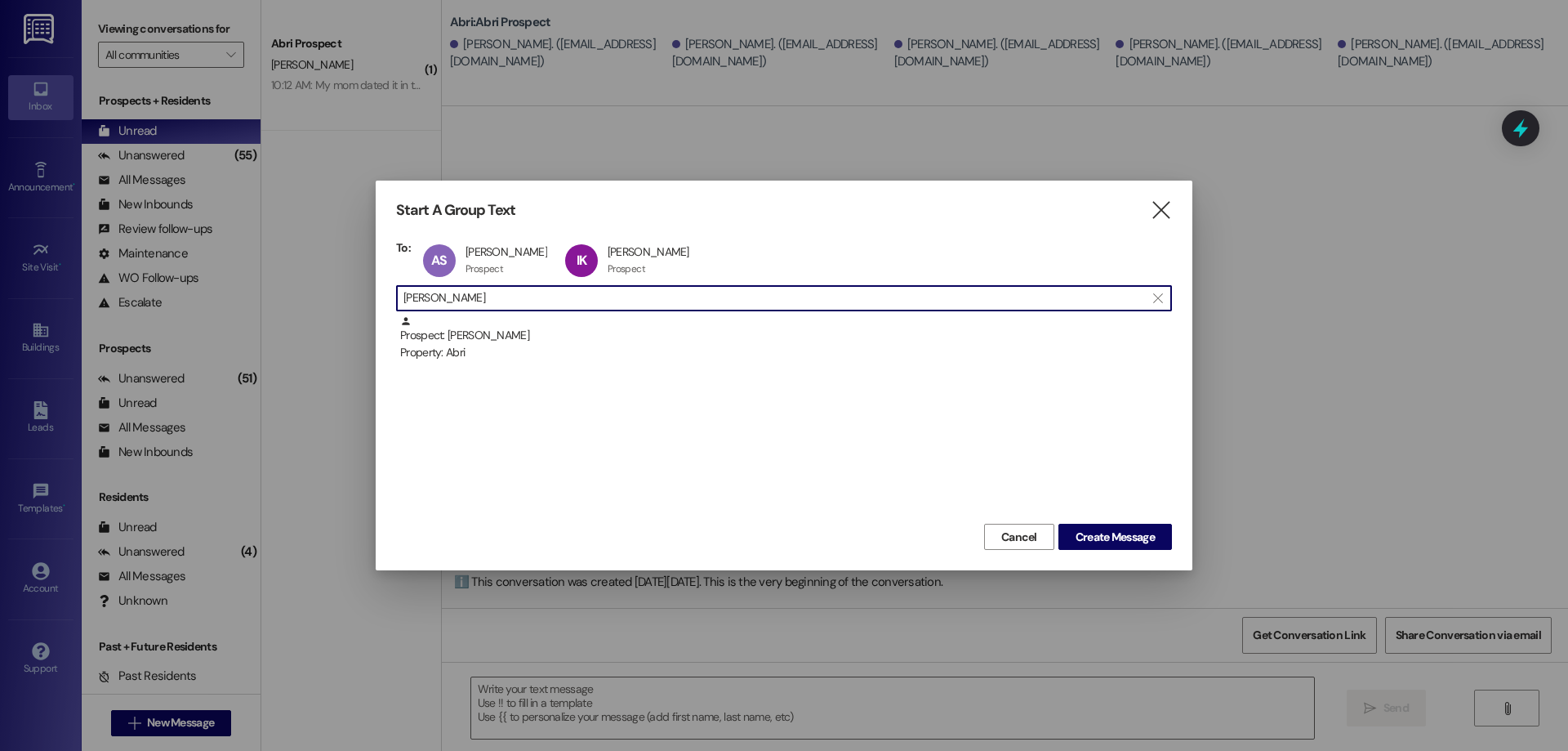
click at [409, 349] on div "Property: Abri" at bounding box center [786, 353] width 772 height 17
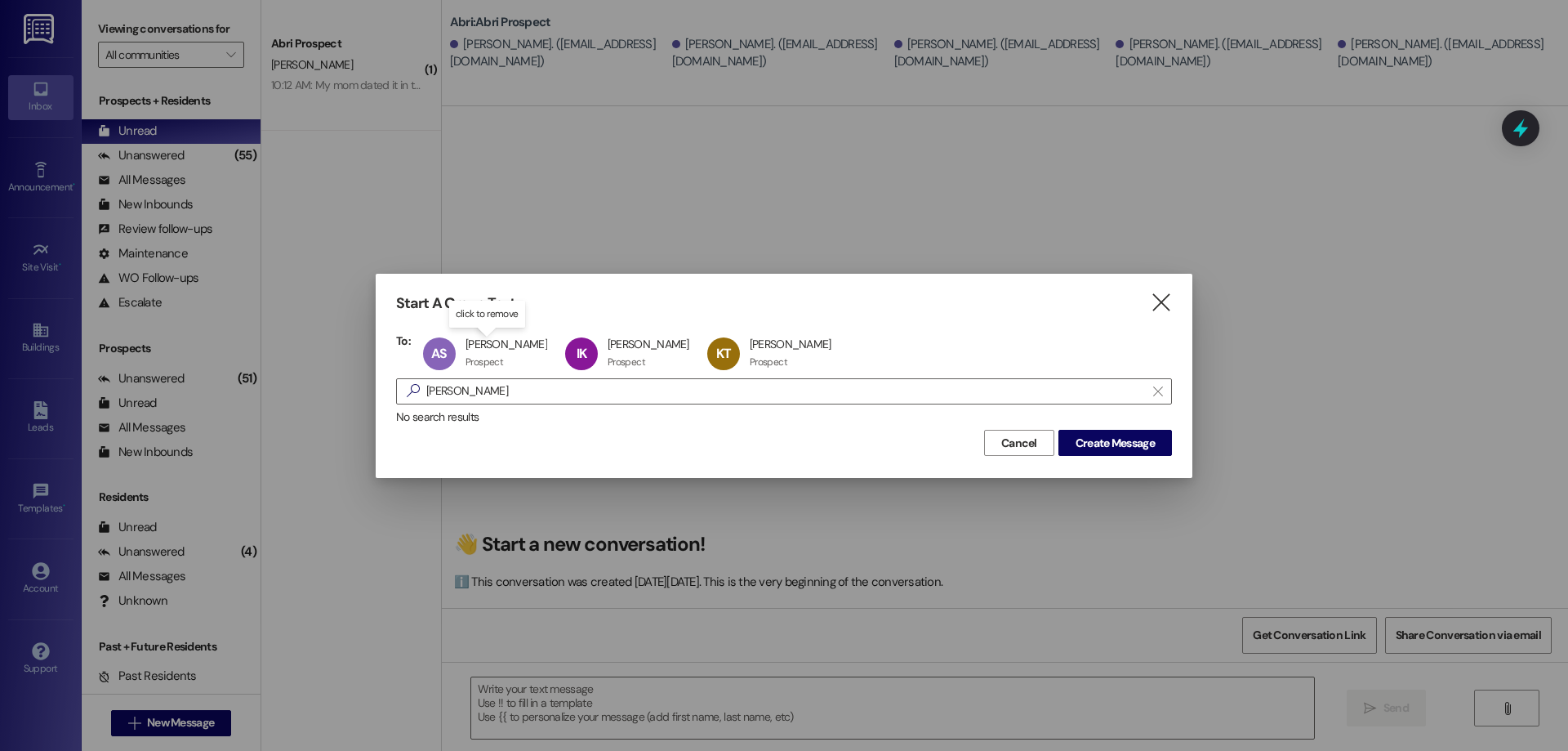
drag, startPoint x: 503, startPoint y: 395, endPoint x: 212, endPoint y: 389, distance: 291.1
click at [212, 389] on div "Start A Group Text  To: AS [PERSON_NAME] [PERSON_NAME] Prospect Prospect click…" at bounding box center [784, 376] width 1568 height 751
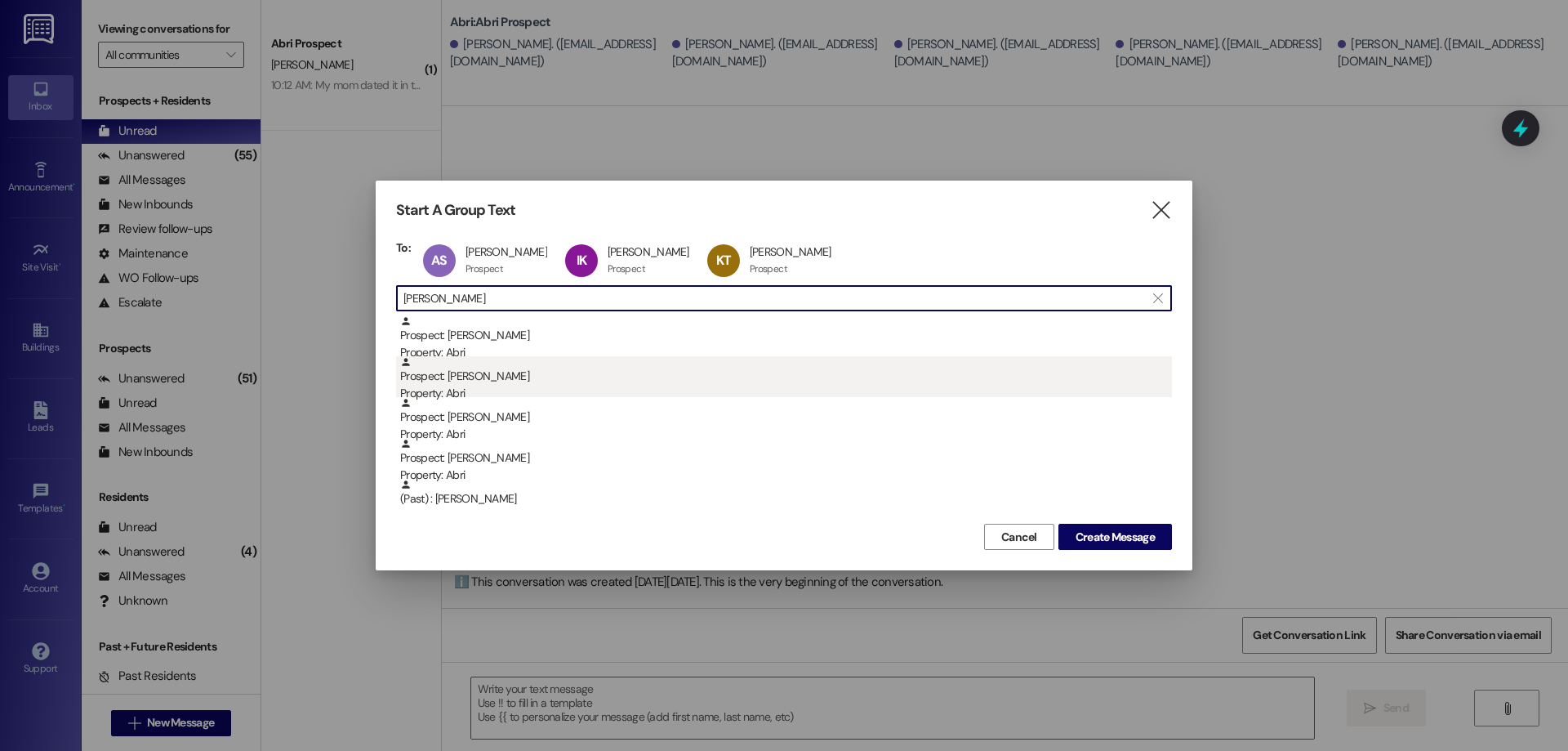
click at [508, 384] on div "Prospect: [PERSON_NAME] Property: Abri" at bounding box center [786, 380] width 772 height 47
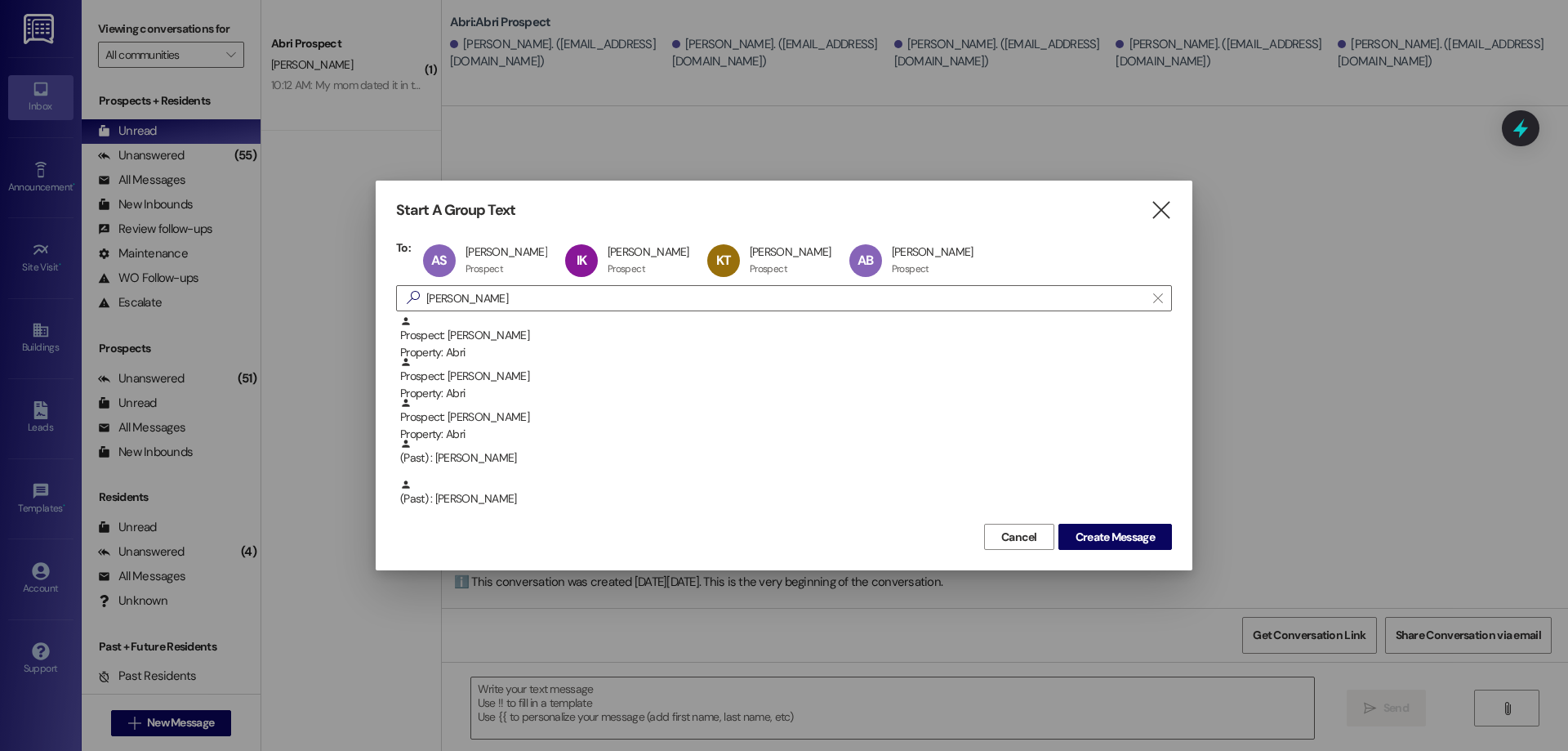
drag, startPoint x: 467, startPoint y: 304, endPoint x: 317, endPoint y: 296, distance: 150.2
click at [317, 296] on div "Start A Group Text  To: AS [PERSON_NAME] [PERSON_NAME] Prospect Prospect click…" at bounding box center [784, 376] width 1568 height 751
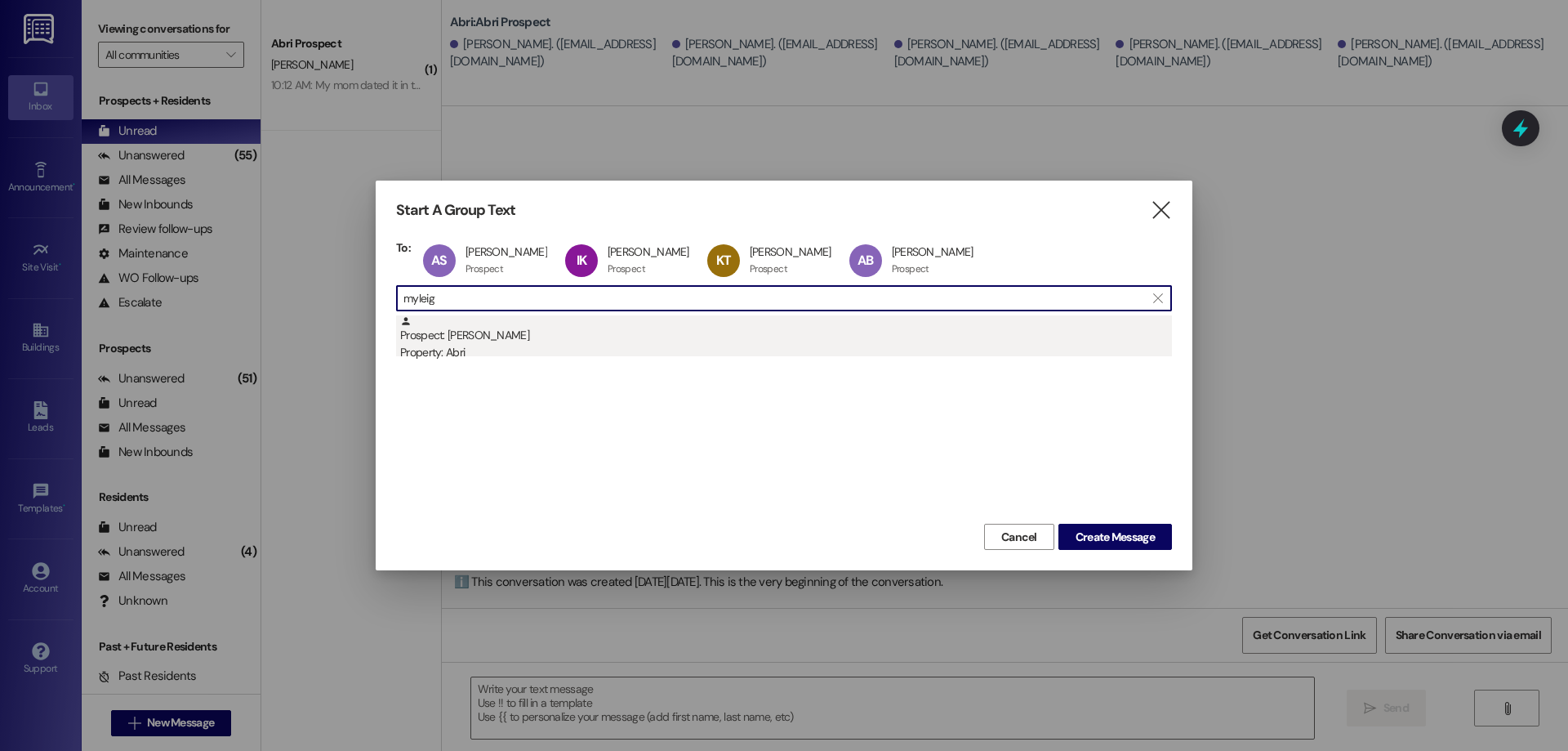
click at [483, 338] on div "Prospect: [PERSON_NAME] Property: Abri" at bounding box center [786, 339] width 772 height 47
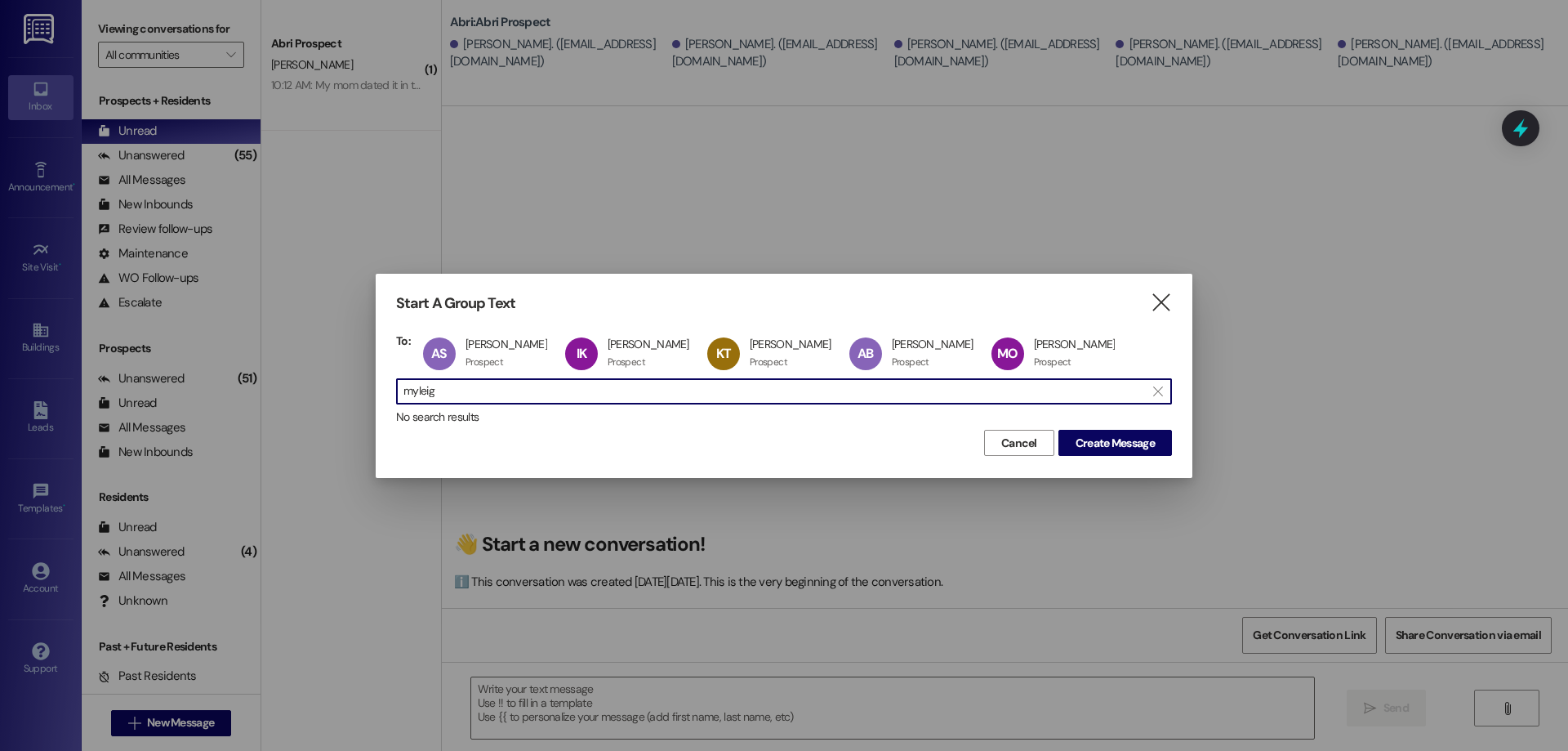
drag, startPoint x: 461, startPoint y: 392, endPoint x: 204, endPoint y: 384, distance: 257.1
click at [205, 384] on div "Start A Group Text  To: AS [PERSON_NAME] [PERSON_NAME] Prospect Prospect click…" at bounding box center [784, 376] width 1568 height 751
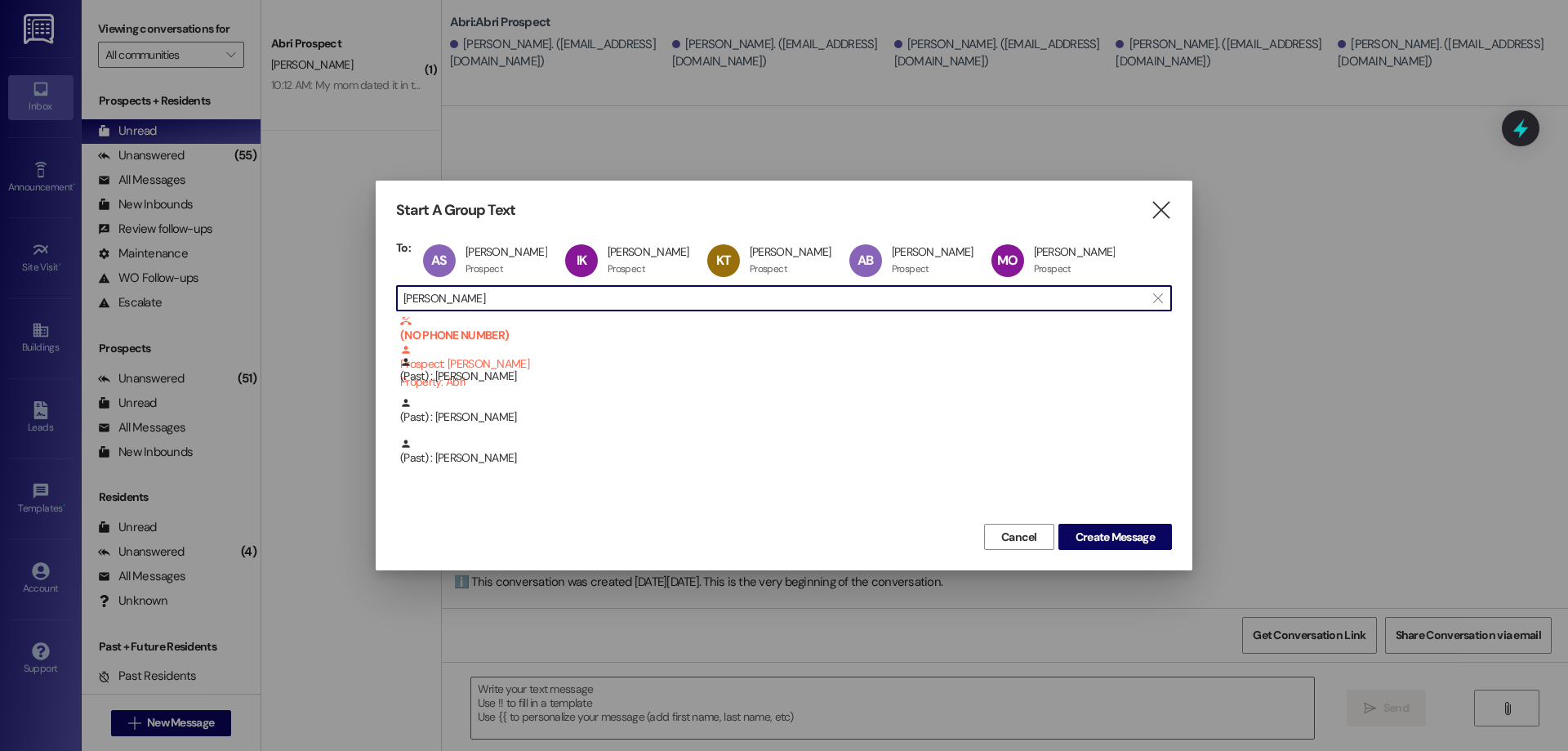
type input "[PERSON_NAME]"
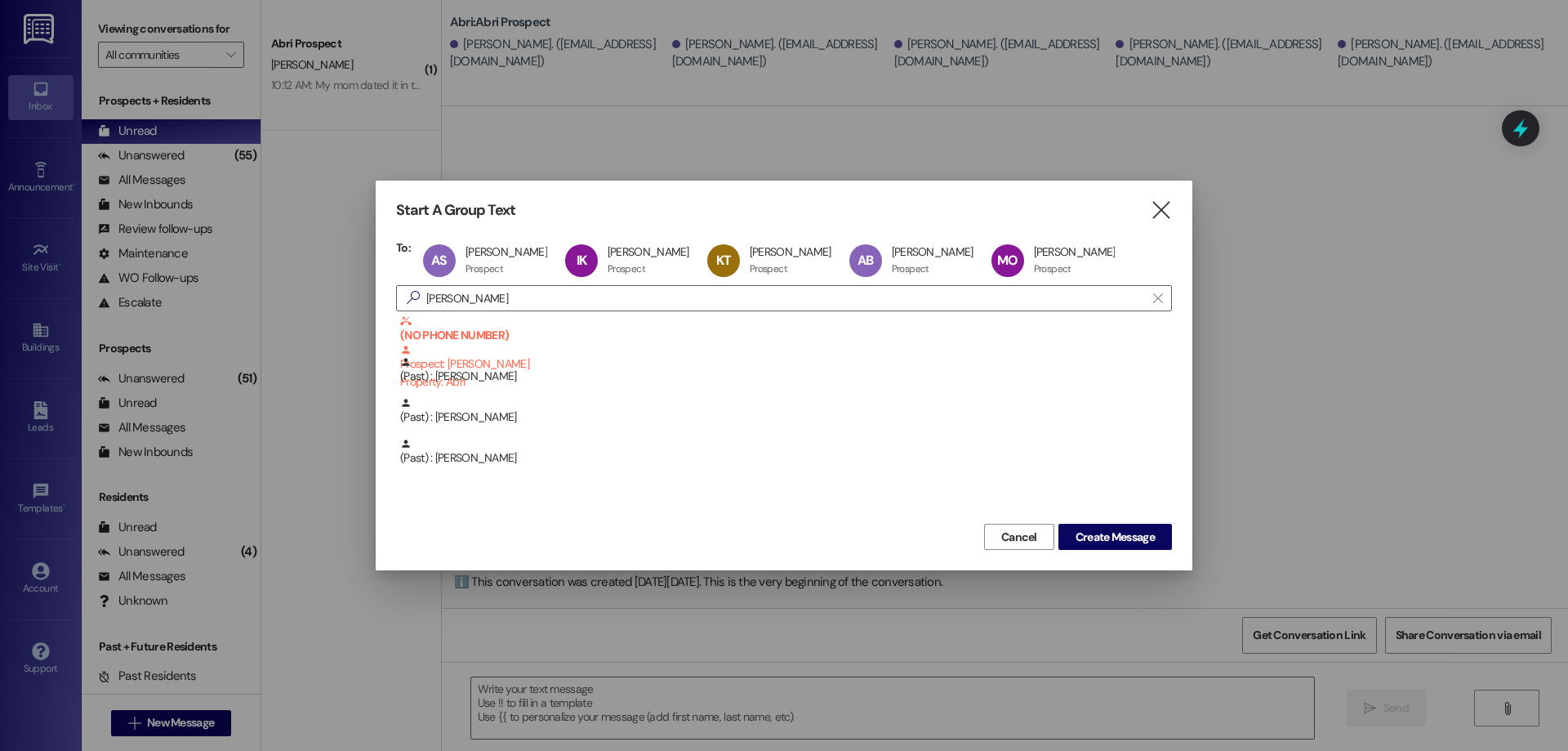
click at [561, 480] on div "(NO PHONE NUMBER) Prospect: [PERSON_NAME] Property: [PERSON_NAME] (Past) : [PER…" at bounding box center [784, 417] width 776 height 204
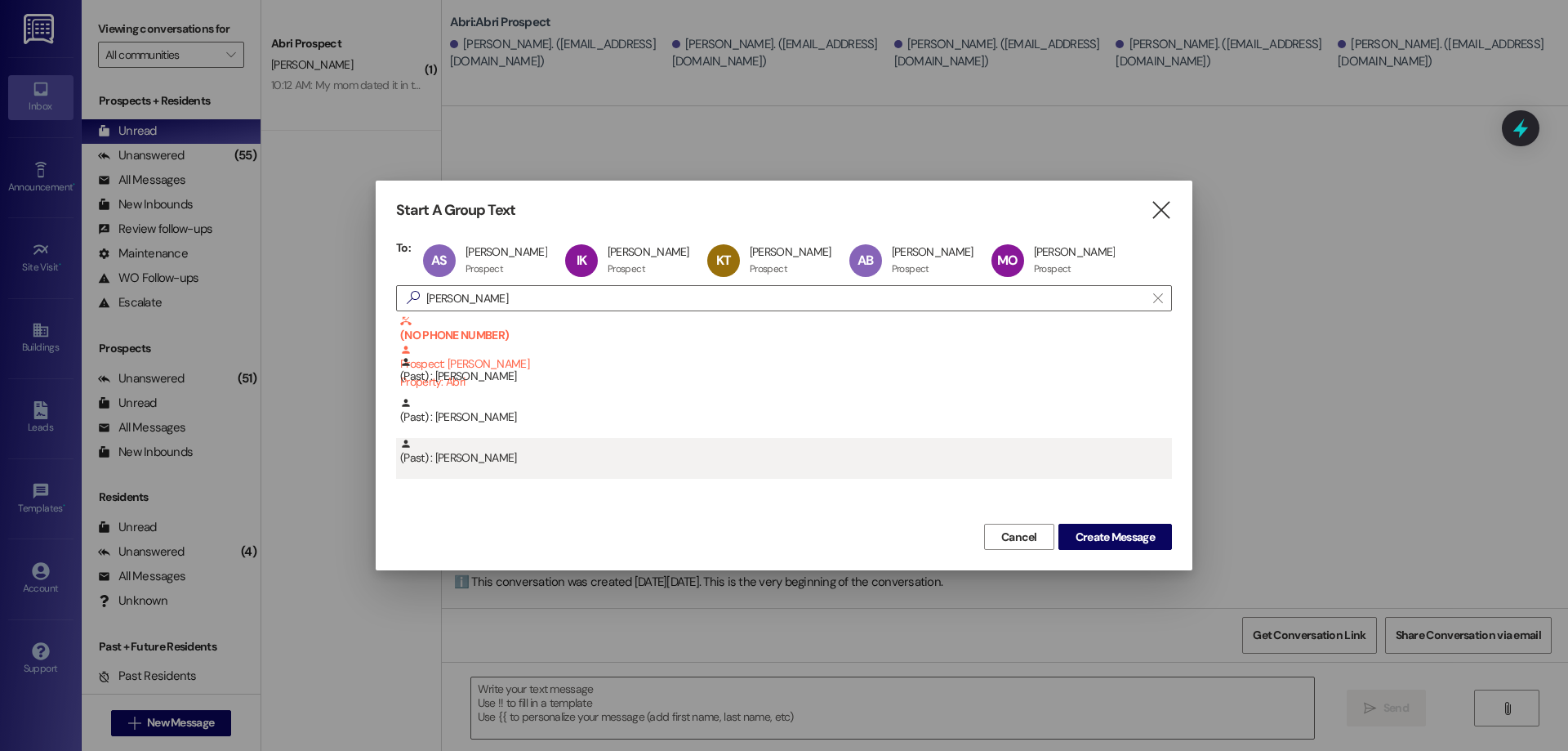
click at [559, 476] on div "(Past) : [PERSON_NAME]" at bounding box center [784, 458] width 776 height 41
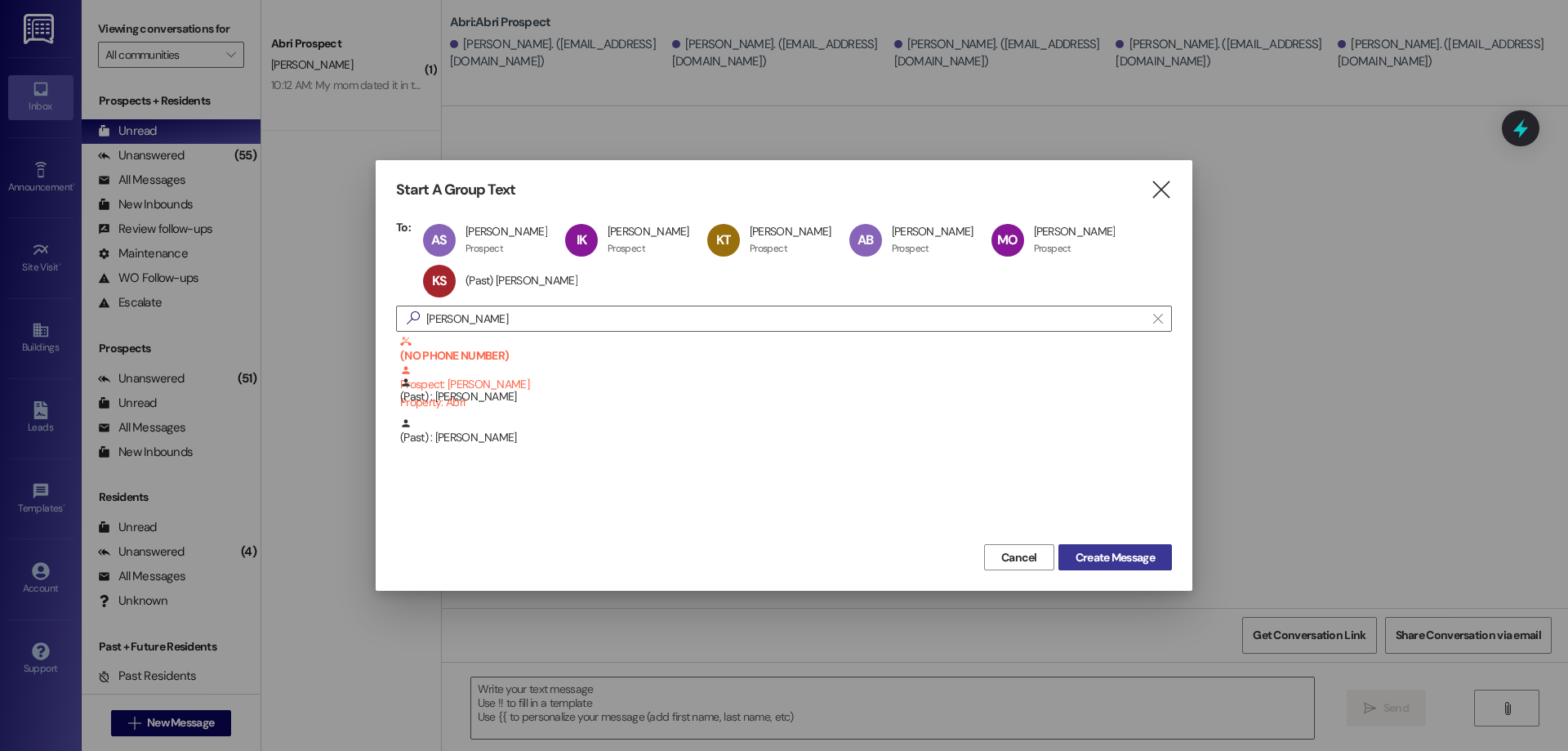
click at [1115, 555] on span "Create Message" at bounding box center [1114, 557] width 79 height 17
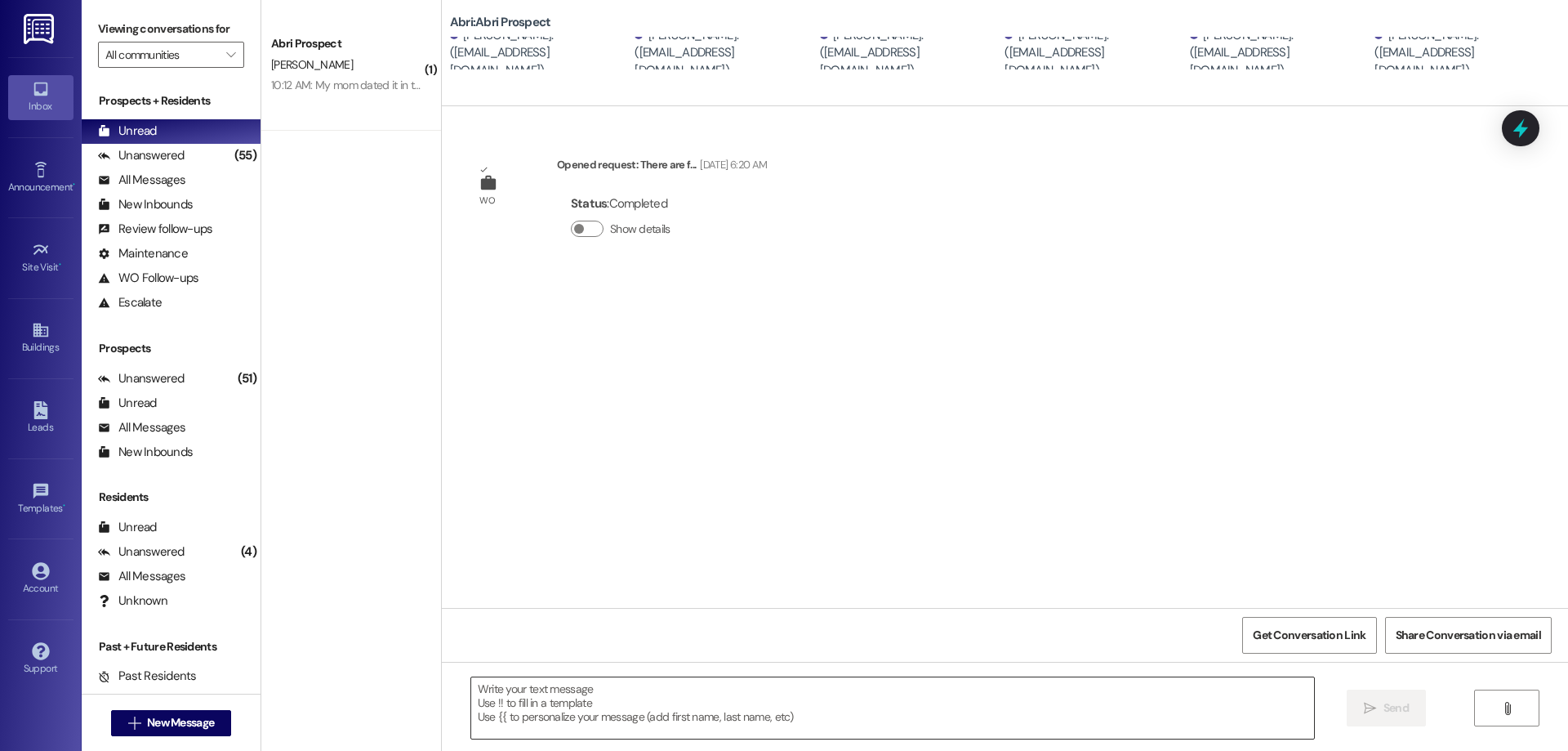
click at [604, 708] on textarea at bounding box center [893, 708] width 843 height 61
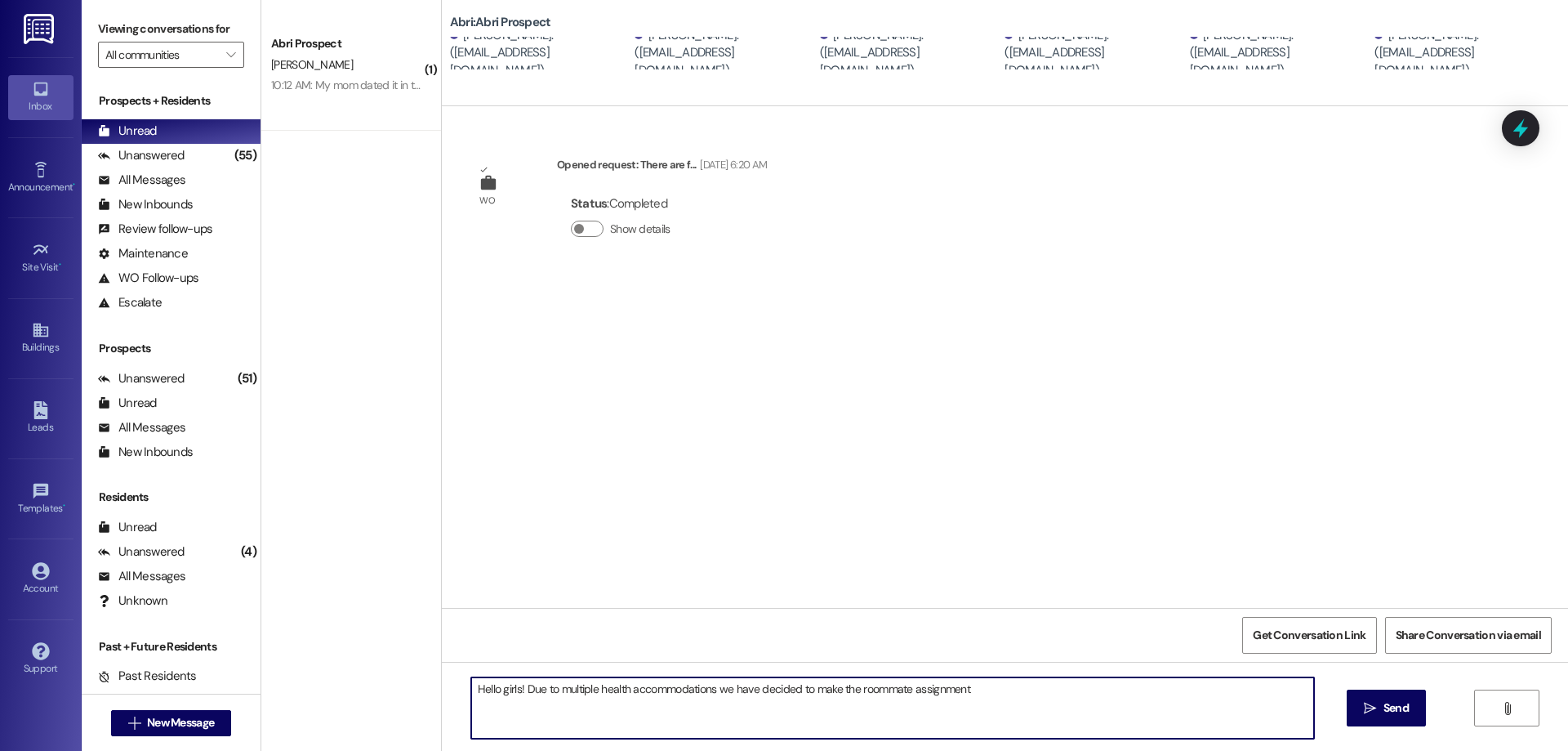
click at [848, 696] on textarea "Hello girls! Due to multiple health accommodations we have decided to make the …" at bounding box center [893, 708] width 843 height 61
click at [1021, 686] on textarea "Hello girls! Due to multiple health accommodations we have decided to make the …" at bounding box center [893, 708] width 843 height 61
type textarea "Hello girls! Due to multiple health accommodations we have decided to make the …"
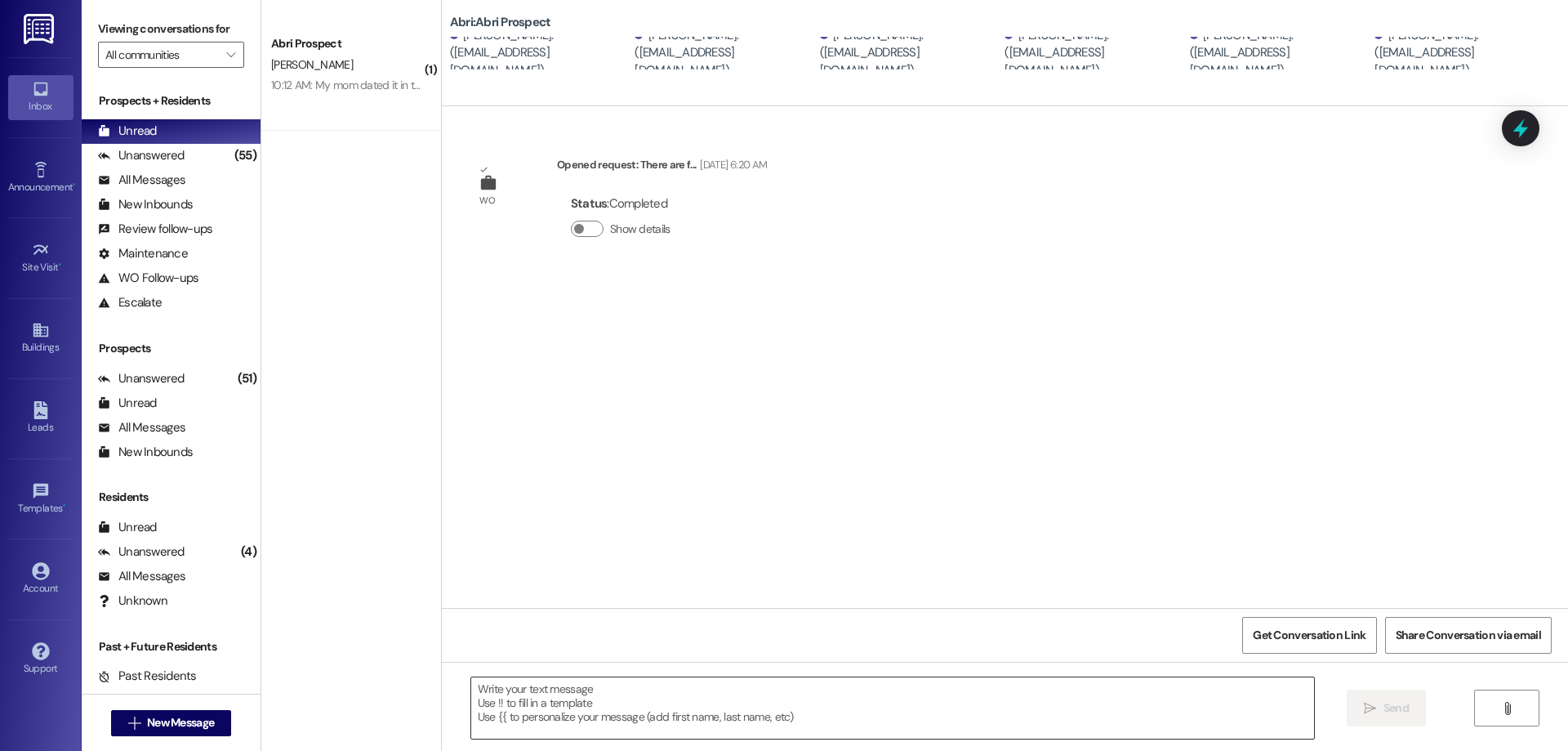
click at [634, 695] on textarea at bounding box center [893, 708] width 843 height 61
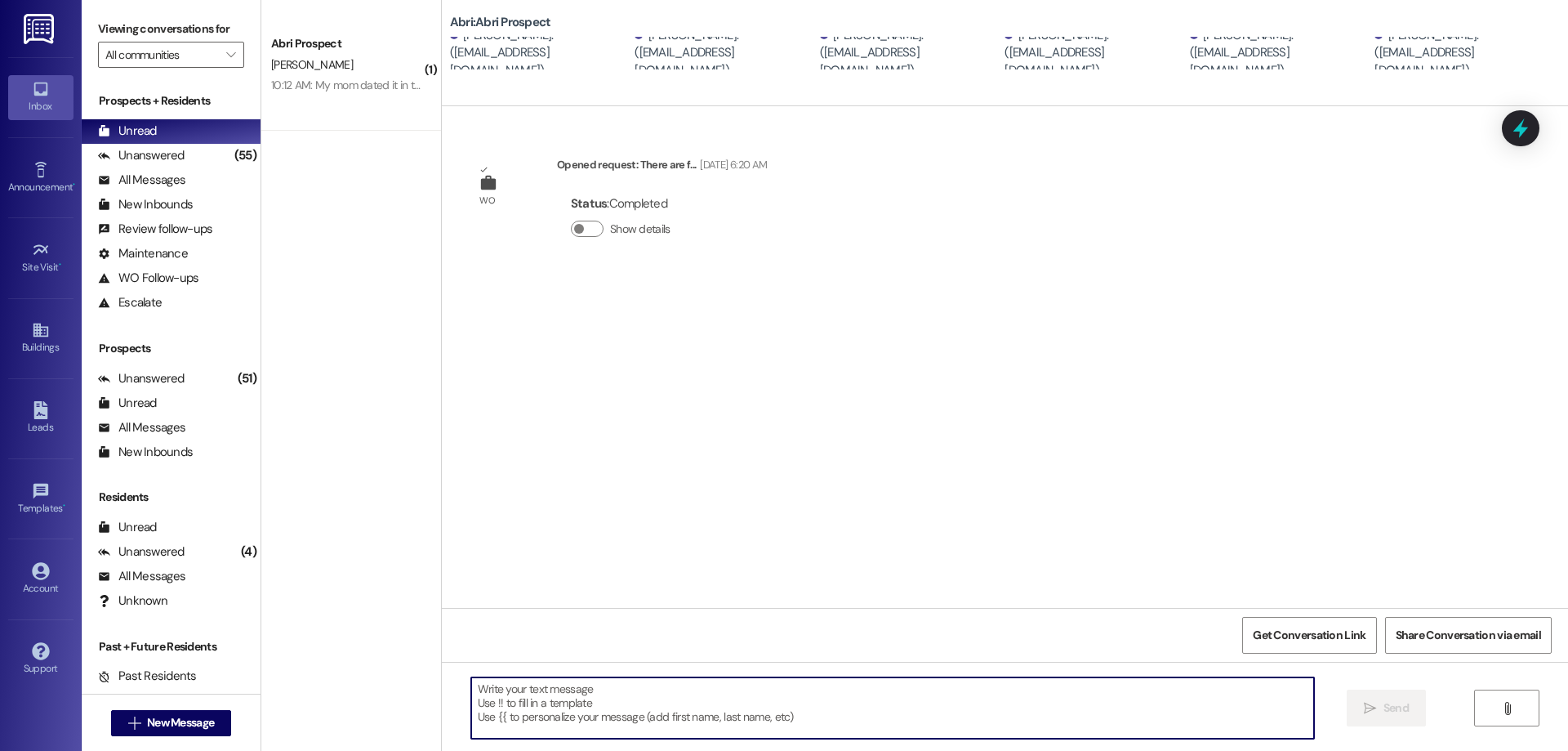
paste textarea "Hello girls! We’re so excited to have you join us soon! Due to multiple health …"
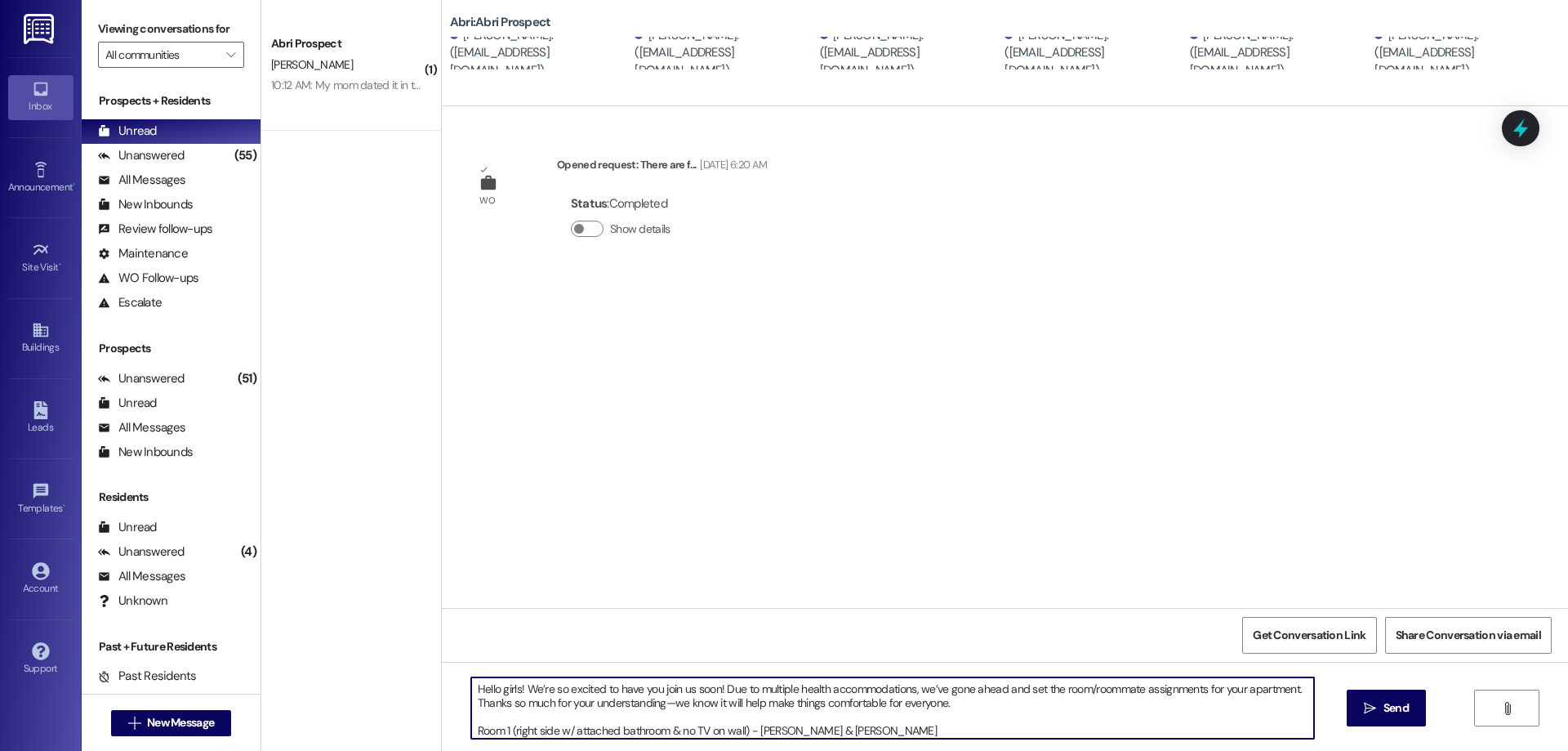
scroll to position [14, 0]
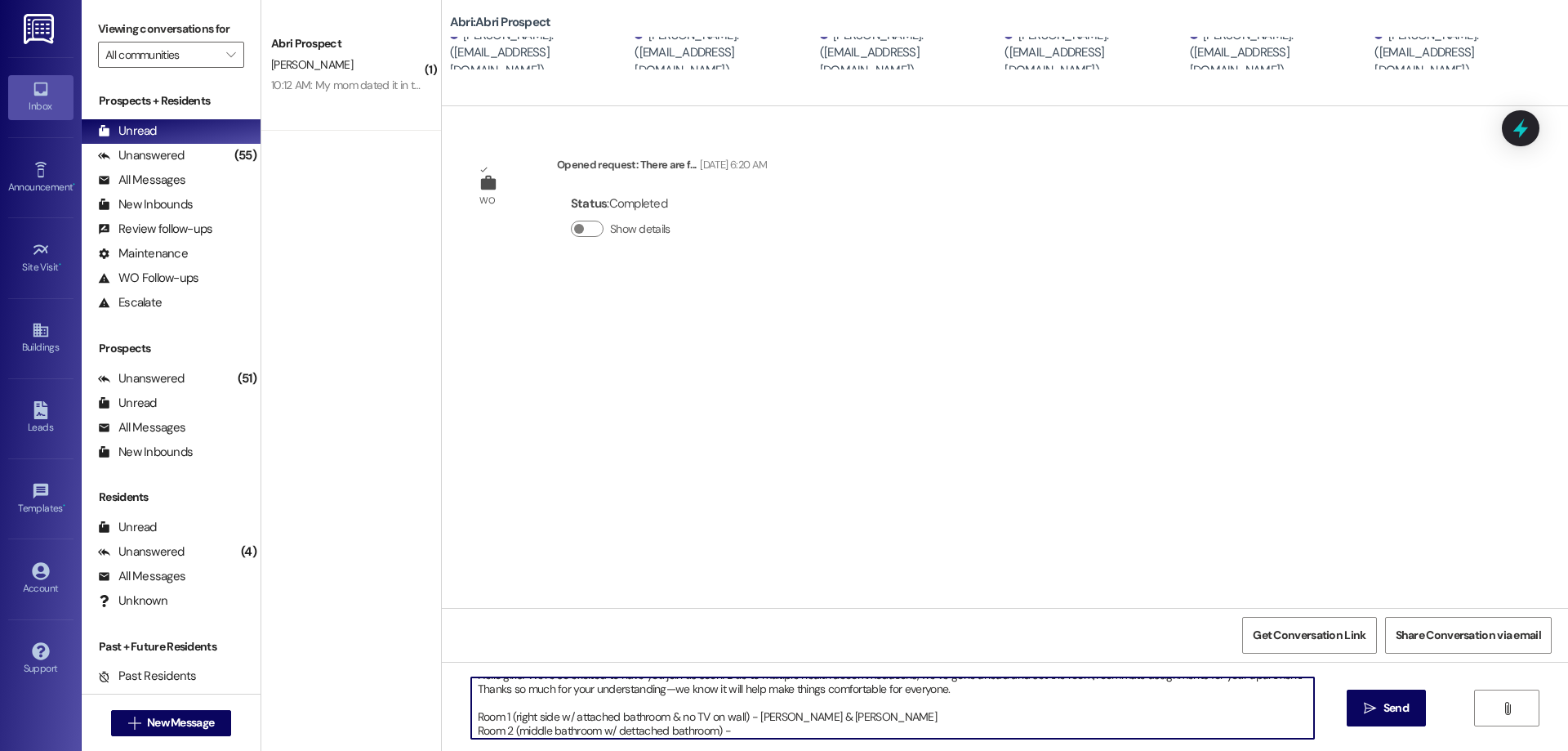
click at [628, 734] on textarea "Hello girls! We’re so excited to have you join us soon! Due to multiple health …" at bounding box center [893, 708] width 843 height 61
click at [752, 730] on textarea "Hello girls! We’re so excited to have you join us soon! Due to multiple health …" at bounding box center [893, 708] width 843 height 61
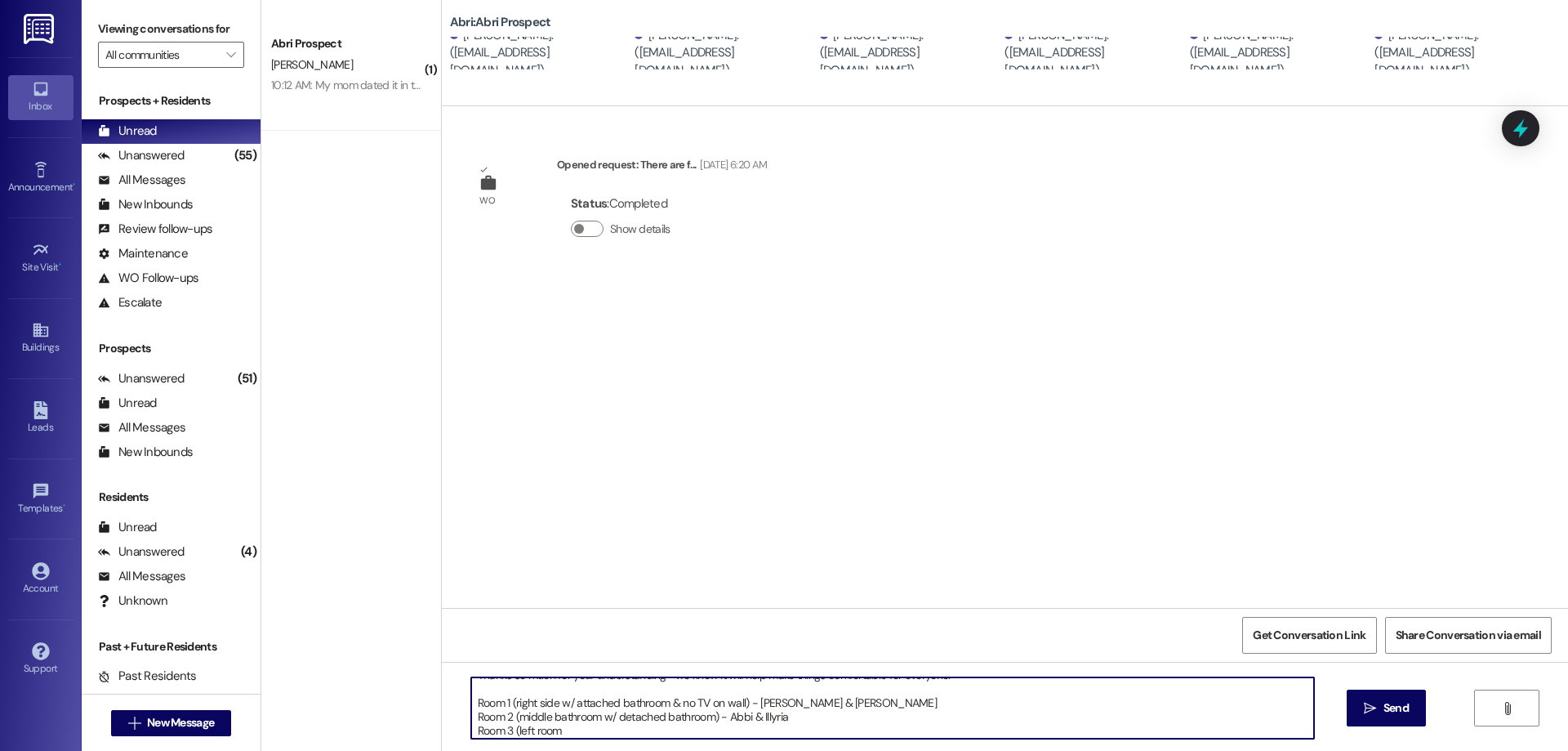
click at [547, 703] on textarea "Hello girls! We’re so excited to have you join us soon! Due to multiple health …" at bounding box center [893, 708] width 843 height 61
click at [570, 728] on textarea "Hello girls! We’re so excited to have you join us soon! Due to multiple health …" at bounding box center [893, 708] width 843 height 61
type textarea "Hello girls! We’re so excited to have you join us soon! Due to multiple health …"
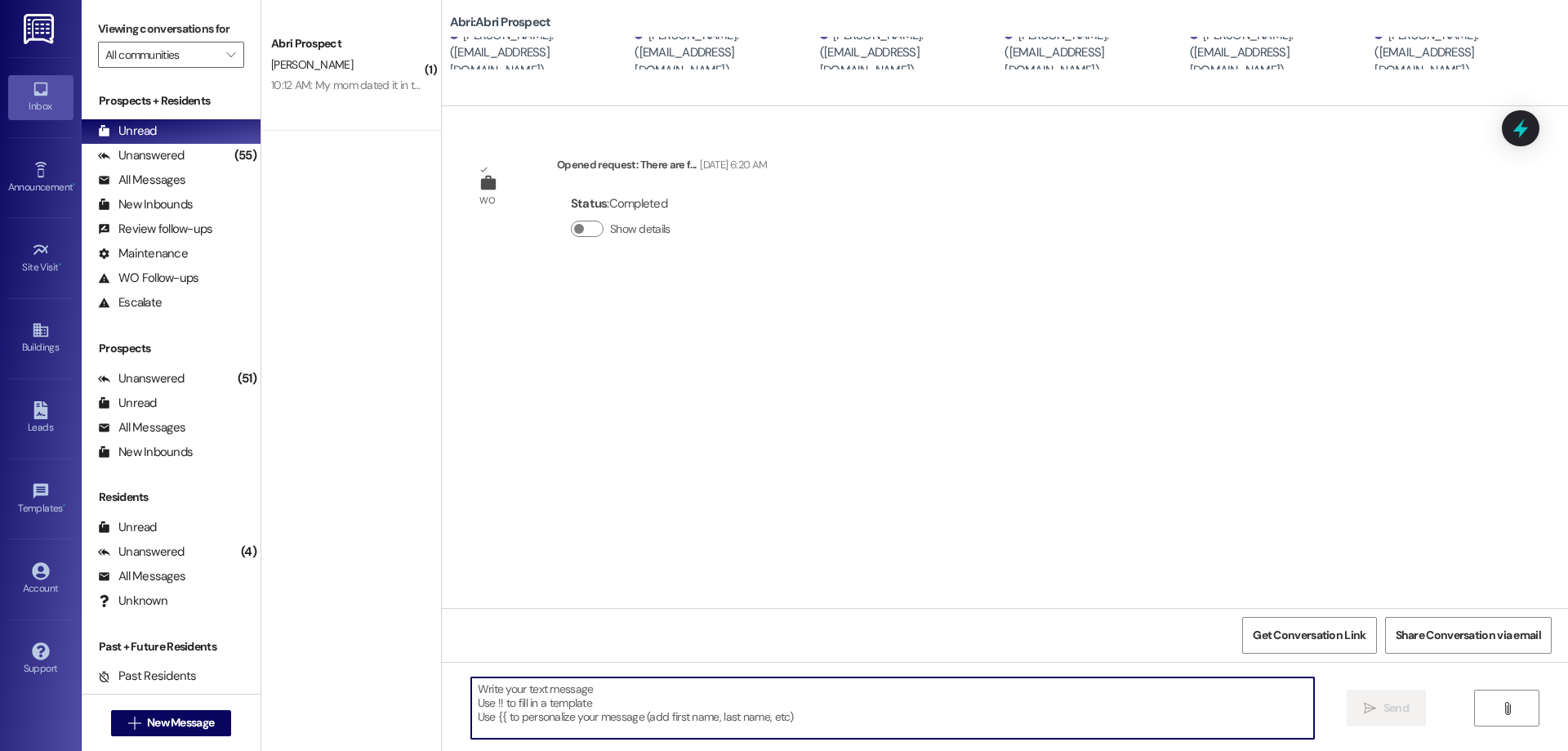
click at [1113, 713] on textarea at bounding box center [893, 708] width 843 height 61
paste textarea "*"Hi girls! We’re so excited to have you join us soon! To help accommodate a fe…"
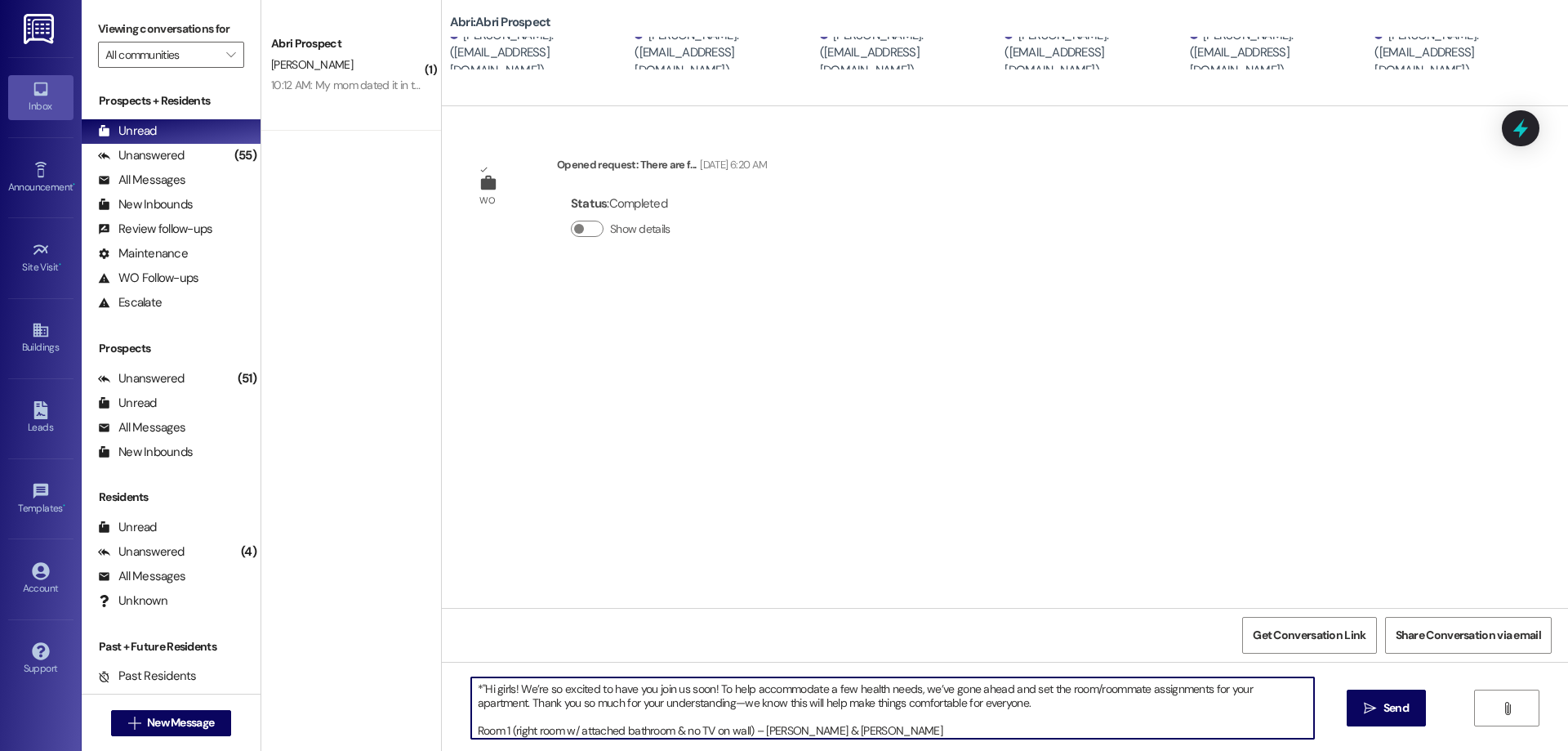
click at [472, 685] on textarea "*"Hi girls! We’re so excited to have you join us soon! To help accommodate a fe…" at bounding box center [893, 708] width 843 height 61
click at [962, 708] on textarea "Hi girls! We’re so excited to have you join us soon! To help accommodate a few …" at bounding box center [893, 708] width 843 height 61
click at [995, 708] on textarea "Hi girls! We’re so excited to have you join us soon! To help accommodate a few …" at bounding box center [893, 708] width 843 height 61
click at [1292, 688] on textarea "Hi girls! We’re so excited to have you join us soon! To help accommodate a few …" at bounding box center [893, 708] width 843 height 61
type textarea "Hi girls! We’re so excited to have you join us soon! To help accommodate a few …"
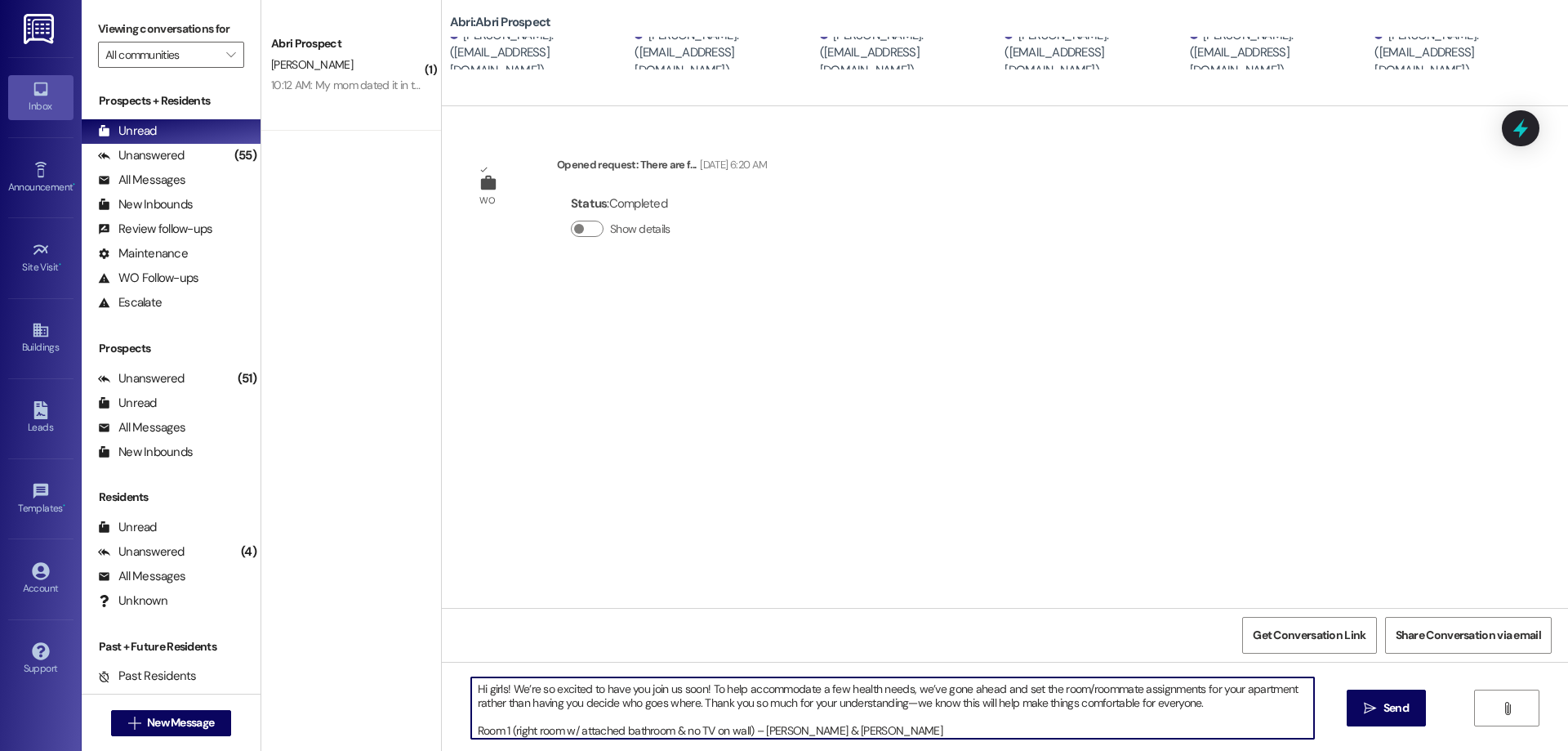
click at [1209, 708] on textarea "Hi girls! We’re so excited to have you join us soon! To help accommodate a few …" at bounding box center [893, 708] width 843 height 61
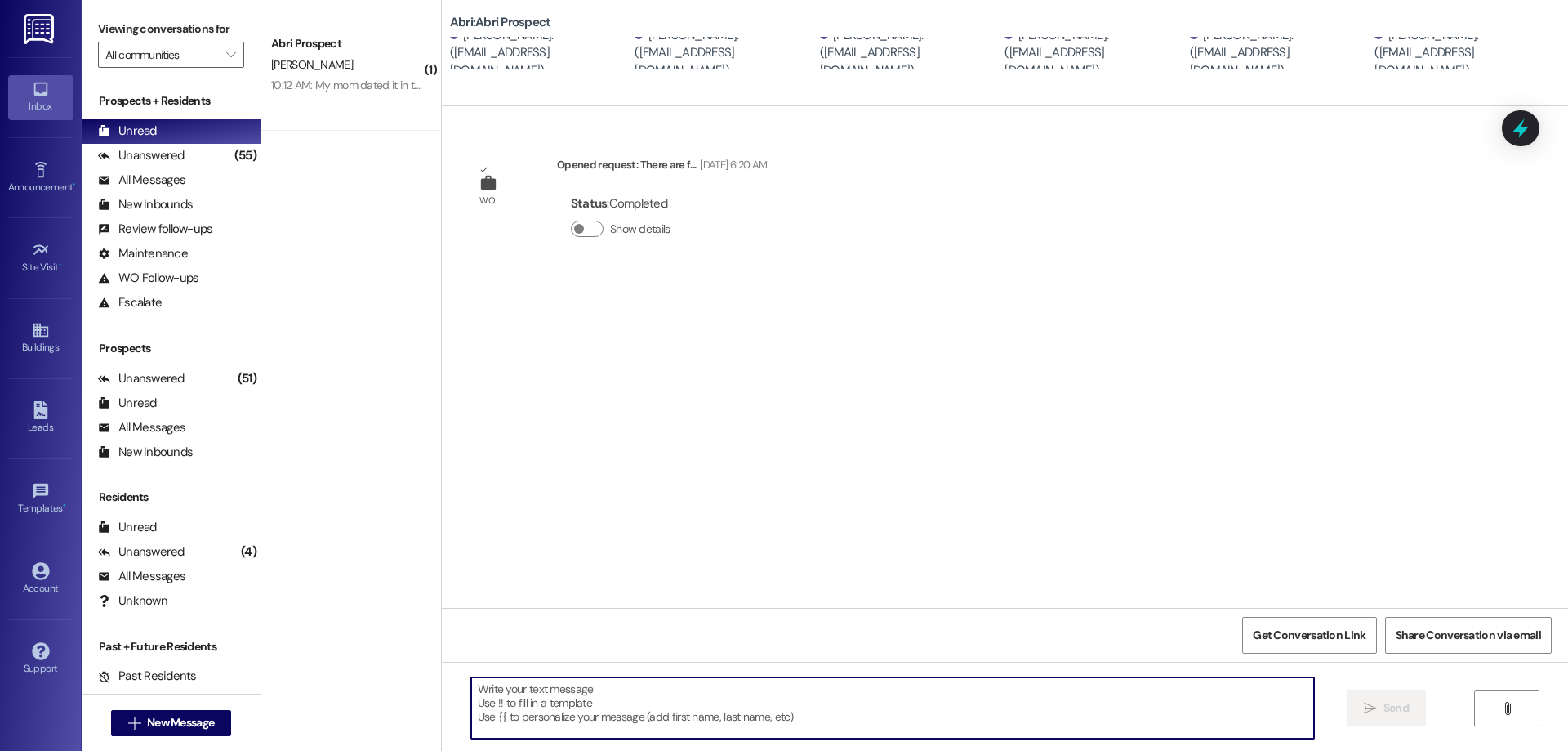
click at [990, 714] on textarea at bounding box center [893, 708] width 843 height 61
paste textarea "Hi girls! We’re so excited to have you join us soon! To help accommodate a few …"
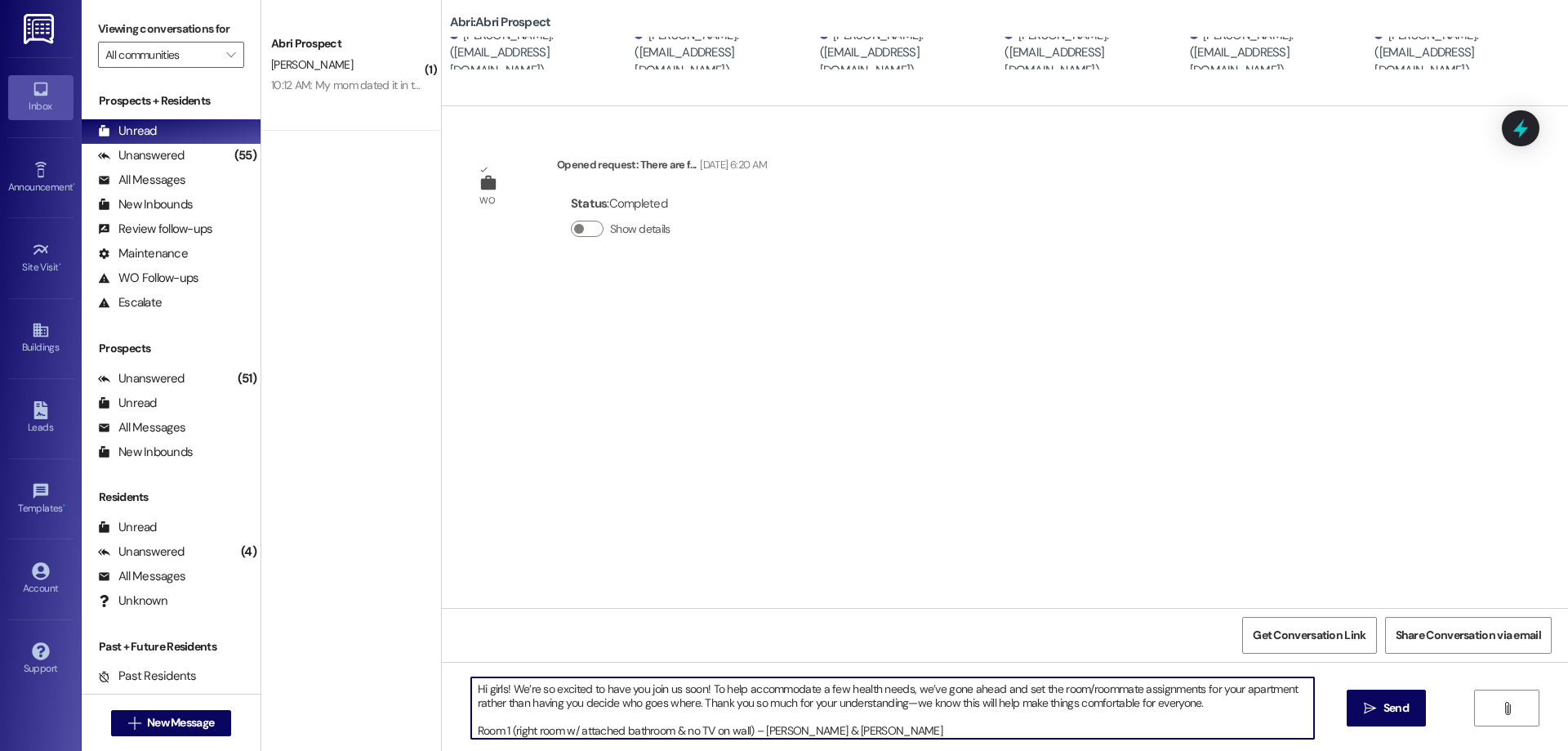
drag, startPoint x: 688, startPoint y: 701, endPoint x: 571, endPoint y: 710, distance: 117.3
click at [571, 710] on textarea "Hi girls! We’re so excited to have you join us soon! To help accommodate a few …" at bounding box center [893, 708] width 843 height 61
click at [963, 735] on textarea "Hi girls! We’re so excited to have you join us soon! To help accommodate a few …" at bounding box center [893, 708] width 843 height 61
click at [1087, 707] on textarea "Hi girls! We’re so excited to have you join us soon! To help accommodate a few …" at bounding box center [893, 708] width 843 height 61
click at [1229, 704] on textarea "Hi girls! We’re so excited to have you join us soon! To help accommodate a few …" at bounding box center [893, 708] width 843 height 61
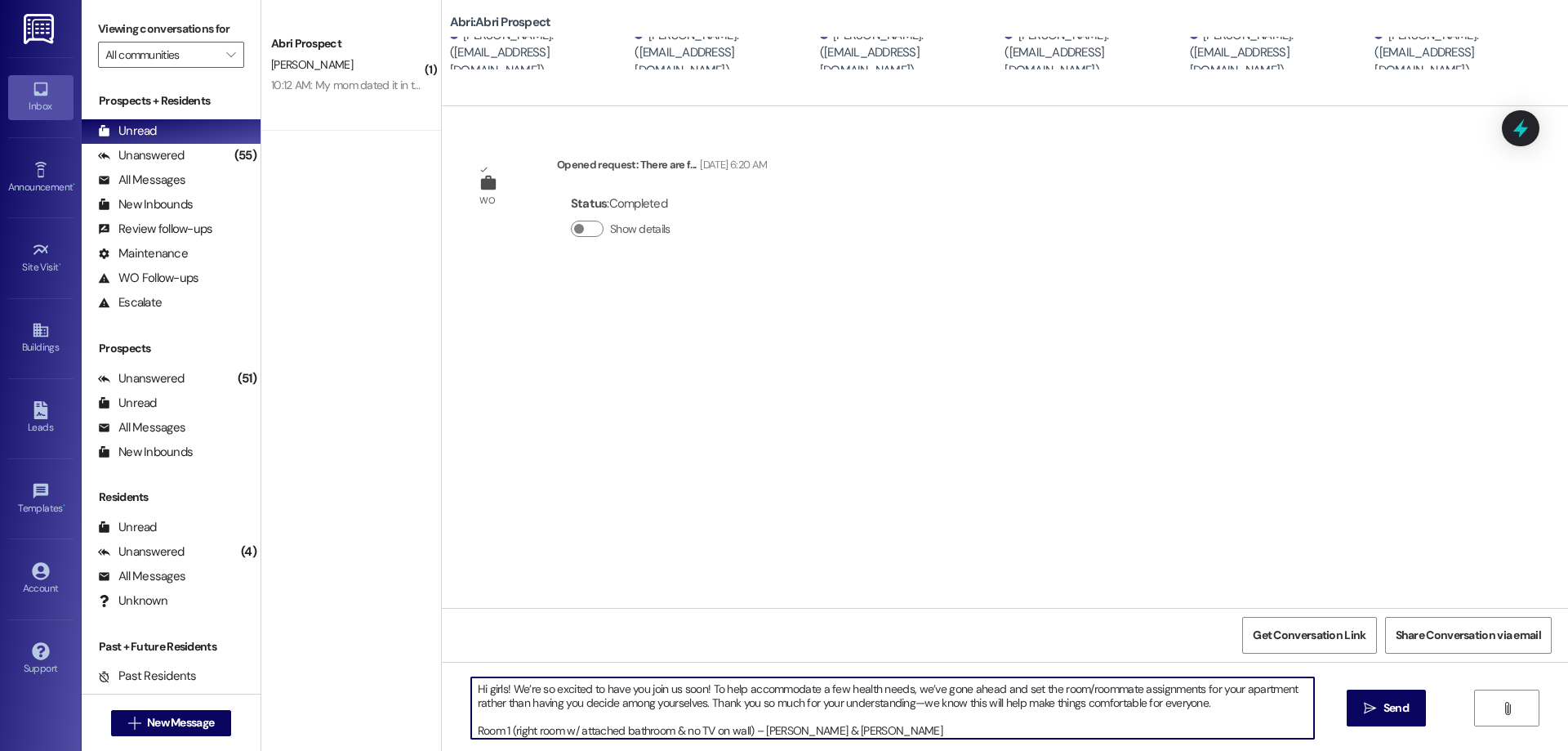
scroll to position [32, 0]
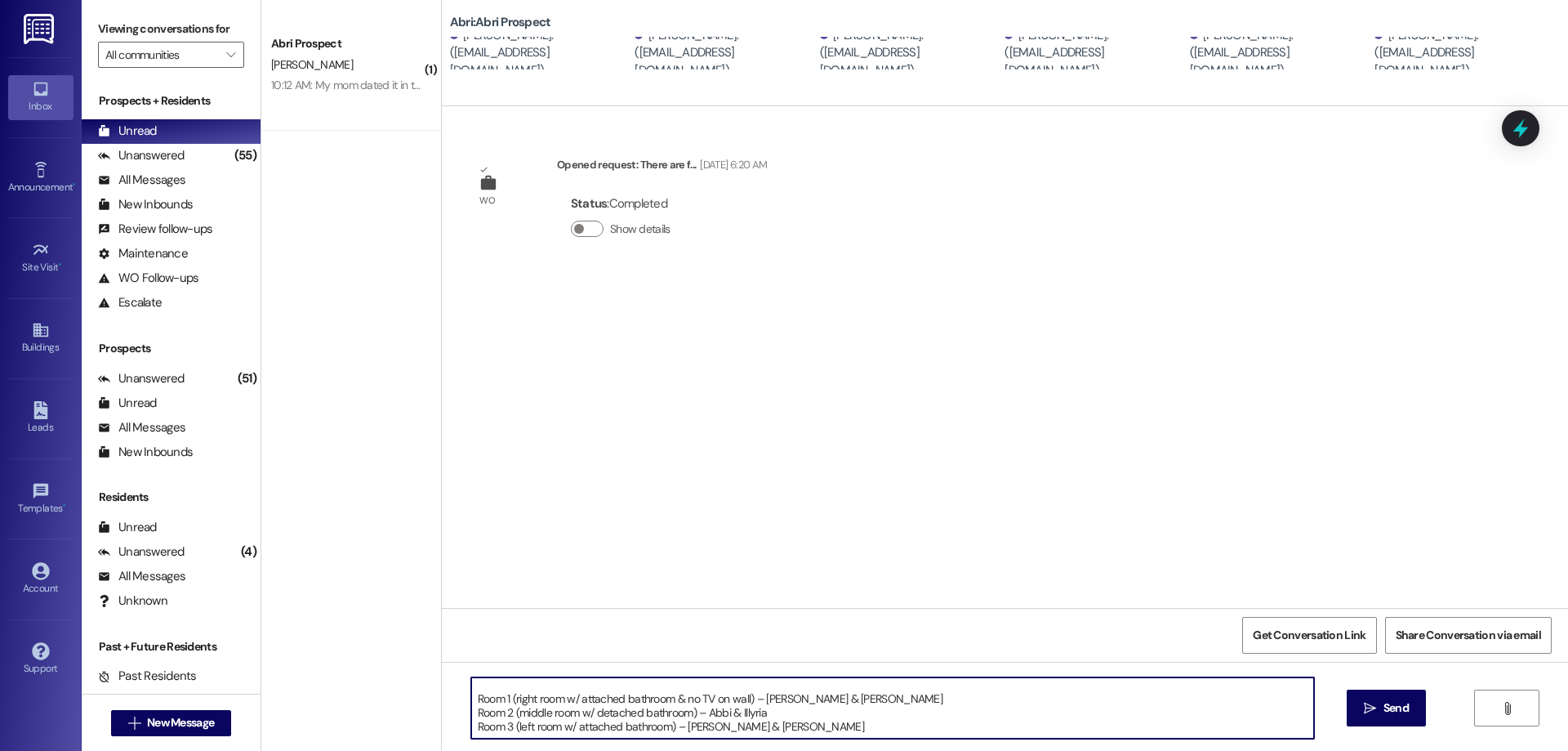
click at [768, 715] on textarea "Hi girls! We’re so excited to have you join us soon! To help accommodate a few …" at bounding box center [893, 708] width 843 height 61
click at [778, 725] on textarea "Hi girls! We’re so excited to have you join us soon! To help accommodate a few …" at bounding box center [893, 708] width 843 height 61
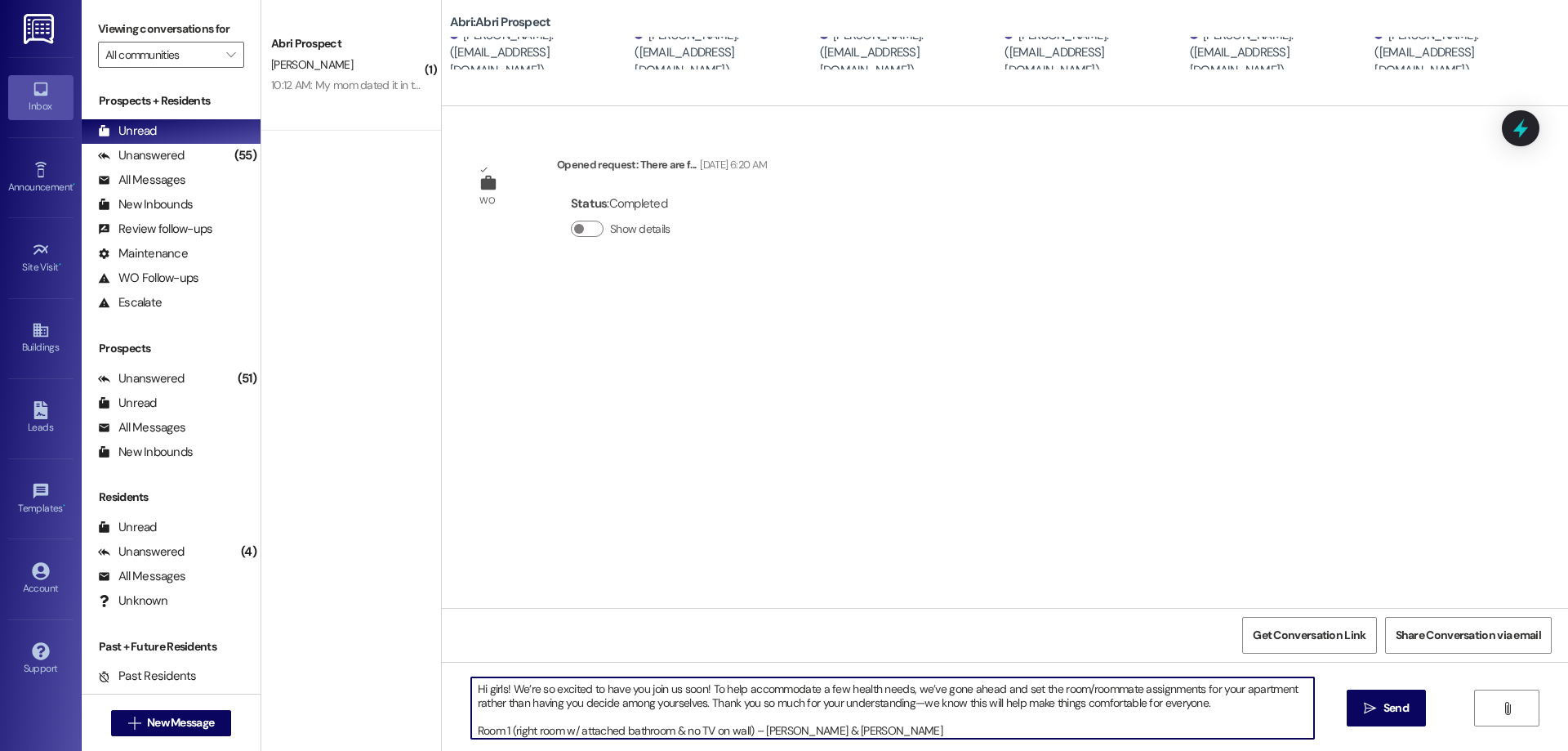
click at [958, 728] on textarea "Hi girls! We’re so excited to have you join us soon! To help accommodate a few …" at bounding box center [893, 708] width 843 height 61
click at [1202, 701] on textarea "Hi girls! We’re so excited to have you join us soon! To help accommodate a few …" at bounding box center [893, 708] width 843 height 61
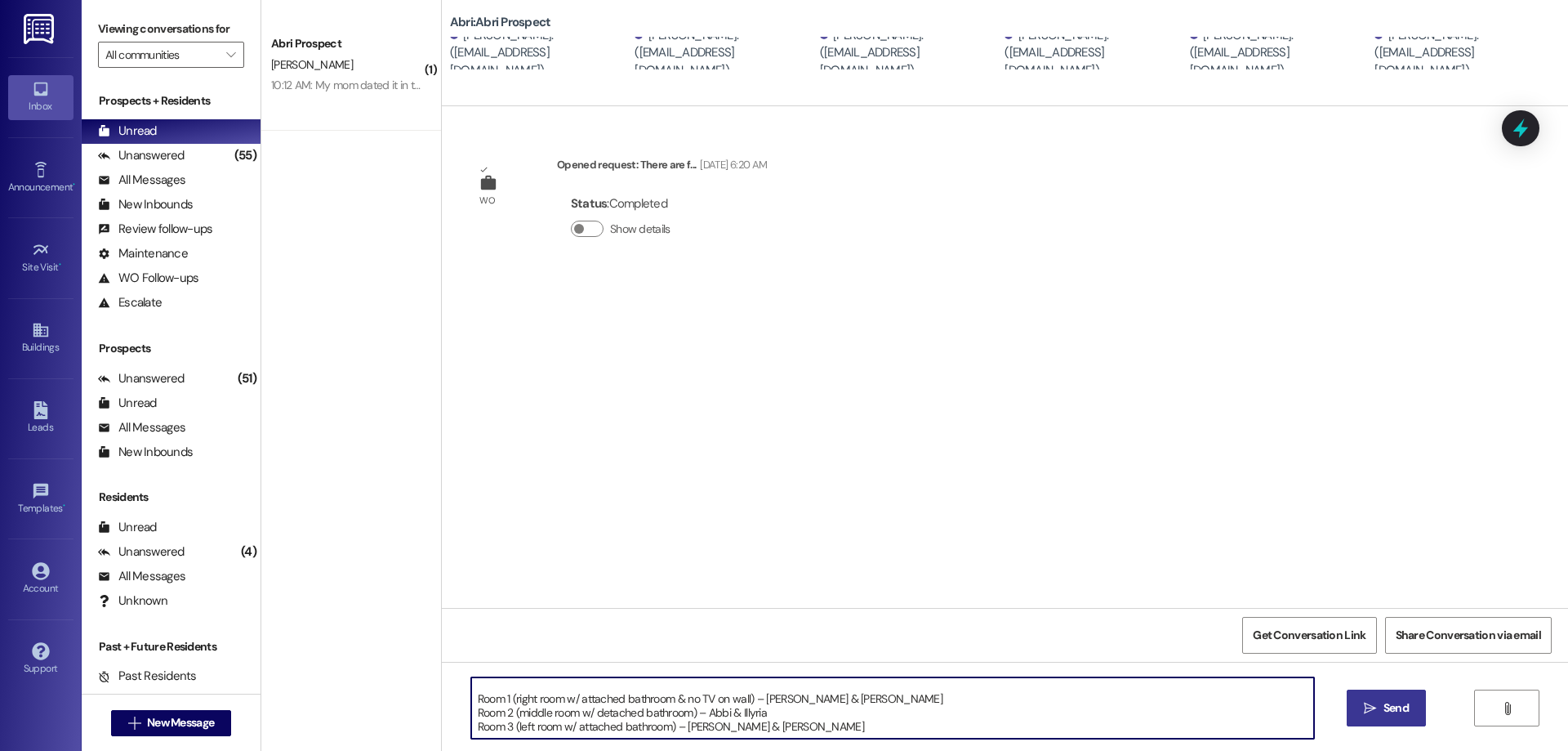
type textarea "Hi girls! We’re so excited to have you join us soon! To help accommodate a few …"
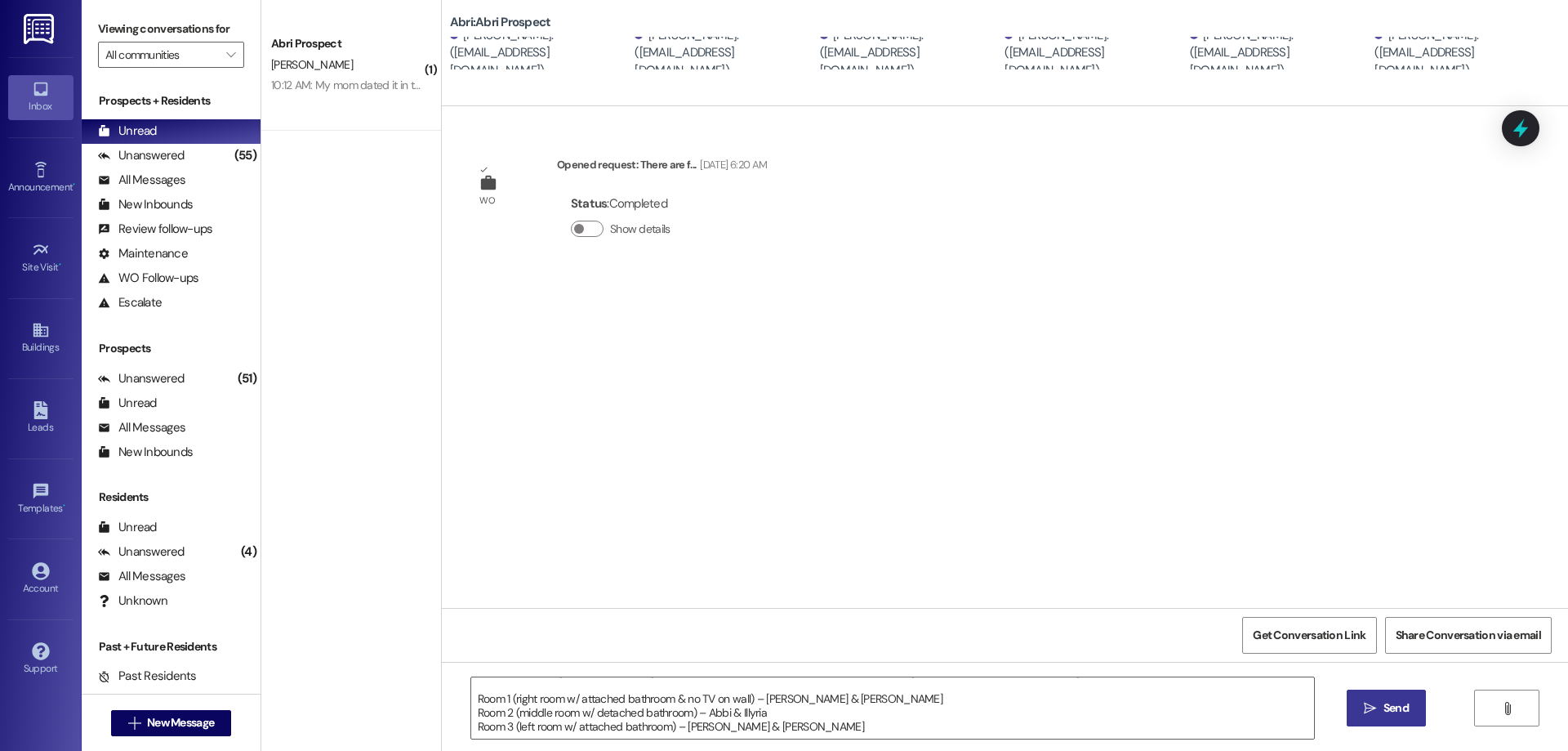
click at [1391, 706] on span "Send" at bounding box center [1396, 708] width 25 height 17
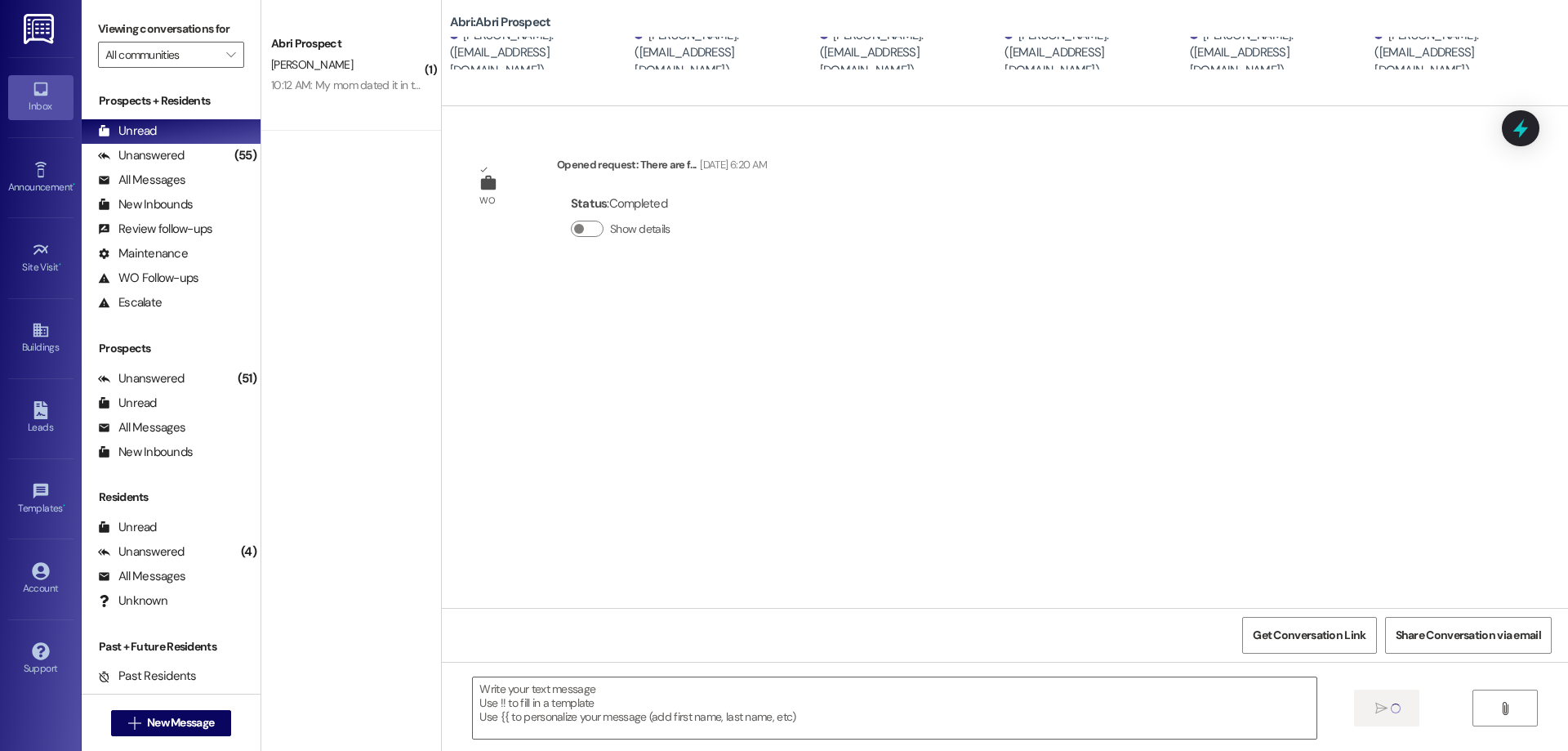
scroll to position [0, 0]
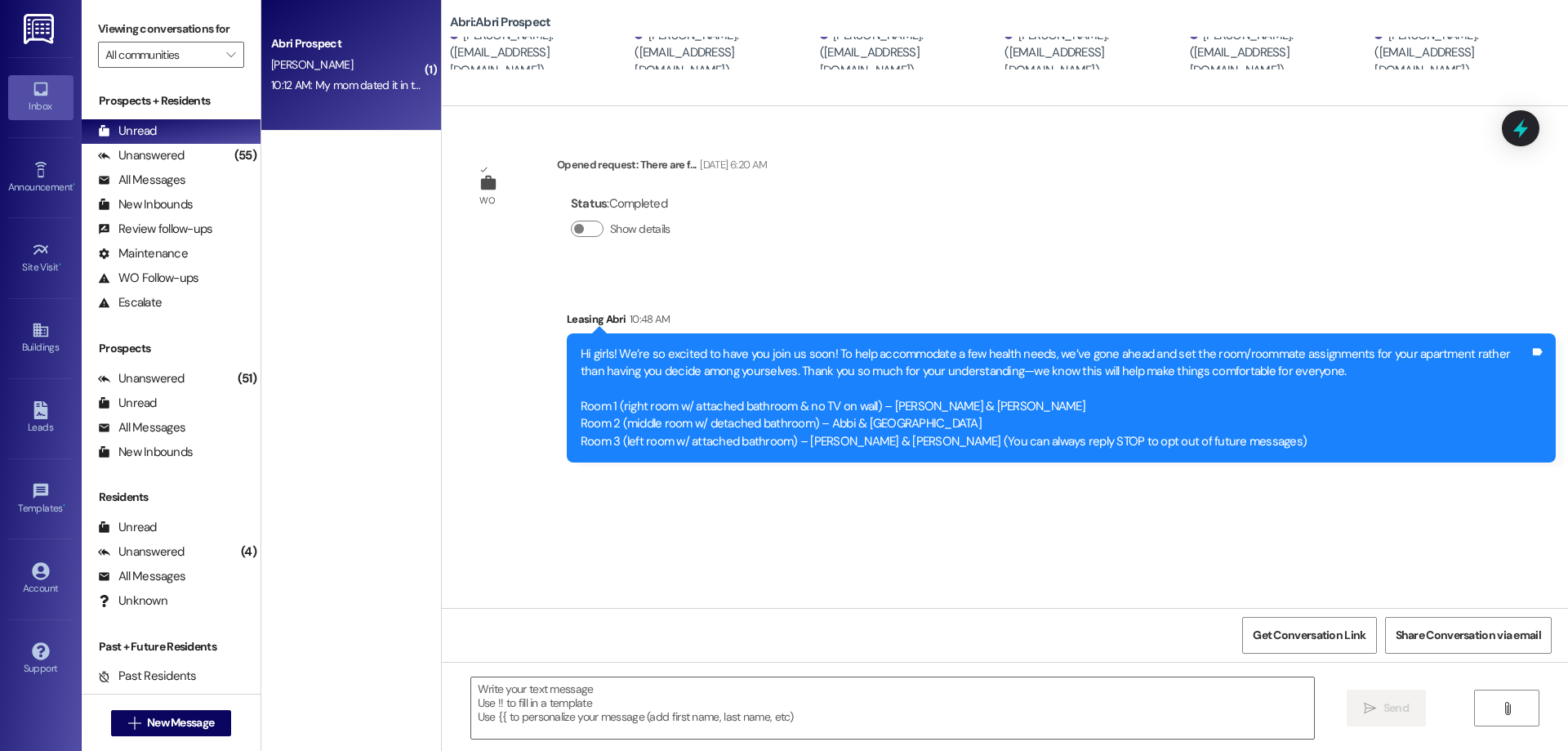
click at [360, 63] on div "K. Tubaugh" at bounding box center [347, 64] width 155 height 20
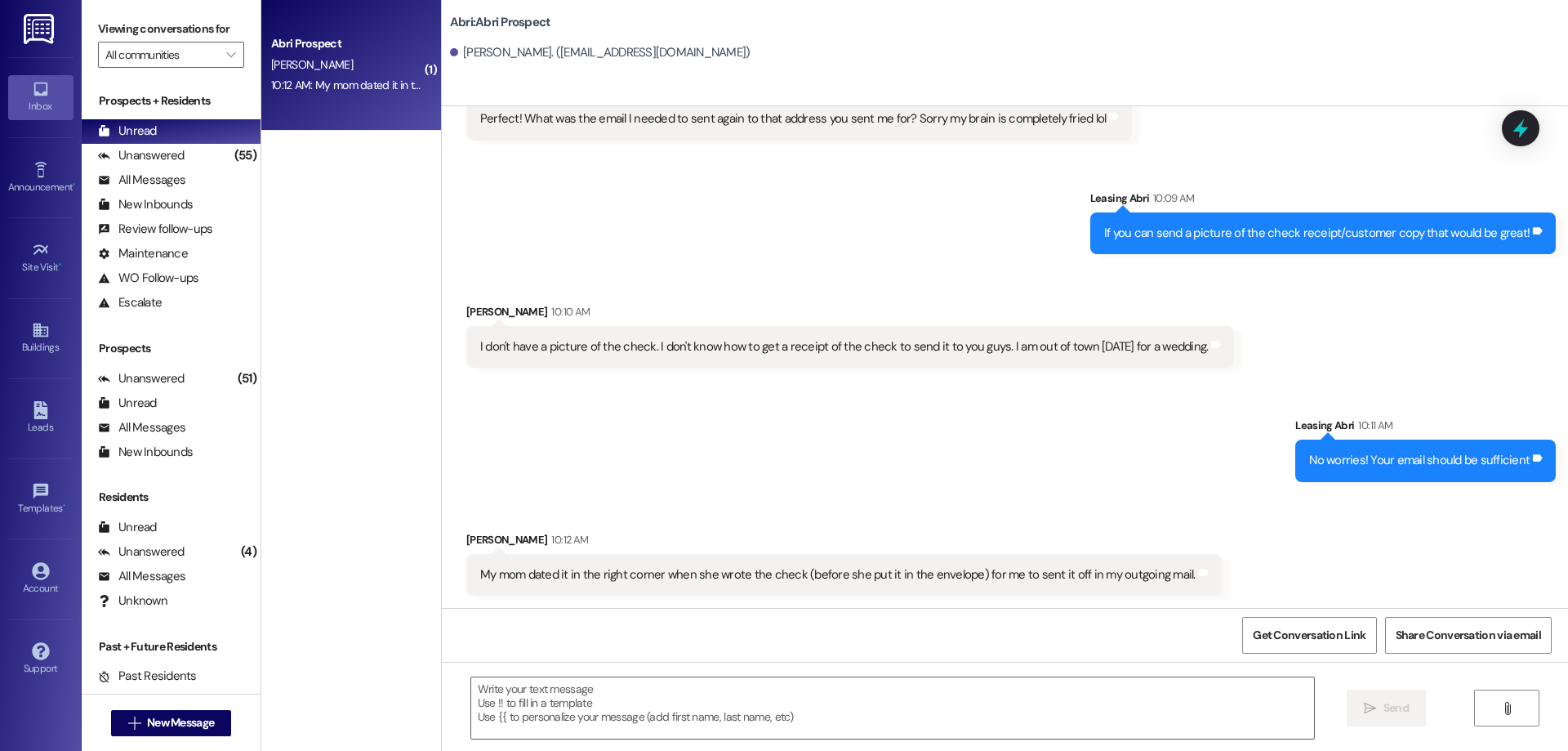
scroll to position [4804, 0]
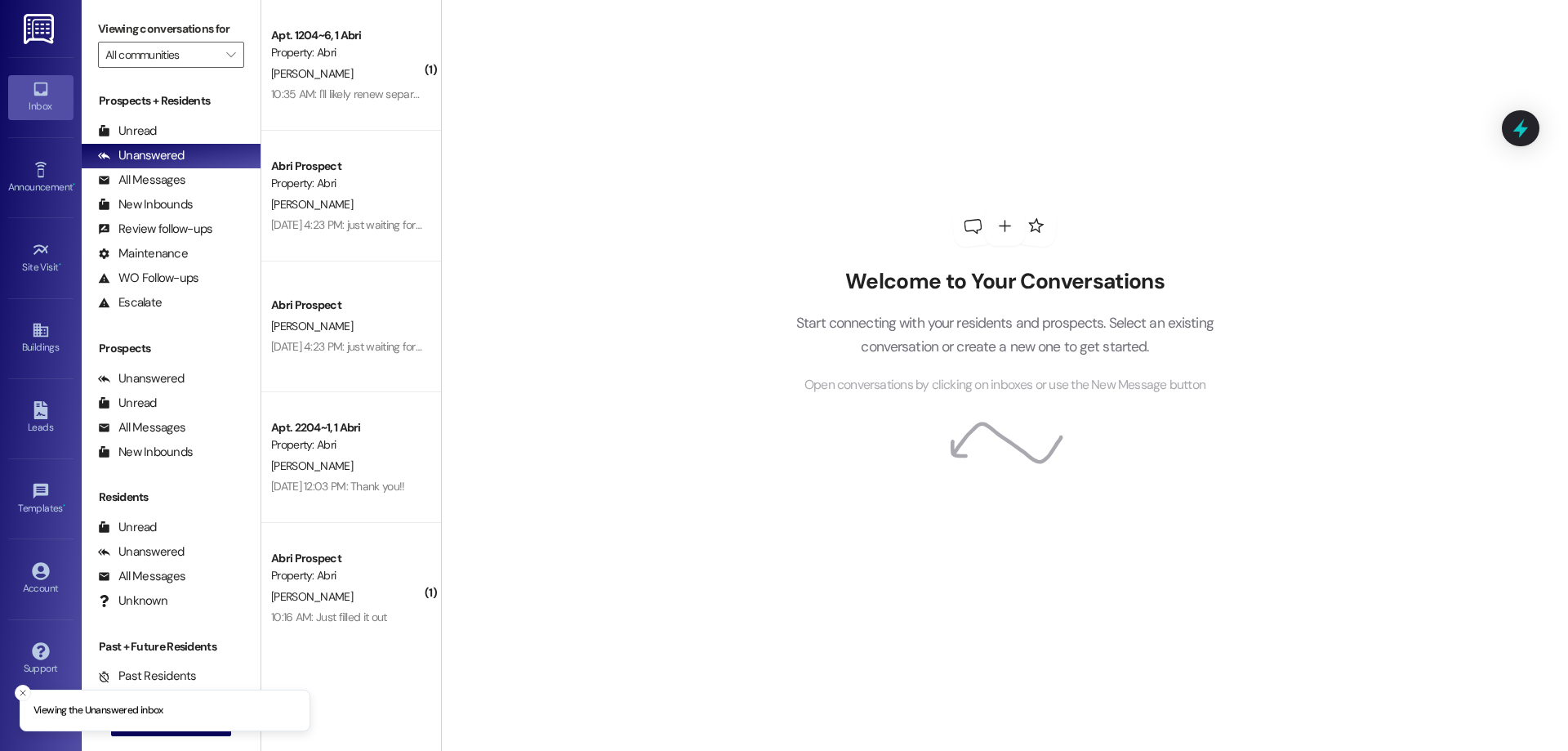
click at [195, 115] on div "Prospects + Residents Unread (0) Unread: Any message you haven't read yet will …" at bounding box center [171, 203] width 179 height 223
click at [193, 119] on div "Unread (0)" at bounding box center [171, 131] width 179 height 24
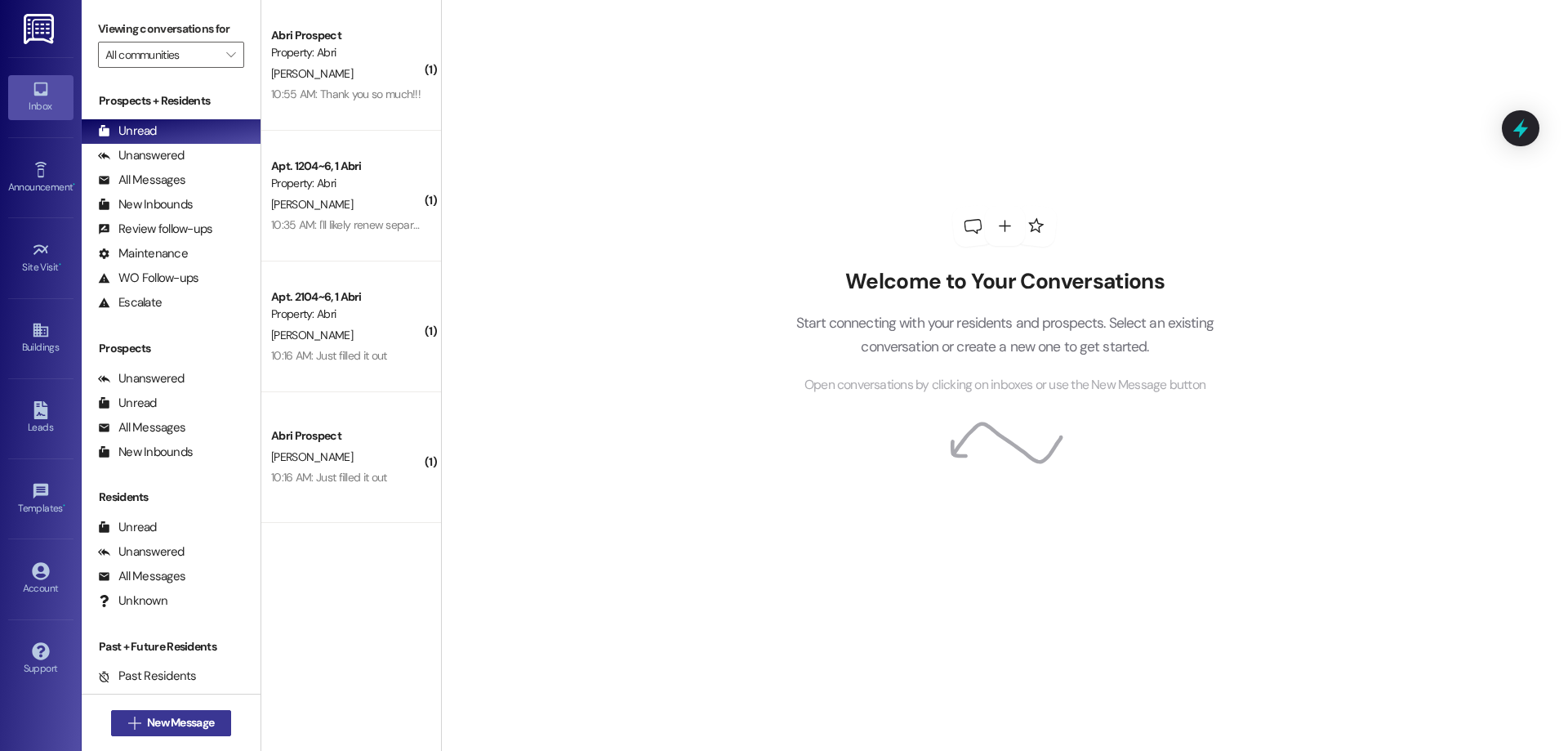
click at [169, 734] on button " New Message" at bounding box center [171, 723] width 121 height 26
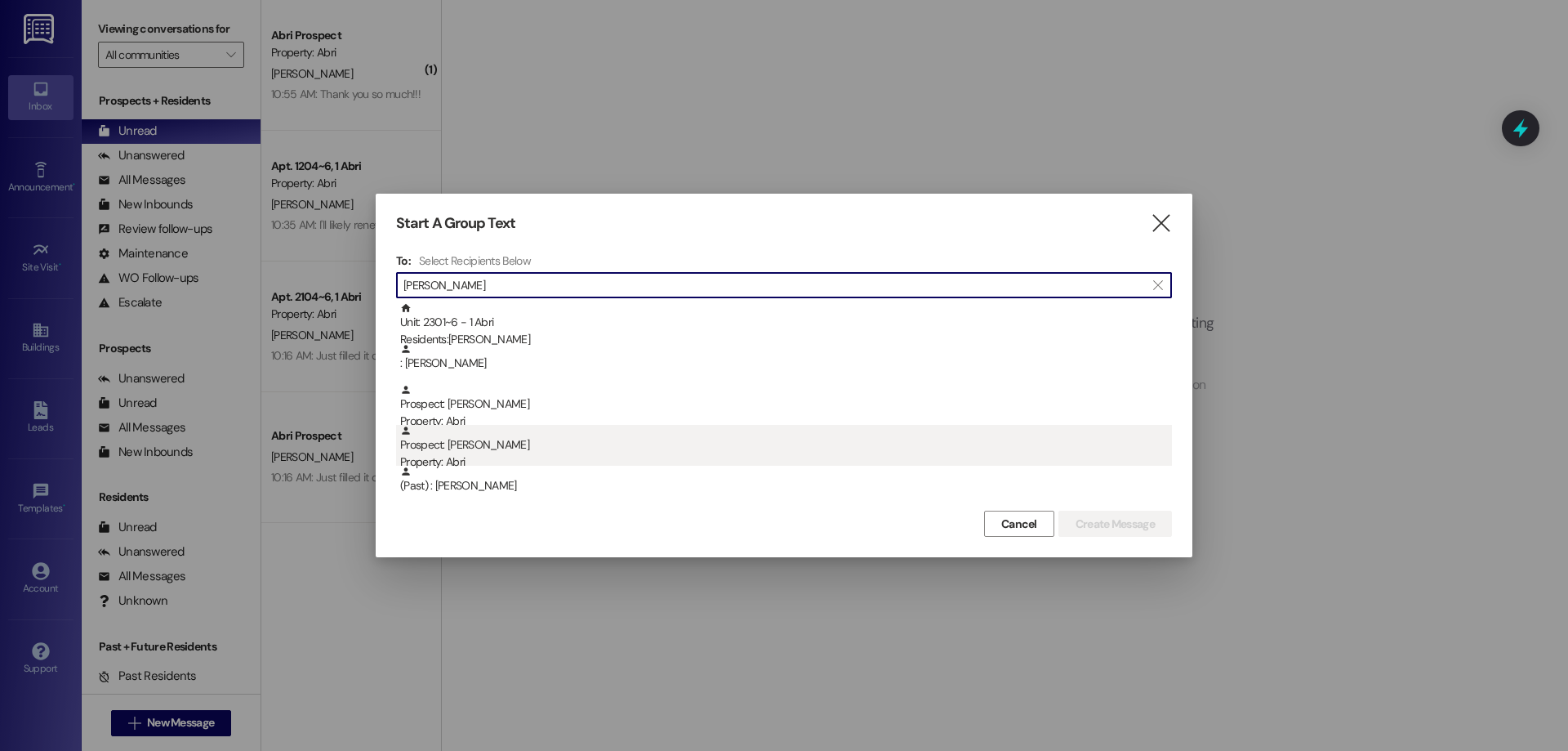
type input "[PERSON_NAME]"
click at [511, 442] on div "Prospect: [PERSON_NAME] Property: Abri" at bounding box center [786, 449] width 772 height 47
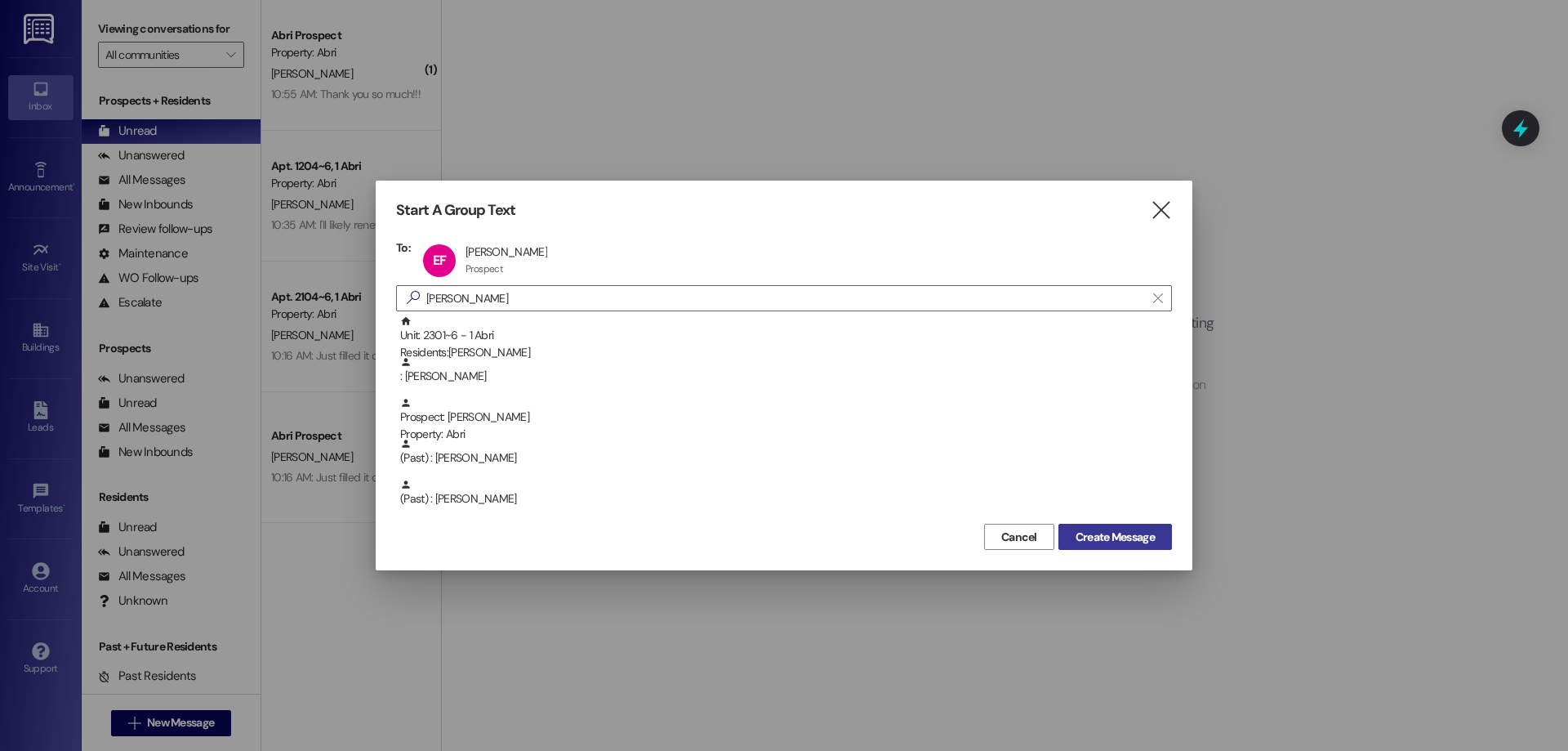
click at [1153, 535] on span "Create Message" at bounding box center [1114, 537] width 79 height 17
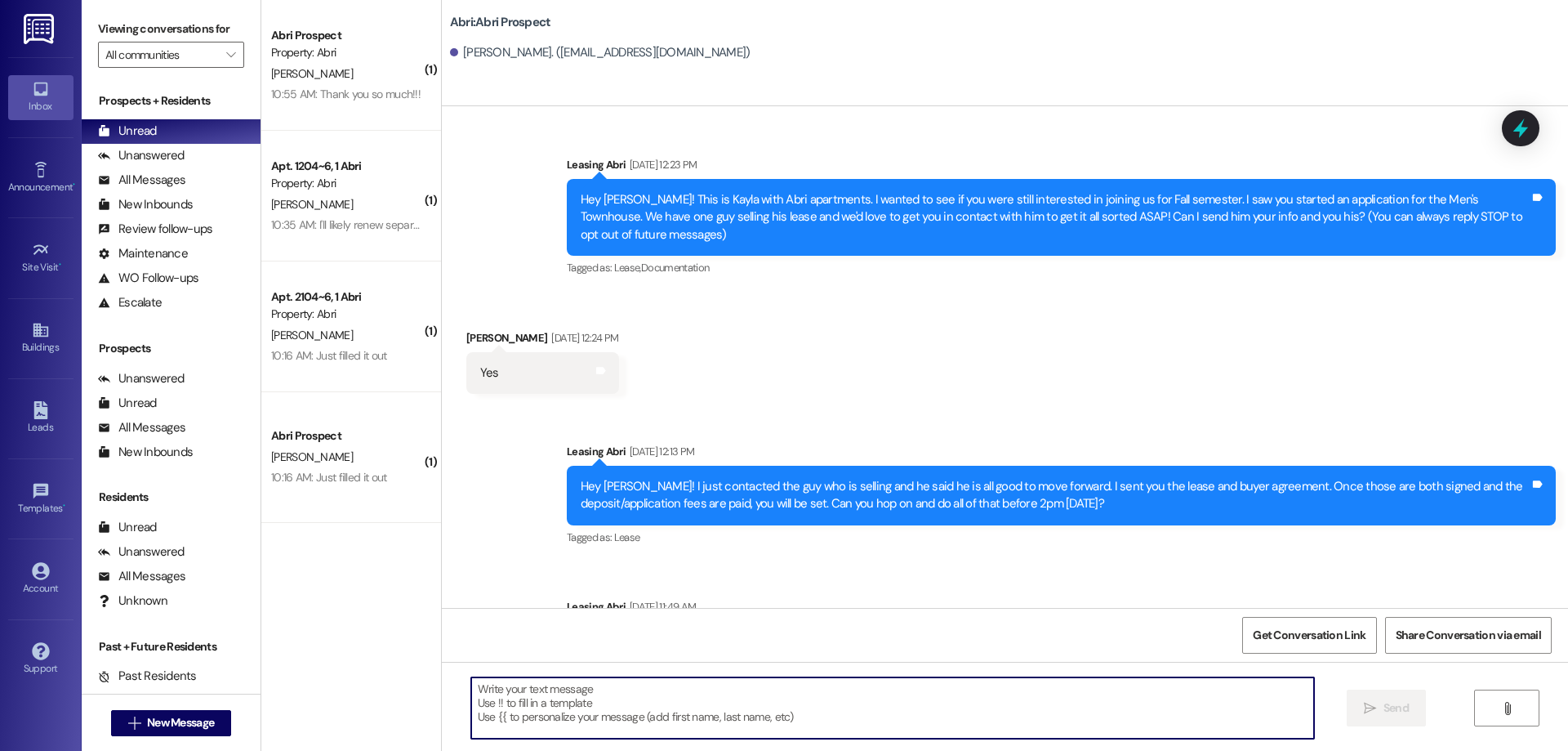
click at [585, 701] on textarea at bounding box center [893, 708] width 843 height 61
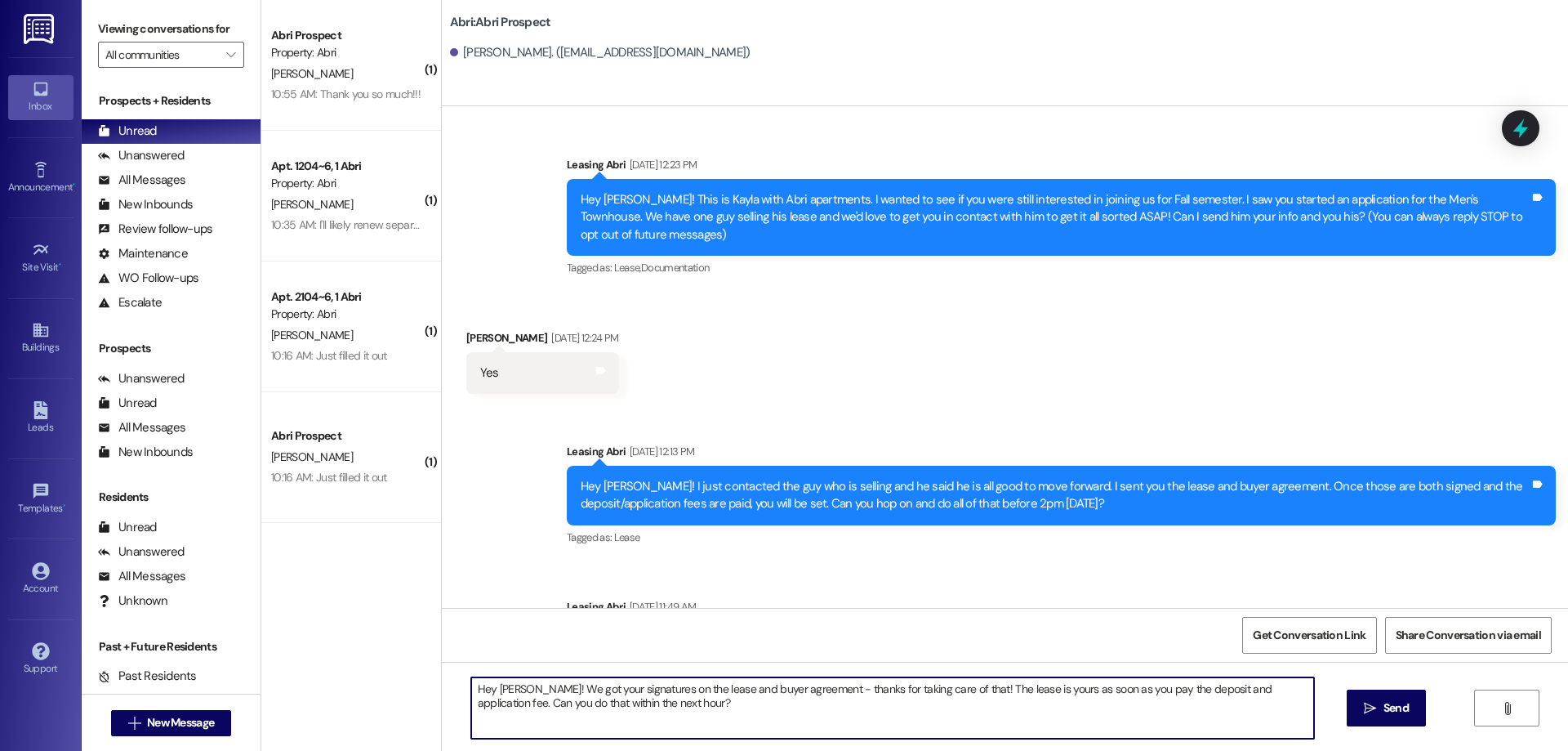
type textarea "Hey [PERSON_NAME]! We got your signatures on the lease and buyer agreement - th…"
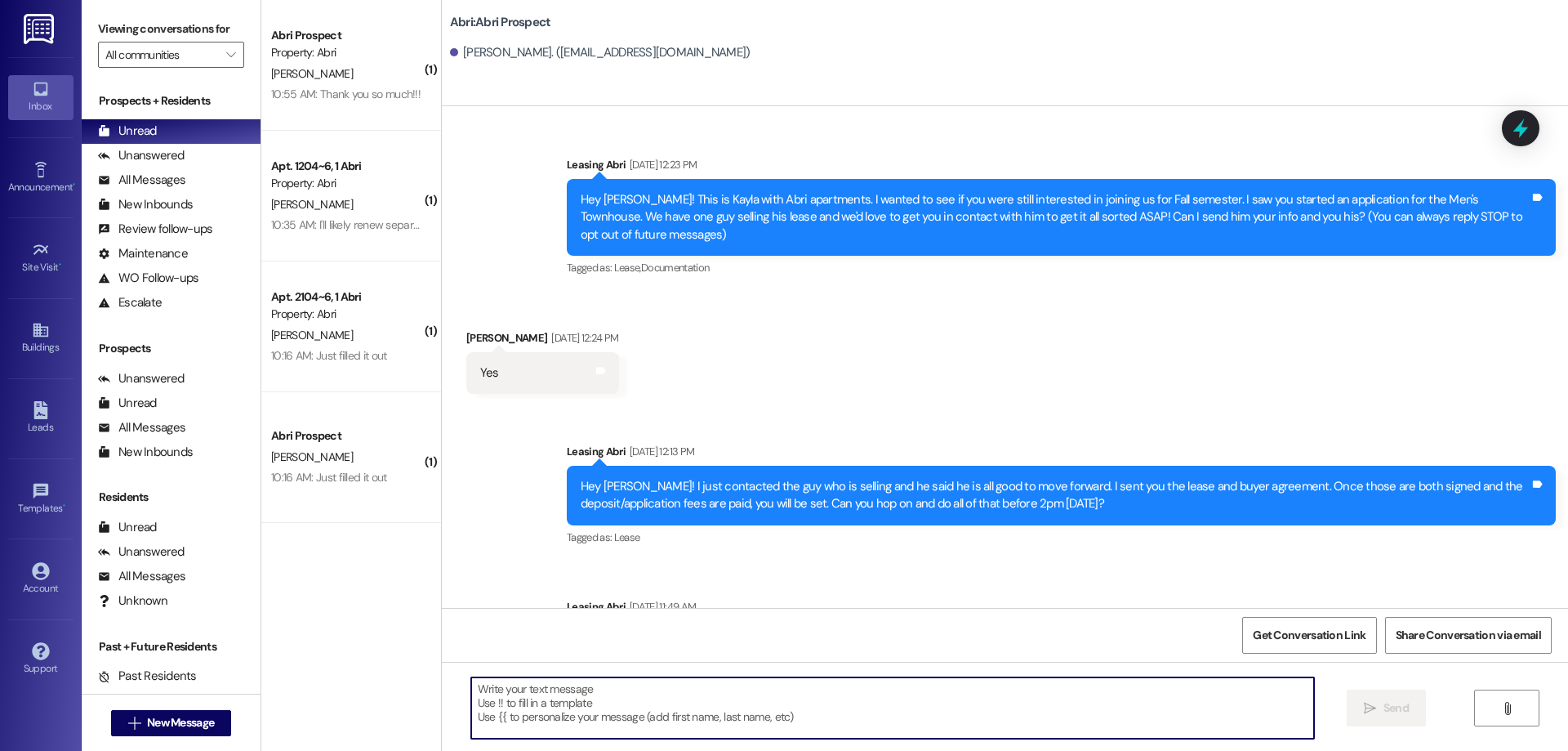
click at [177, 706] on div " New Message" at bounding box center [171, 722] width 121 height 41
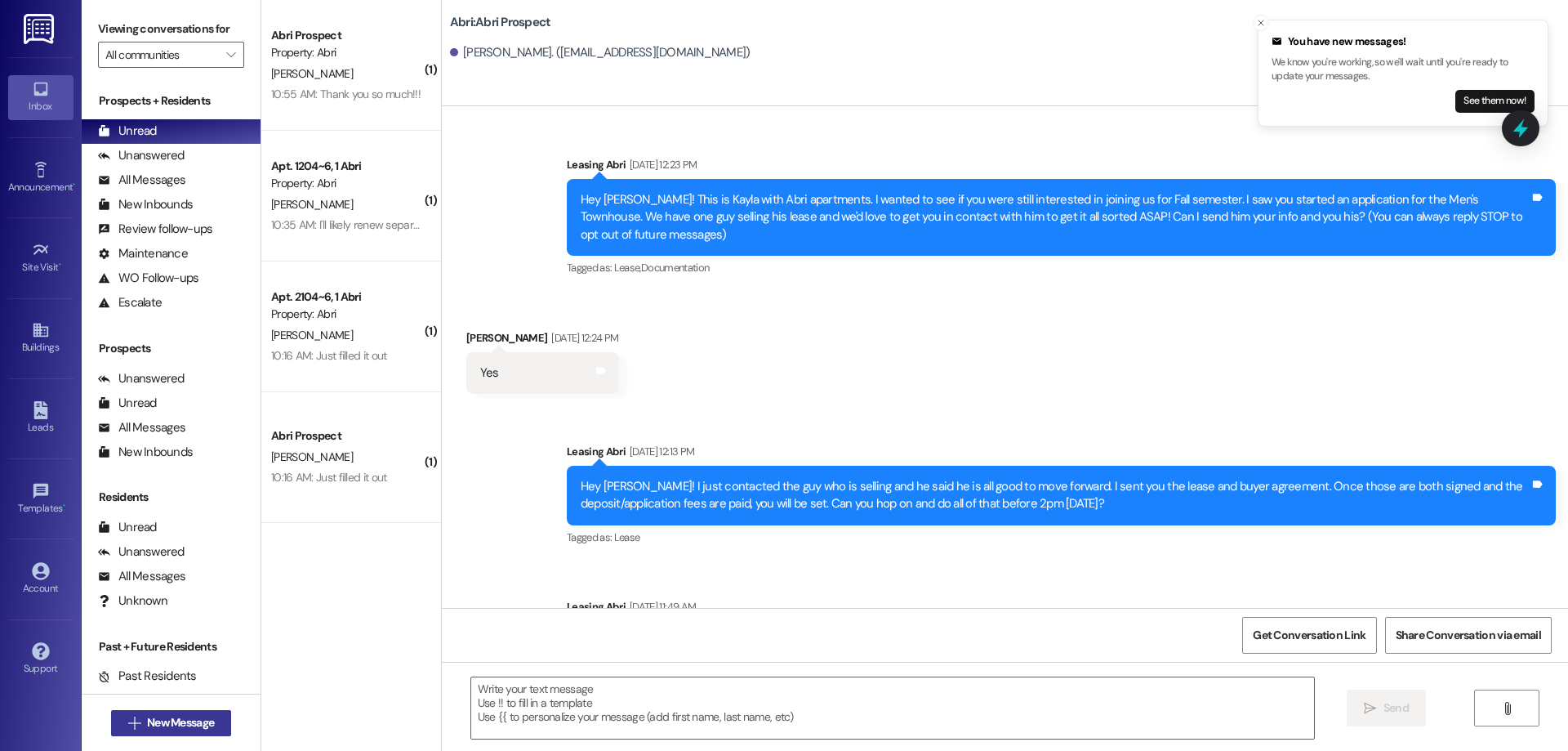
click at [191, 717] on button " New Message" at bounding box center [171, 723] width 121 height 26
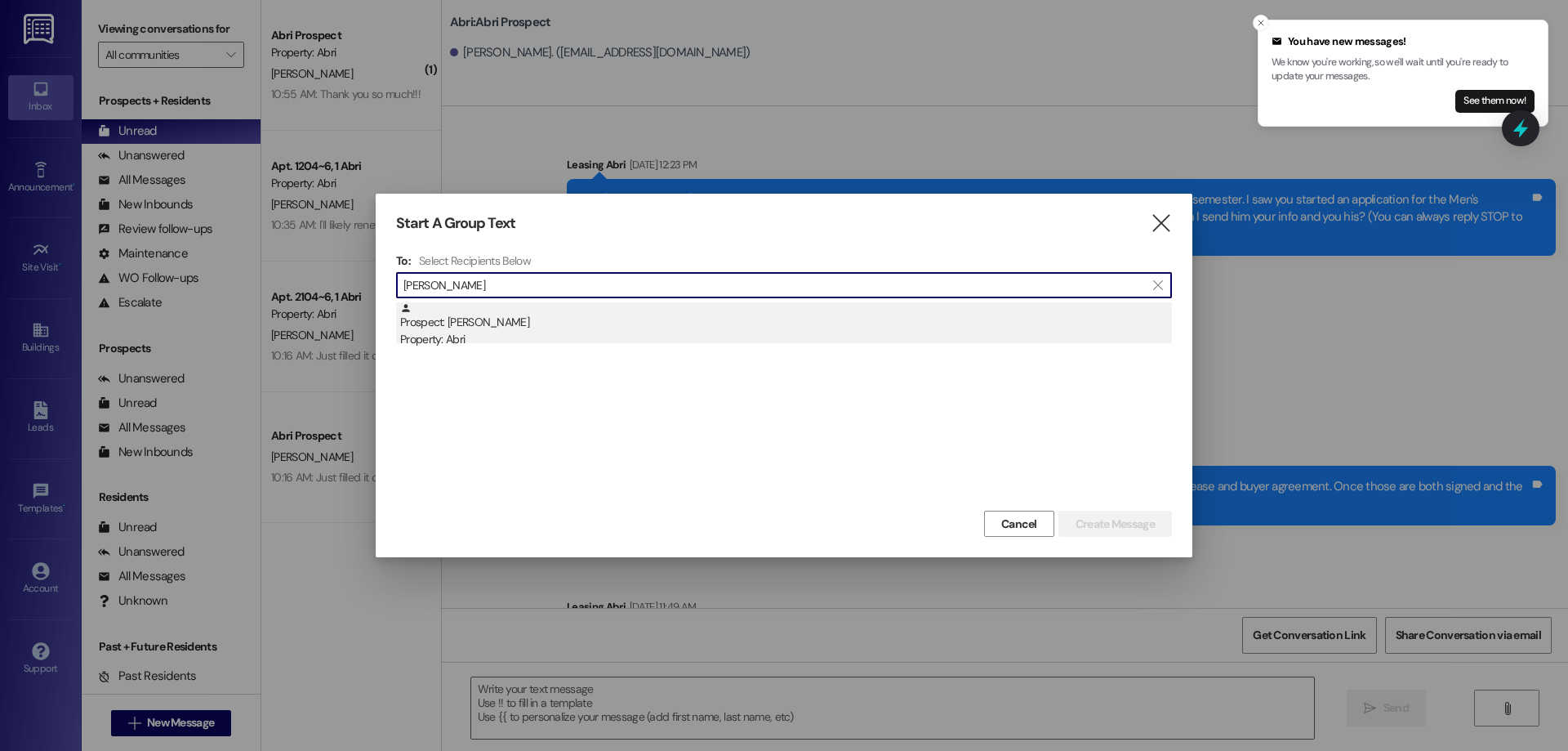
type input "[PERSON_NAME]"
click at [561, 322] on div "Prospect: [PERSON_NAME] Property: Abri" at bounding box center [786, 326] width 772 height 47
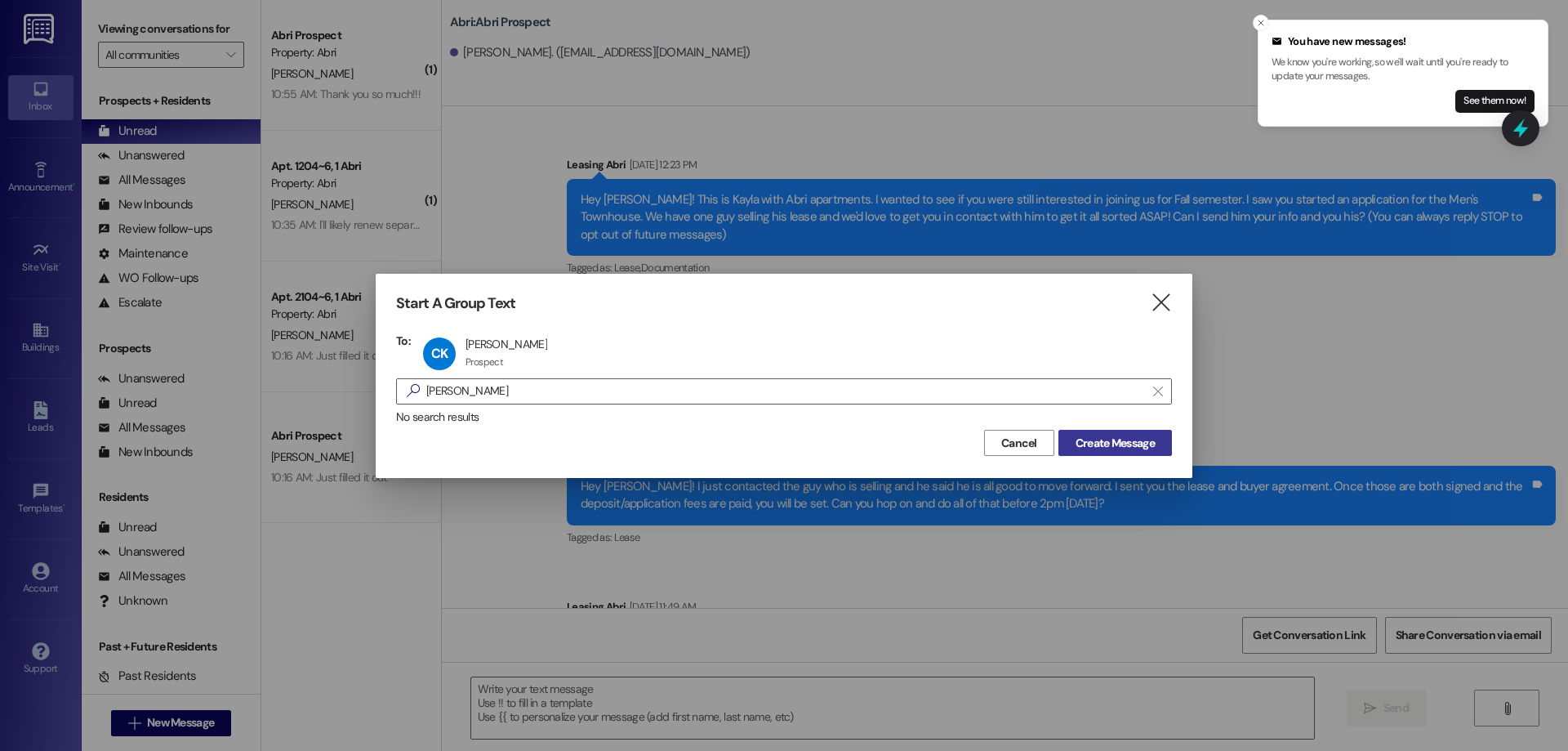
click at [1102, 435] on button "Create Message" at bounding box center [1115, 442] width 114 height 26
click at [1102, 435] on span "Create Message" at bounding box center [1114, 443] width 79 height 17
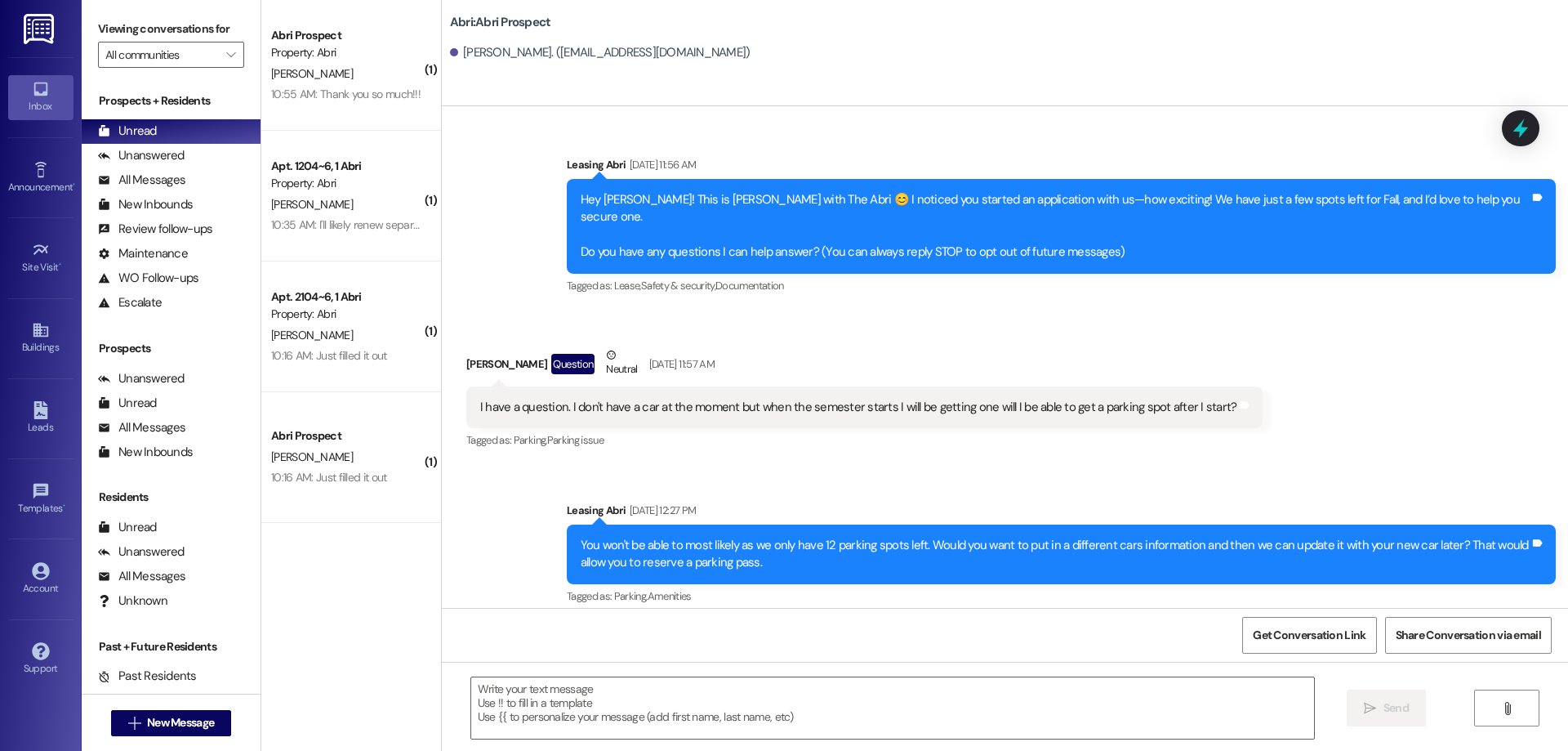
scroll to position [4411, 0]
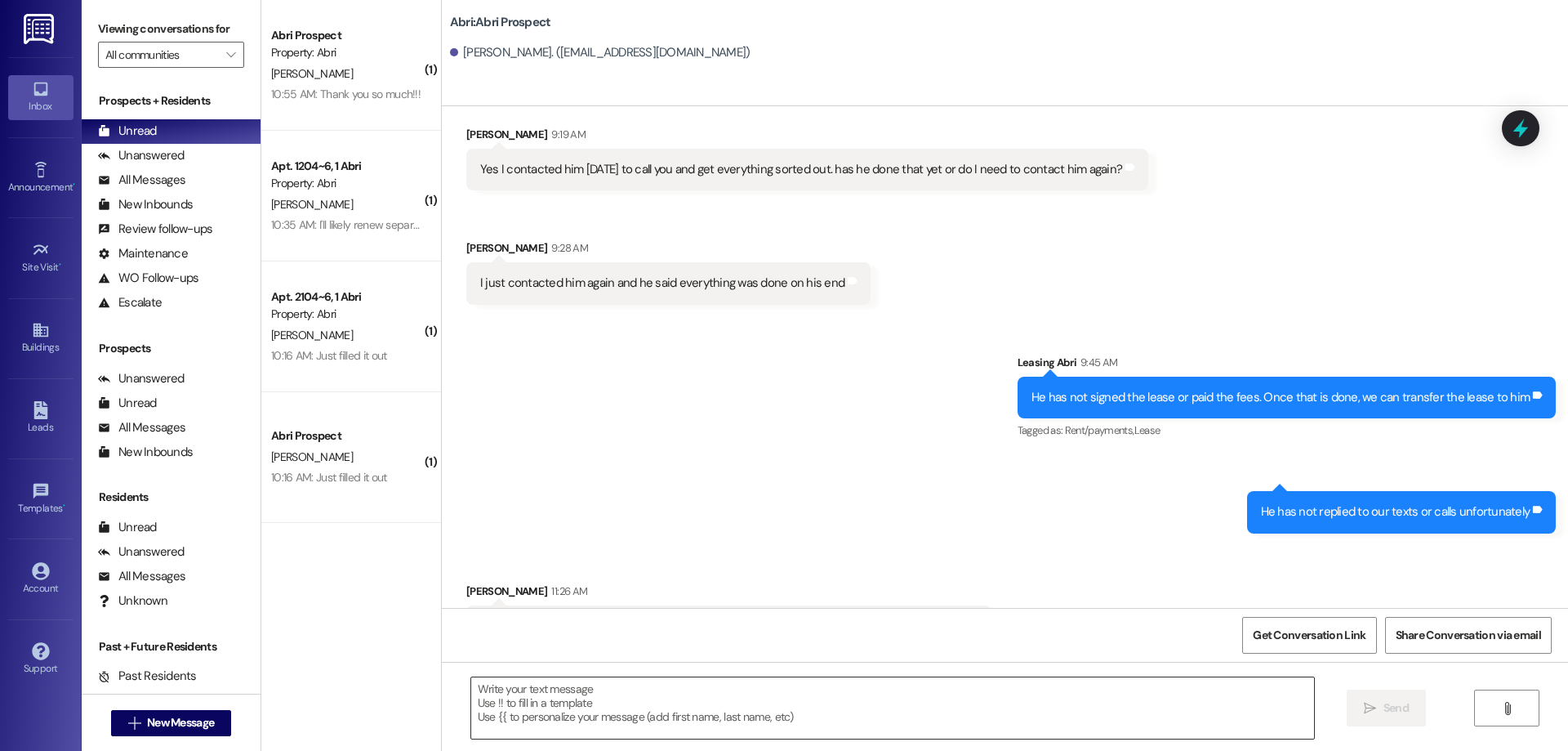
click at [776, 718] on textarea at bounding box center [893, 708] width 843 height 61
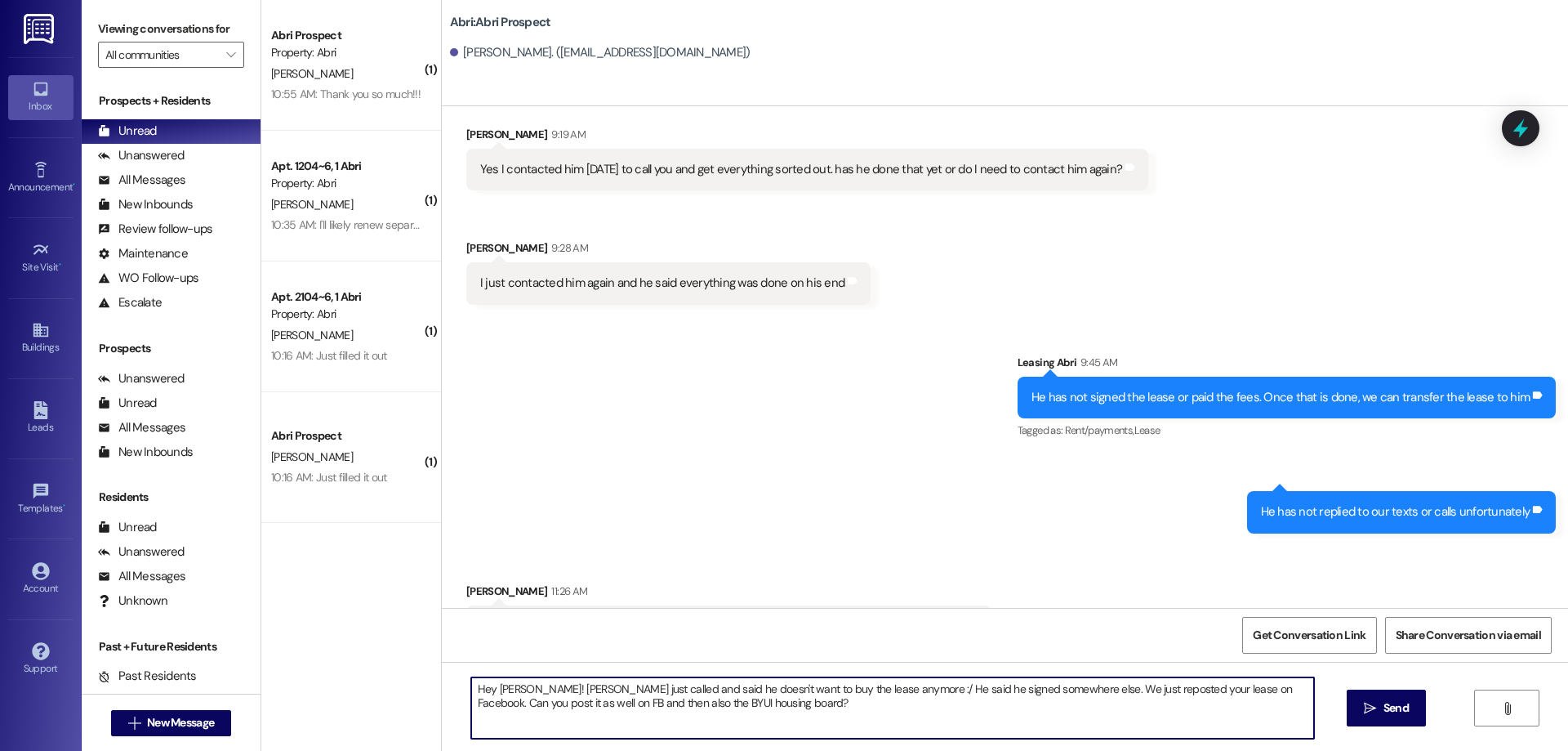
type textarea "Hey [PERSON_NAME]! [PERSON_NAME] just called and said he doesn't want to buy th…"
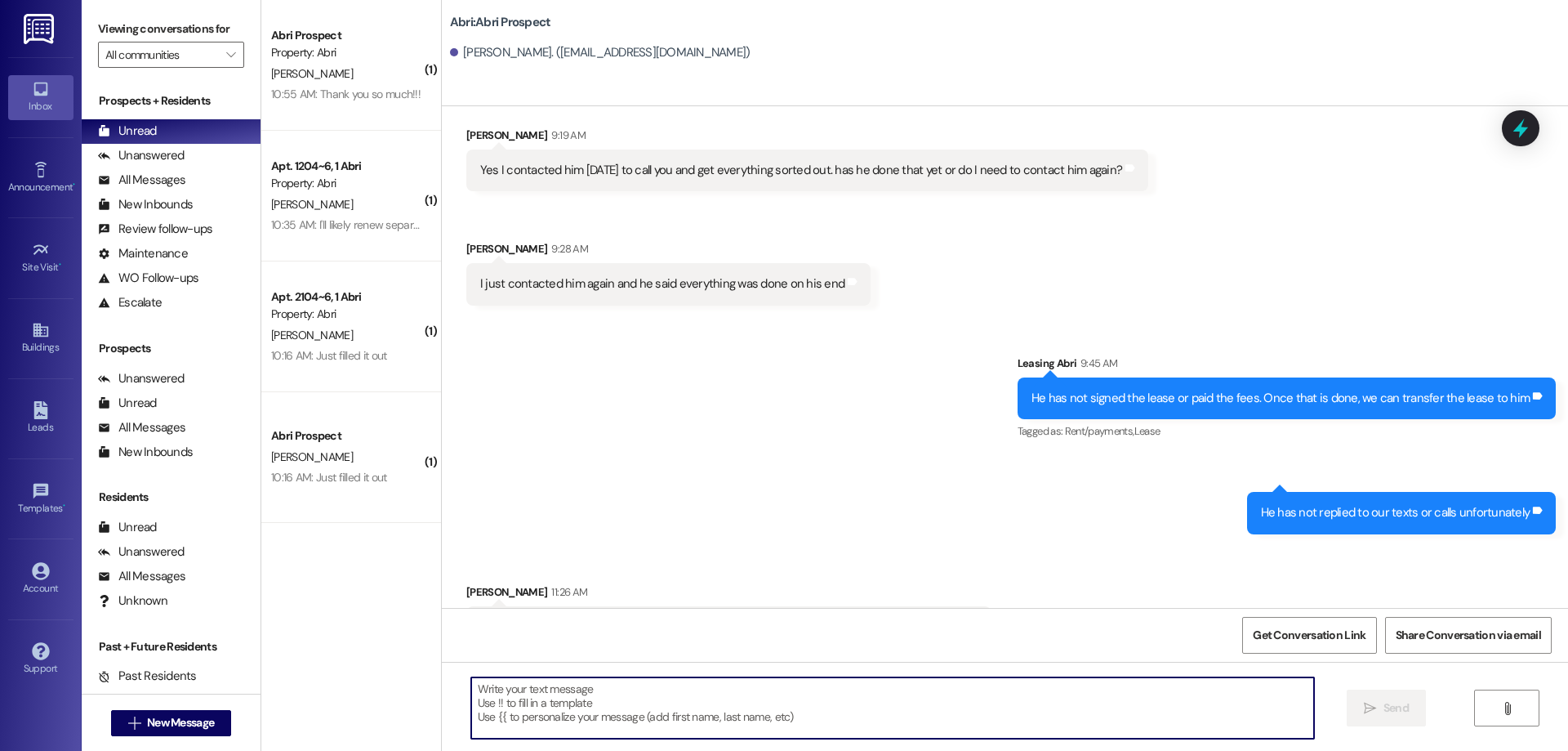
scroll to position [4656, 0]
